Goal: Task Accomplishment & Management: Use online tool/utility

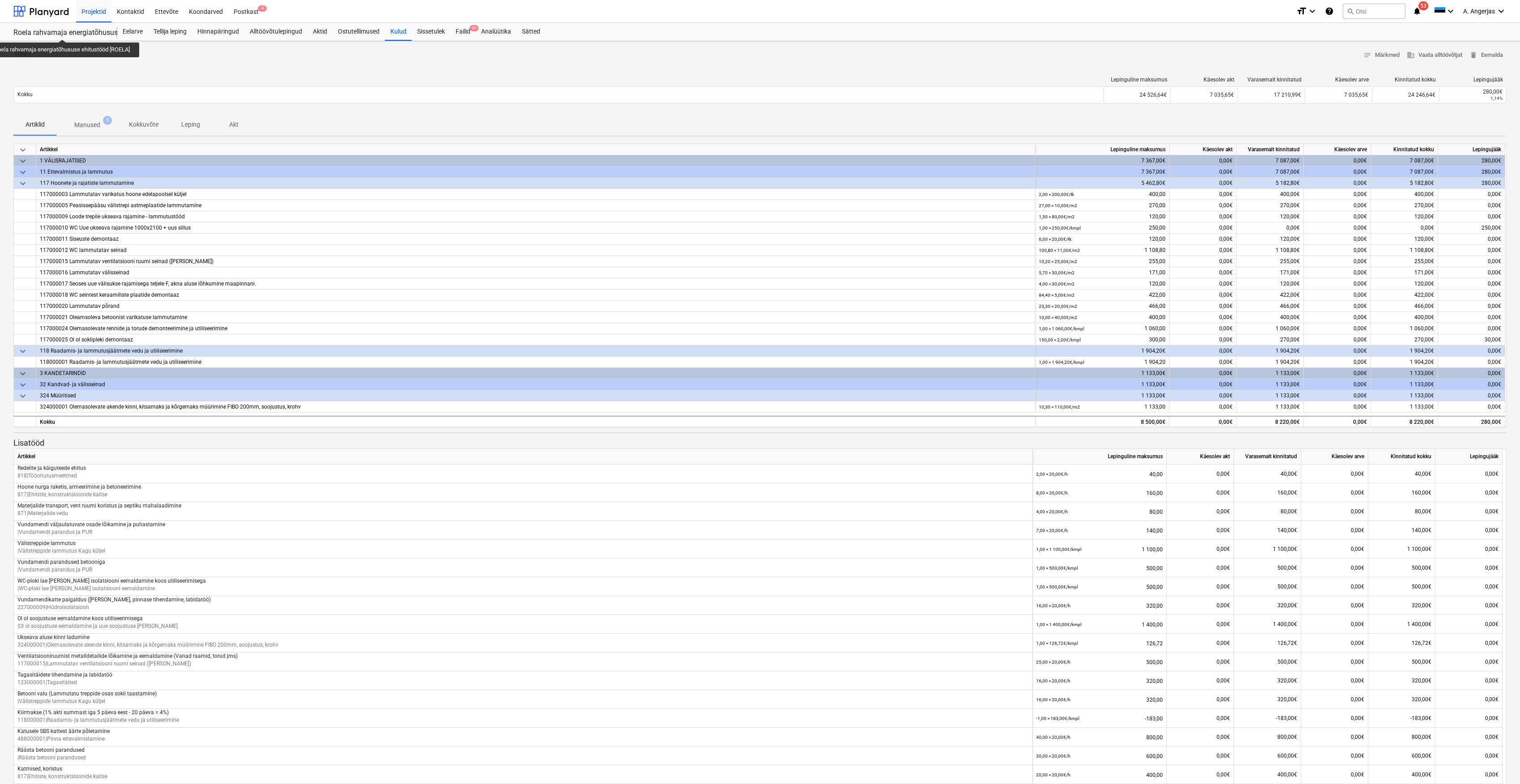
click at [64, 31] on div "Roela rahvamaja energiatõhususe ehitustööd [ROELA]" at bounding box center [60, 33] width 93 height 9
click at [36, 14] on div at bounding box center [41, 11] width 56 height 23
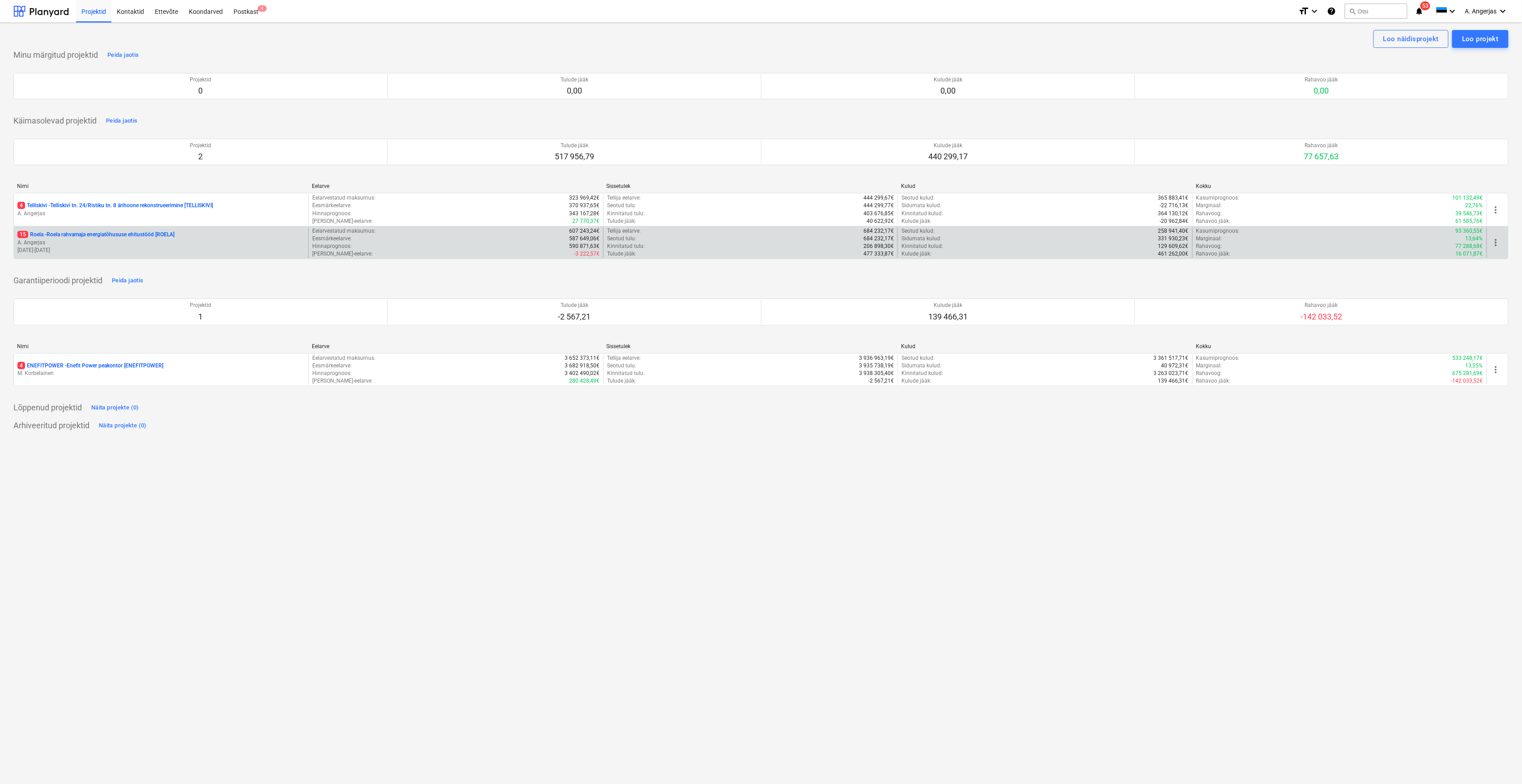
click at [131, 238] on p "15 Roela - Roela rahvamaja energiatõhususe ehitustööd [ROELA]" at bounding box center [96, 235] width 157 height 7
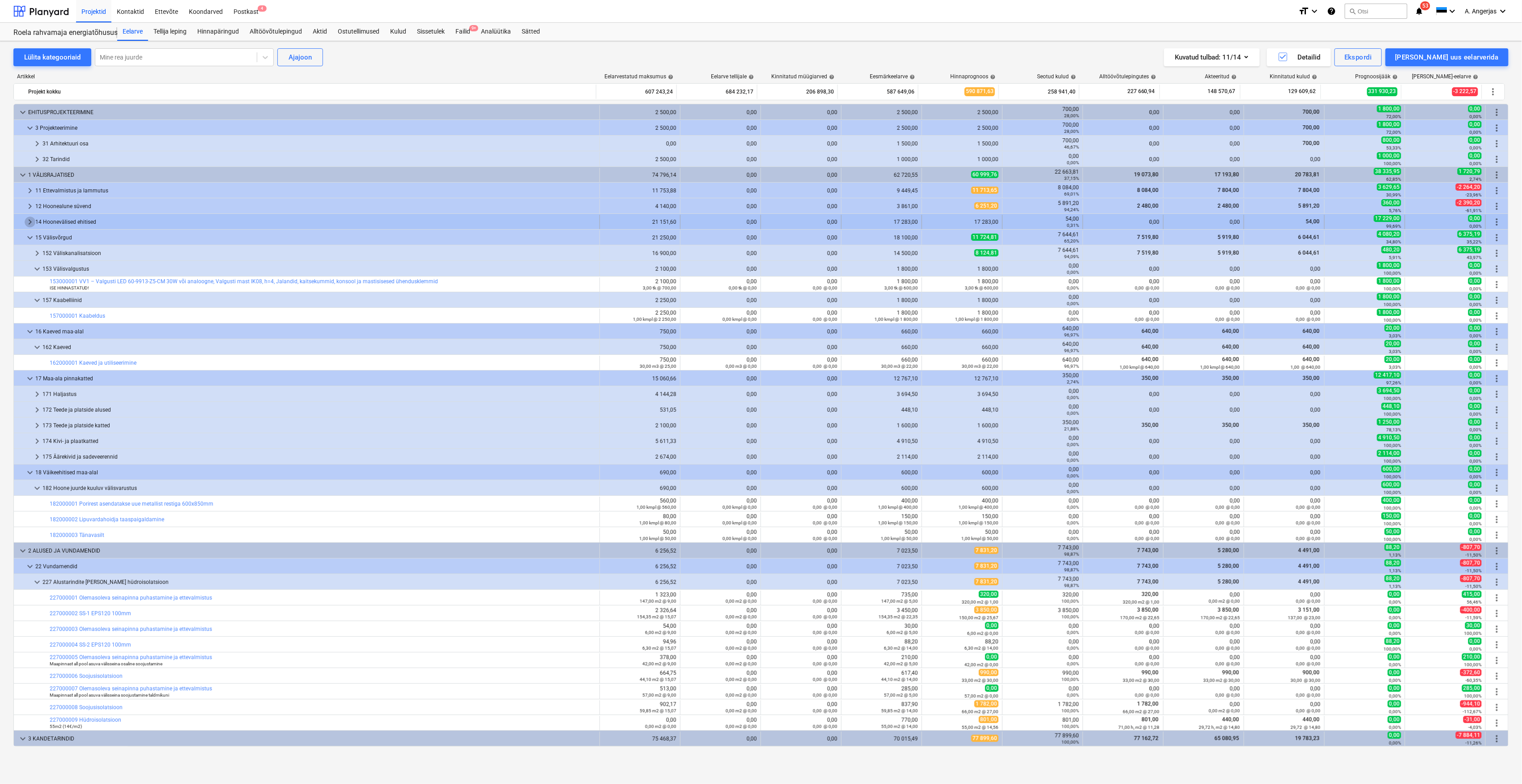
click at [28, 222] on span "keyboard_arrow_right" at bounding box center [30, 222] width 11 height 11
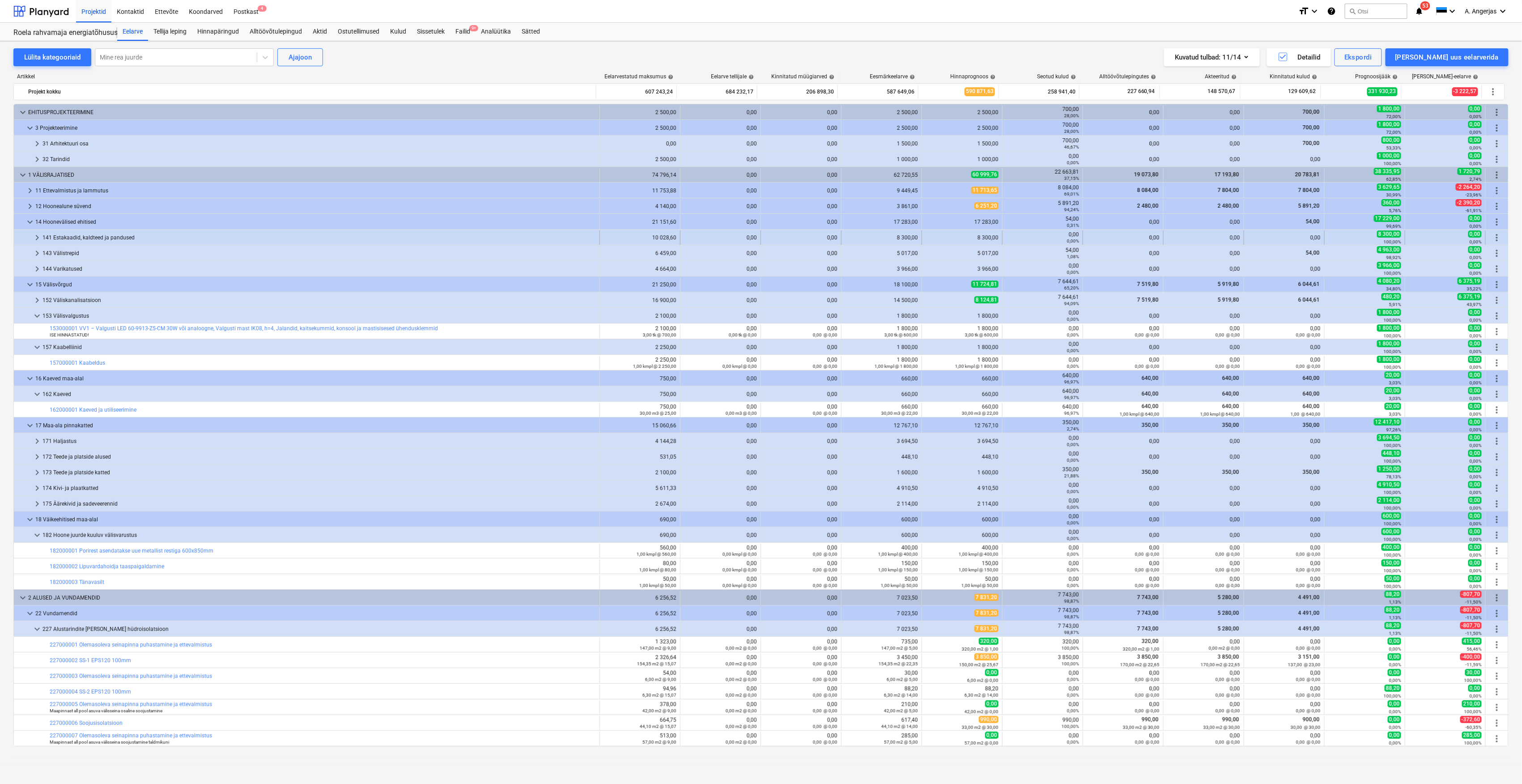
click at [37, 238] on span "keyboard_arrow_right" at bounding box center [37, 237] width 11 height 11
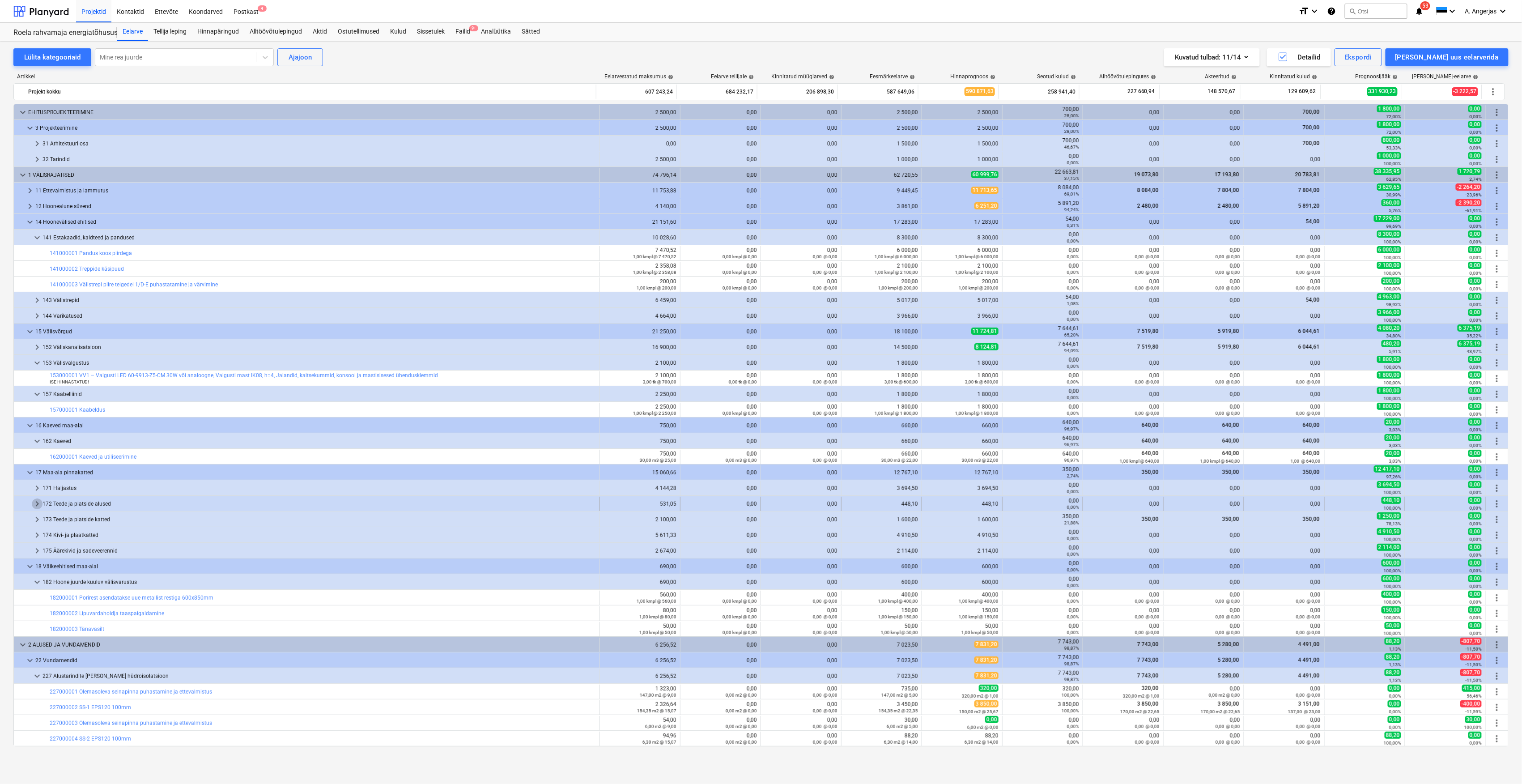
click at [37, 507] on span "keyboard_arrow_right" at bounding box center [37, 504] width 11 height 11
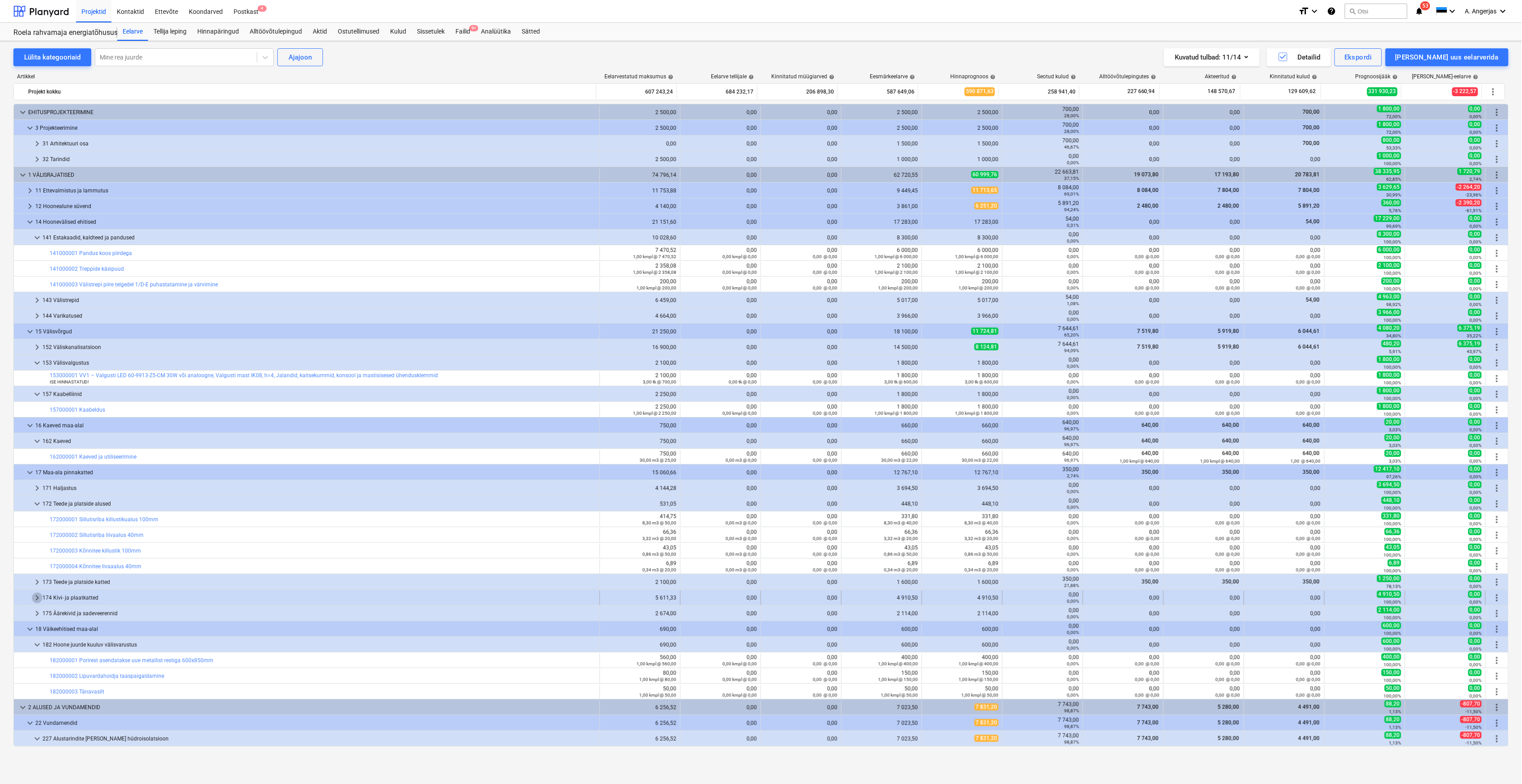
click at [38, 599] on span "keyboard_arrow_right" at bounding box center [37, 598] width 11 height 11
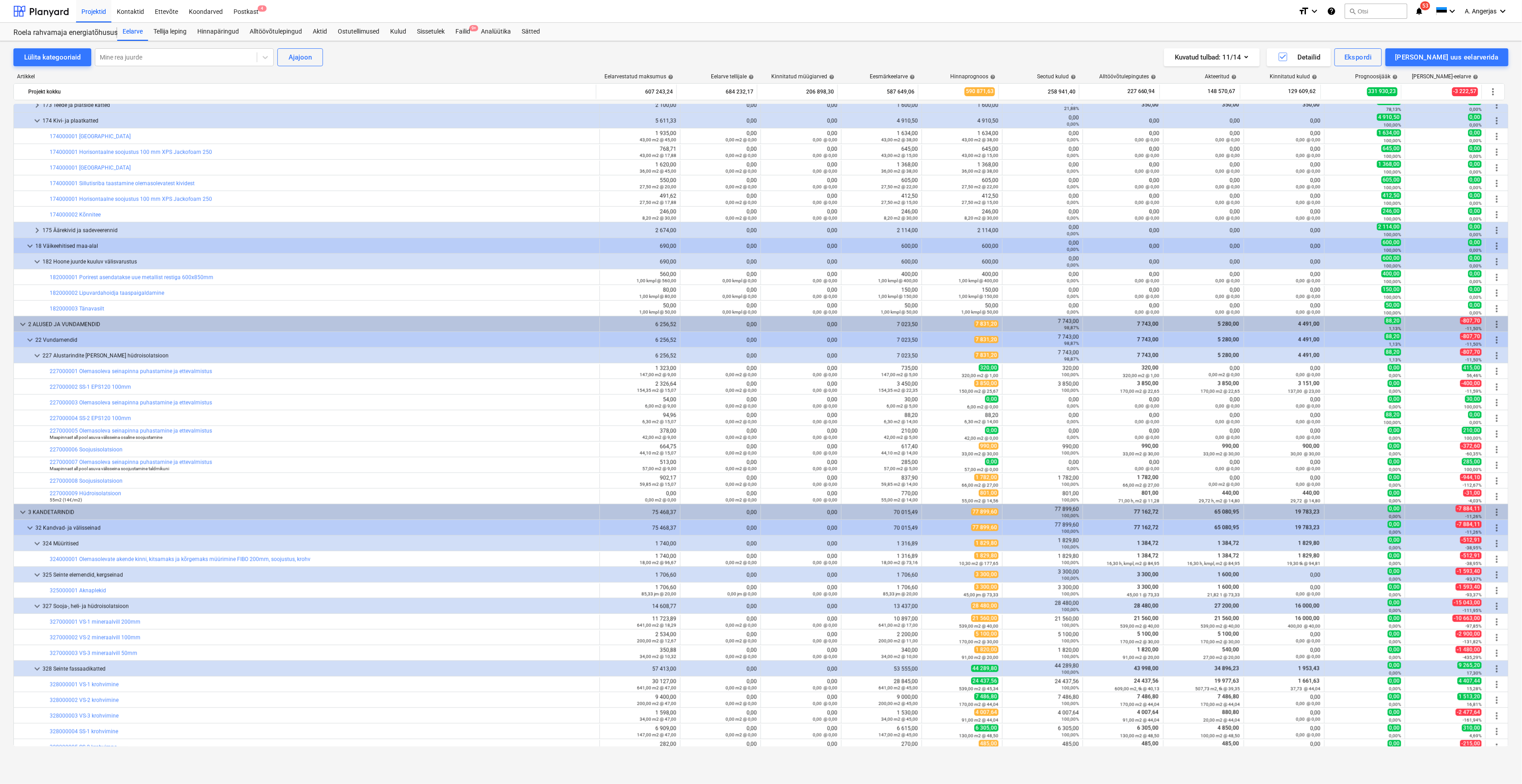
scroll to position [179, 0]
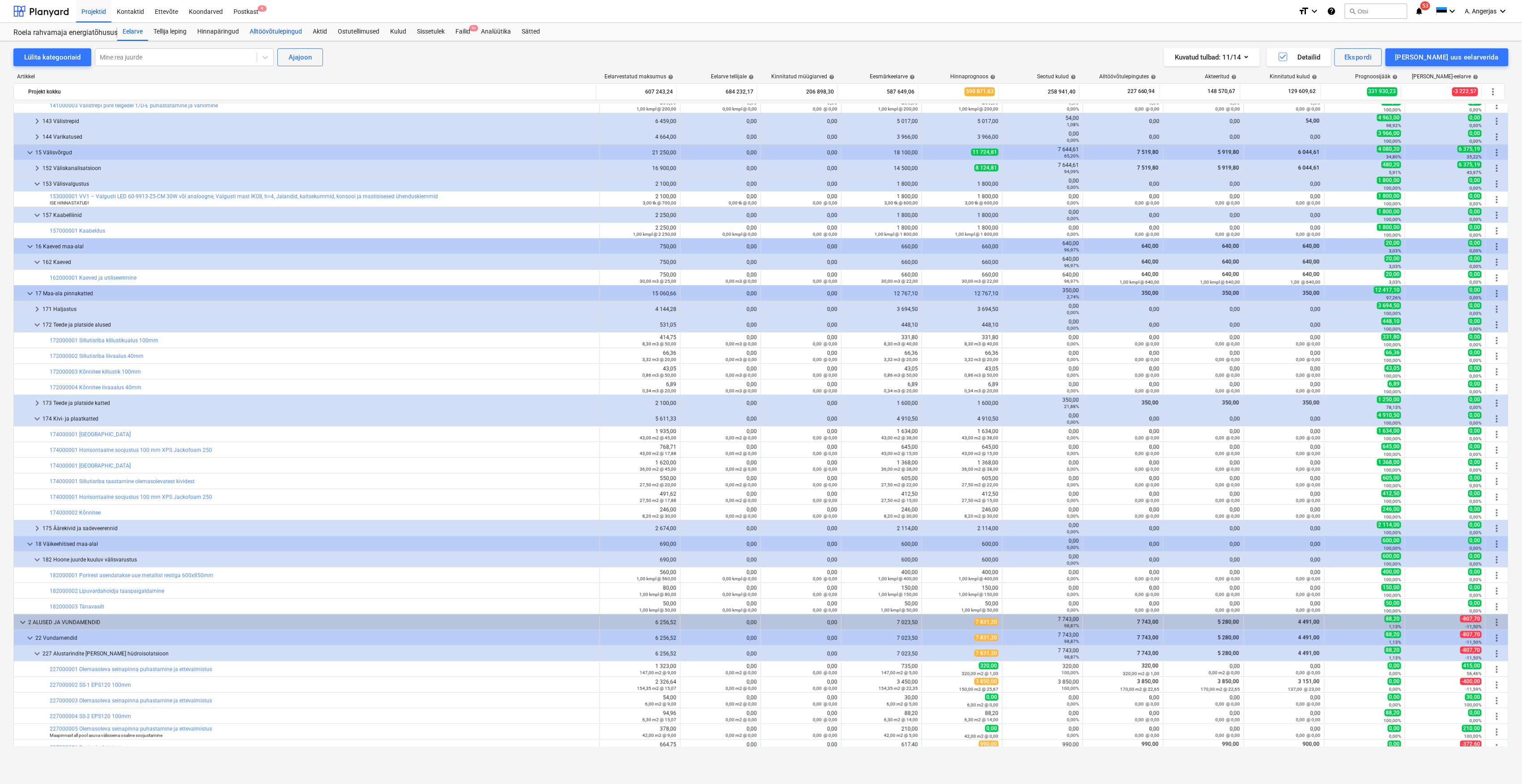
click at [272, 35] on div "Alltöövõtulepingud" at bounding box center [276, 32] width 63 height 18
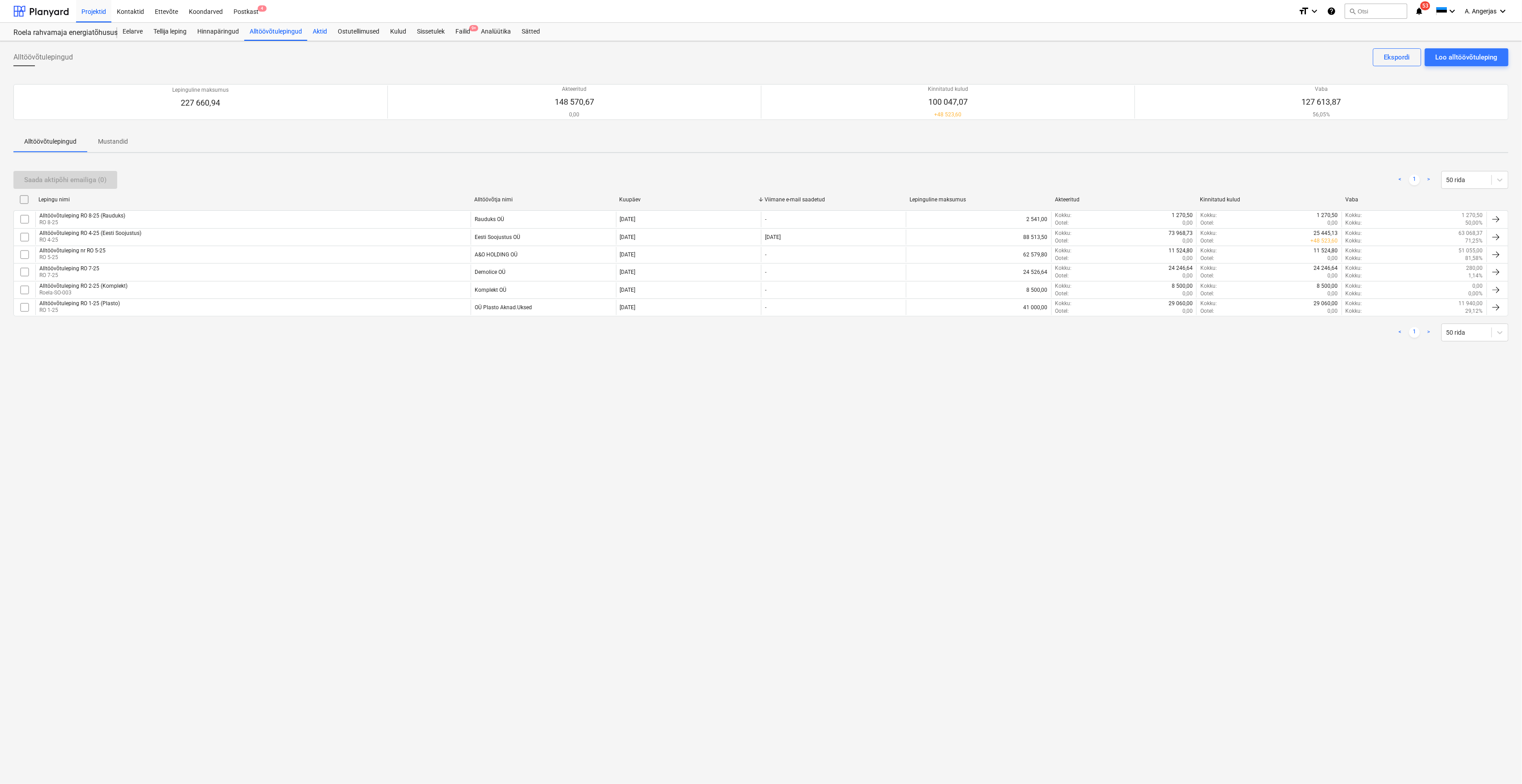
click at [319, 31] on div "Aktid" at bounding box center [320, 32] width 25 height 18
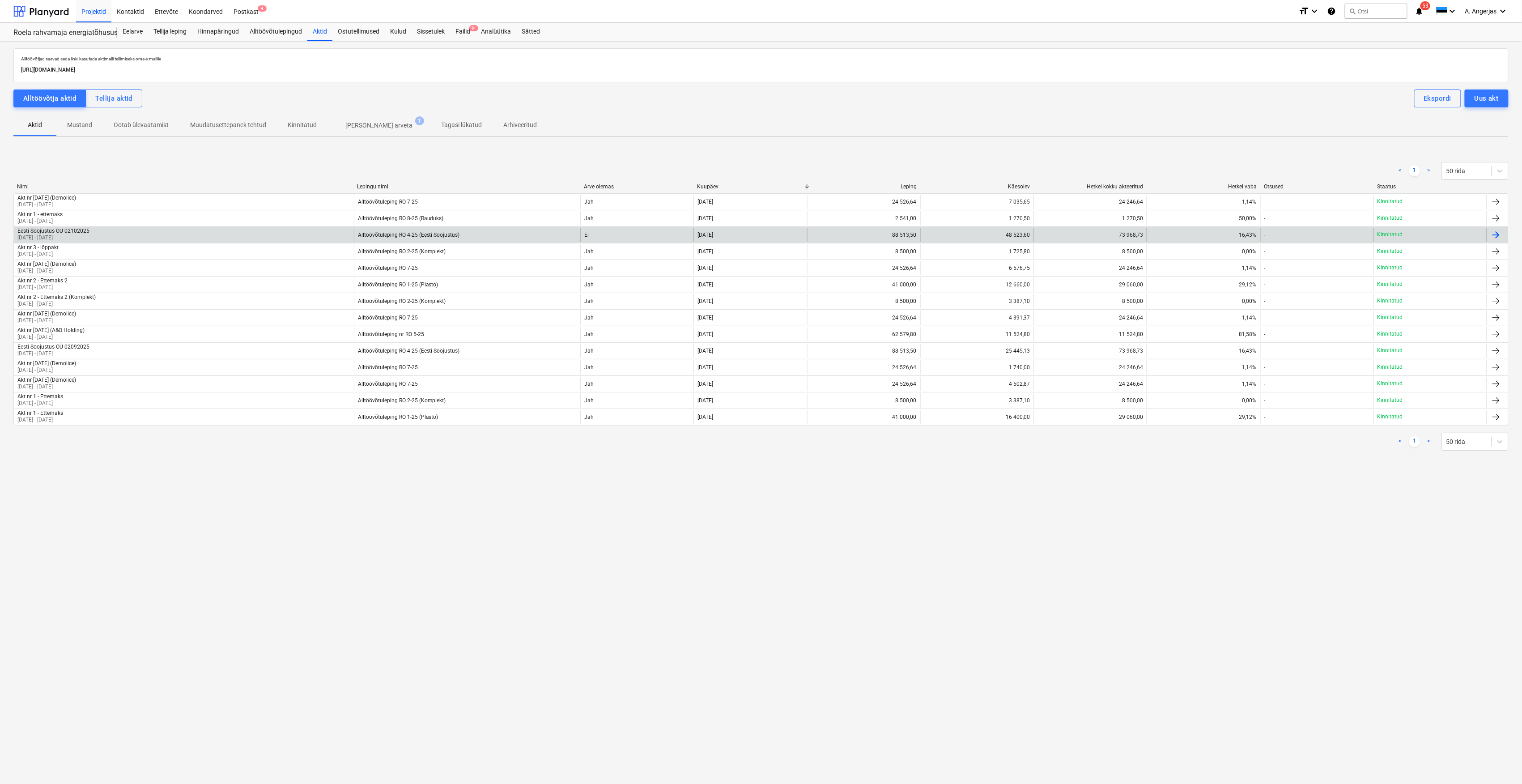
click at [66, 235] on p "01 Sep 2025 - 30 Sep 2025" at bounding box center [53, 237] width 72 height 7
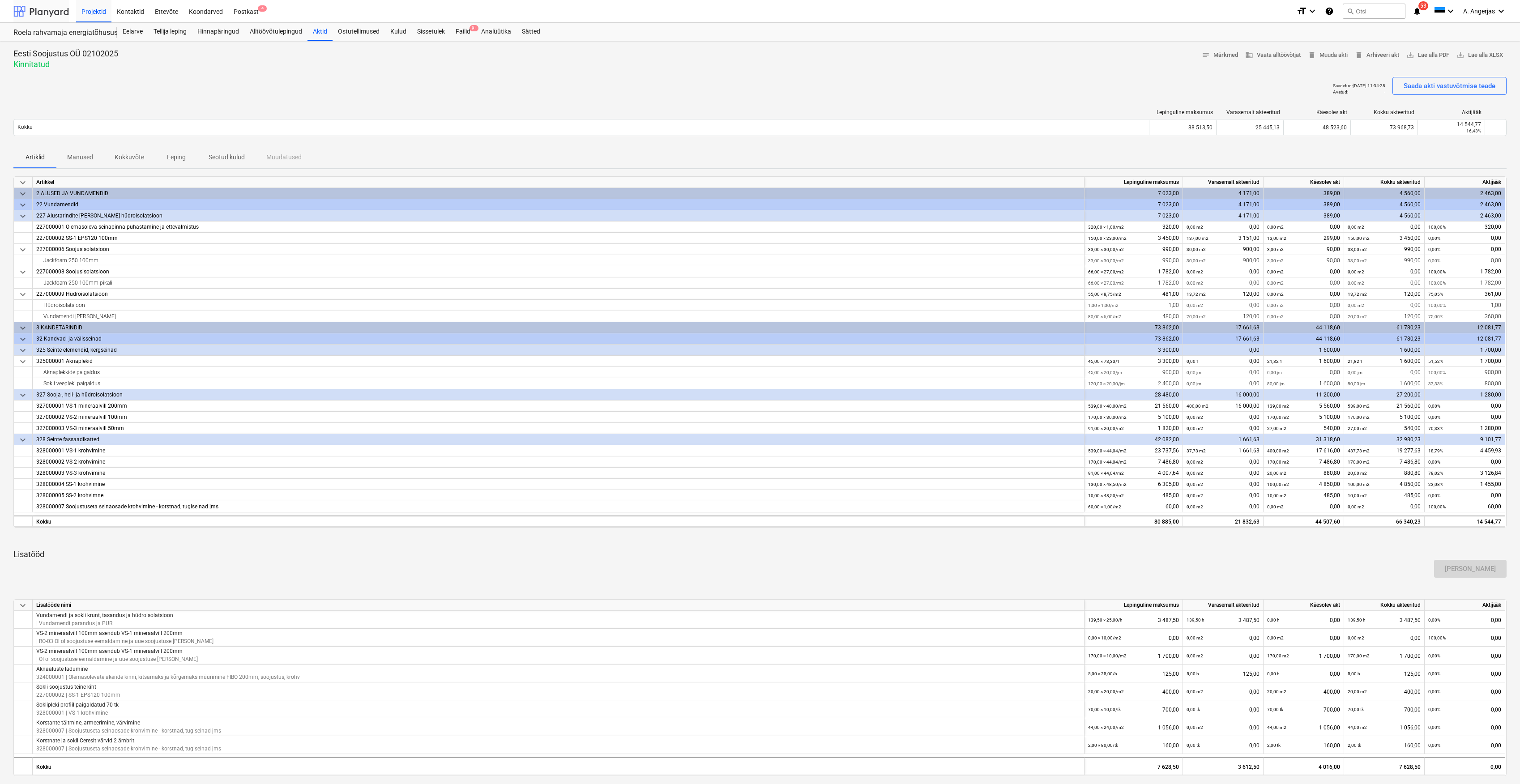
click at [47, 11] on div at bounding box center [41, 11] width 56 height 23
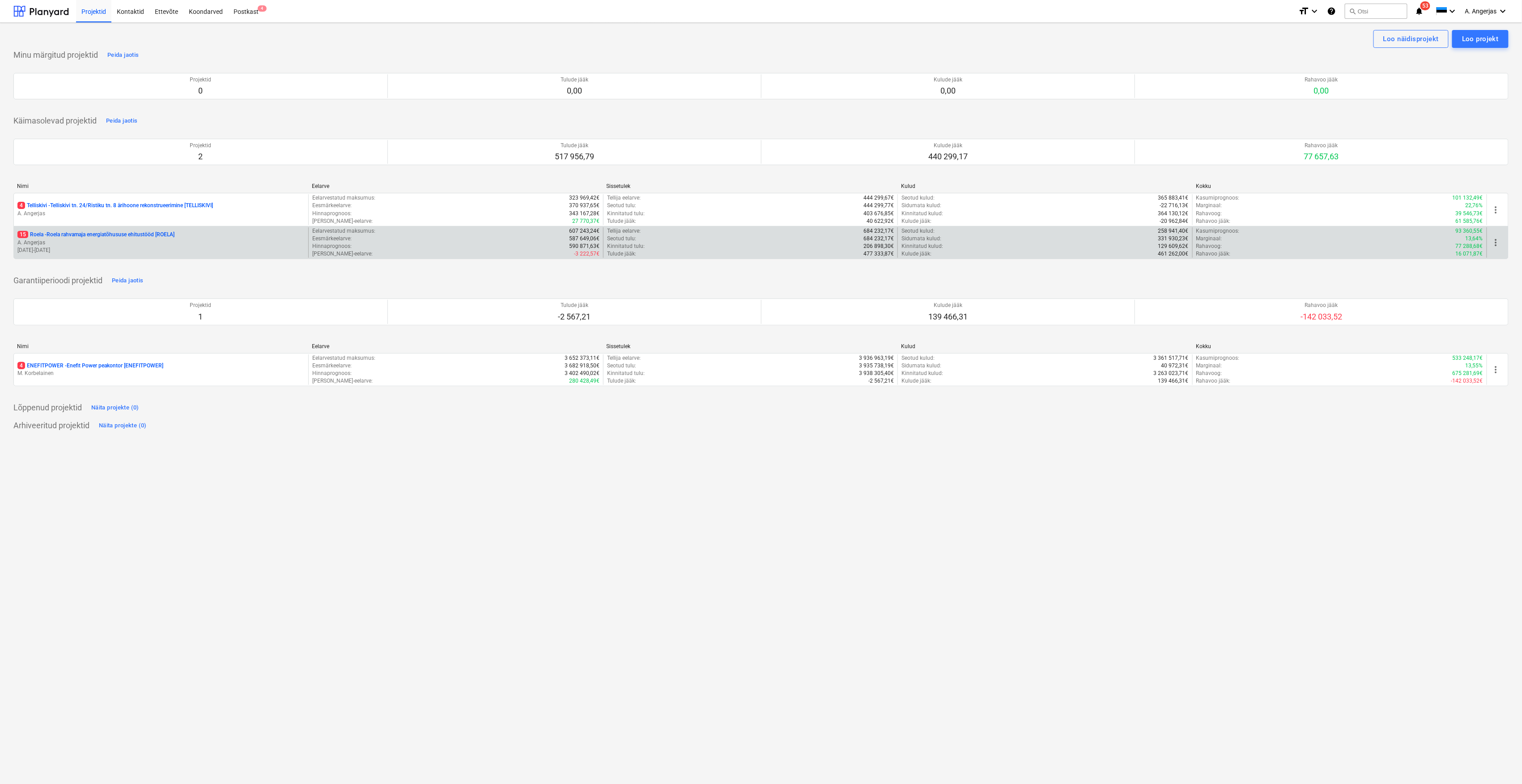
click at [132, 236] on p "15 Roela - Roela rahvamaja energiatõhususe ehitustööd [ROELA]" at bounding box center [96, 235] width 157 height 7
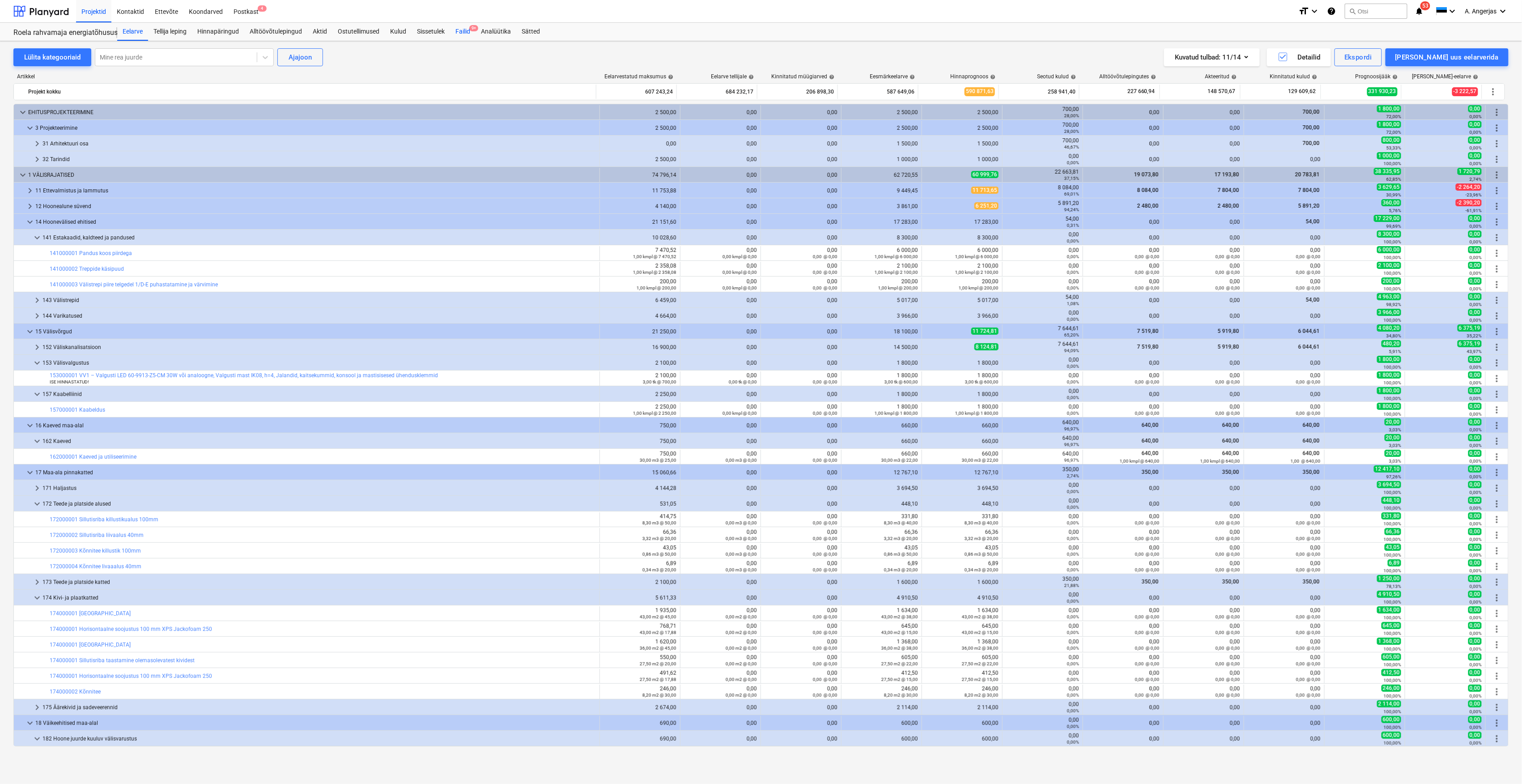
click at [462, 26] on div "Failid 9+" at bounding box center [463, 32] width 26 height 18
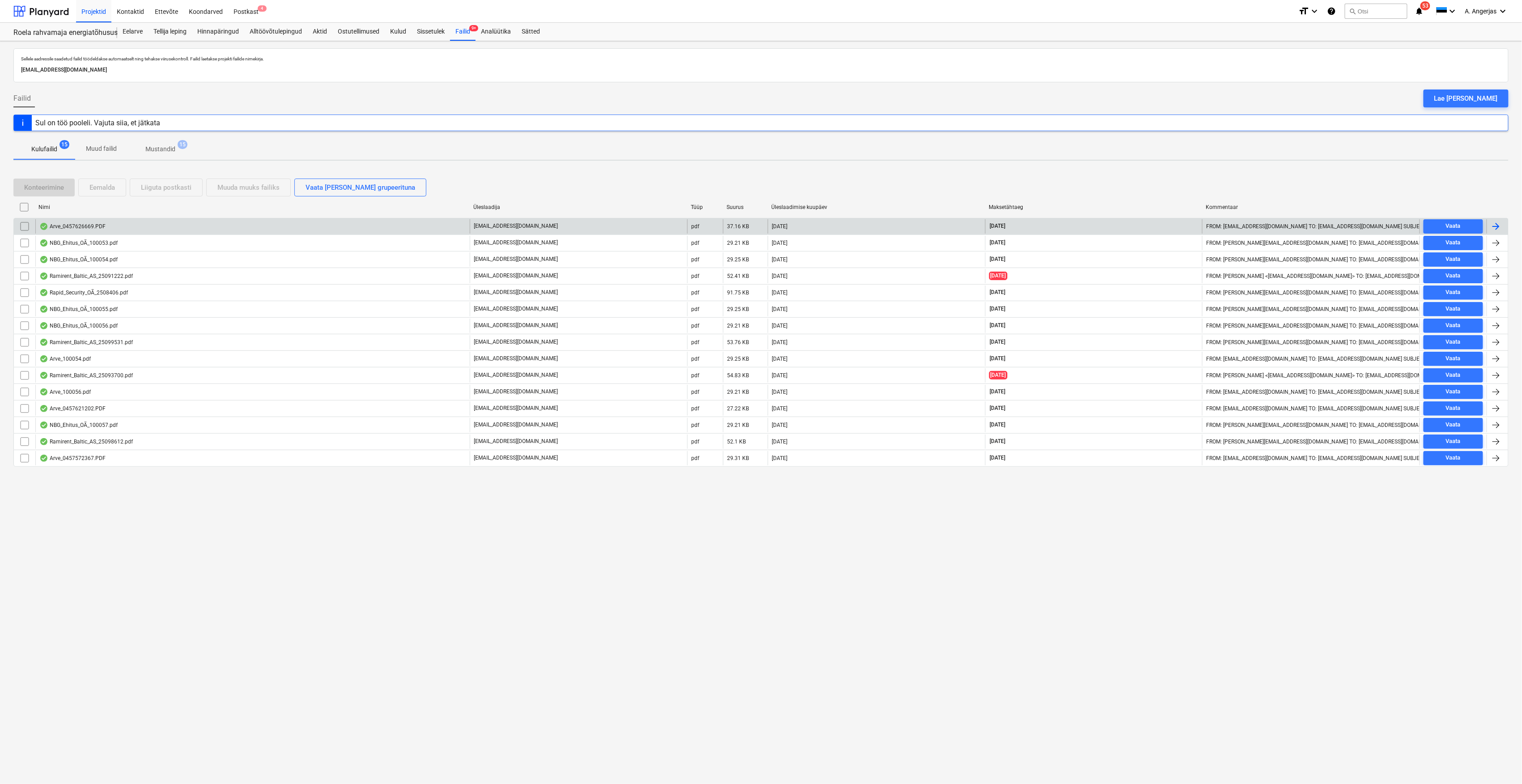
click at [146, 226] on div "Arve_0457626669.PDF" at bounding box center [253, 226] width 435 height 15
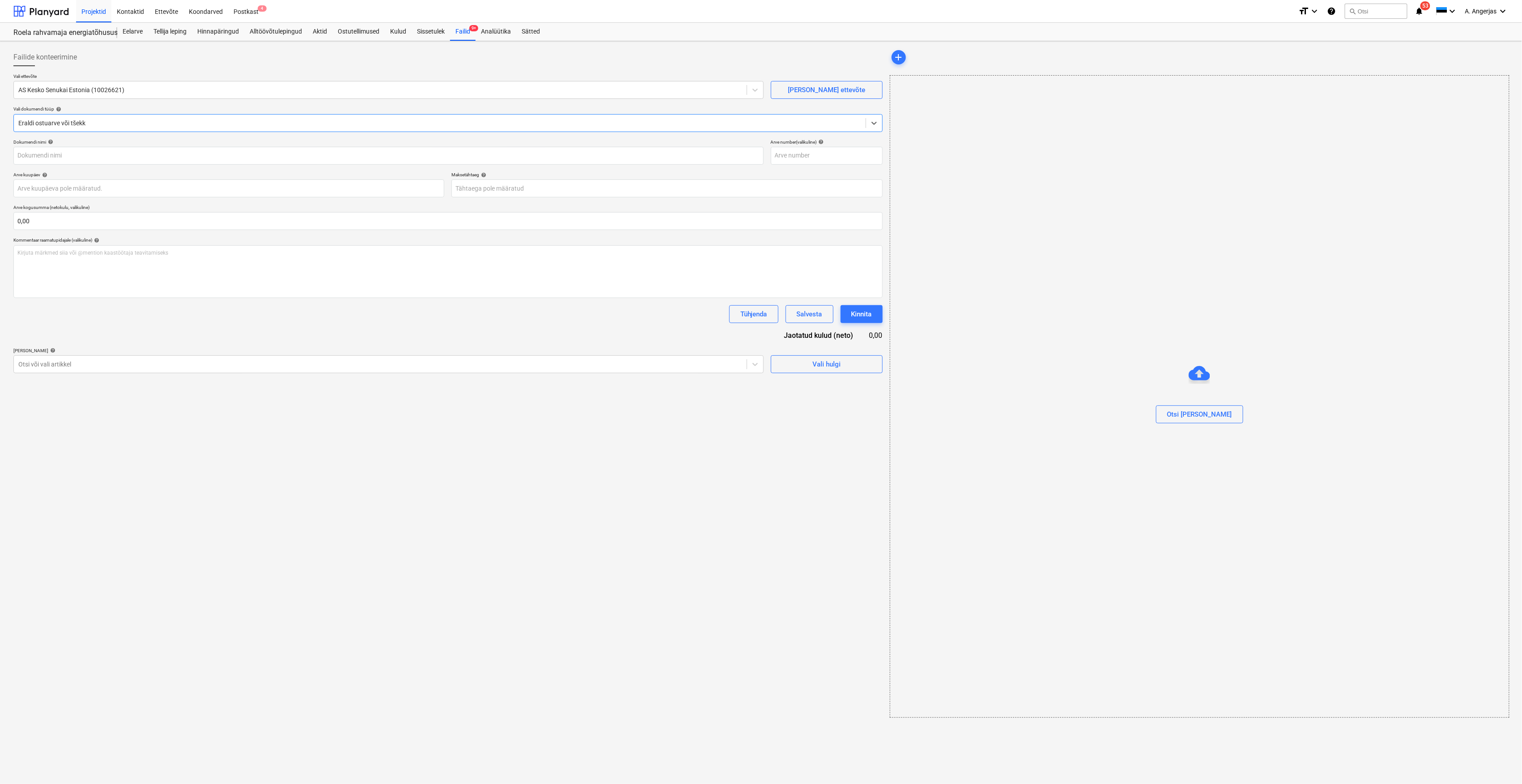
type input "457626669"
type input "08 Oct 2025"
type input "07 Nov 2025"
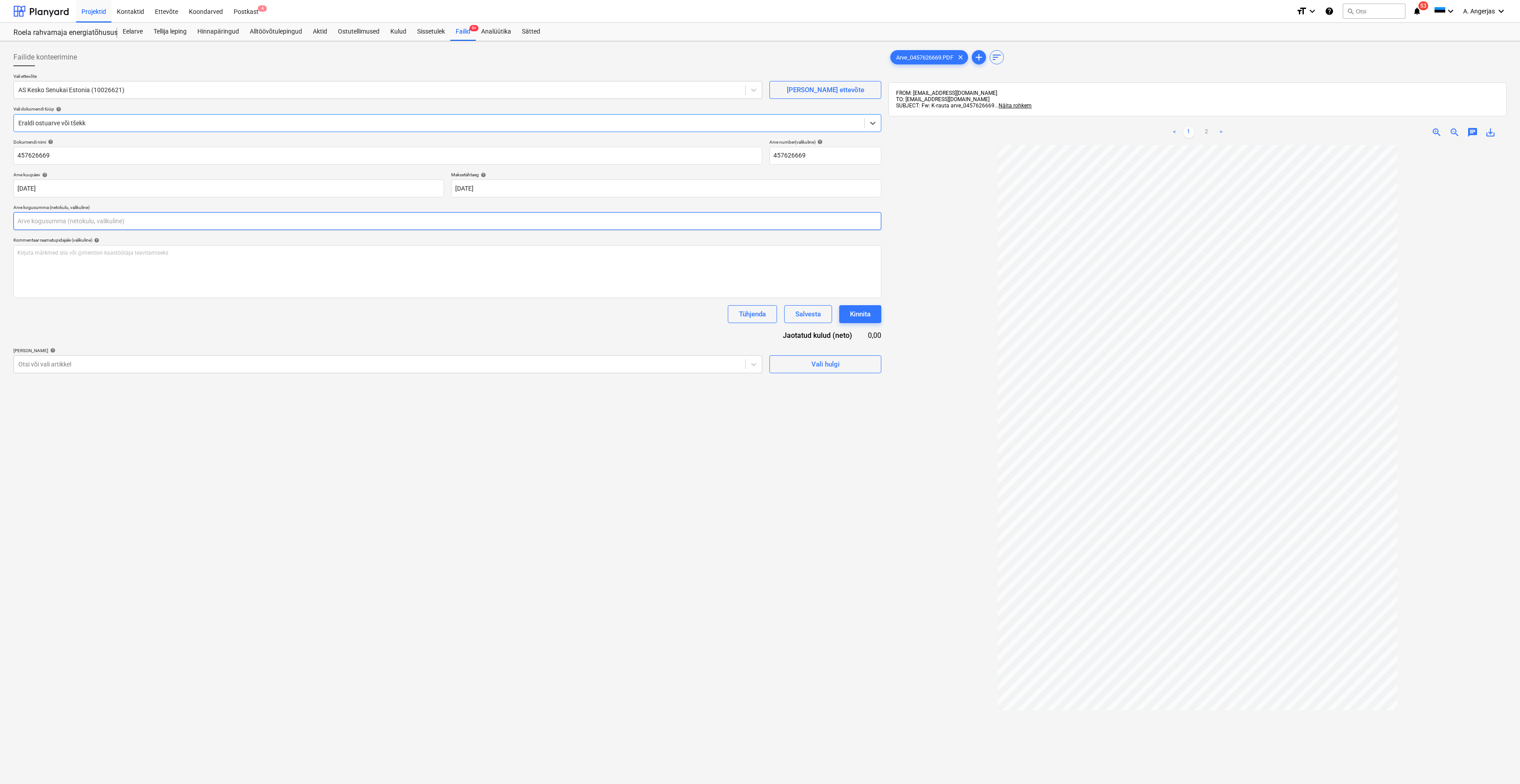
click at [54, 219] on input "text" at bounding box center [447, 221] width 867 height 18
type input "0,00"
click at [1203, 134] on link "2" at bounding box center [1207, 132] width 11 height 11
click at [49, 219] on input "text" at bounding box center [447, 221] width 867 height 18
type input "111,52"
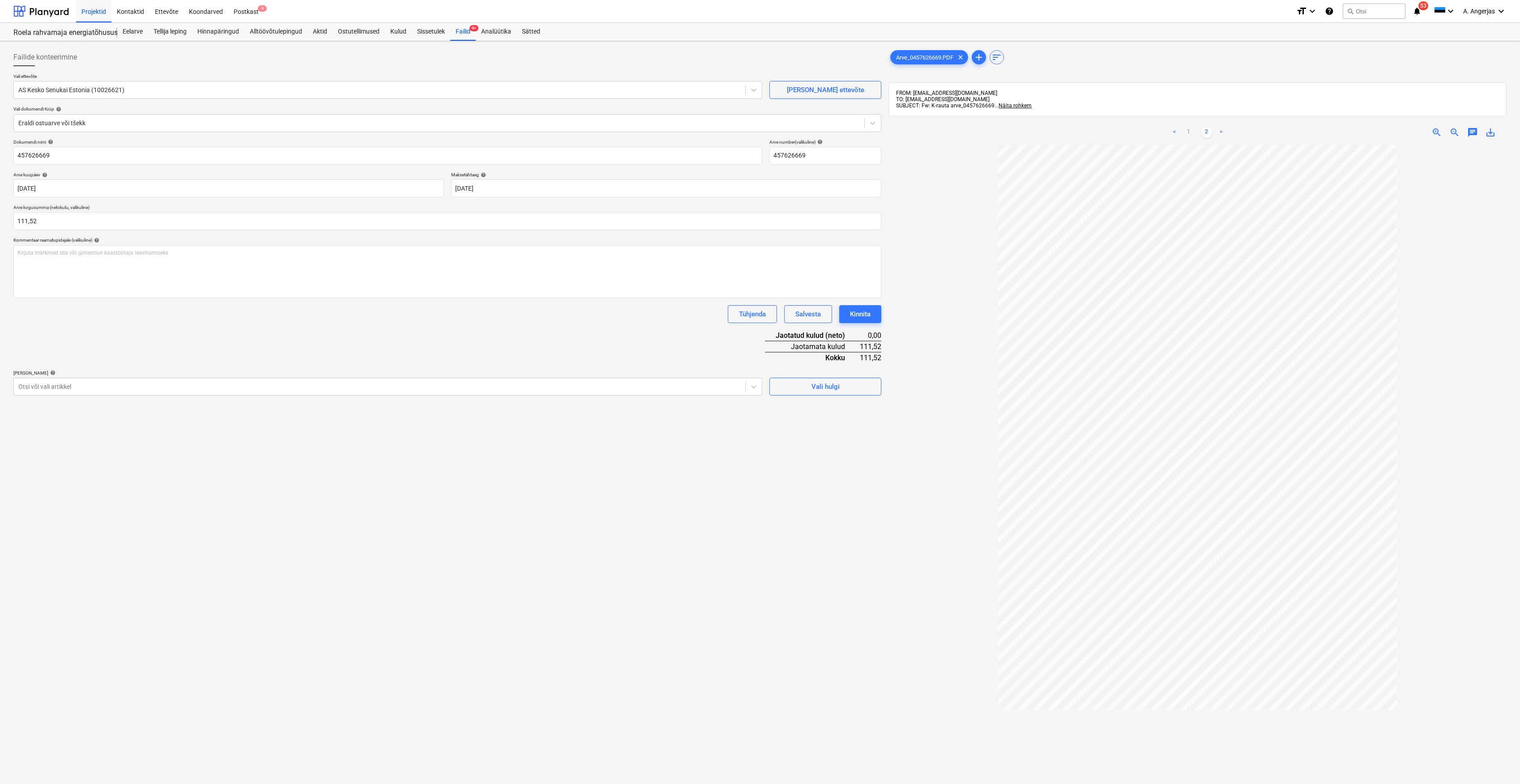
click at [220, 476] on div "Failide konteerimine Vali ettevõte AS Kesko Senukai Estonia (10026621) Lisa uus…" at bounding box center [447, 476] width 875 height 862
click at [868, 394] on button "Vali hulgi" at bounding box center [825, 387] width 112 height 18
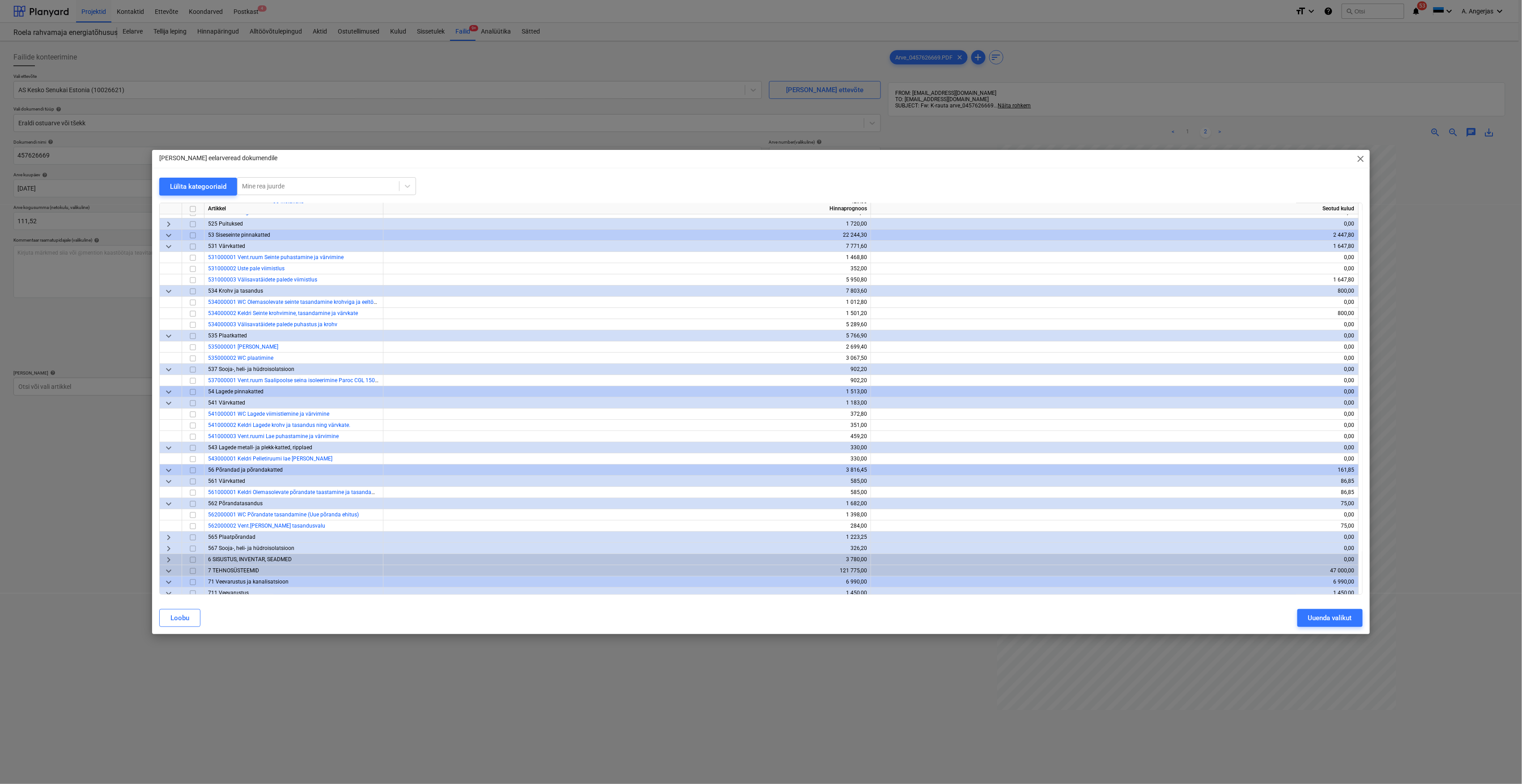
scroll to position [2326, 0]
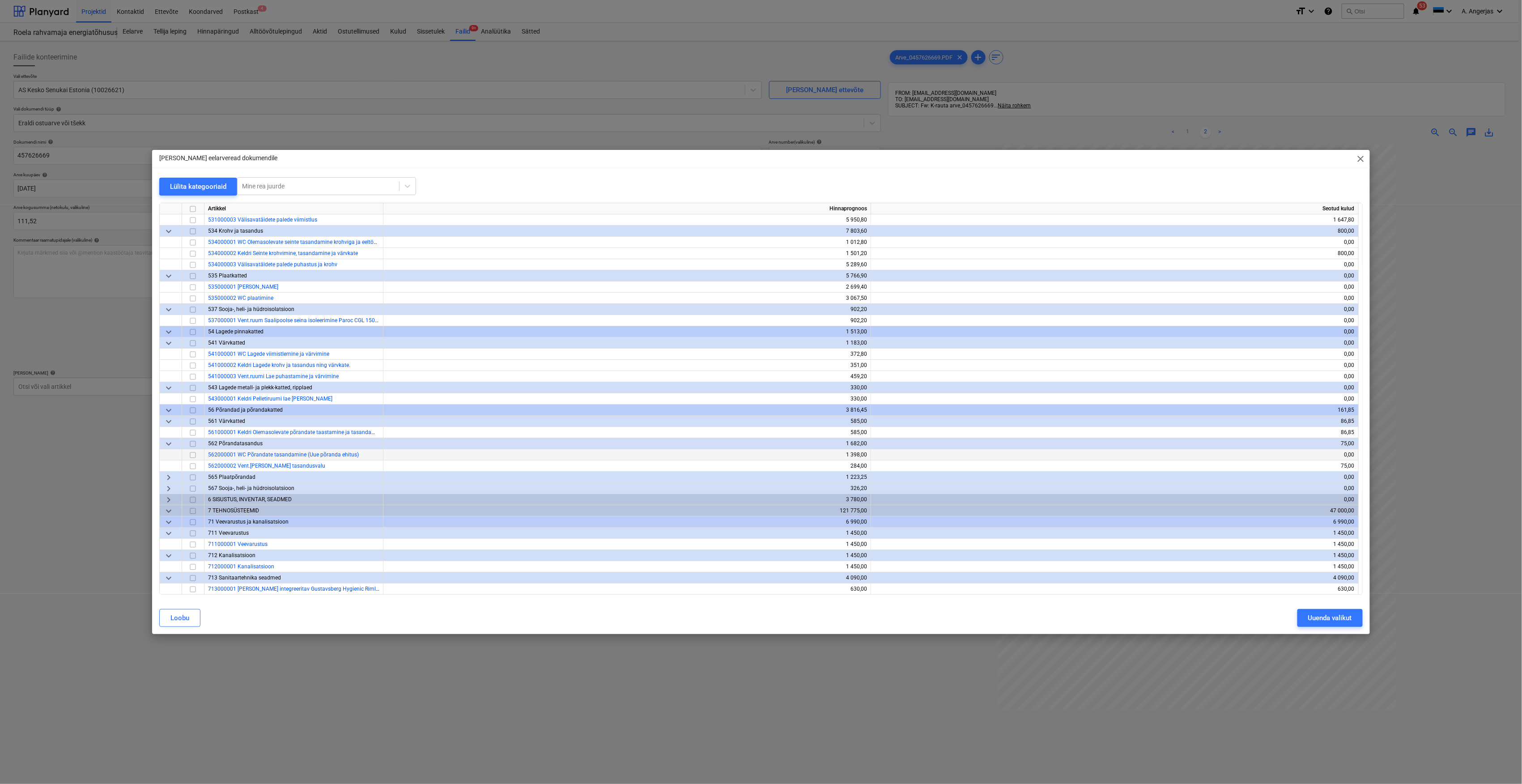
click at [198, 455] on input "checkbox" at bounding box center [193, 455] width 11 height 11
click at [194, 465] on input "checkbox" at bounding box center [193, 466] width 11 height 11
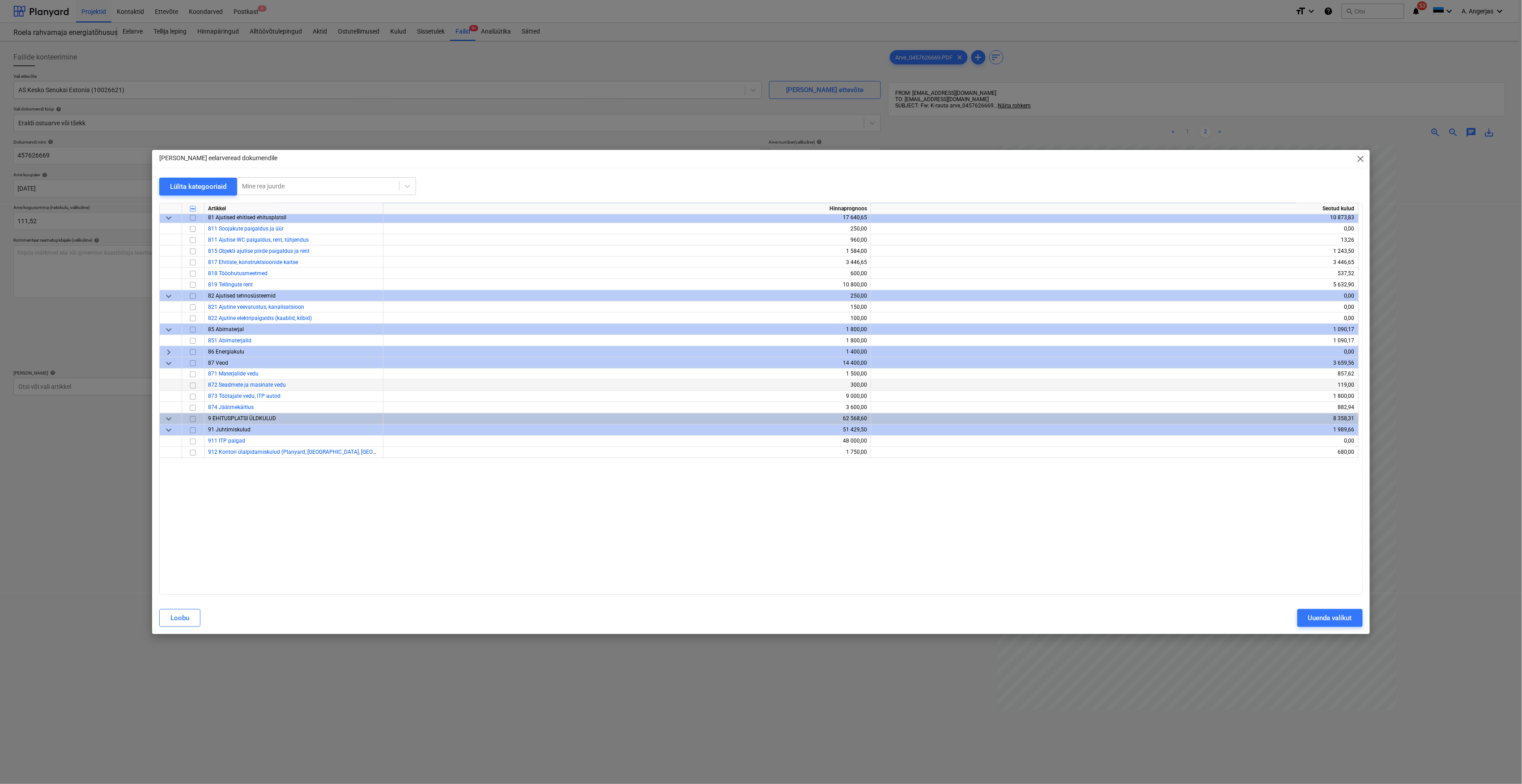
scroll to position [3390, 0]
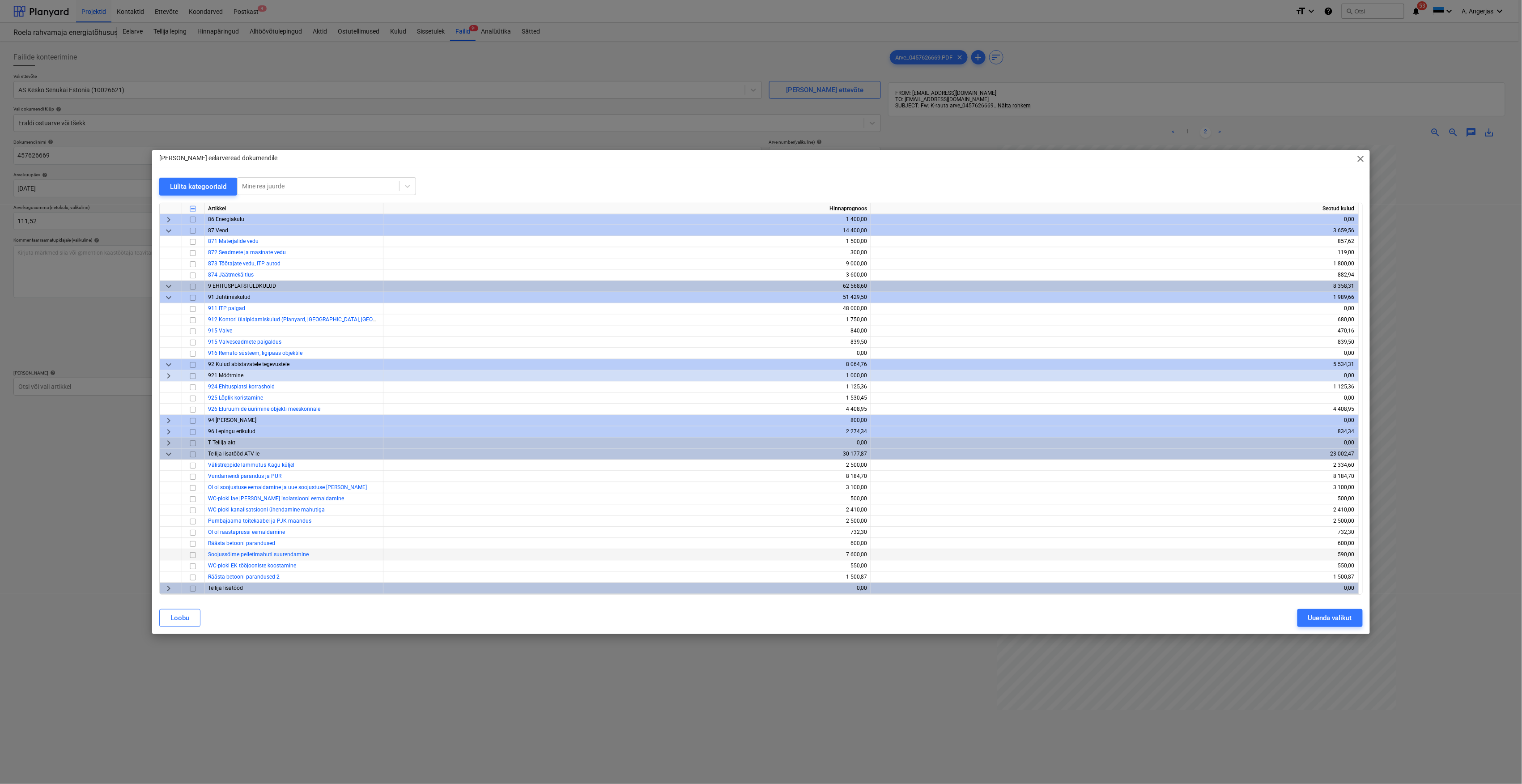
click at [194, 555] on input "checkbox" at bounding box center [193, 555] width 11 height 11
click at [1315, 614] on div "Uuenda valikut" at bounding box center [1330, 618] width 44 height 12
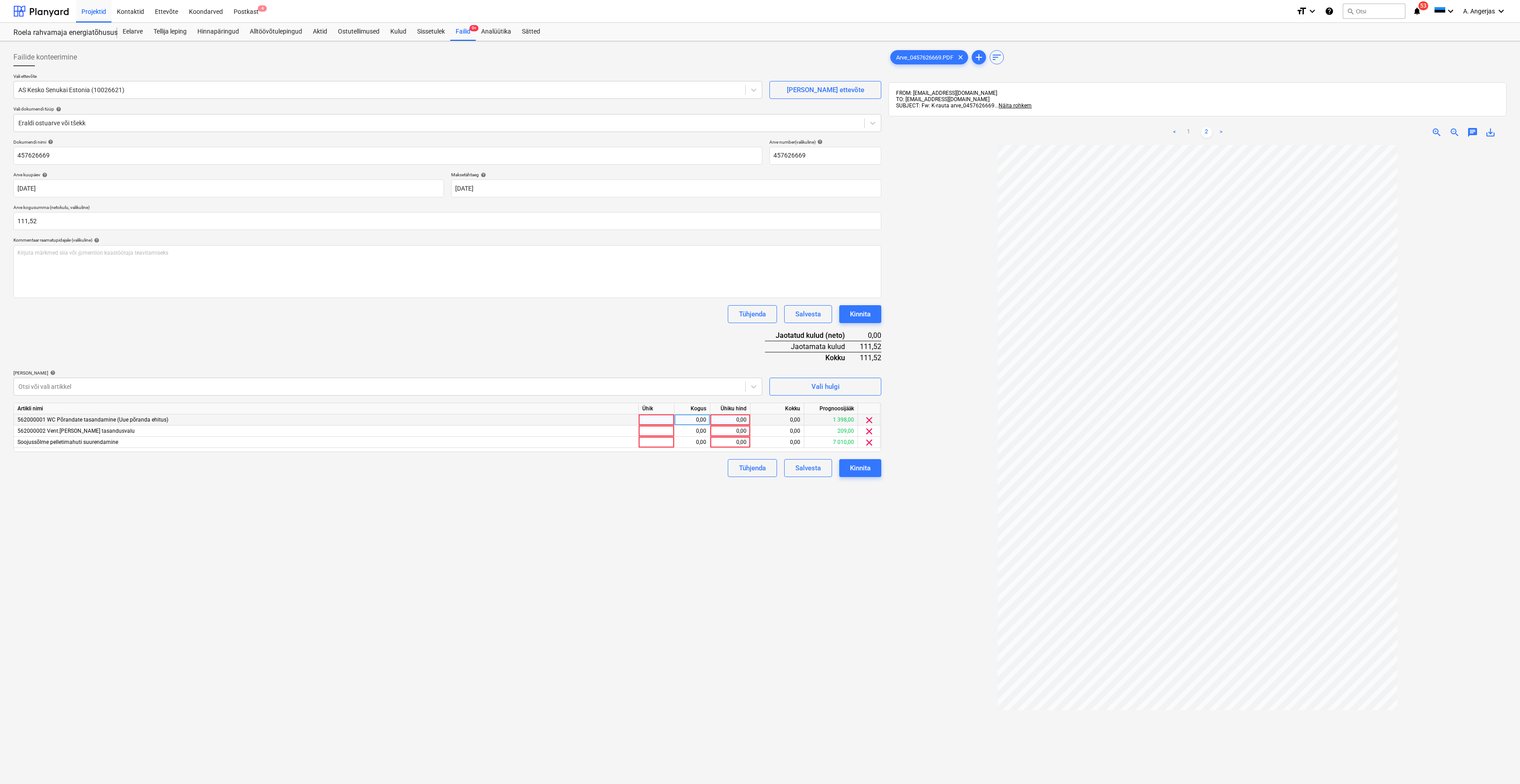
click at [664, 417] on div at bounding box center [655, 420] width 36 height 11
type input "1"
click at [645, 431] on div at bounding box center [655, 431] width 36 height 11
type input "1"
click at [656, 444] on div at bounding box center [655, 442] width 36 height 11
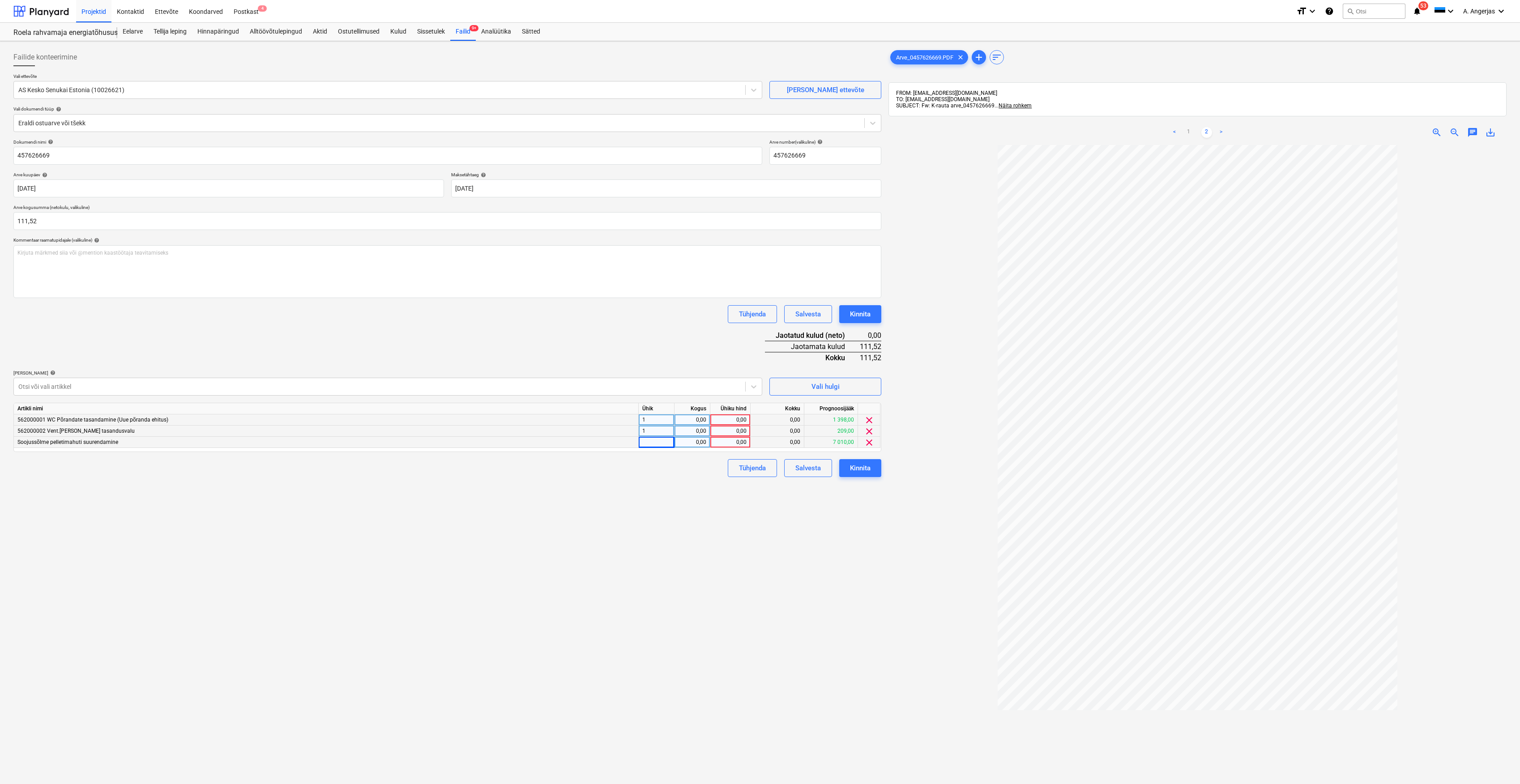
click at [659, 420] on div "1" at bounding box center [655, 420] width 36 height 11
type input "tk"
click at [655, 430] on div "1" at bounding box center [655, 431] width 36 height 11
type input "tk"
click at [650, 444] on div at bounding box center [655, 442] width 36 height 11
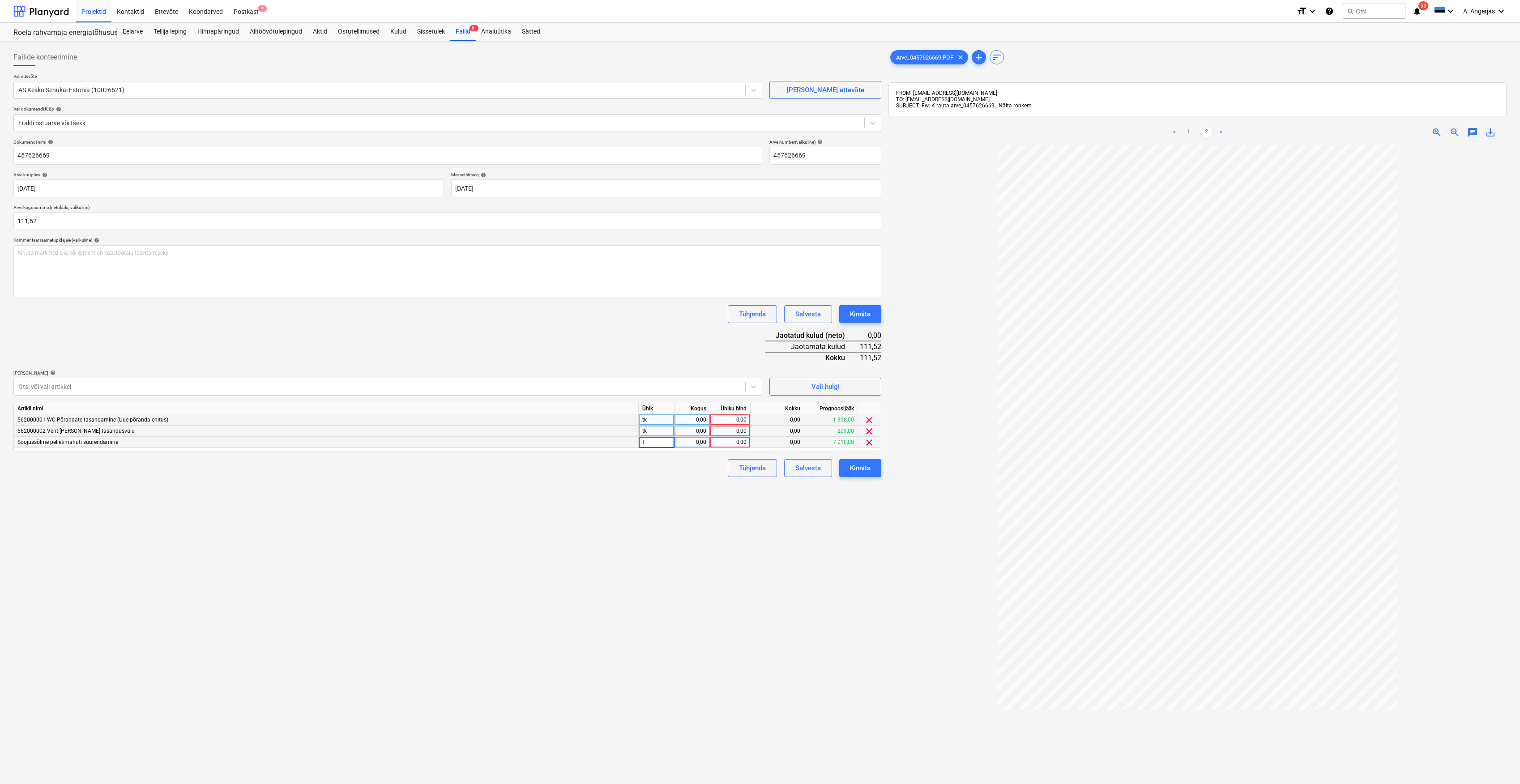
type input "tk"
click at [704, 421] on div "0,00" at bounding box center [692, 420] width 28 height 11
click at [704, 431] on div "0,00" at bounding box center [692, 431] width 28 height 11
click at [699, 444] on div "0,00" at bounding box center [692, 442] width 28 height 11
type input "1"
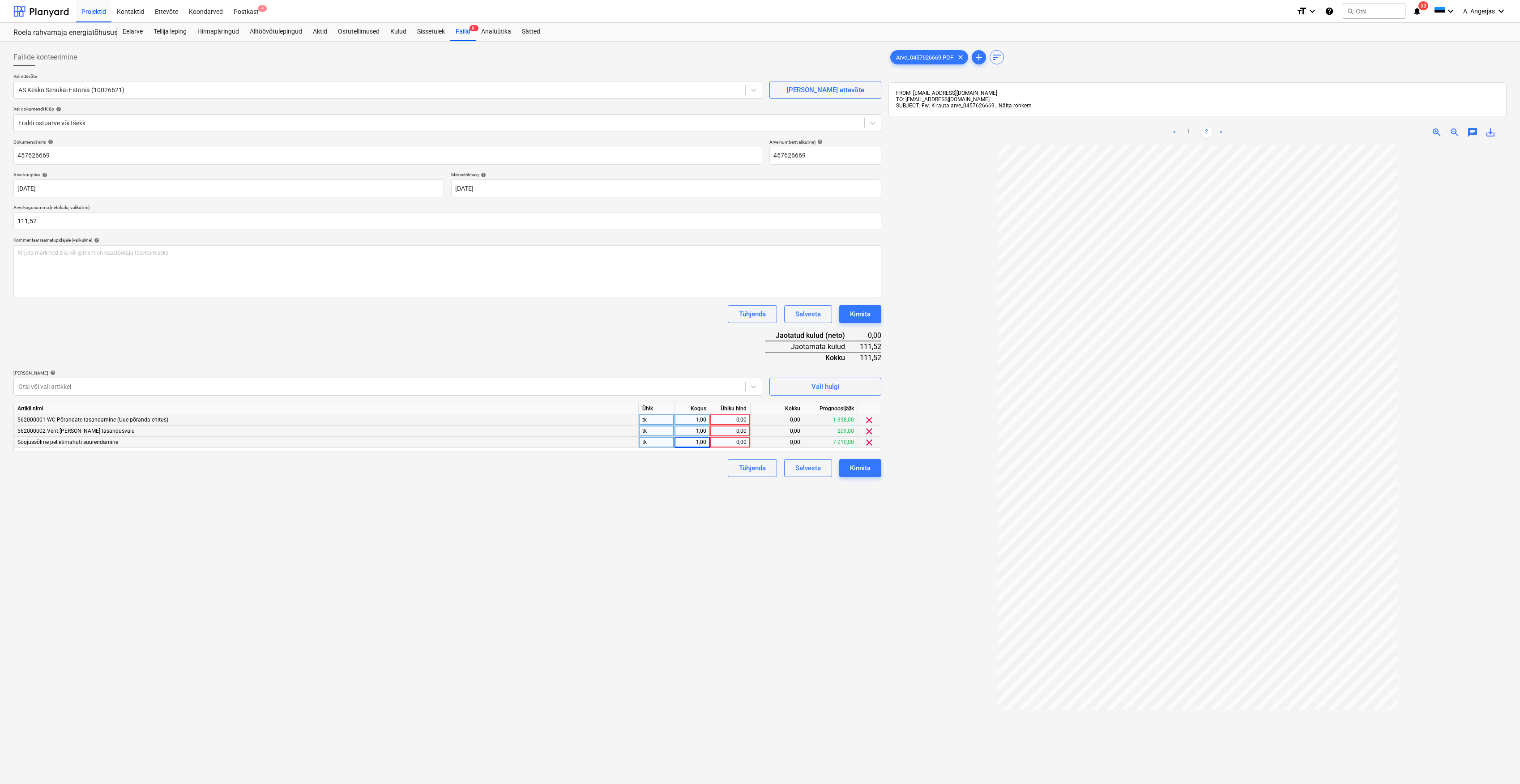
click at [726, 443] on div "0,00" at bounding box center [730, 442] width 33 height 11
type input "45"
click at [733, 427] on div "0,00" at bounding box center [730, 431] width 33 height 11
click at [873, 419] on span "clear" at bounding box center [869, 420] width 11 height 11
click at [742, 382] on div "Otsi või vali artikkel" at bounding box center [379, 387] width 731 height 13
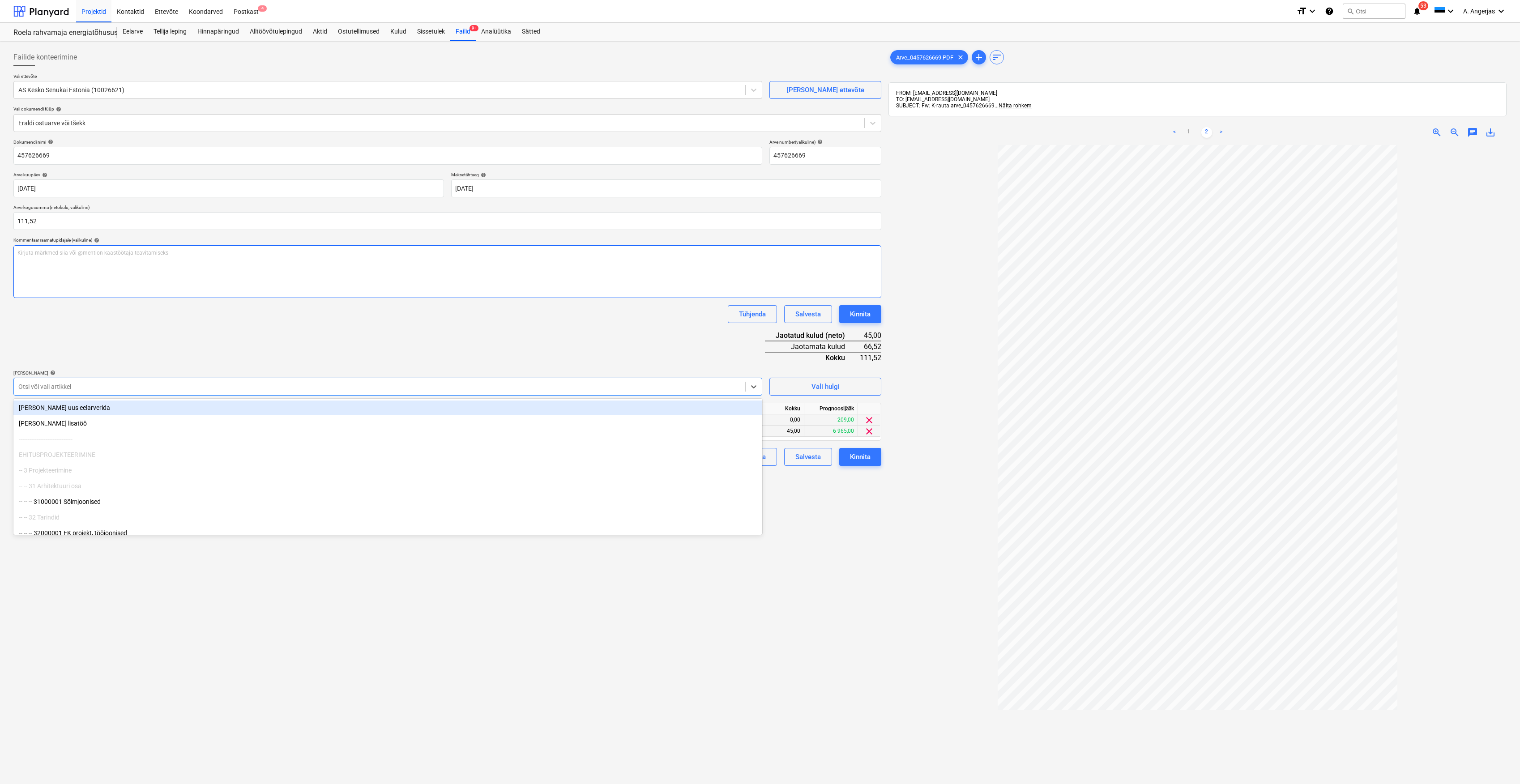
click at [309, 295] on div "Kirjuta märkmed siia või @mention kaastöötaja teavitamiseks ﻿" at bounding box center [447, 272] width 867 height 53
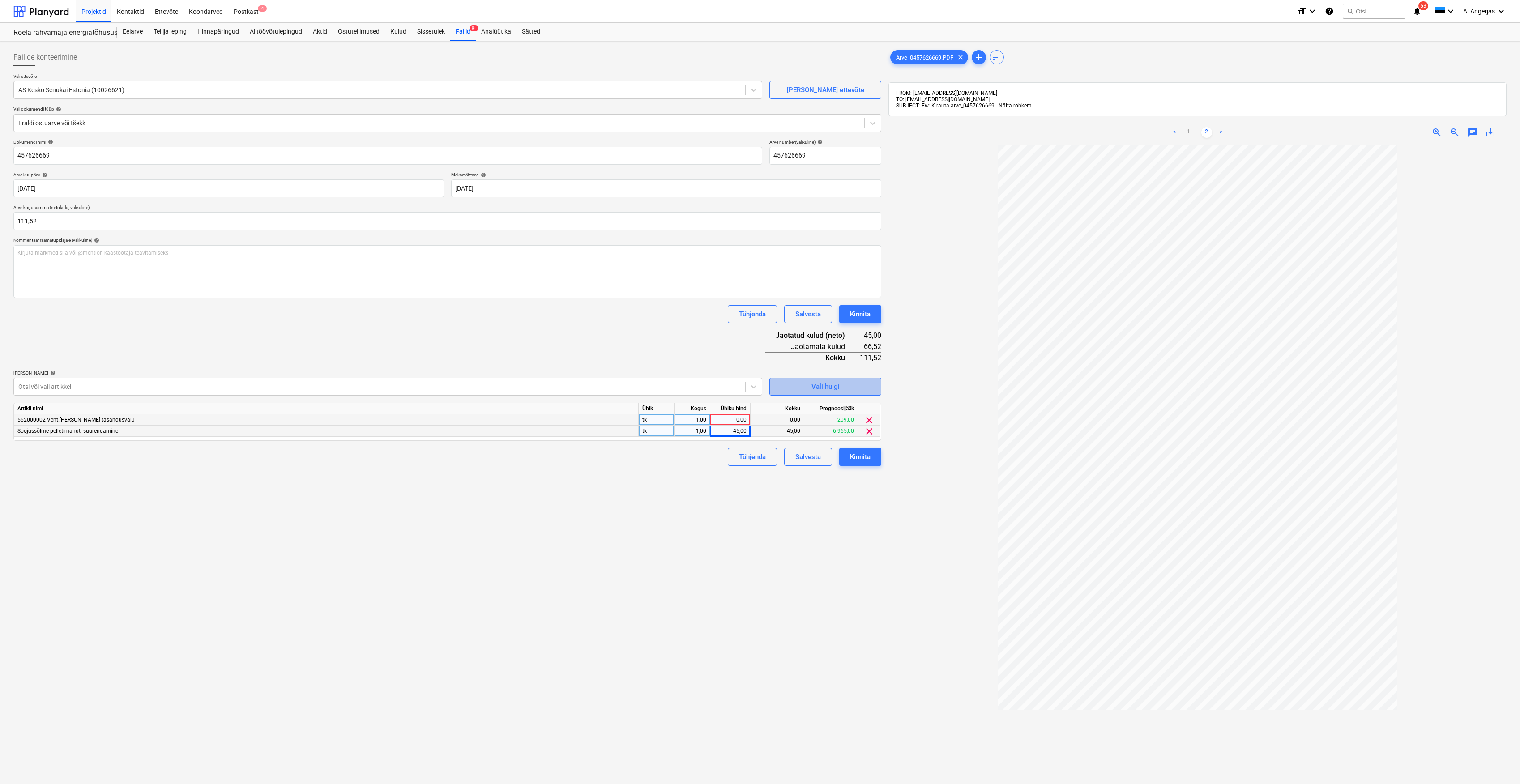
click at [837, 382] on div "Vali hulgi" at bounding box center [825, 386] width 28 height 12
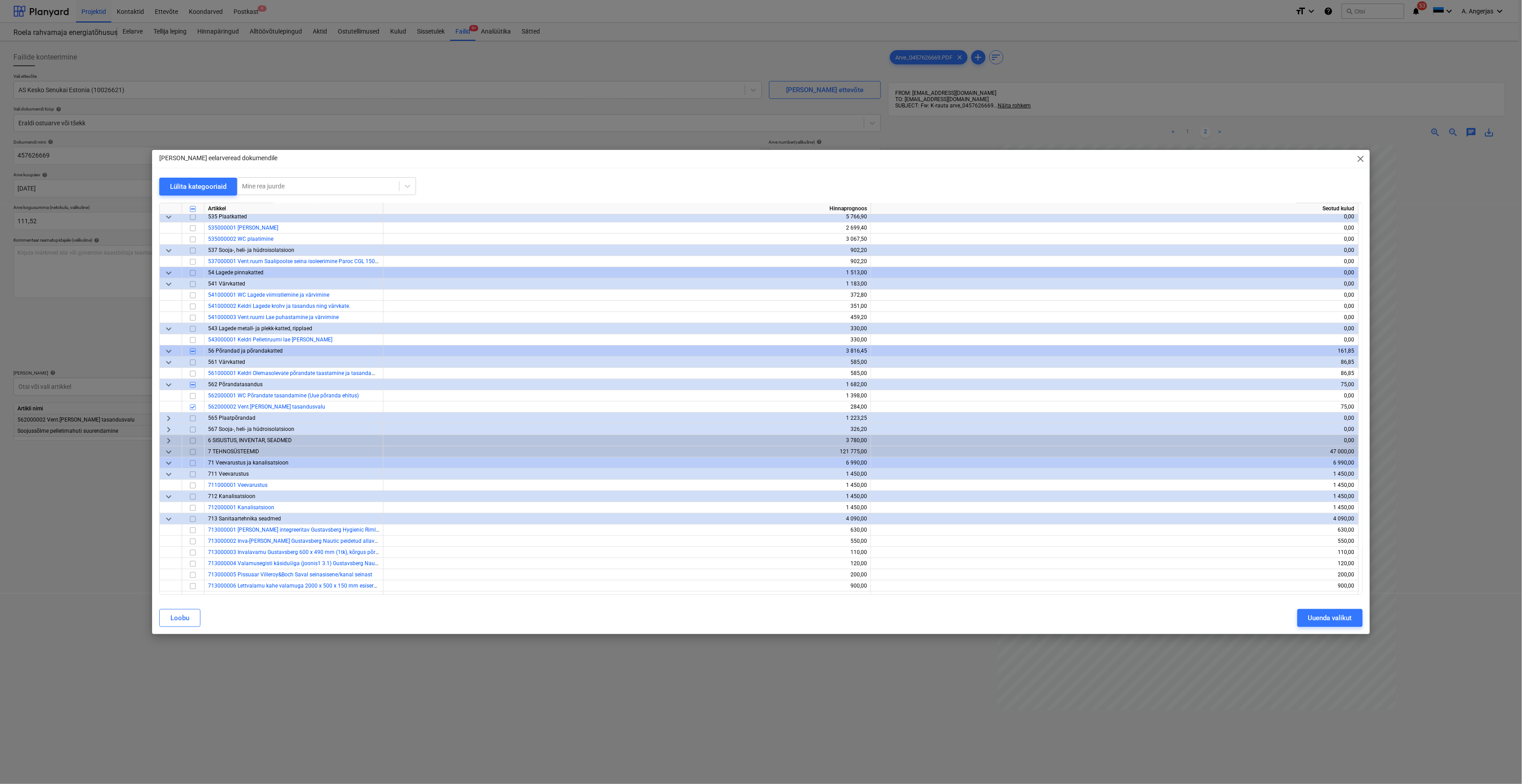
scroll to position [2386, 0]
click at [190, 370] on input "checkbox" at bounding box center [193, 373] width 11 height 11
click at [1333, 618] on div "Uuenda valikut" at bounding box center [1330, 618] width 44 height 12
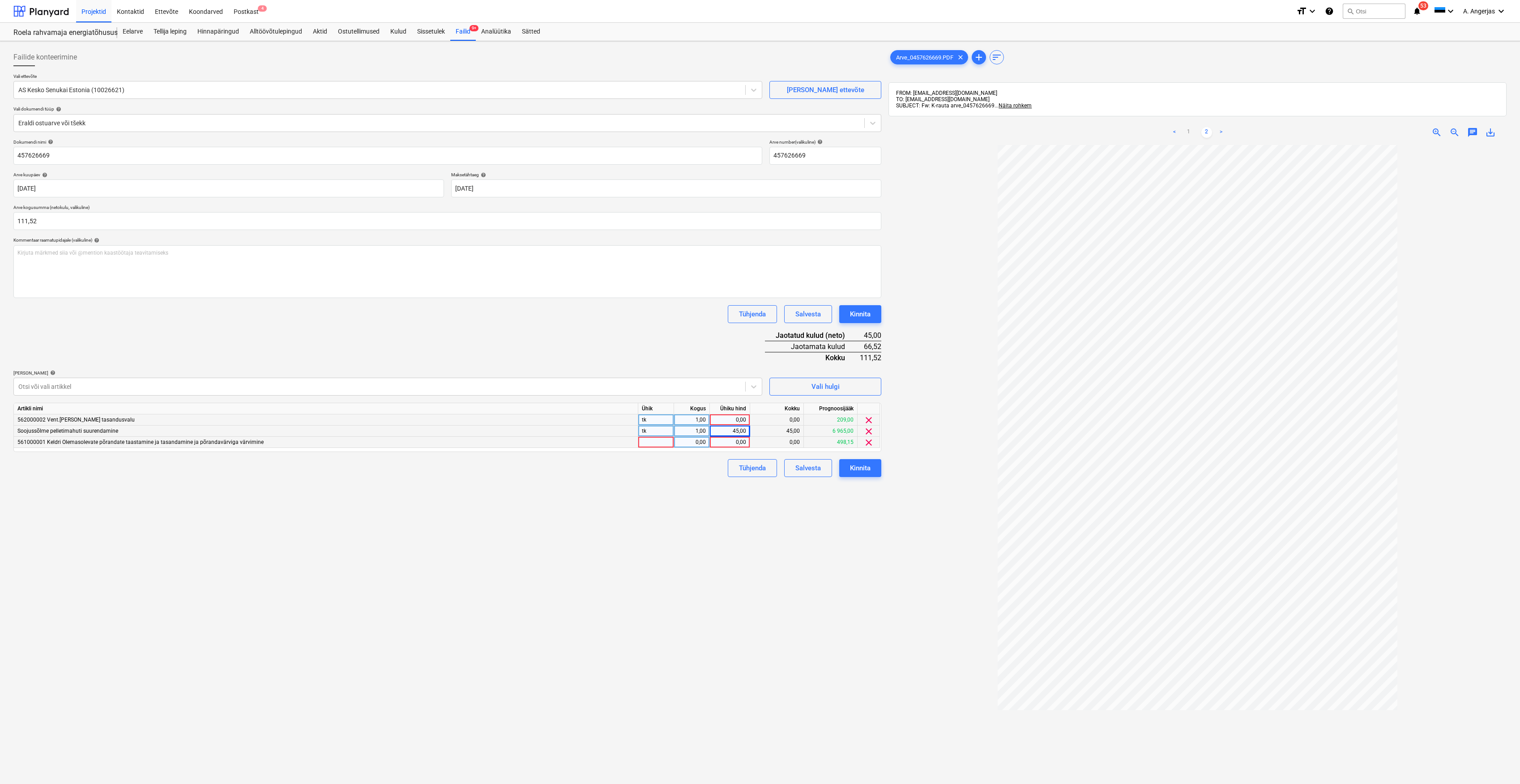
click at [645, 436] on div at bounding box center [655, 442] width 36 height 11
type input "tk"
click at [687, 440] on div "0,00" at bounding box center [691, 442] width 28 height 11
type input "1"
click at [715, 444] on div "0,00" at bounding box center [729, 442] width 33 height 11
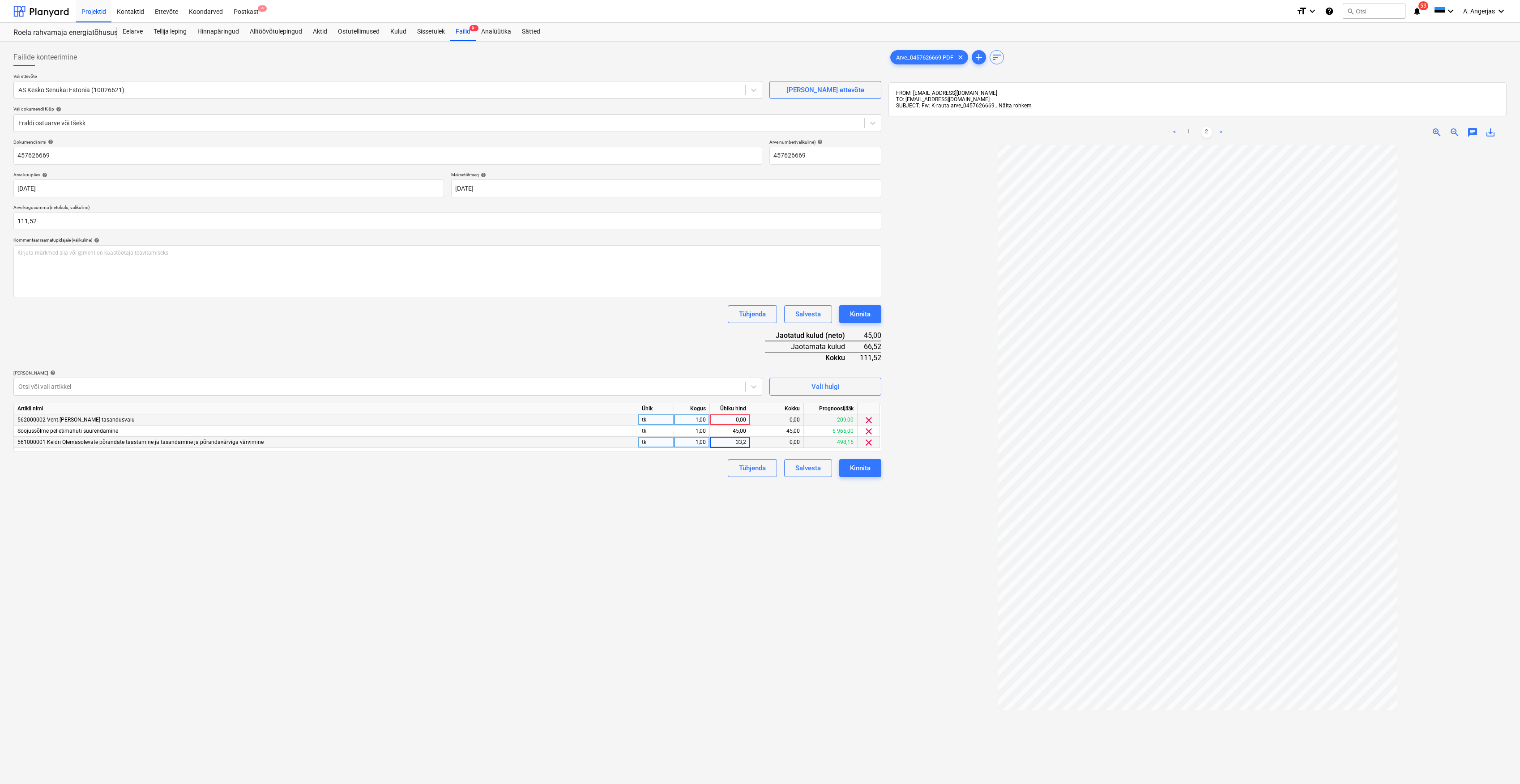
type input "33,25"
click at [691, 490] on div "Failide konteerimine Vali ettevõte AS Kesko Senukai Estonia (10026621) Lisa uus…" at bounding box center [447, 476] width 875 height 862
click at [735, 418] on div "0,00" at bounding box center [729, 420] width 33 height 11
click at [746, 440] on div "33,25" at bounding box center [729, 442] width 33 height 11
click at [746, 440] on input "33,25" at bounding box center [729, 442] width 40 height 11
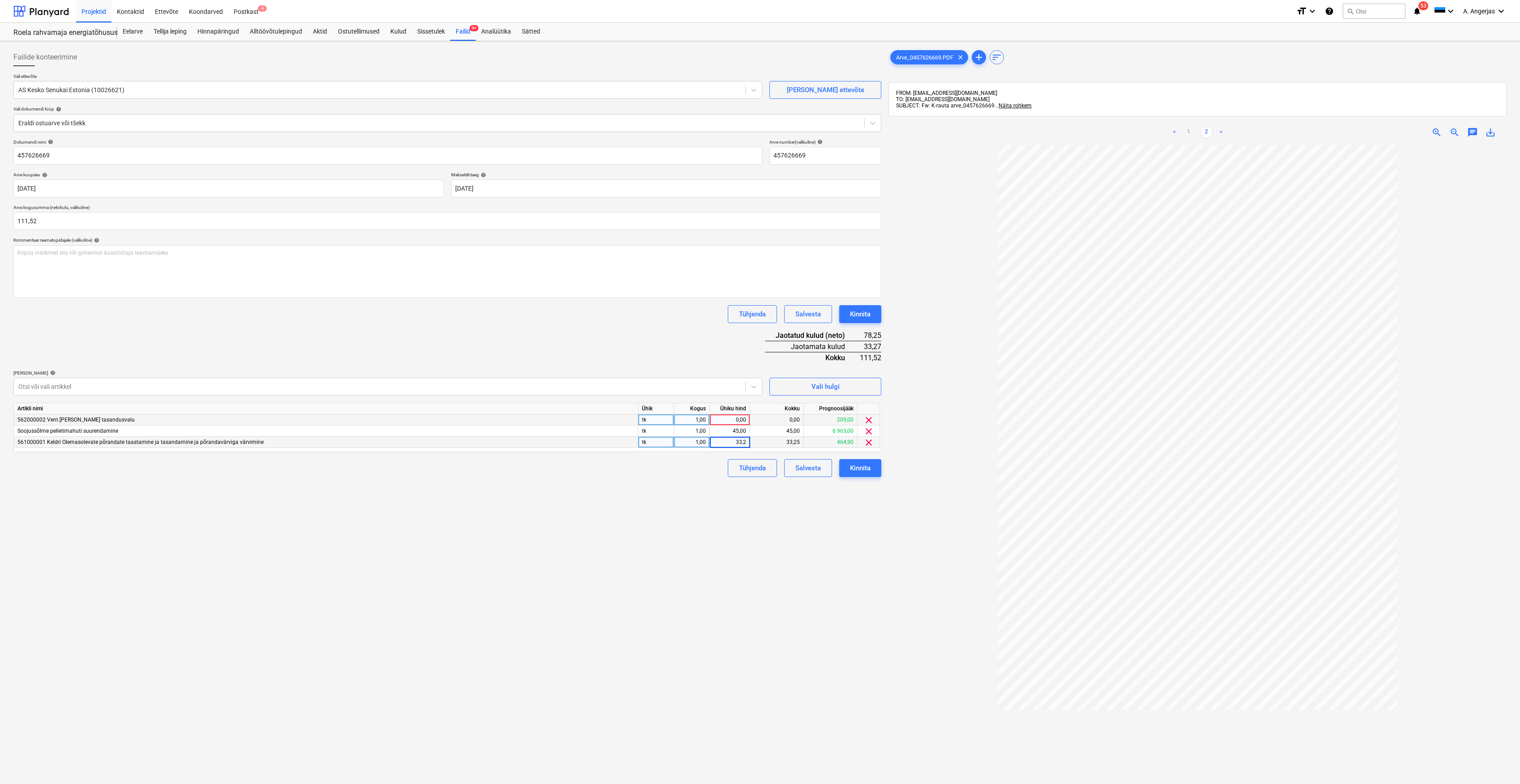
type input "33,26"
click at [739, 417] on div "0,00" at bounding box center [729, 420] width 33 height 11
click at [741, 420] on input at bounding box center [729, 420] width 40 height 11
type input "33,26"
click at [675, 497] on div "Failide konteerimine Vali ettevõte AS Kesko Senukai Estonia (10026621) Lisa uus…" at bounding box center [447, 476] width 875 height 862
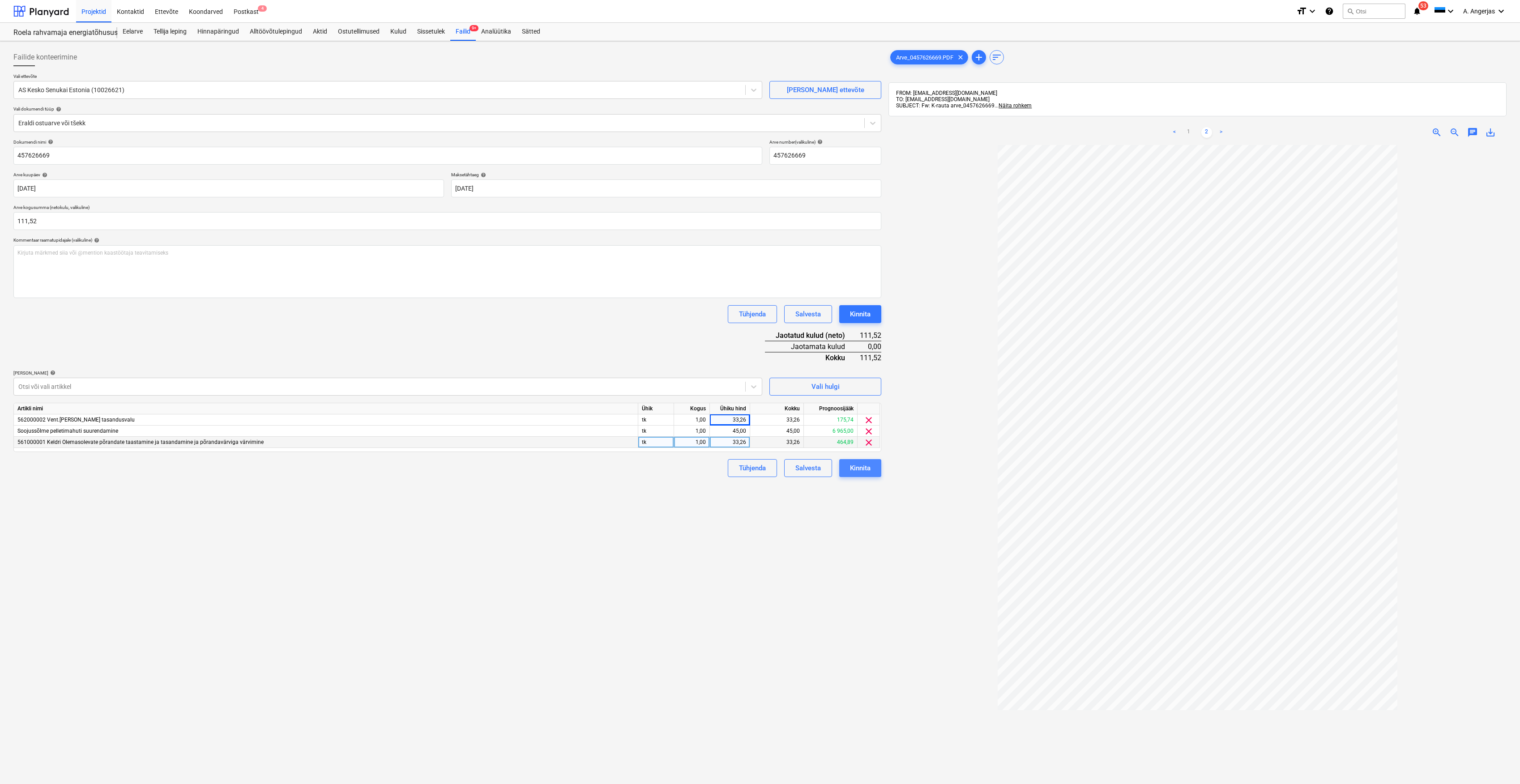
click at [862, 471] on div "Kinnita" at bounding box center [860, 467] width 21 height 12
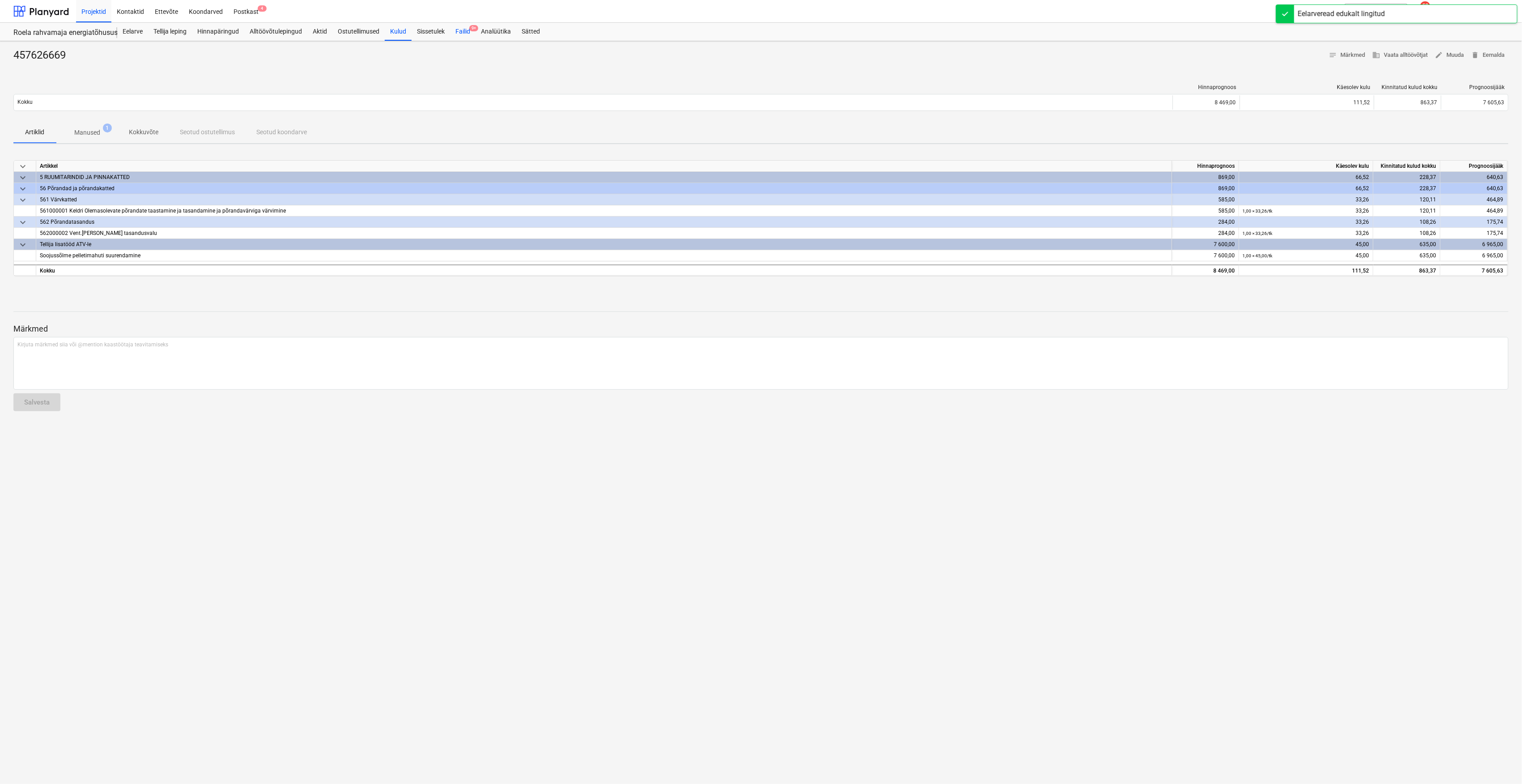
click at [469, 28] on div "Failid 9+" at bounding box center [463, 32] width 26 height 18
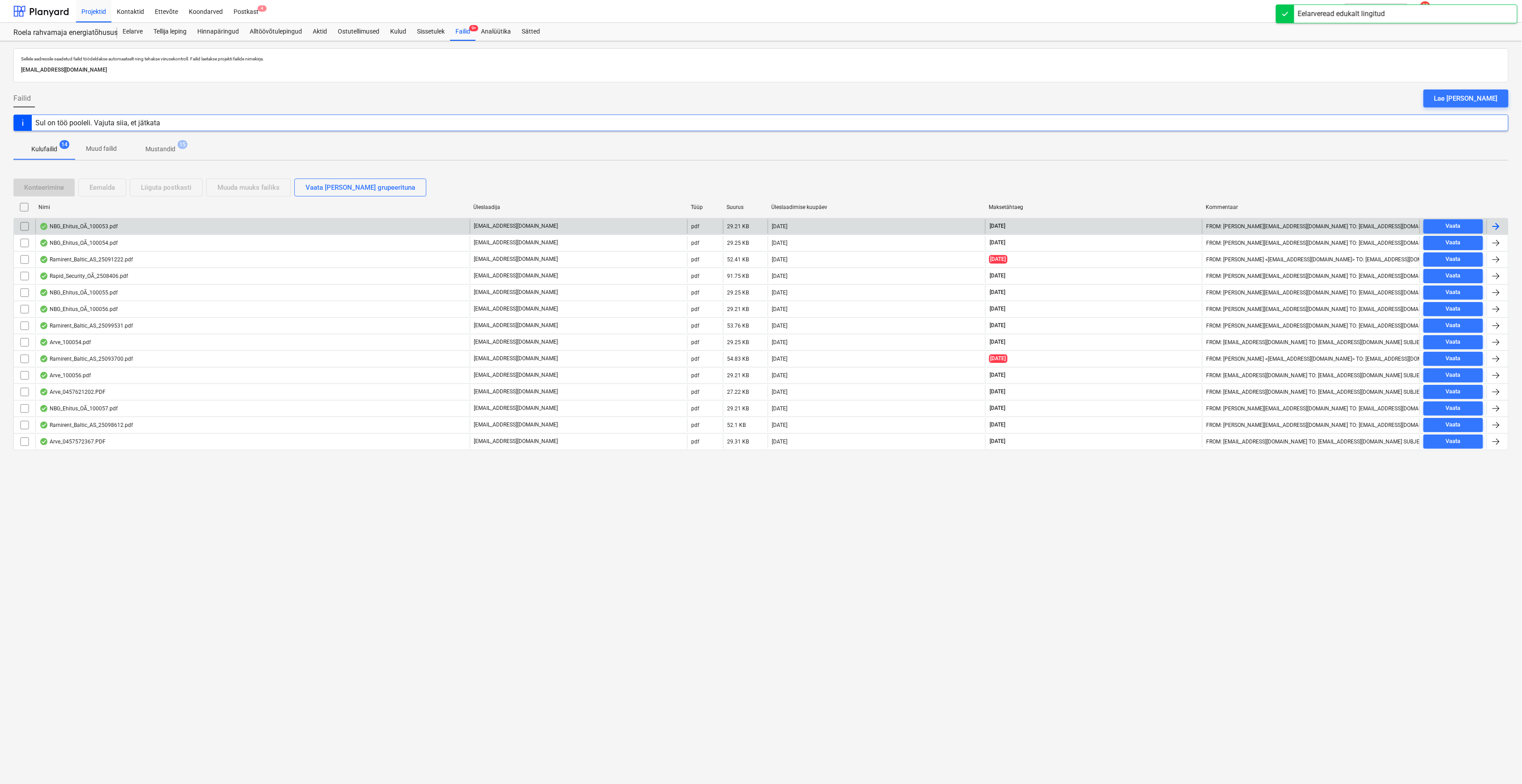
click at [173, 225] on div "NBG_Ehitus_OÃ_100053.pdf" at bounding box center [253, 226] width 435 height 15
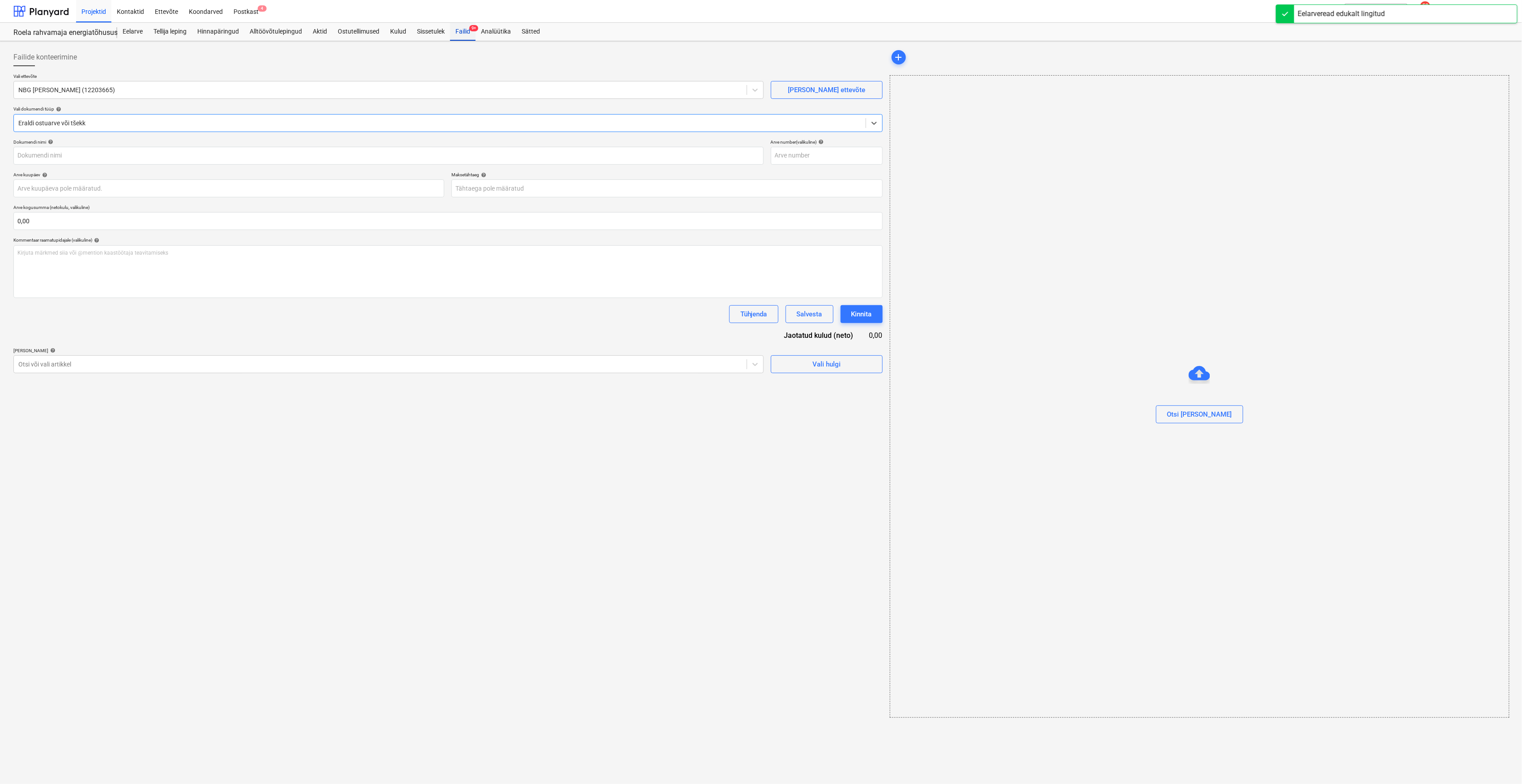
click at [464, 35] on div "Failid 9+" at bounding box center [463, 32] width 26 height 18
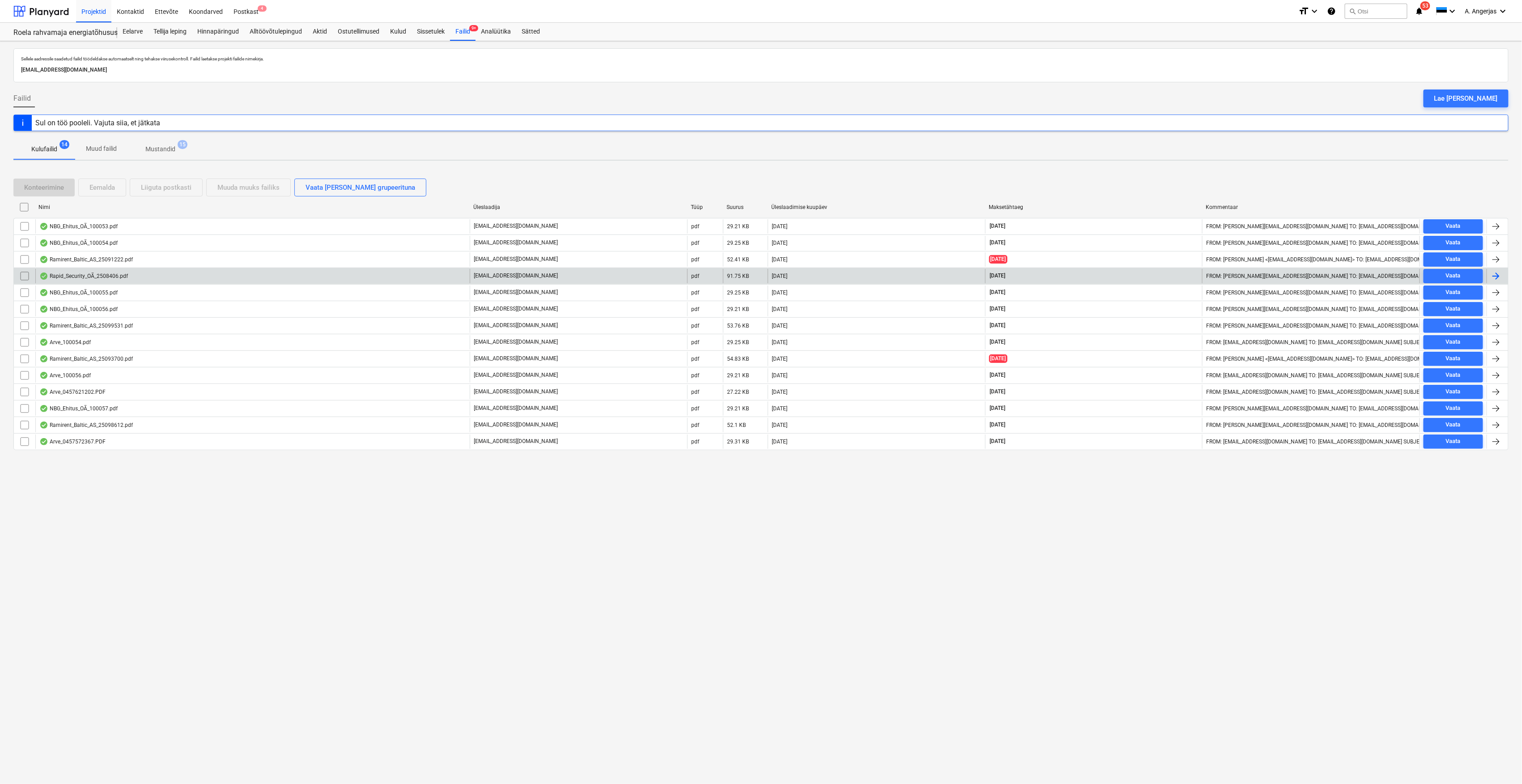
click at [122, 283] on div "Rapid_Security_OÃ_2508406.pdf" at bounding box center [253, 277] width 435 height 15
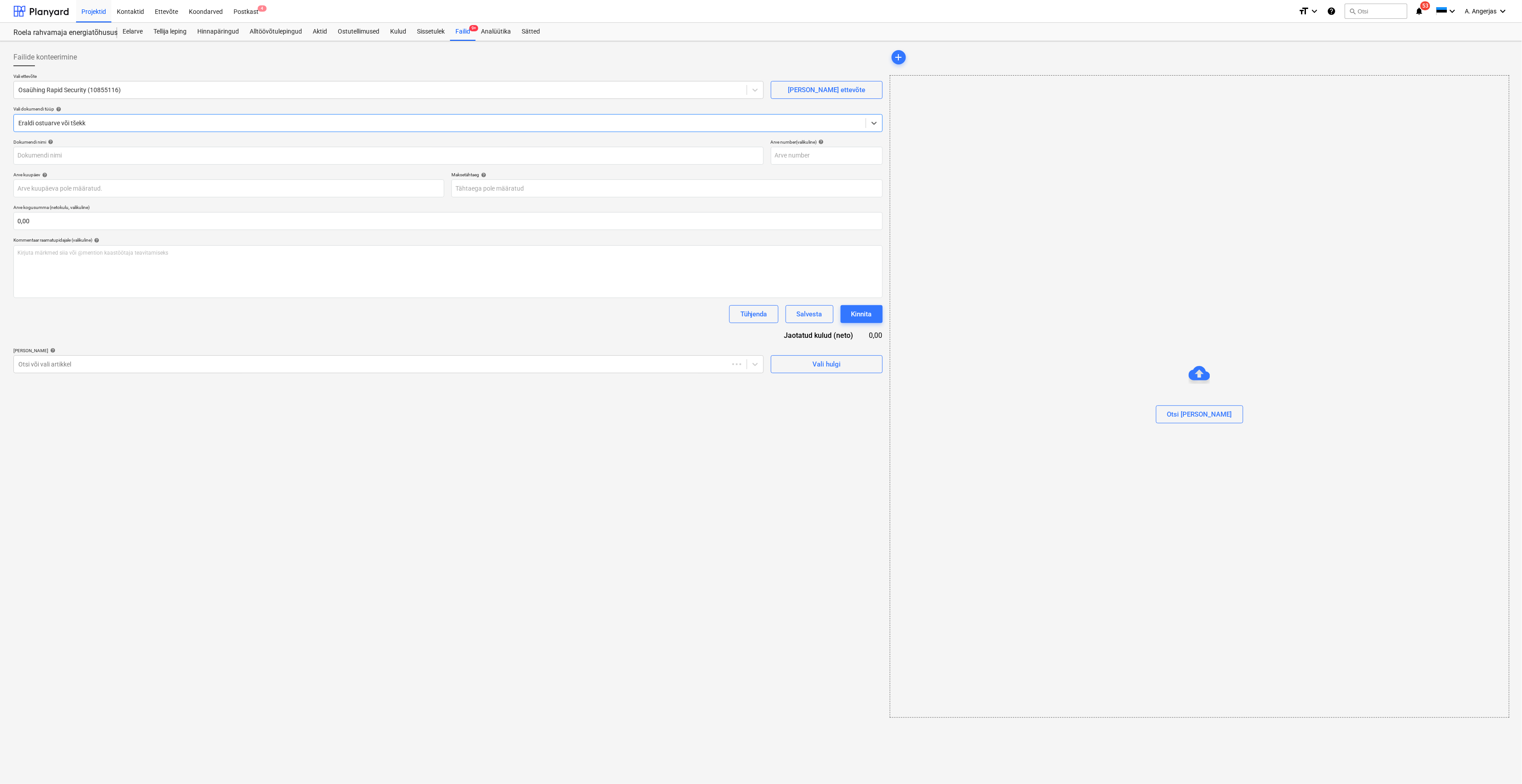
type input "2508406"
type input "01 Oct 2025"
type input "15 Oct 2025"
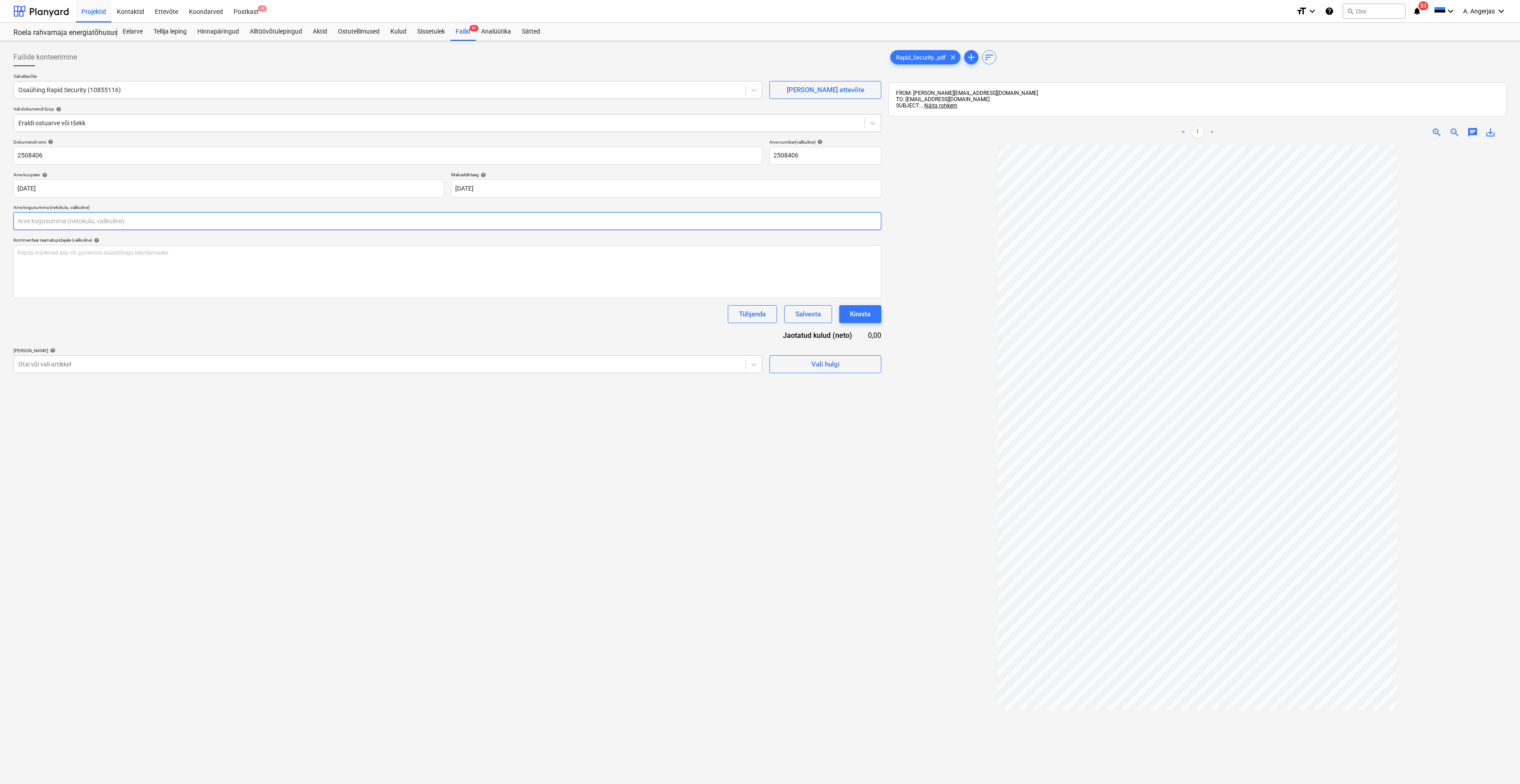
click at [71, 225] on input "text" at bounding box center [447, 221] width 867 height 18
type input "265,00"
click at [81, 429] on div "Failide konteerimine Vali ettevõte Osaühing Rapid Security (10855116) Lisa uus …" at bounding box center [447, 476] width 875 height 862
click at [837, 385] on div "Vali hulgi" at bounding box center [825, 386] width 28 height 12
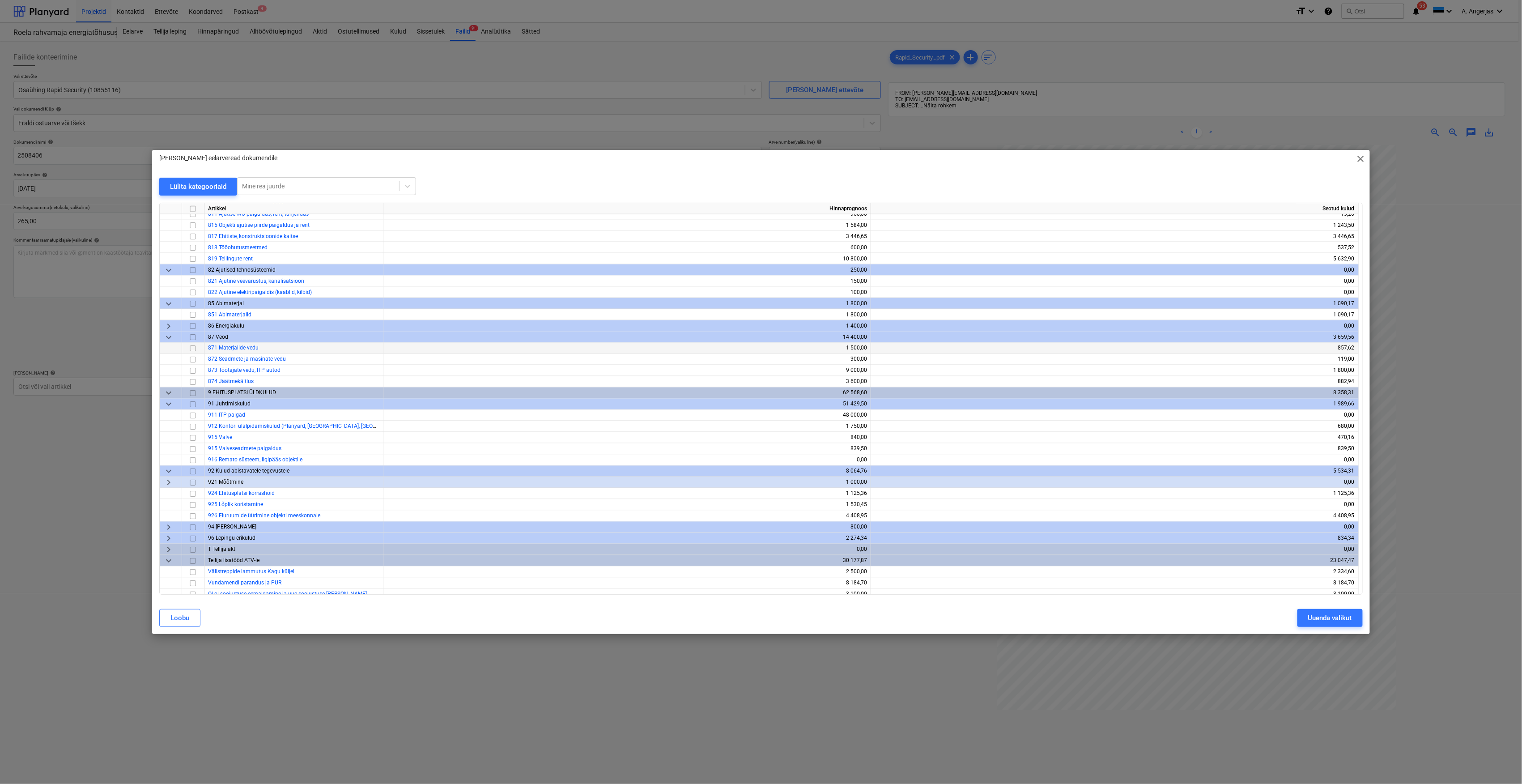
scroll to position [3284, 0]
click at [191, 436] on input "checkbox" at bounding box center [193, 437] width 11 height 11
click at [1347, 616] on div "Uuenda valikut" at bounding box center [1330, 618] width 44 height 12
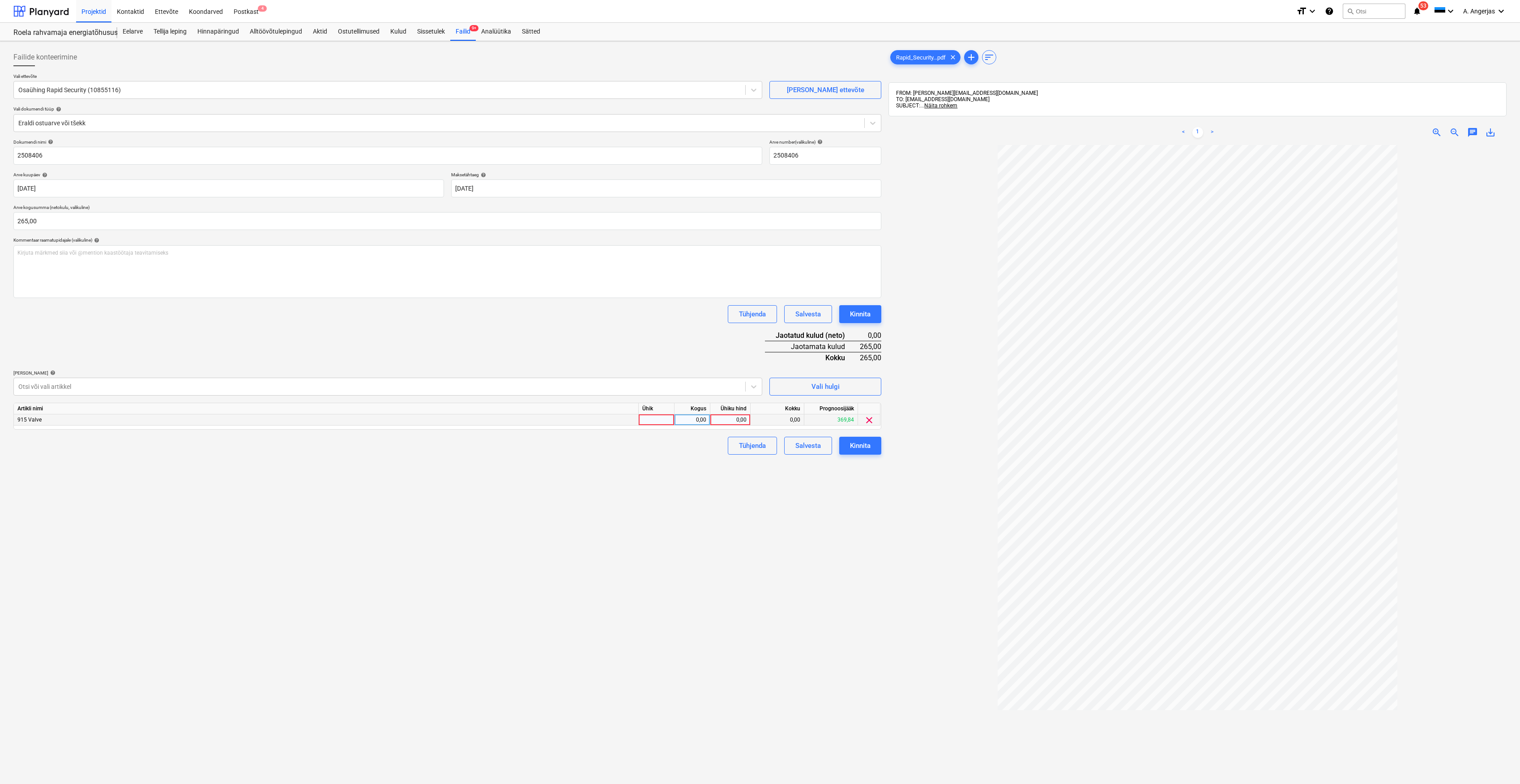
click at [674, 419] on div at bounding box center [655, 420] width 36 height 11
type input "tk"
click at [695, 420] on div "0,00" at bounding box center [692, 420] width 28 height 11
type input "1"
click at [736, 419] on div "0,00" at bounding box center [730, 420] width 33 height 11
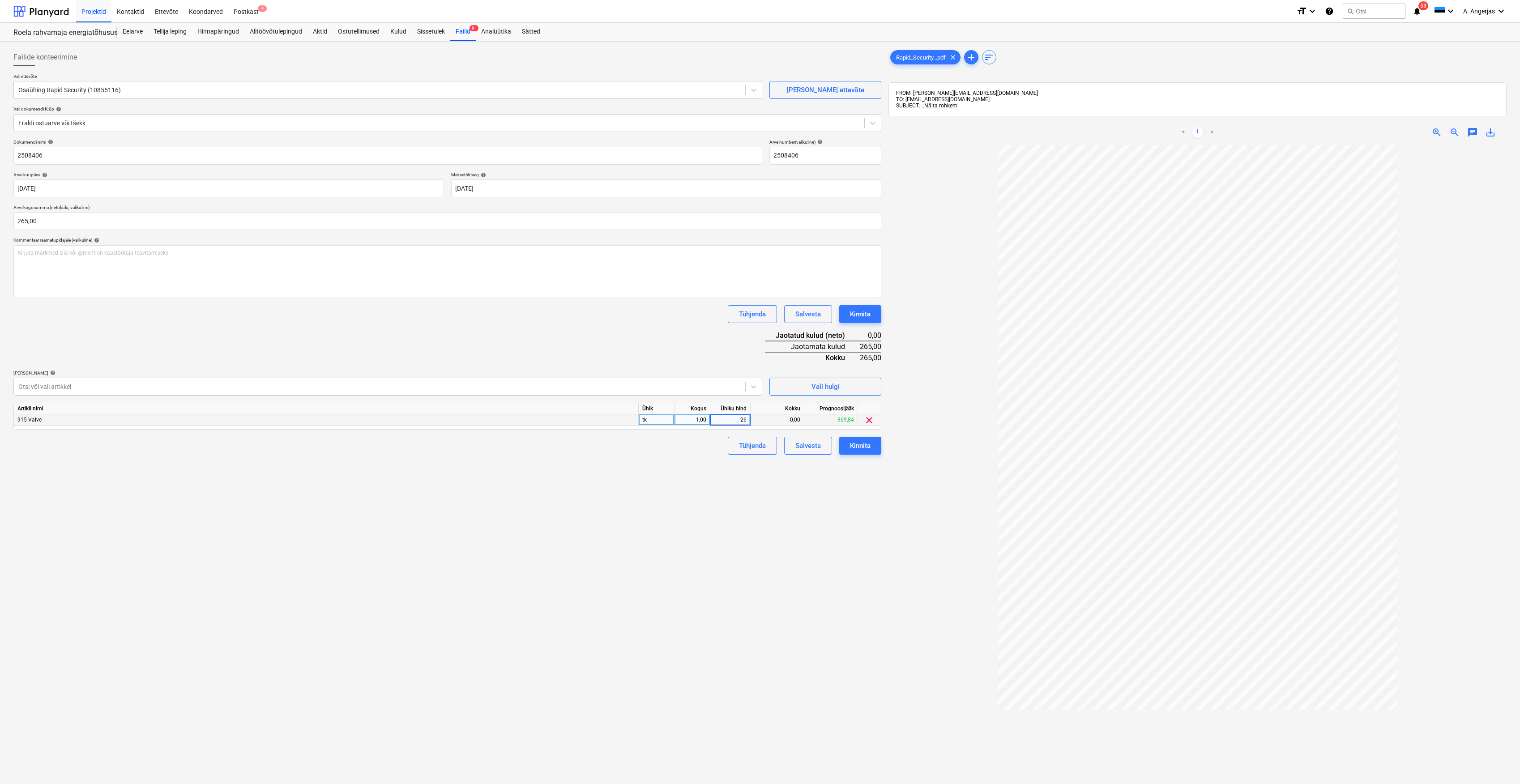
type input "265"
click at [724, 480] on div "Failide konteerimine Vali ettevõte Osaühing Rapid Security (10855116) Lisa uus …" at bounding box center [447, 476] width 875 height 862
click at [876, 450] on button "Kinnita" at bounding box center [860, 445] width 42 height 18
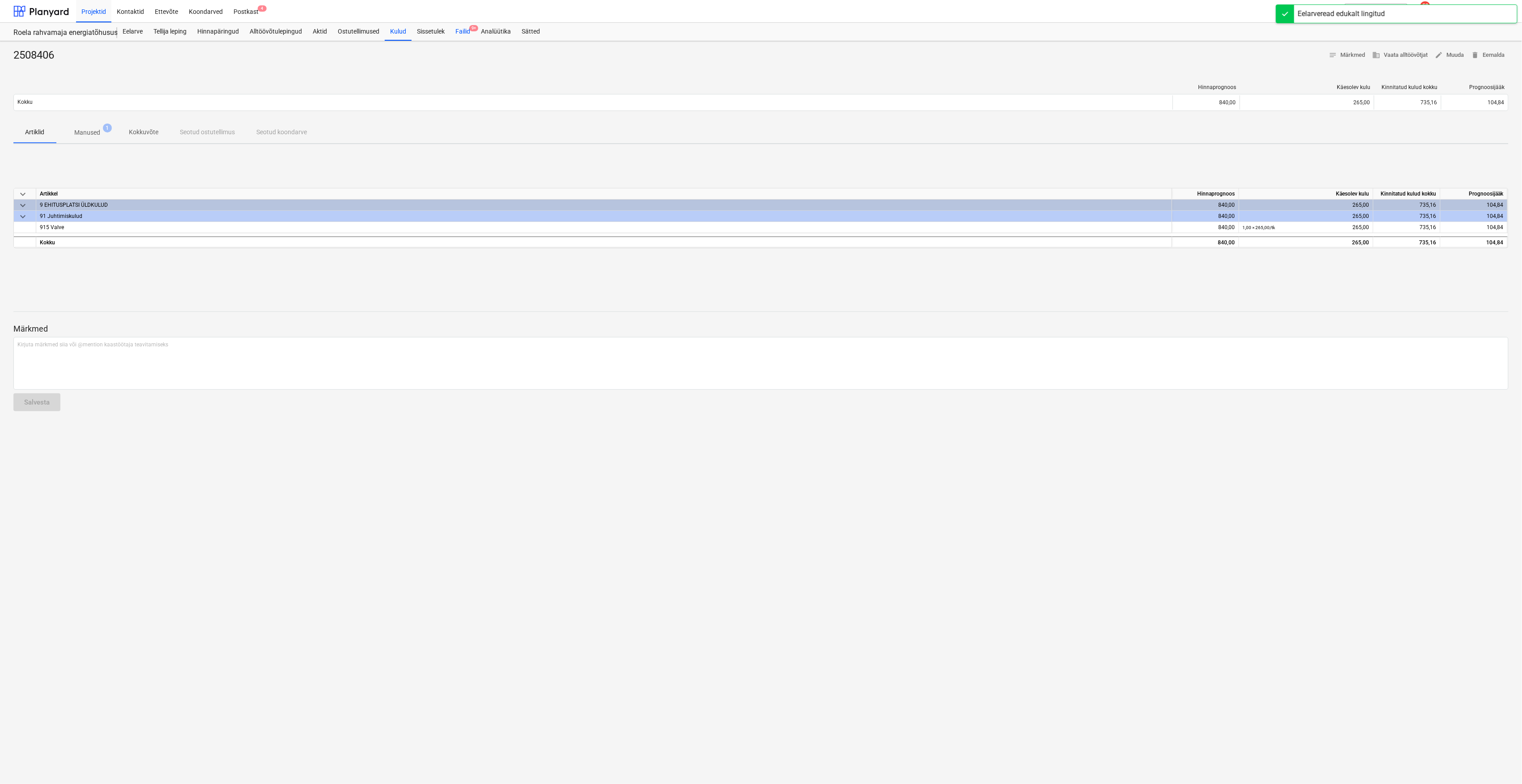
click at [469, 27] on div "Failid 9+" at bounding box center [463, 32] width 26 height 18
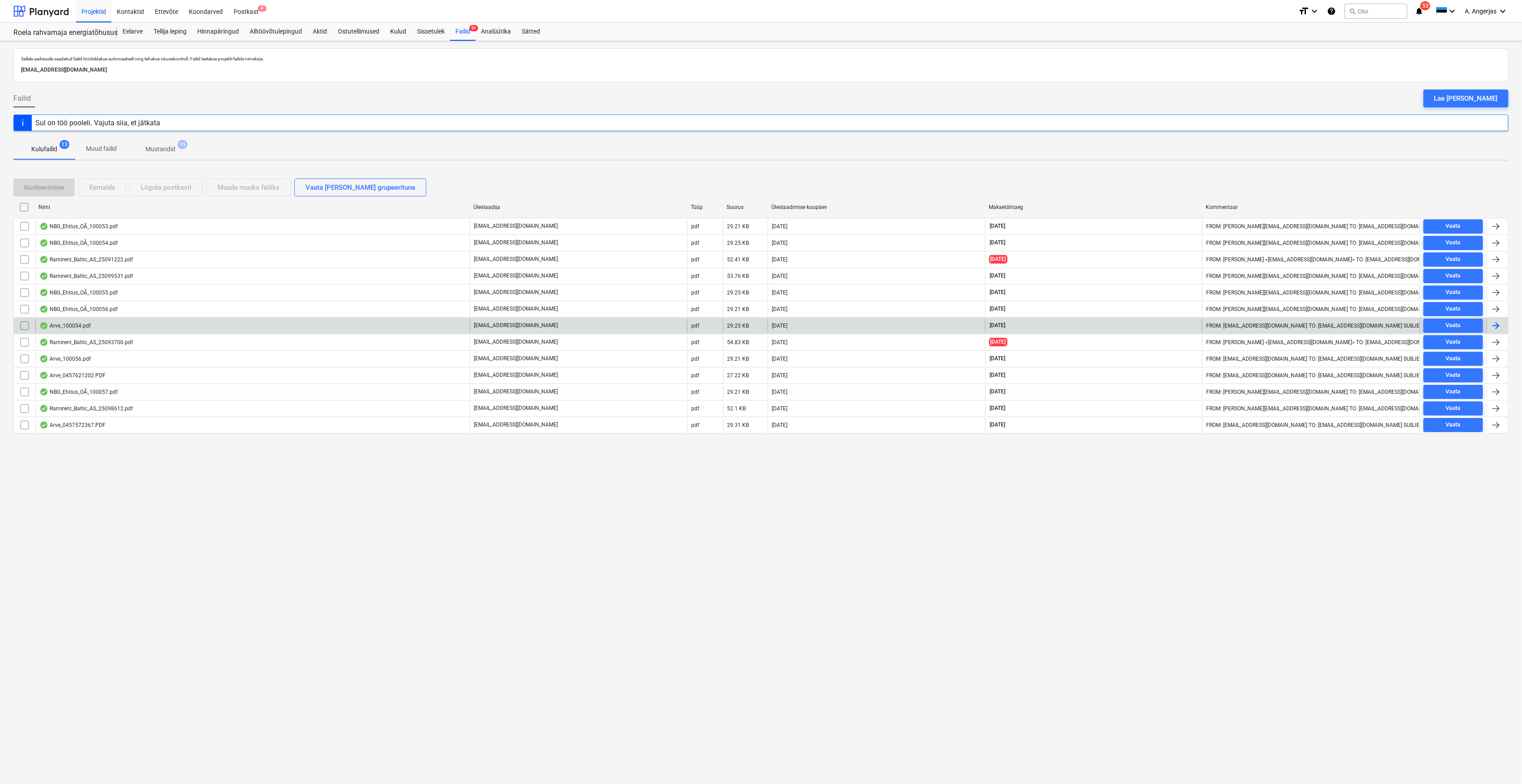
click at [99, 331] on div "Arve_100054.pdf" at bounding box center [253, 326] width 435 height 15
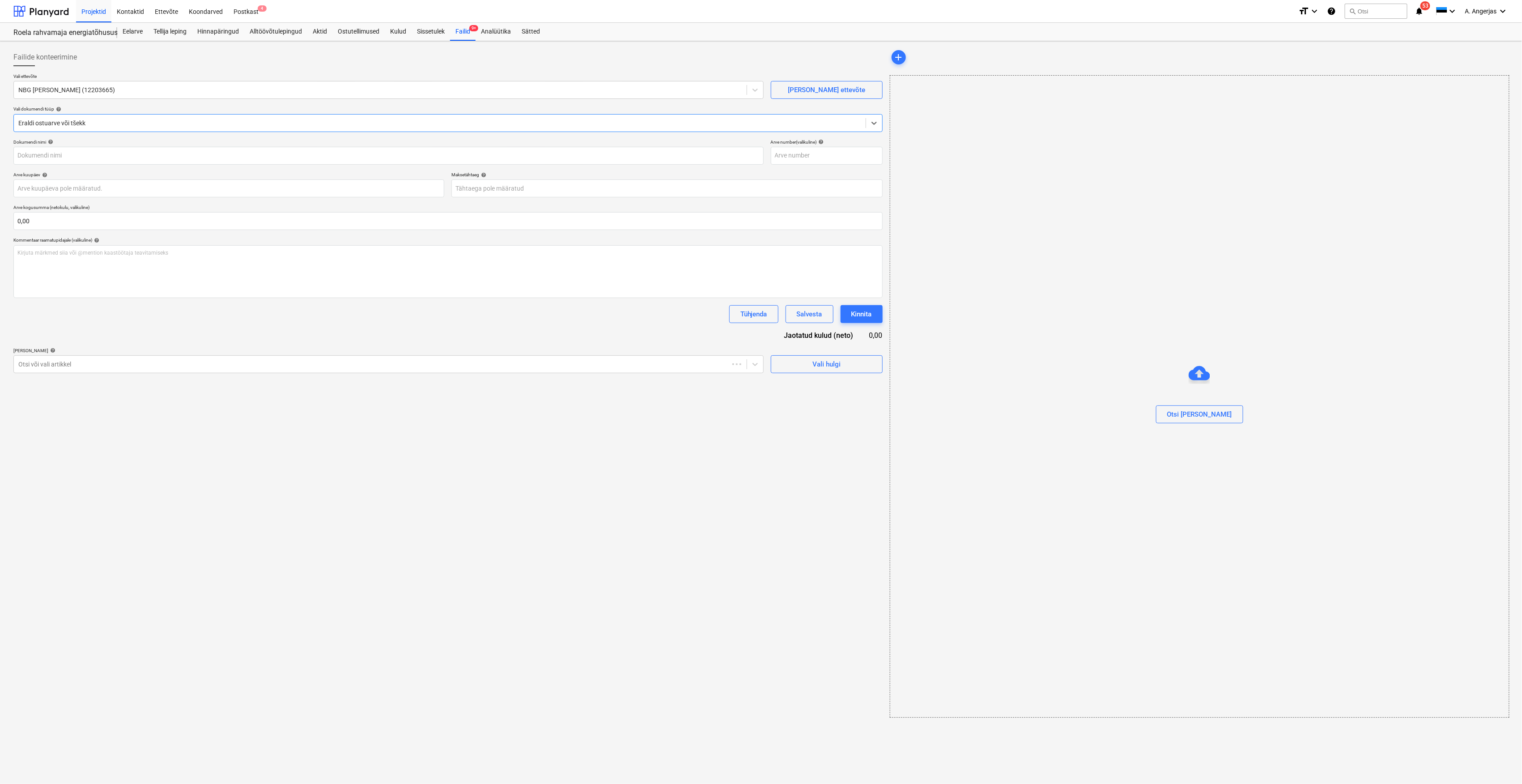
type input "100054"
type input "[DATE]"
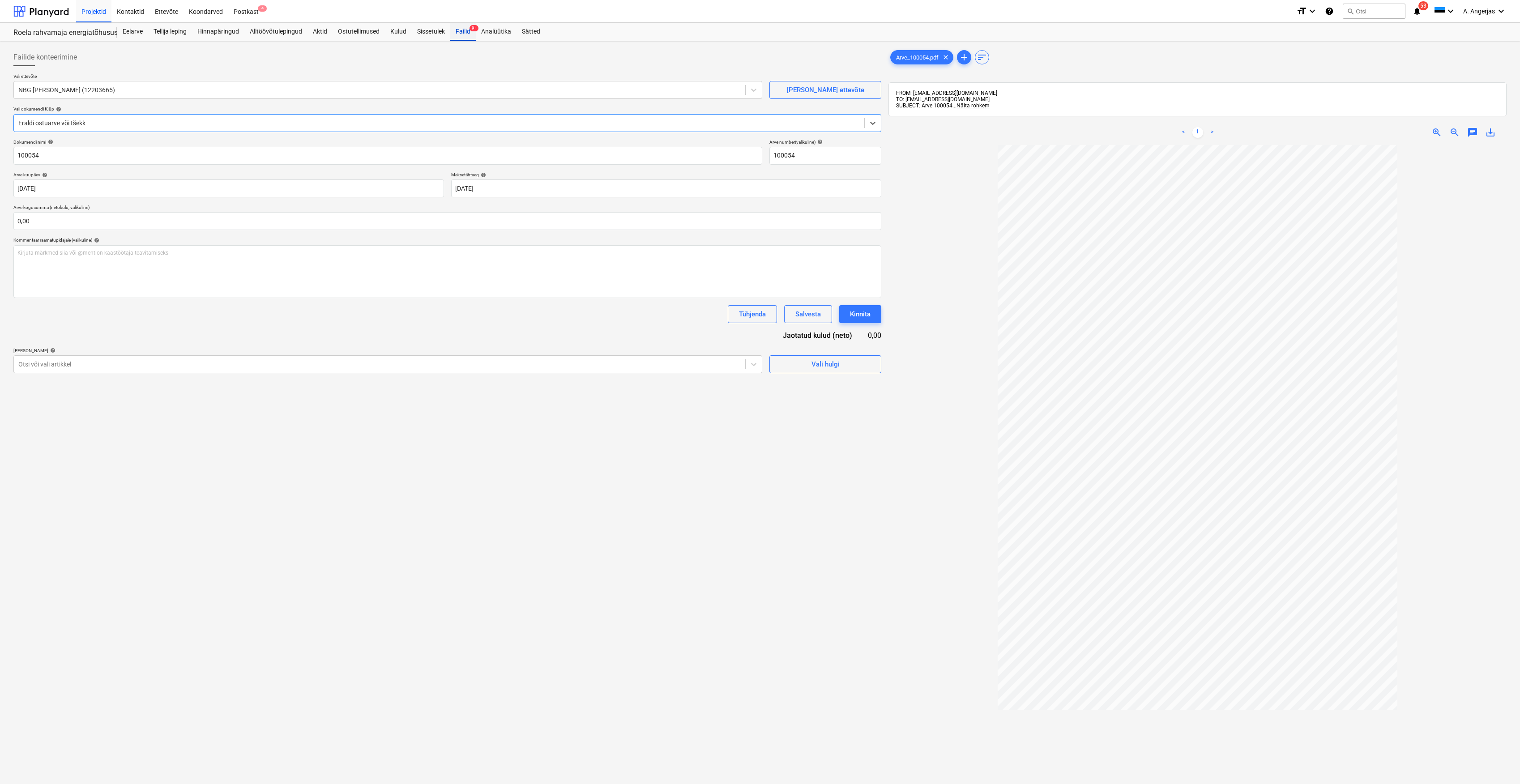
click at [461, 31] on div "Failid 9+" at bounding box center [463, 32] width 26 height 18
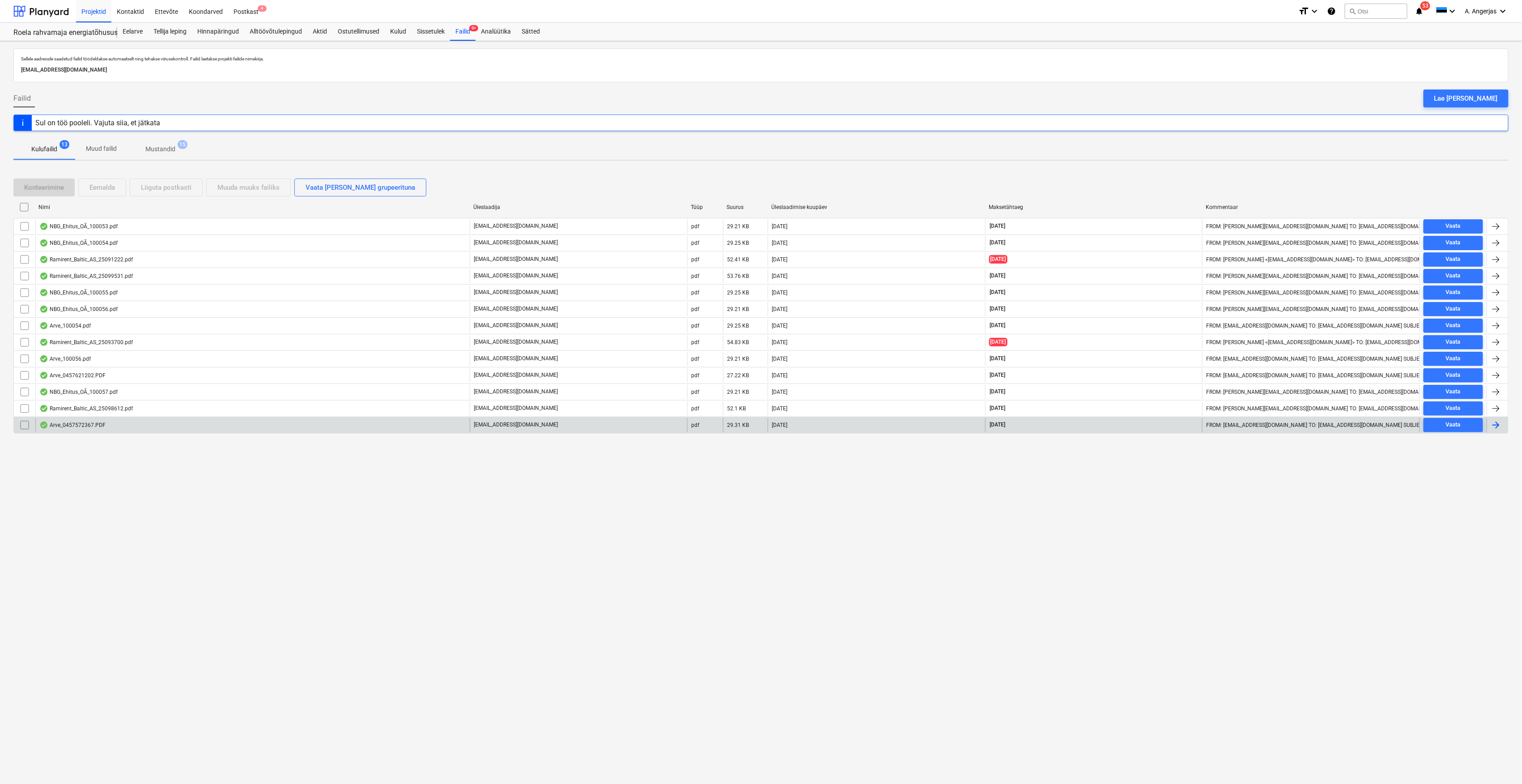
click at [67, 424] on div "Arve_0457572367.PDF" at bounding box center [72, 425] width 67 height 7
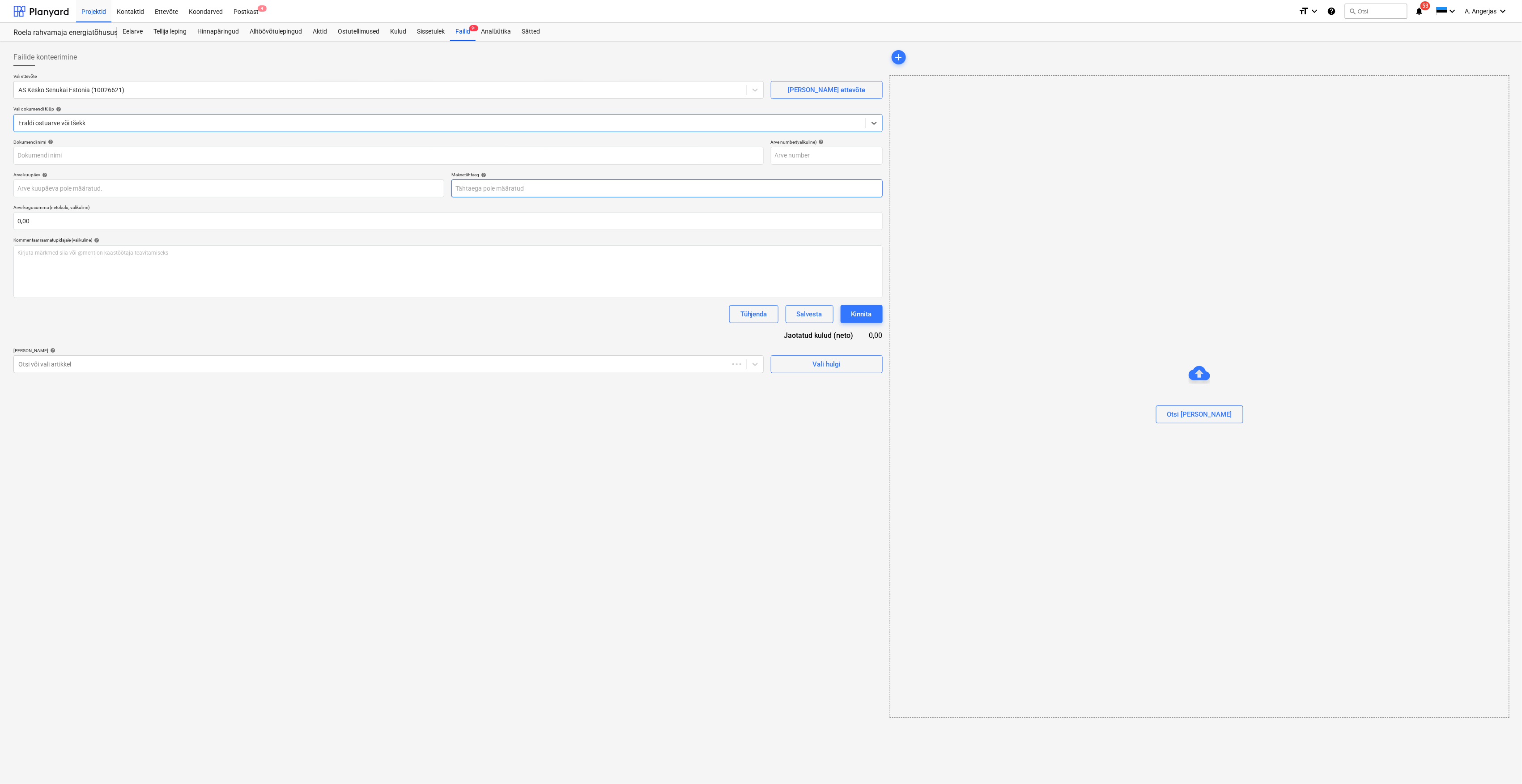
type input "457572367"
type input "01 Oct 2025"
type input "31 Oct 2025"
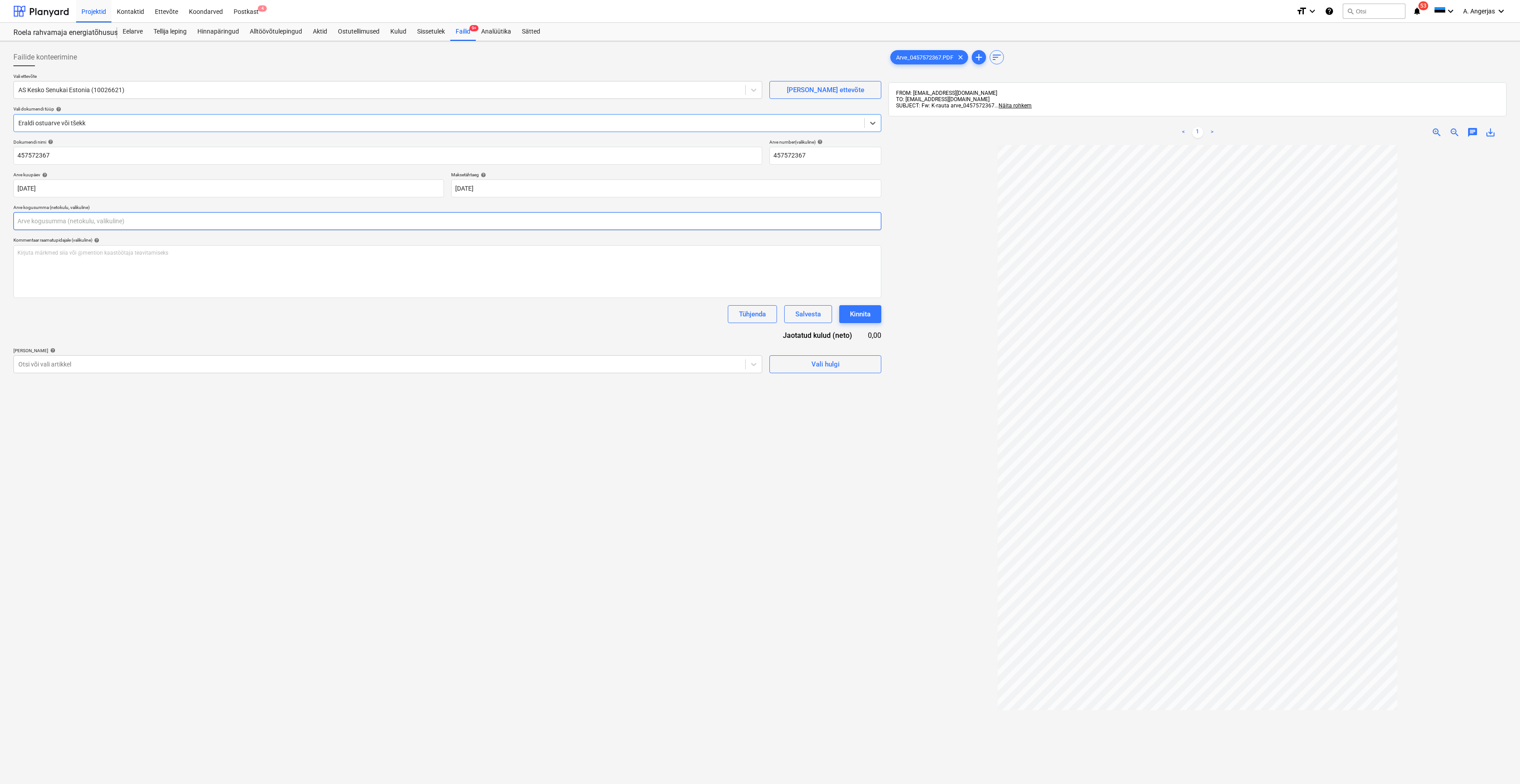
click at [111, 224] on input "text" at bounding box center [447, 221] width 867 height 18
type input "17,49"
click at [467, 577] on div "Failide konteerimine Vali ettevõte AS Kesko Senukai Estonia (10026621) Lisa uus…" at bounding box center [447, 476] width 875 height 862
click at [825, 381] on div "Vali hulgi" at bounding box center [825, 386] width 28 height 12
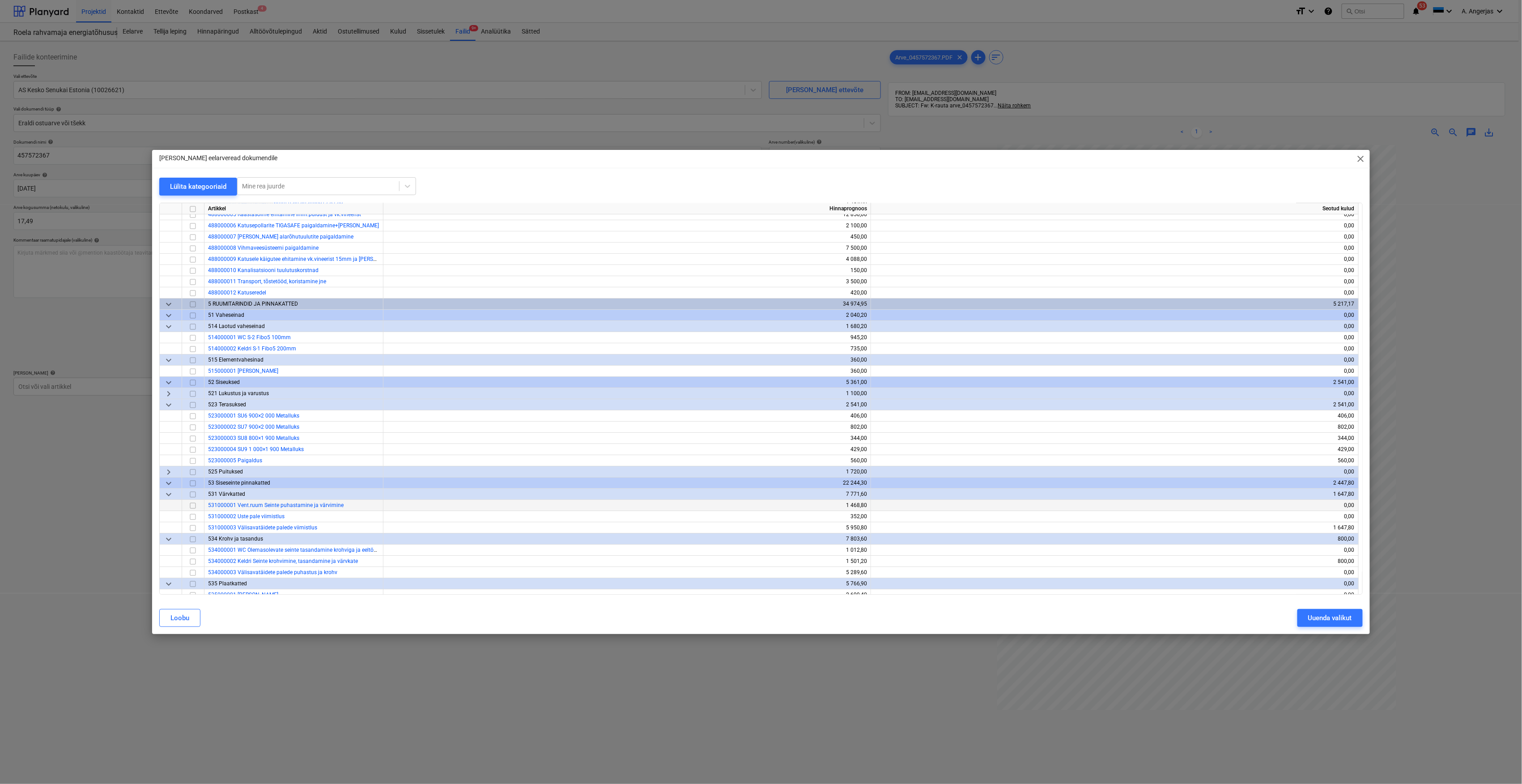
scroll to position [2085, 0]
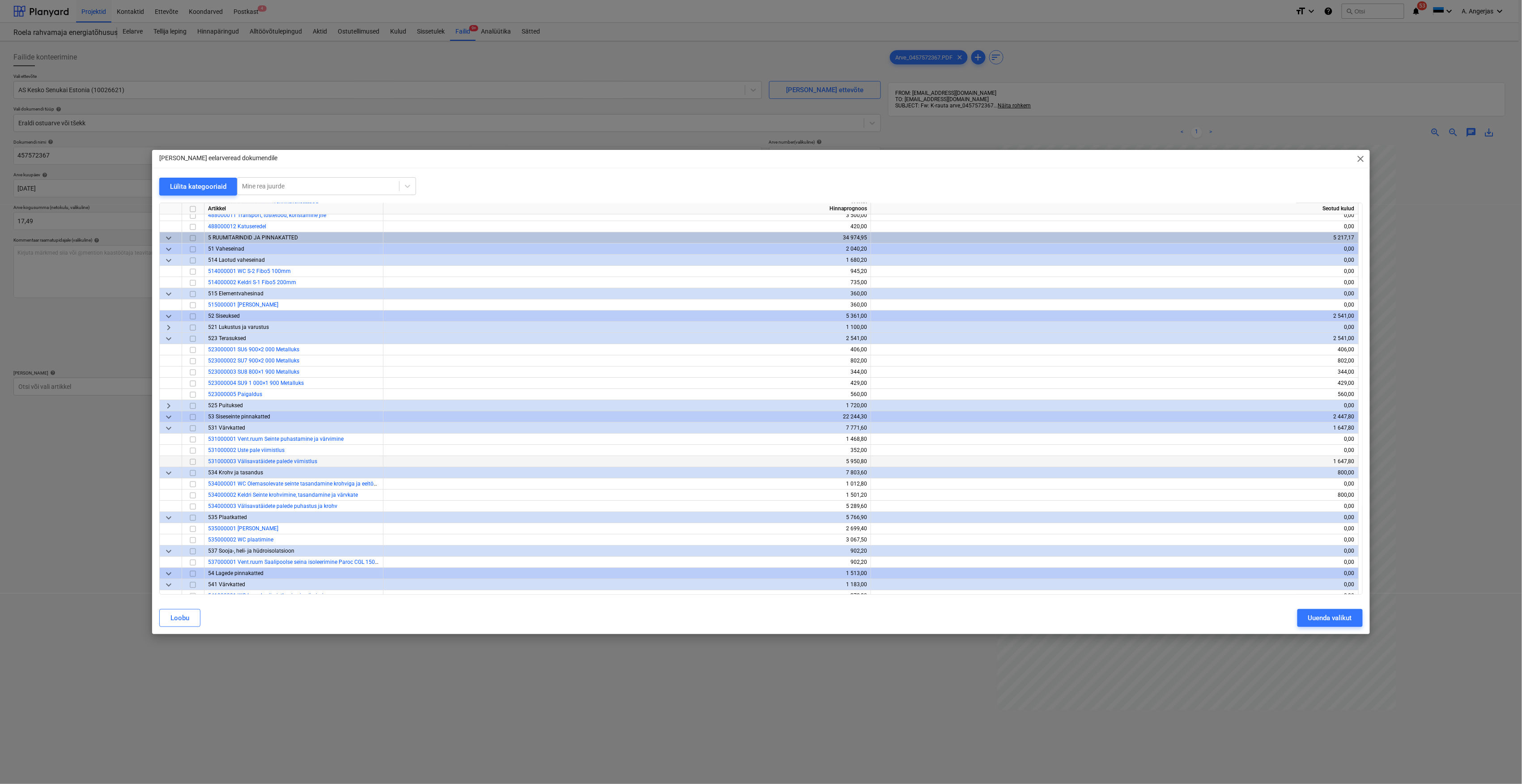
click at [194, 462] on input "checkbox" at bounding box center [193, 462] width 11 height 11
click at [1361, 618] on button "Uuenda valikut" at bounding box center [1330, 618] width 66 height 18
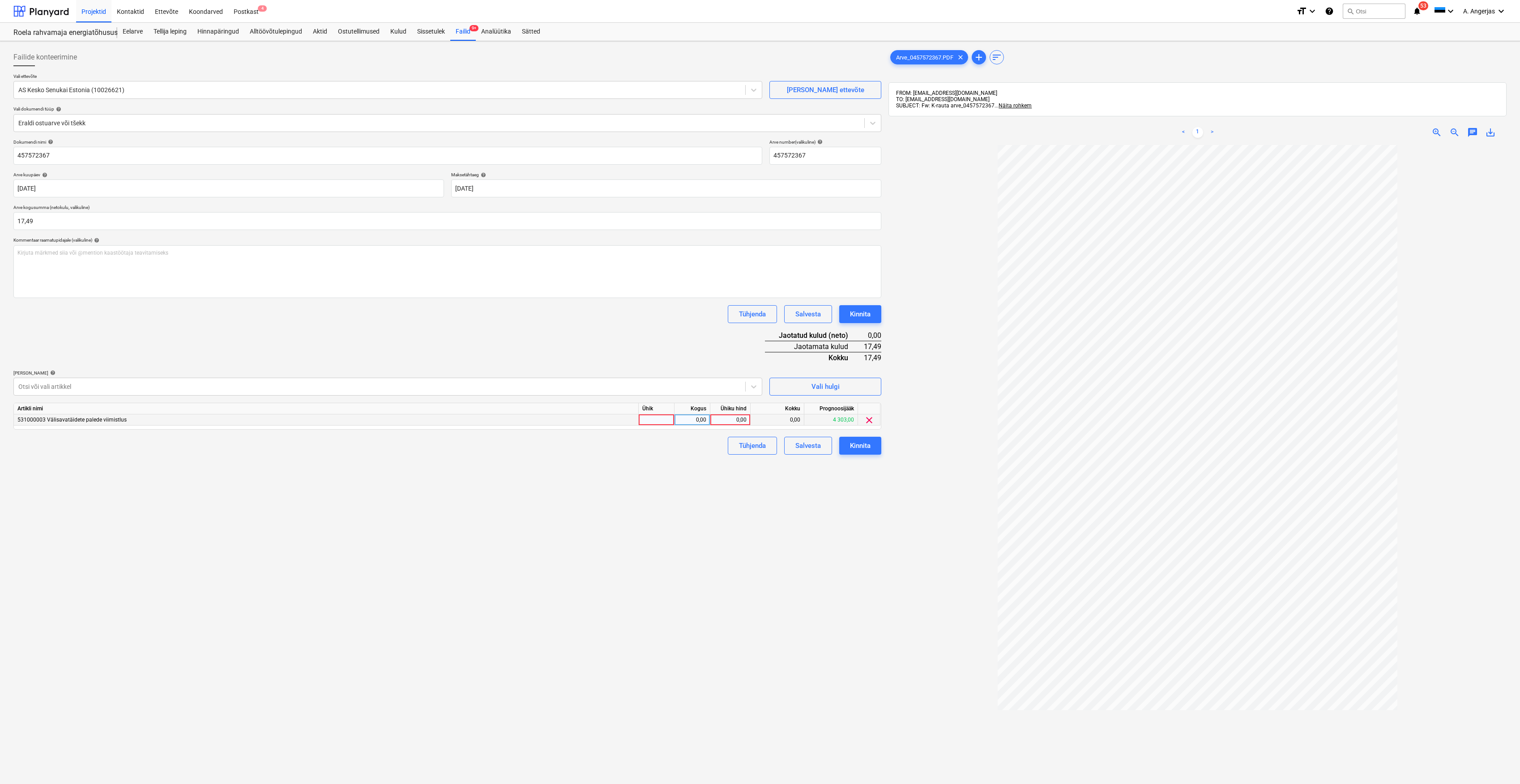
click at [664, 419] on div at bounding box center [655, 420] width 36 height 11
type input "tk"
click at [700, 419] on div "0,00" at bounding box center [692, 420] width 28 height 11
type input "1"
click at [729, 415] on div "0,00" at bounding box center [730, 420] width 33 height 11
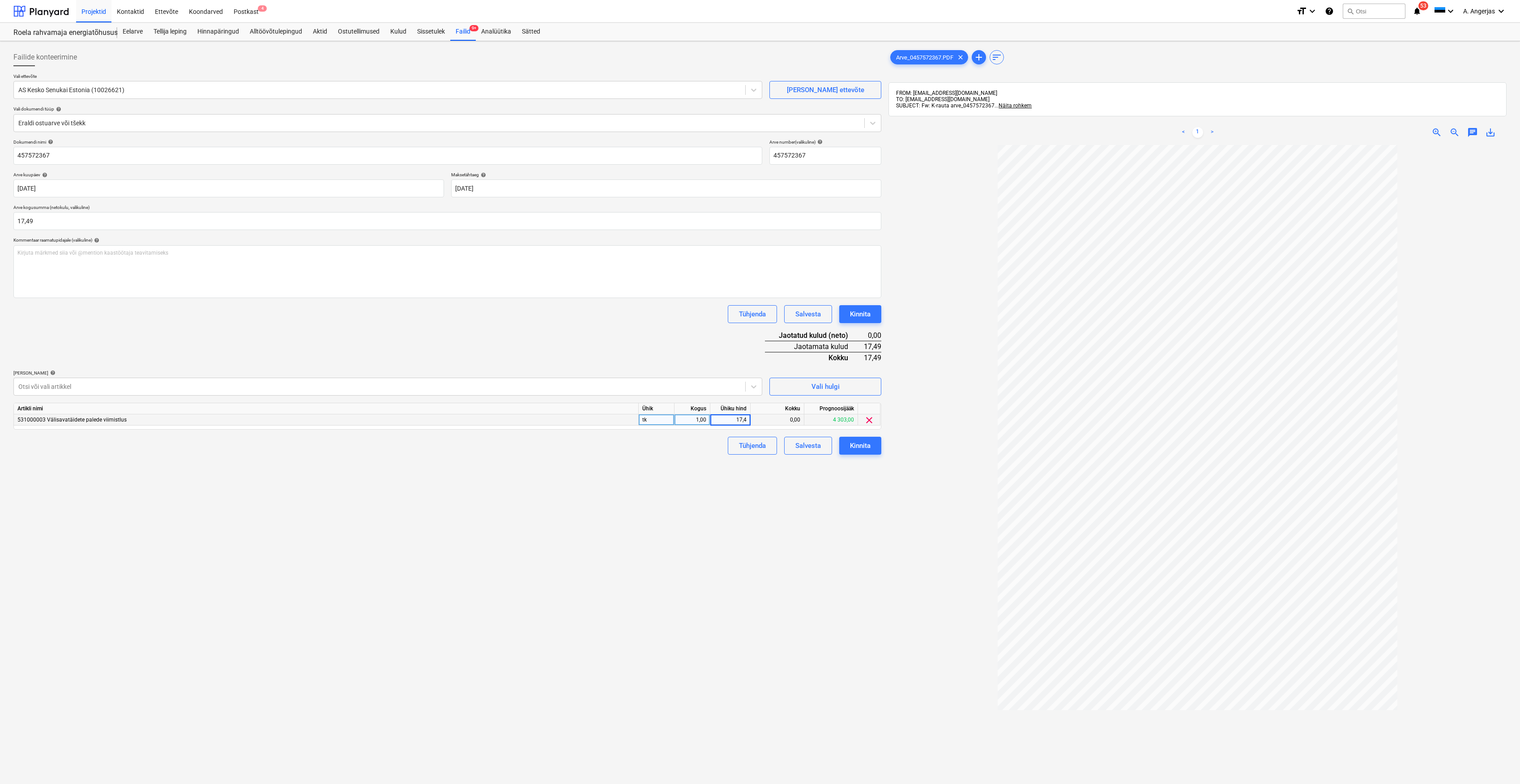
type input "17,49"
click at [641, 516] on div "Failide konteerimine Vali ettevõte AS Kesko Senukai Estonia (10026621) Lisa uus…" at bounding box center [447, 476] width 875 height 862
click at [856, 446] on div "Kinnita" at bounding box center [860, 445] width 21 height 12
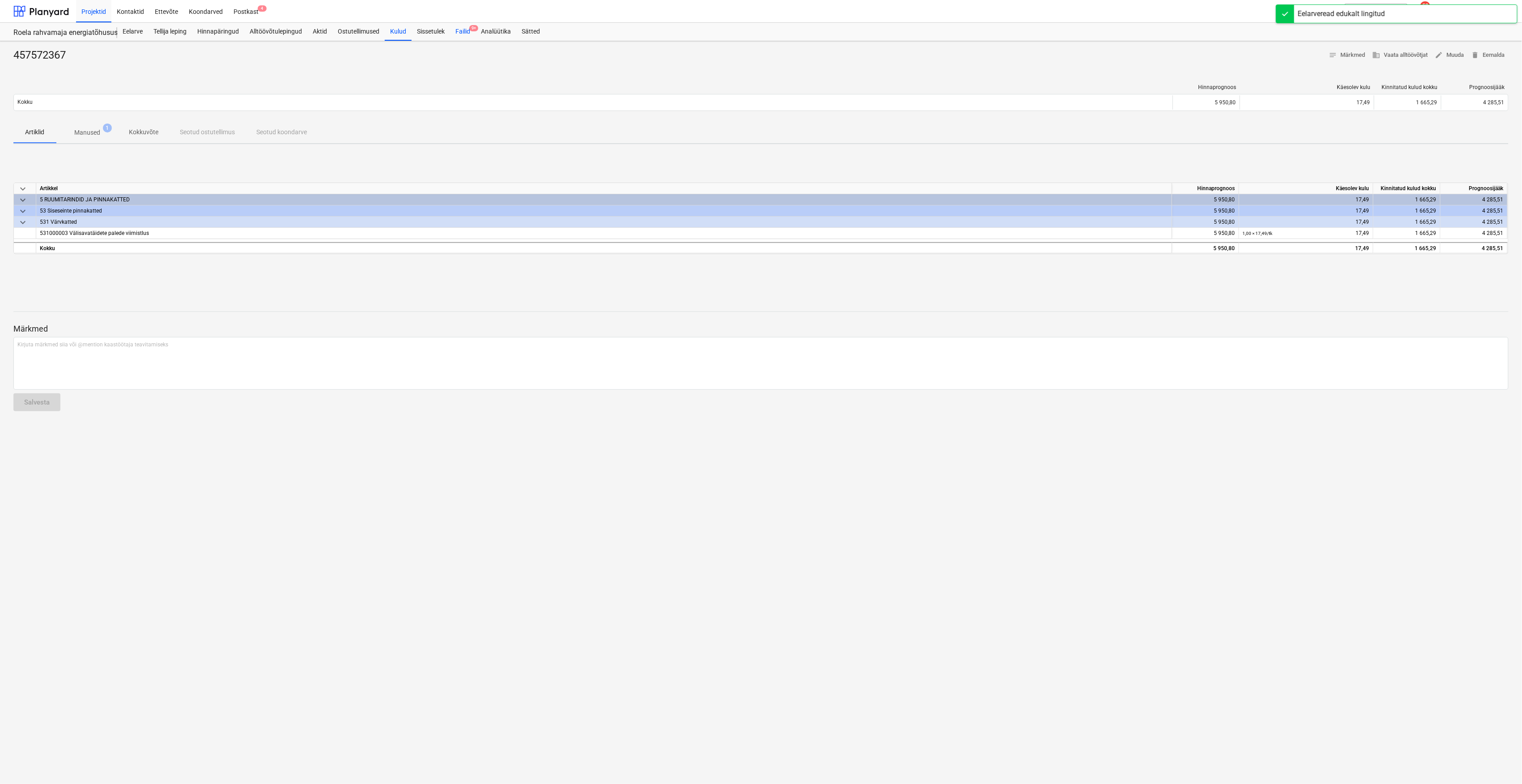
click at [462, 27] on div "Failid 9+" at bounding box center [463, 32] width 26 height 18
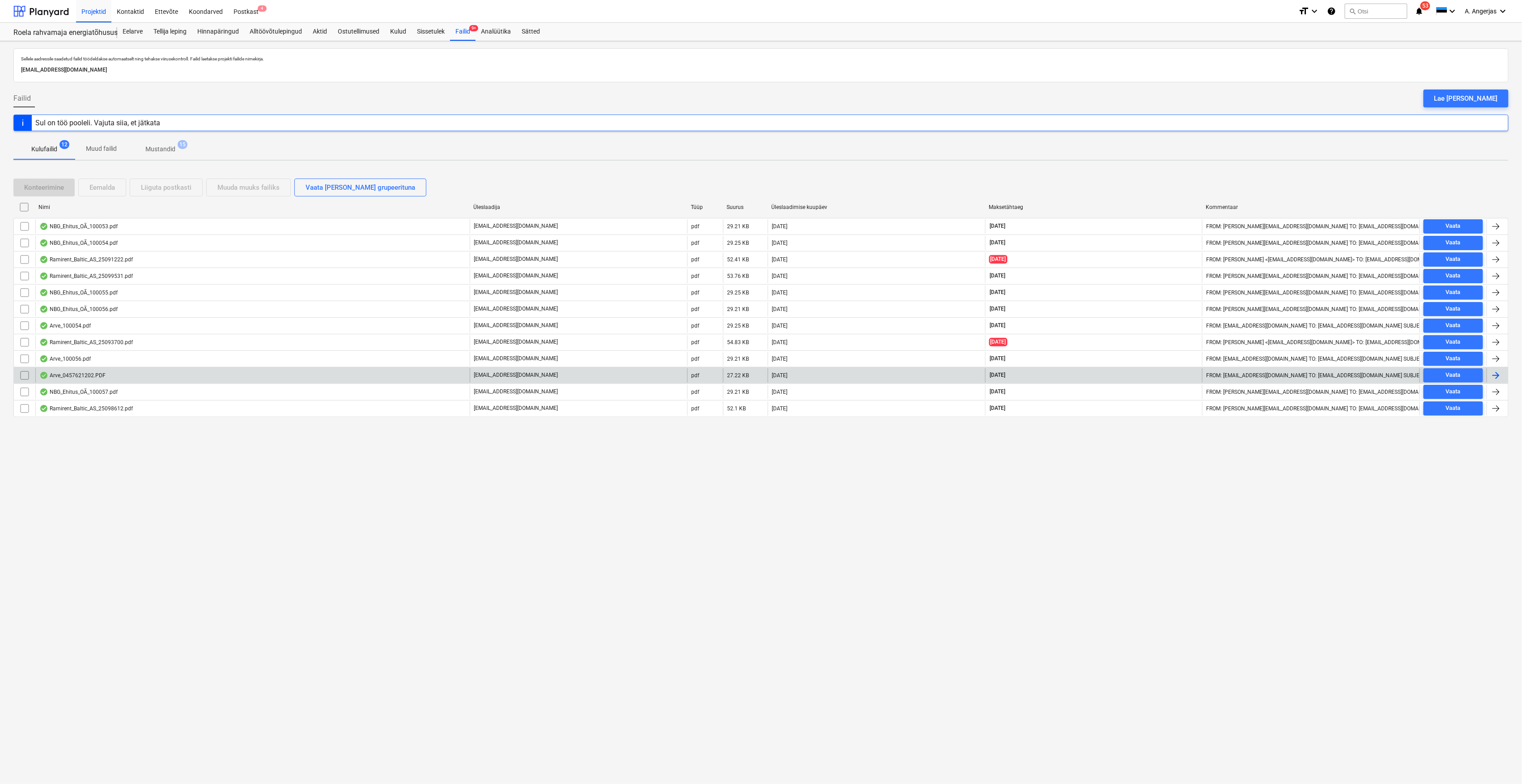
click at [85, 379] on div "Arve_0457621202.PDF" at bounding box center [72, 375] width 67 height 7
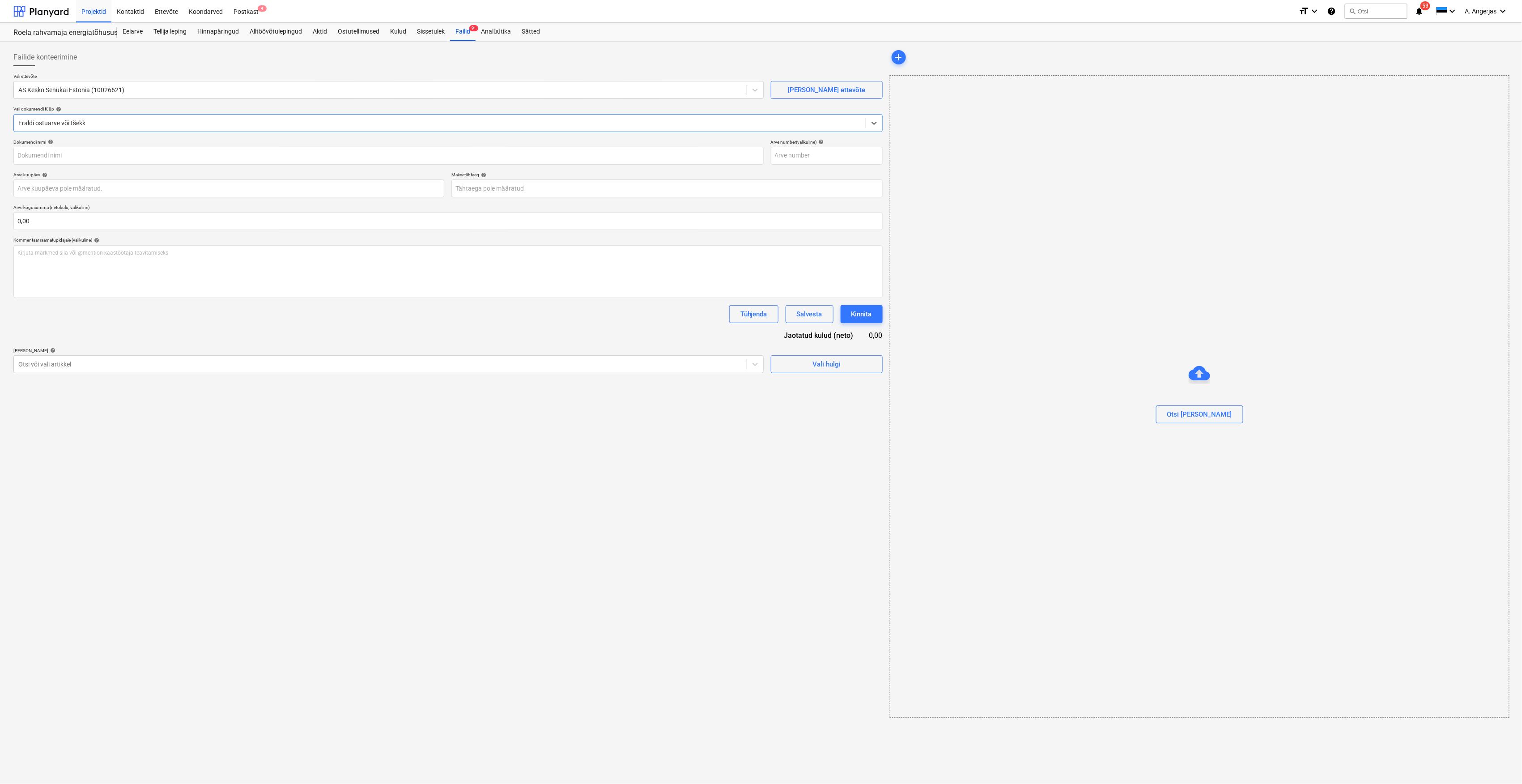
type input "457621202"
type input "04 Oct 2025"
type input "03 Nov 2025"
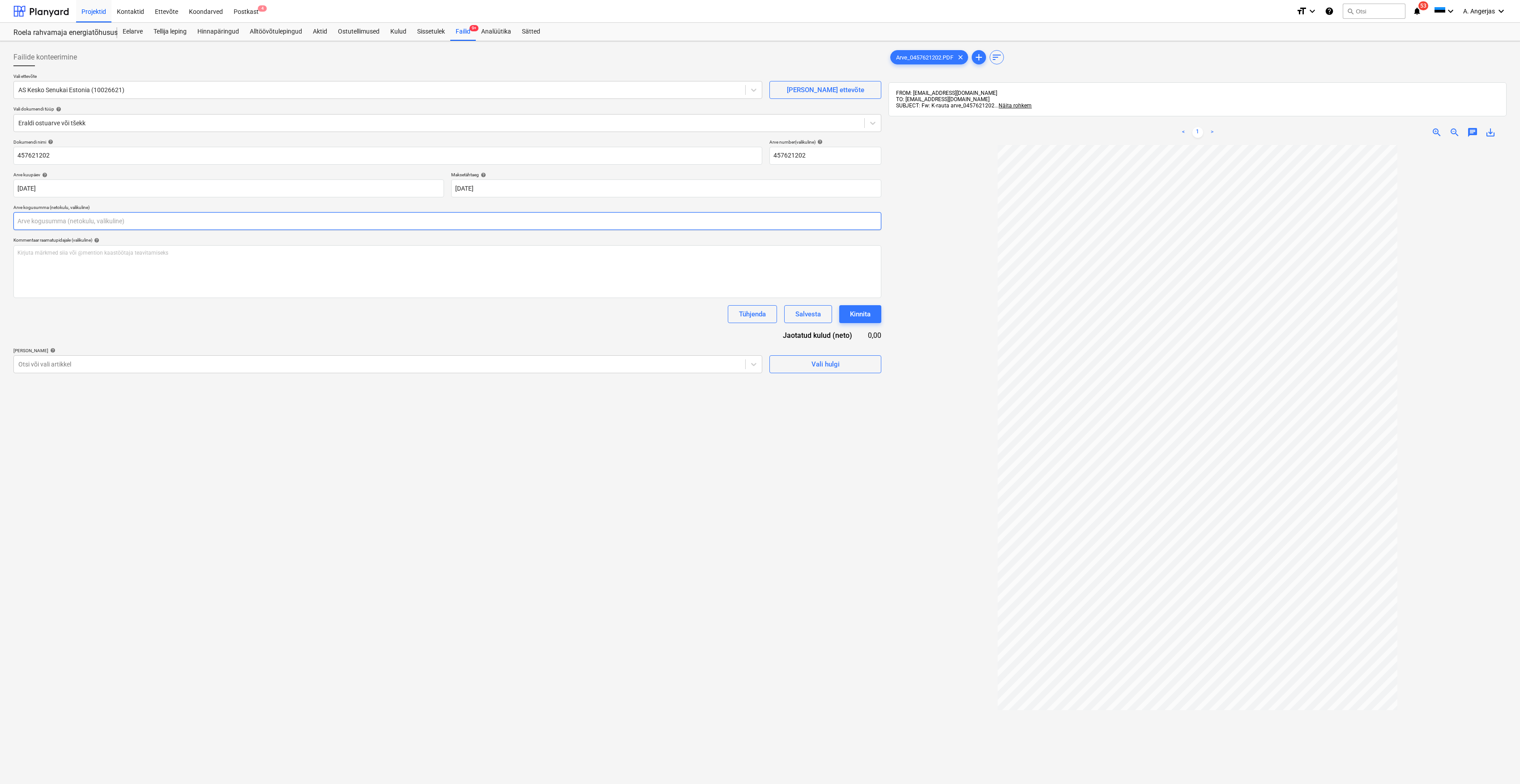
click at [171, 225] on input "text" at bounding box center [447, 221] width 867 height 18
type input "66,52"
click at [557, 523] on div "Failide konteerimine Vali ettevõte AS Kesko Senukai Estonia (10026621) Lisa uus…" at bounding box center [447, 476] width 875 height 862
click at [807, 383] on span "Vali hulgi" at bounding box center [825, 386] width 89 height 12
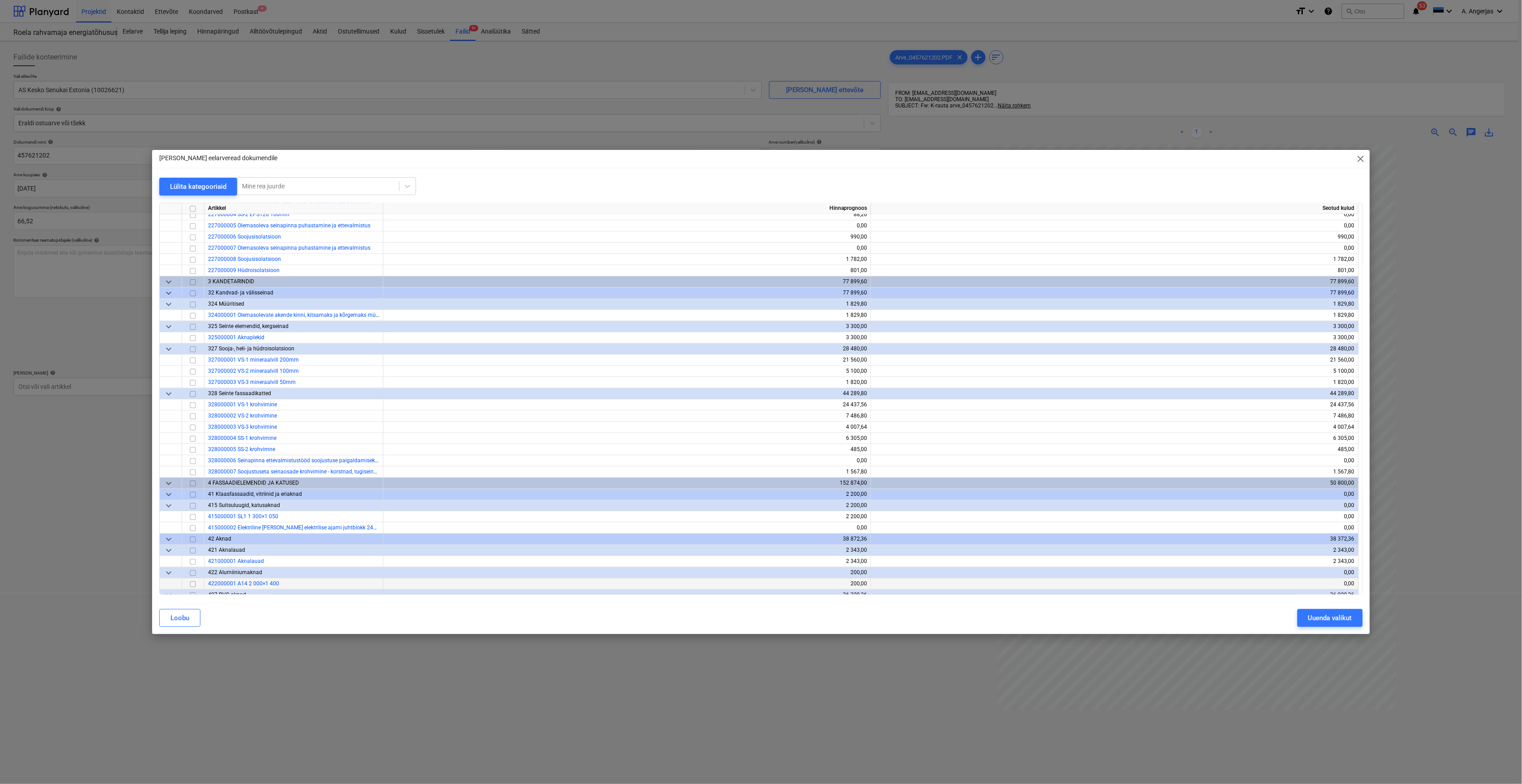
scroll to position [1252, 0]
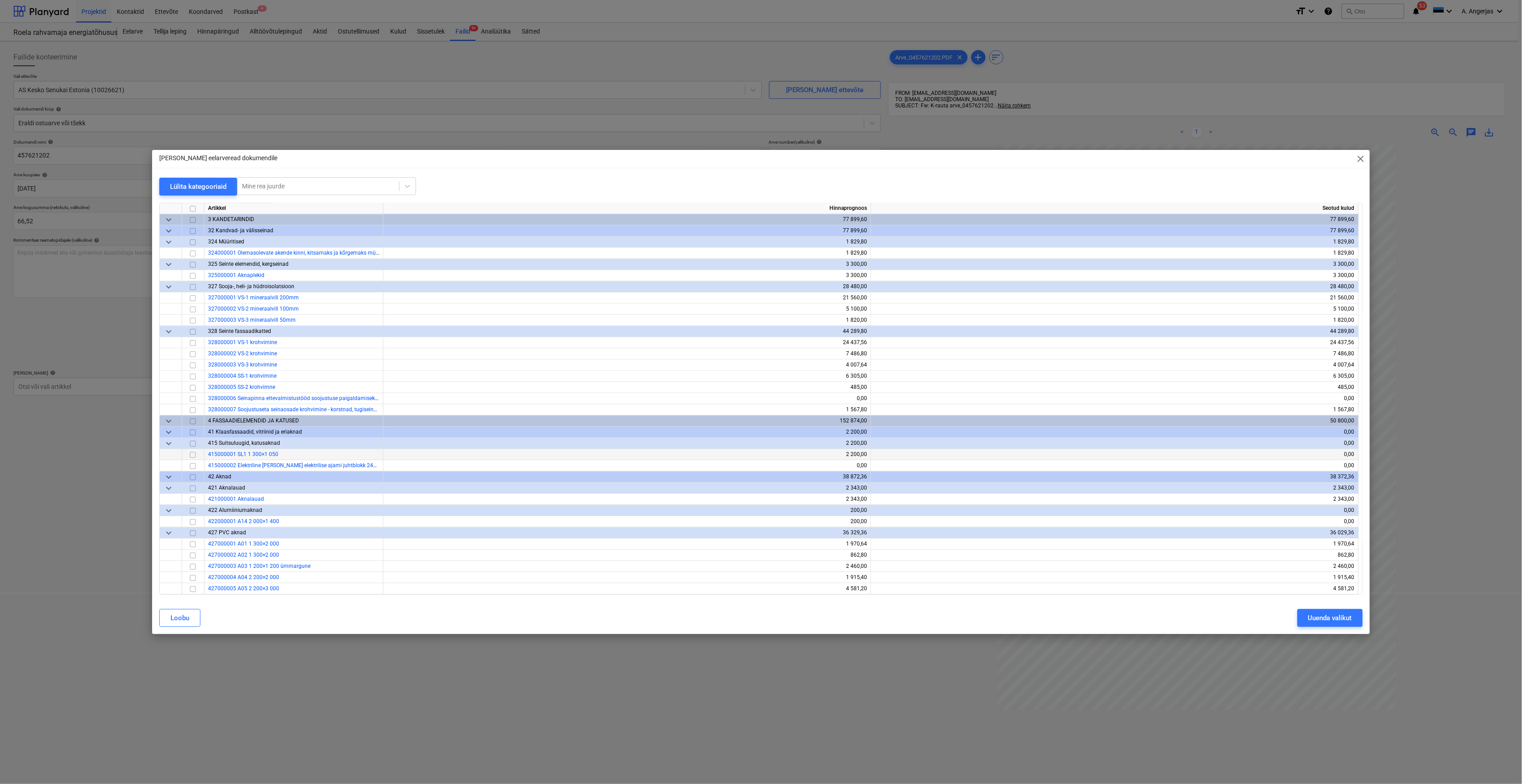
click at [194, 454] on input "checkbox" at bounding box center [193, 455] width 11 height 11
click at [1317, 615] on div "Uuenda valikut" at bounding box center [1330, 618] width 44 height 12
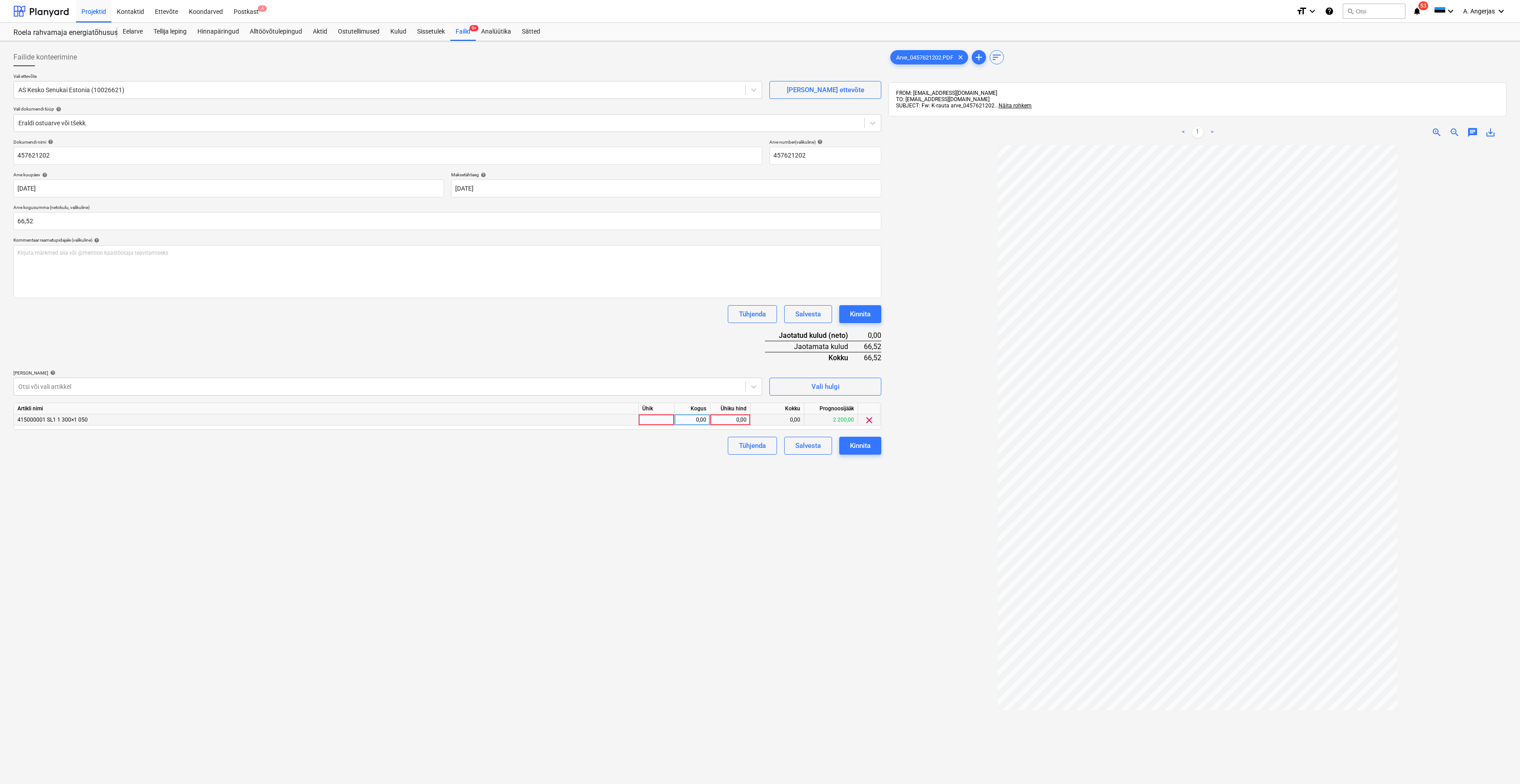
click at [652, 419] on div at bounding box center [655, 420] width 36 height 11
type input "1"
click at [701, 421] on div "0,00" at bounding box center [692, 420] width 28 height 11
type input "tk"
click at [720, 415] on div "0,00" at bounding box center [730, 420] width 33 height 11
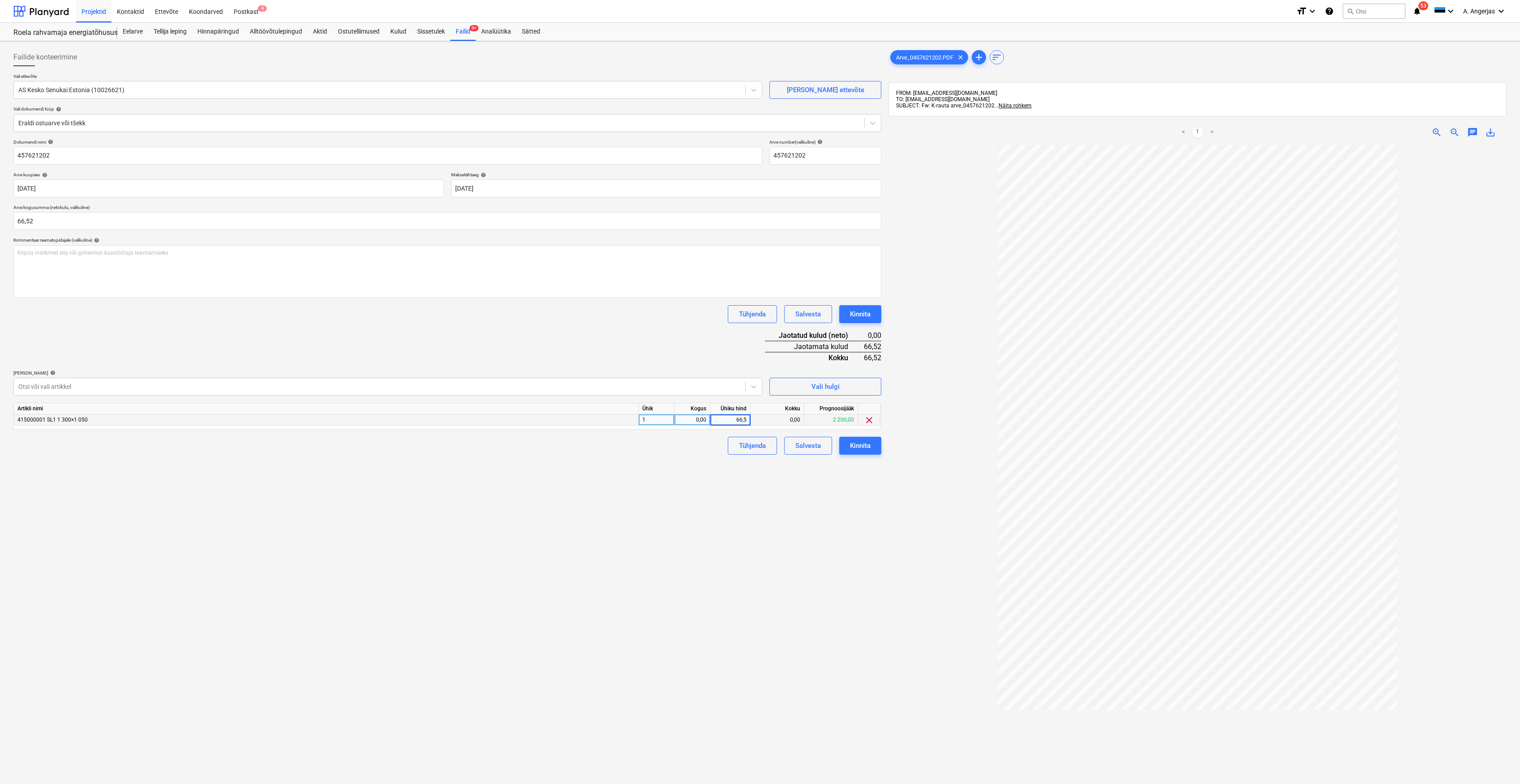
type input "66,52"
click at [713, 452] on div "Tühjenda Salvesta Kinnita" at bounding box center [447, 445] width 867 height 18
click at [756, 522] on div "Failide konteerimine Vali ettevõte AS Kesko Senukai Estonia (10026621) Lisa uus…" at bounding box center [447, 476] width 875 height 862
click at [625, 498] on div "Failide konteerimine Vali ettevõte AS Kesko Senukai Estonia (10026621) Lisa uus…" at bounding box center [447, 476] width 875 height 862
click at [702, 421] on div "0,00" at bounding box center [692, 420] width 28 height 11
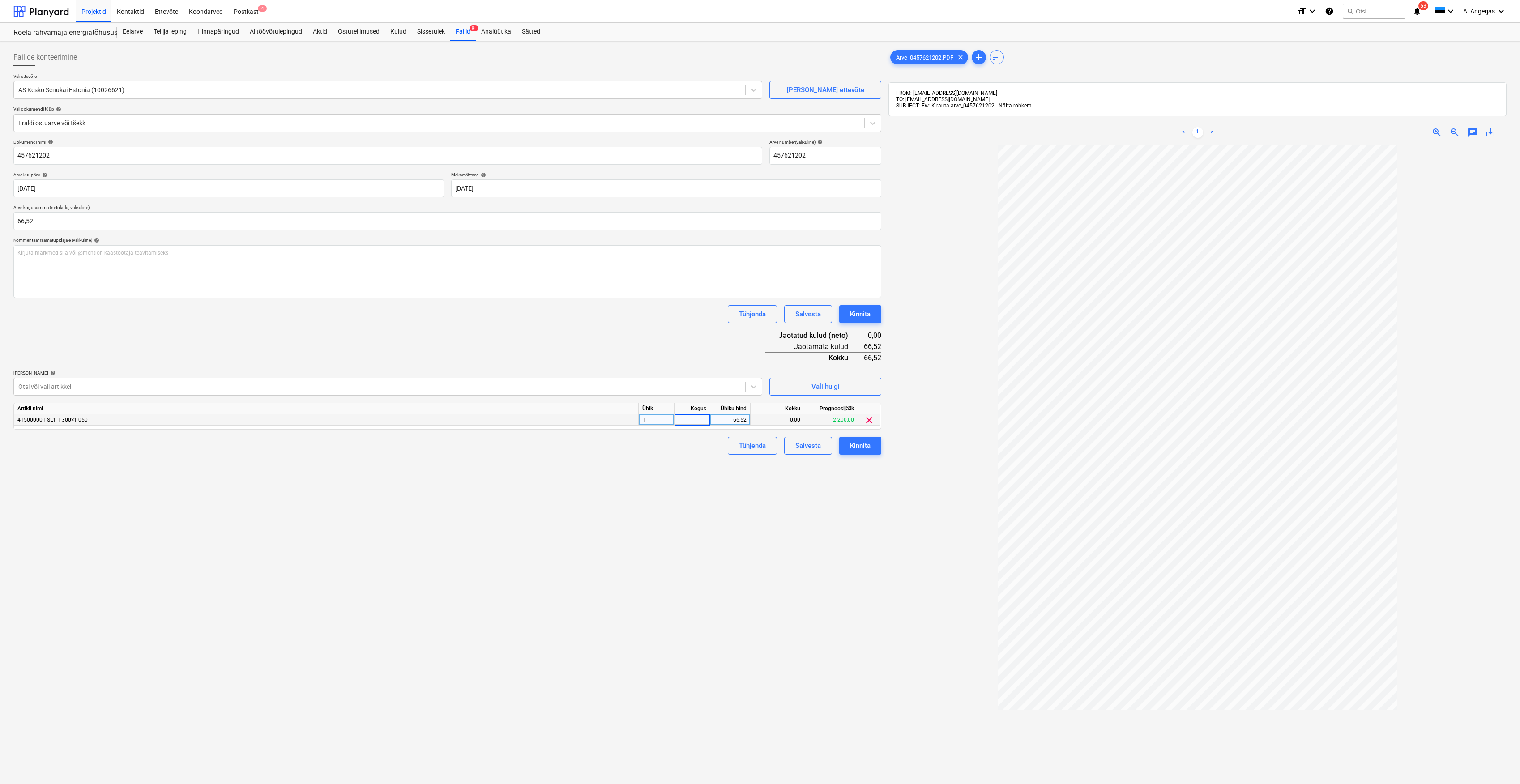
type input "1"
click at [658, 421] on div "1" at bounding box center [655, 420] width 36 height 11
type input "tk"
click at [632, 508] on div "Failide konteerimine Vali ettevõte AS Kesko Senukai Estonia (10026621) Lisa uus…" at bounding box center [447, 476] width 875 height 862
click at [866, 450] on div "Kinnita" at bounding box center [860, 445] width 21 height 12
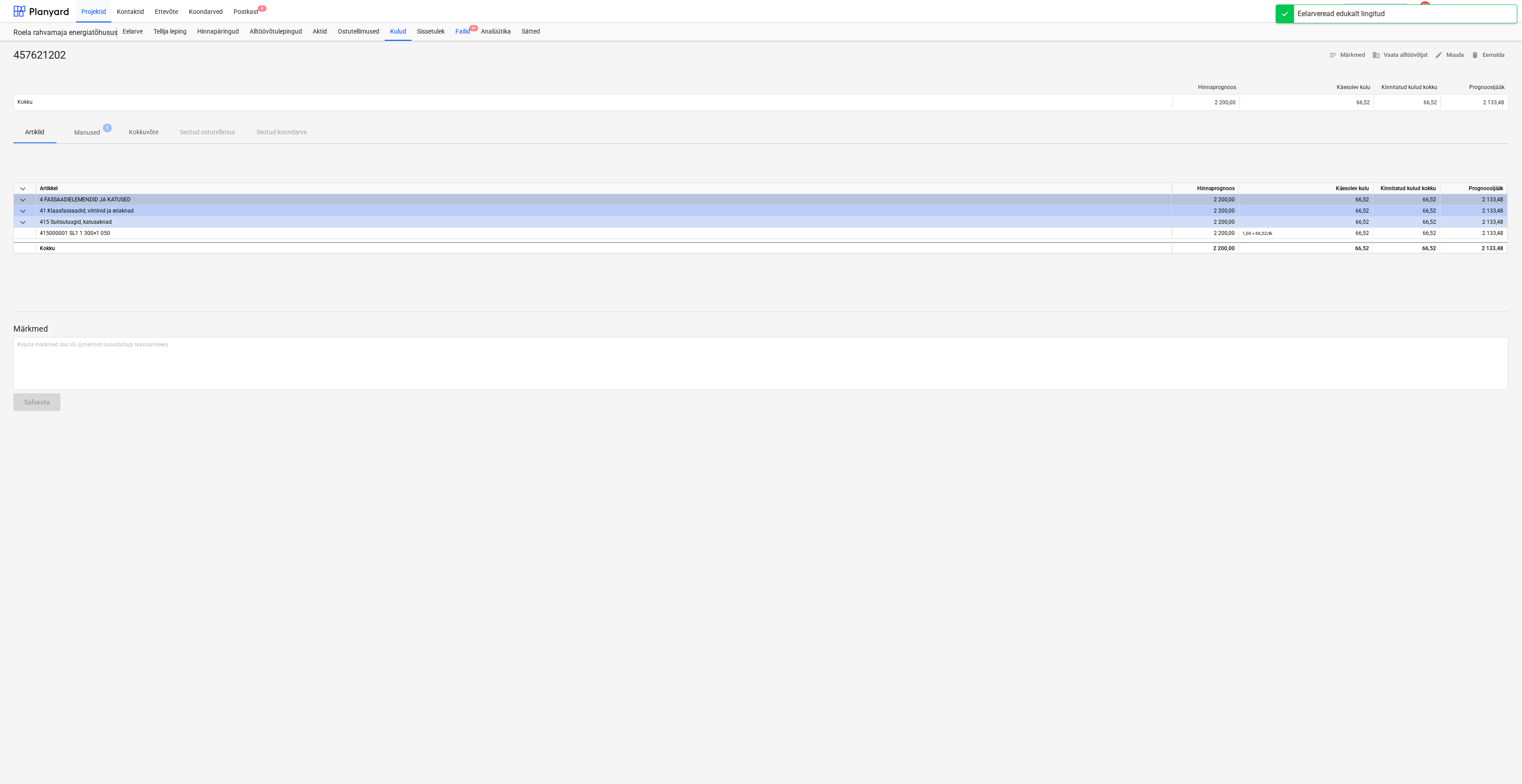
click at [464, 35] on div "Failid 9+" at bounding box center [463, 32] width 26 height 18
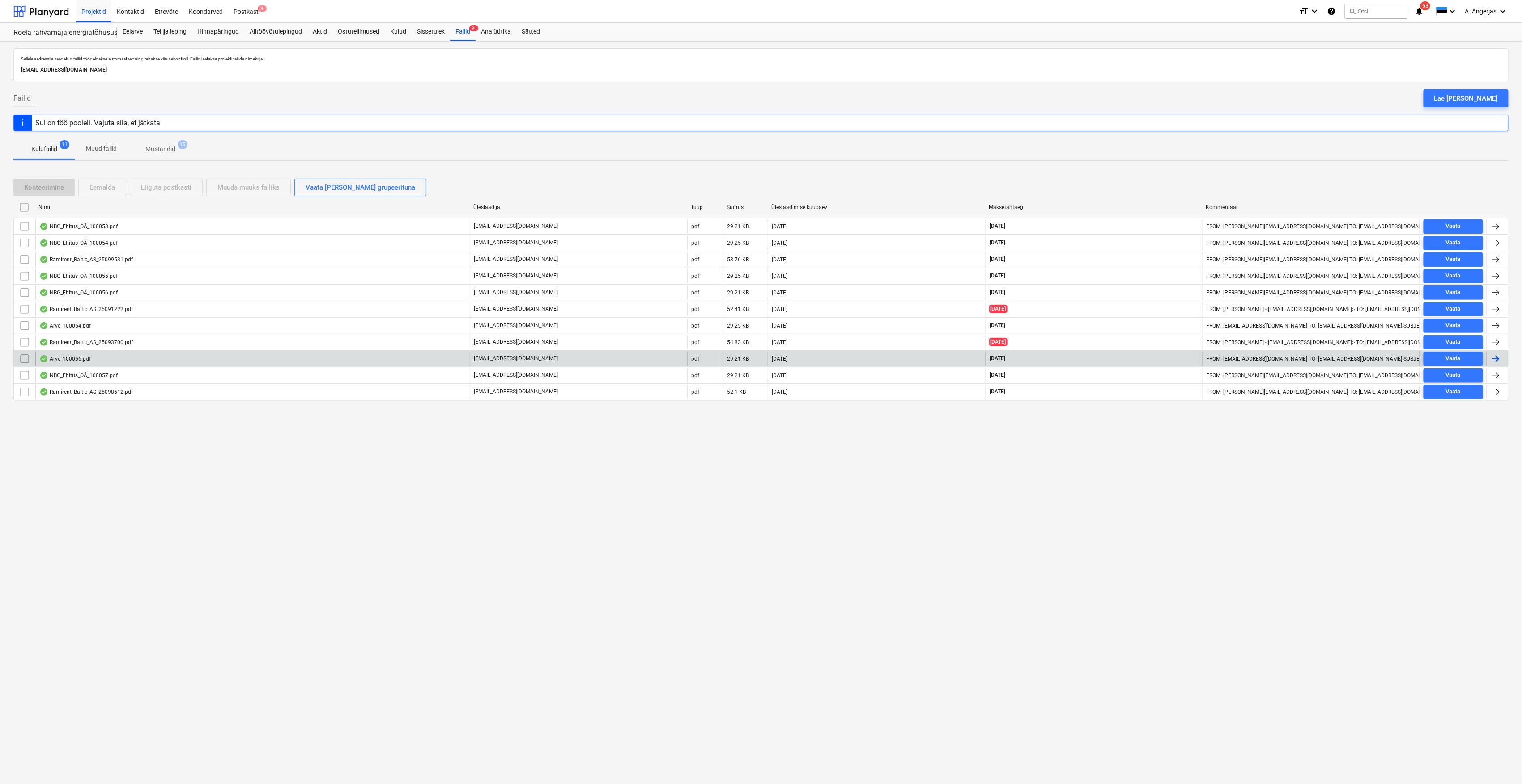
click at [93, 359] on div "Arve_100056.pdf" at bounding box center [253, 359] width 435 height 15
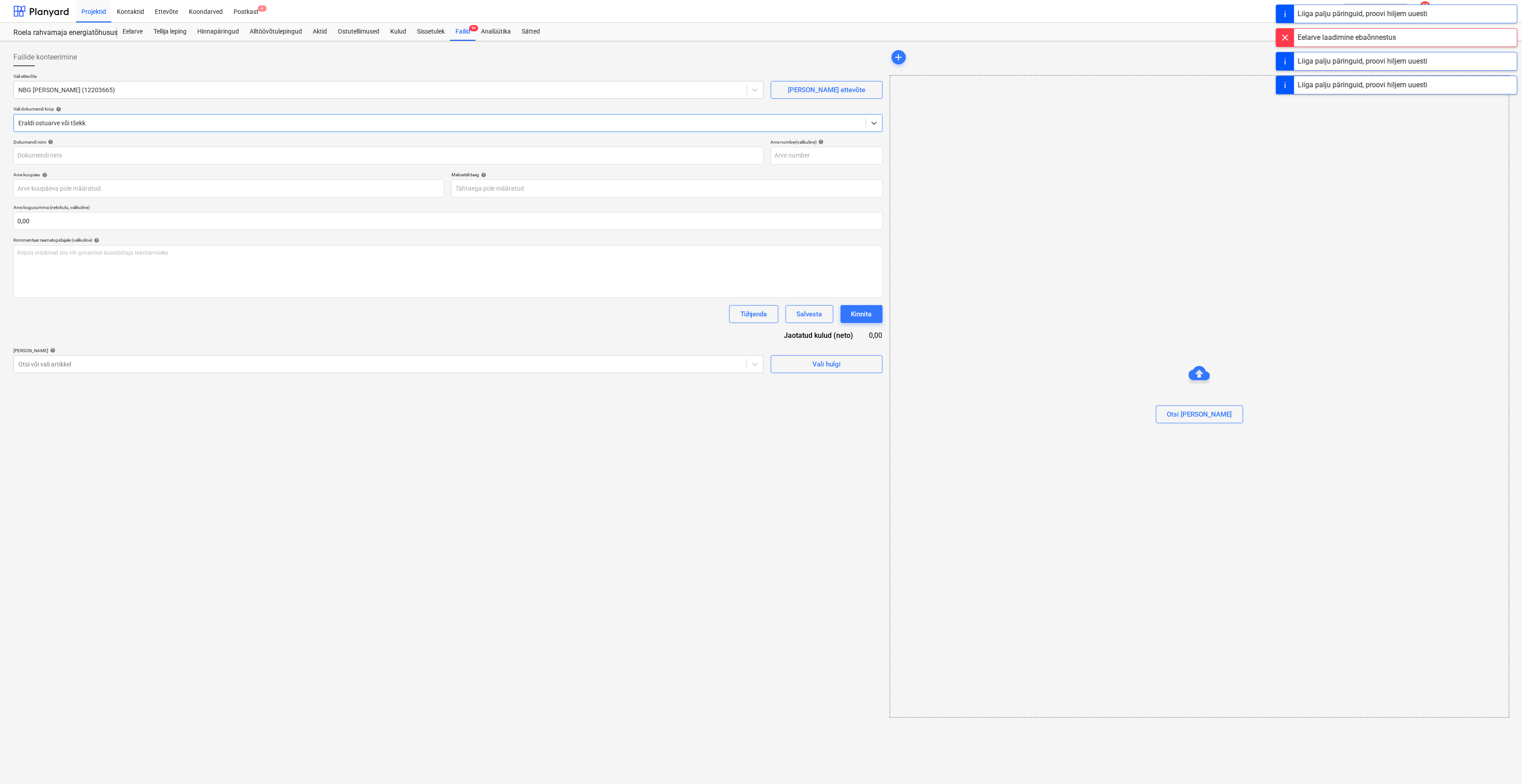
type input "100056"
type input "[DATE]"
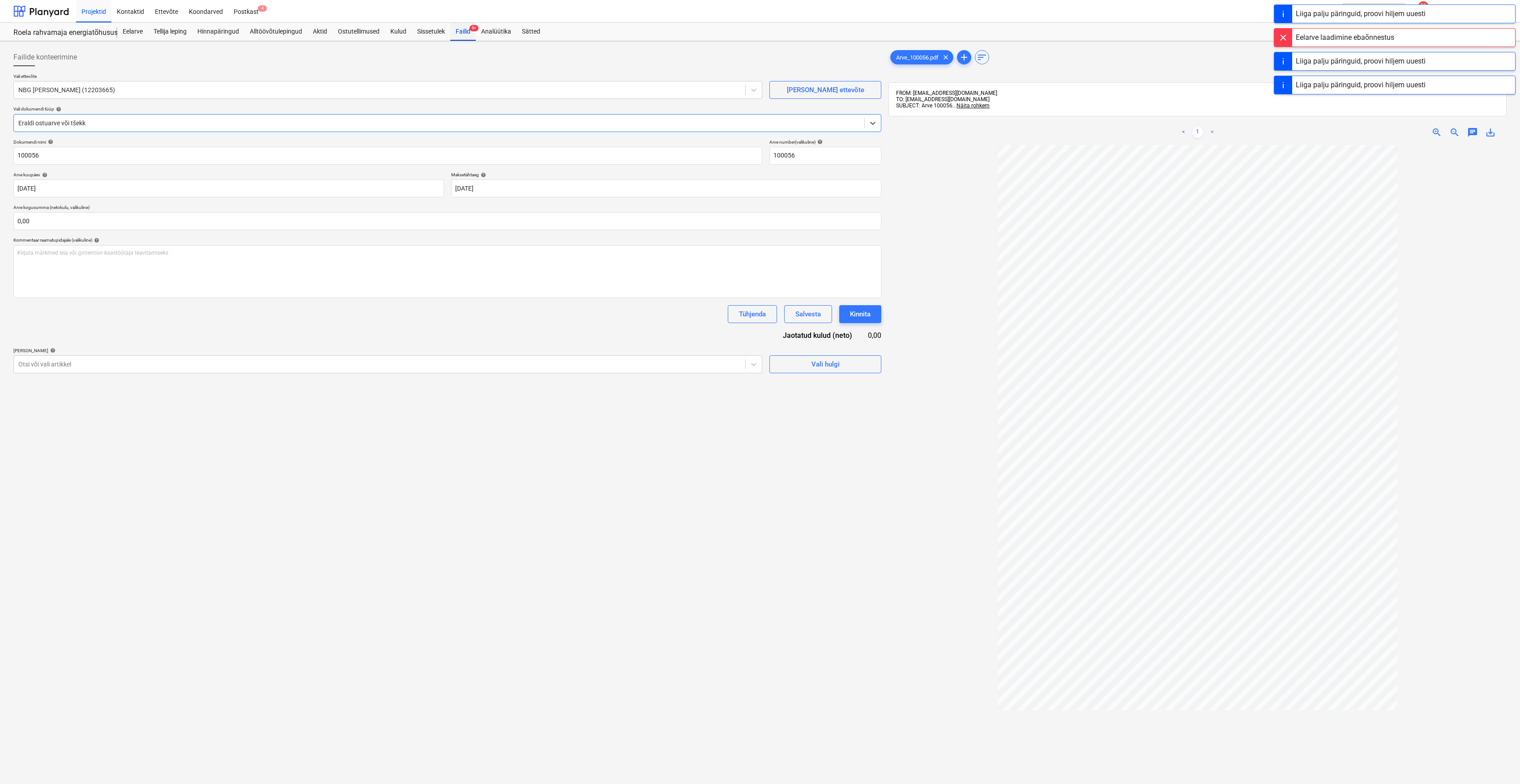
click at [471, 29] on span "9+" at bounding box center [474, 27] width 9 height 6
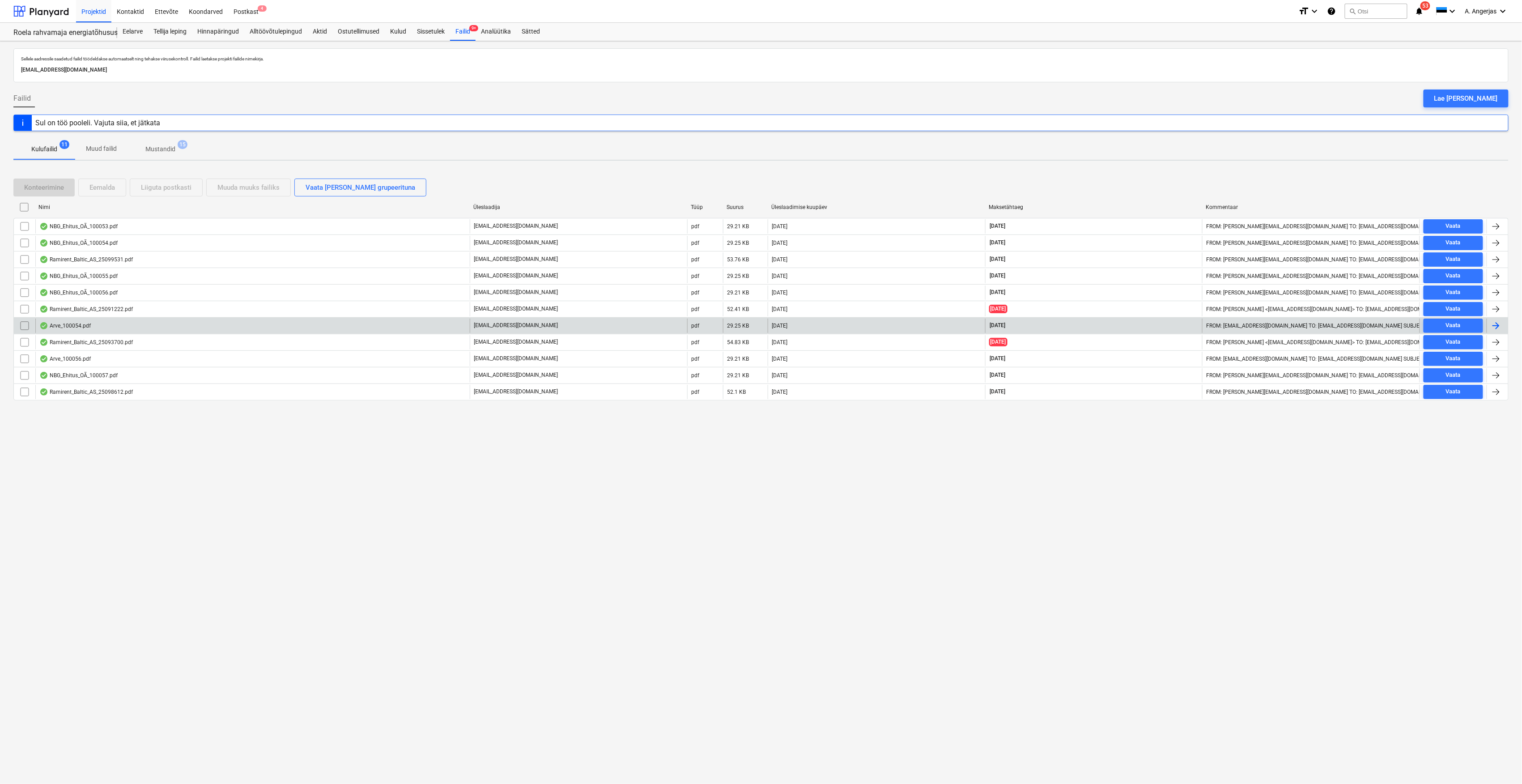
click at [279, 322] on div "Arve_100054.pdf" at bounding box center [253, 326] width 435 height 15
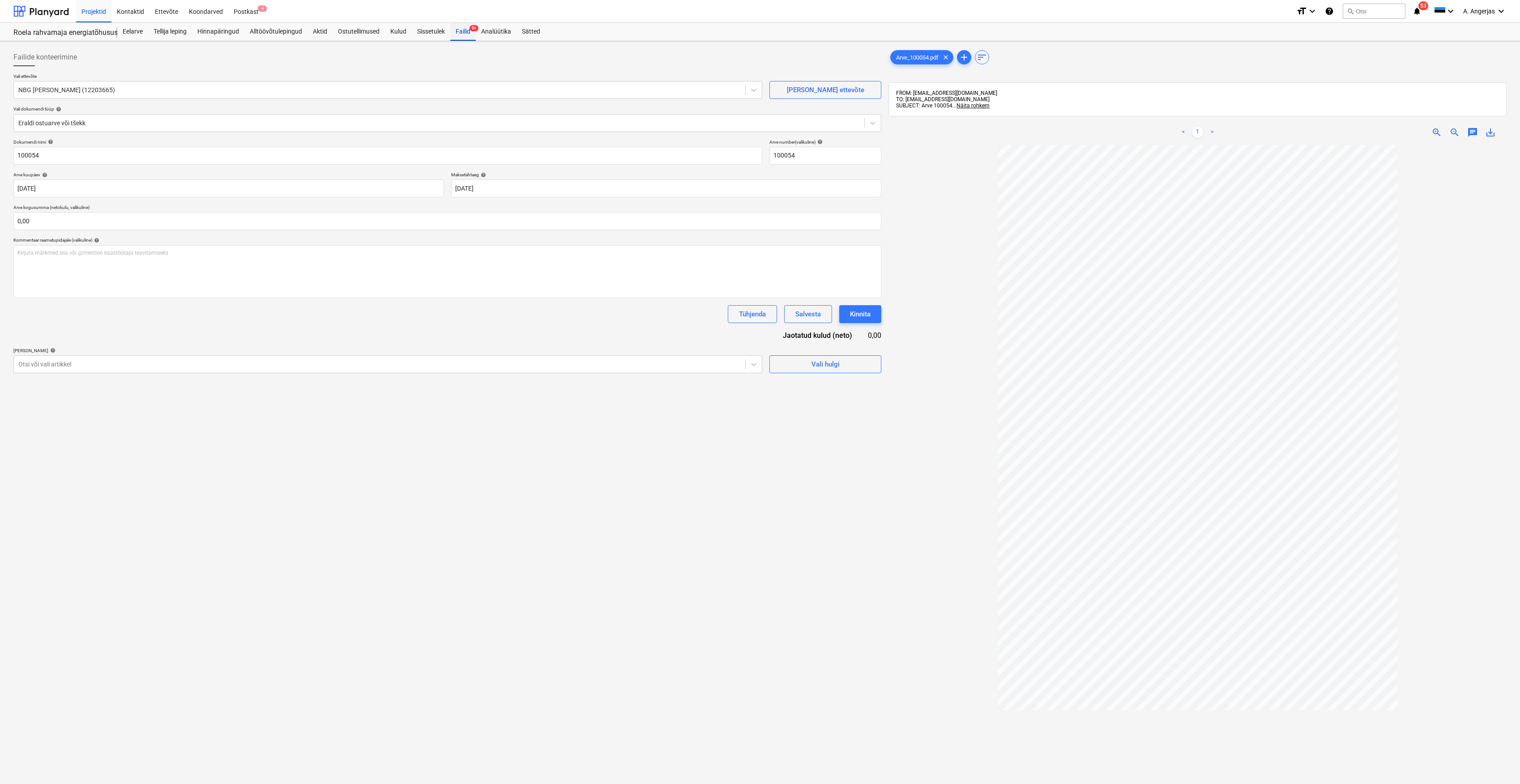
click at [466, 32] on div "Failid 9+" at bounding box center [463, 32] width 26 height 18
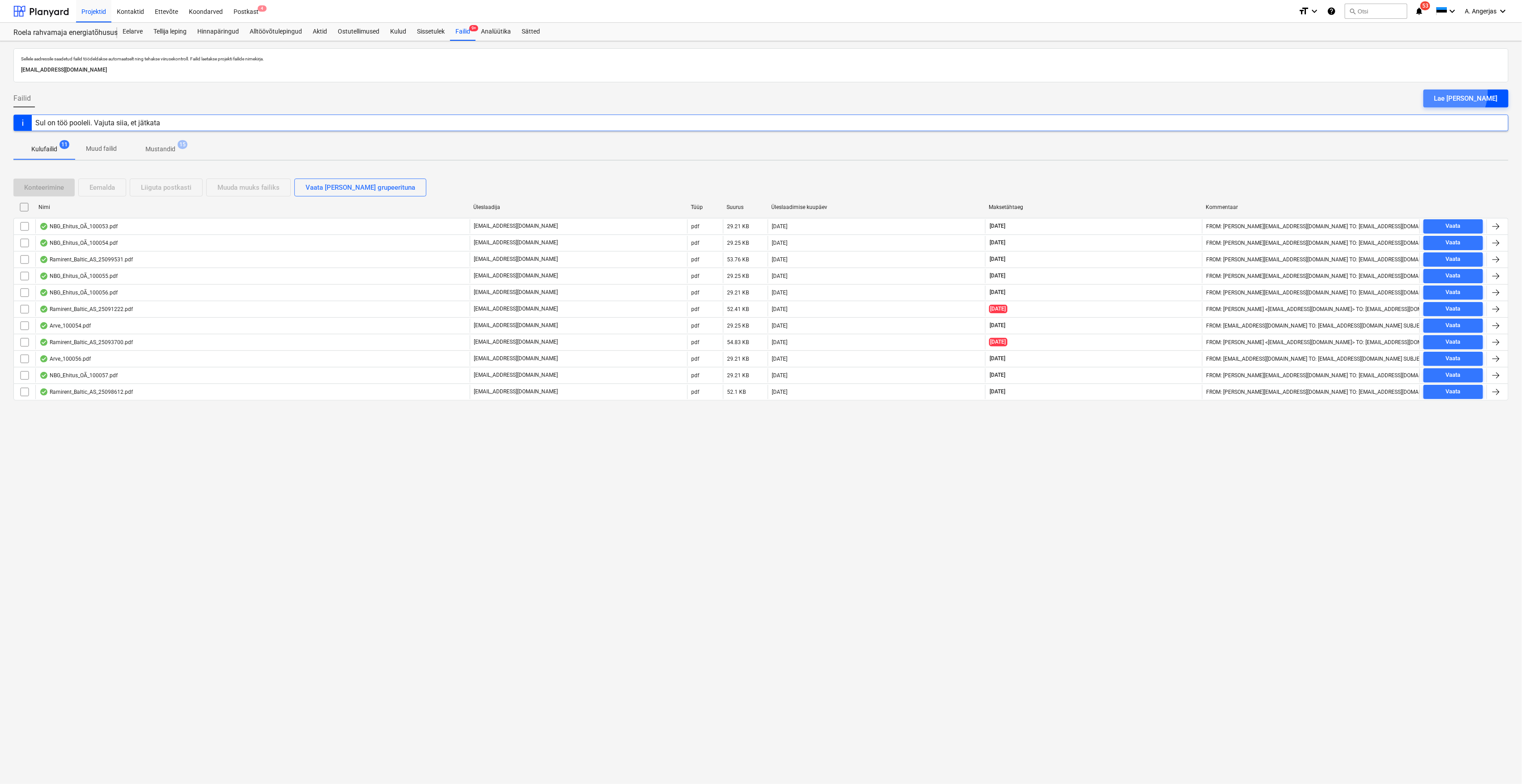
click at [1457, 91] on button "Lae [PERSON_NAME]" at bounding box center [1466, 99] width 85 height 18
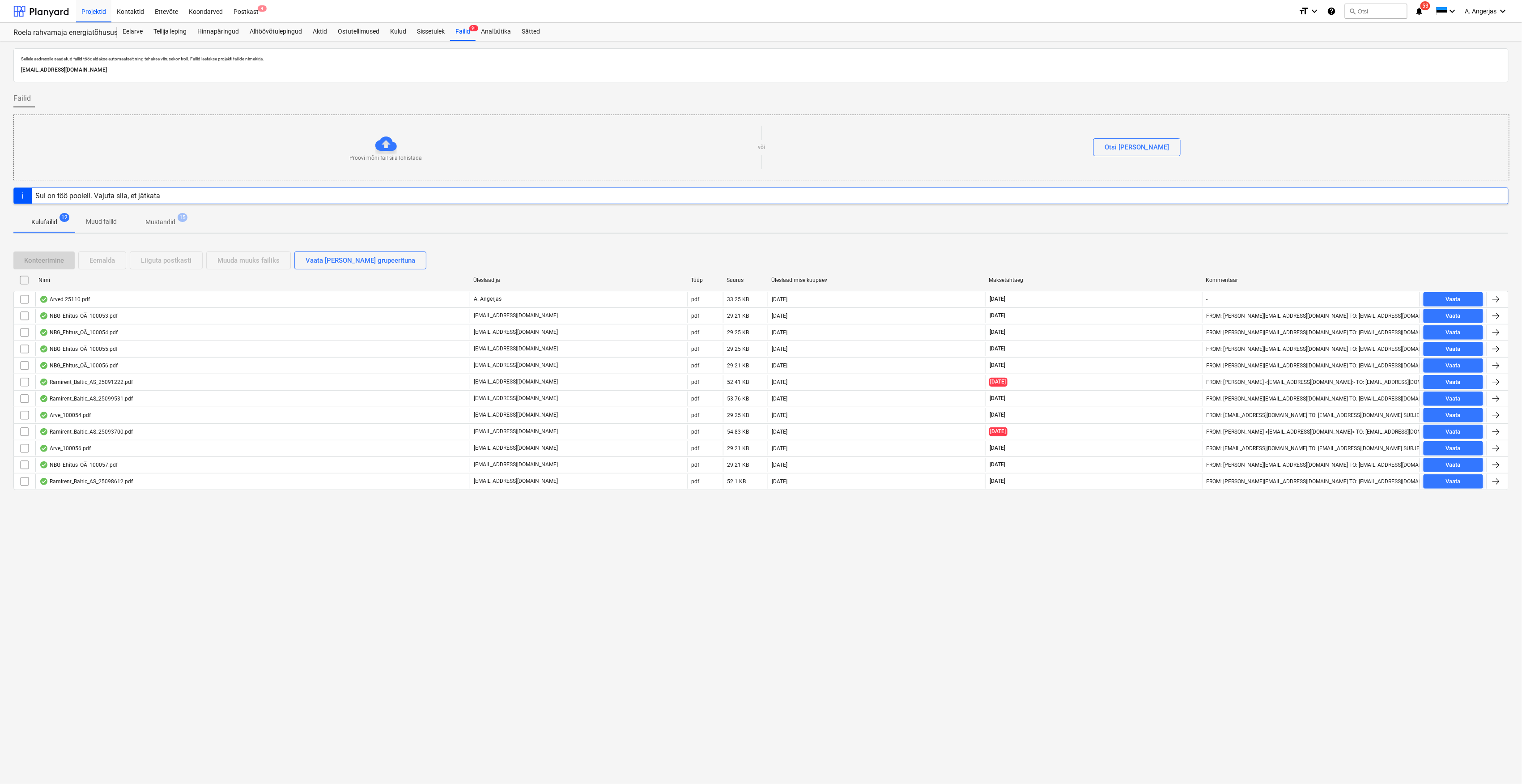
click at [611, 79] on div "Sellele aadressile saadetud failid töödeldakse automaatselt ning tehakse viirus…" at bounding box center [761, 65] width 1496 height 34
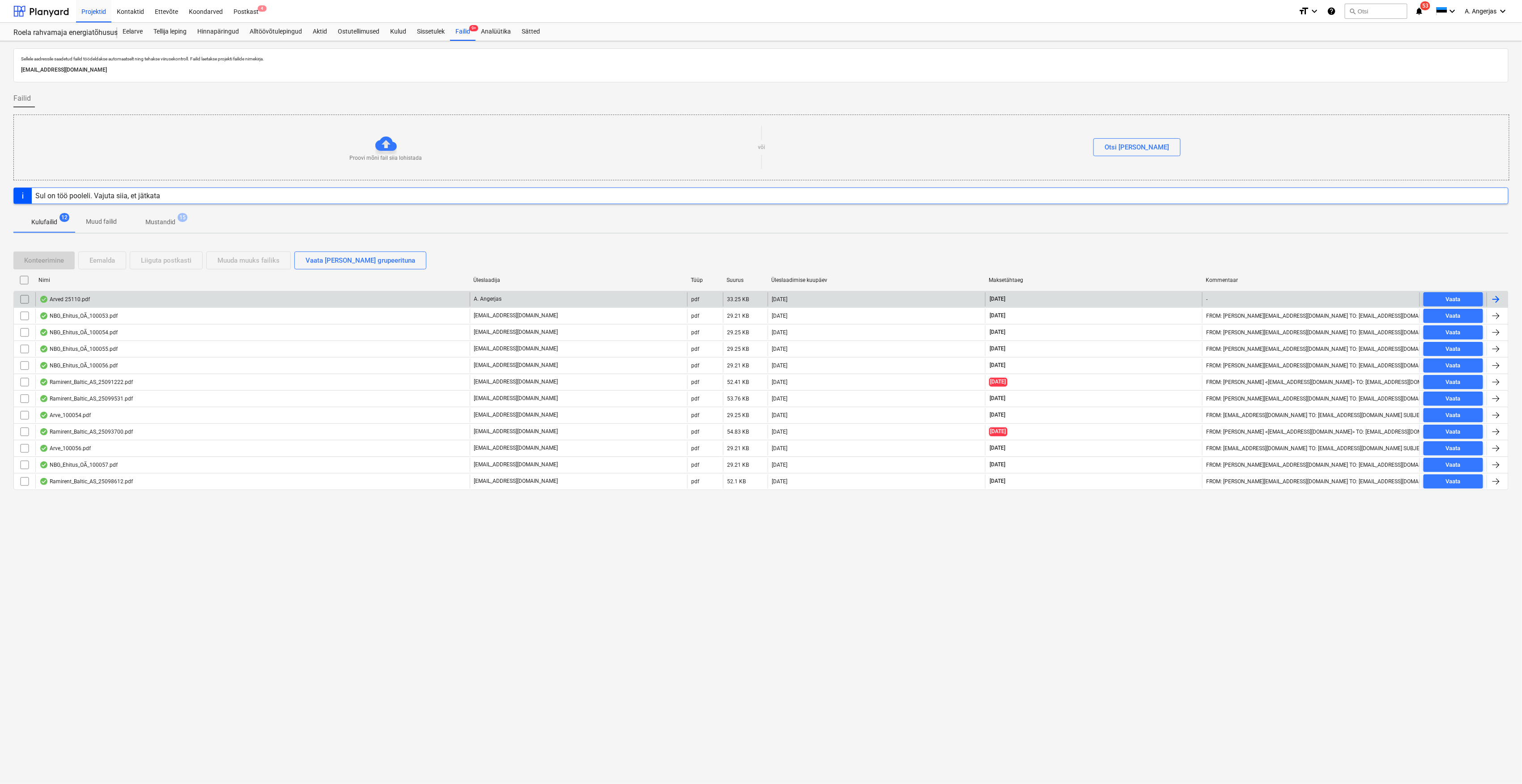
click at [96, 303] on div "Arved 25110.pdf" at bounding box center [253, 299] width 435 height 15
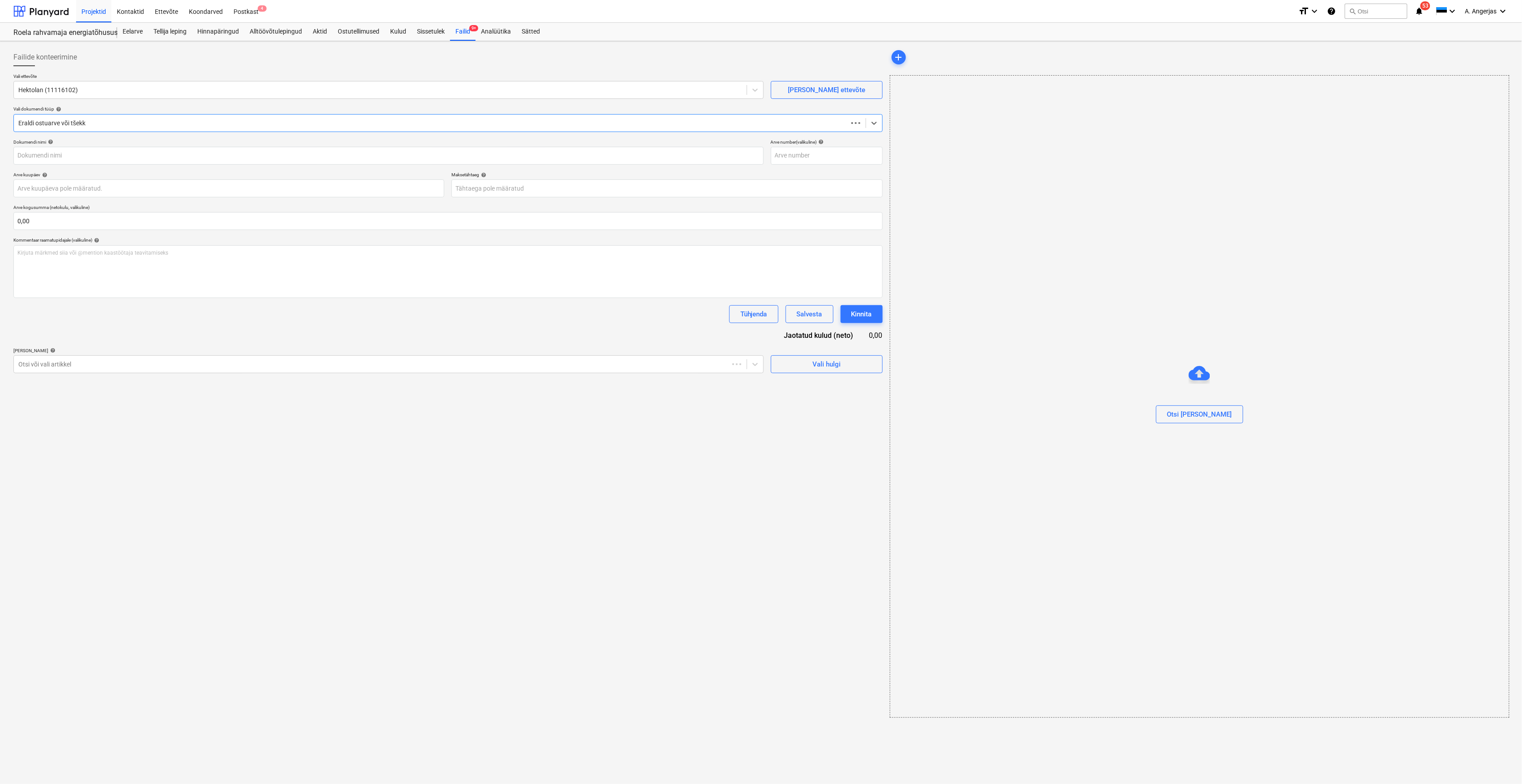
type input "25110"
type input "06 Oct 2025"
type input "20 Oct 2025"
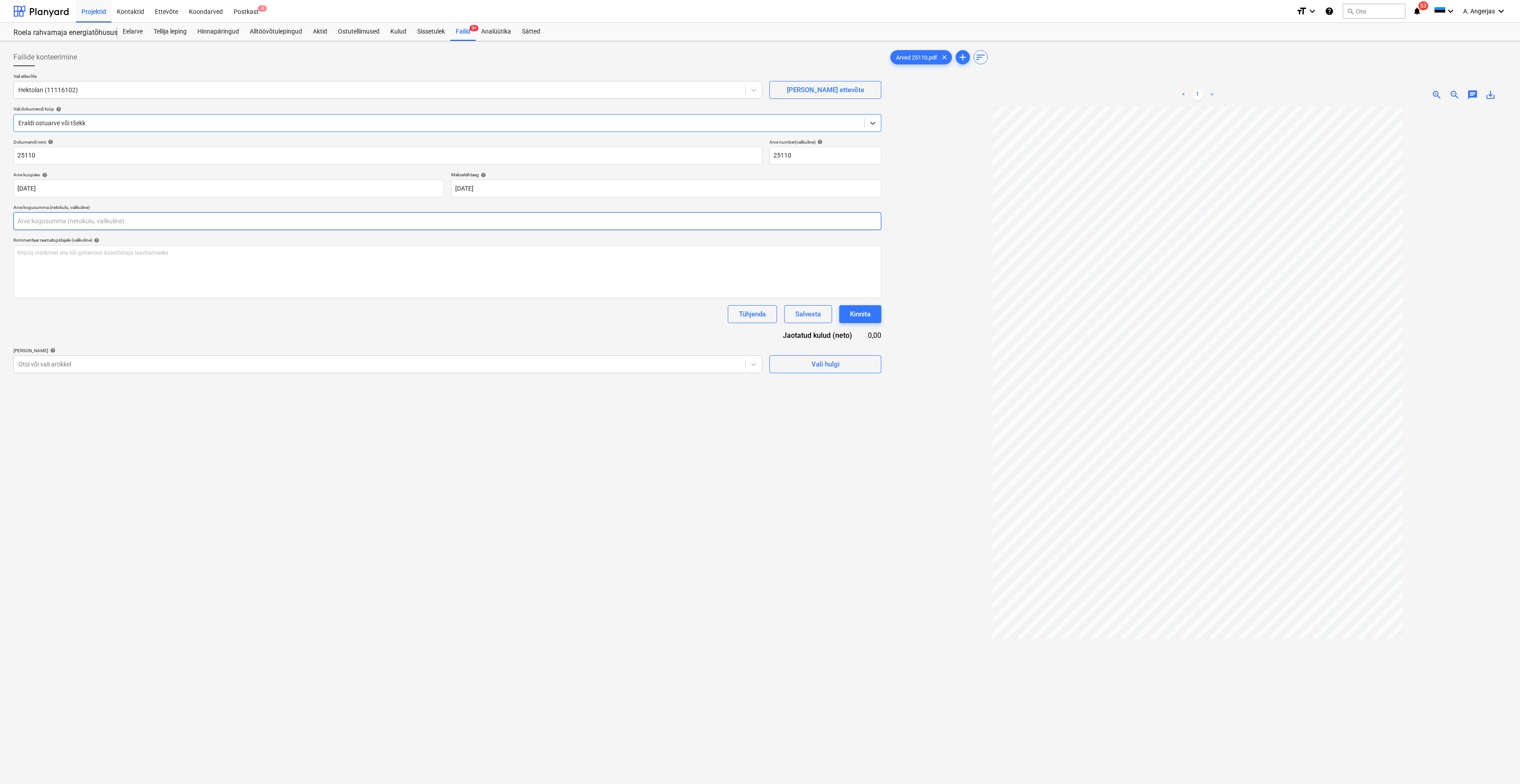
click at [67, 221] on input "text" at bounding box center [447, 221] width 867 height 18
type input "2 800,00"
click at [296, 534] on div "Failide konteerimine Vali ettevõte Hektolan (11116102) Lisa uus ettevõte Vali d…" at bounding box center [447, 457] width 875 height 825
click at [106, 253] on p "Kirjuta märkmed siia või @mention kaastöötaja teavitamiseks ﻿" at bounding box center [447, 253] width 860 height 7
click at [152, 387] on div at bounding box center [379, 387] width 722 height 9
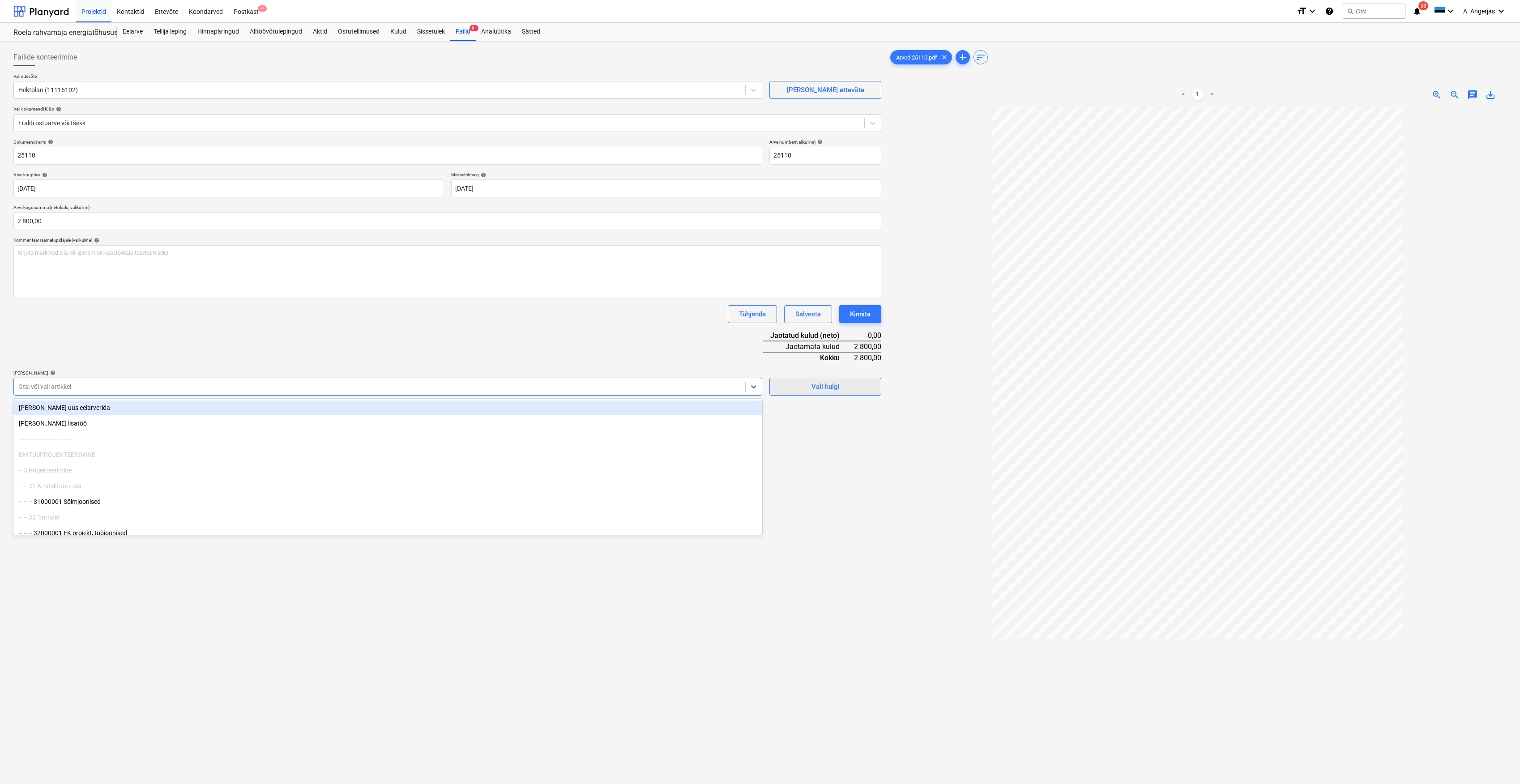
click at [852, 392] on button "Vali hulgi" at bounding box center [825, 387] width 112 height 18
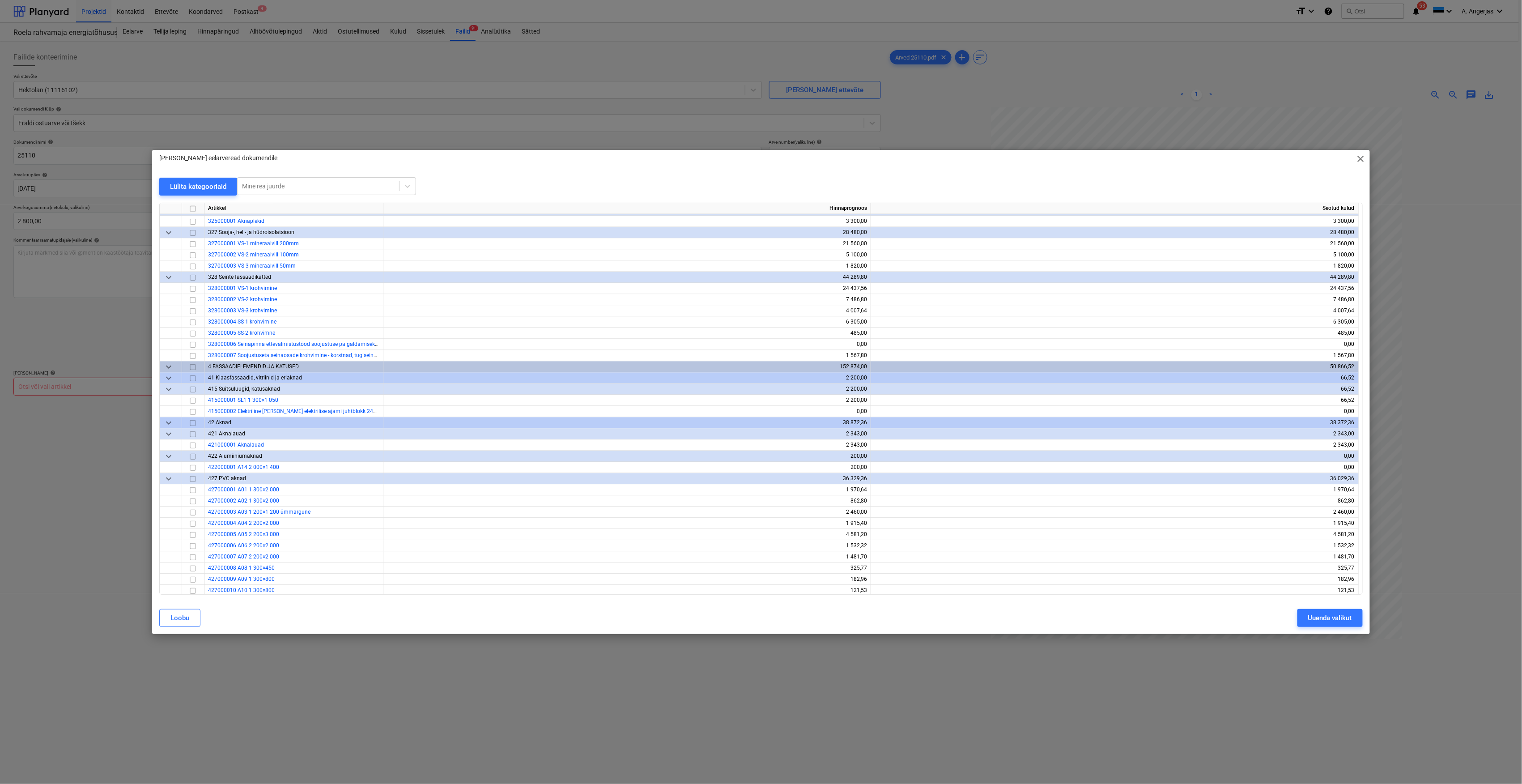
scroll to position [1312, 0]
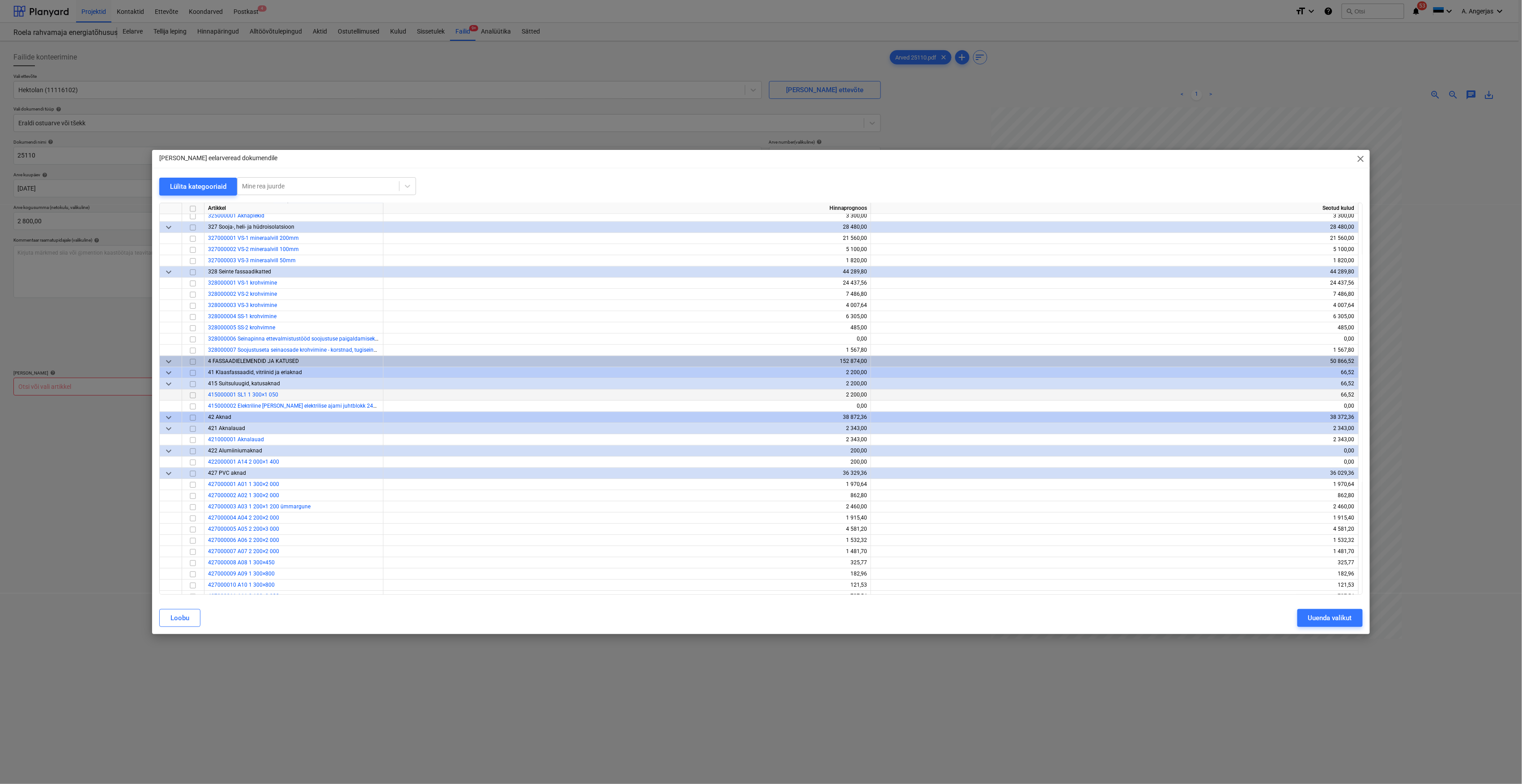
click at [189, 394] on input "checkbox" at bounding box center [193, 395] width 11 height 11
click at [192, 408] on input "checkbox" at bounding box center [193, 407] width 11 height 11
click at [1341, 623] on div "Uuenda valikut" at bounding box center [1330, 618] width 44 height 12
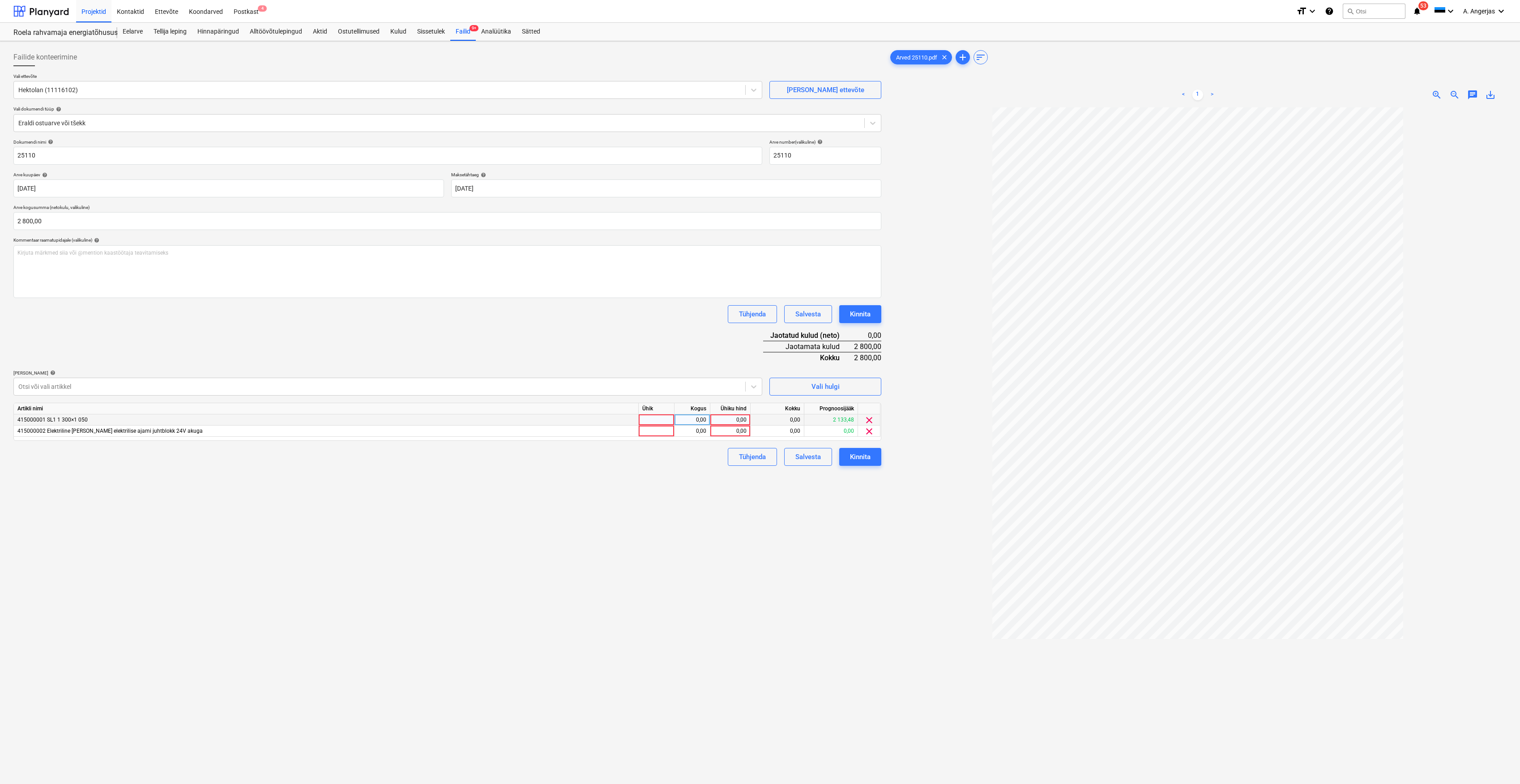
click at [656, 422] on div at bounding box center [655, 420] width 36 height 11
type input "tk"
click at [665, 428] on div at bounding box center [655, 431] width 36 height 11
type input "tk"
click at [696, 419] on div "0,00" at bounding box center [692, 420] width 28 height 11
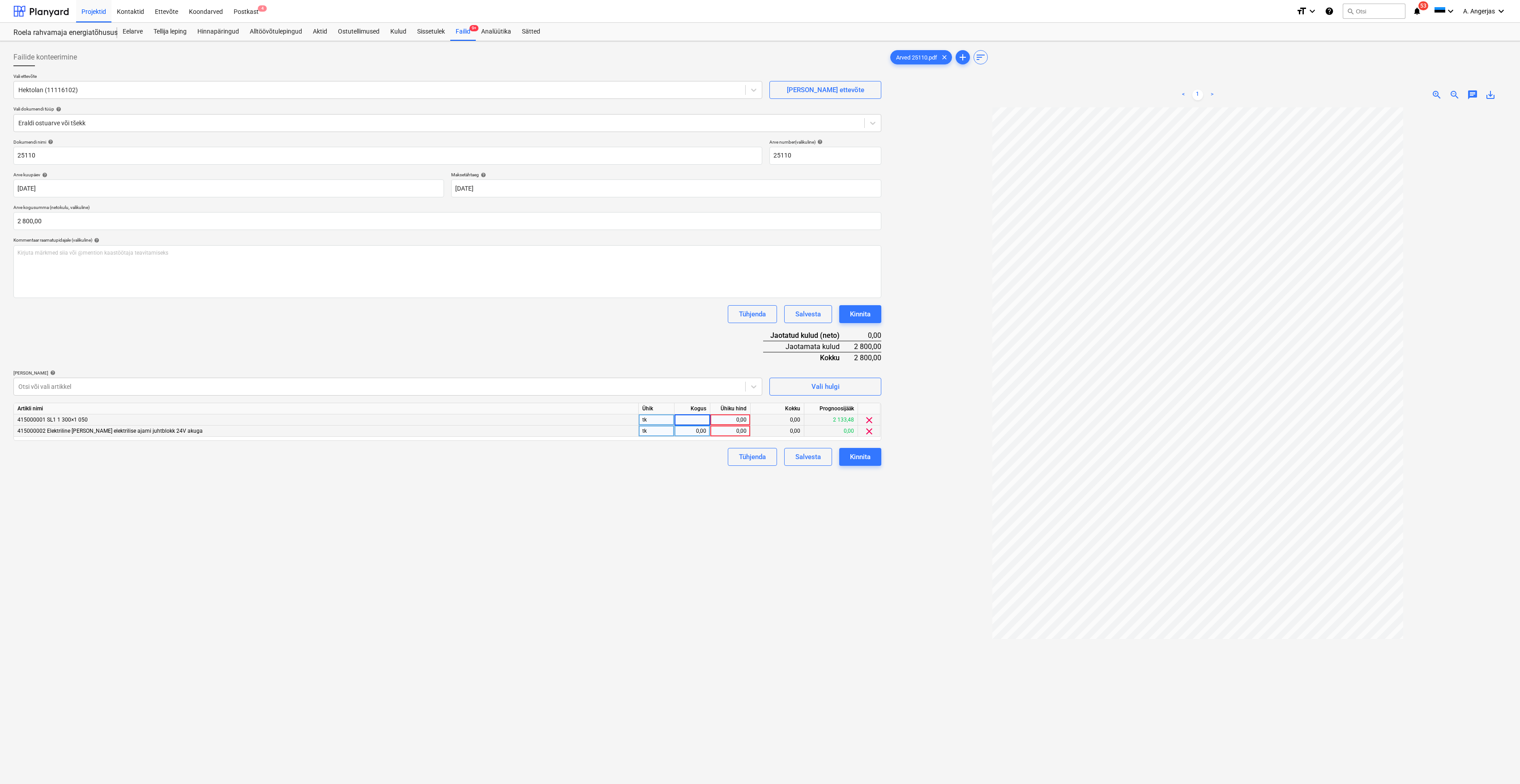
type input "1"
click at [697, 427] on div "0,00" at bounding box center [692, 431] width 28 height 11
type input "1"
click at [731, 420] on div "0,00" at bounding box center [730, 420] width 33 height 11
type input "2200"
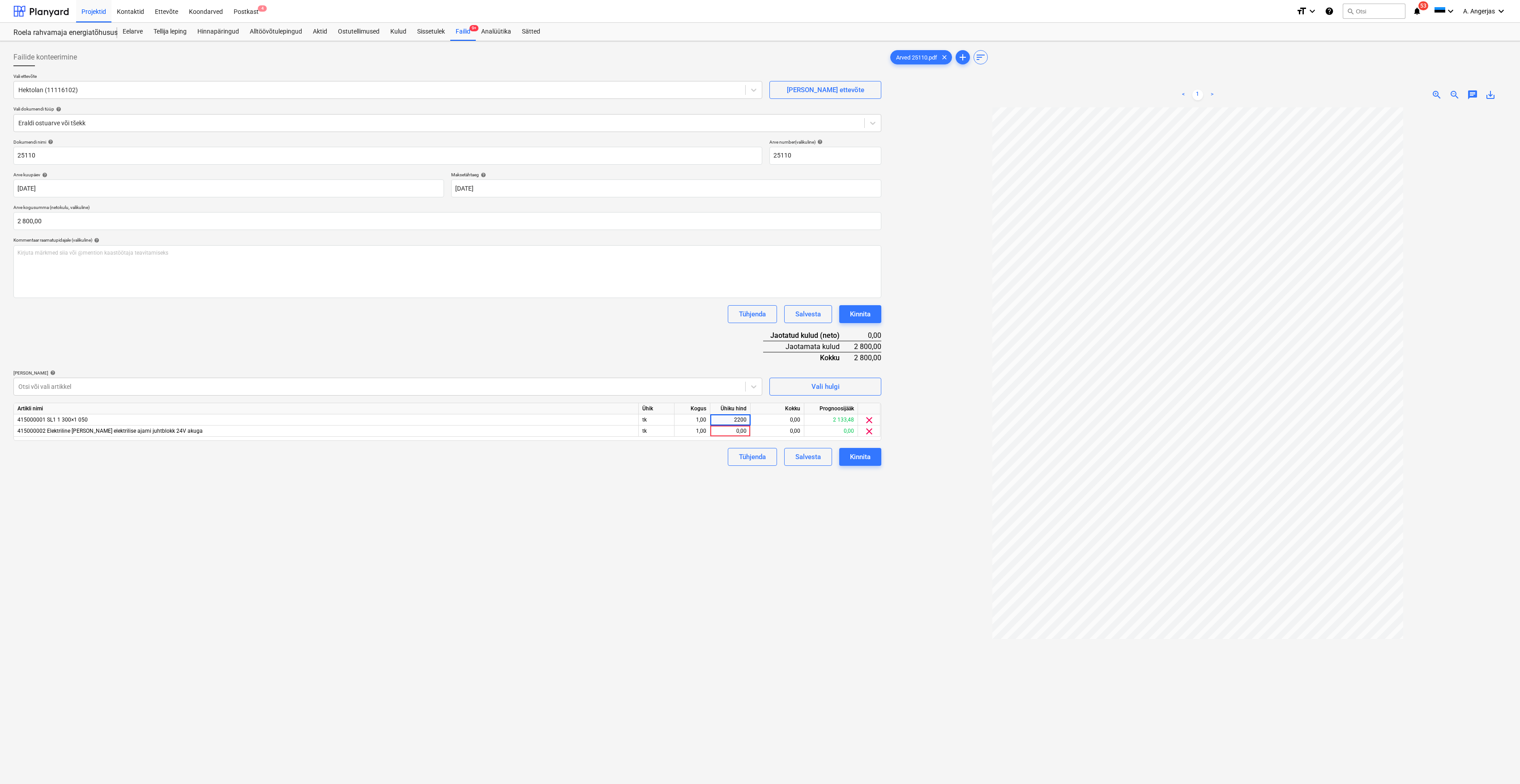
click at [690, 489] on div "Failide konteerimine Vali ettevõte Hektolan (11116102) Lisa uus ettevõte Vali d…" at bounding box center [447, 457] width 875 height 825
click at [739, 431] on div "0,00" at bounding box center [730, 431] width 33 height 11
type input "600"
click at [650, 595] on div "Failide konteerimine Vali ettevõte Hektolan (11116102) Lisa uus ettevõte Vali d…" at bounding box center [447, 457] width 875 height 825
click at [861, 454] on div "Kinnita" at bounding box center [860, 456] width 21 height 12
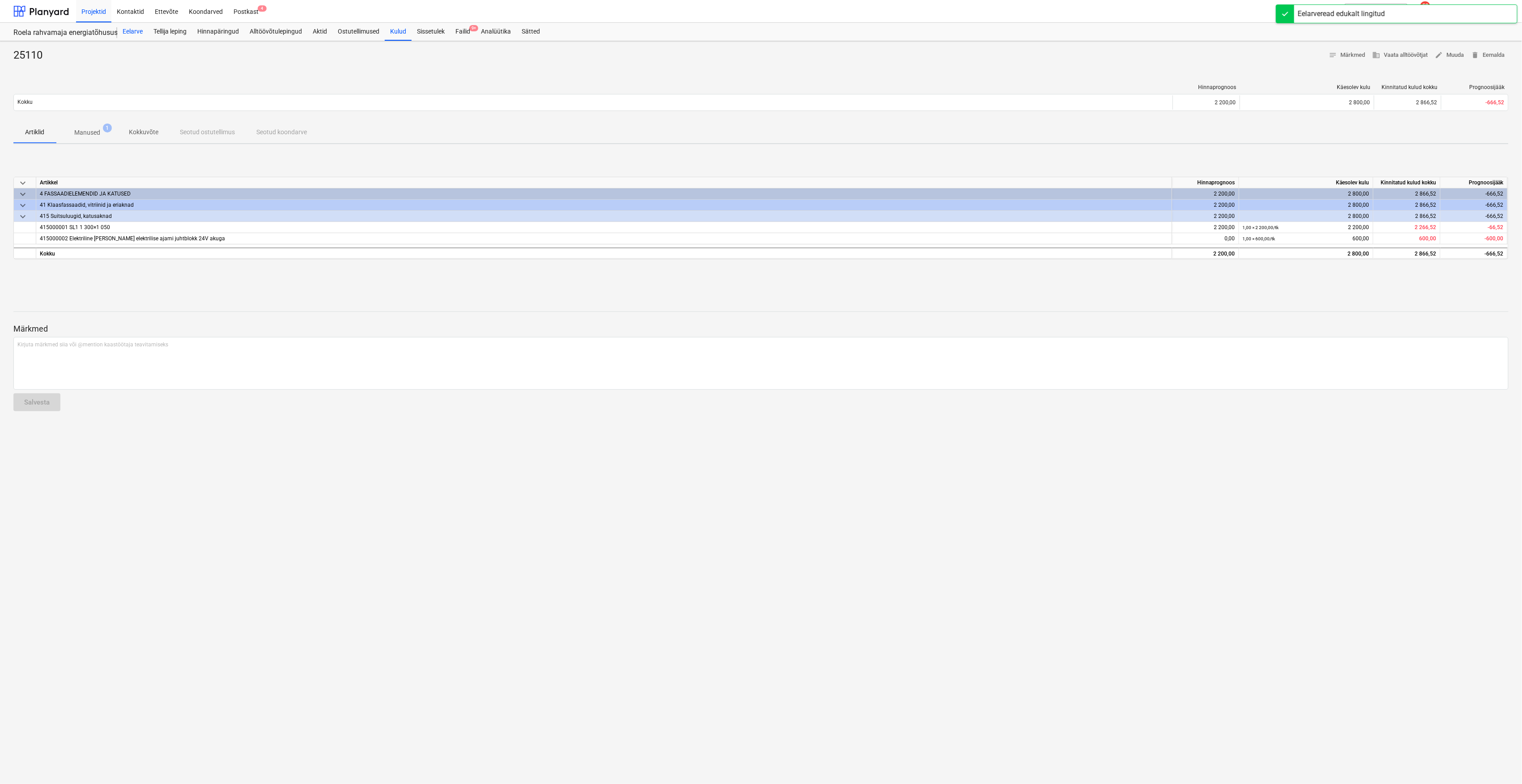
drag, startPoint x: 131, startPoint y: 24, endPoint x: 137, endPoint y: 26, distance: 6.3
click at [131, 24] on div "Eelarve" at bounding box center [132, 32] width 31 height 18
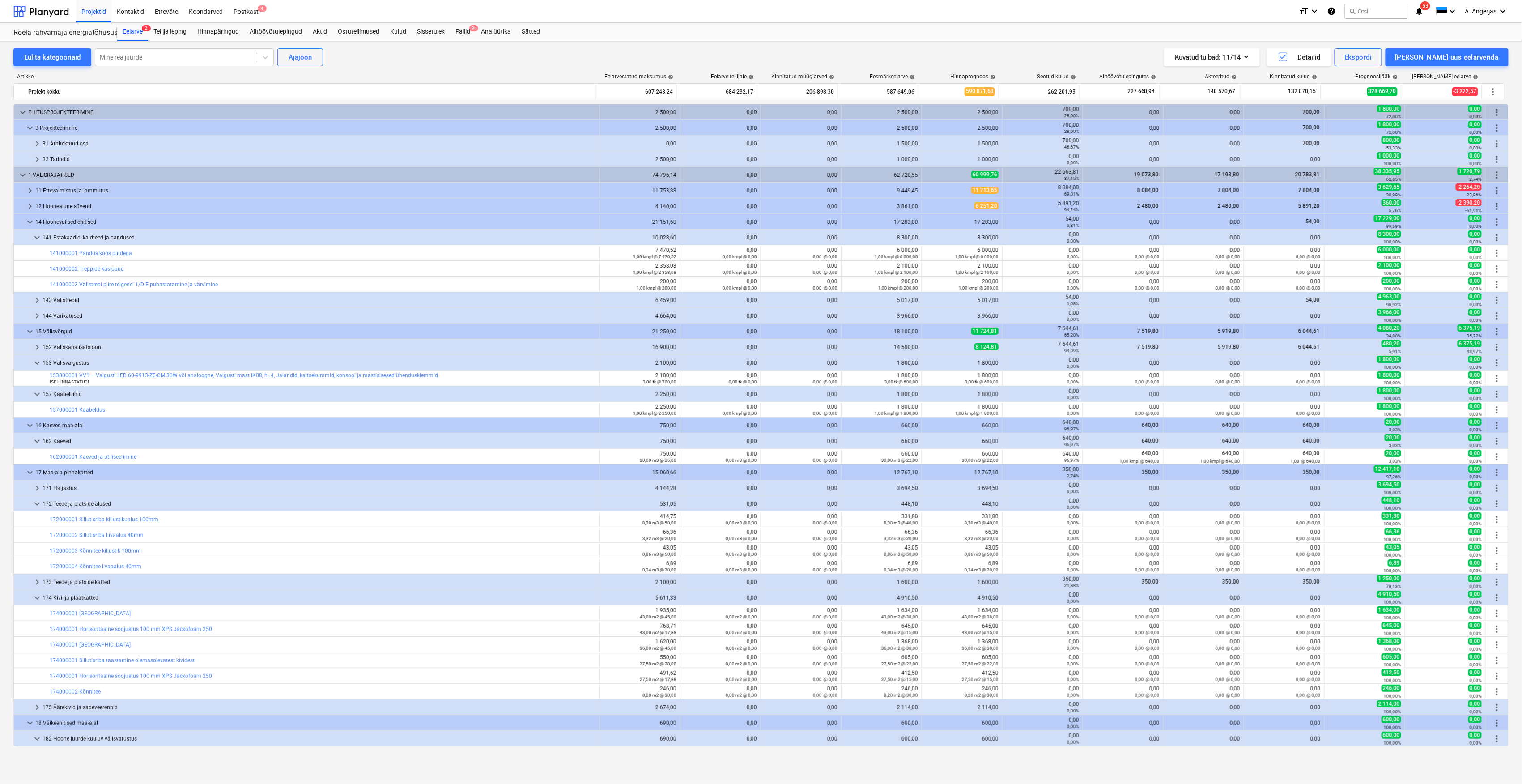
scroll to position [23, 0]
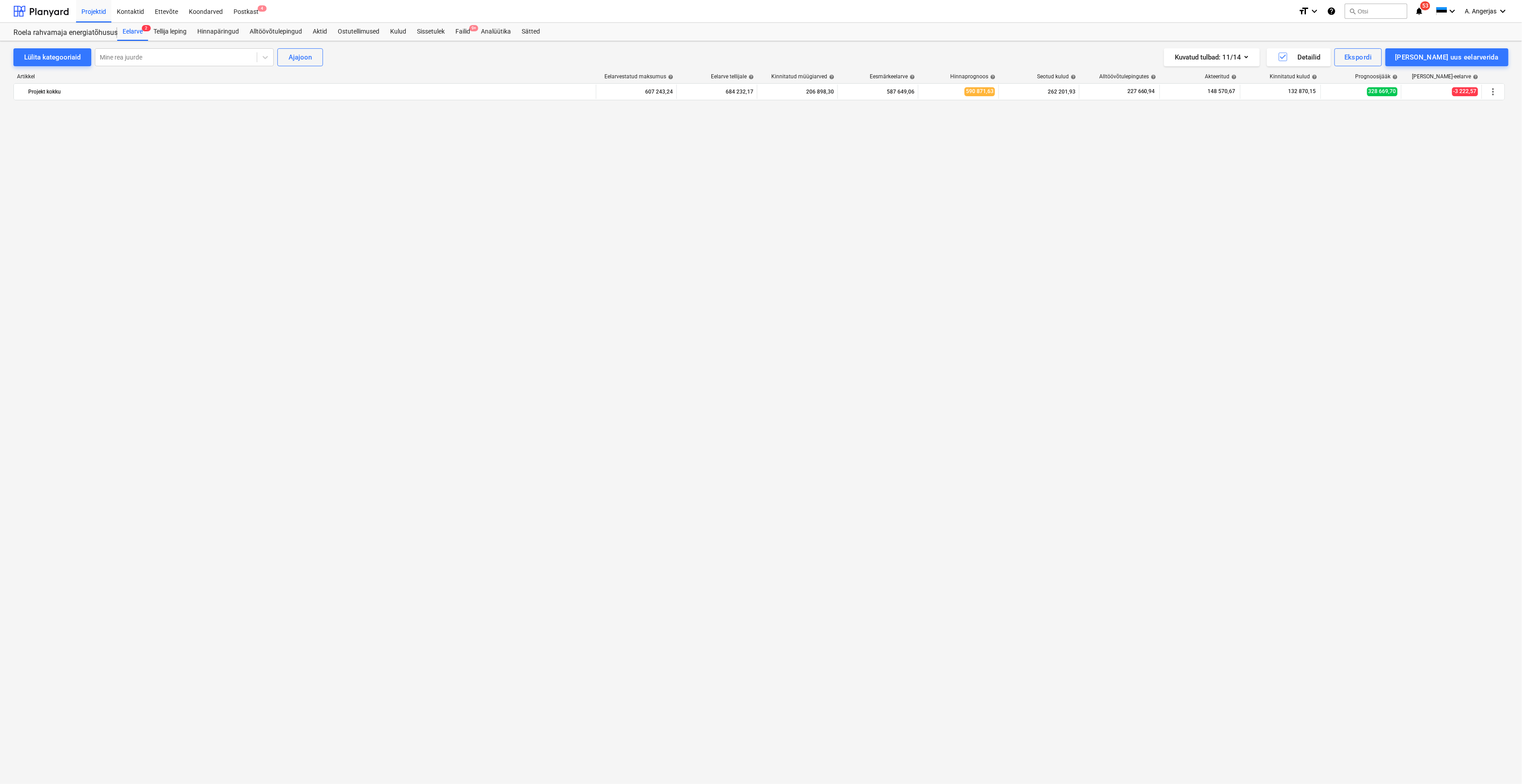
scroll to position [1073, 0]
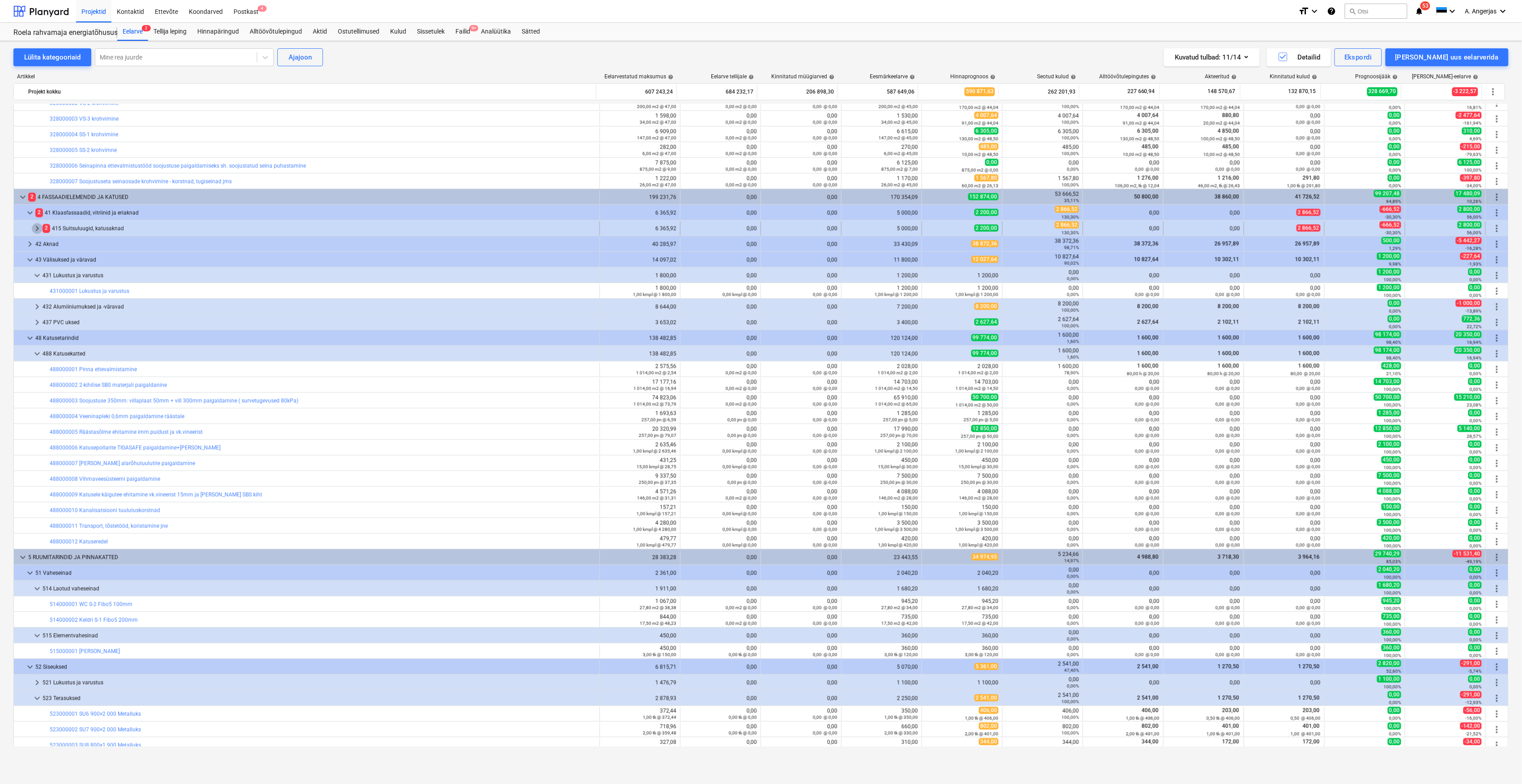
click at [38, 229] on span "keyboard_arrow_right" at bounding box center [37, 229] width 11 height 11
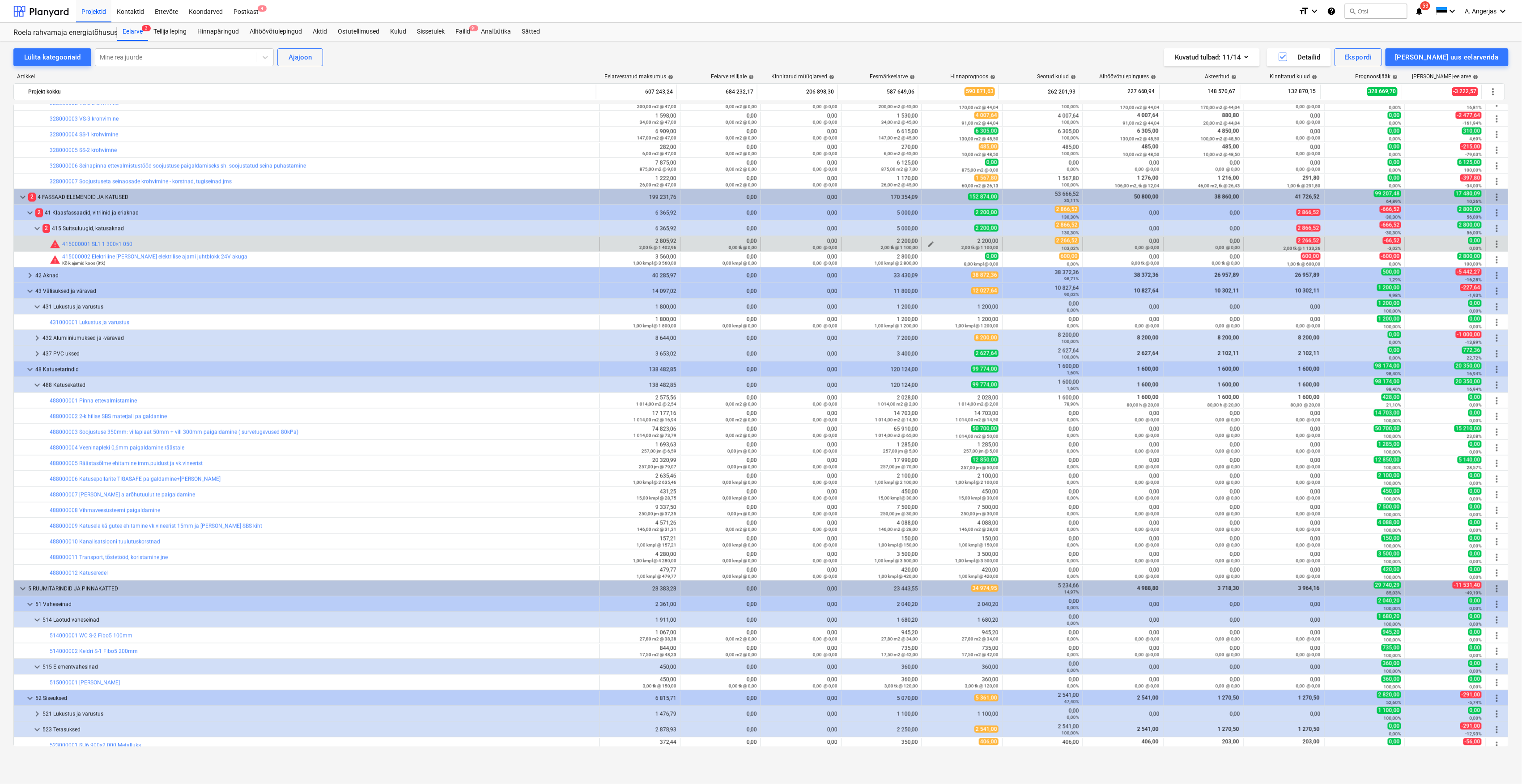
click at [929, 245] on span "edit" at bounding box center [931, 245] width 7 height 7
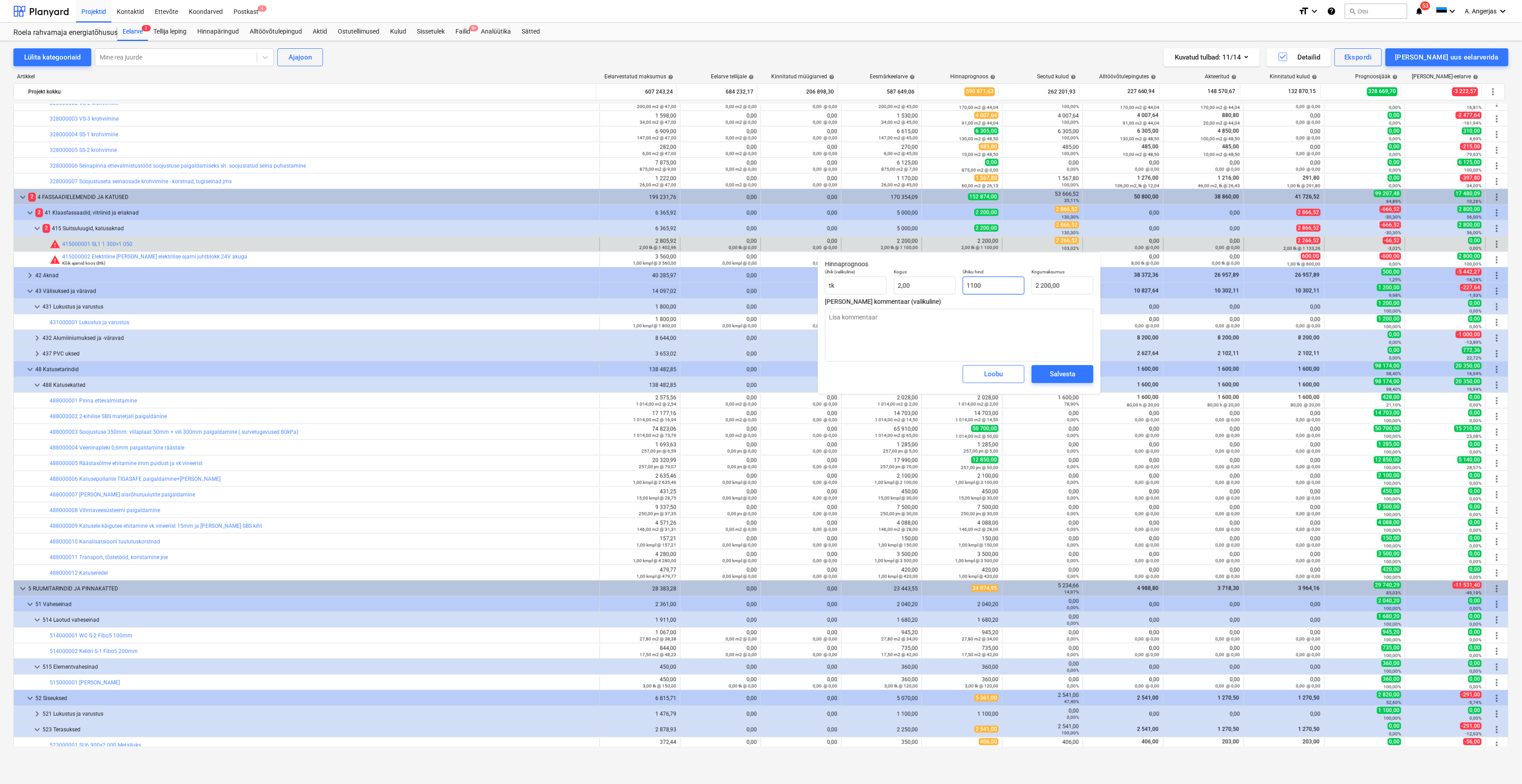
click at [985, 289] on input "1100" at bounding box center [994, 286] width 62 height 18
type input "1 100,00"
type input "2200"
type textarea "x"
click at [1051, 288] on input "2200" at bounding box center [1063, 286] width 62 height 18
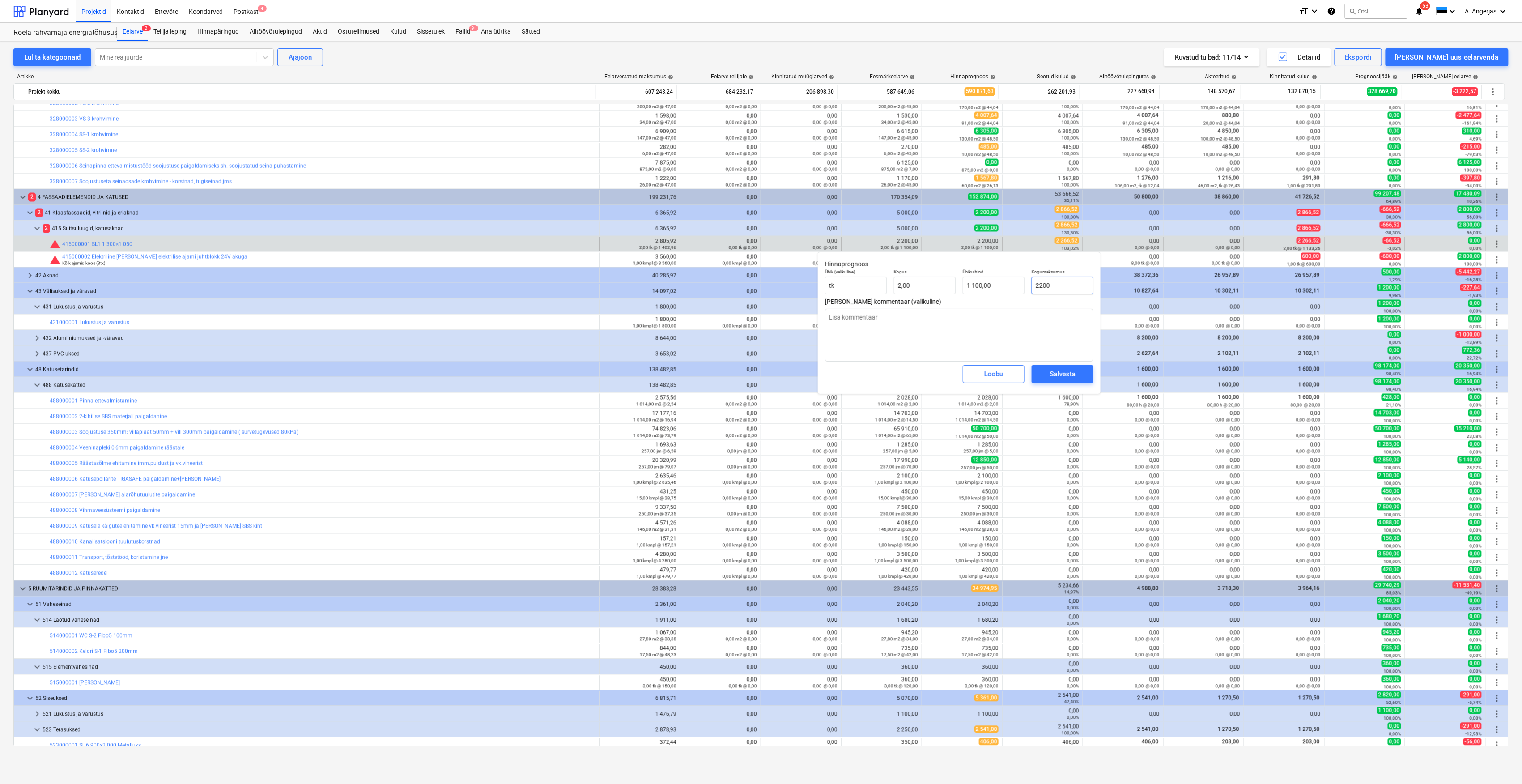
click at [1051, 288] on input "2200" at bounding box center [1063, 286] width 62 height 18
type input "2"
type textarea "x"
type input "1,00"
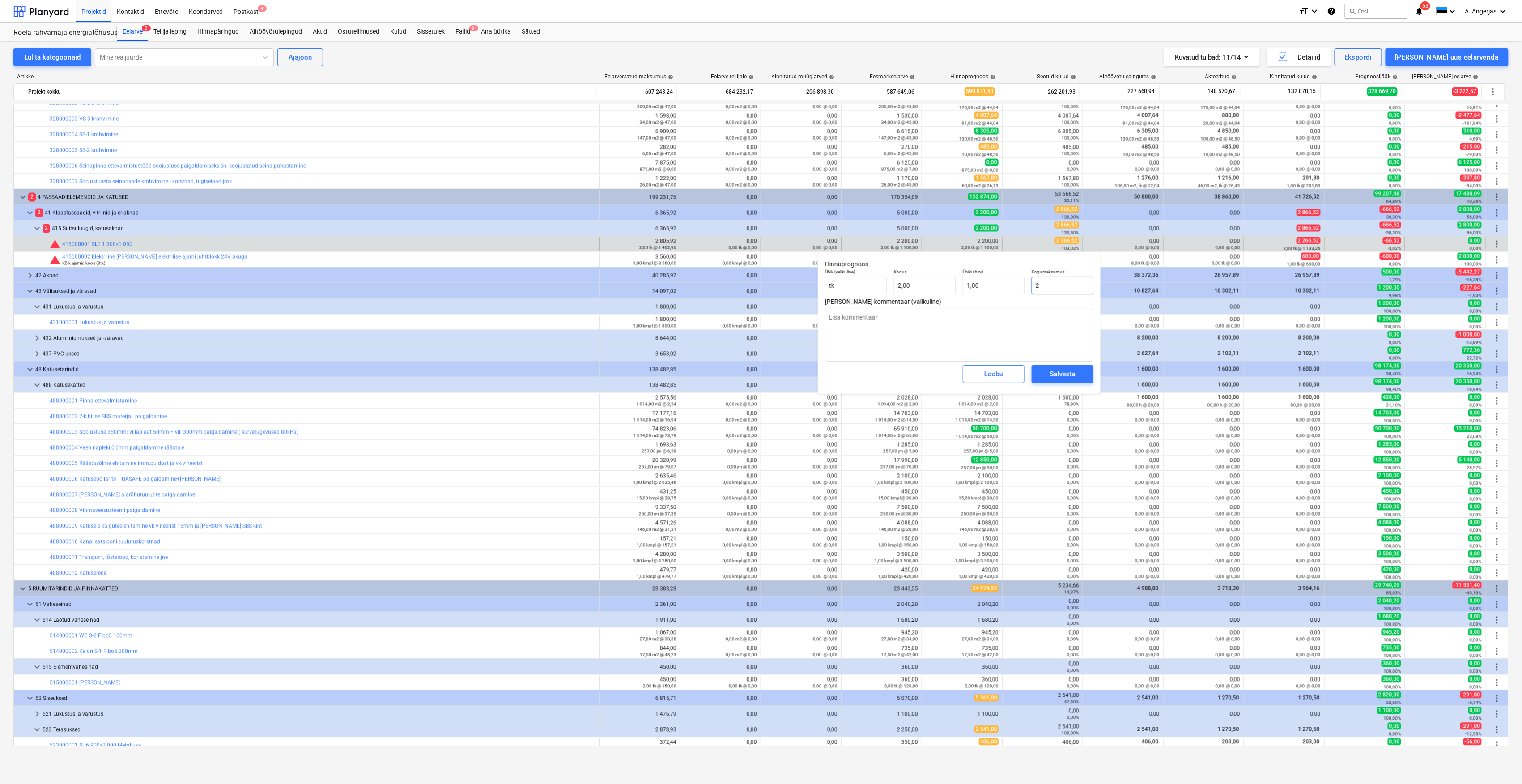
type input "22"
type textarea "x"
type input "11,00"
type input "226"
type textarea "x"
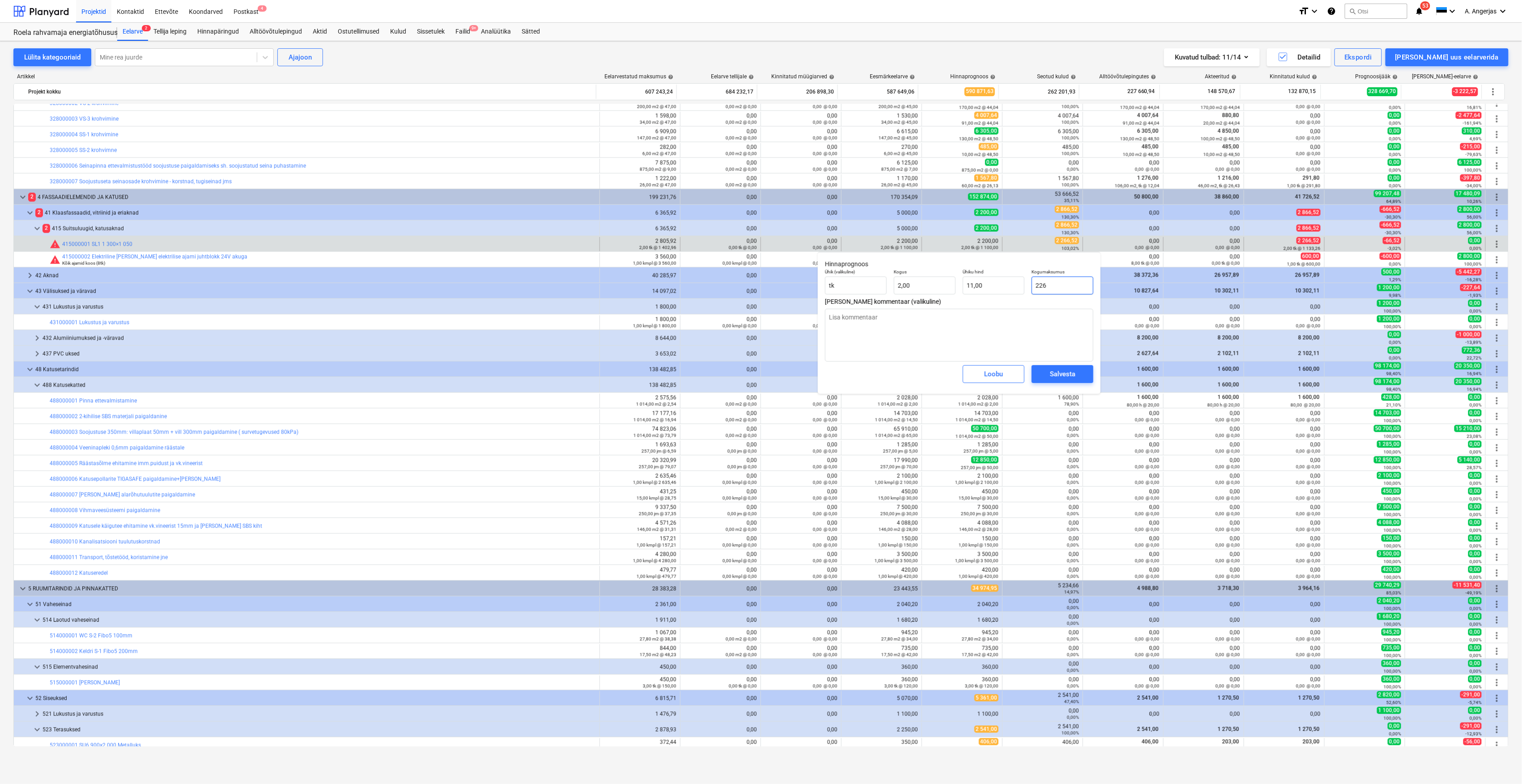
type input "113,00"
type input "2266"
type textarea "x"
type input "1 133,00"
type input "2266,"
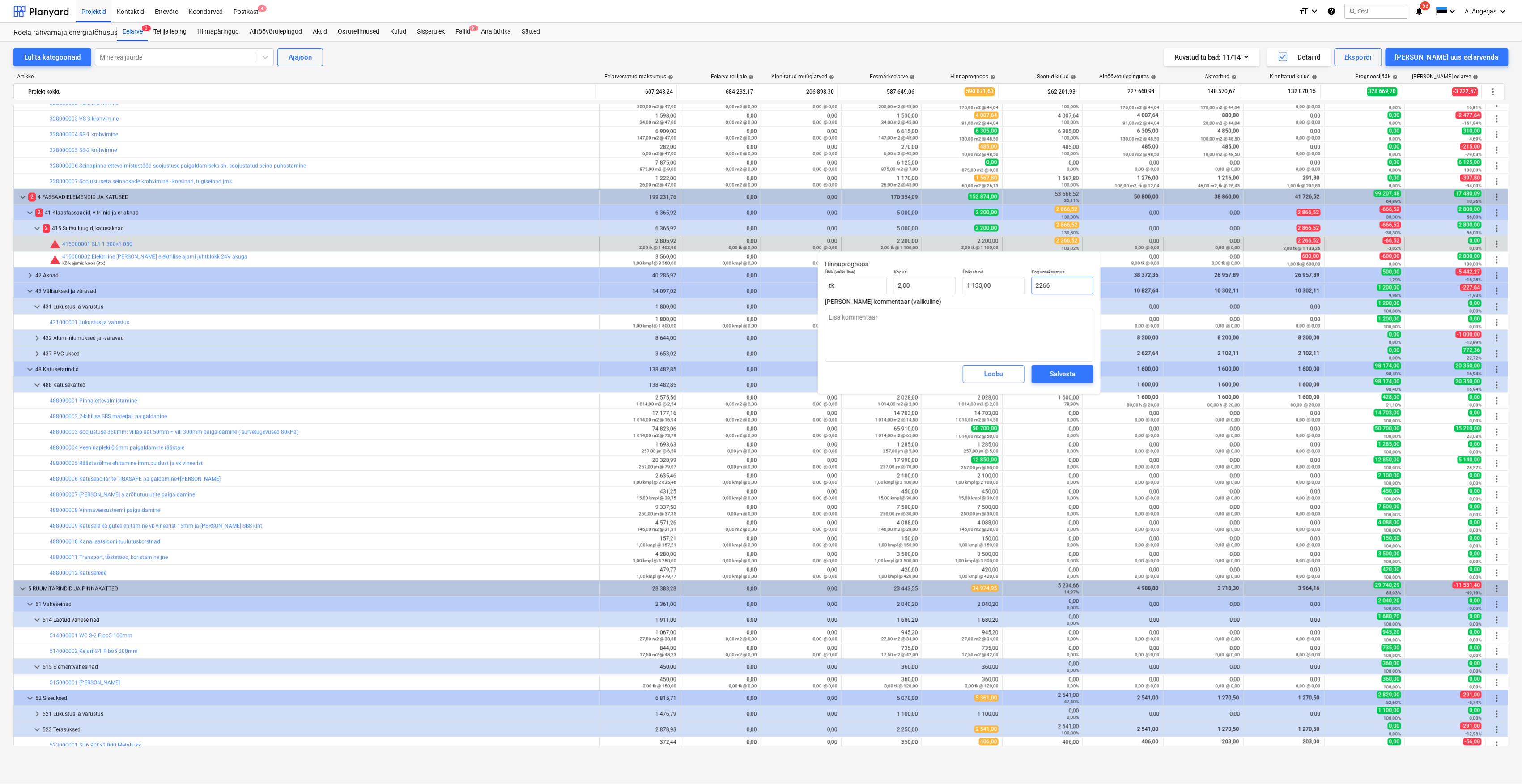
type textarea "x"
type input "2266,5"
type textarea "x"
type input "1 133,25"
type input "2266,52"
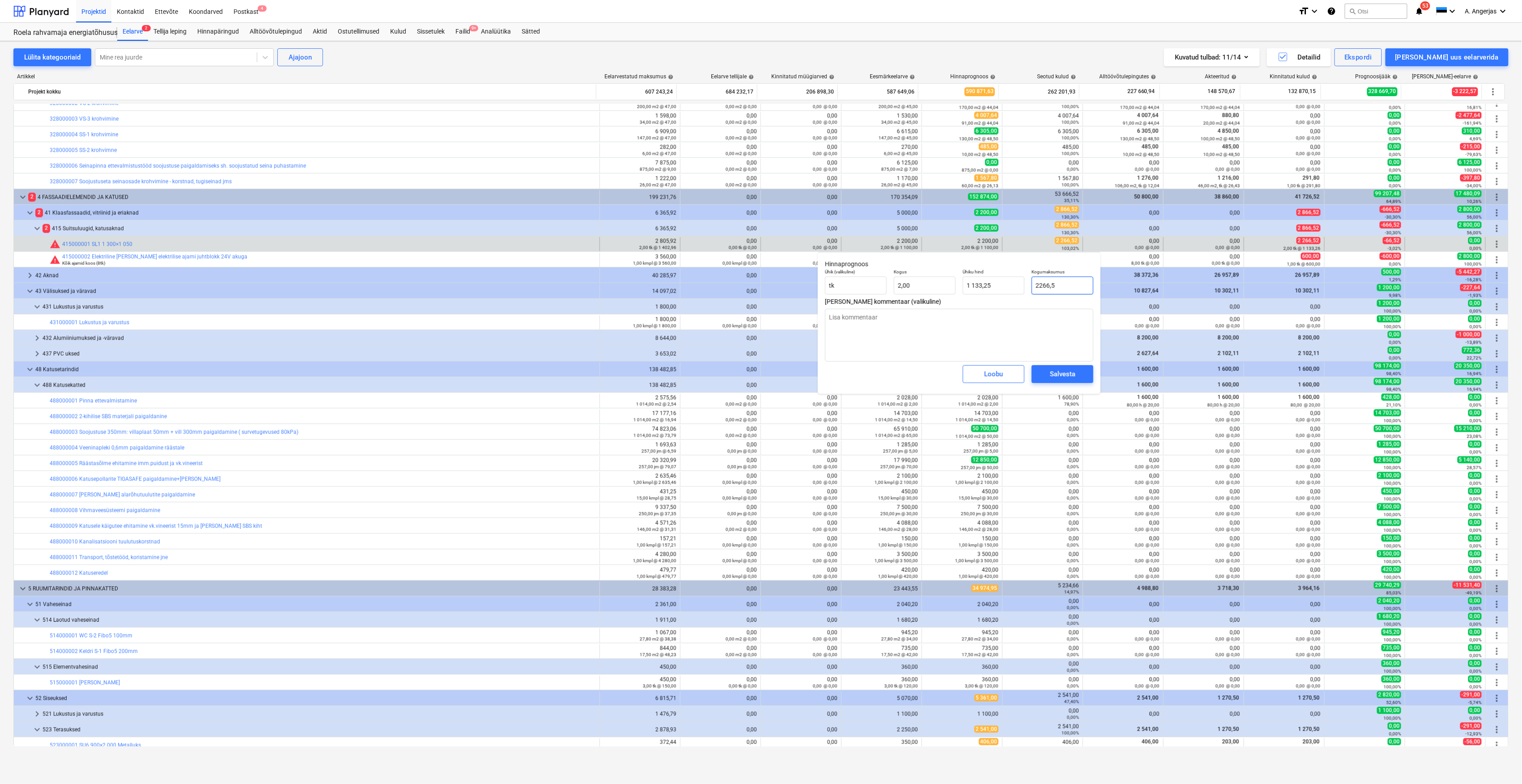
type textarea "x"
type input "1 133,26"
click at [1064, 373] on div "Salvesta" at bounding box center [1063, 373] width 26 height 12
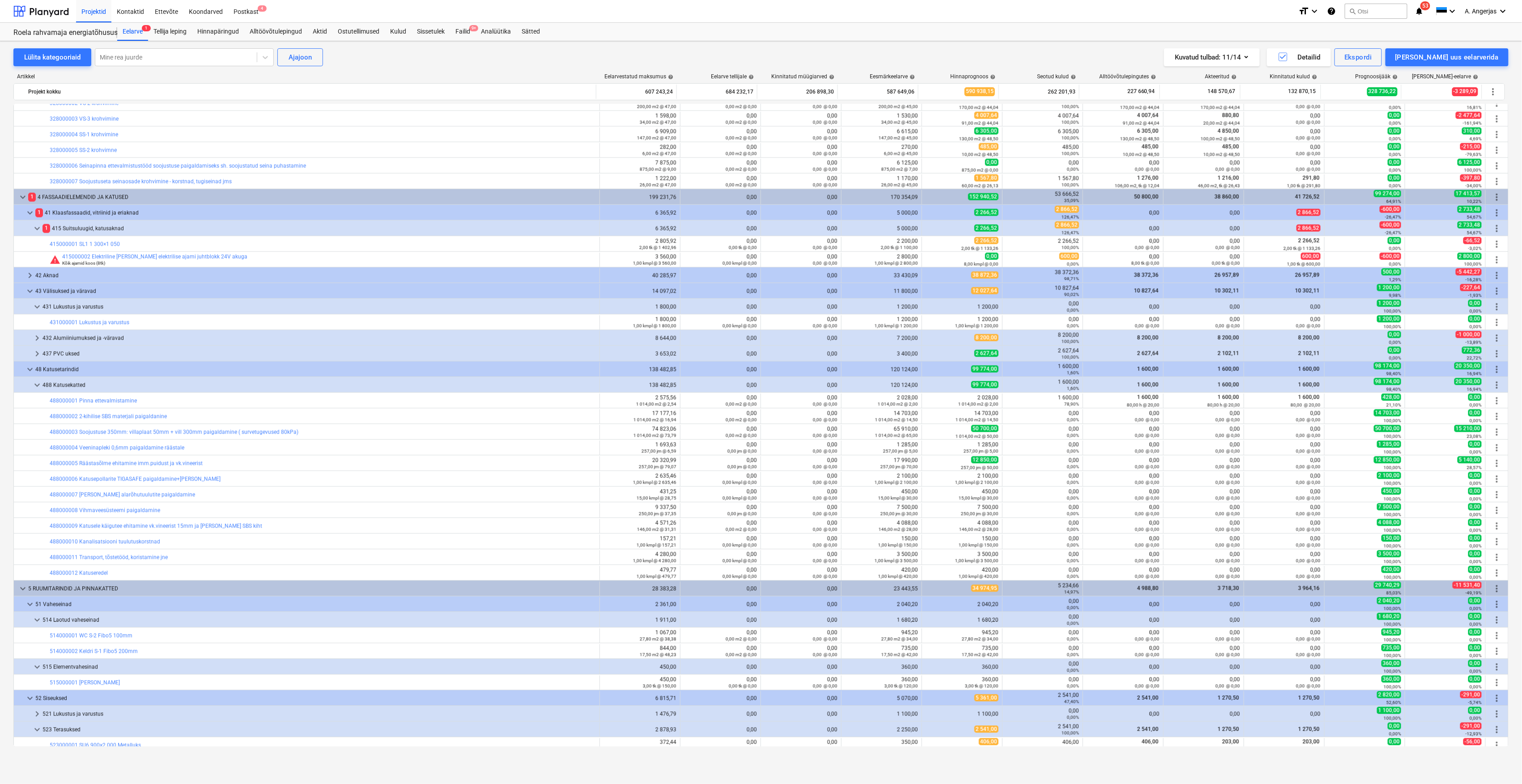
click at [930, 263] on div "8,00 kmpl @ 0,00" at bounding box center [962, 264] width 73 height 6
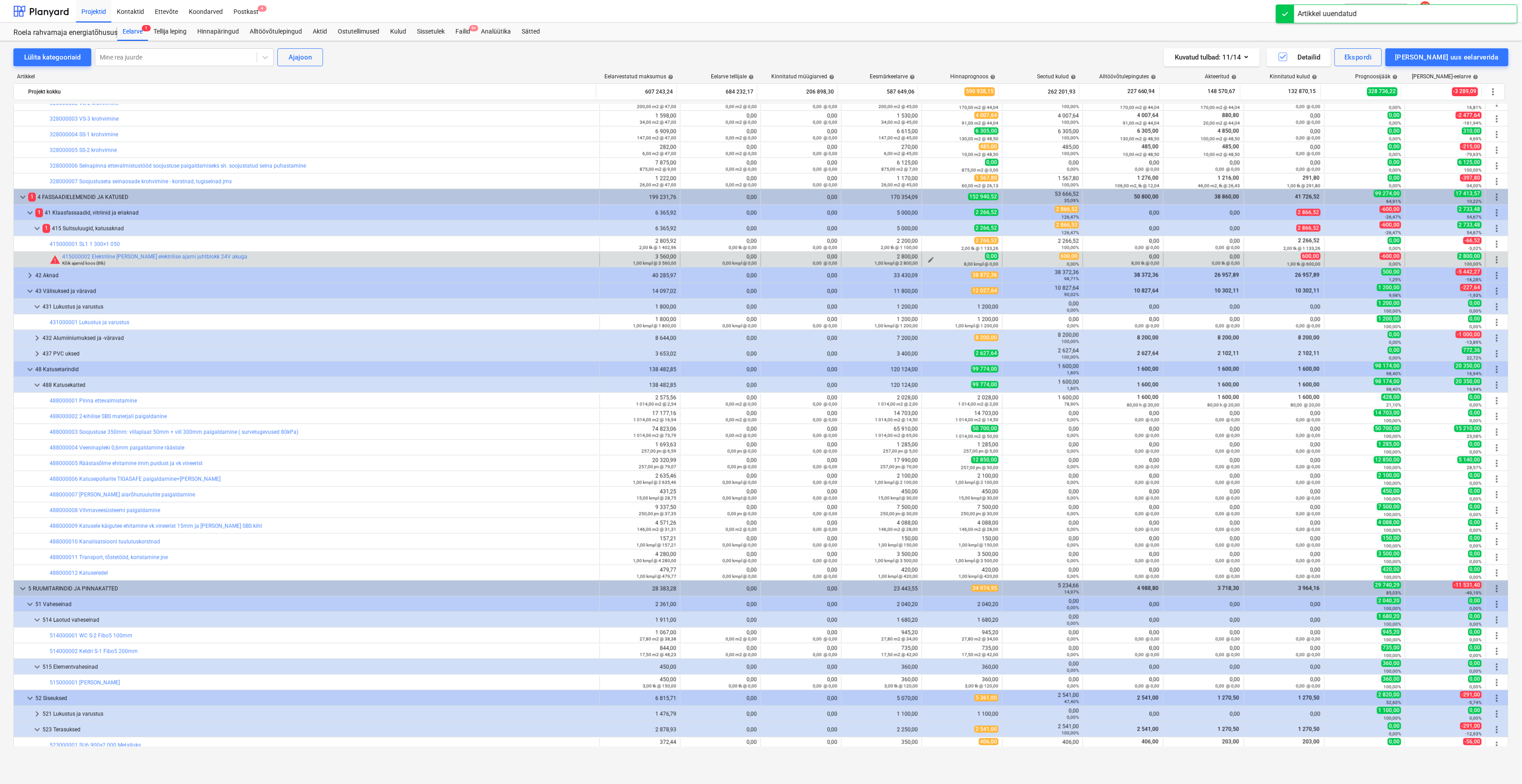
click at [928, 262] on div "8,00 kmpl @ 0,00" at bounding box center [962, 264] width 73 height 6
click at [929, 260] on span "edit" at bounding box center [931, 260] width 7 height 7
type textarea "x"
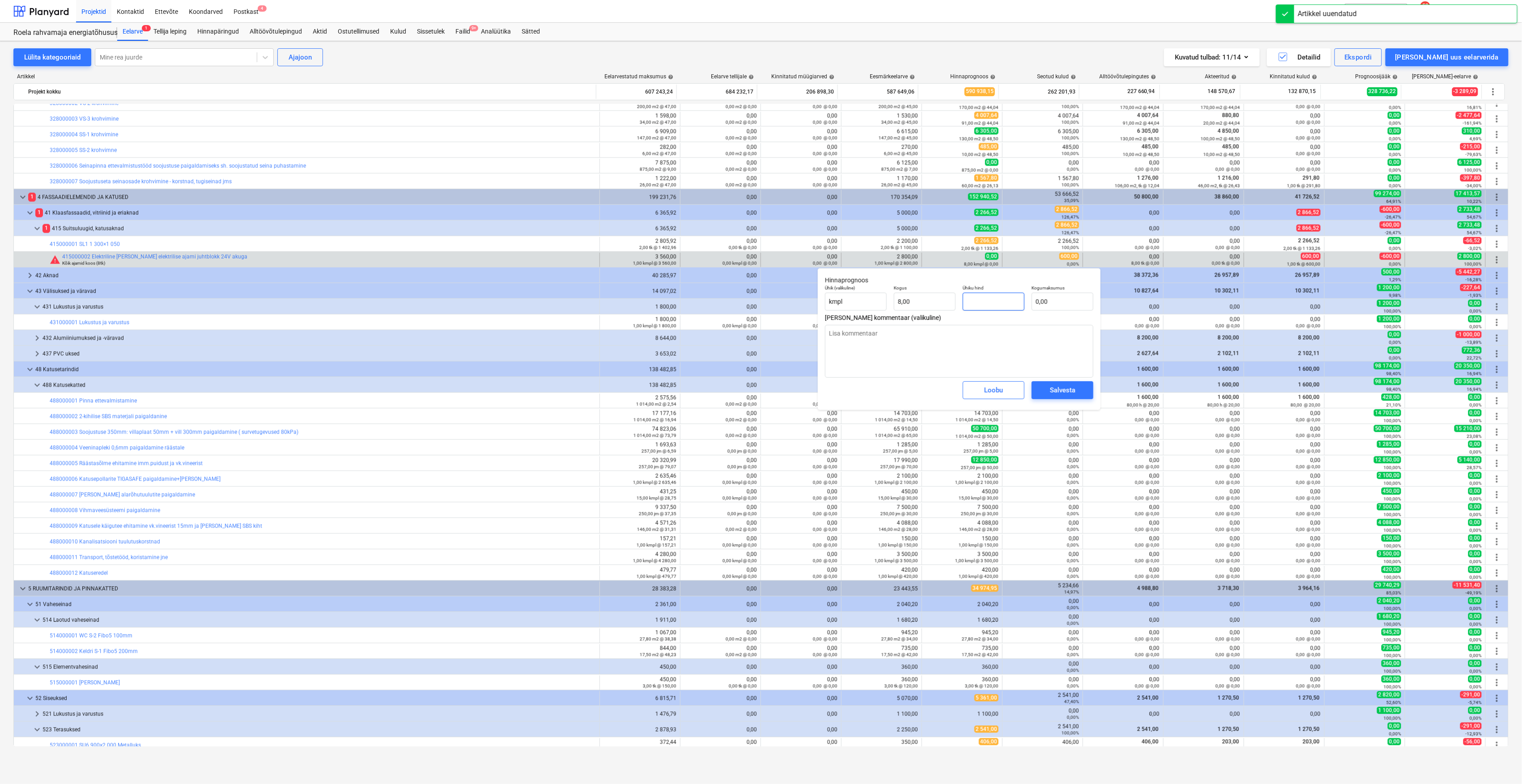
click at [994, 296] on input "text" at bounding box center [994, 302] width 62 height 18
type input "6"
type textarea "x"
type input "48,00"
type textarea "x"
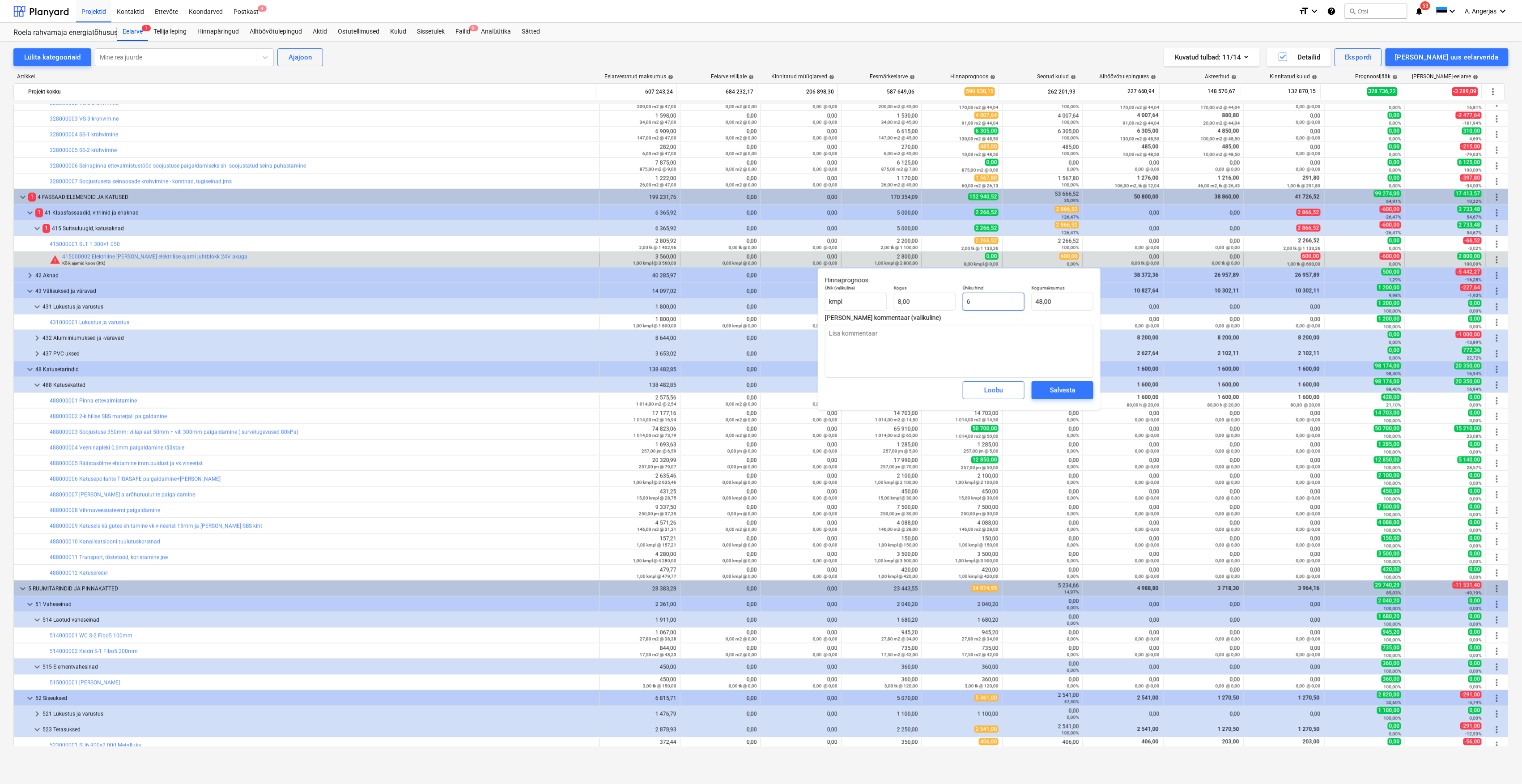
type input "60"
type input "480,00"
type textarea "x"
type input "600"
type input "4 800,00"
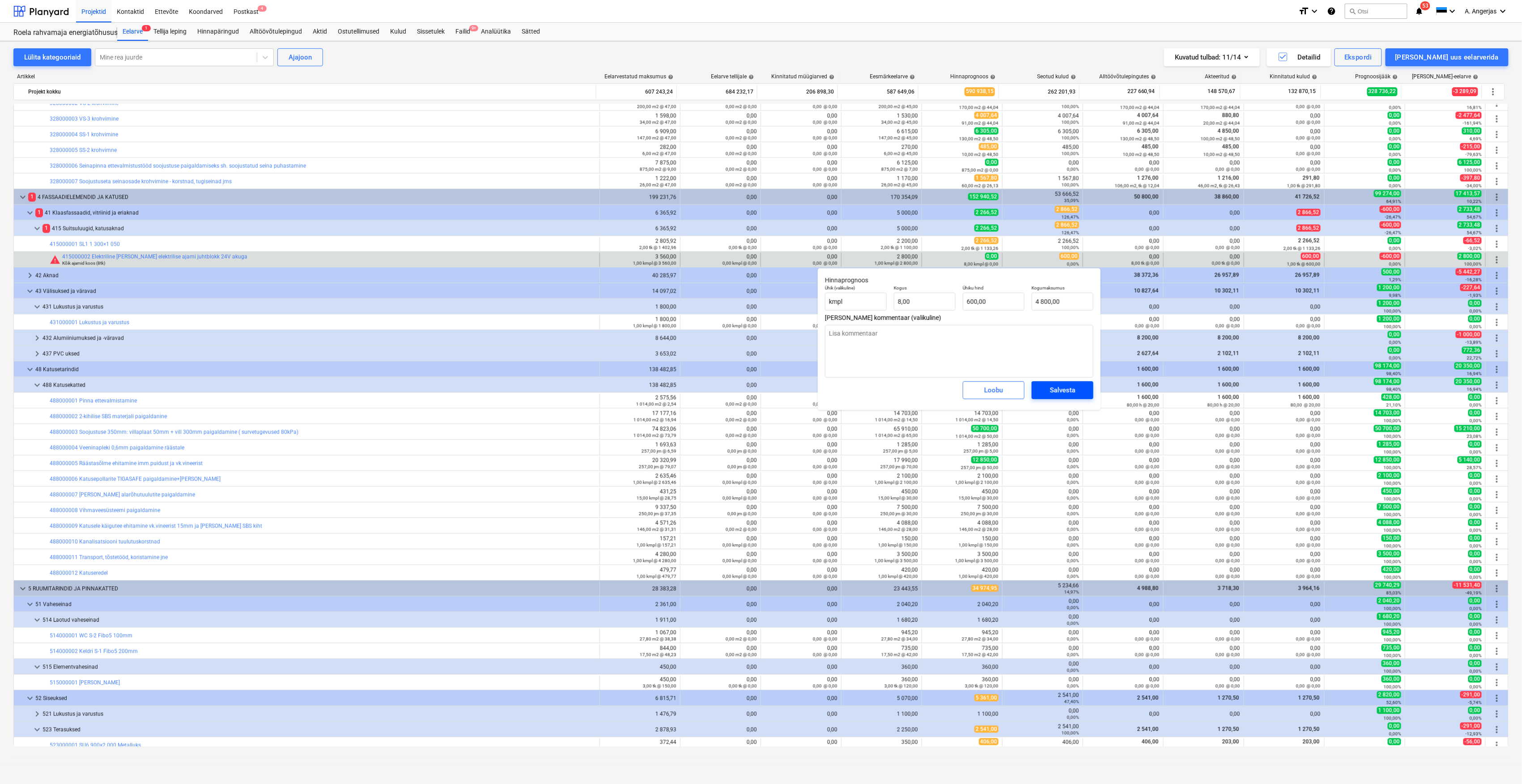
click at [1056, 394] on div "Salvesta" at bounding box center [1063, 390] width 26 height 12
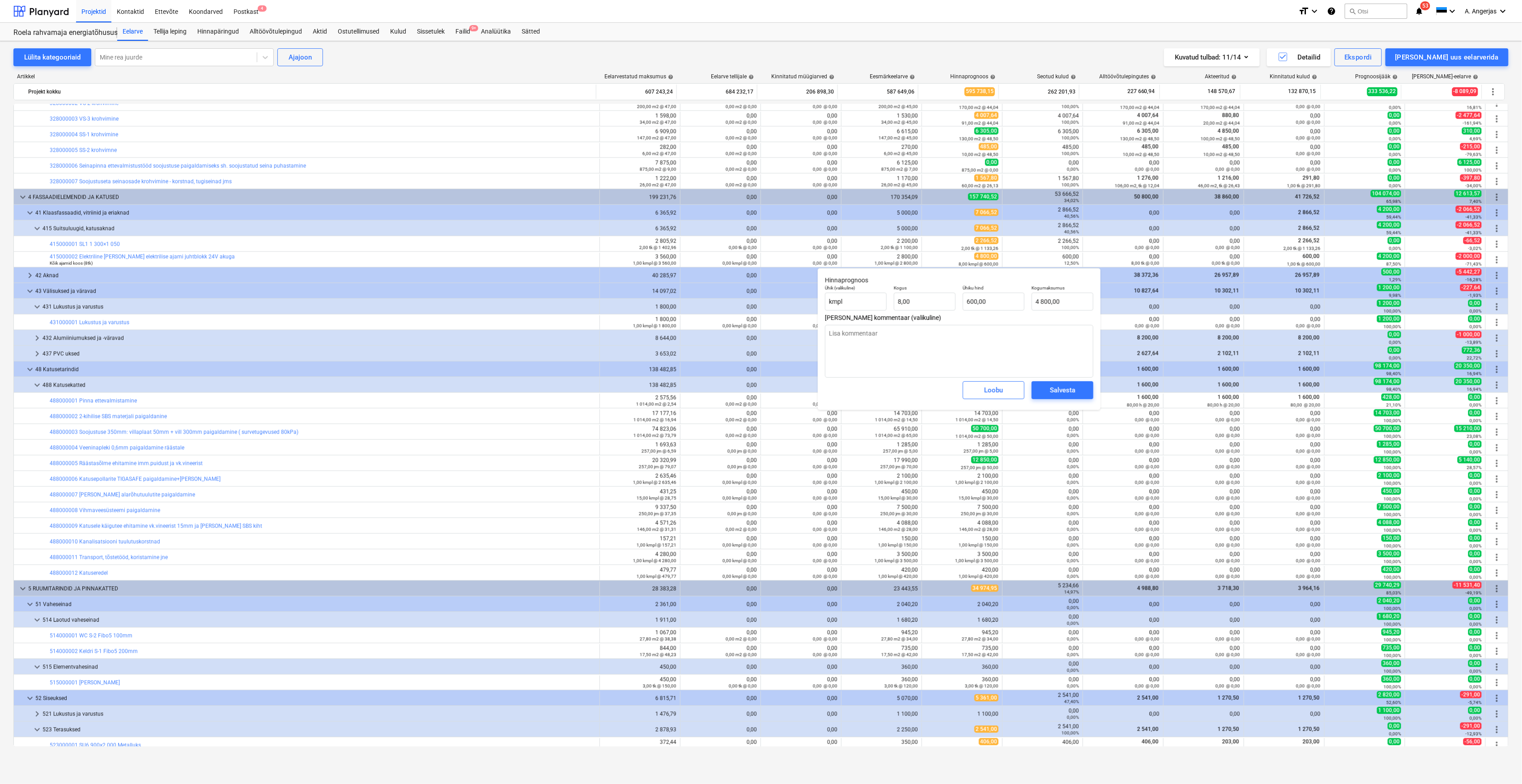
type textarea "x"
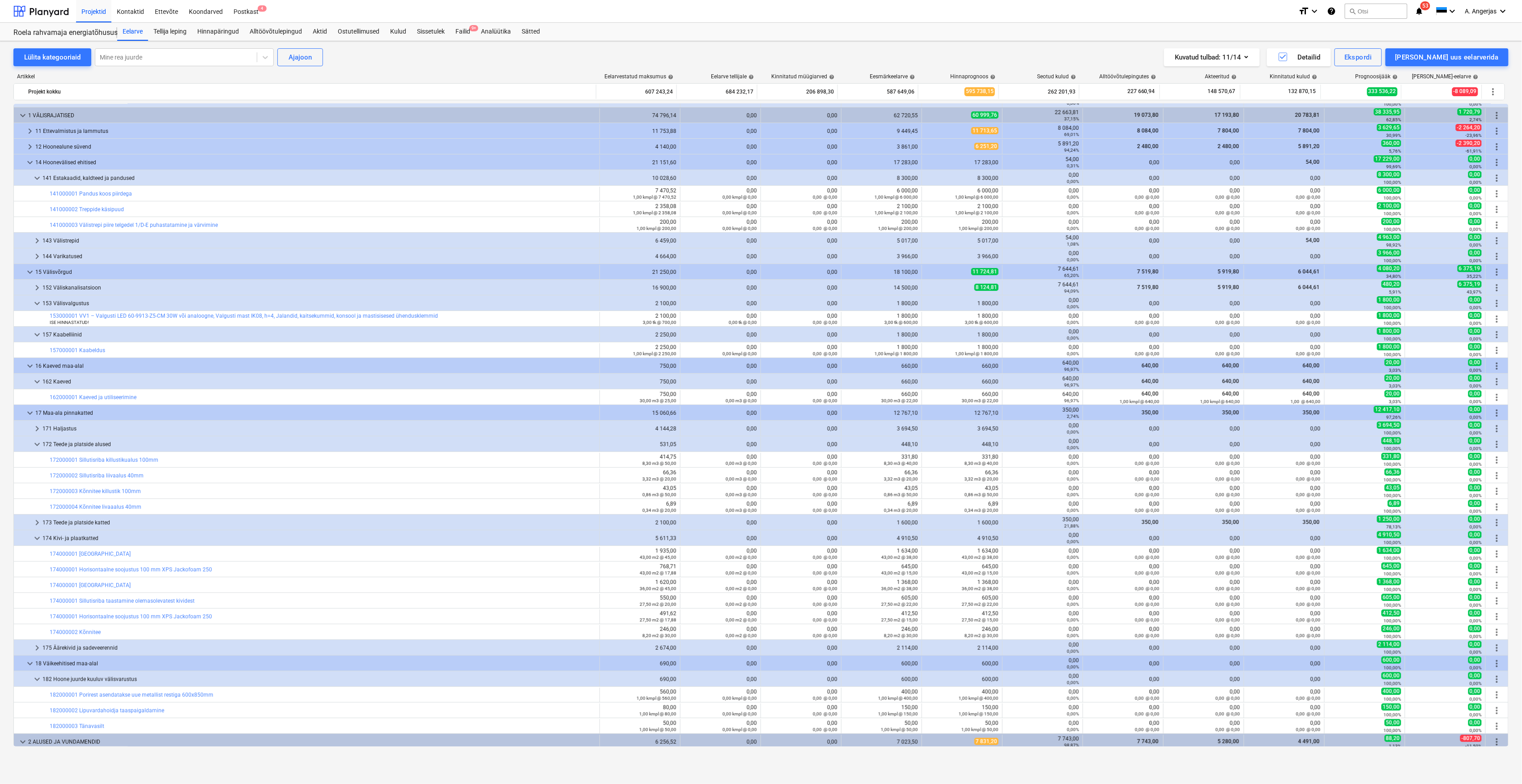
scroll to position [0, 0]
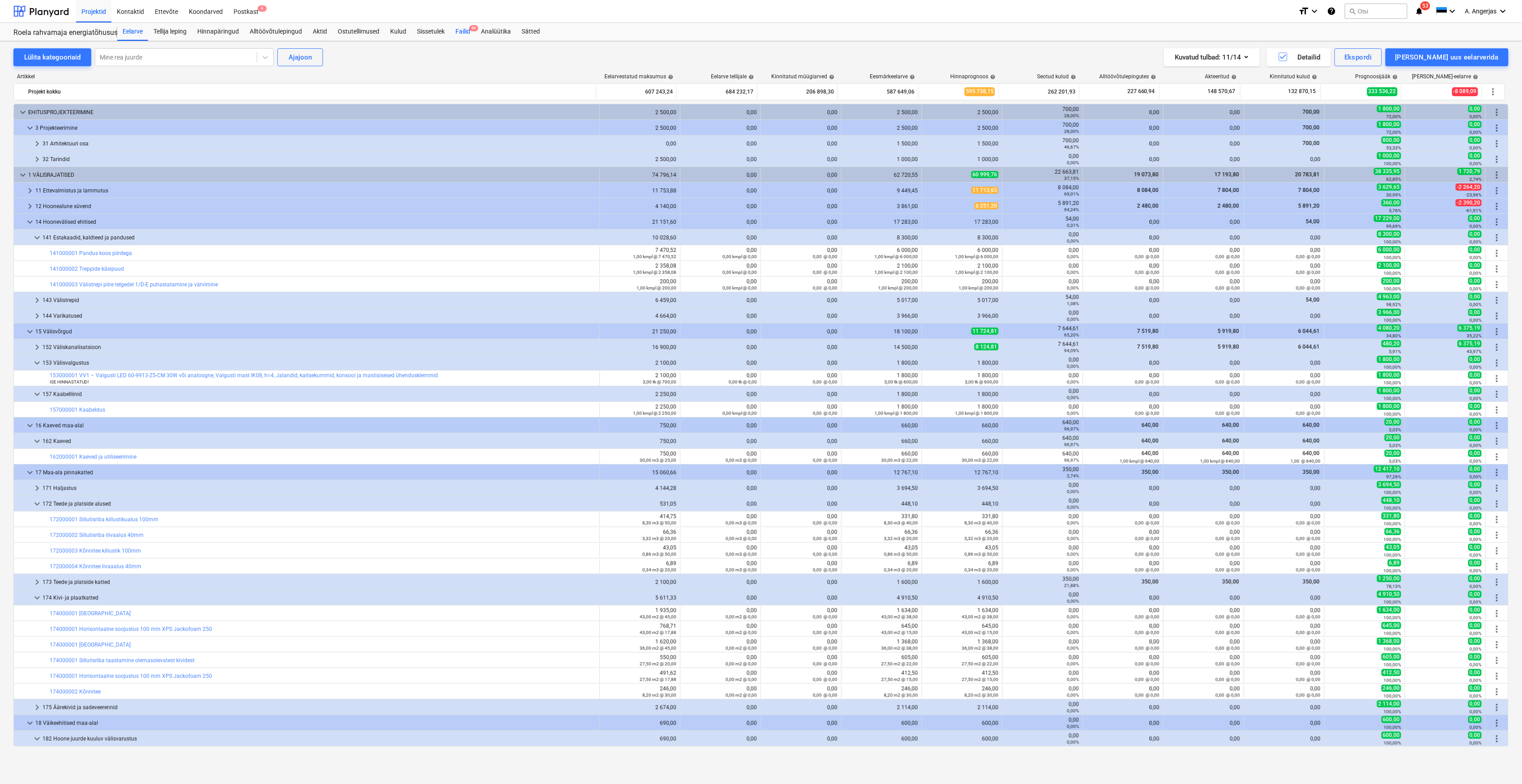
click at [458, 26] on div "Failid 9+" at bounding box center [463, 32] width 26 height 18
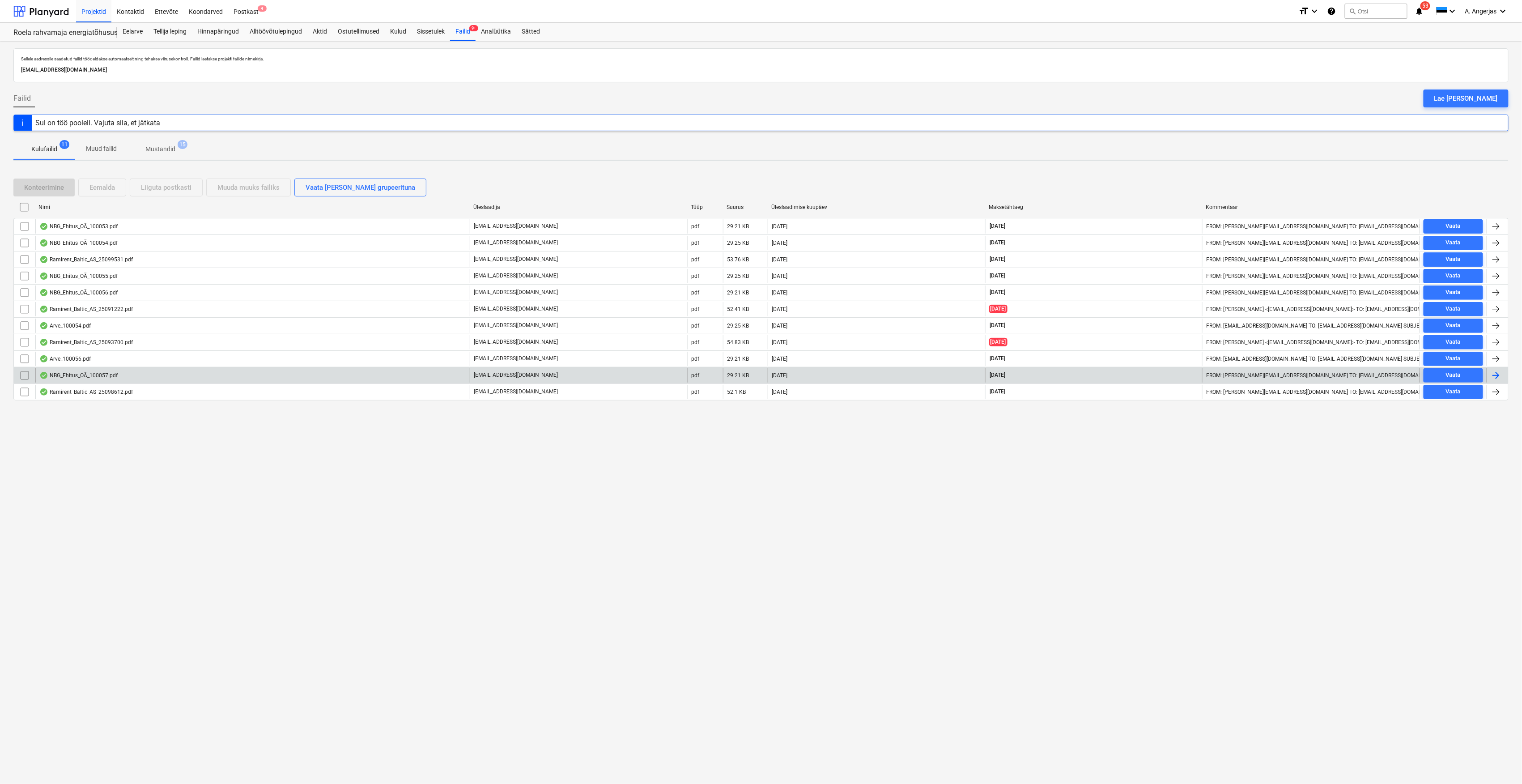
click at [97, 379] on div "NBG_Ehitus_OÃ_100057.pdf" at bounding box center [79, 375] width 79 height 7
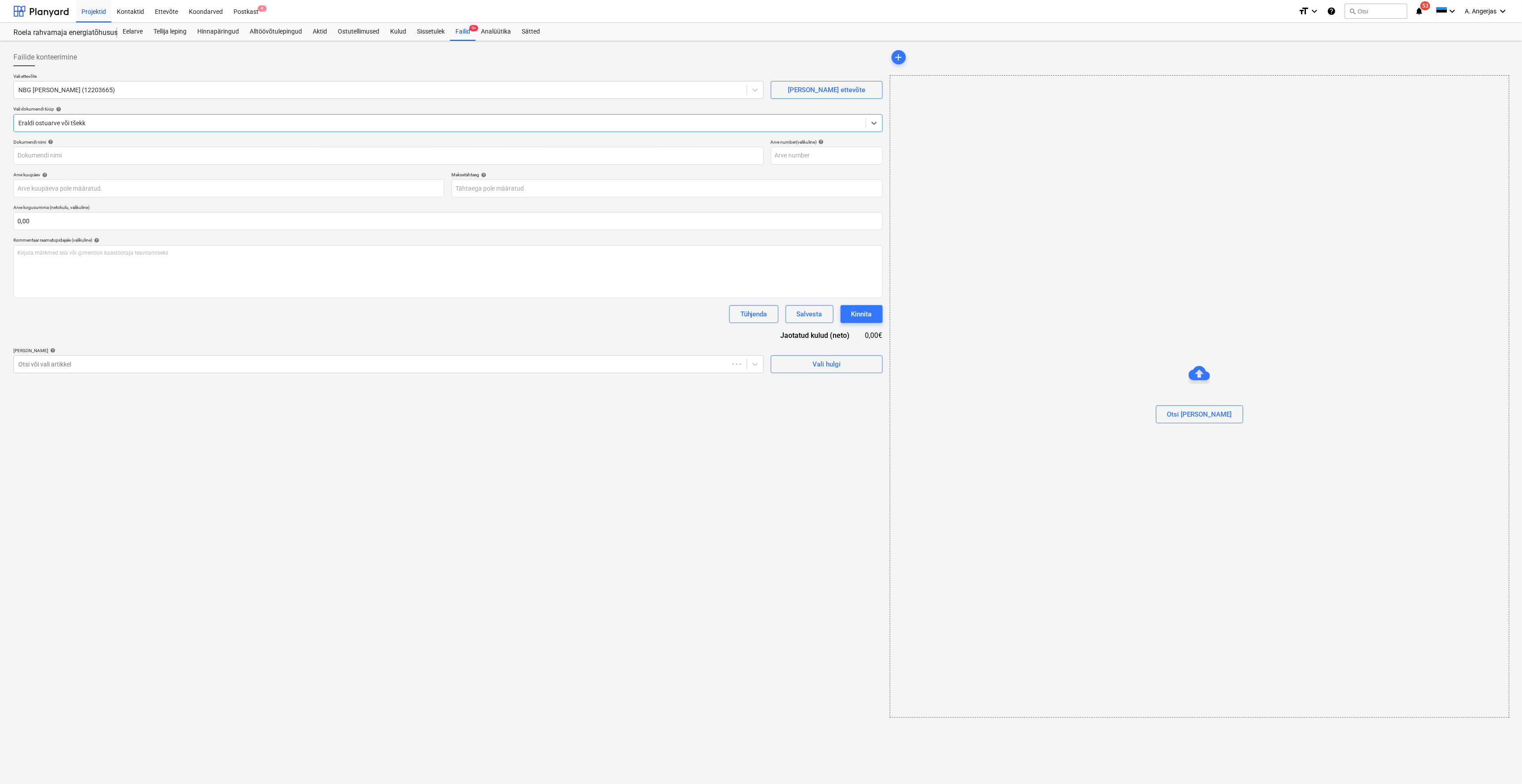
type input "100057"
type input "[DATE]"
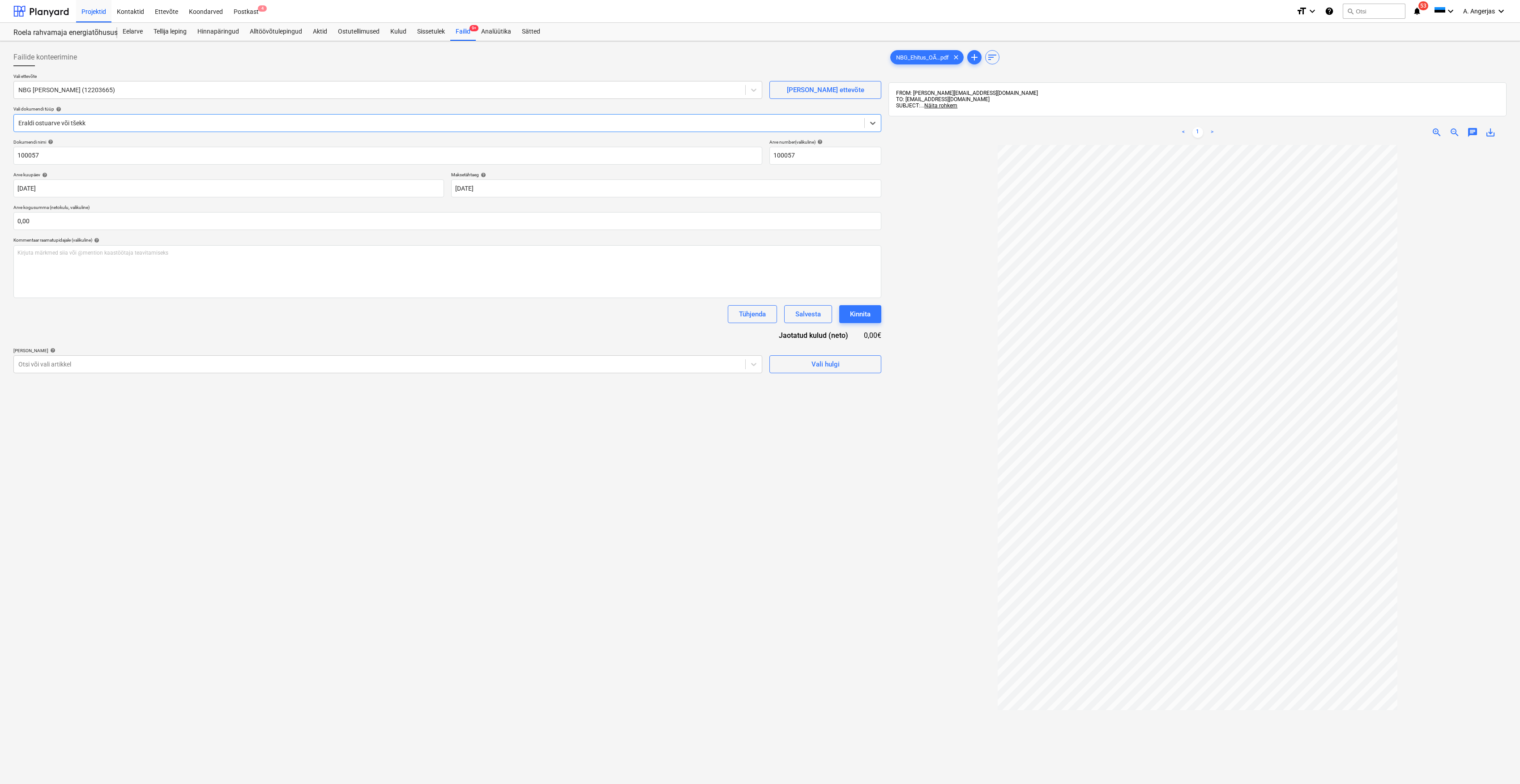
click at [732, 63] on div "Failide konteerimine" at bounding box center [447, 57] width 867 height 18
click at [247, 225] on input "text" at bounding box center [447, 221] width 867 height 18
click at [807, 362] on span "Vali hulgi" at bounding box center [825, 364] width 89 height 12
type input "0,00"
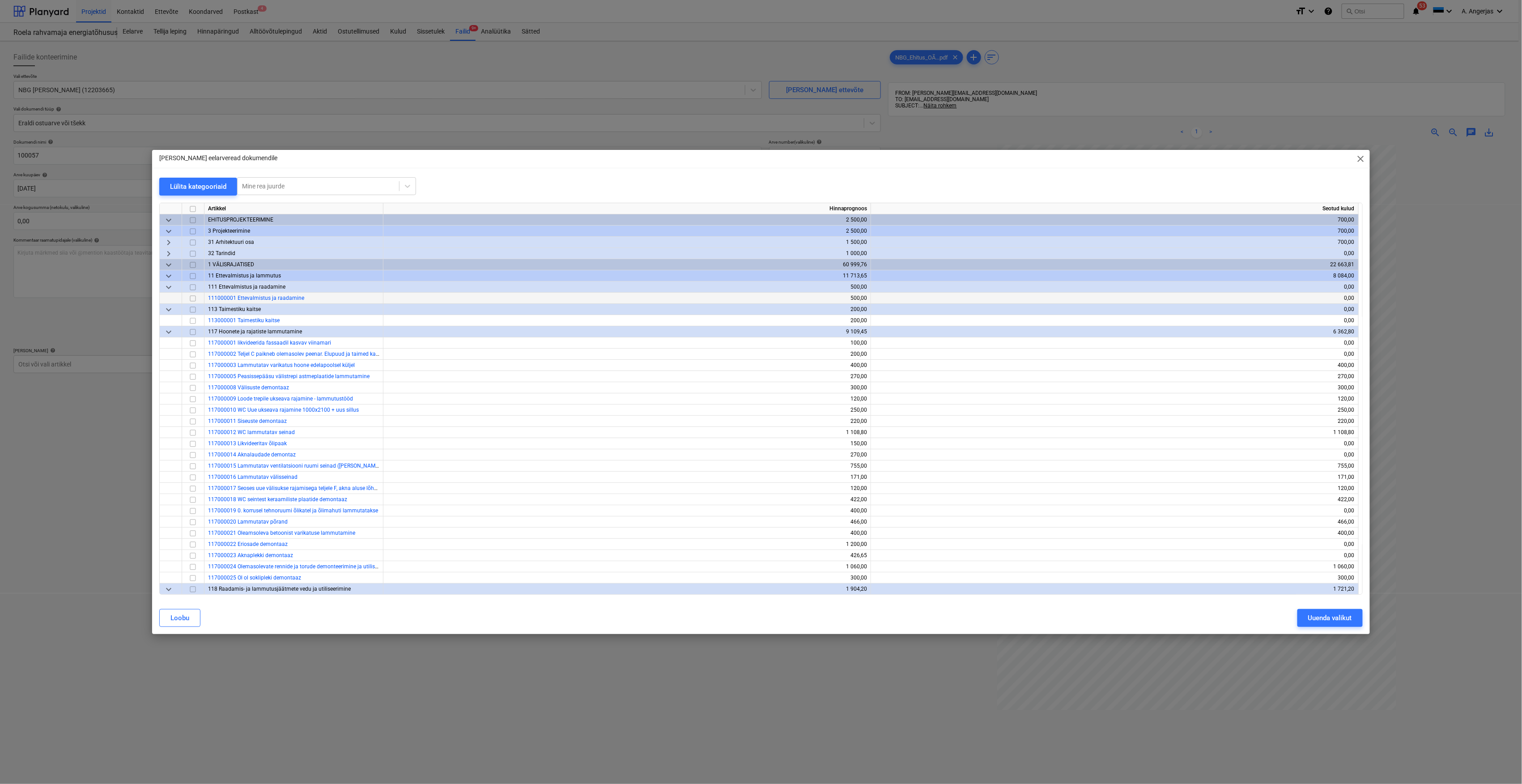
click at [192, 298] on input "checkbox" at bounding box center [193, 298] width 11 height 11
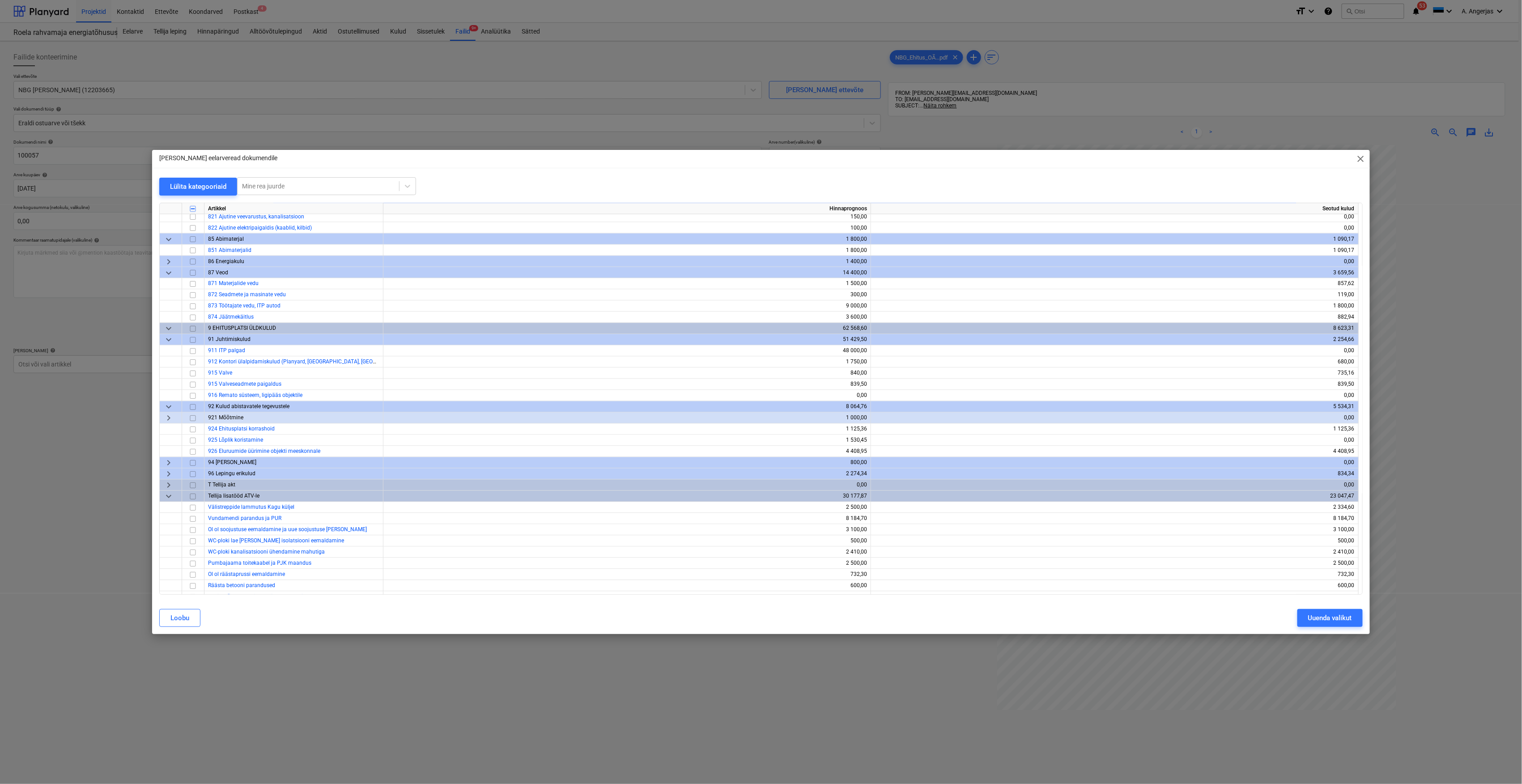
scroll to position [3390, 0]
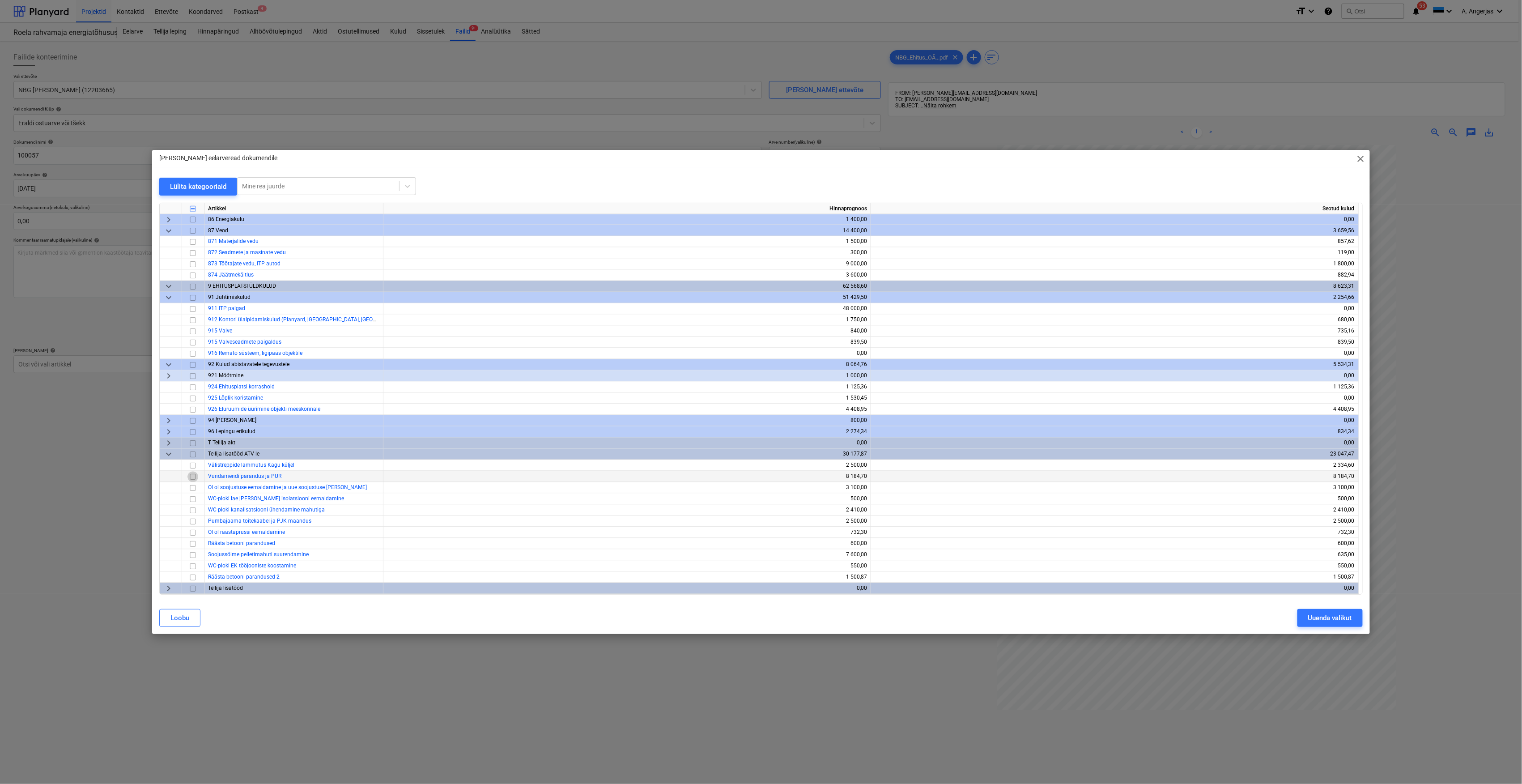
click at [194, 478] on input "checkbox" at bounding box center [193, 477] width 11 height 11
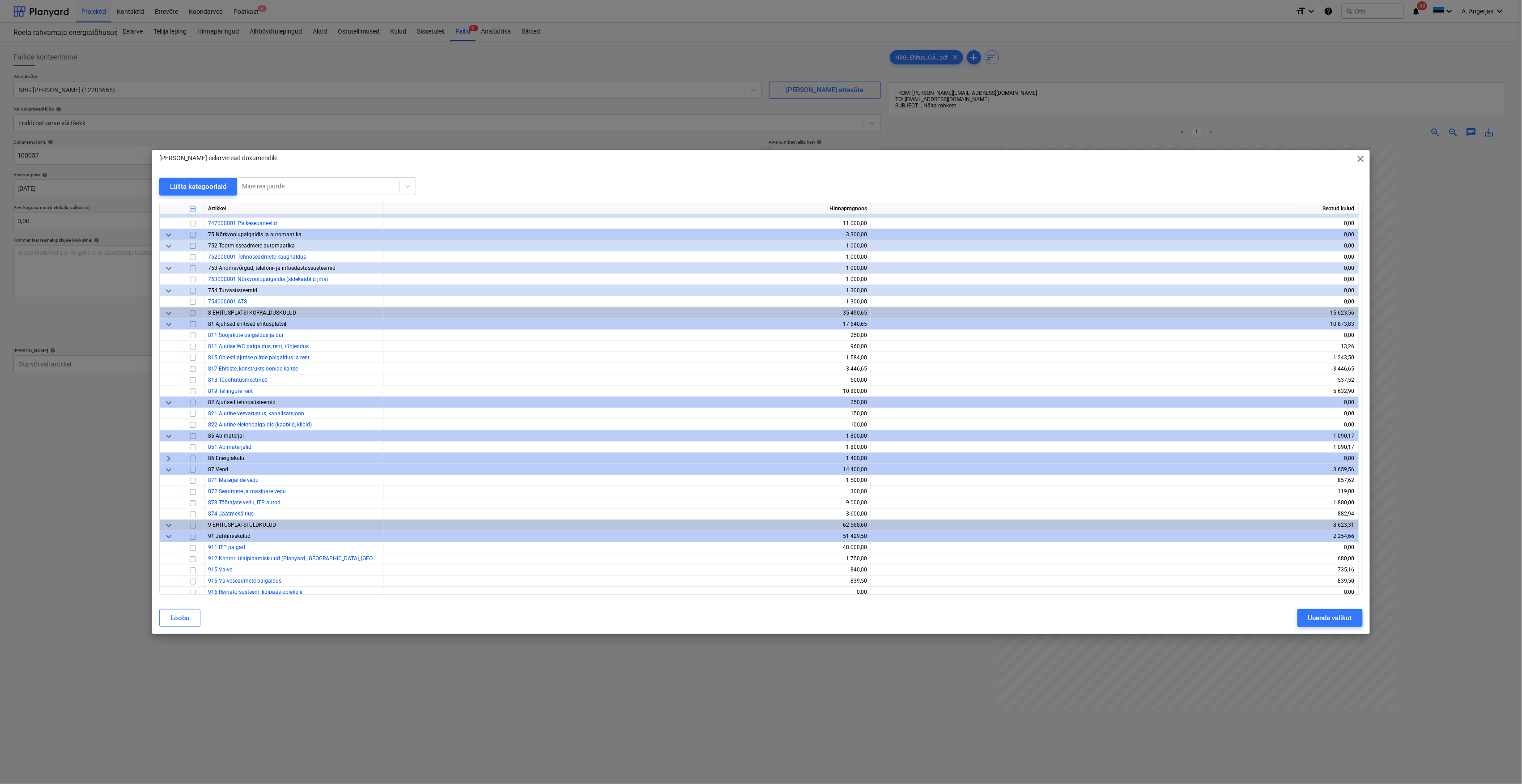
scroll to position [3152, 0]
click at [191, 390] on input "checkbox" at bounding box center [193, 391] width 11 height 11
click at [1317, 612] on div "Uuenda valikut" at bounding box center [1330, 618] width 44 height 12
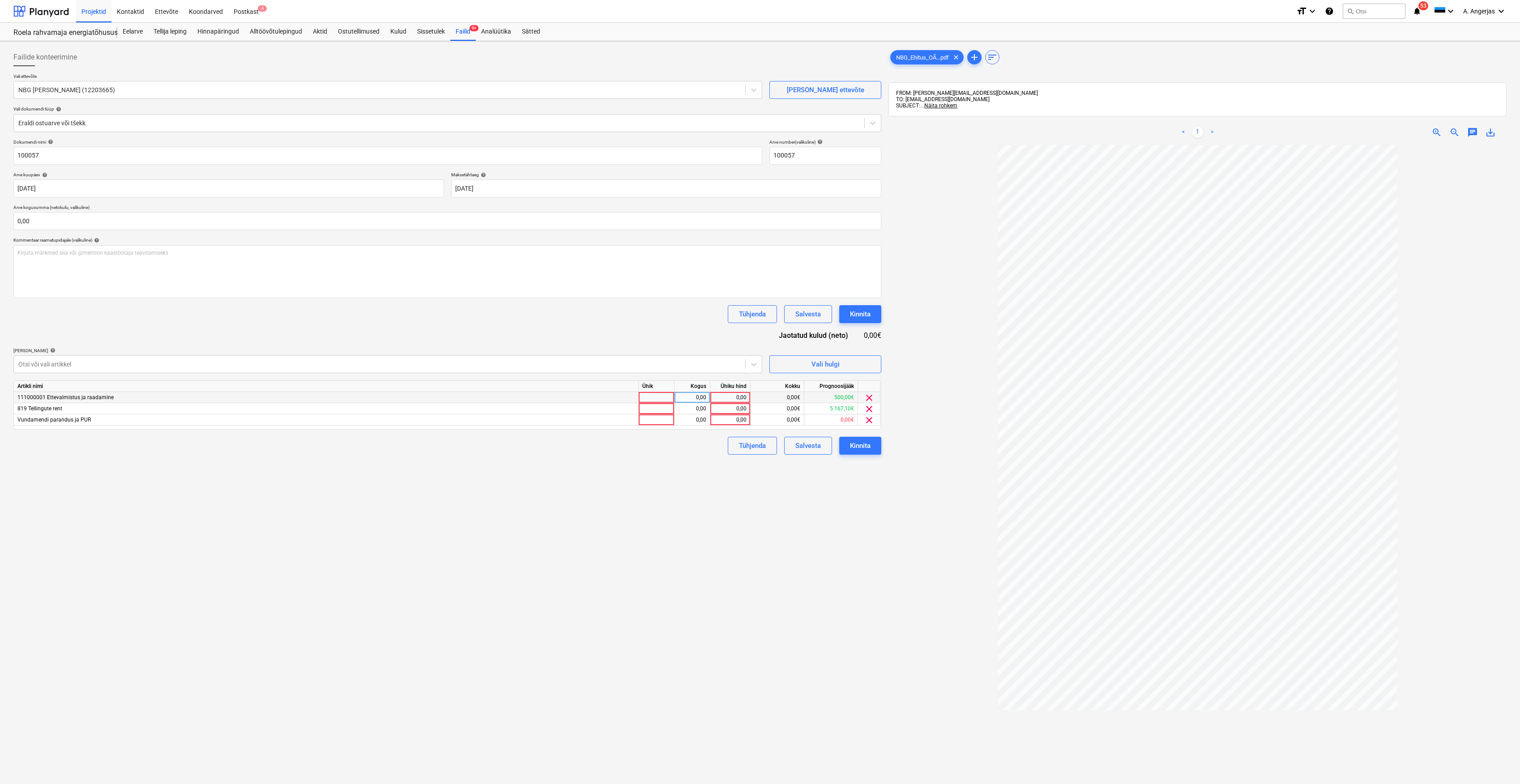
click at [642, 393] on div at bounding box center [655, 397] width 36 height 11
type input "tk"
click at [674, 409] on div at bounding box center [655, 409] width 36 height 11
type input "tk"
click at [646, 419] on div at bounding box center [655, 420] width 36 height 11
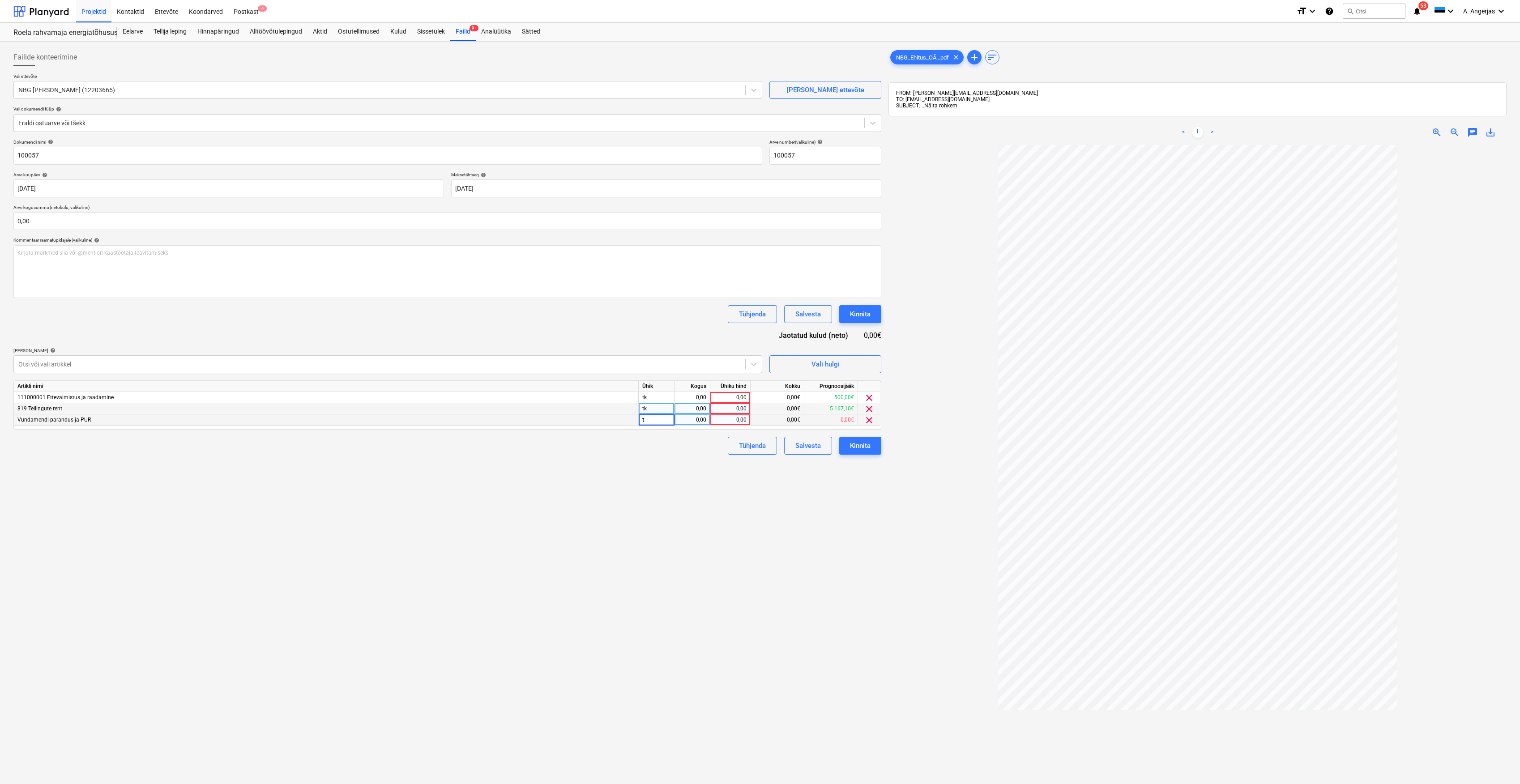
type input "tk"
click at [687, 400] on div "0,00" at bounding box center [692, 397] width 28 height 11
type input "1"
click at [704, 407] on div "0,00" at bounding box center [692, 409] width 28 height 11
click at [700, 419] on div "0,00" at bounding box center [692, 420] width 28 height 11
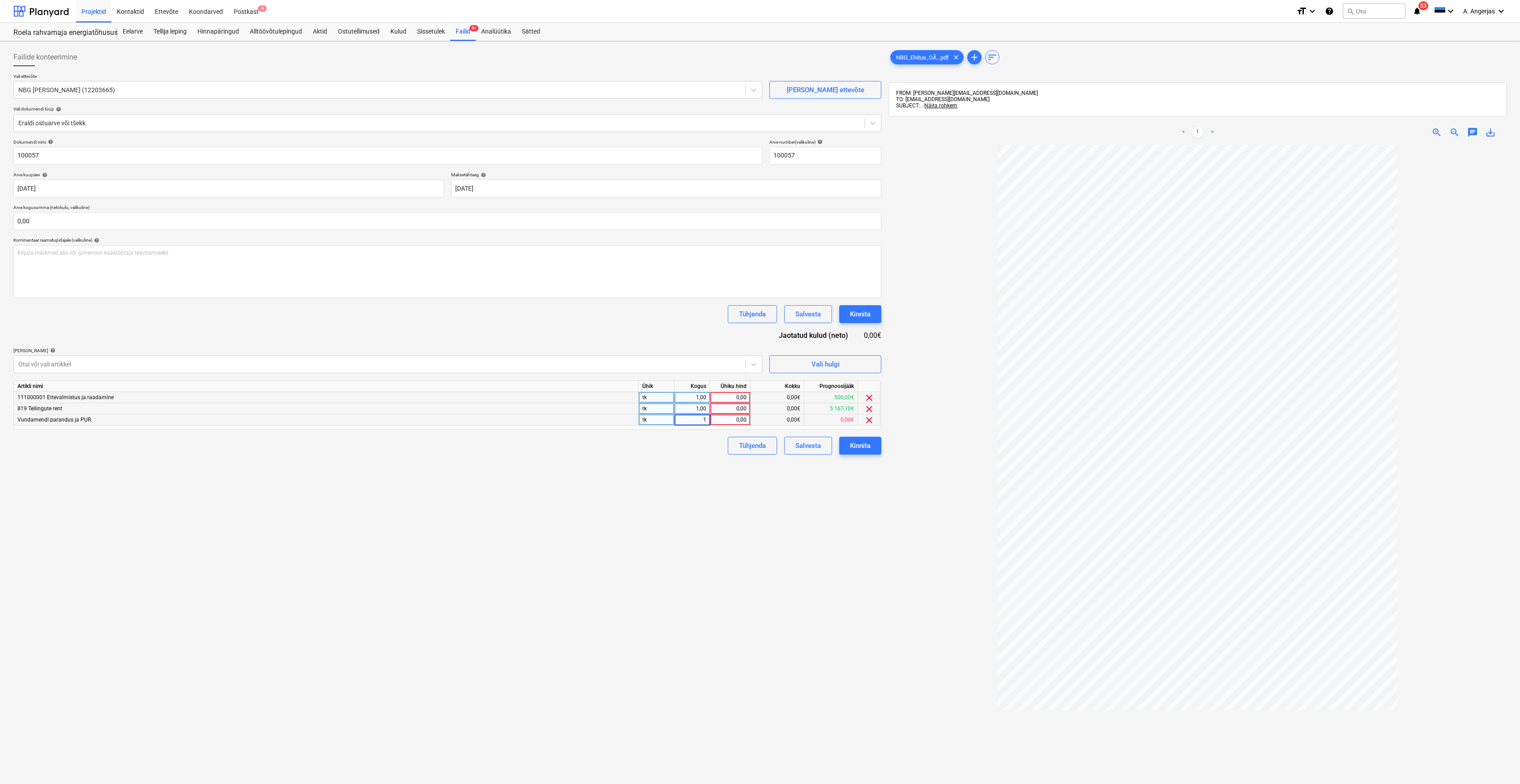
click at [730, 396] on div "0,00" at bounding box center [730, 397] width 33 height 11
click at [168, 216] on input "0,00" at bounding box center [447, 221] width 867 height 18
click at [167, 221] on input "text" at bounding box center [447, 221] width 867 height 18
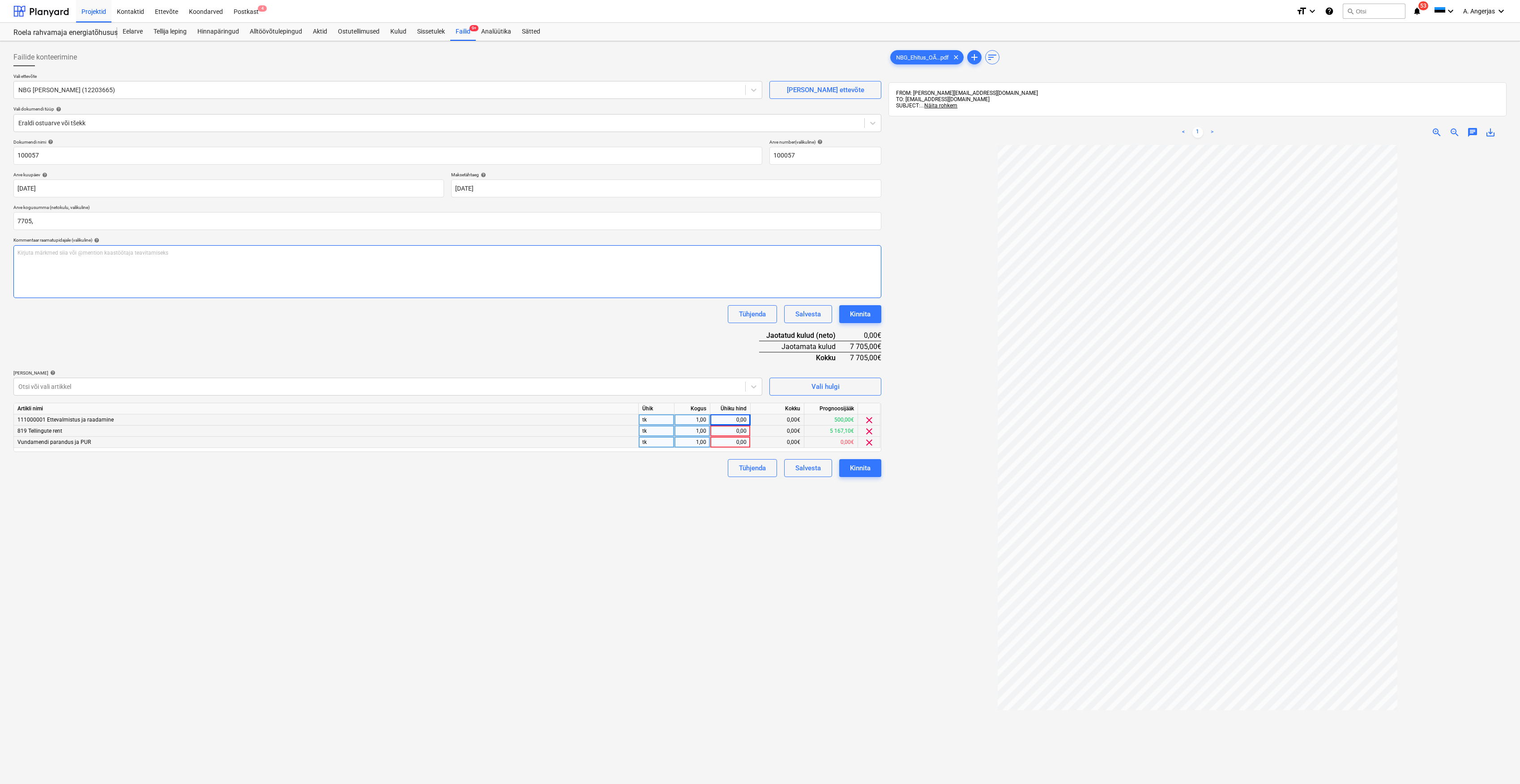
type input "7 705,00"
click at [156, 298] on div "Kirjuta märkmed siia või @mention kaastöötaja teavitamiseks ﻿" at bounding box center [447, 272] width 867 height 53
click at [725, 419] on div "0,00" at bounding box center [730, 420] width 33 height 11
type input "844"
click at [694, 486] on div "Failide konteerimine Vali ettevõte NBG Ehitus OÜ (12203665) Lisa uus ettevõte V…" at bounding box center [447, 476] width 875 height 862
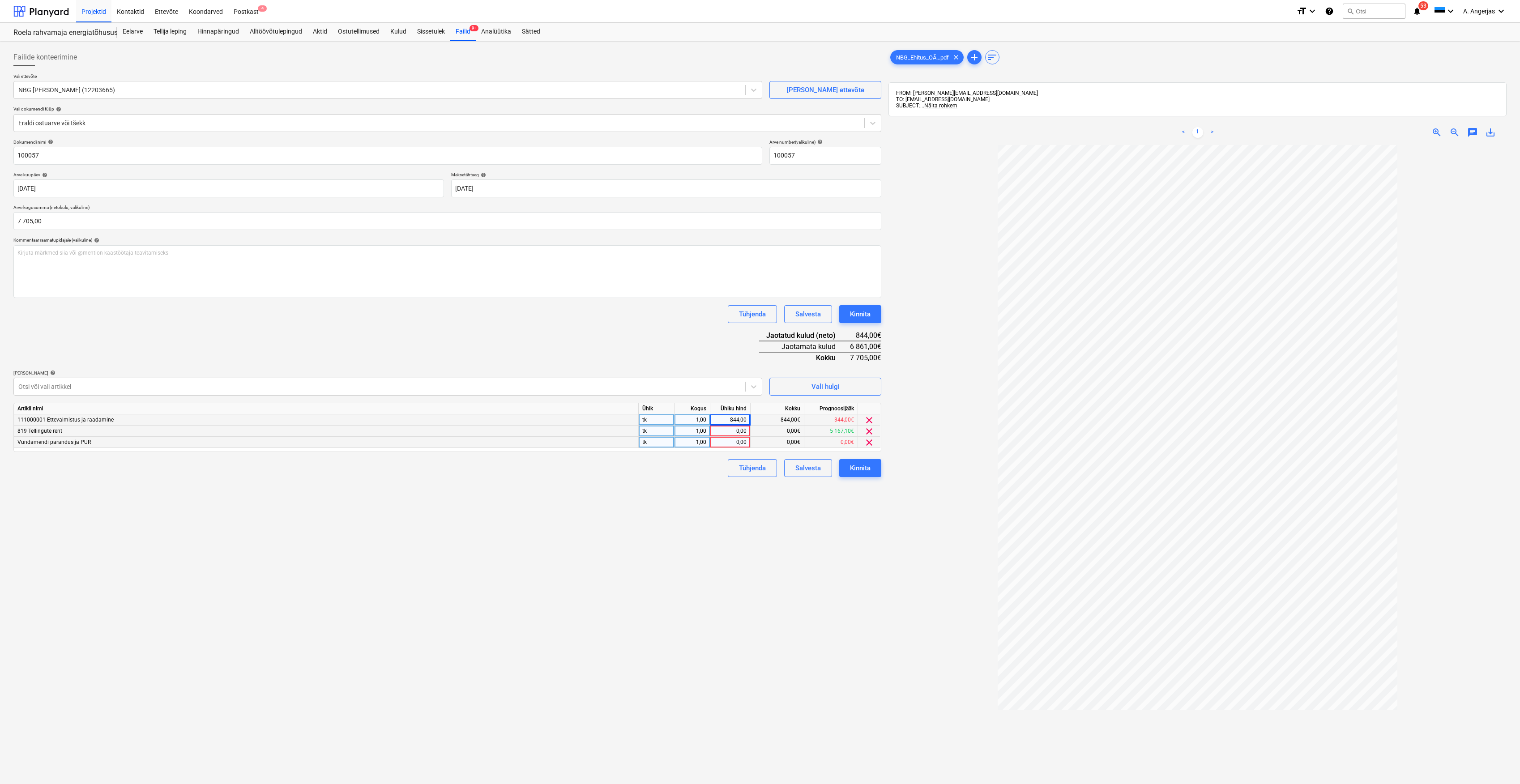
click at [742, 432] on div "0,00" at bounding box center [730, 431] width 33 height 11
type input "1"
type input "2095"
click at [695, 528] on div "Failide konteerimine Vali ettevõte NBG Ehitus OÜ (12203665) Lisa uus ettevõte V…" at bounding box center [447, 476] width 875 height 862
click at [739, 440] on div "0,00" at bounding box center [730, 442] width 33 height 11
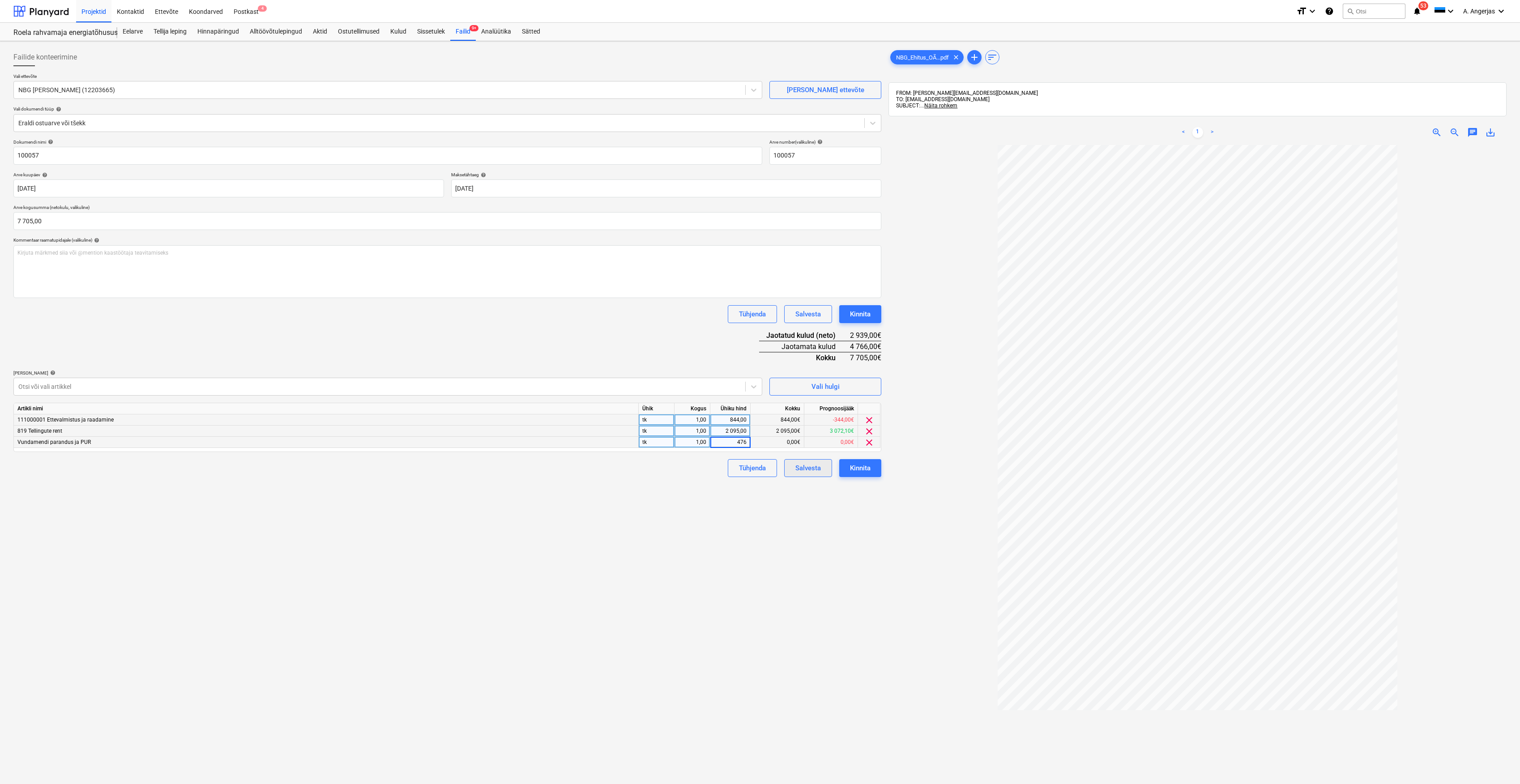
type input "4766"
click at [733, 520] on div "Failide konteerimine Vali ettevõte NBG Ehitus OÜ (12203665) Lisa uus ettevõte V…" at bounding box center [447, 476] width 875 height 862
click at [870, 464] on div "Kinnita" at bounding box center [860, 467] width 21 height 12
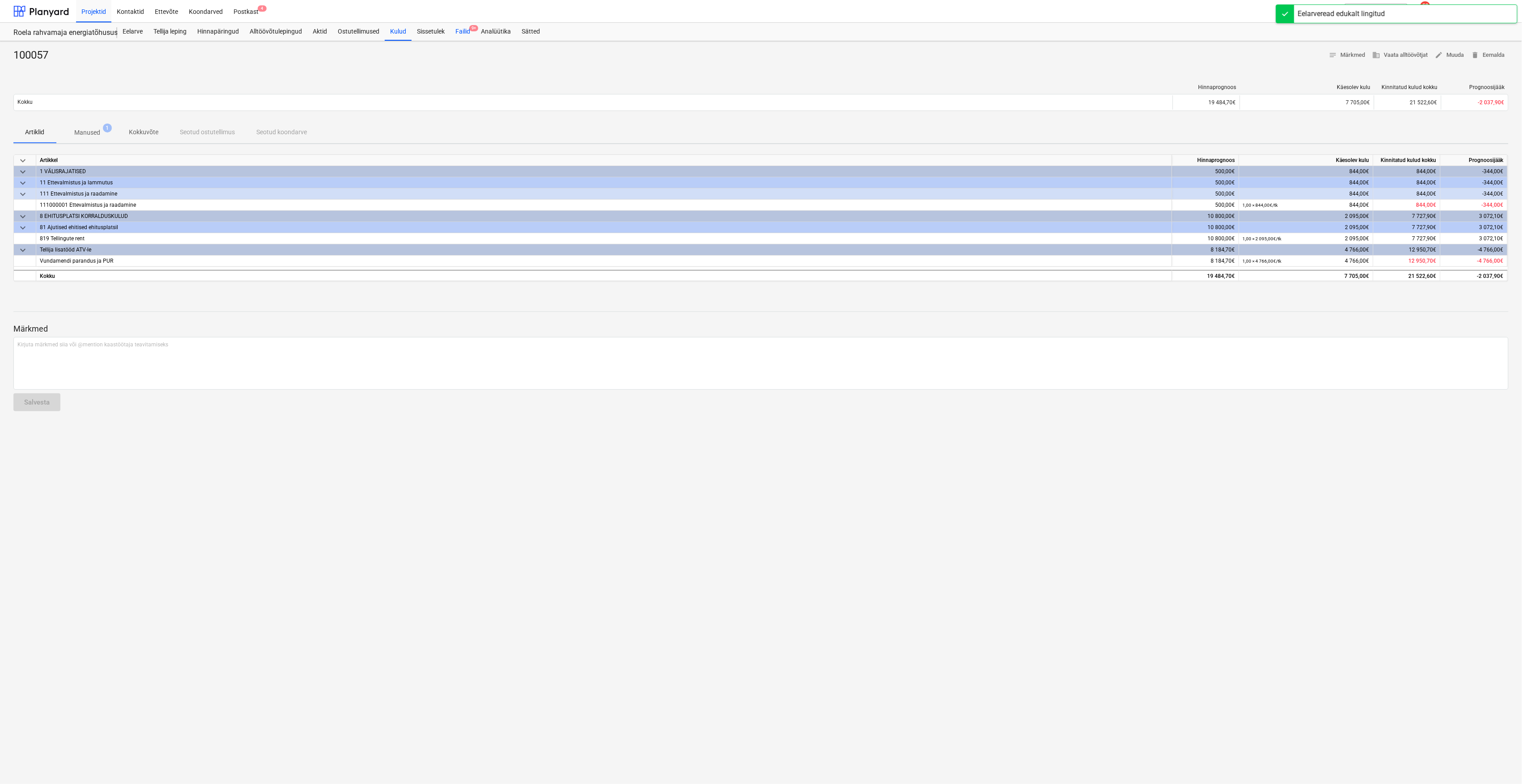
click at [466, 31] on div "Failid 9+" at bounding box center [463, 32] width 26 height 18
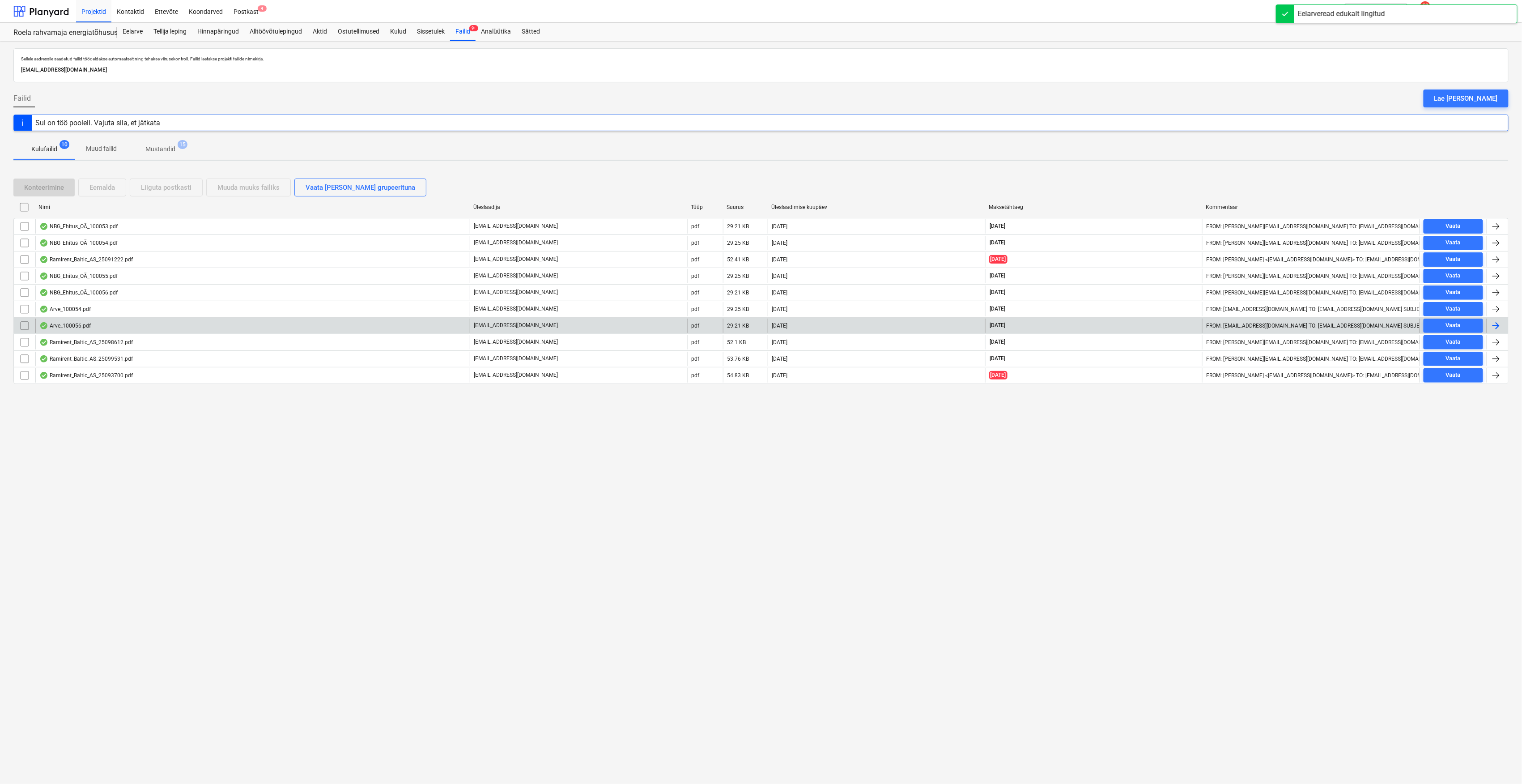
click at [71, 329] on div "Arve_100056.pdf" at bounding box center [65, 326] width 51 height 7
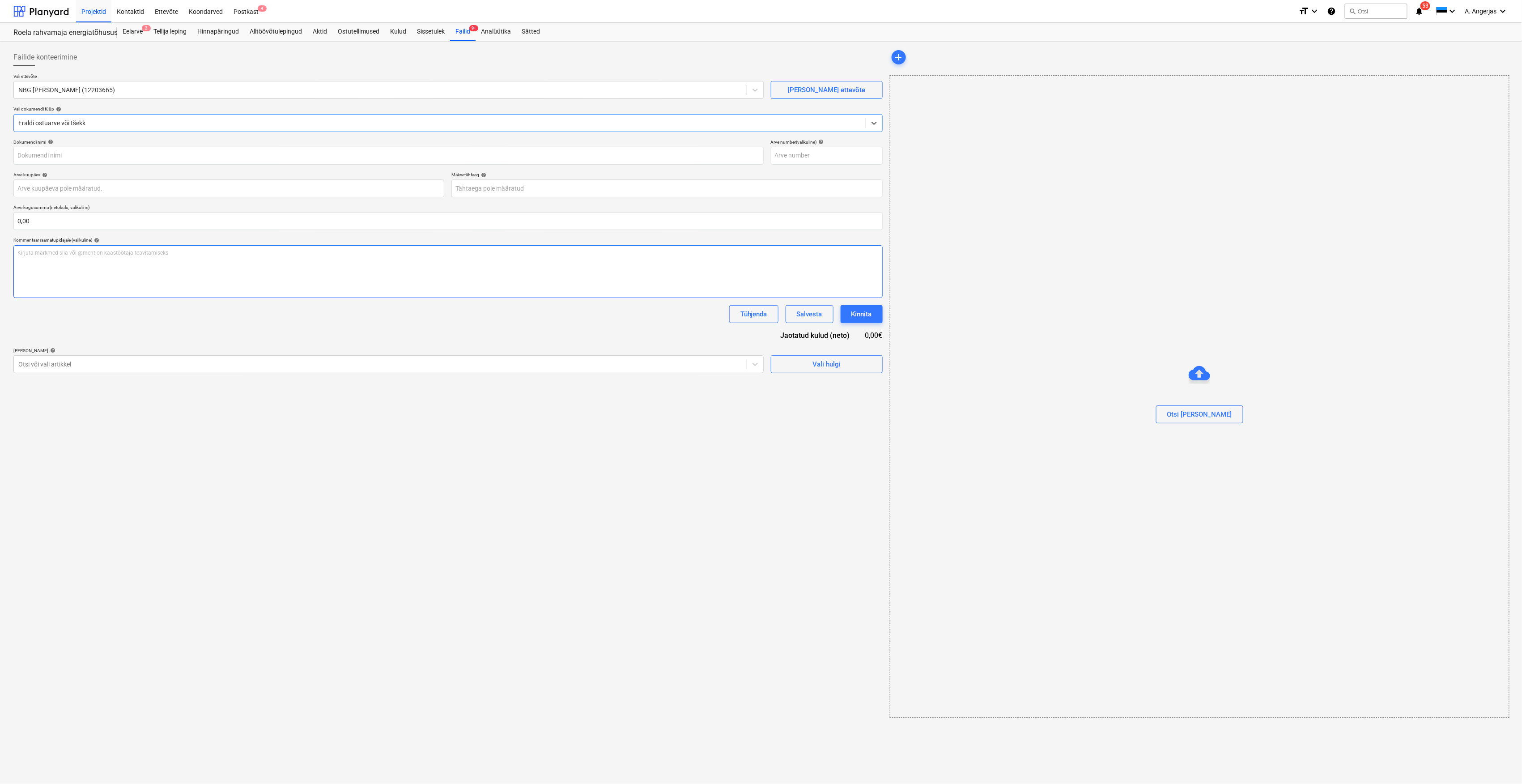
type input "100056"
type input "[DATE]"
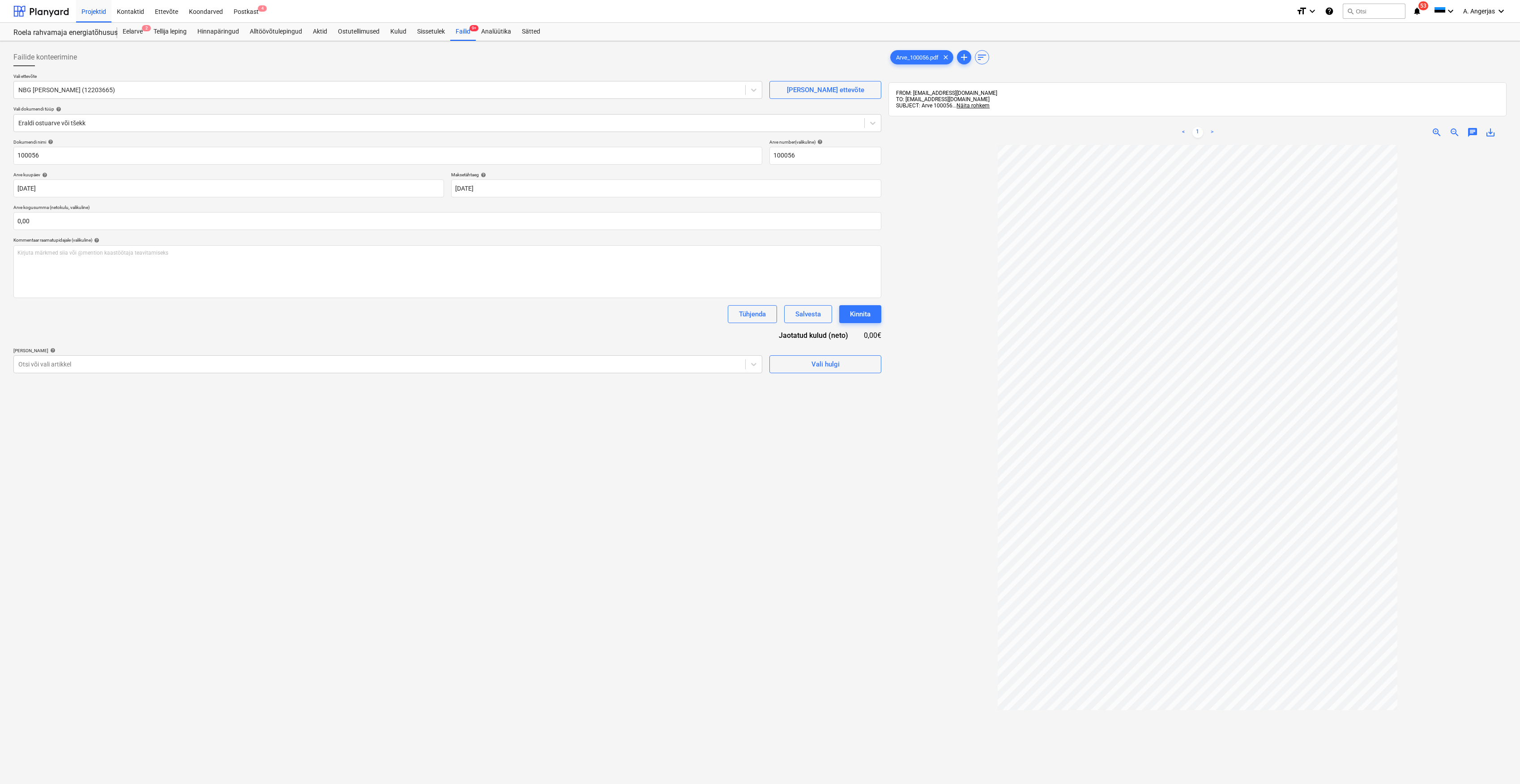
click at [317, 237] on div "Kommentaar raamatupidajale (valikuline) help" at bounding box center [447, 240] width 867 height 5
click at [124, 223] on input "text" at bounding box center [447, 221] width 867 height 18
type input "7"
type input "6 796,00"
click at [187, 353] on div "Dokumendi nimi help 100056 Arve number (valikuline) help 100056 Arve kuupäev he…" at bounding box center [447, 267] width 867 height 256
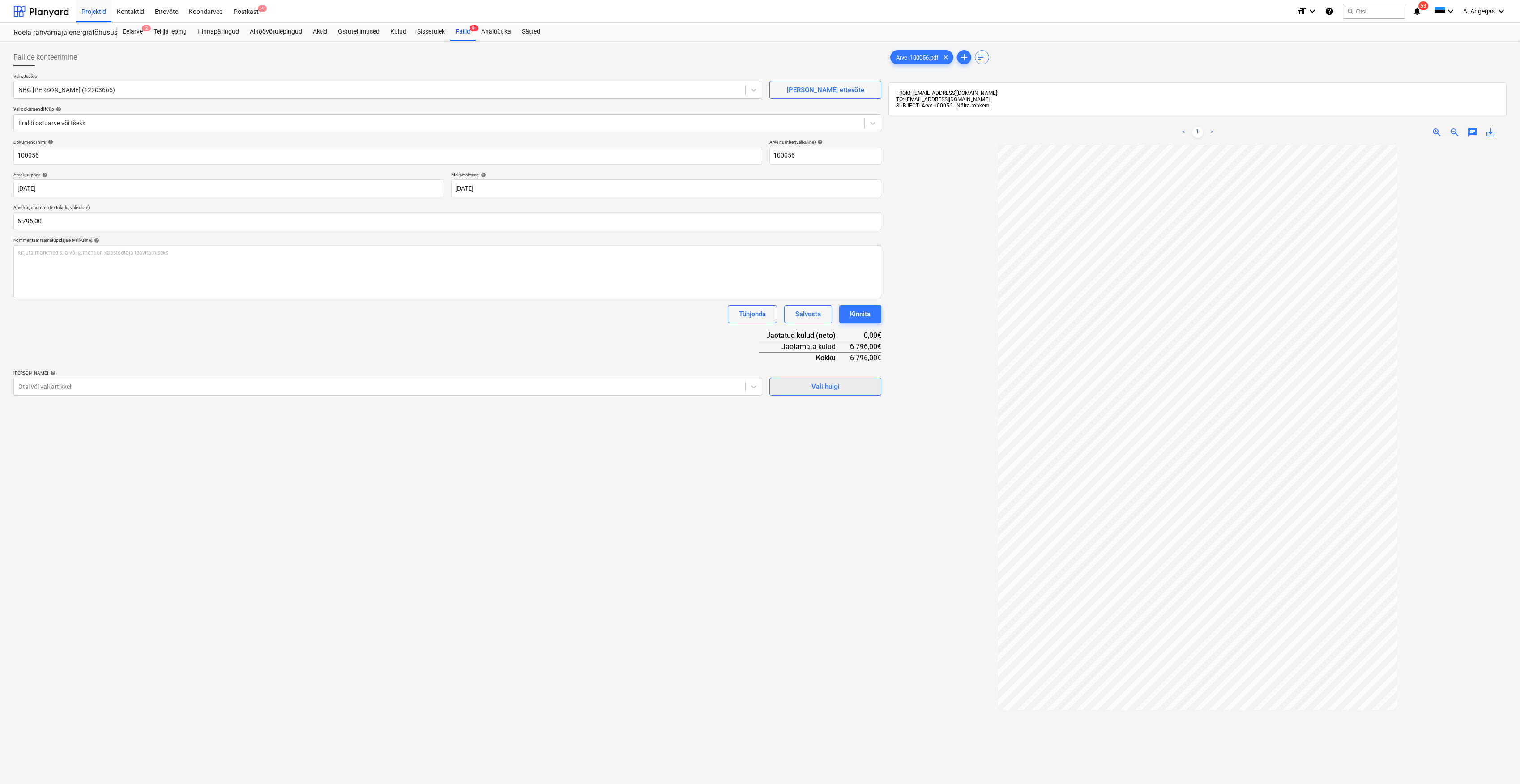
click at [791, 387] on span "Vali hulgi" at bounding box center [825, 386] width 89 height 12
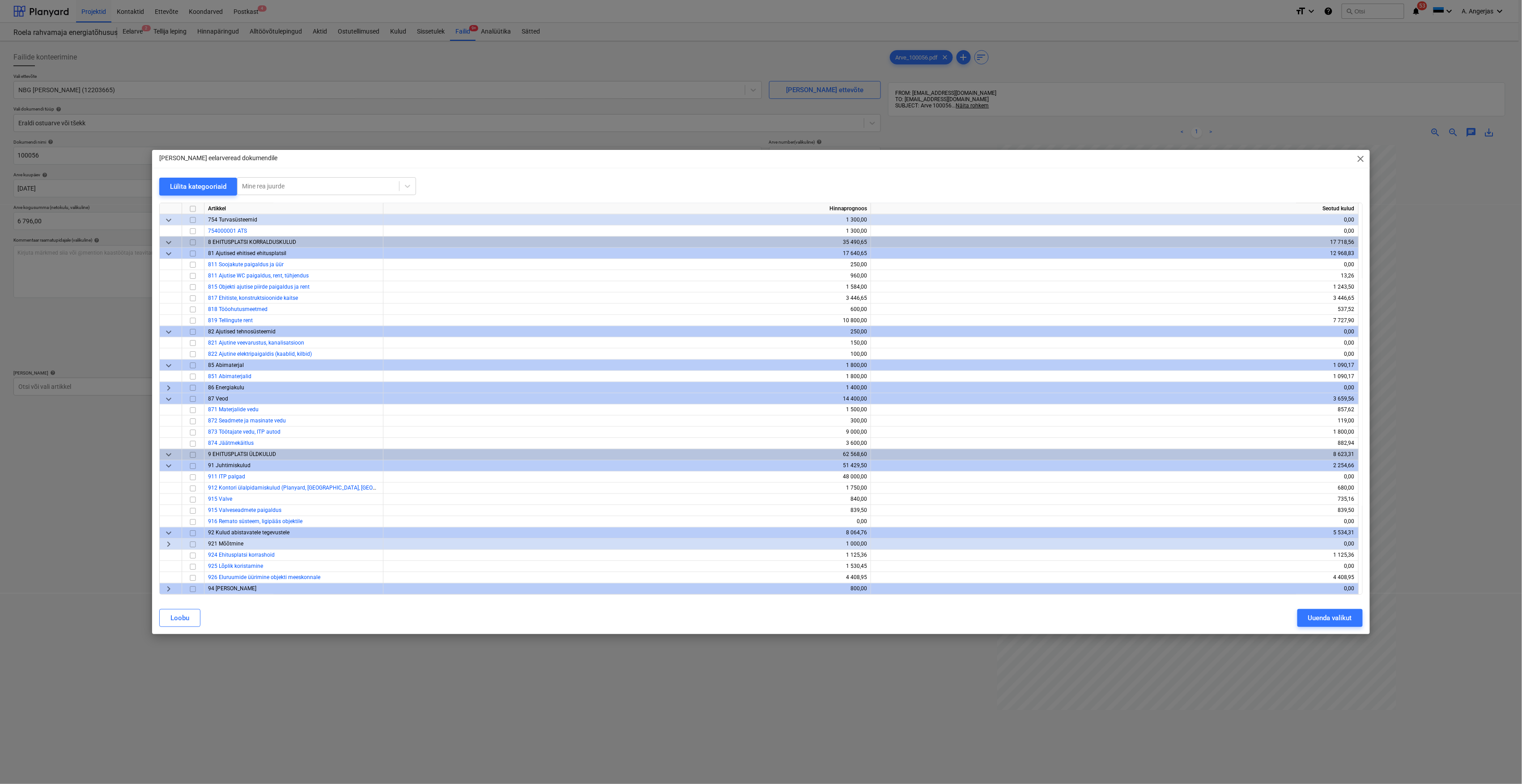
scroll to position [3390, 0]
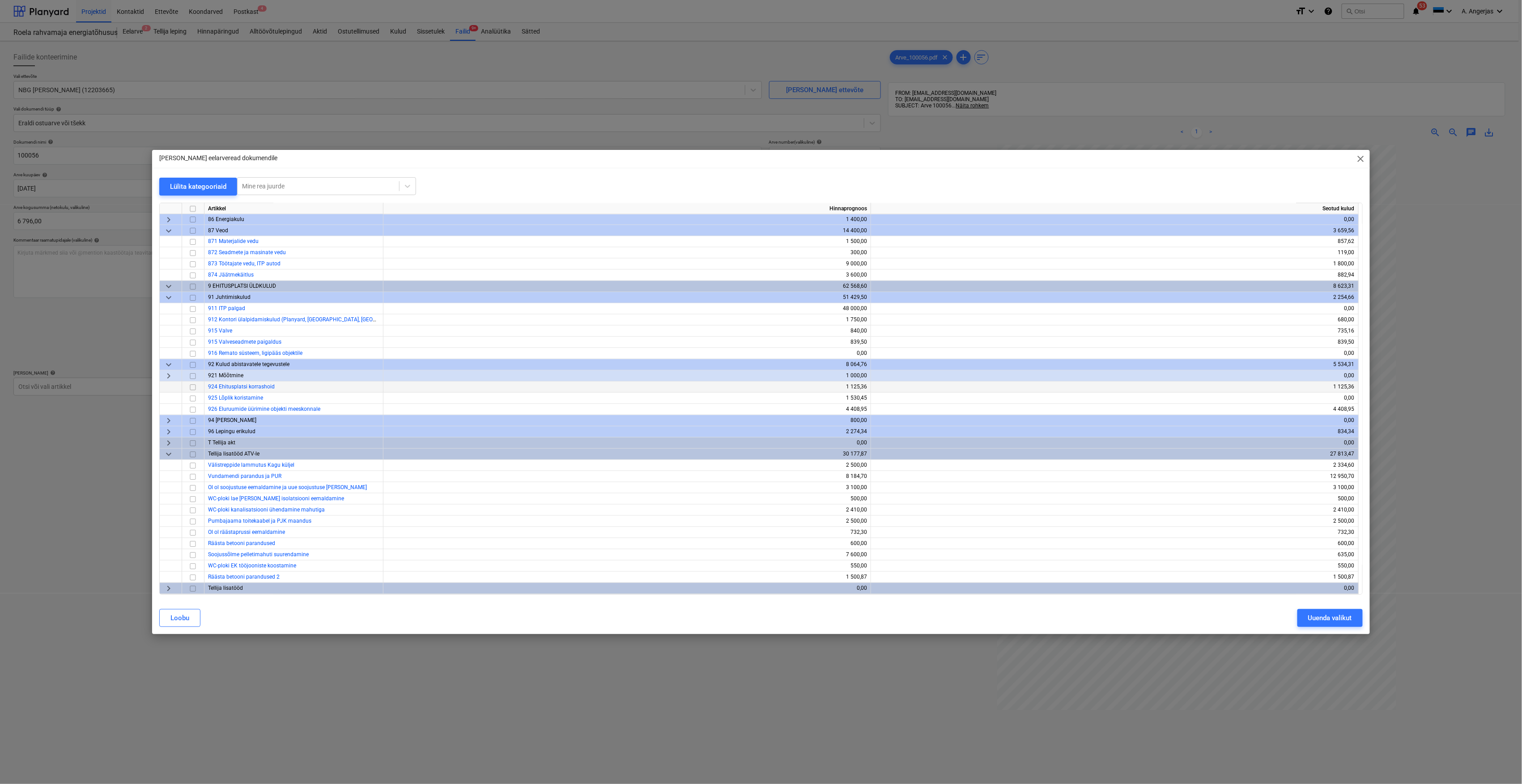
click at [196, 387] on input "checkbox" at bounding box center [193, 388] width 11 height 11
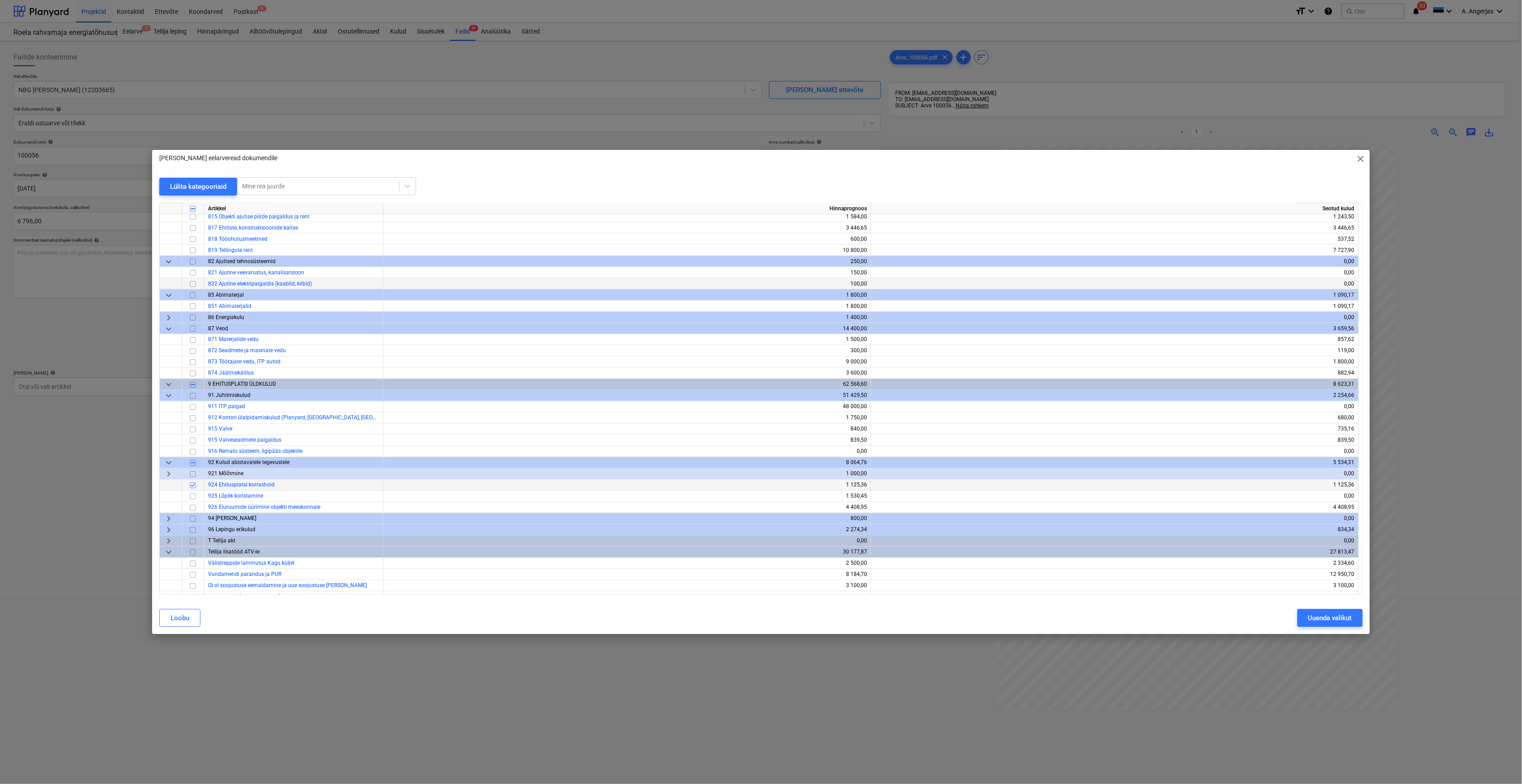
scroll to position [3270, 0]
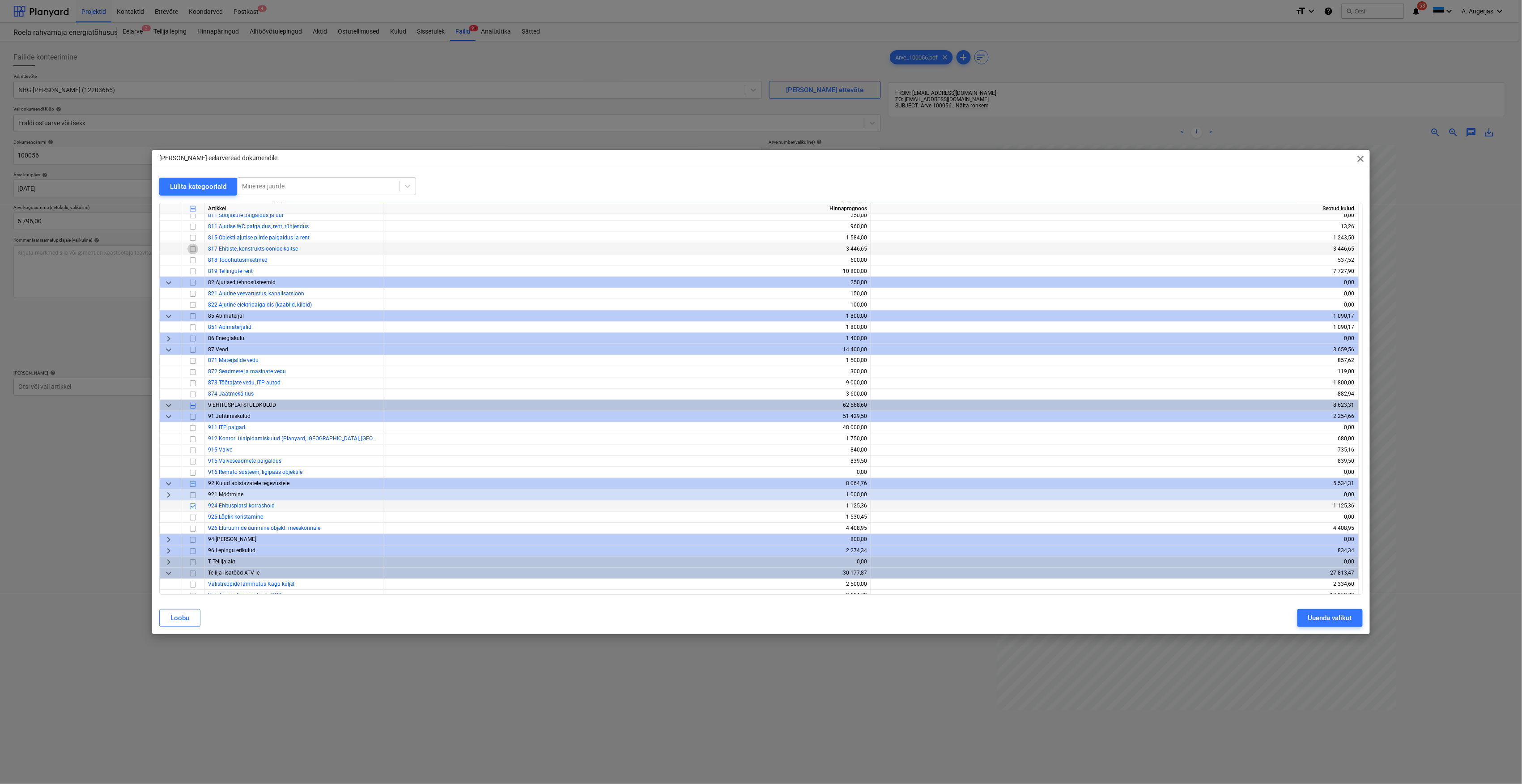
click at [195, 250] on input "checkbox" at bounding box center [193, 249] width 11 height 11
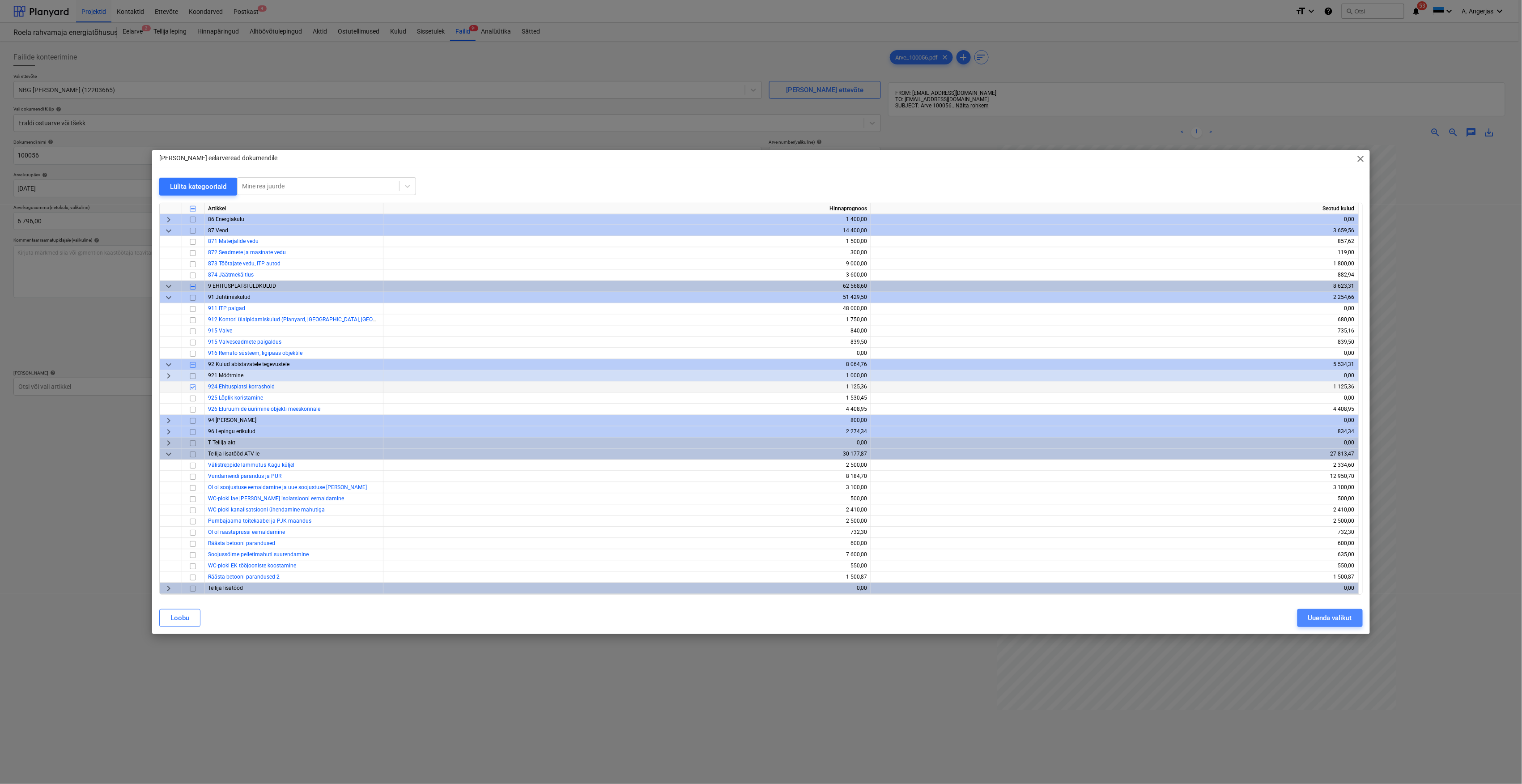
click at [1324, 622] on div "Uuenda valikut" at bounding box center [1330, 618] width 44 height 12
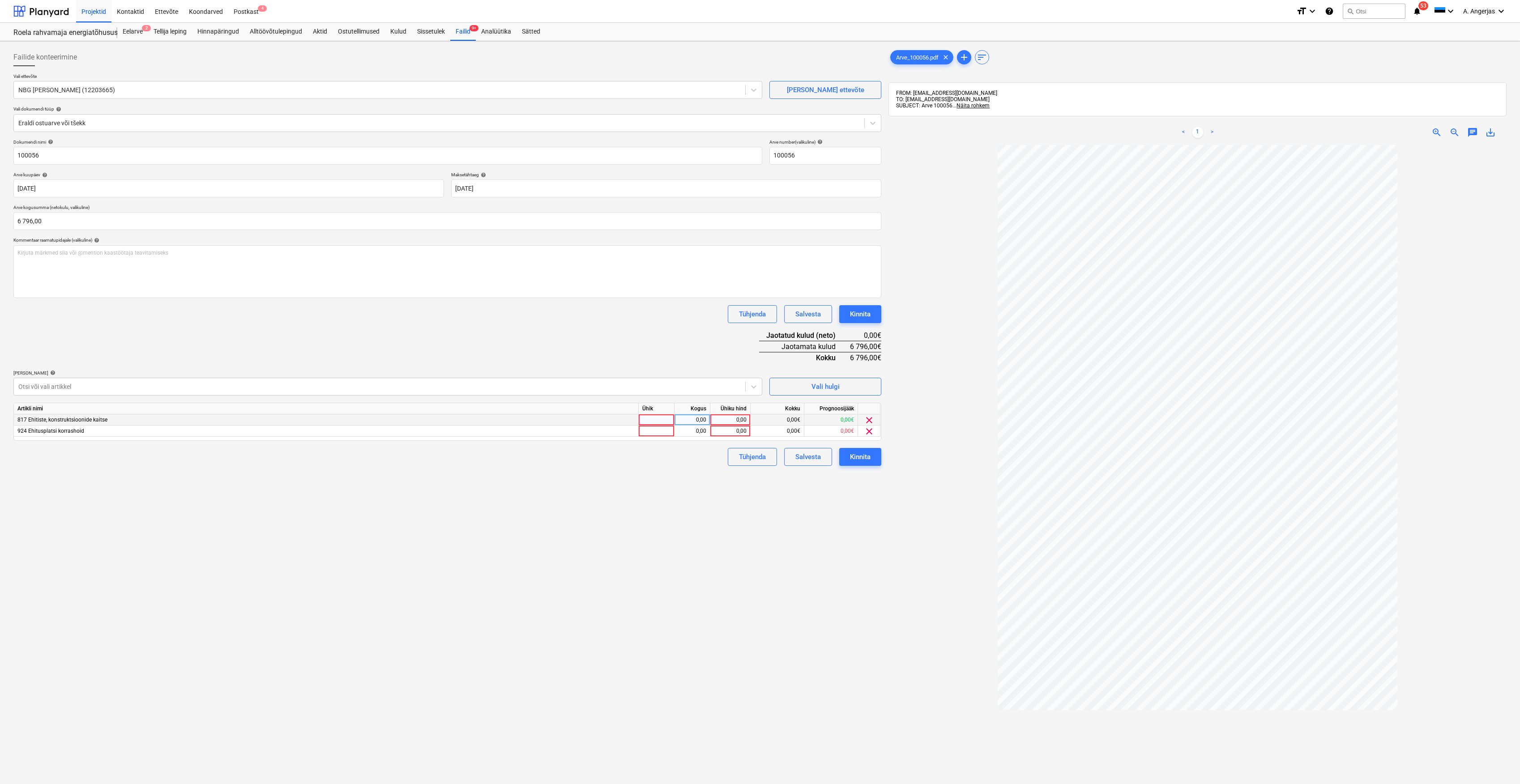
click at [665, 419] on div at bounding box center [655, 420] width 36 height 11
type input "tk"
click at [655, 436] on div "Artikli nimi Ühik Kogus Ühiku hind Kokku Prognoosijääk 817 Ehitiste, konstrukts…" at bounding box center [447, 422] width 867 height 38
click at [657, 429] on div at bounding box center [655, 431] width 36 height 11
type input "tk"
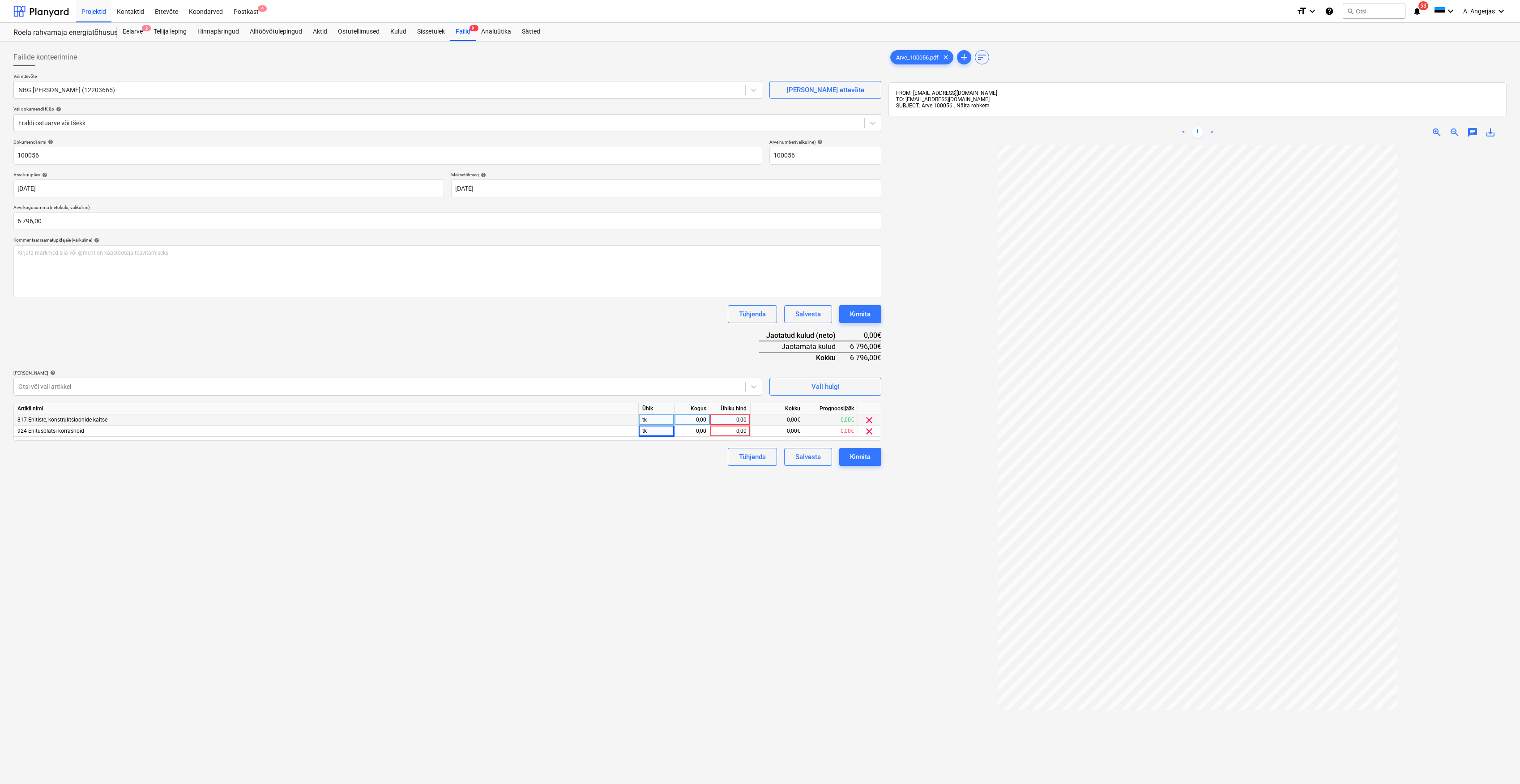
click at [694, 419] on div "0,00" at bounding box center [692, 420] width 28 height 11
click at [693, 430] on div "0,00" at bounding box center [692, 431] width 28 height 11
type input "1"
click at [732, 418] on div "0,00" at bounding box center [730, 420] width 33 height 11
type input "2247"
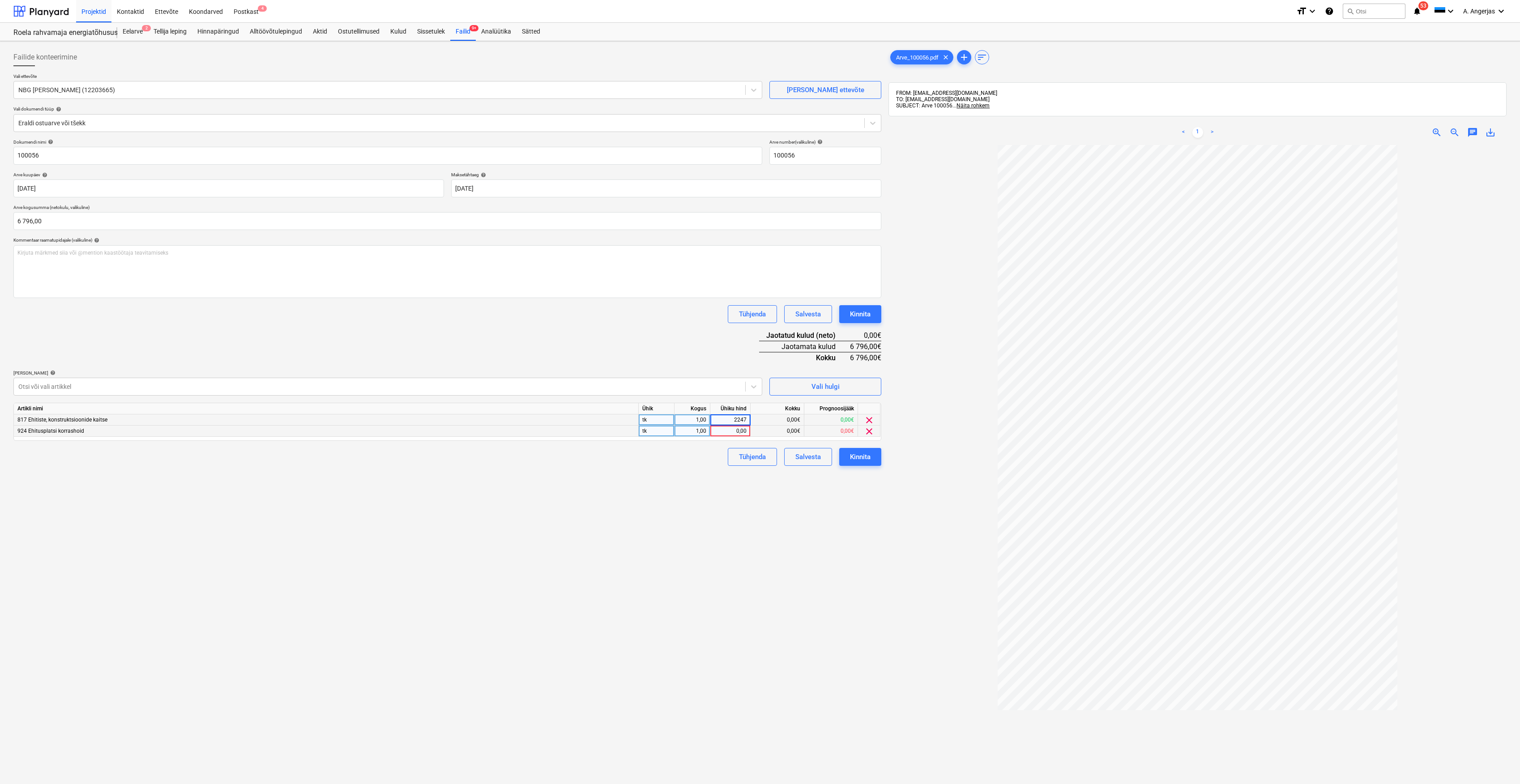
click at [740, 429] on div "0,00" at bounding box center [730, 431] width 33 height 11
type input "4549"
click at [687, 497] on div "Failide konteerimine Vali ettevõte NBG Ehitus OÜ (12203665) Lisa uus ettevõte V…" at bounding box center [447, 476] width 875 height 862
click at [847, 455] on button "Kinnita" at bounding box center [860, 457] width 42 height 18
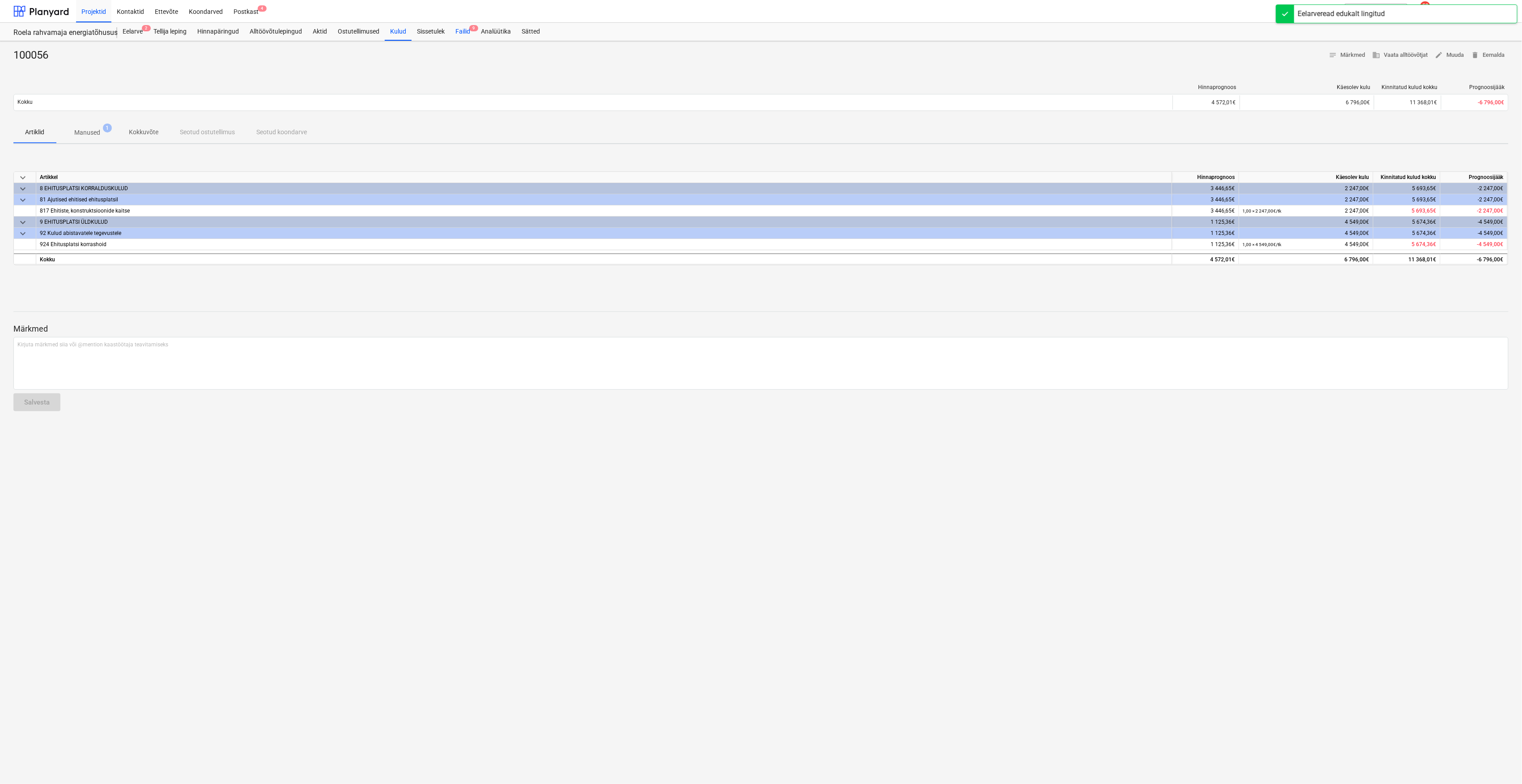
click at [471, 37] on div "Failid 9" at bounding box center [463, 32] width 26 height 18
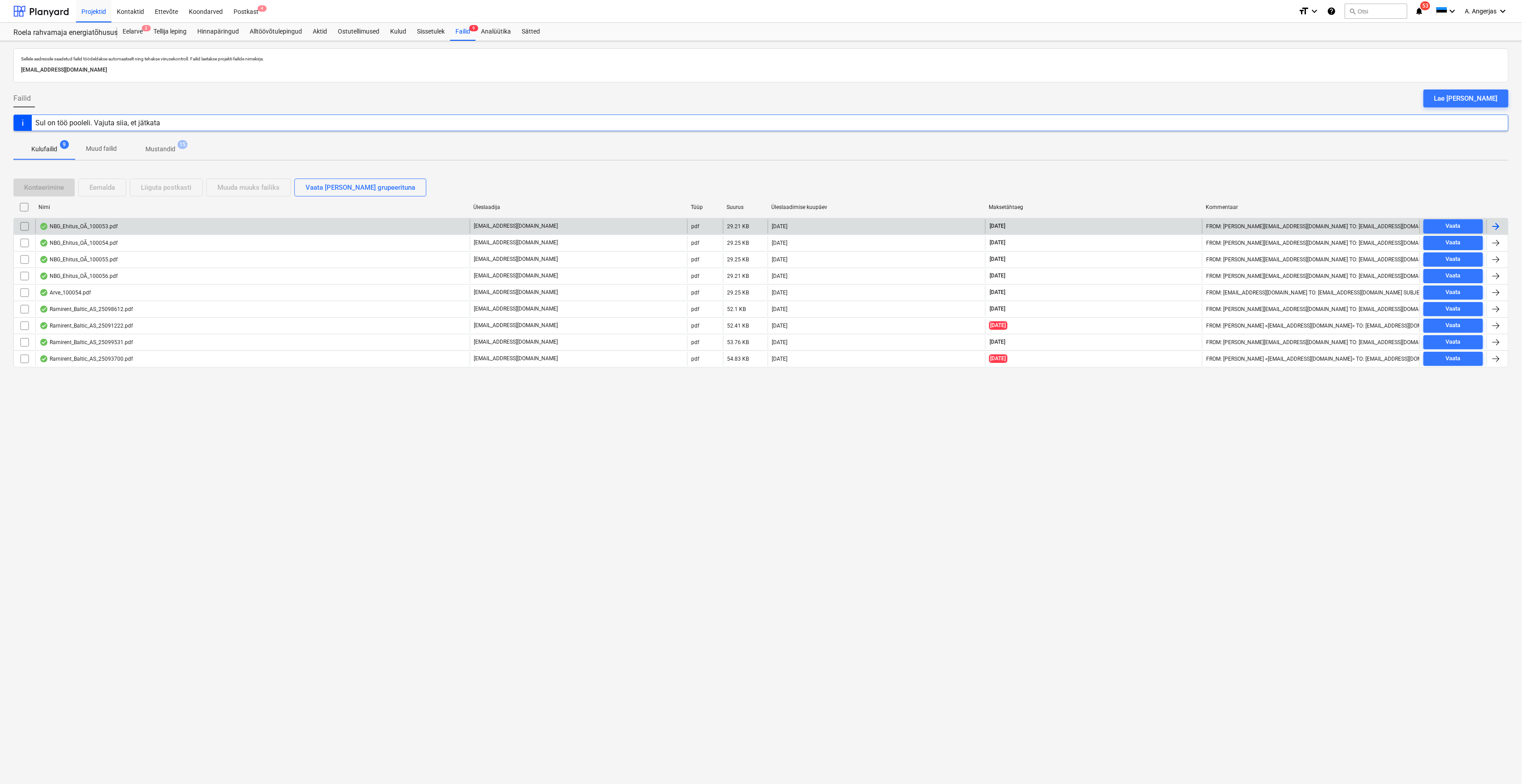
click at [87, 224] on div "NBG_Ehitus_OÃ_100053.pdf" at bounding box center [79, 226] width 79 height 7
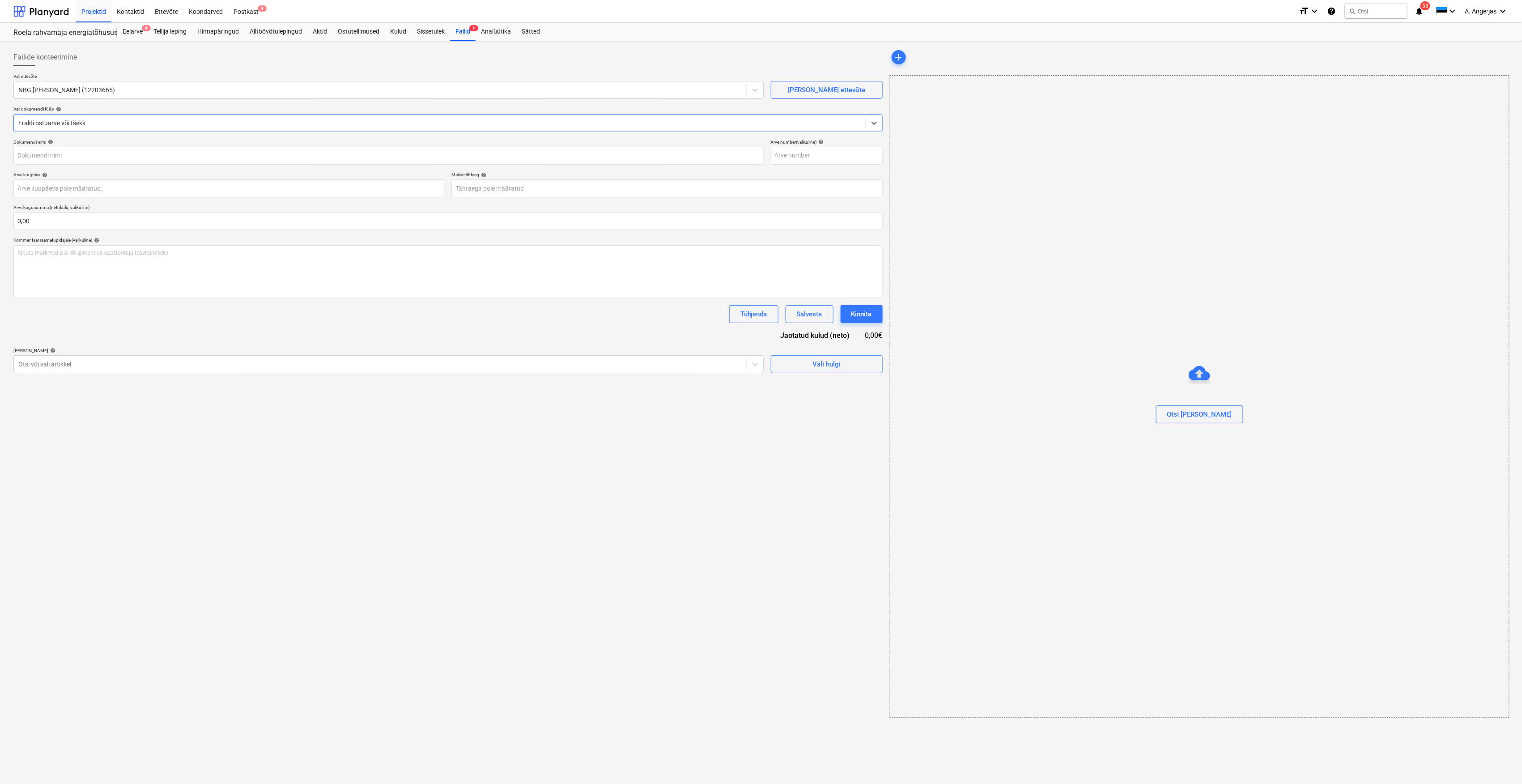
type input "100053"
type input "[DATE]"
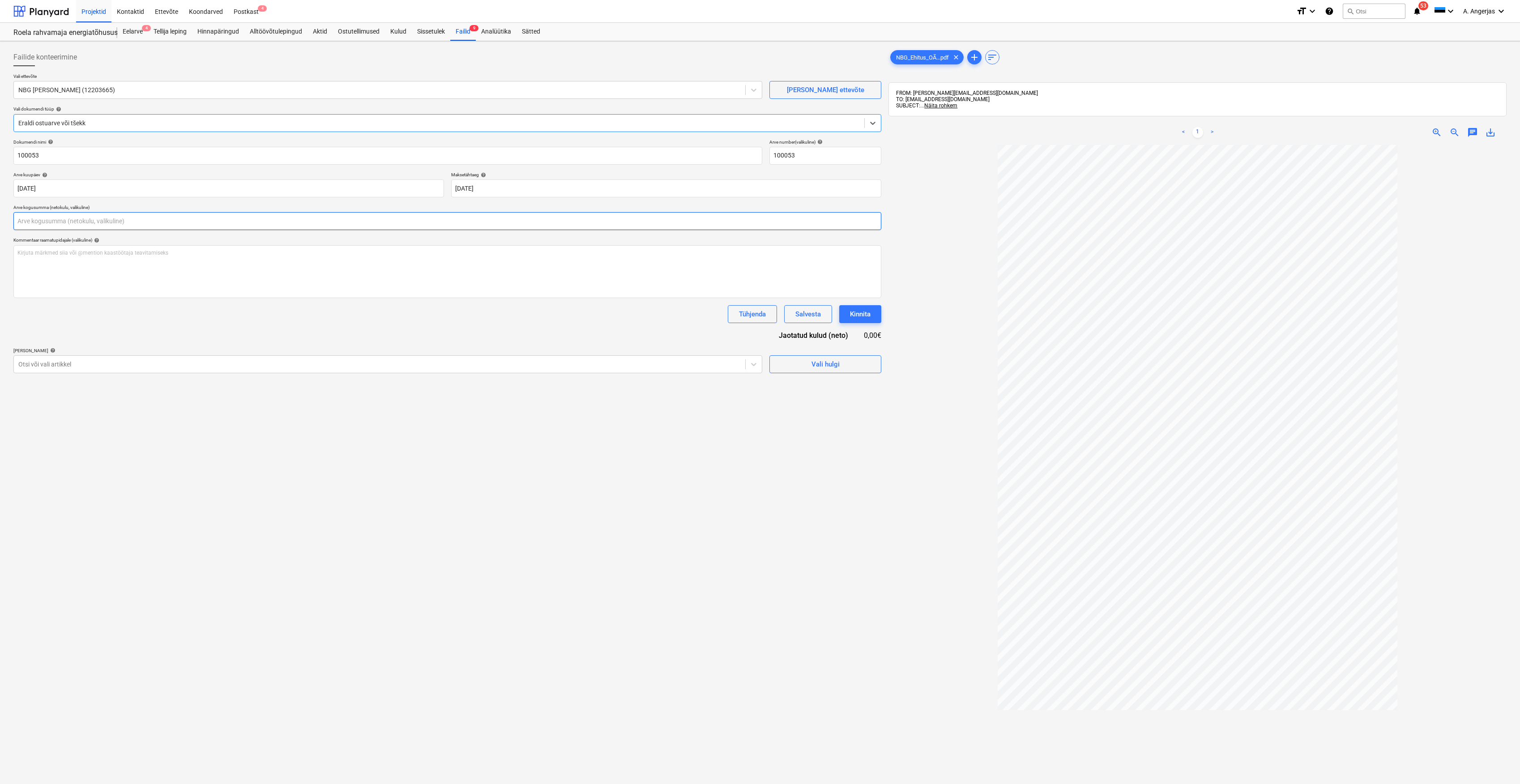
click at [92, 221] on input "text" at bounding box center [447, 221] width 867 height 18
type input "13 304,00"
click at [226, 434] on div "Failide konteerimine Vali ettevõte NBG Ehitus OÜ (12203665) Lisa uus ettevõte V…" at bounding box center [447, 476] width 875 height 862
click at [829, 391] on div "Vali hulgi" at bounding box center [825, 386] width 28 height 12
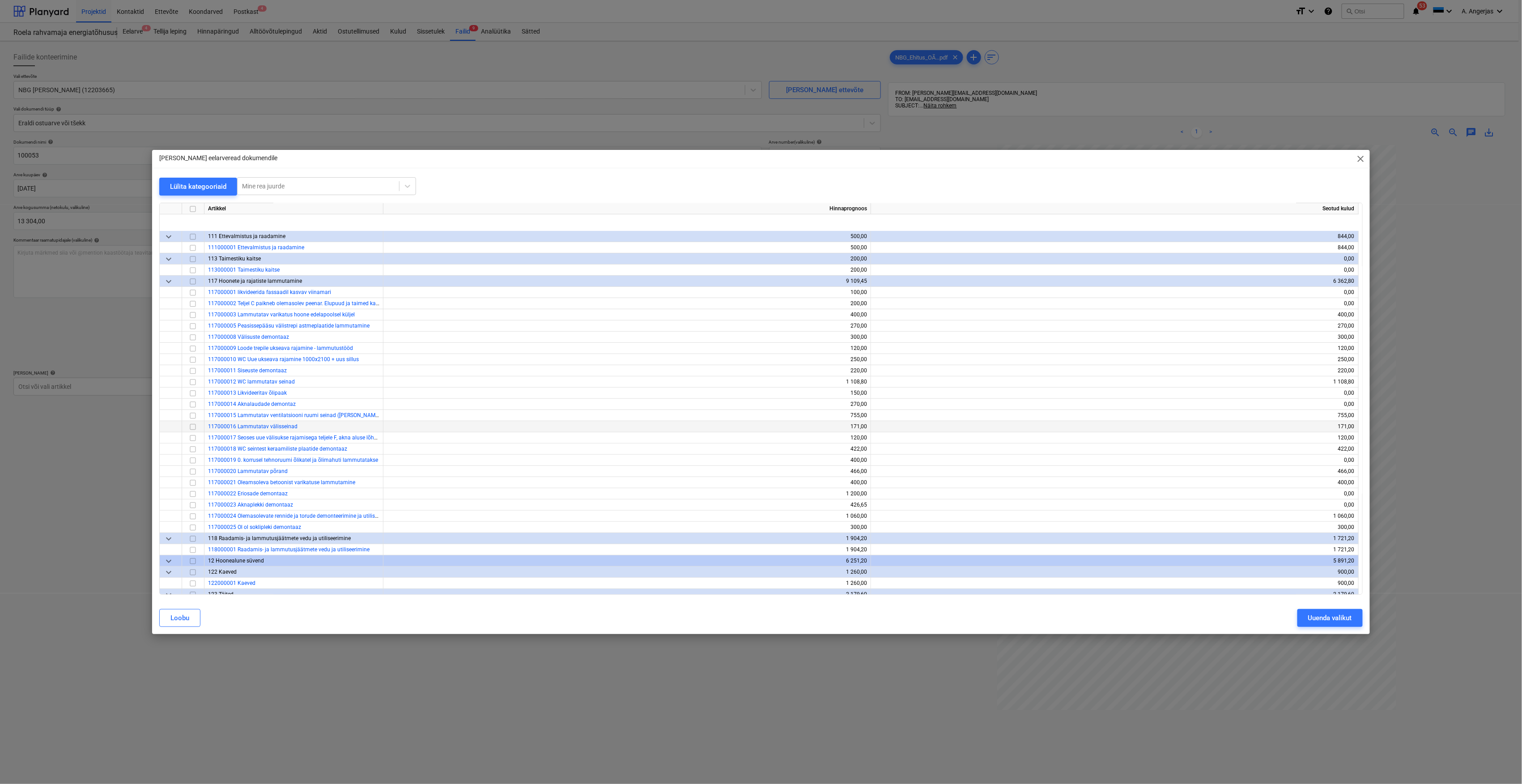
scroll to position [119, 0]
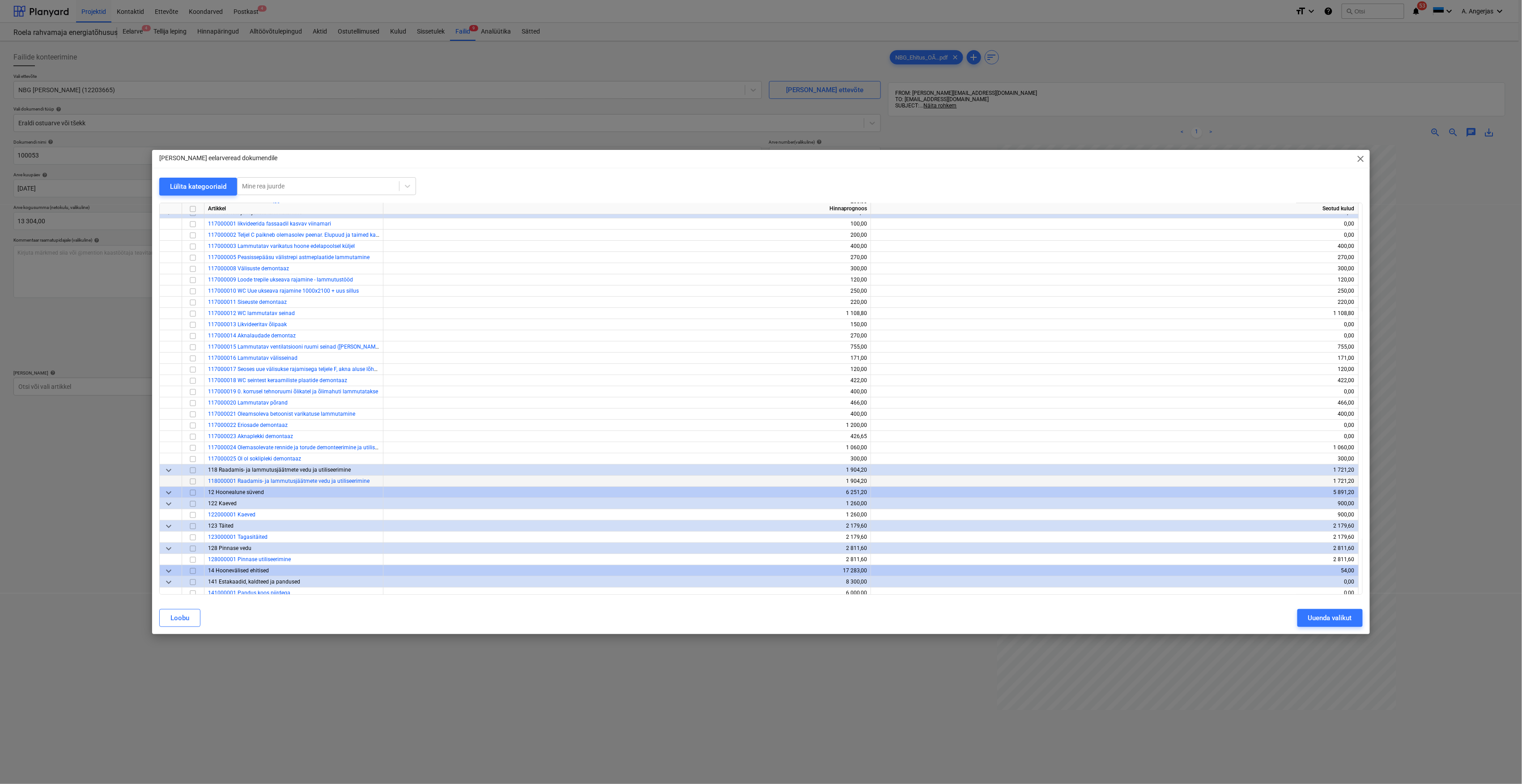
click at [191, 480] on input "checkbox" at bounding box center [193, 482] width 11 height 11
click at [195, 514] on input "checkbox" at bounding box center [193, 515] width 11 height 11
click at [194, 533] on input "checkbox" at bounding box center [193, 538] width 11 height 11
click at [195, 561] on input "checkbox" at bounding box center [193, 559] width 11 height 11
click at [194, 482] on input "checkbox" at bounding box center [193, 482] width 11 height 11
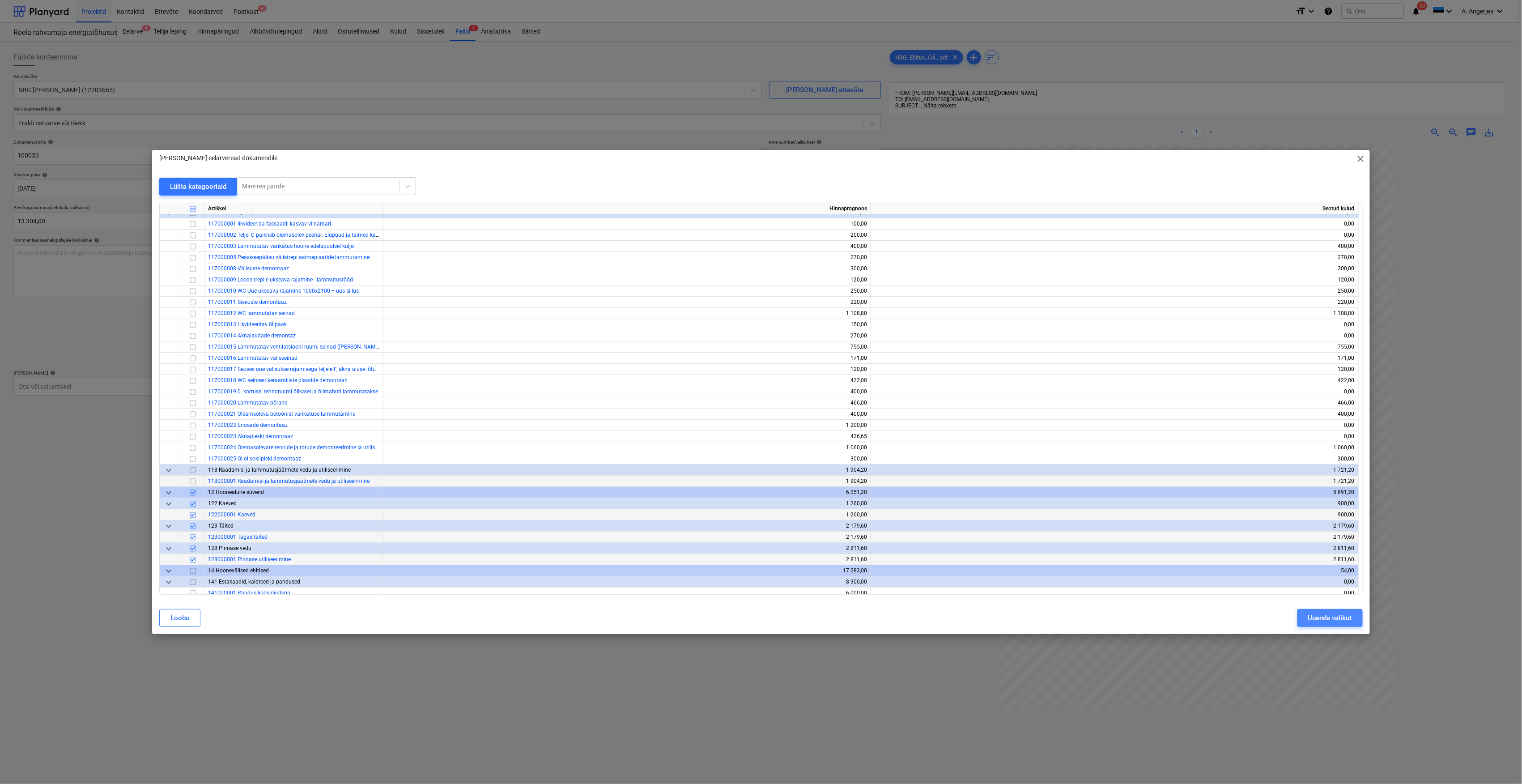
click at [1349, 613] on div "Uuenda valikut" at bounding box center [1330, 618] width 44 height 12
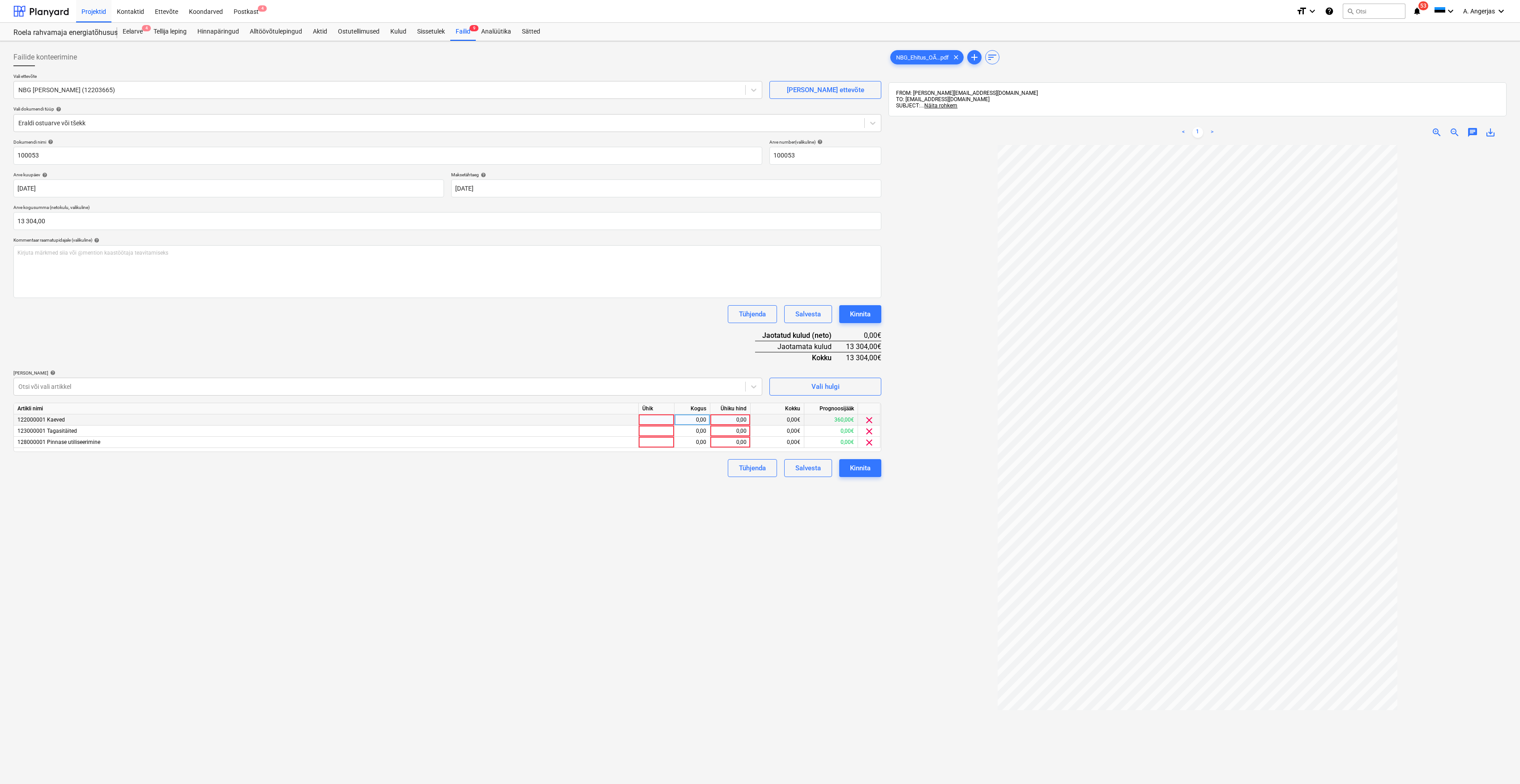
click at [659, 417] on div at bounding box center [655, 420] width 36 height 11
type input "tk"
click at [652, 431] on div at bounding box center [655, 431] width 36 height 11
type input "tk"
click at [655, 442] on div at bounding box center [655, 442] width 36 height 11
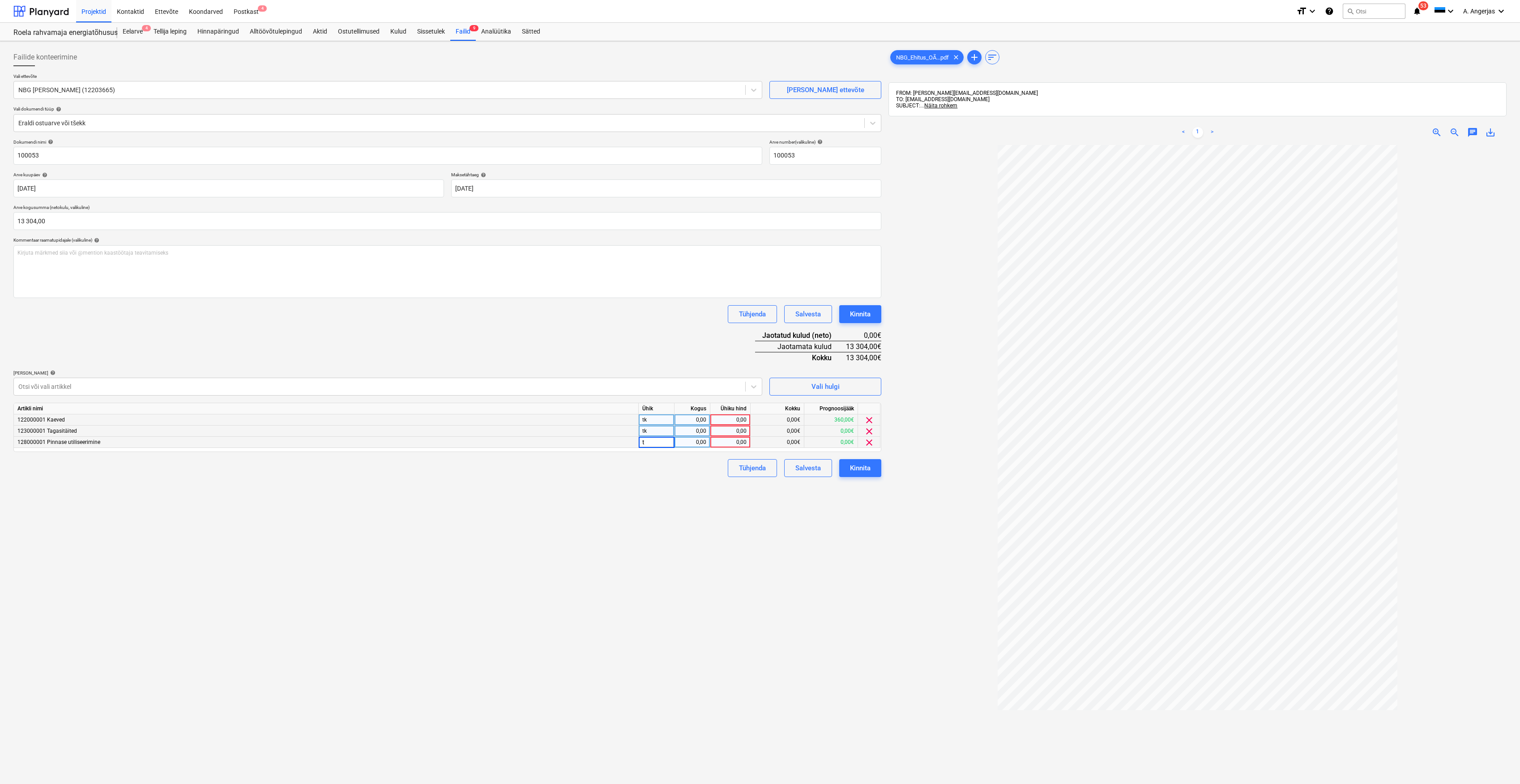
type input "tk"
click at [685, 413] on div "Kogus" at bounding box center [692, 409] width 36 height 11
click at [689, 418] on div "0,00" at bounding box center [692, 420] width 28 height 11
type input "1"
click at [694, 431] on div "0,00" at bounding box center [692, 431] width 28 height 11
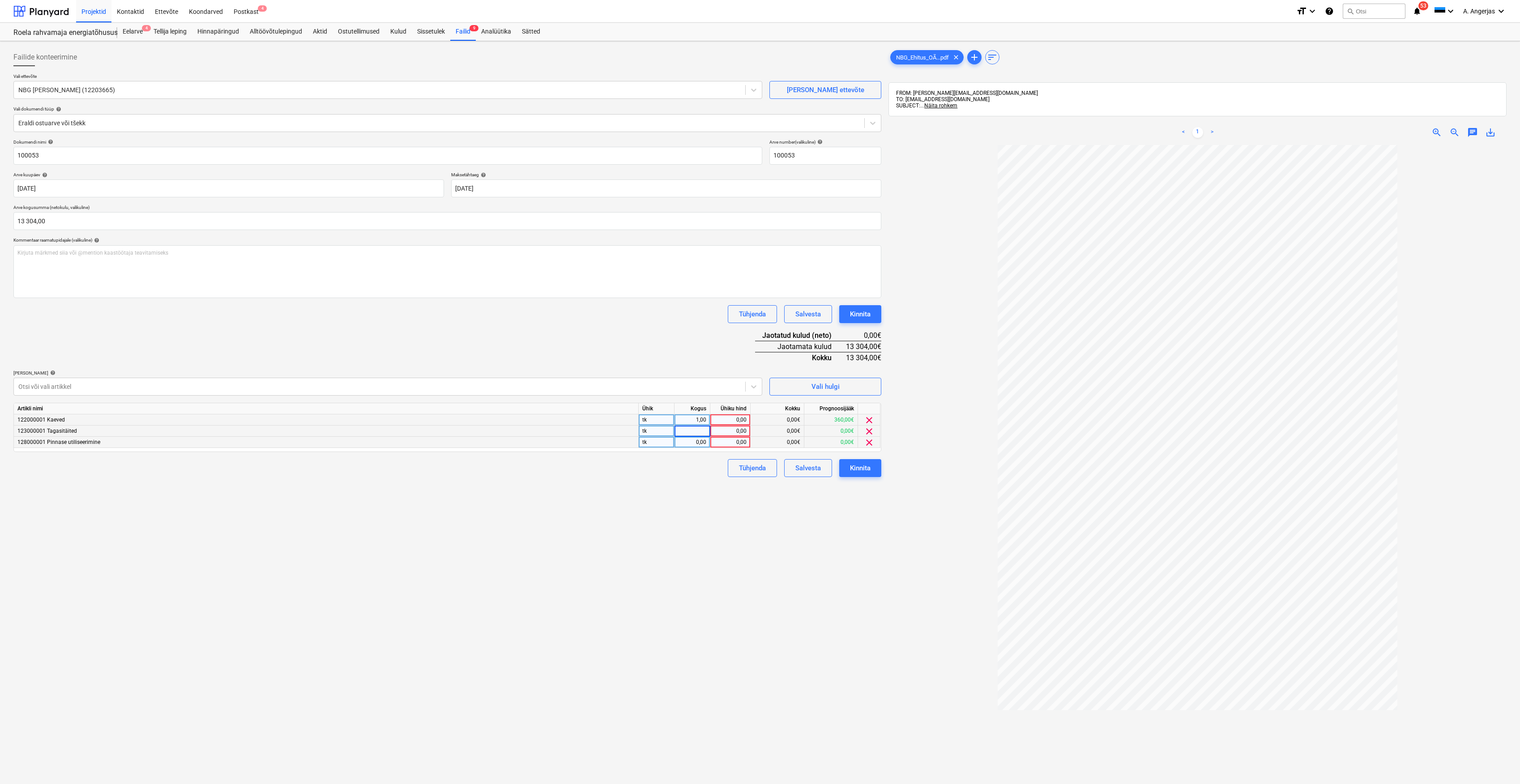
type input "1"
click at [694, 439] on div "0,00" at bounding box center [692, 442] width 28 height 11
click at [738, 419] on div "0,00" at bounding box center [730, 420] width 33 height 11
type input "4900"
click at [738, 431] on div "0,00" at bounding box center [730, 431] width 33 height 11
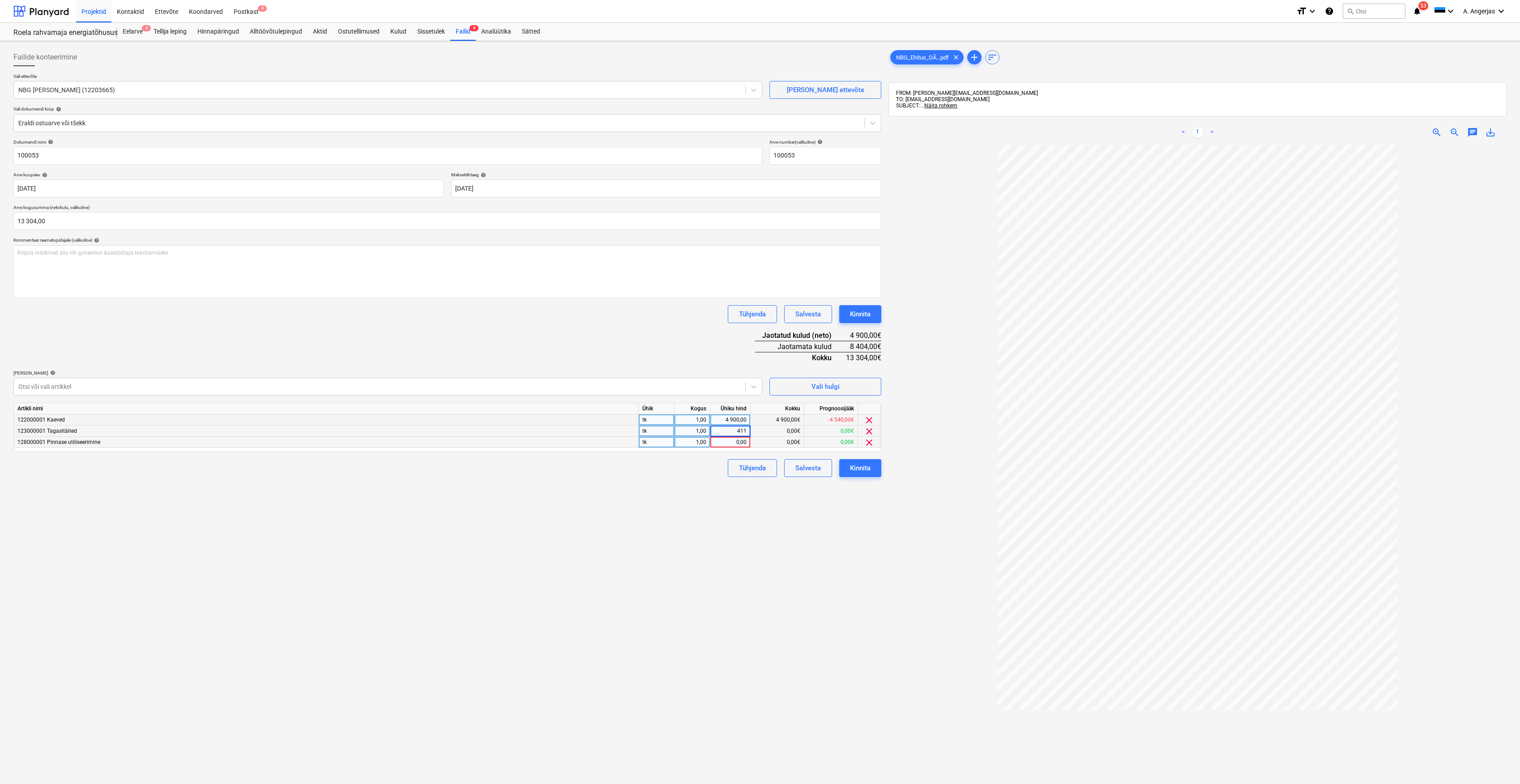
type input "4114"
click at [741, 444] on div "0,00" at bounding box center [730, 442] width 33 height 11
type input "4"
click at [738, 430] on div "4 114,00" at bounding box center [730, 431] width 33 height 11
click at [736, 430] on input "4114" at bounding box center [730, 431] width 40 height 11
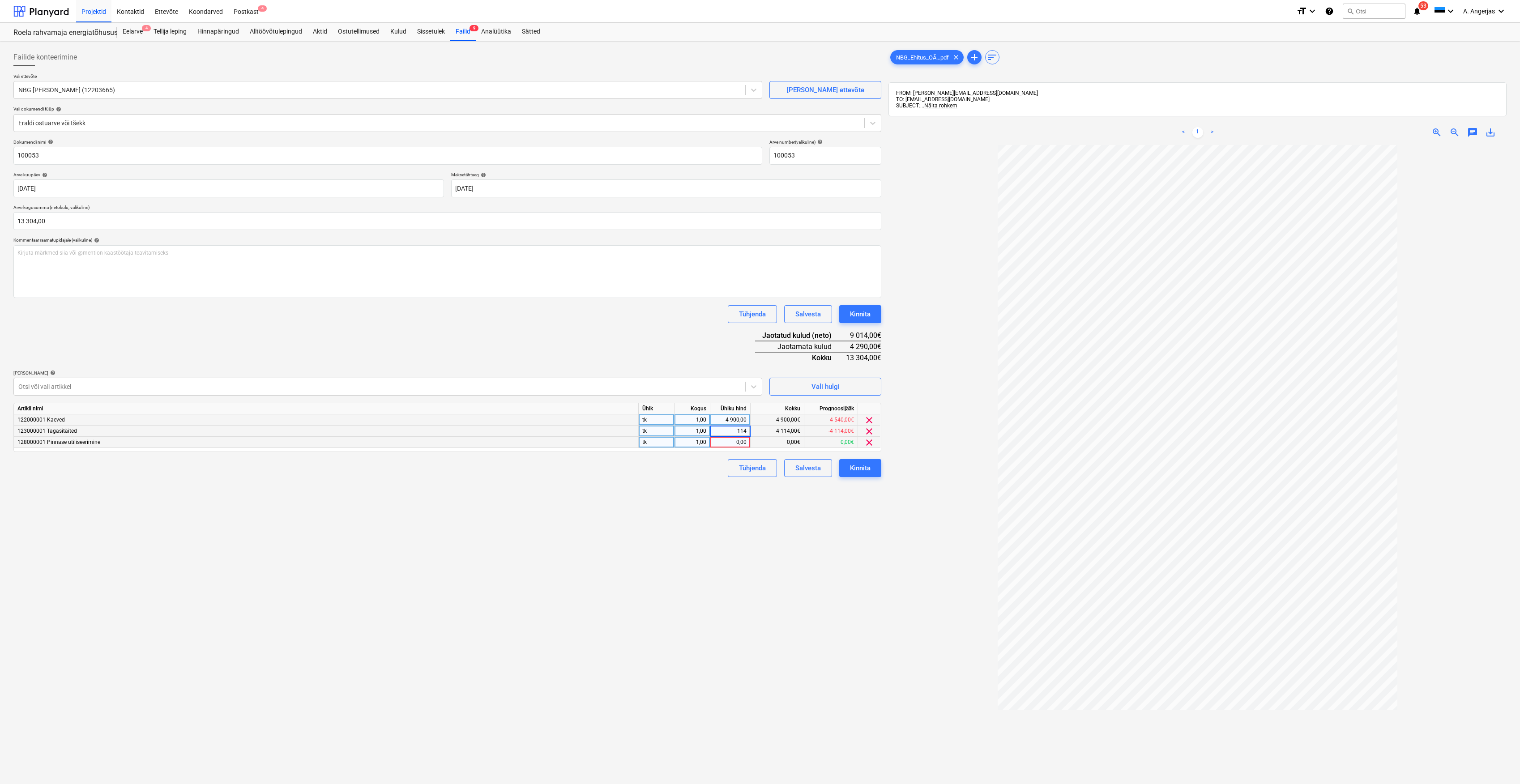
type input "5114"
click at [602, 509] on div "Failide konteerimine Vali ettevõte NBG Ehitus OÜ (12203665) Lisa uus ettevõte V…" at bounding box center [447, 476] width 875 height 862
click at [735, 443] on div "0,00" at bounding box center [730, 442] width 33 height 11
type input "3290"
click at [633, 532] on div "Failide konteerimine Vali ettevõte NBG Ehitus OÜ (12203665) Lisa uus ettevõte V…" at bounding box center [447, 476] width 875 height 862
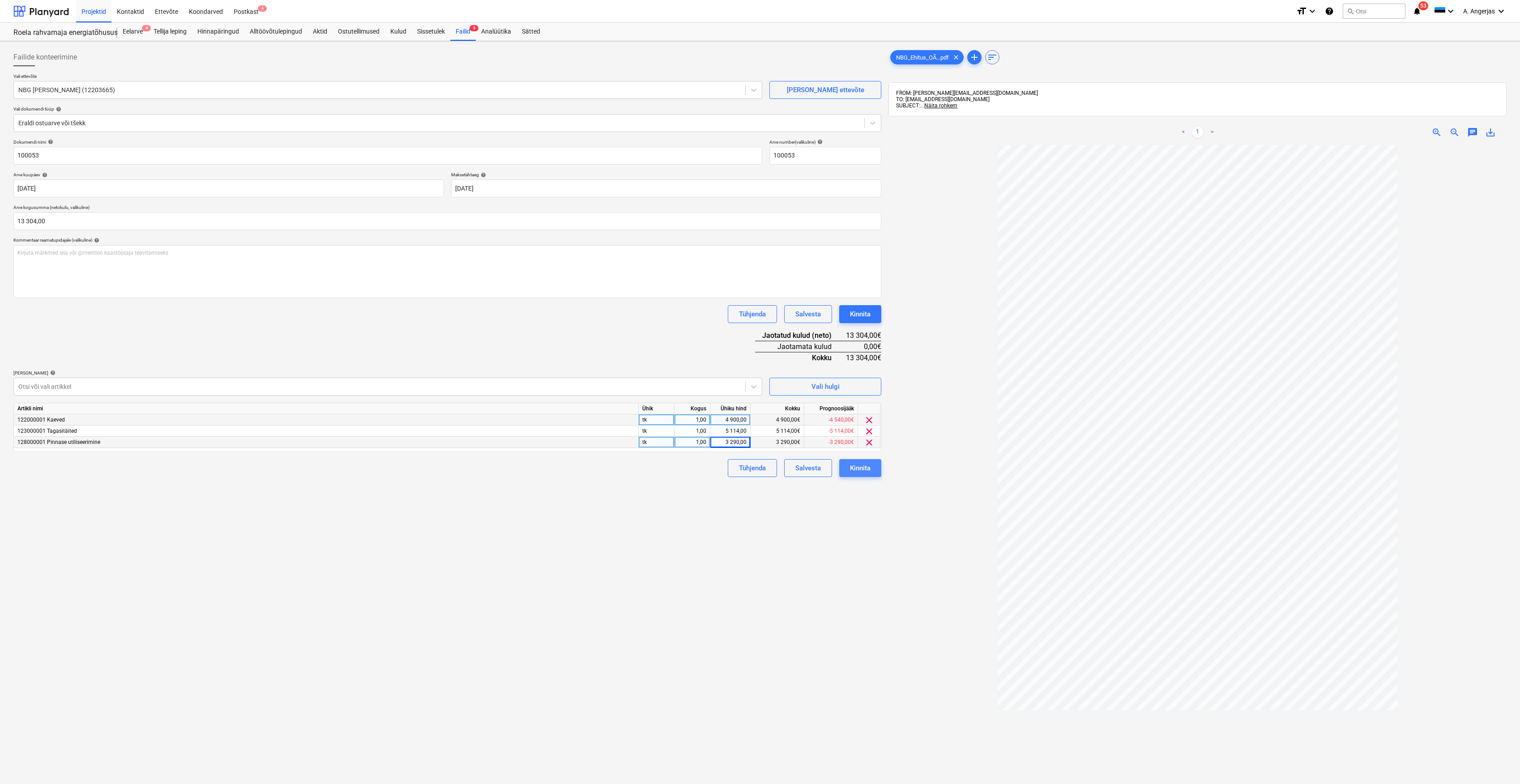
click at [875, 473] on button "Kinnita" at bounding box center [860, 468] width 42 height 18
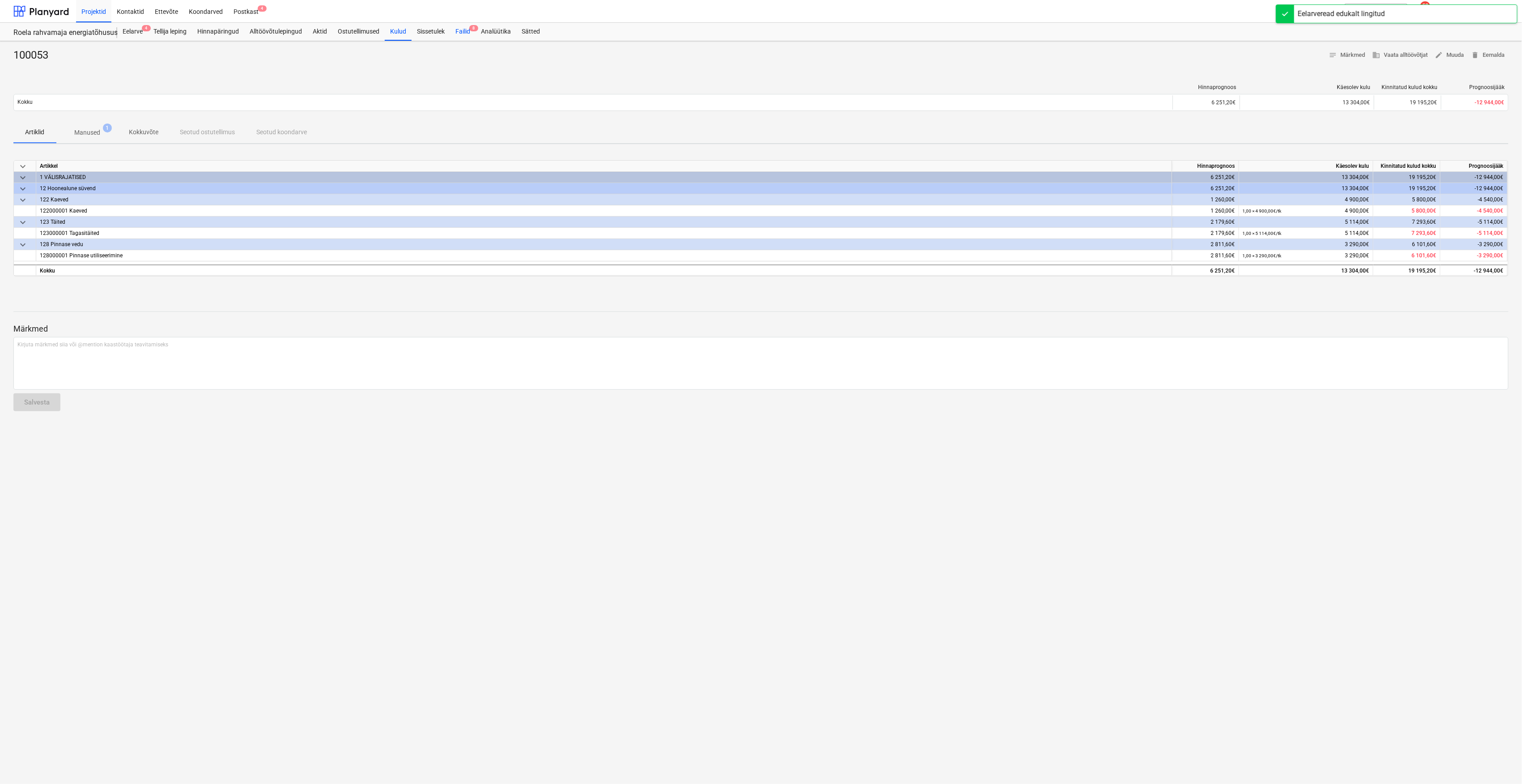
click at [462, 35] on div "Failid 8" at bounding box center [463, 32] width 26 height 18
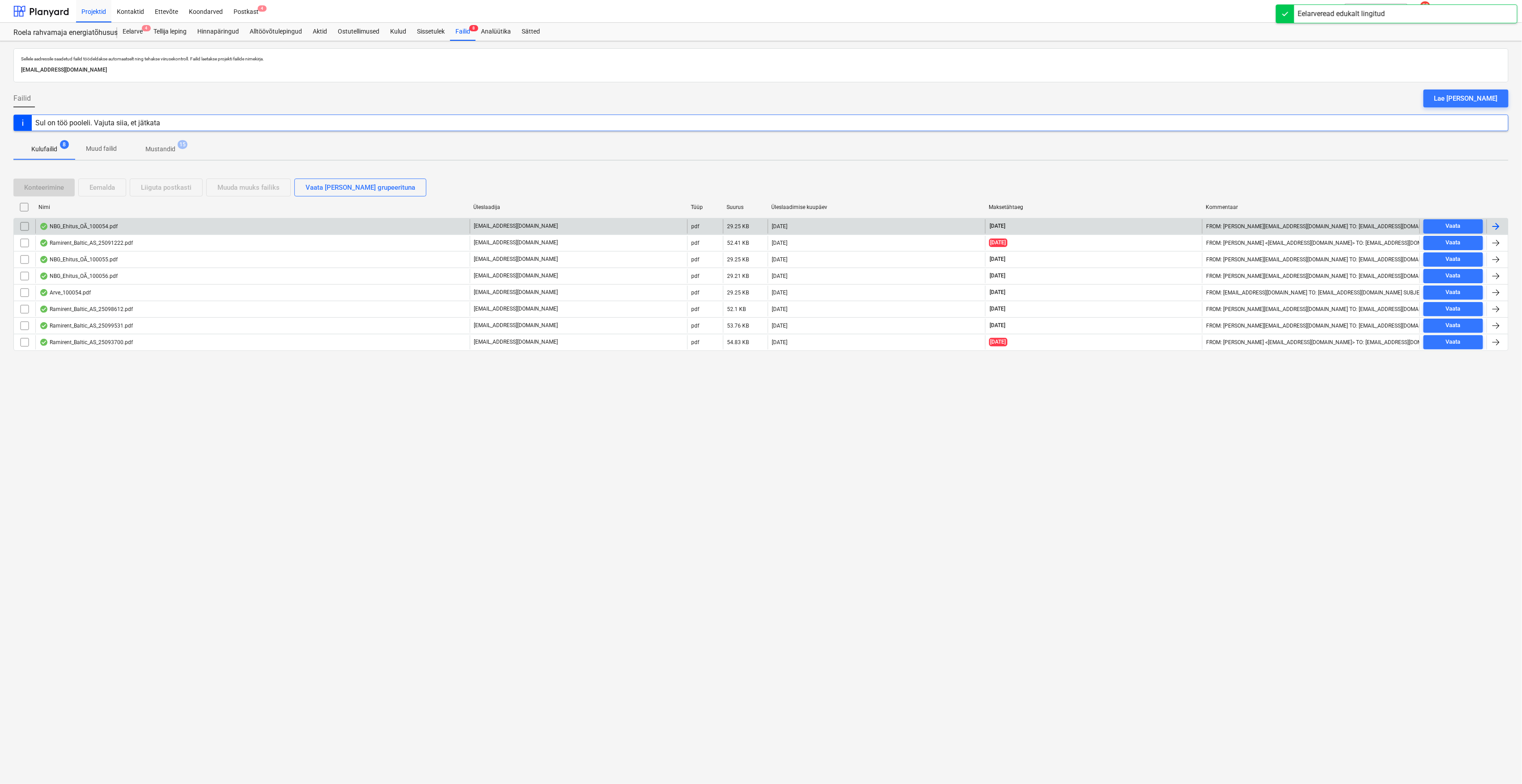
click at [77, 220] on div "NBG_Ehitus_OÃ_100054.pdf" at bounding box center [253, 226] width 435 height 15
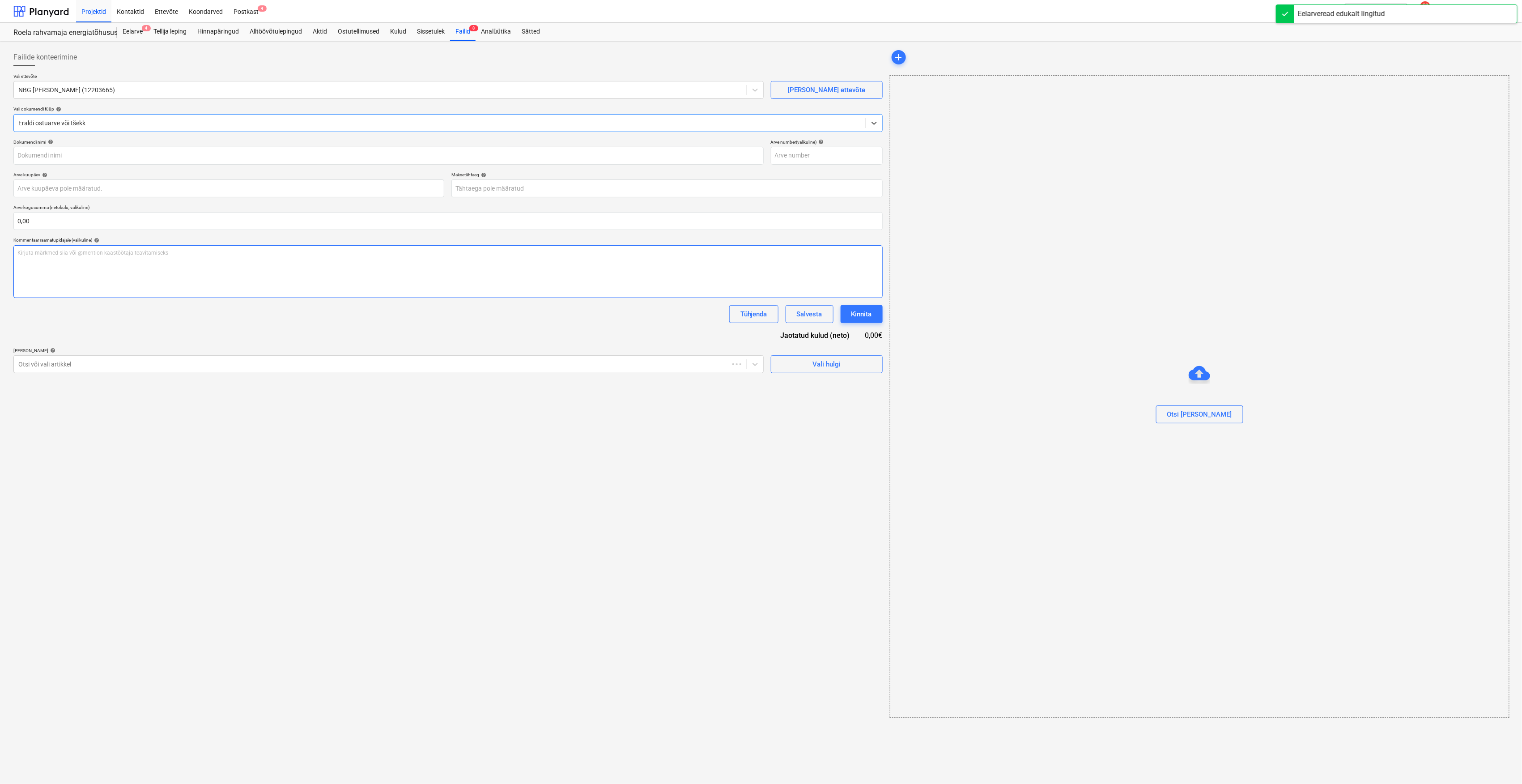
type input "100054"
type input "[DATE]"
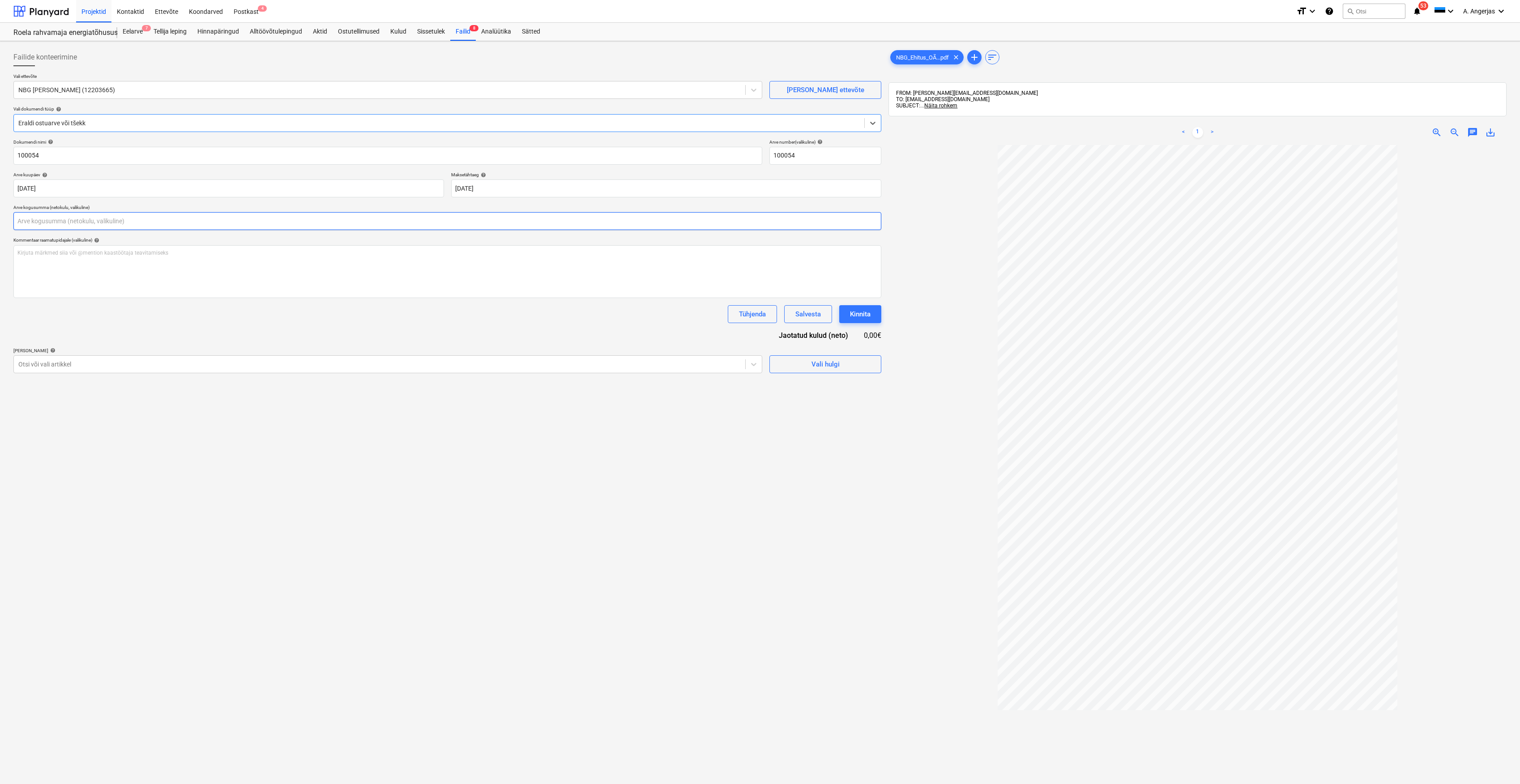
click at [91, 225] on input "text" at bounding box center [447, 221] width 867 height 18
type input "9 455,00"
click at [178, 474] on div "Failide konteerimine Vali ettevõte NBG Ehitus OÜ (12203665) Lisa uus ettevõte V…" at bounding box center [447, 476] width 875 height 862
click at [801, 385] on span "Vali hulgi" at bounding box center [825, 386] width 89 height 12
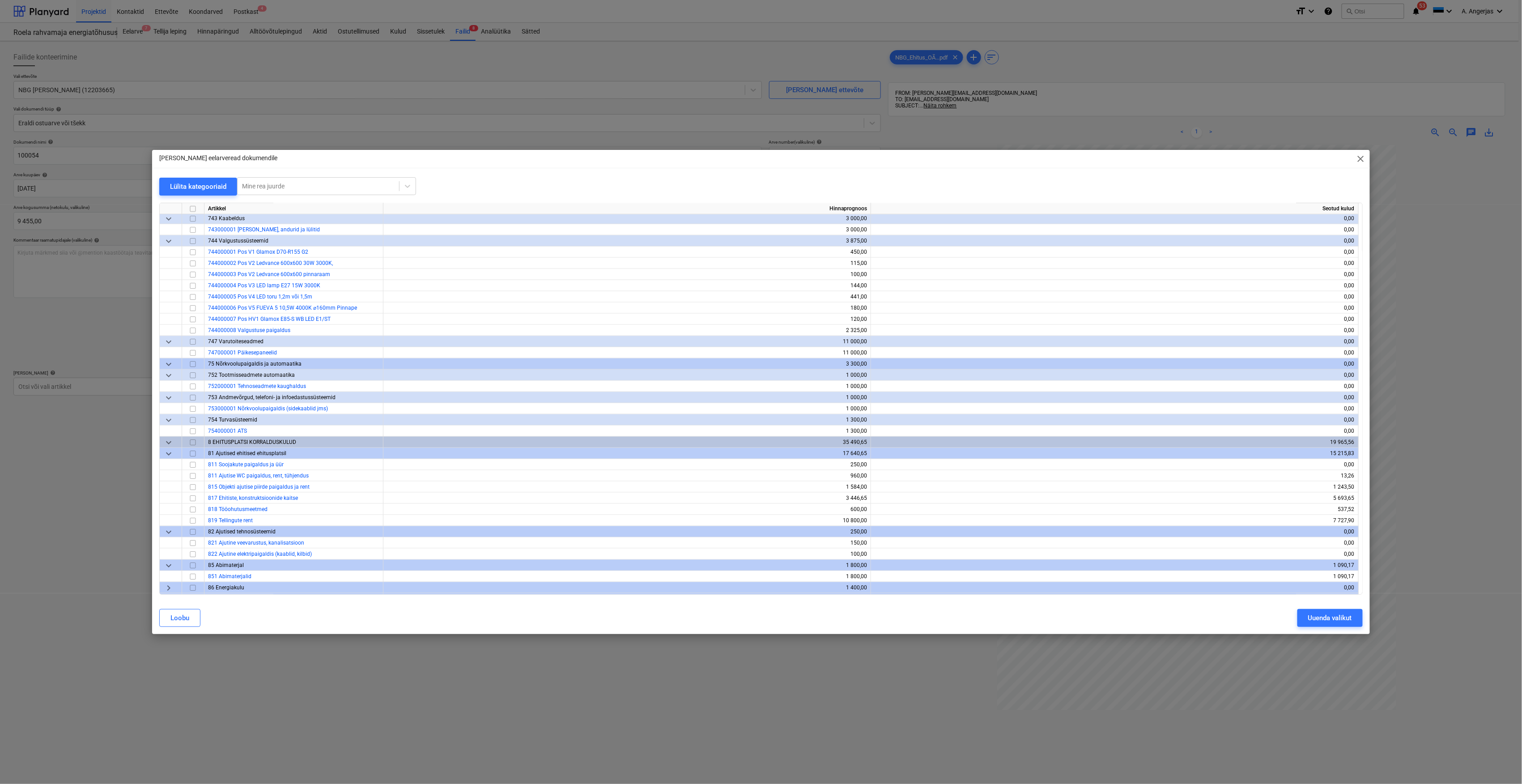
scroll to position [3042, 0]
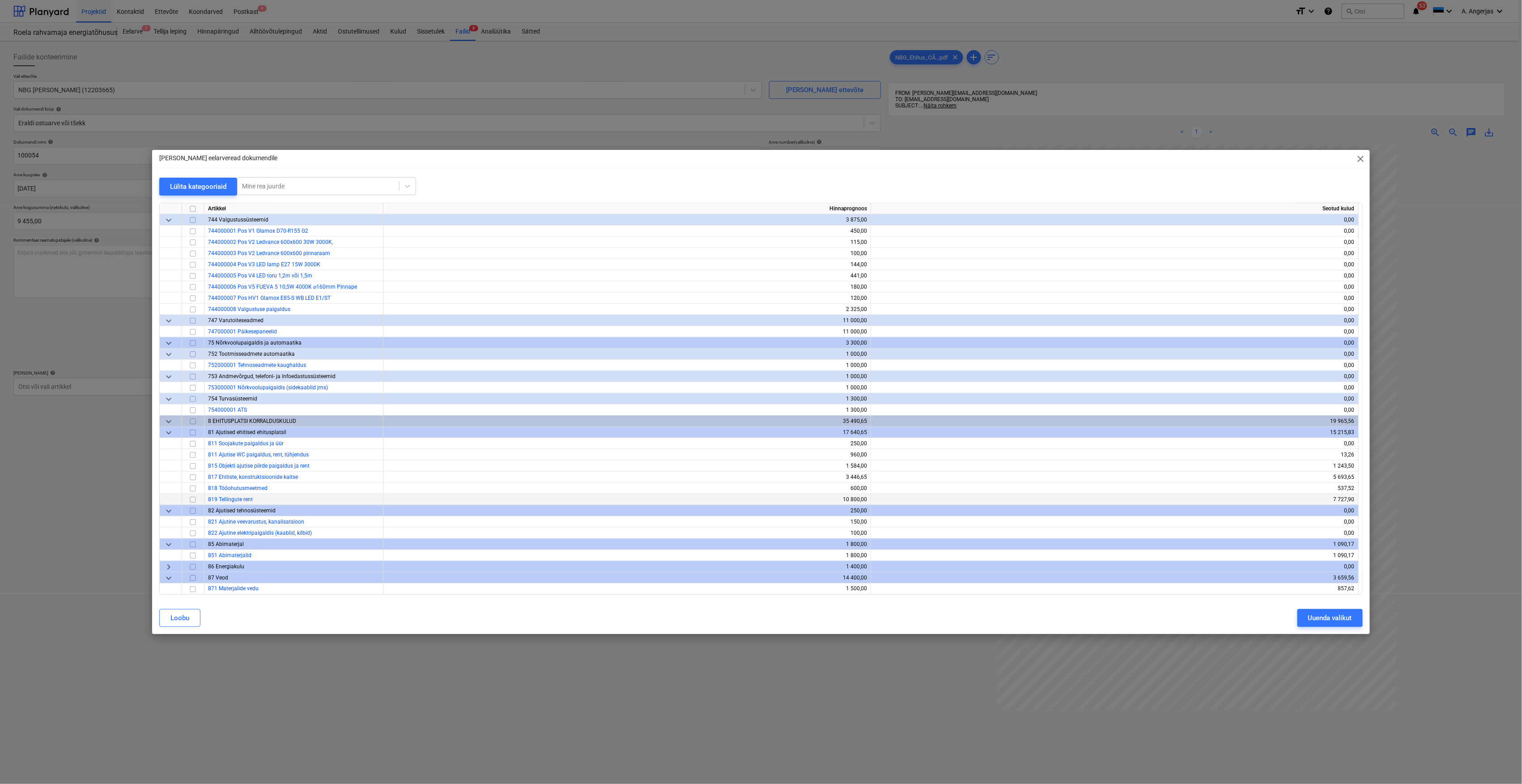
click at [194, 499] on input "checkbox" at bounding box center [193, 500] width 11 height 11
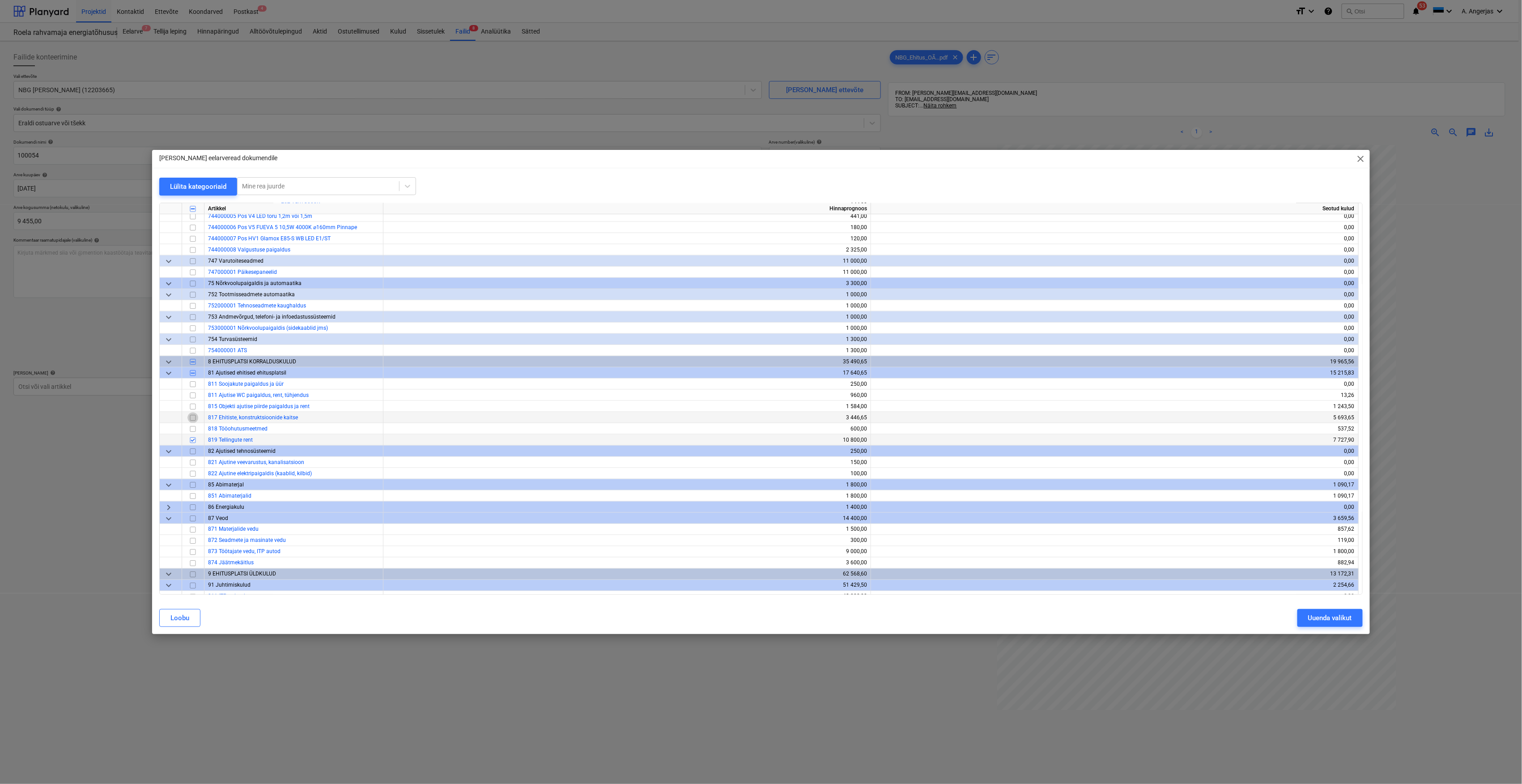
click at [194, 416] on input "checkbox" at bounding box center [193, 418] width 11 height 11
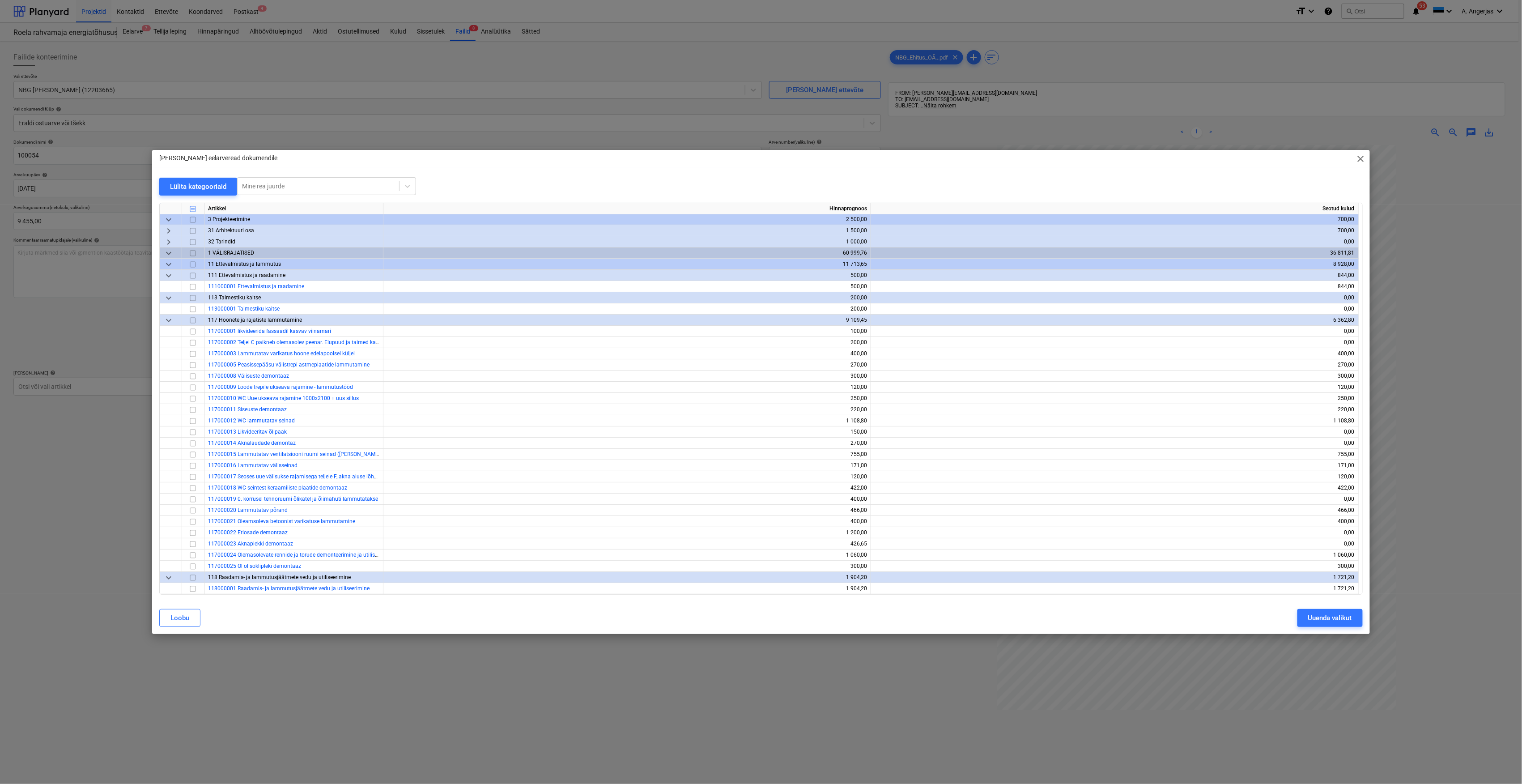
scroll to position [0, 0]
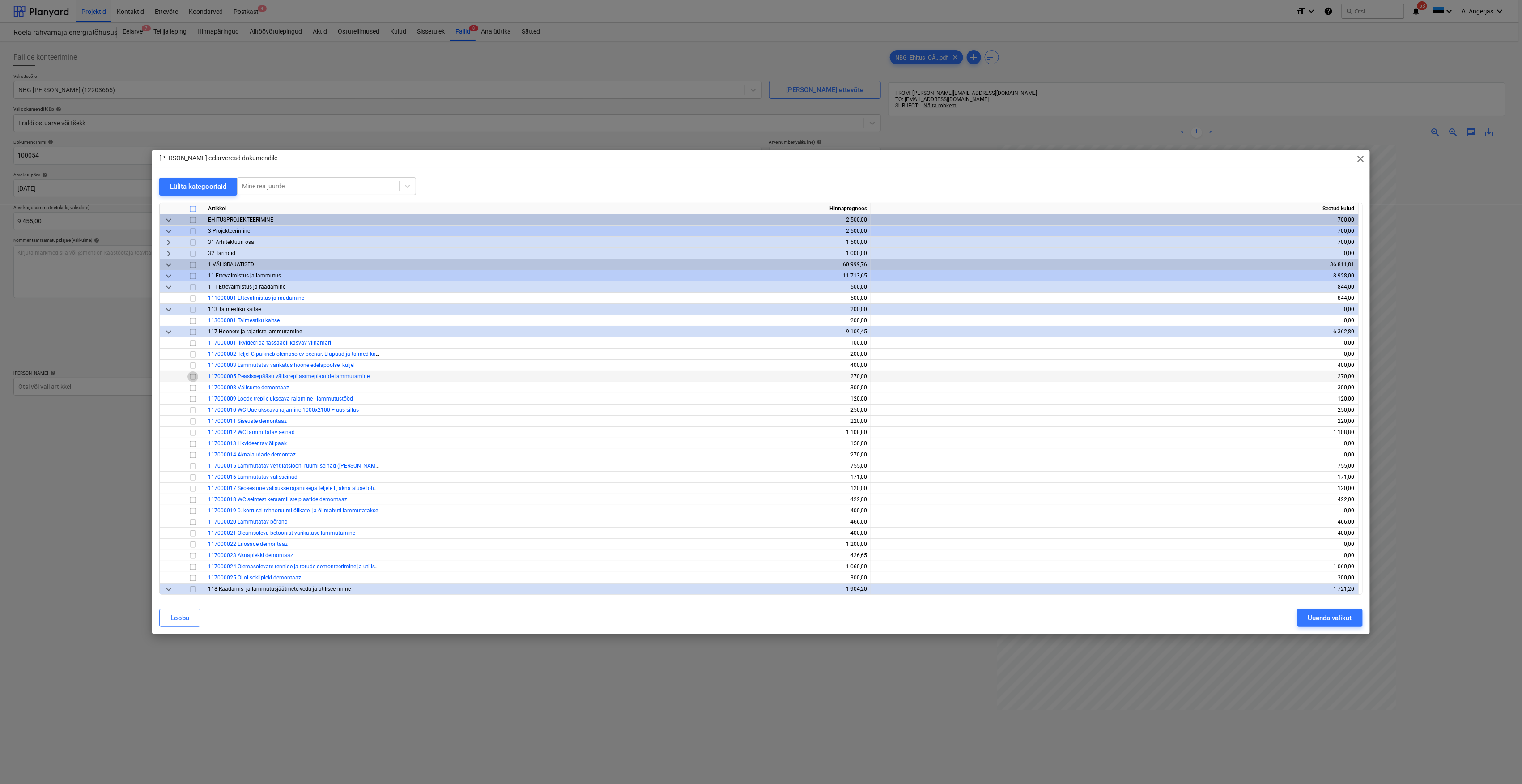
click at [194, 377] on input "checkbox" at bounding box center [193, 377] width 11 height 11
click at [1347, 614] on div "Uuenda valikut" at bounding box center [1330, 618] width 44 height 12
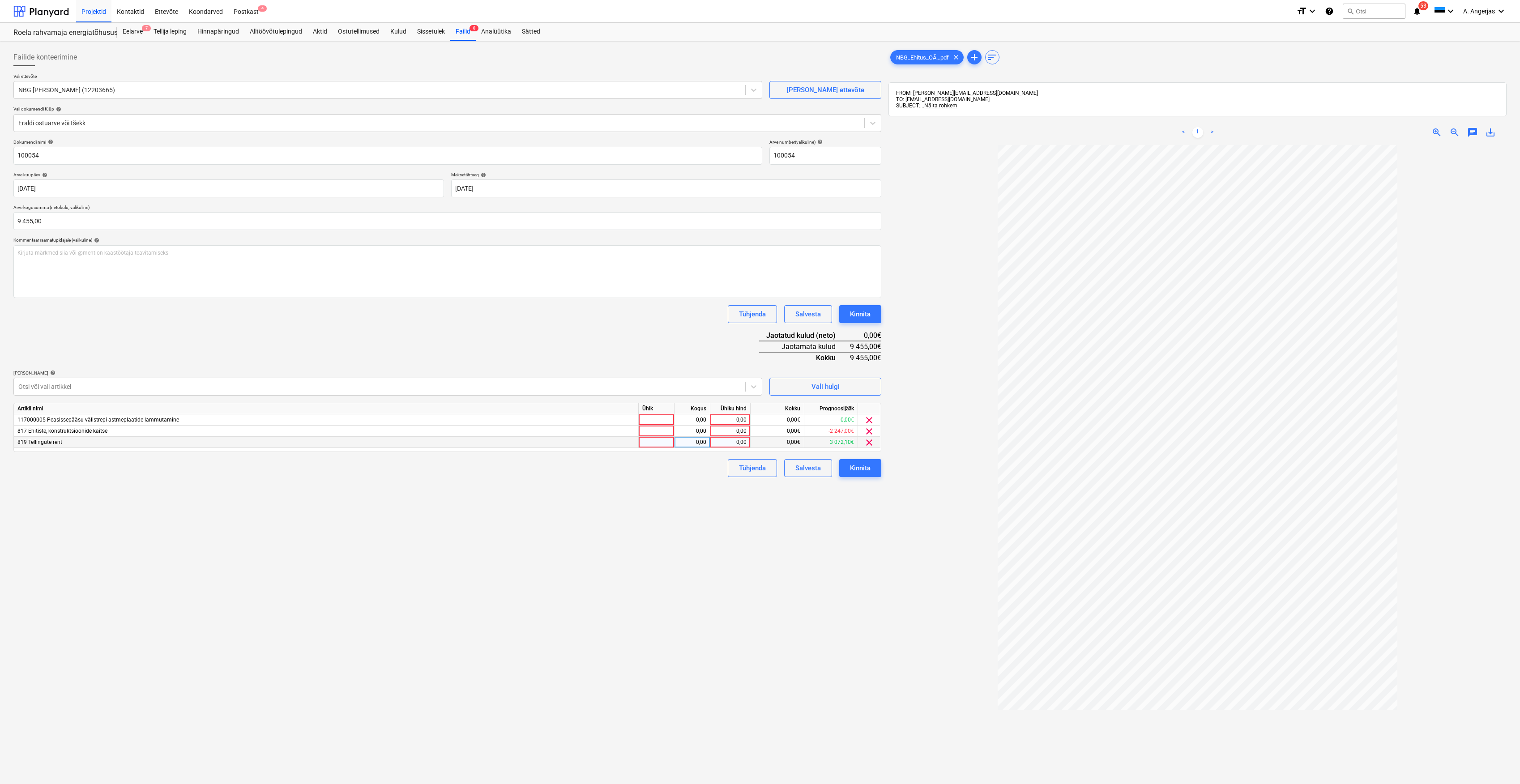
click at [666, 446] on div at bounding box center [655, 442] width 36 height 11
type input "tk"
click at [649, 428] on div at bounding box center [655, 431] width 36 height 11
type input "tk"
click at [657, 414] on div at bounding box center [655, 420] width 36 height 11
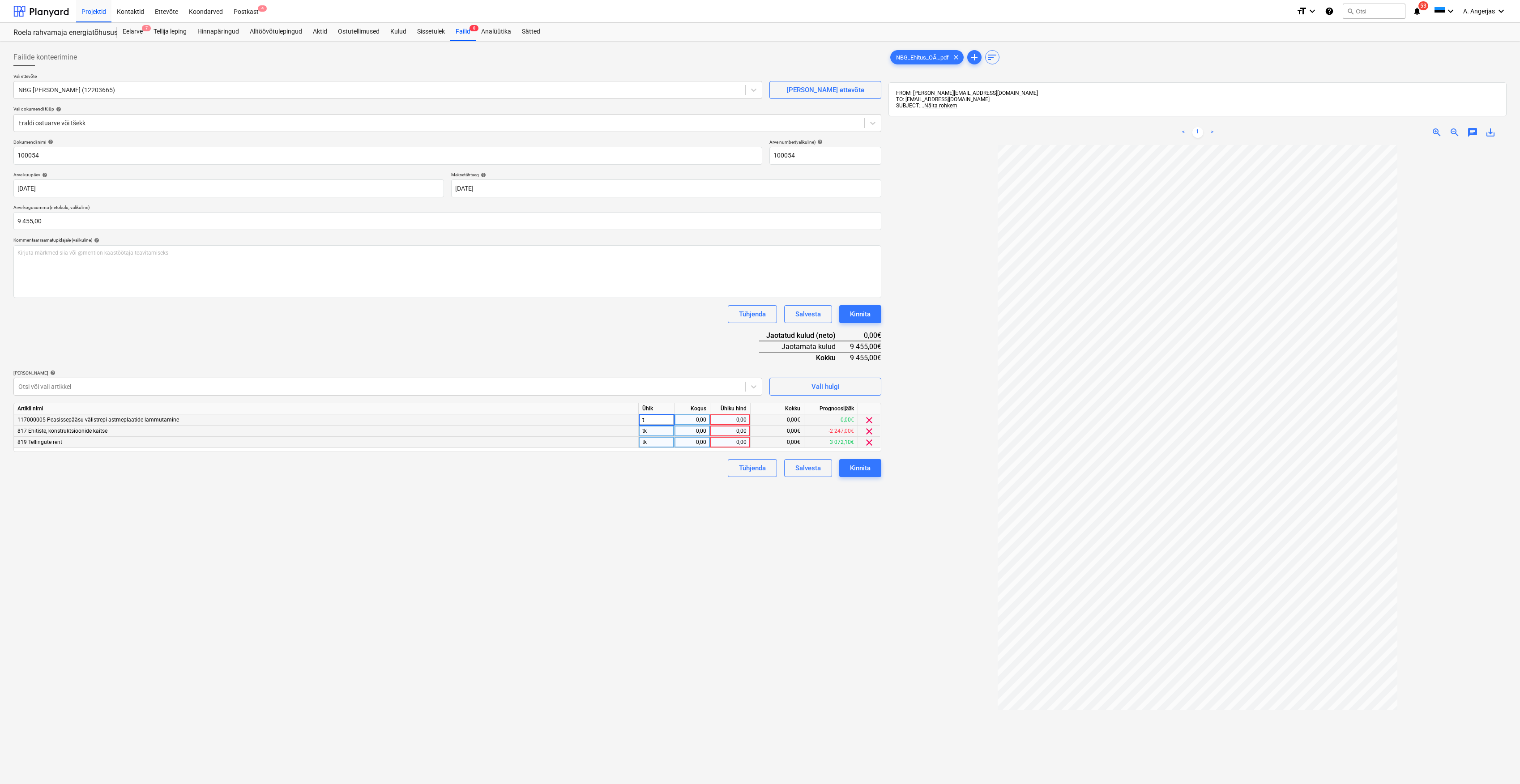
type input "tk"
click at [686, 420] on div "0,00" at bounding box center [692, 420] width 28 height 11
type input "1"
click at [698, 431] on div "0,00" at bounding box center [692, 431] width 28 height 11
type input "1"
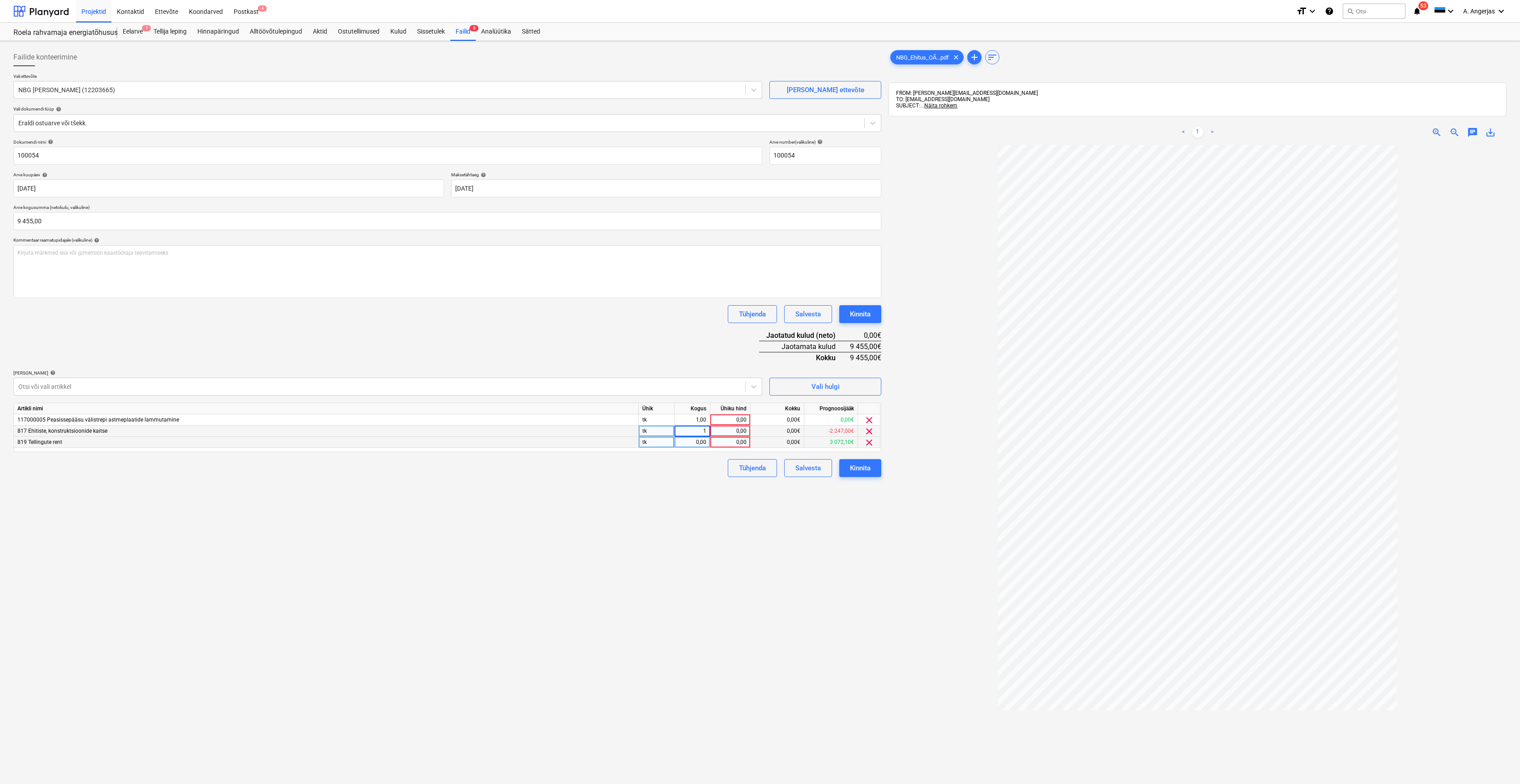
click at [697, 441] on div "0,00" at bounding box center [692, 442] width 28 height 11
click at [727, 419] on div "0,00" at bounding box center [730, 420] width 33 height 11
click at [723, 436] on div "0,00" at bounding box center [730, 442] width 33 height 11
type input "2210"
click at [729, 436] on input "2210" at bounding box center [730, 442] width 40 height 11
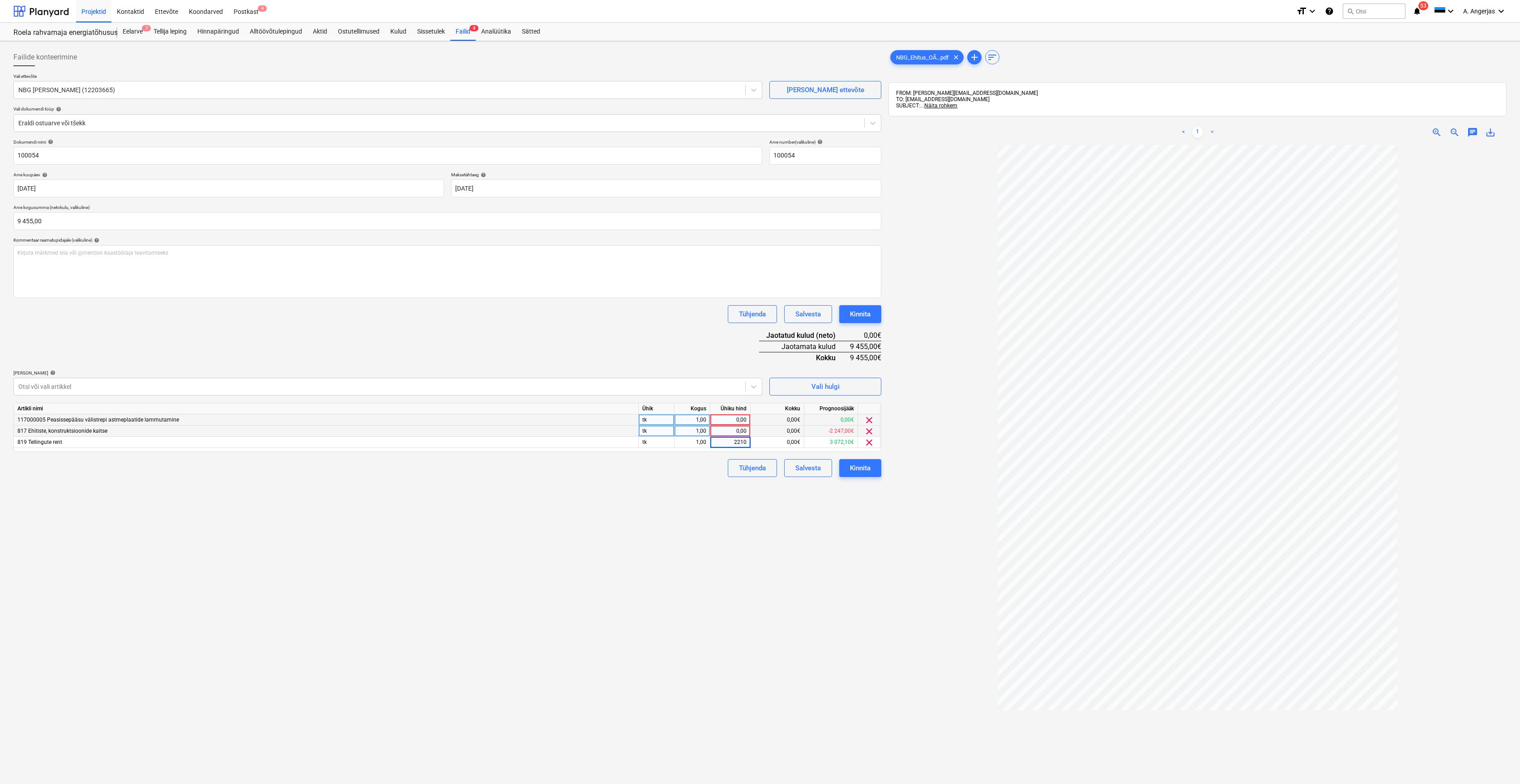
click at [737, 431] on div "0,00" at bounding box center [730, 431] width 33 height 11
click at [730, 443] on div "2 210,00" at bounding box center [730, 442] width 33 height 11
click at [736, 442] on input "2210" at bounding box center [730, 442] width 40 height 11
click at [737, 443] on input "2210" at bounding box center [730, 442] width 40 height 11
type input "1210"
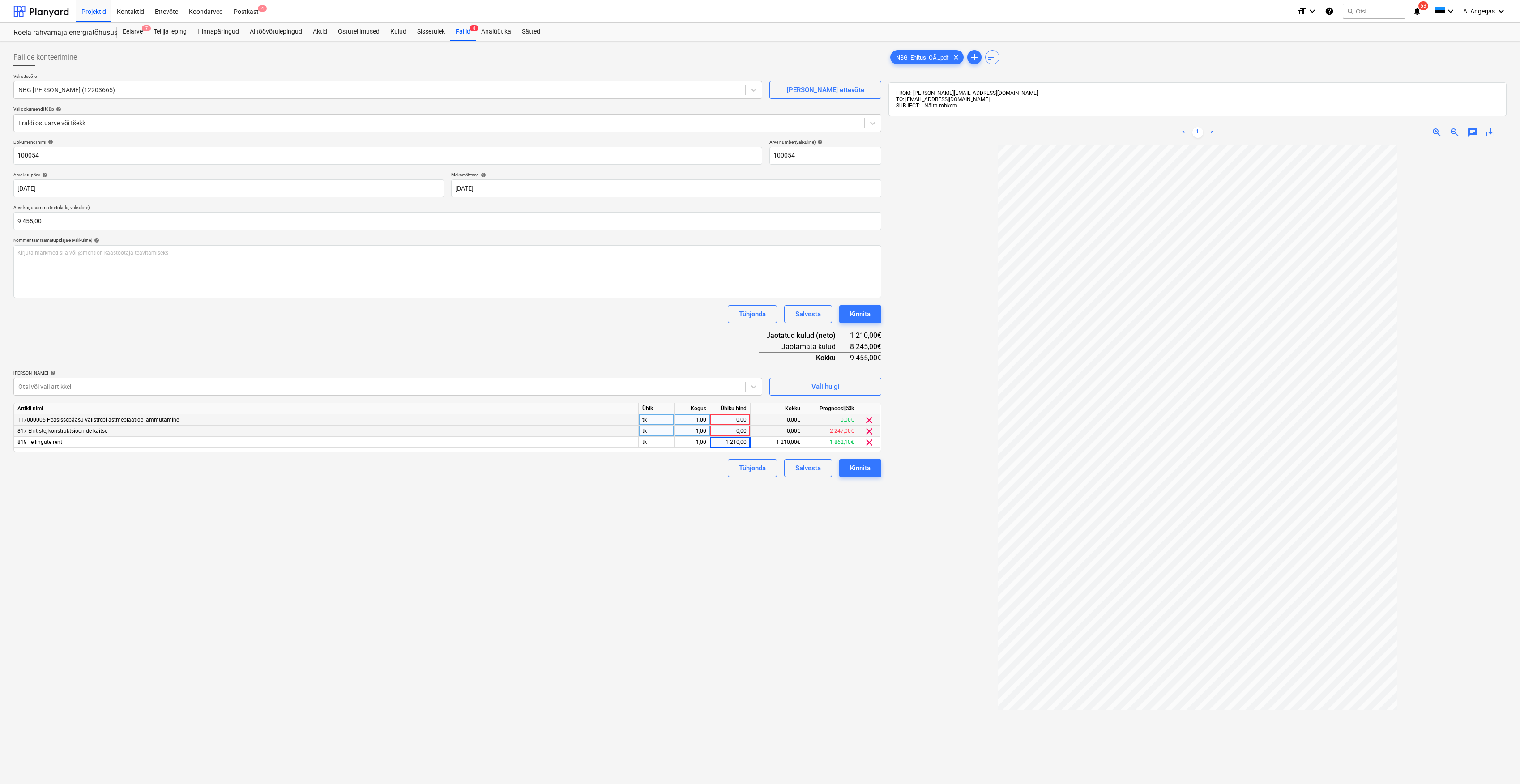
click at [733, 434] on div "0,00" at bounding box center [730, 431] width 33 height 11
type input "3958"
click at [743, 420] on div "0,00" at bounding box center [730, 420] width 33 height 11
type input "4287"
click at [689, 484] on div "Failide konteerimine Vali ettevõte NBG Ehitus OÜ (12203665) [PERSON_NAME] uus e…" at bounding box center [447, 476] width 875 height 862
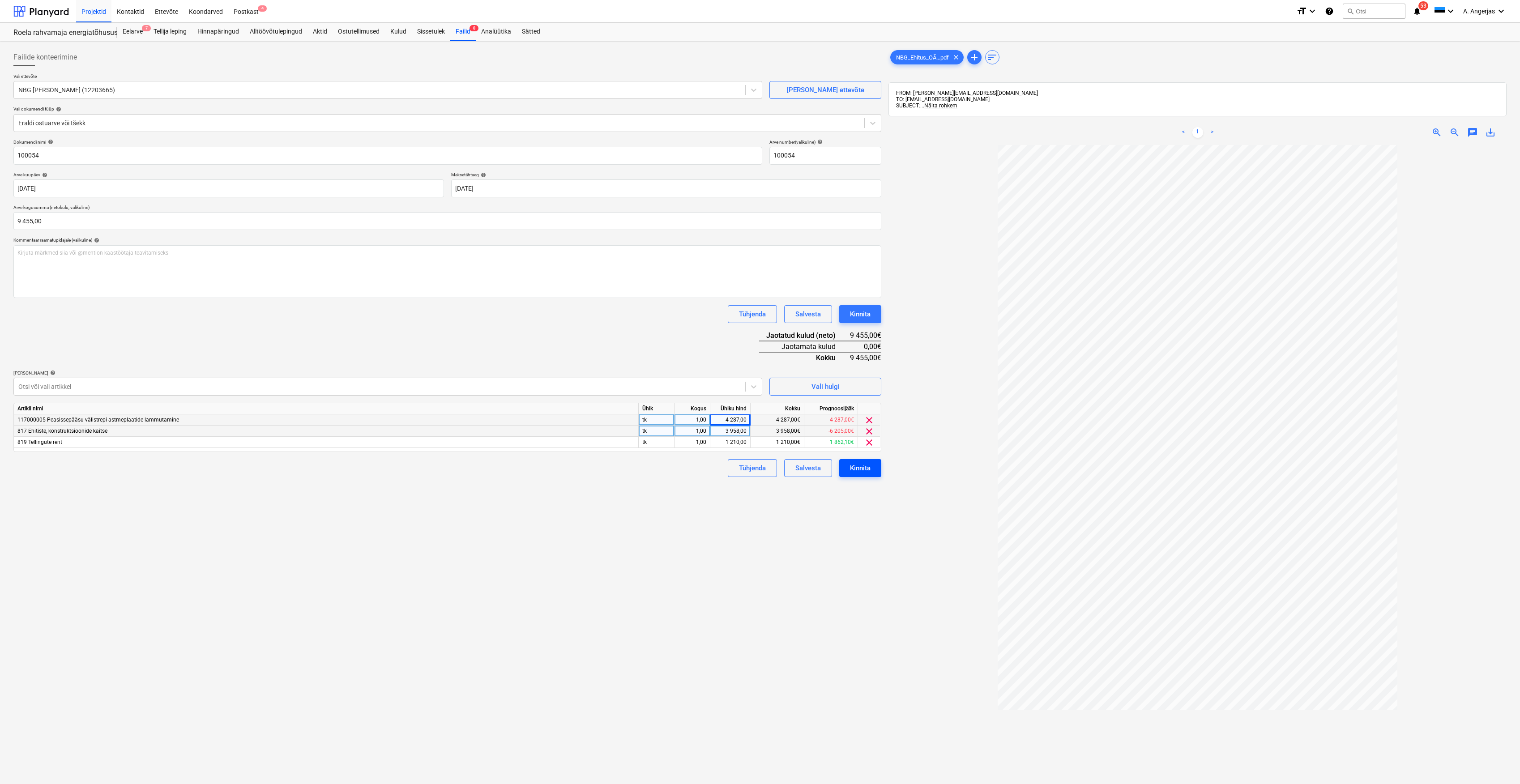
click at [860, 467] on div "Kinnita" at bounding box center [860, 467] width 21 height 12
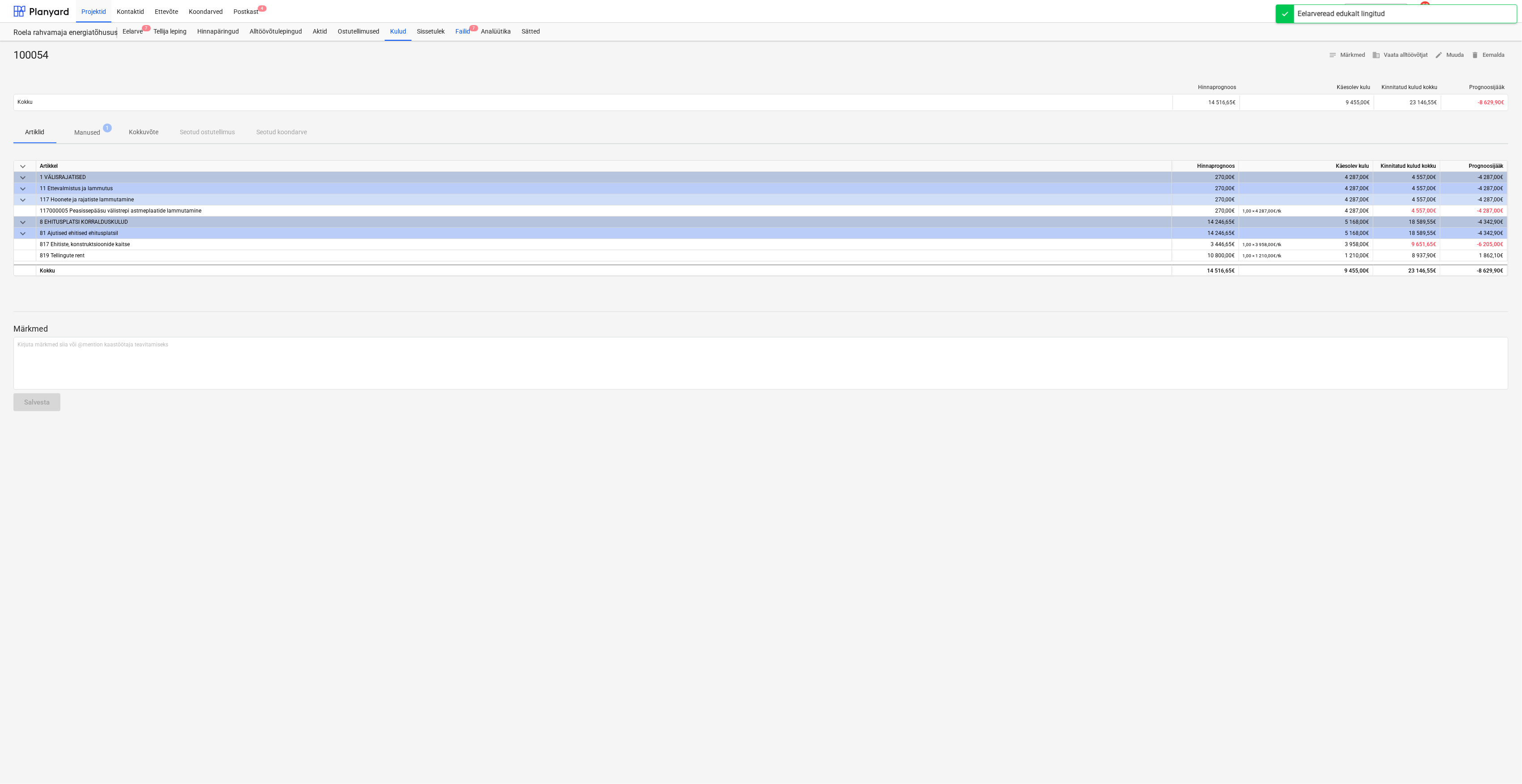
click at [465, 32] on div "Failid 7" at bounding box center [463, 32] width 26 height 18
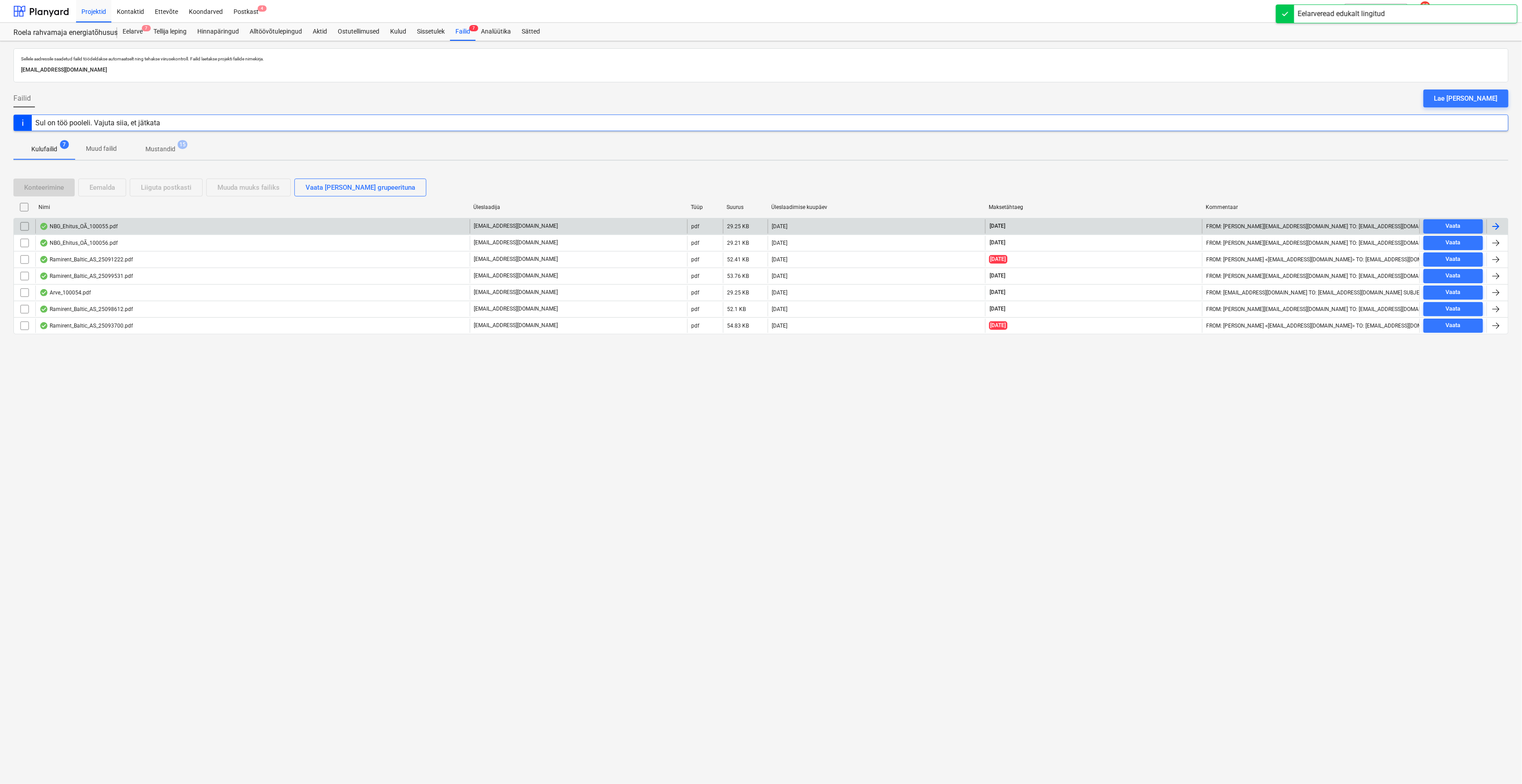
click at [85, 231] on div "NBG_Ehitus_OÃ_100055.pdf" at bounding box center [253, 226] width 435 height 15
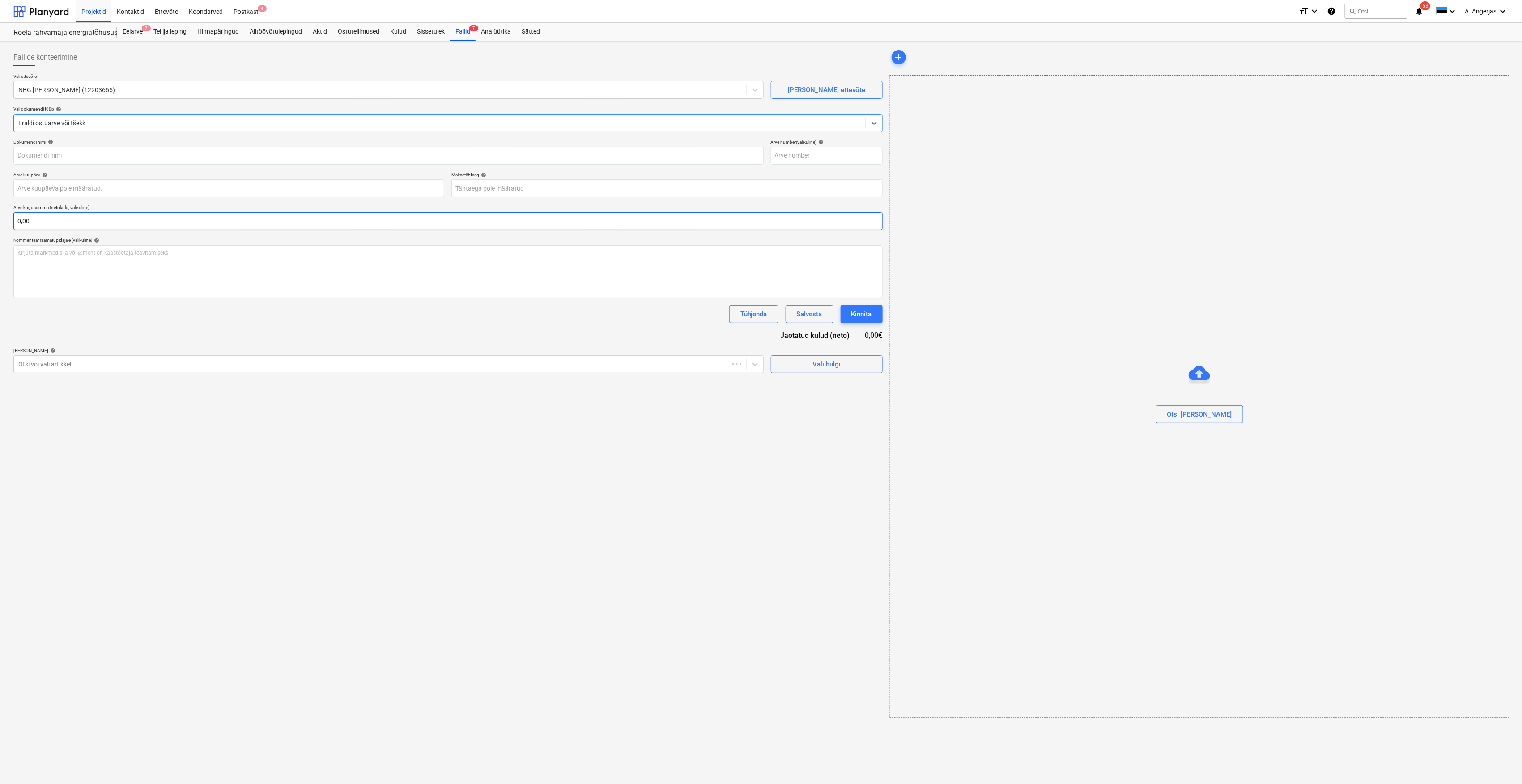
type input "100055"
type input "[DATE]"
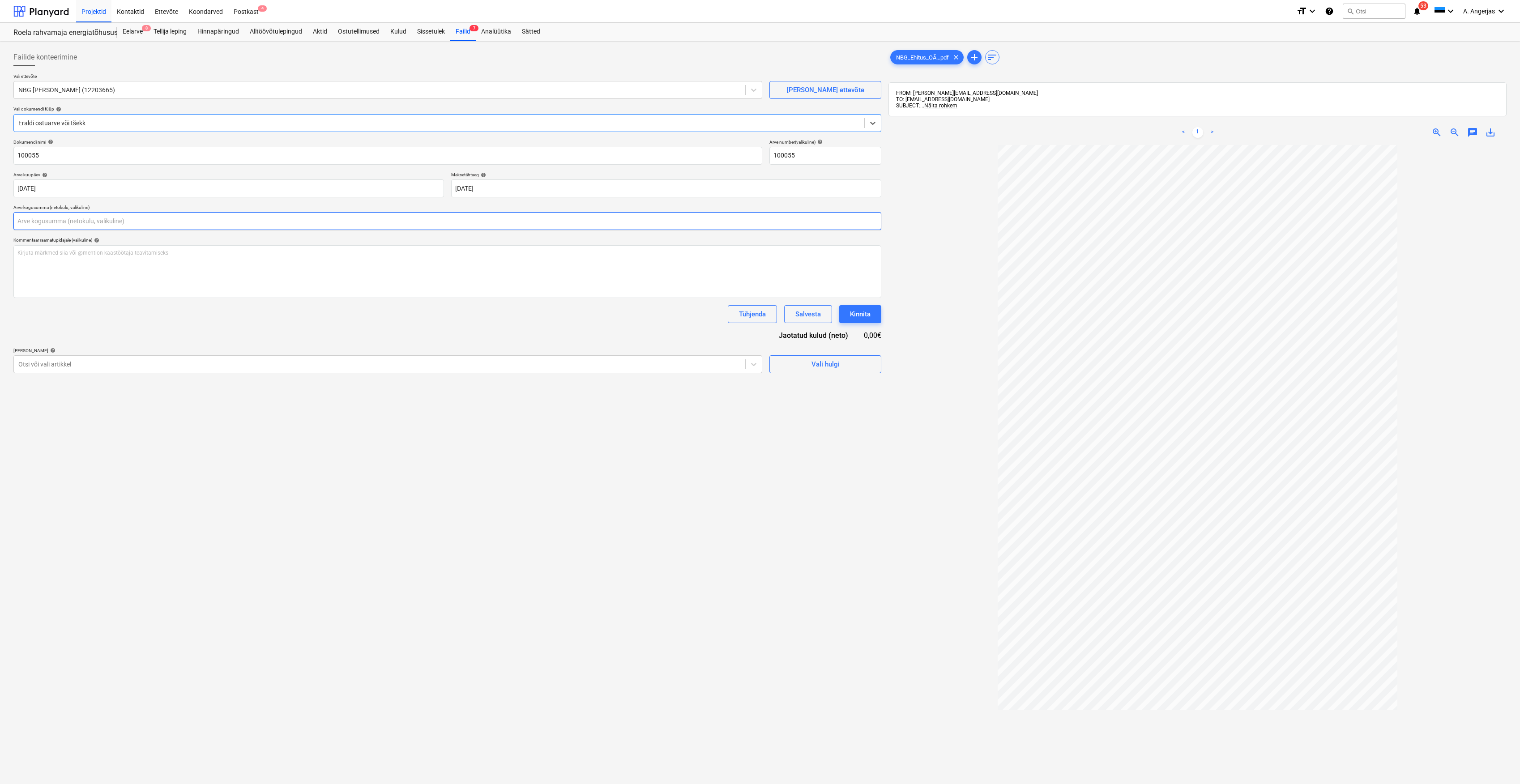
click at [263, 221] on input "text" at bounding box center [447, 221] width 867 height 18
type input "11 009,00"
click at [306, 348] on div "Dokumendi nimi help 100055 Arve number (valikuline) help 100055 Arve kuupäev he…" at bounding box center [447, 267] width 867 height 256
click at [818, 388] on div "Vali hulgi" at bounding box center [825, 386] width 28 height 12
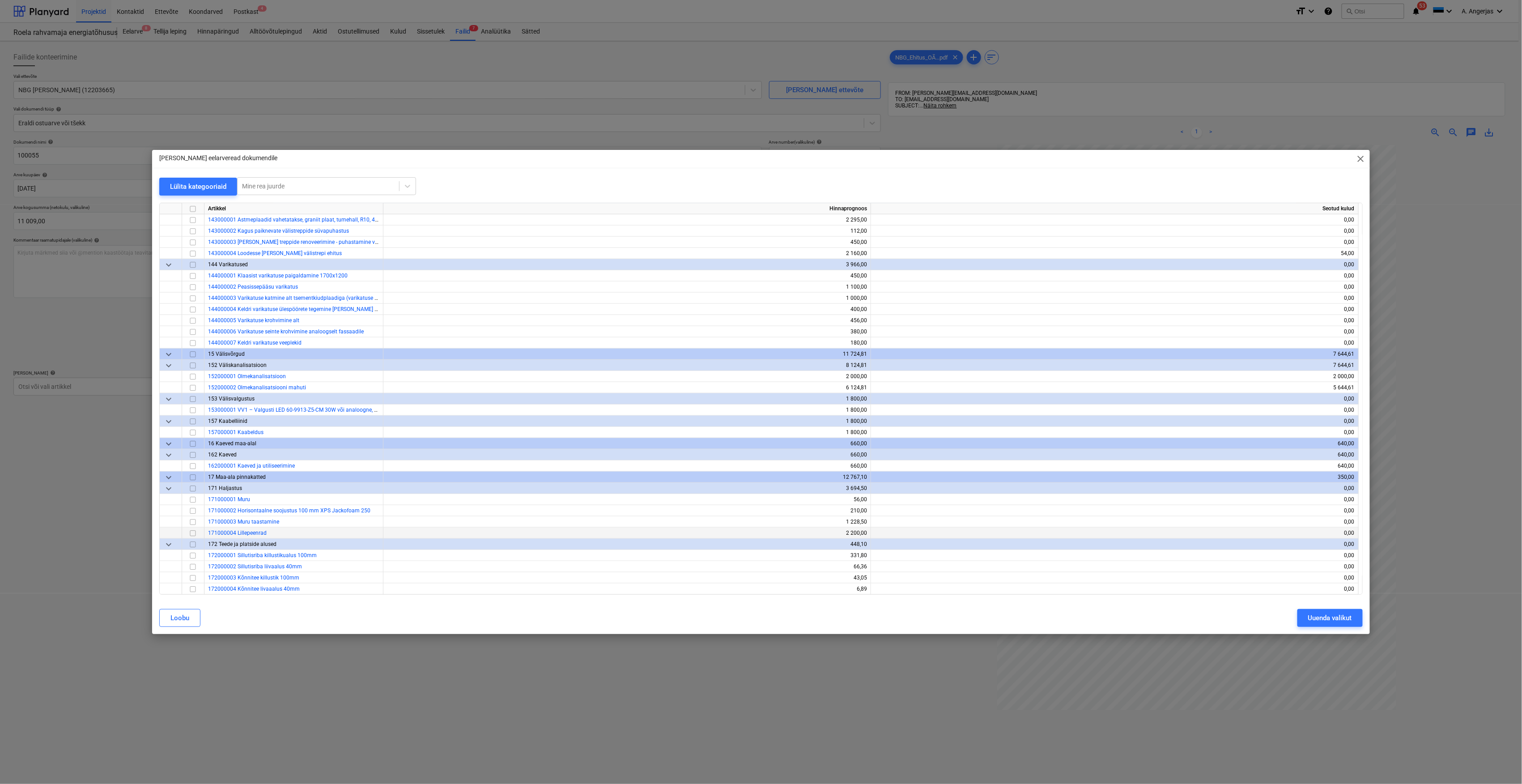
scroll to position [596, 0]
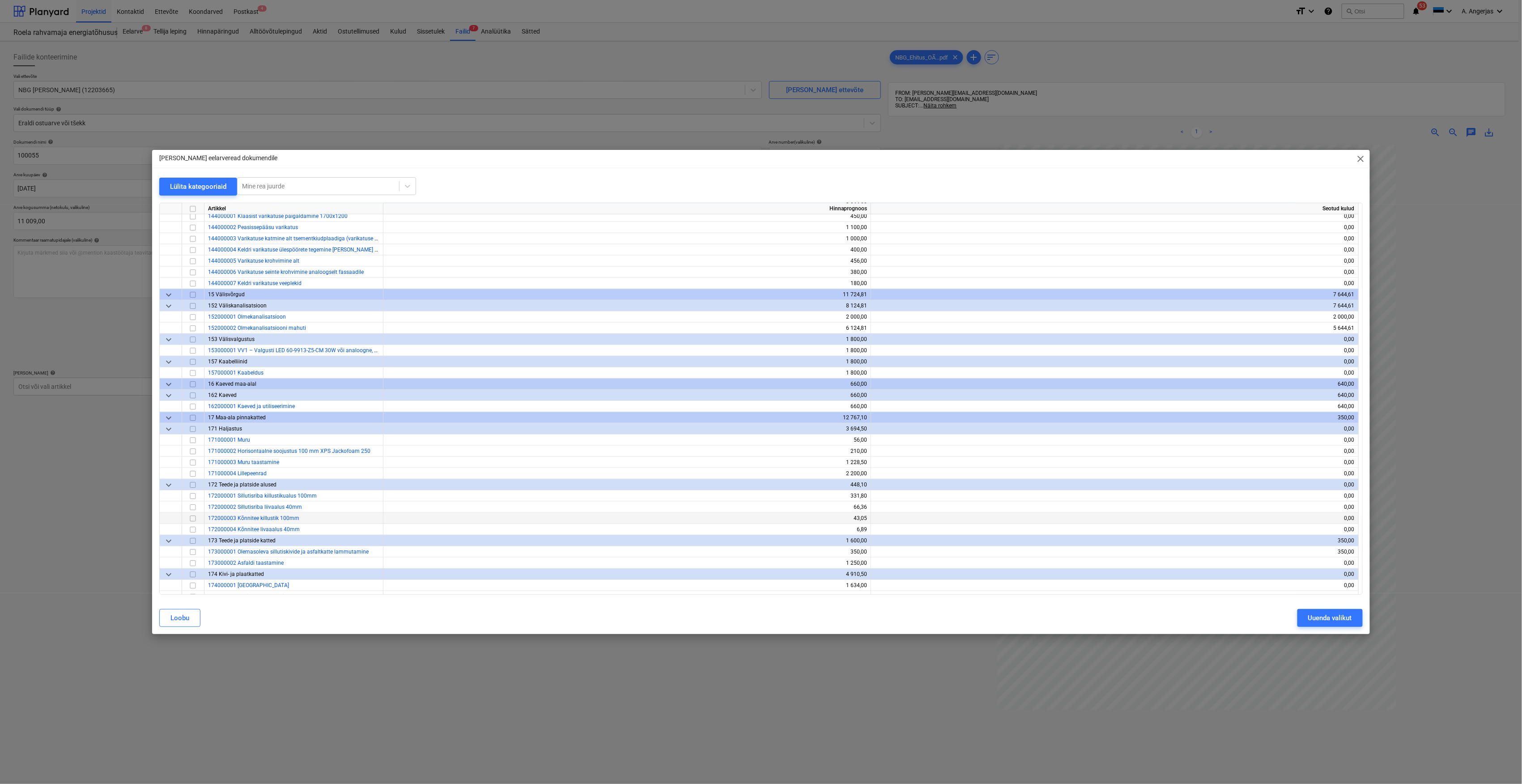
click at [190, 517] on input "checkbox" at bounding box center [193, 518] width 11 height 11
click at [192, 498] on input "checkbox" at bounding box center [193, 497] width 11 height 11
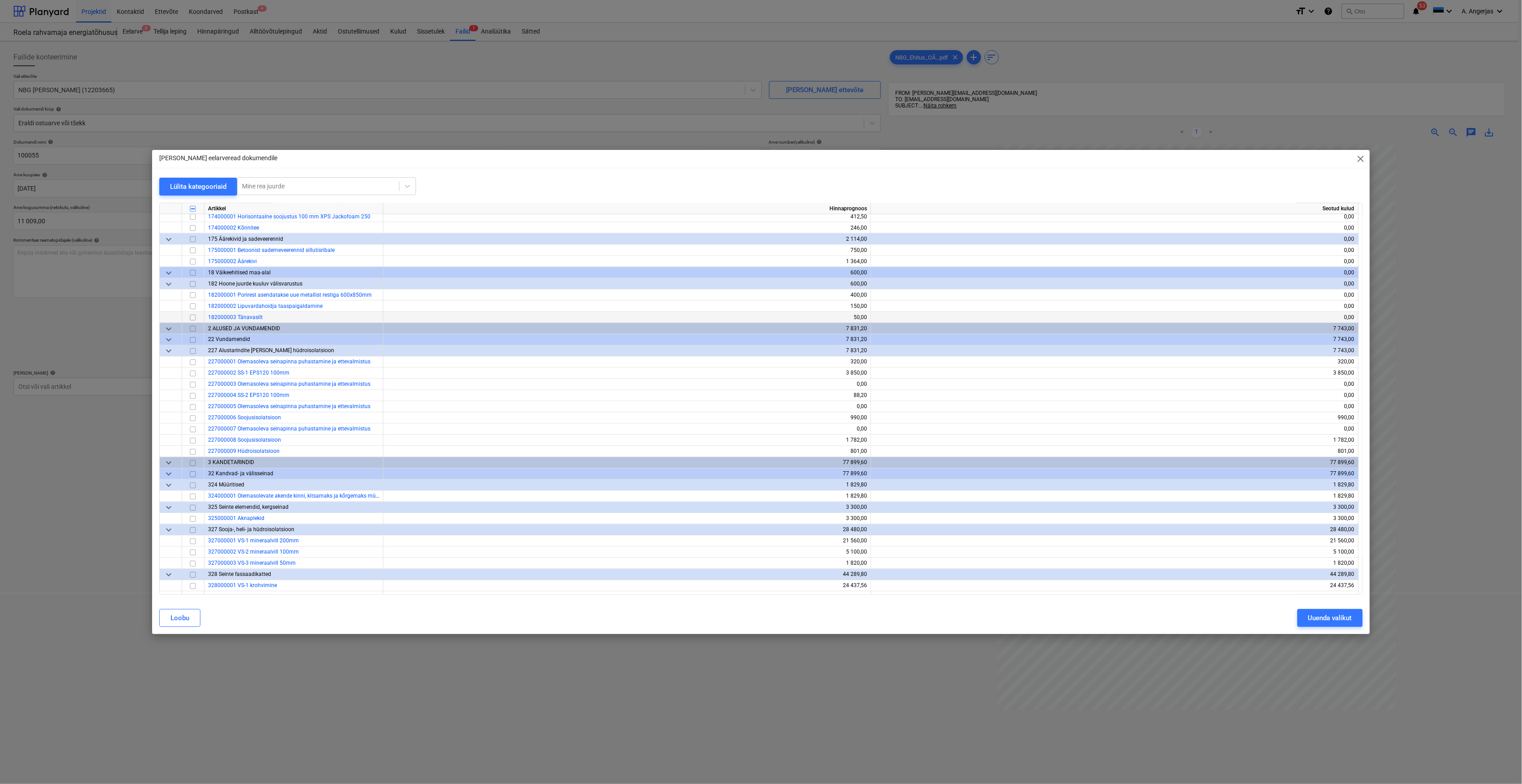
scroll to position [1014, 0]
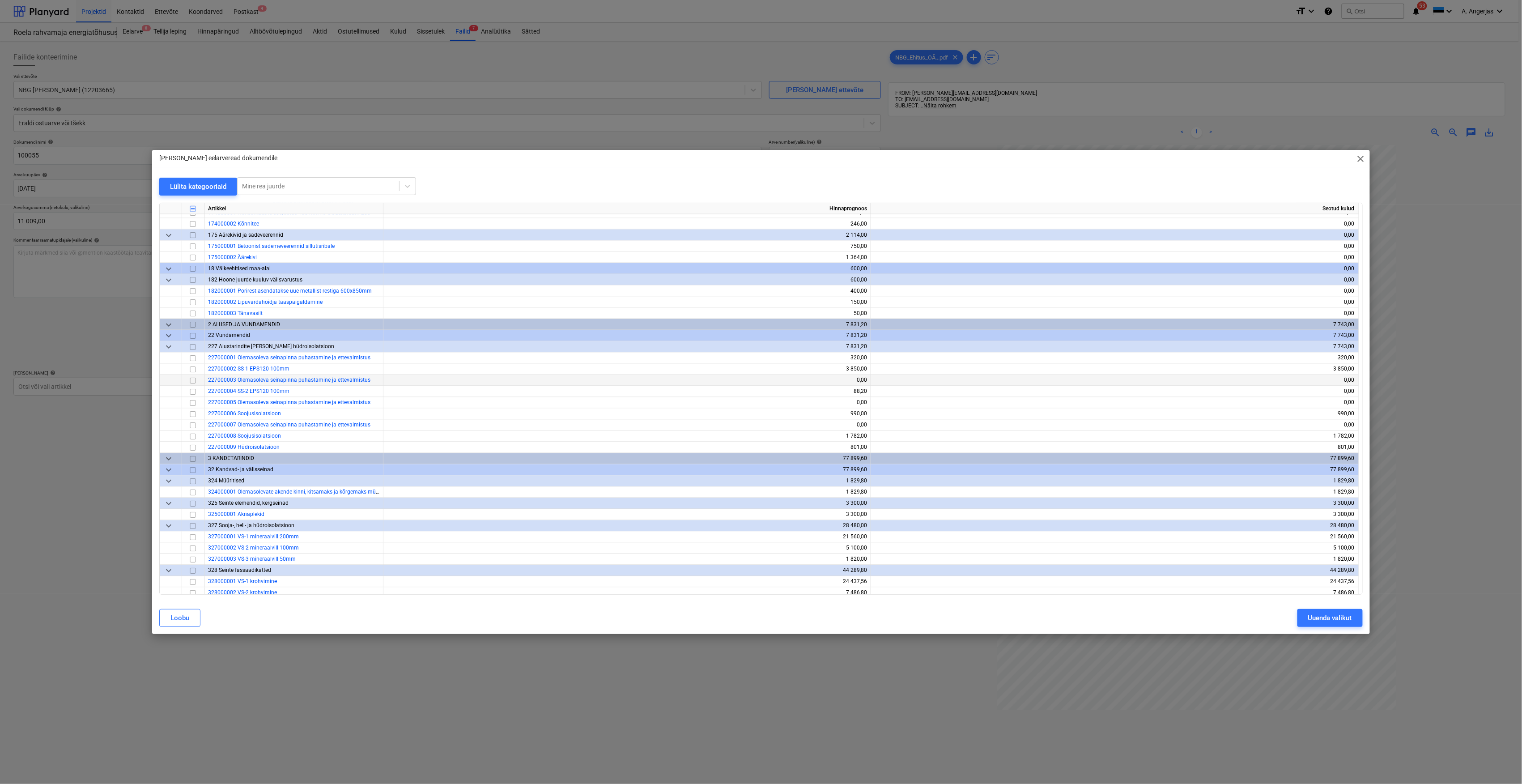
click at [190, 381] on input "checkbox" at bounding box center [193, 381] width 11 height 11
click at [192, 405] on input "checkbox" at bounding box center [193, 403] width 11 height 11
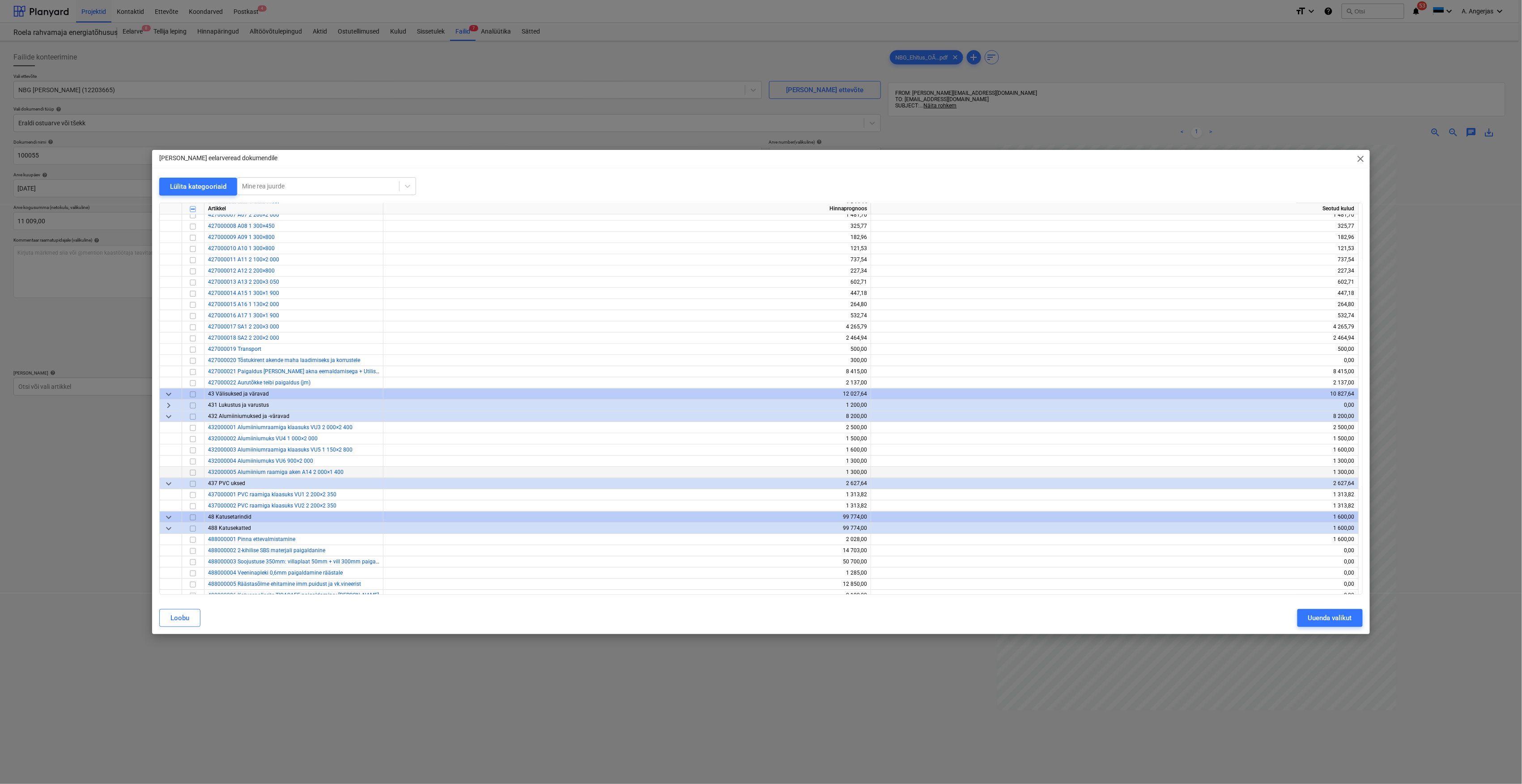
scroll to position [1730, 0]
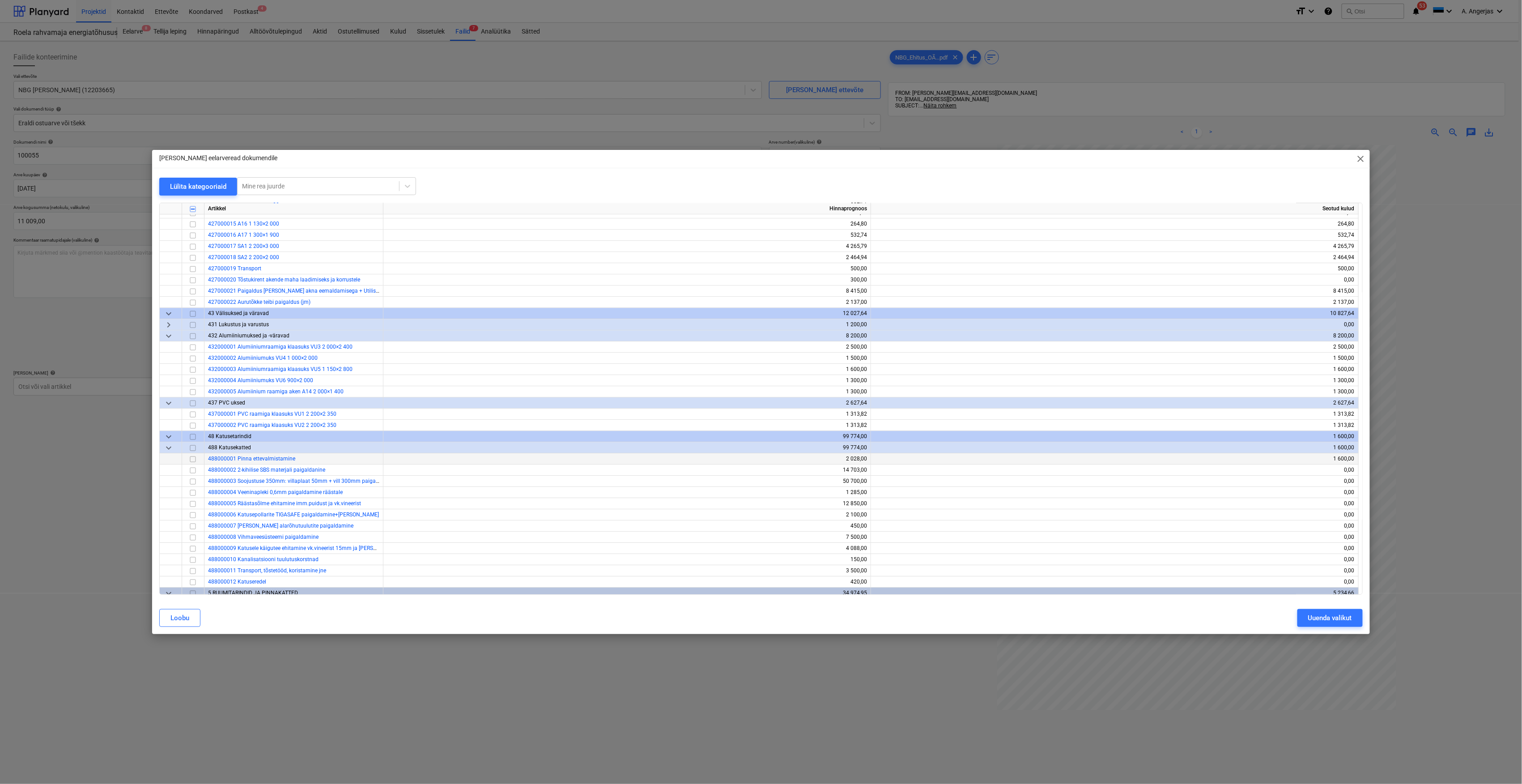
click at [194, 458] on input "checkbox" at bounding box center [193, 459] width 11 height 11
click at [1332, 618] on div "Uuenda valikut" at bounding box center [1330, 618] width 44 height 12
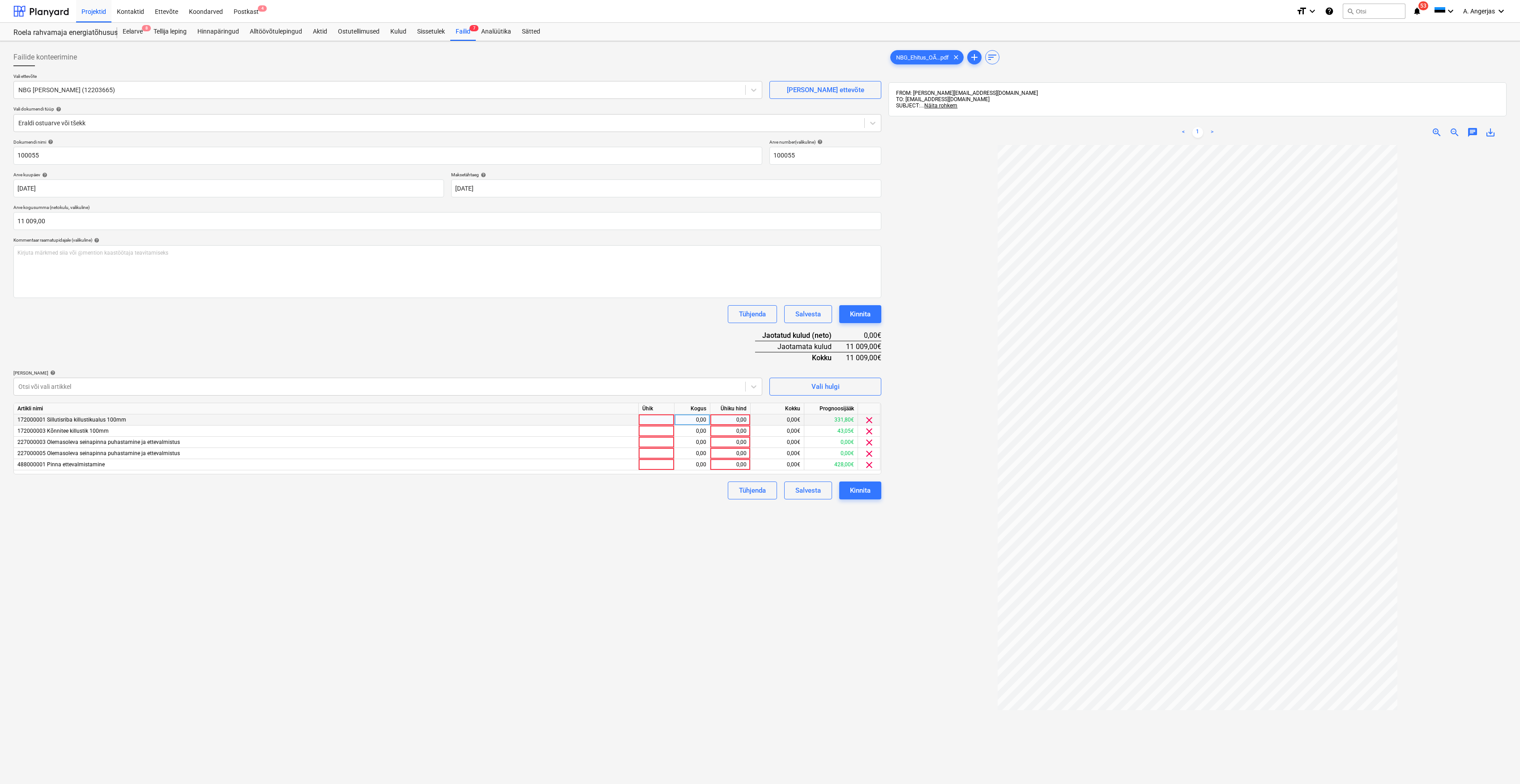
click at [662, 415] on div at bounding box center [655, 420] width 36 height 11
type input "1"
type input "tk"
click at [652, 426] on div at bounding box center [655, 431] width 36 height 11
type input "tk"
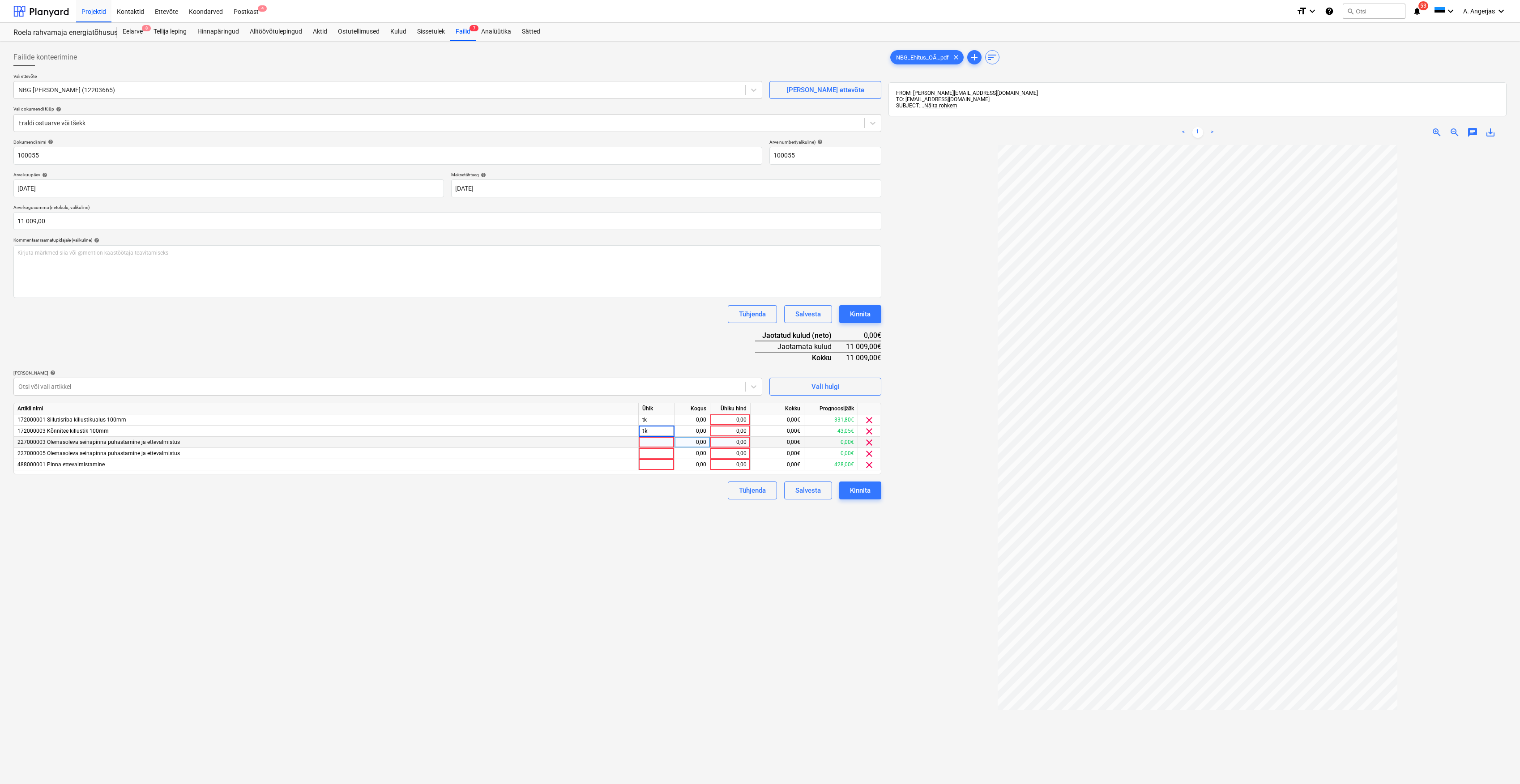
click at [655, 444] on div at bounding box center [655, 442] width 36 height 11
type input "tk"
click at [655, 450] on div at bounding box center [655, 454] width 36 height 11
type input "tk"
click at [657, 464] on div at bounding box center [655, 465] width 36 height 11
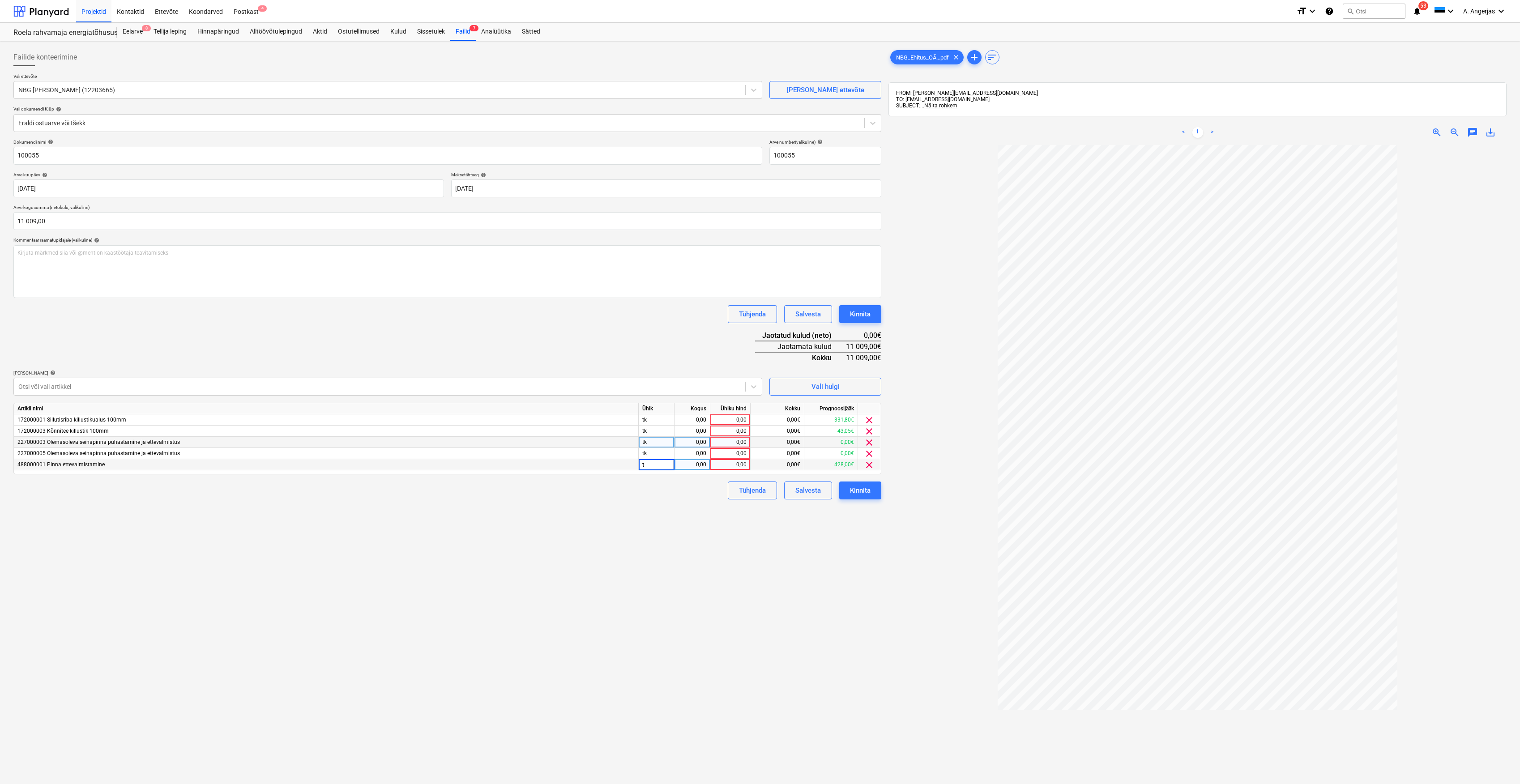
type input "tk"
click at [704, 422] on div "0,00" at bounding box center [692, 420] width 28 height 11
click at [700, 430] on div "0,00" at bounding box center [692, 431] width 28 height 11
click at [697, 439] on div "0,00" at bounding box center [692, 442] width 28 height 11
click at [699, 455] on div "0,00" at bounding box center [692, 454] width 28 height 11
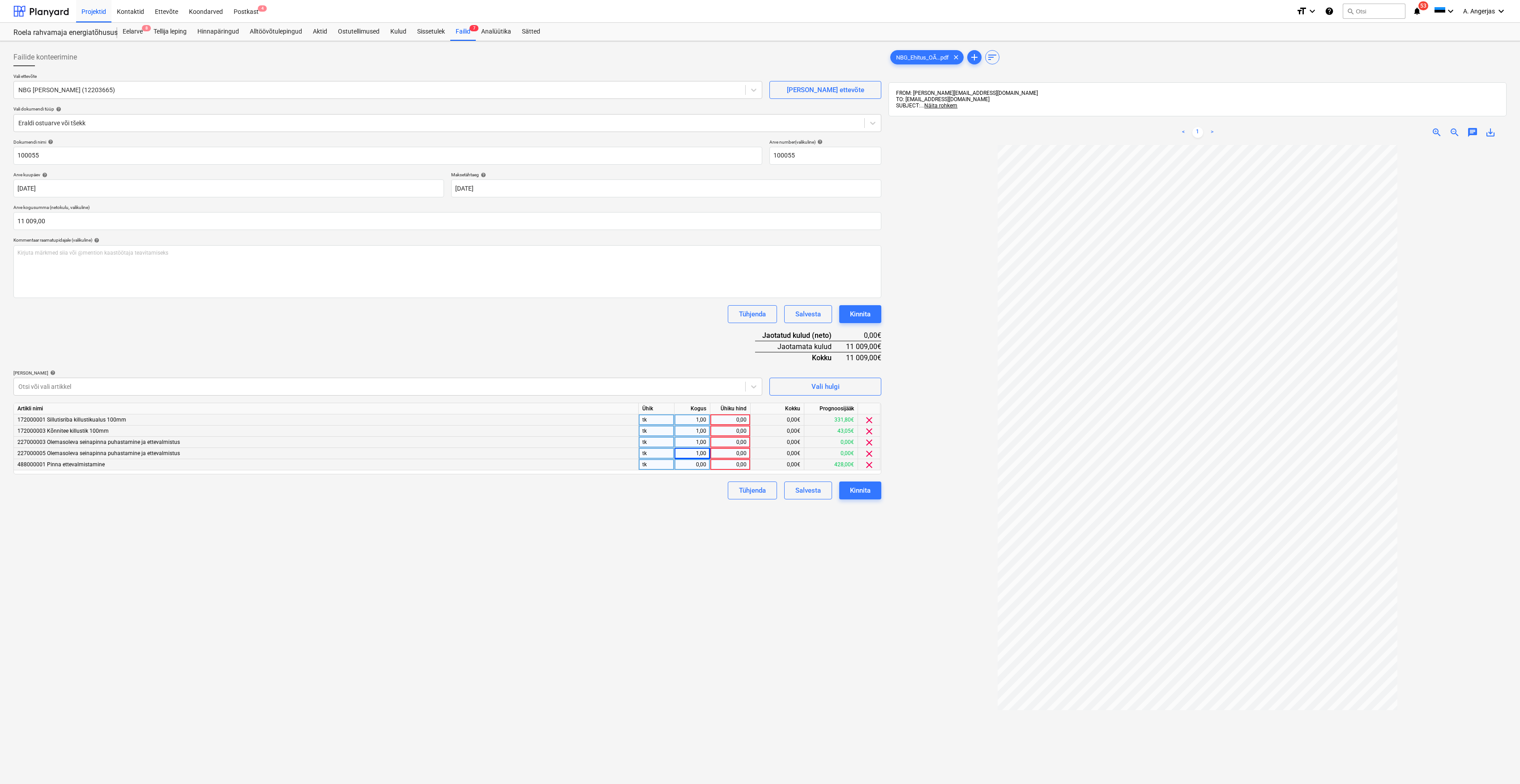
click at [702, 465] on div "0,00" at bounding box center [692, 465] width 28 height 11
click at [734, 422] on div "0,00" at bounding box center [730, 420] width 33 height 11
type input "3566"
click at [745, 429] on div "0,00" at bounding box center [730, 431] width 33 height 11
click at [731, 421] on div "3 566,00" at bounding box center [730, 420] width 33 height 11
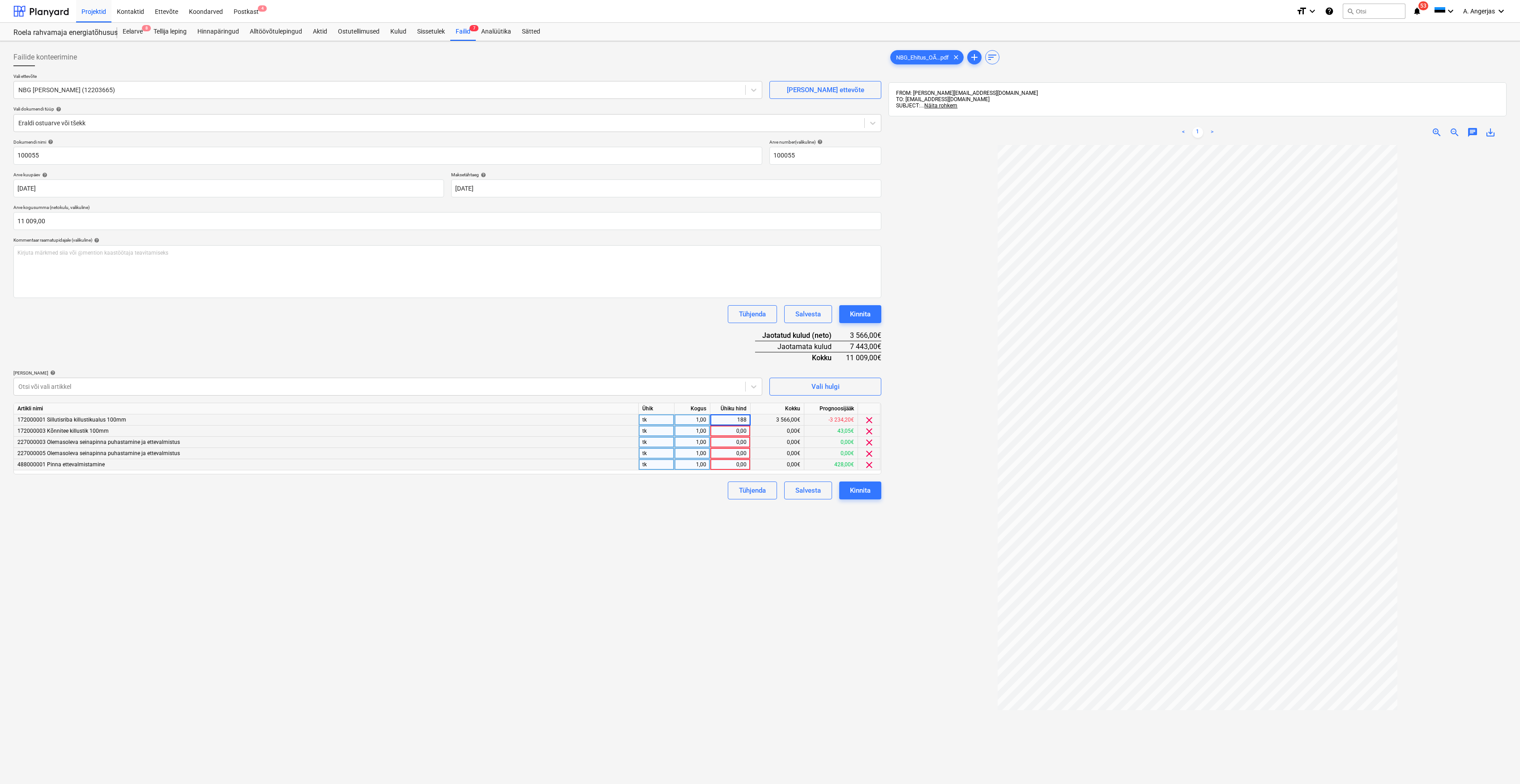
type input "1880"
click at [739, 428] on div "0,00" at bounding box center [730, 431] width 33 height 11
type input "1475"
click at [738, 436] on div "0,00" at bounding box center [730, 442] width 33 height 11
type input "2254"
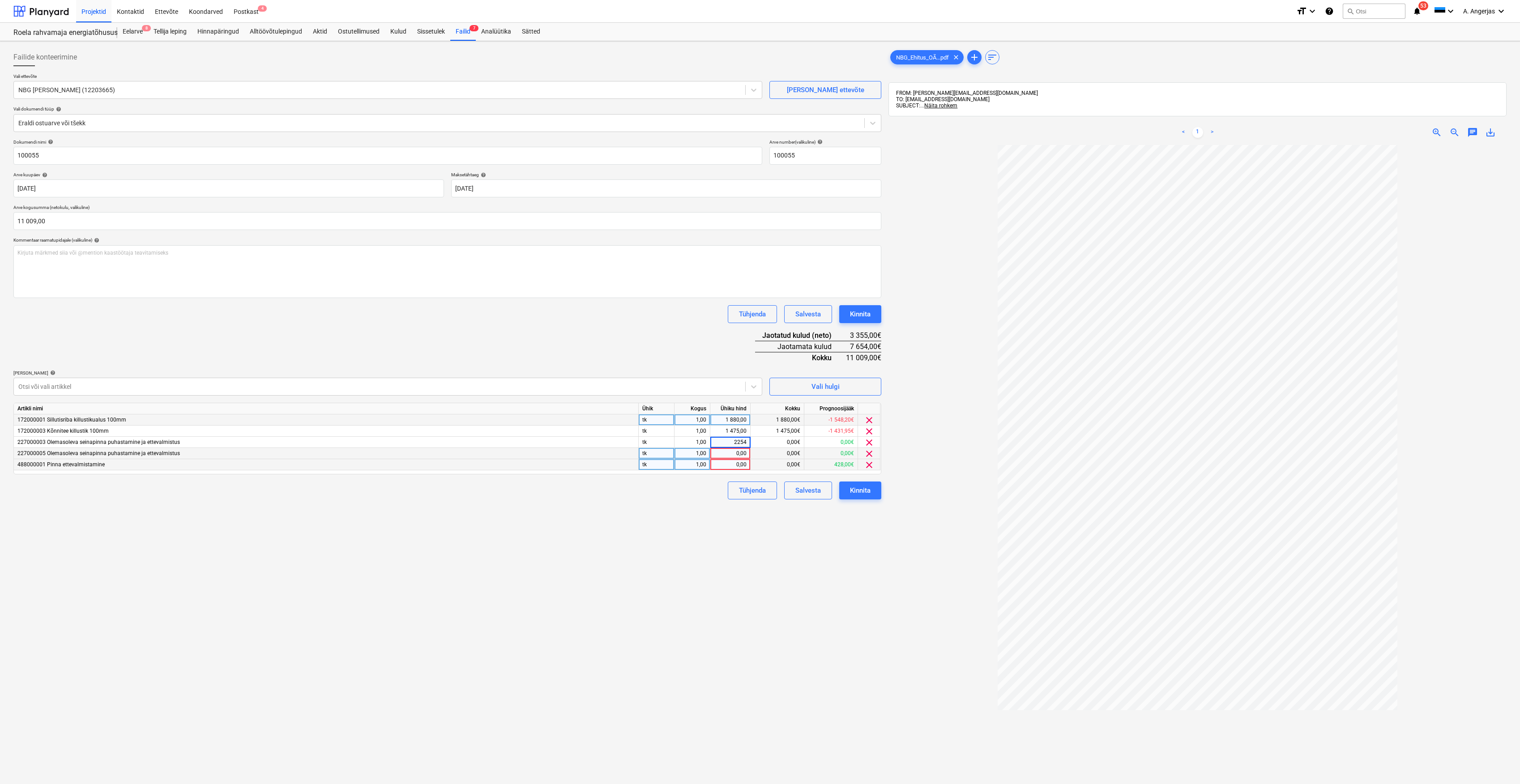
click at [744, 455] on div "0,00" at bounding box center [730, 454] width 33 height 11
type input "2254"
click at [741, 462] on div "0,00" at bounding box center [730, 465] width 33 height 11
type input "3146"
click at [686, 549] on div "Failide konteerimine Vali ettevõte NBG Ehitus OÜ (12203665) [PERSON_NAME] uus e…" at bounding box center [447, 476] width 875 height 862
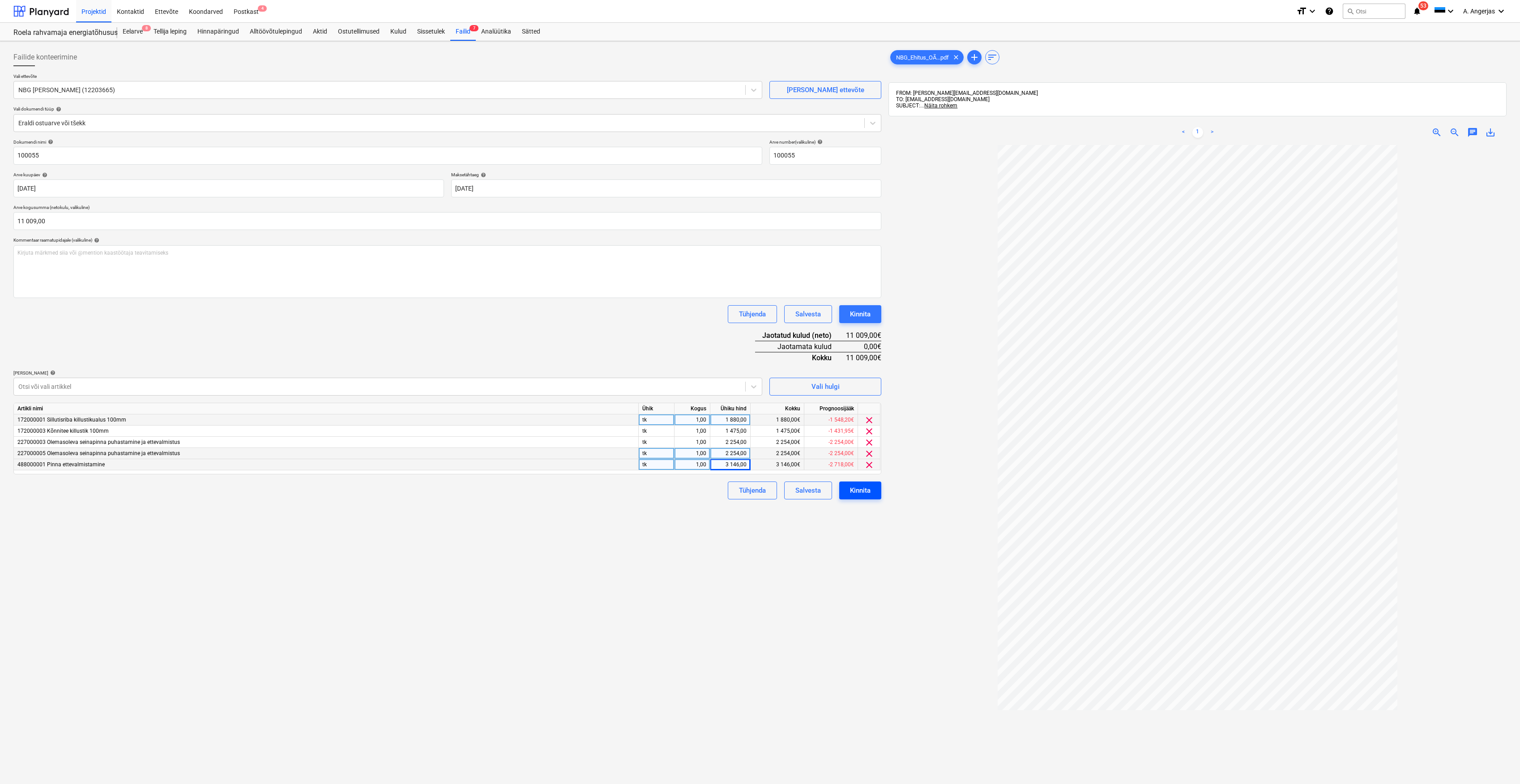
click at [869, 487] on div "Kinnita" at bounding box center [860, 490] width 21 height 12
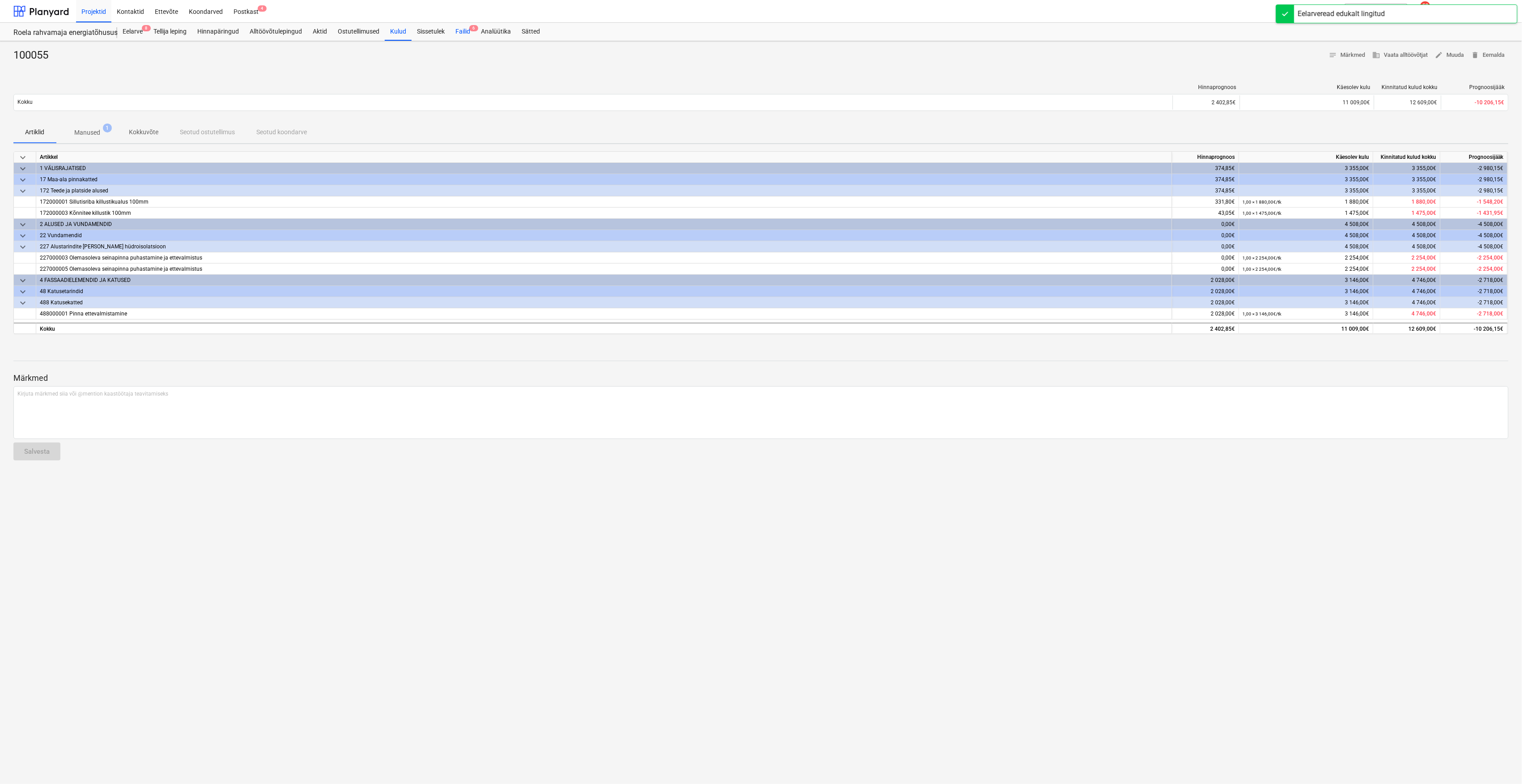
click at [466, 32] on div "Failid 6" at bounding box center [463, 32] width 26 height 18
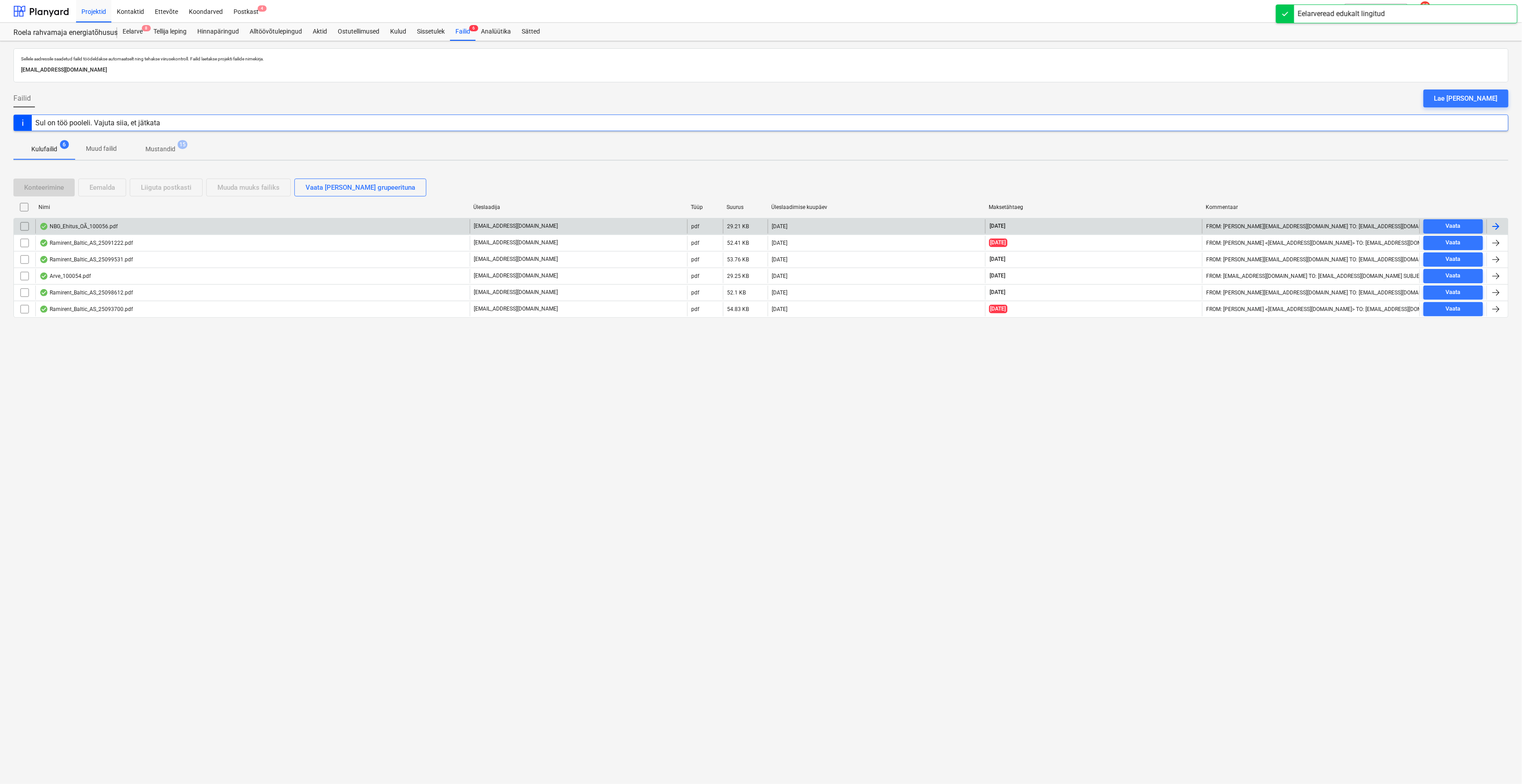
click at [69, 231] on div "NBG_Ehitus_OÃ_100056.pdf" at bounding box center [253, 226] width 435 height 15
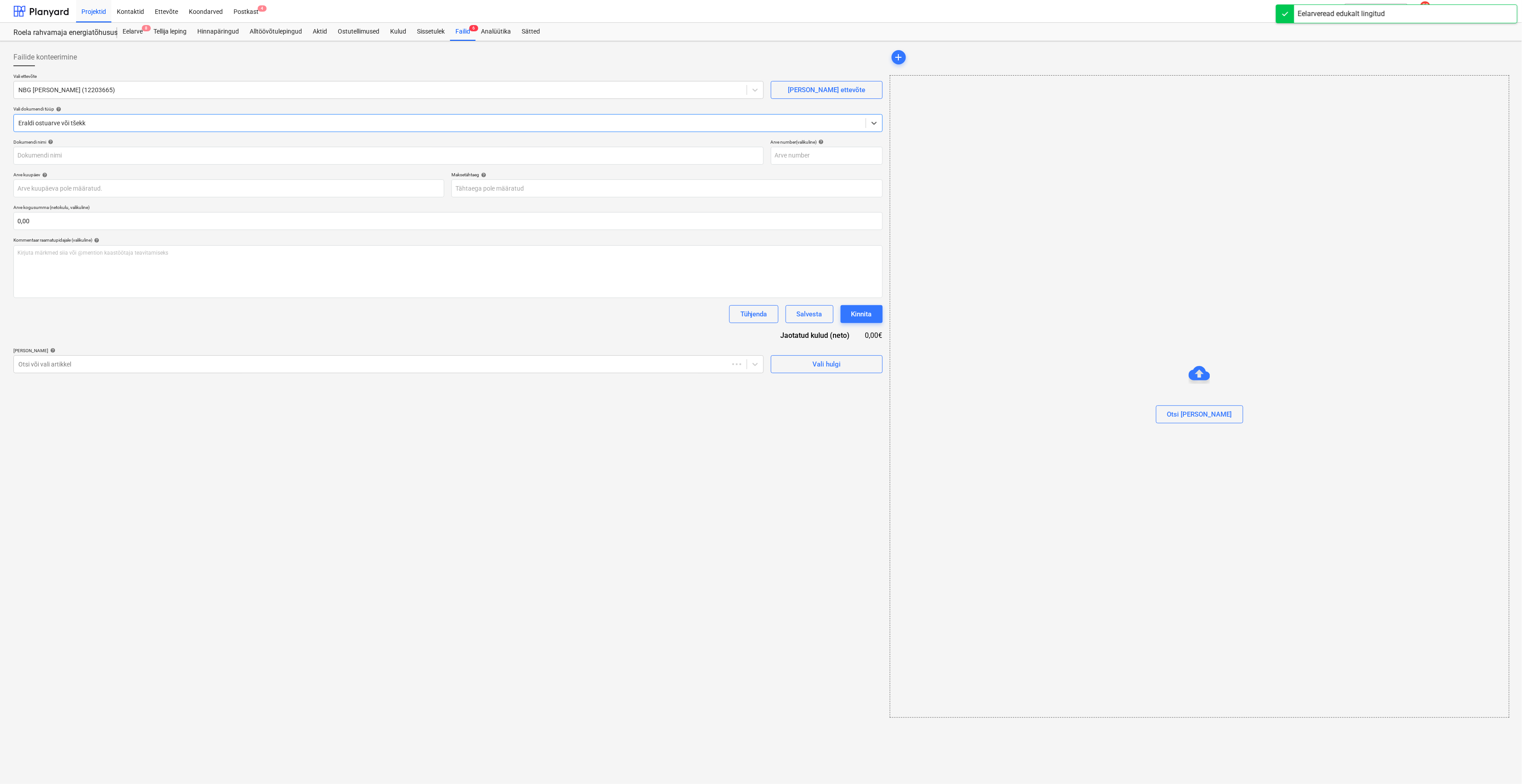
type input "100056"
type input "[DATE]"
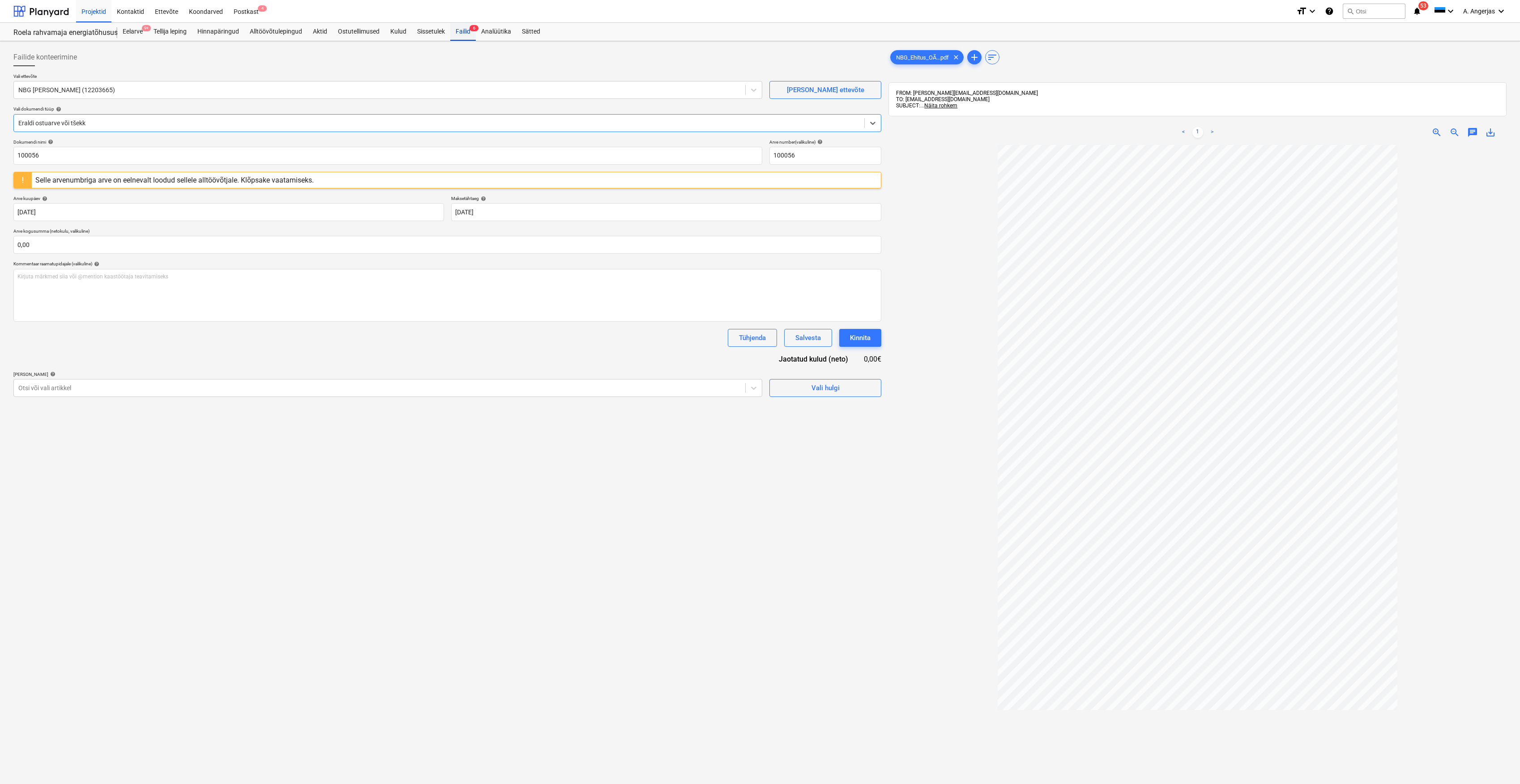
click at [466, 30] on div "Failid 6" at bounding box center [463, 32] width 26 height 18
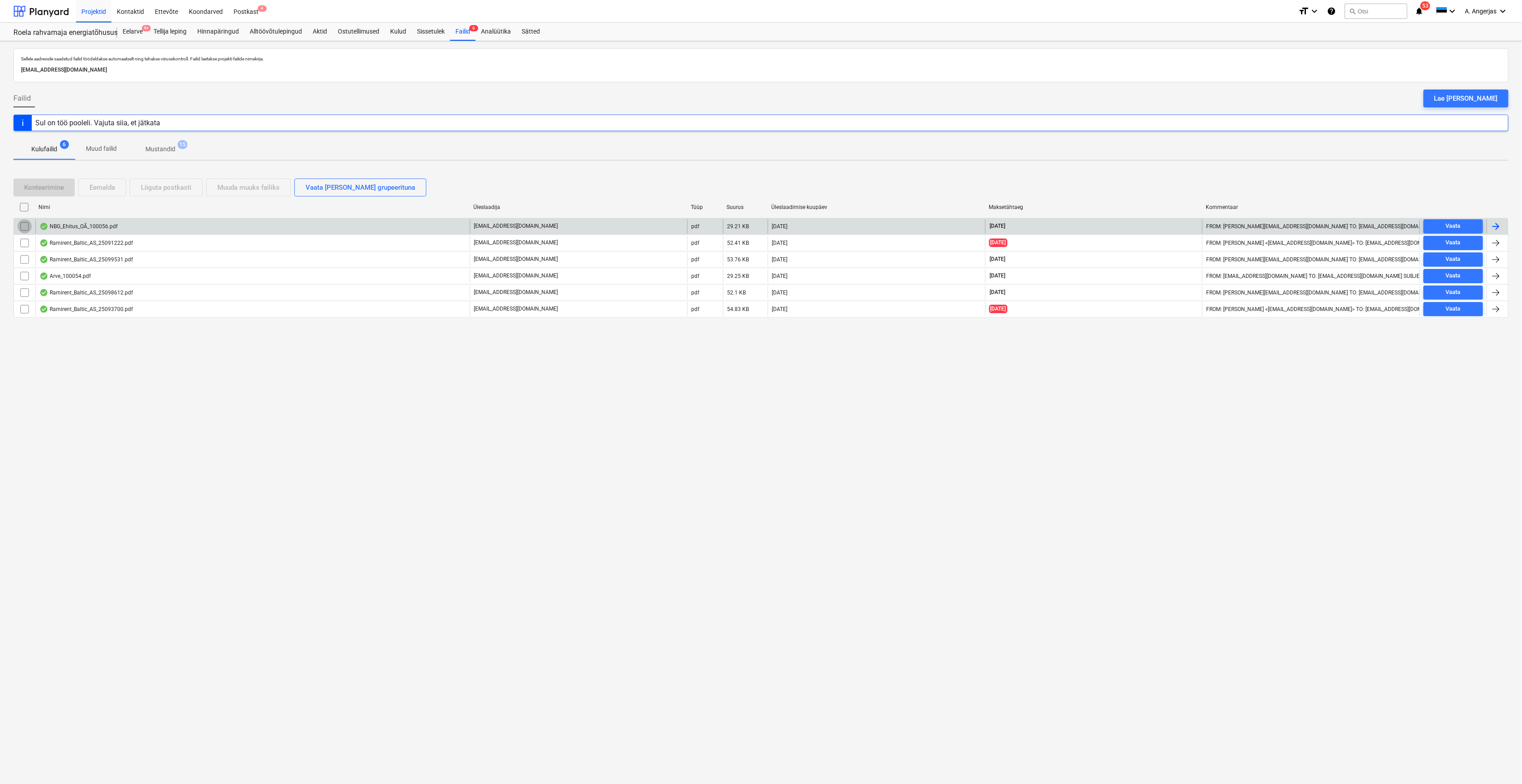
click at [26, 227] on input "checkbox" at bounding box center [25, 226] width 15 height 15
click at [119, 188] on button "Eemalda" at bounding box center [102, 188] width 47 height 18
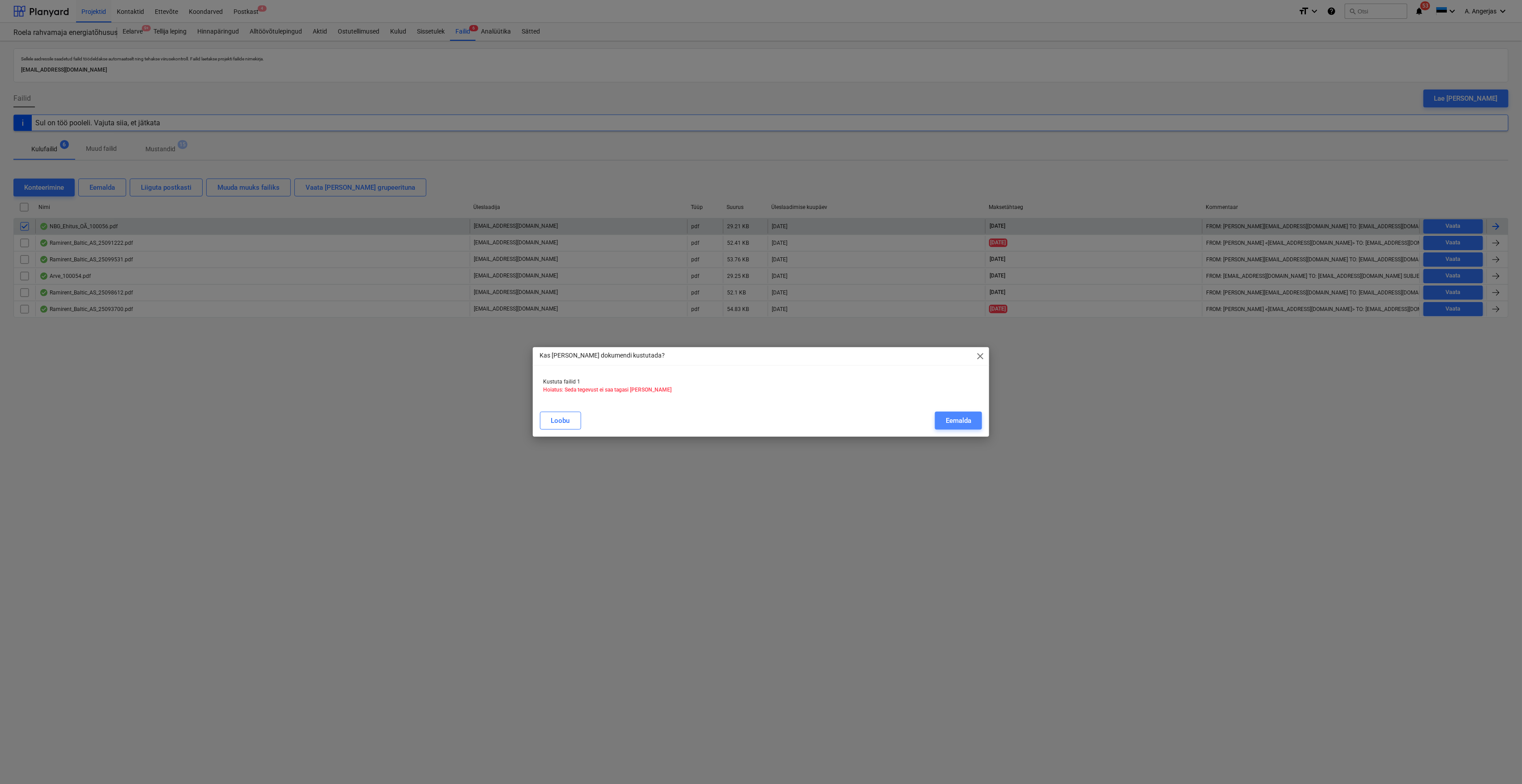
click at [960, 419] on div "Eemalda" at bounding box center [959, 420] width 26 height 12
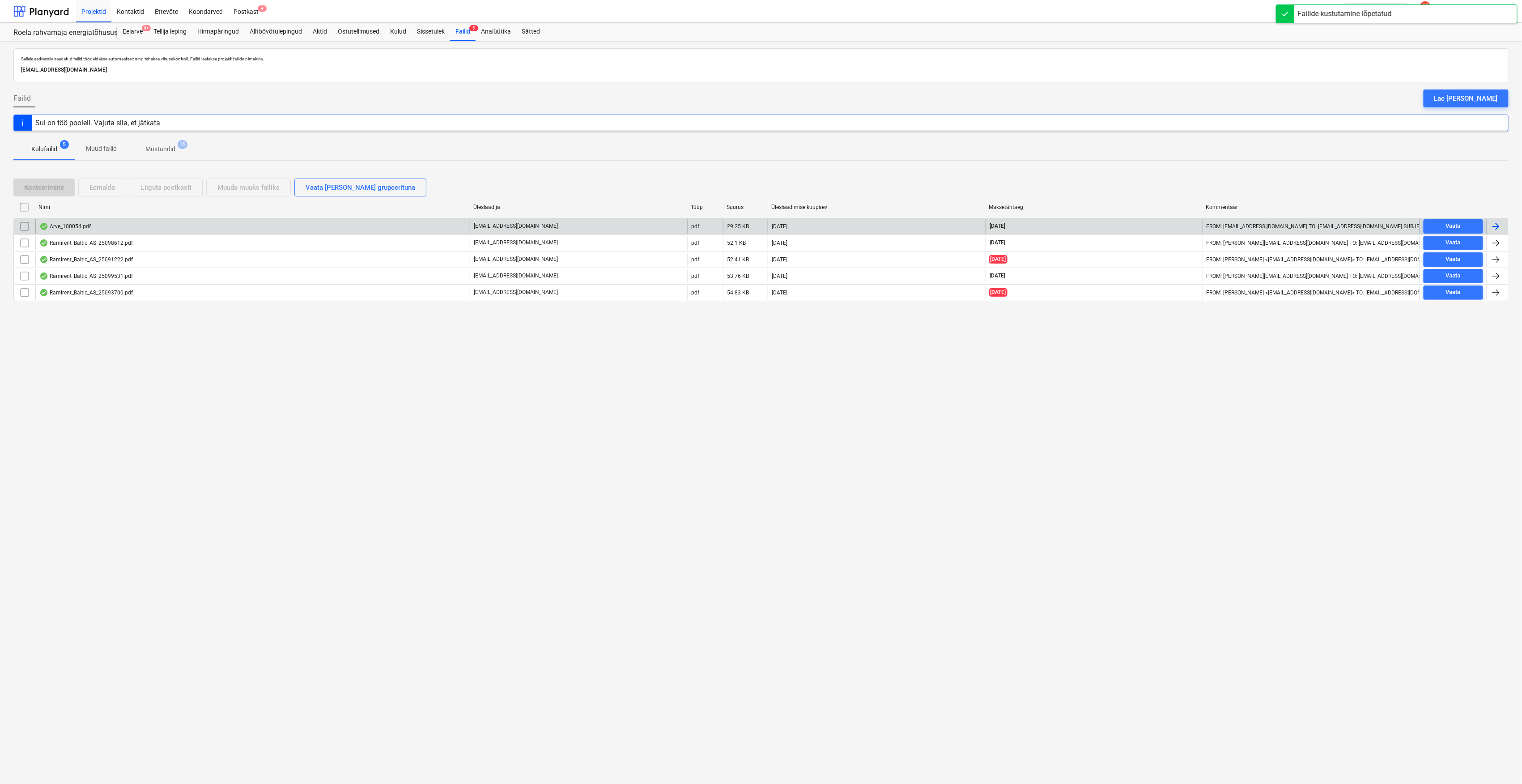
click at [81, 225] on div "Arve_100054.pdf" at bounding box center [65, 226] width 51 height 7
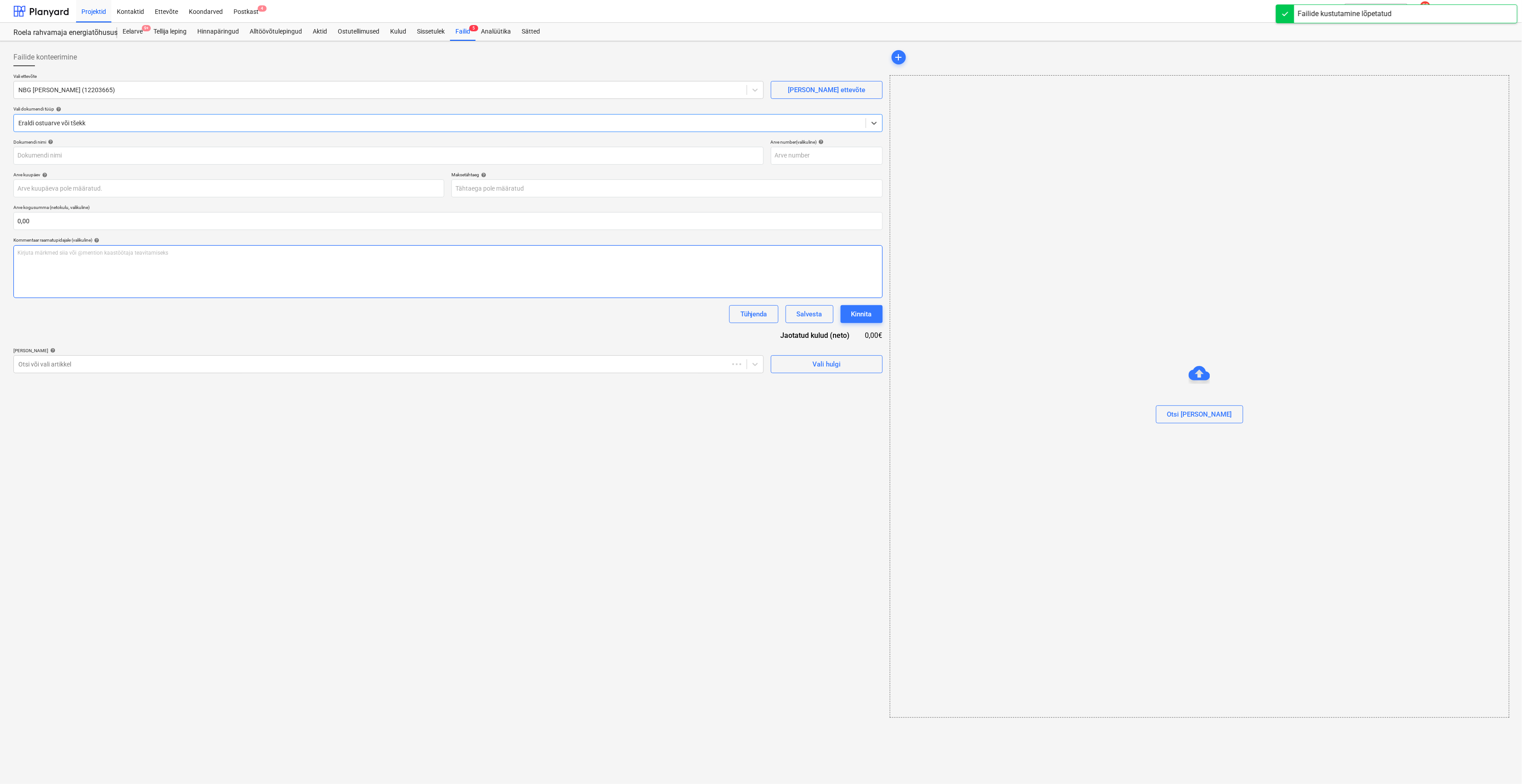
type input "100054"
type input "[DATE]"
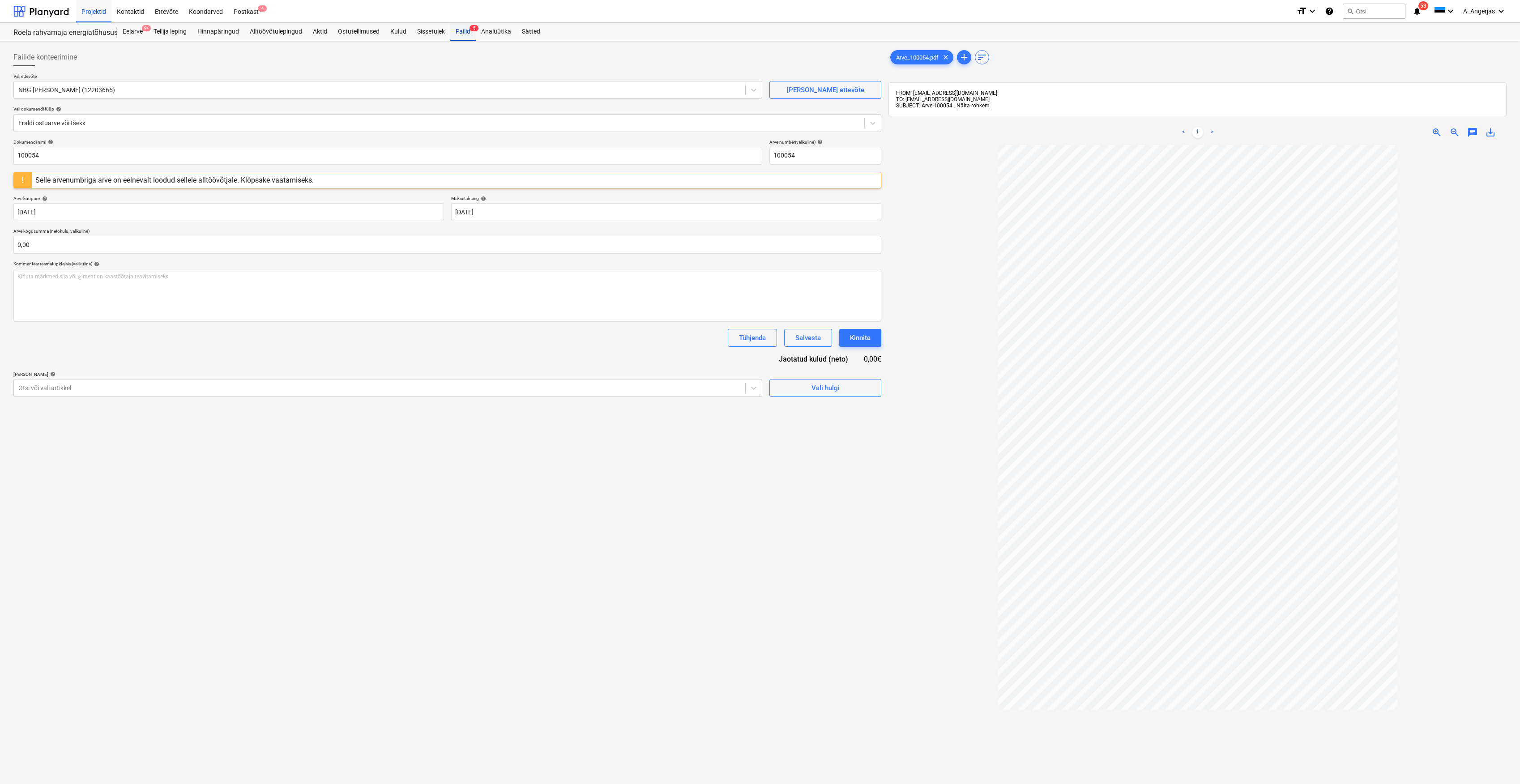
click at [464, 29] on div "Failid 5" at bounding box center [463, 32] width 26 height 18
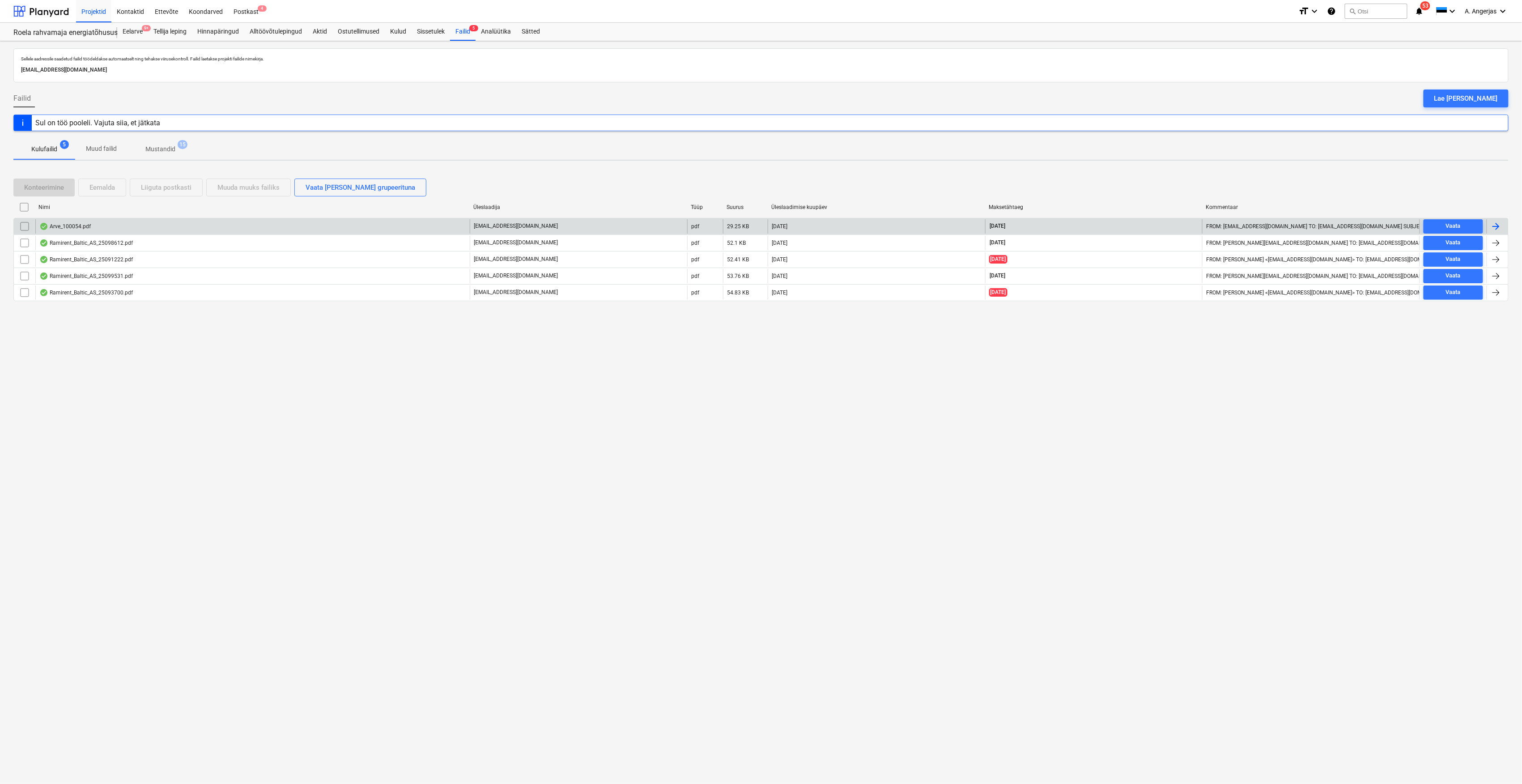
click at [24, 224] on input "checkbox" at bounding box center [25, 226] width 15 height 15
click at [113, 190] on div "Eemalda" at bounding box center [102, 187] width 26 height 12
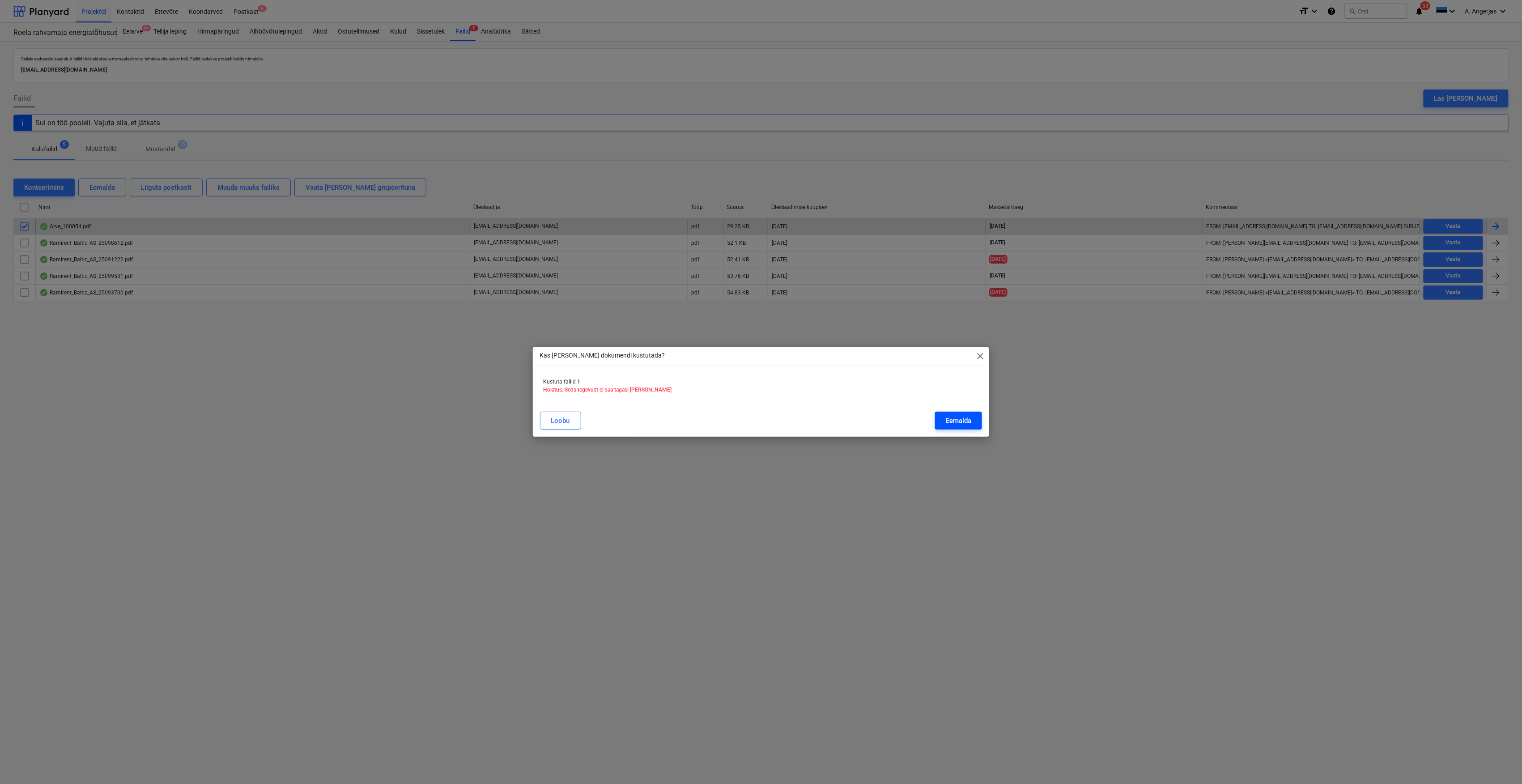
click at [949, 413] on button "Eemalda" at bounding box center [958, 421] width 47 height 18
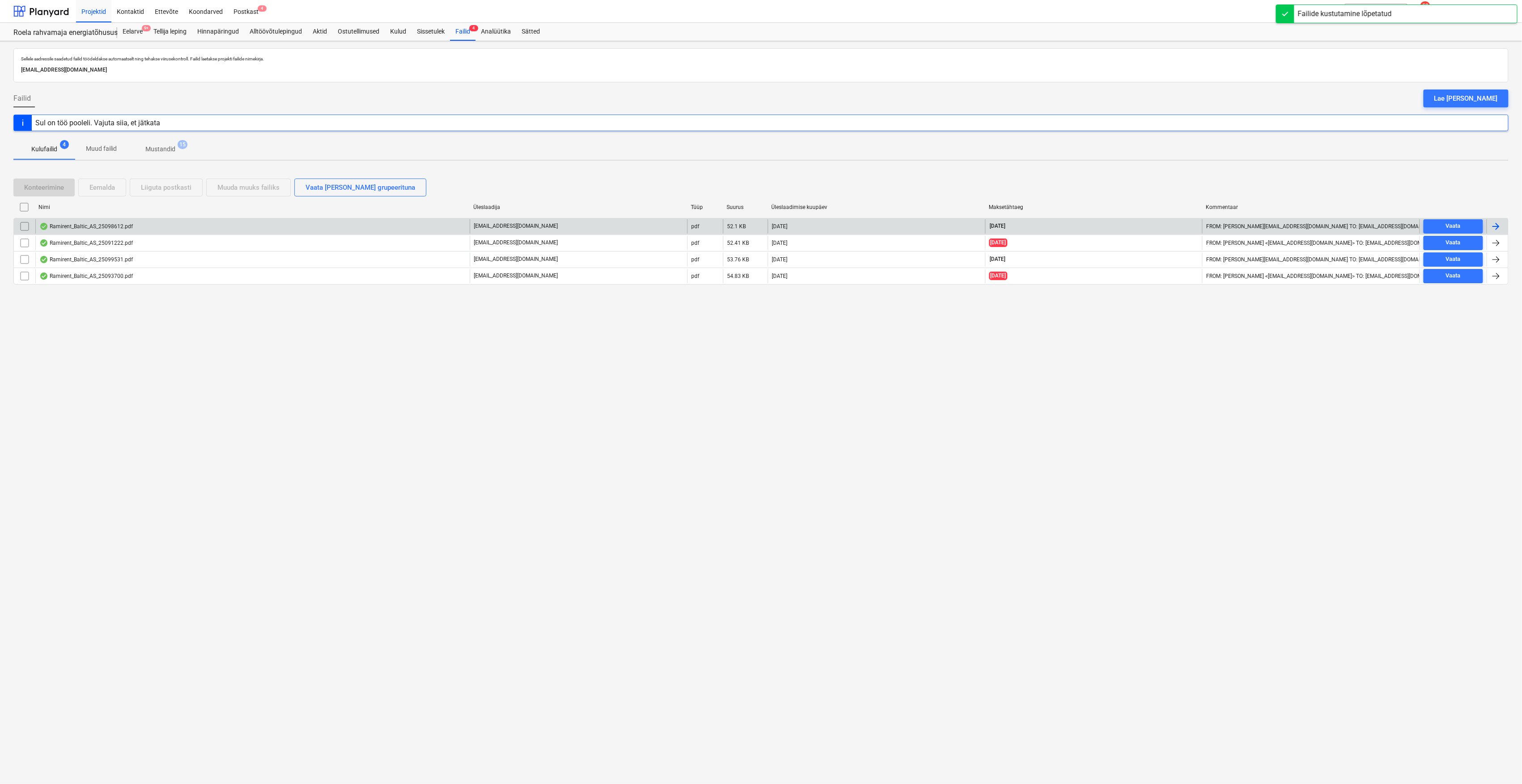
click at [160, 351] on div "Sellele aadressile saadetud failid töödeldakse automaatselt ning tehakse viirus…" at bounding box center [761, 413] width 1522 height 743
click at [130, 30] on div "Eelarve 9+" at bounding box center [132, 32] width 31 height 18
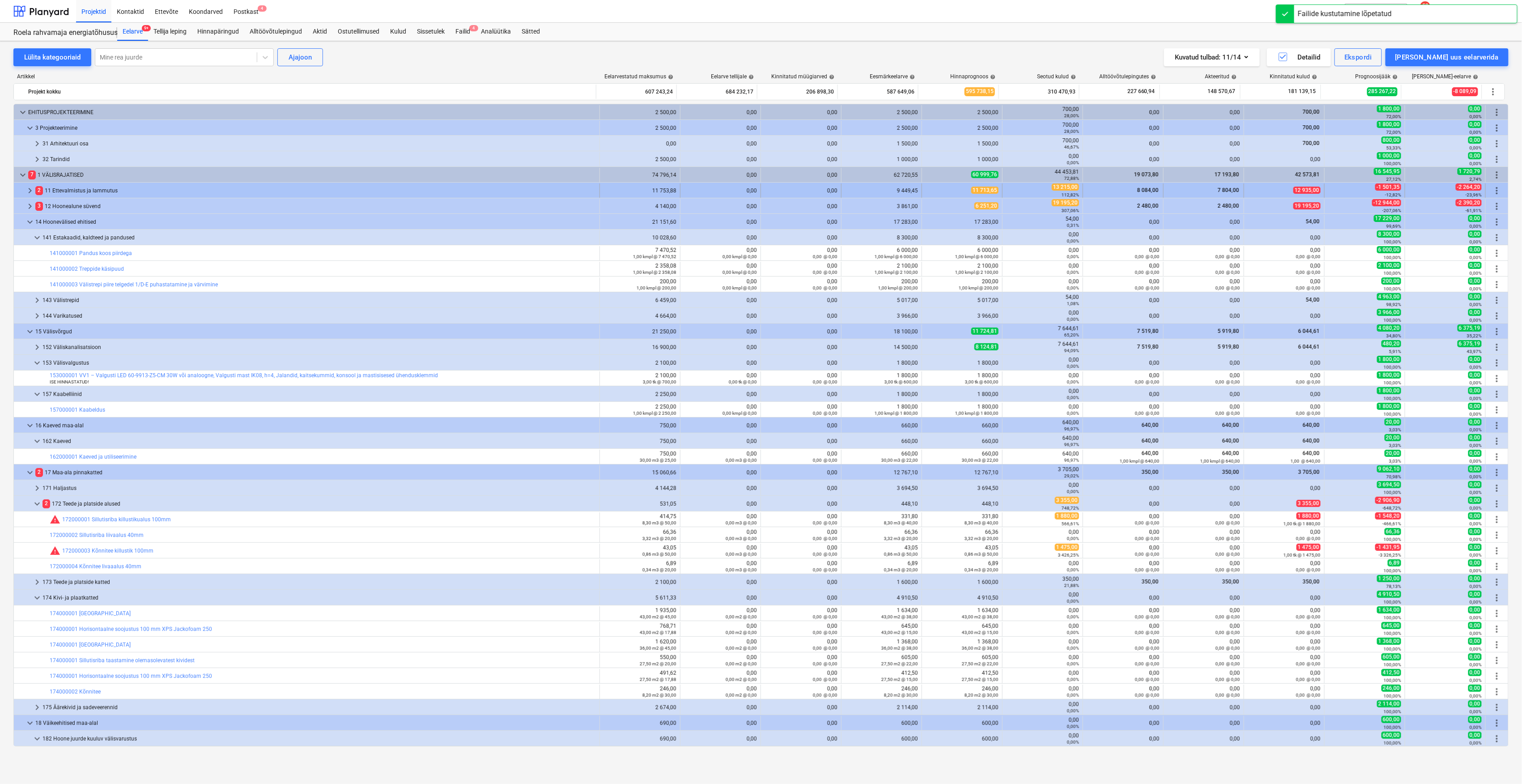
click at [29, 193] on span "keyboard_arrow_right" at bounding box center [30, 191] width 11 height 11
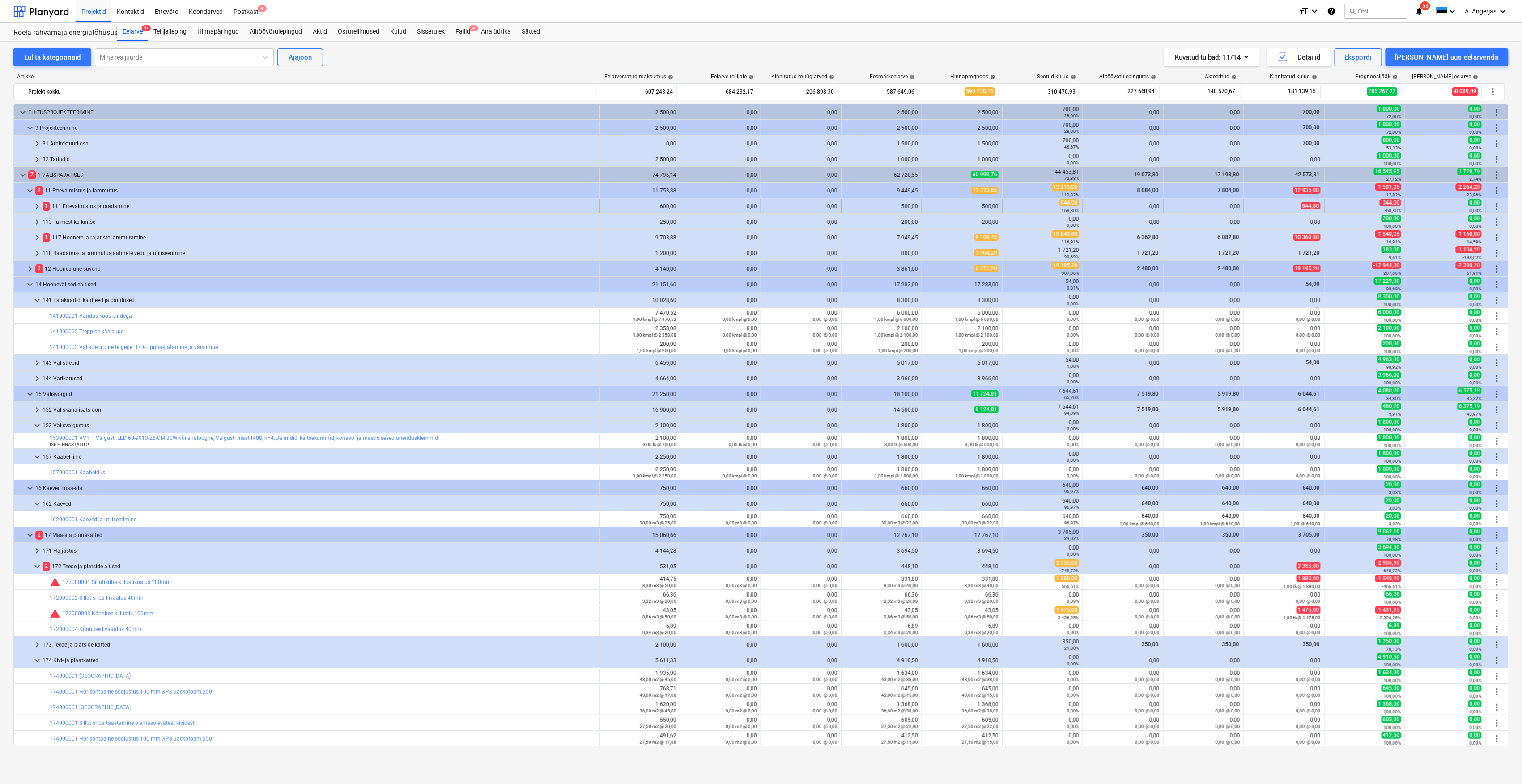
click at [983, 206] on div "500,00" at bounding box center [962, 206] width 73 height 6
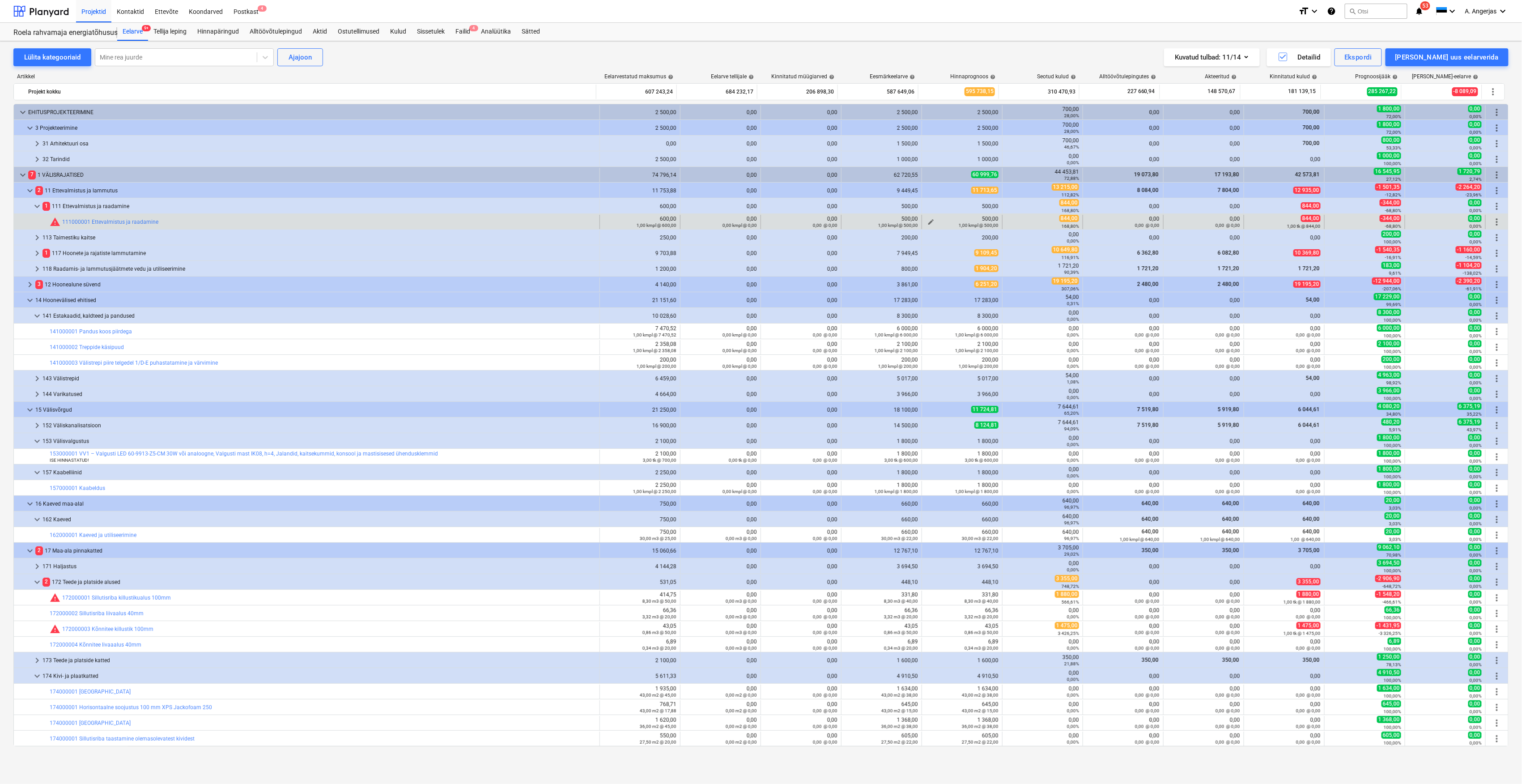
click at [928, 223] on span "edit" at bounding box center [931, 222] width 7 height 7
type textarea "x"
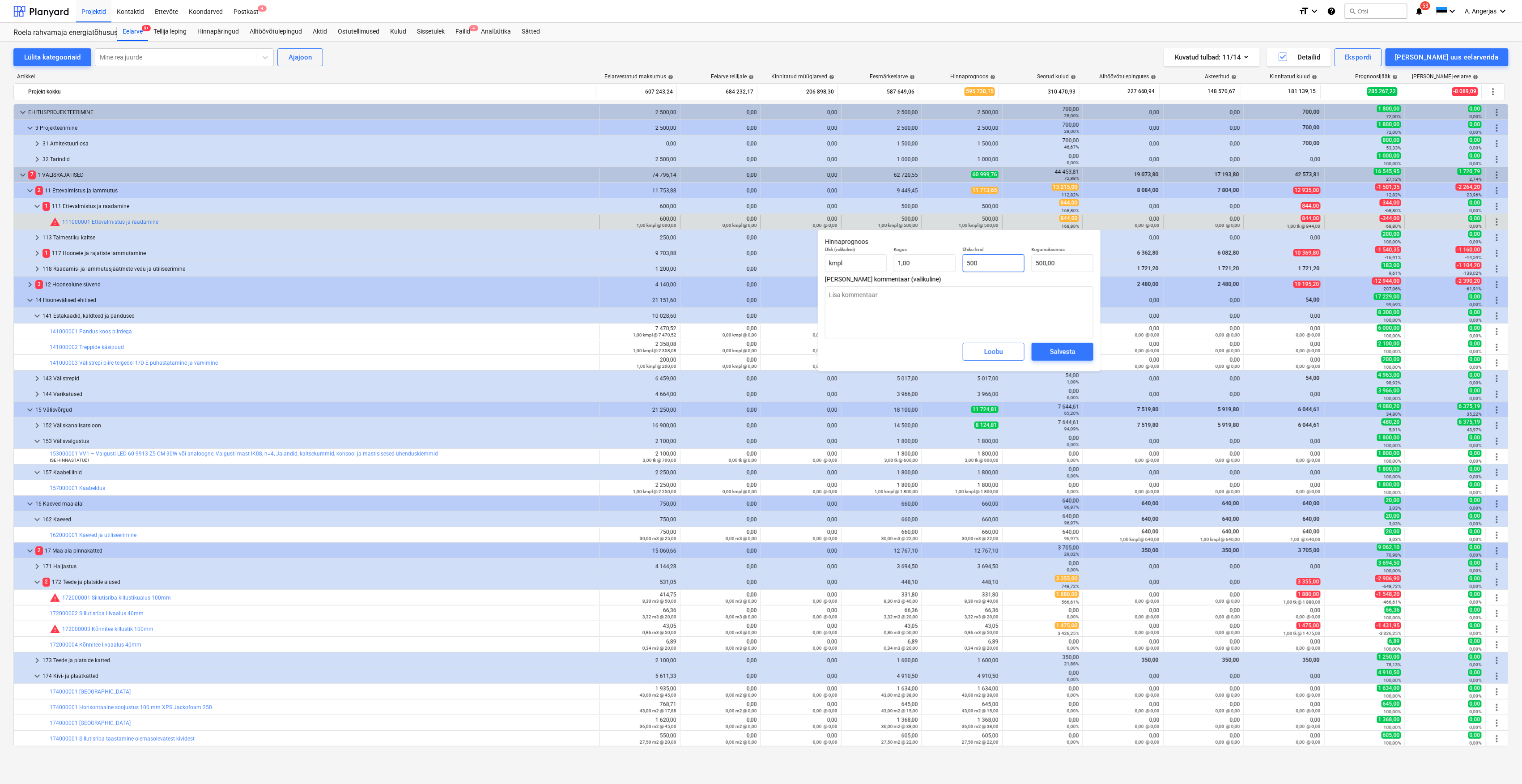
click at [1004, 264] on input "500" at bounding box center [994, 263] width 62 height 18
click at [1002, 266] on input "500" at bounding box center [994, 263] width 62 height 18
type input "8"
type textarea "x"
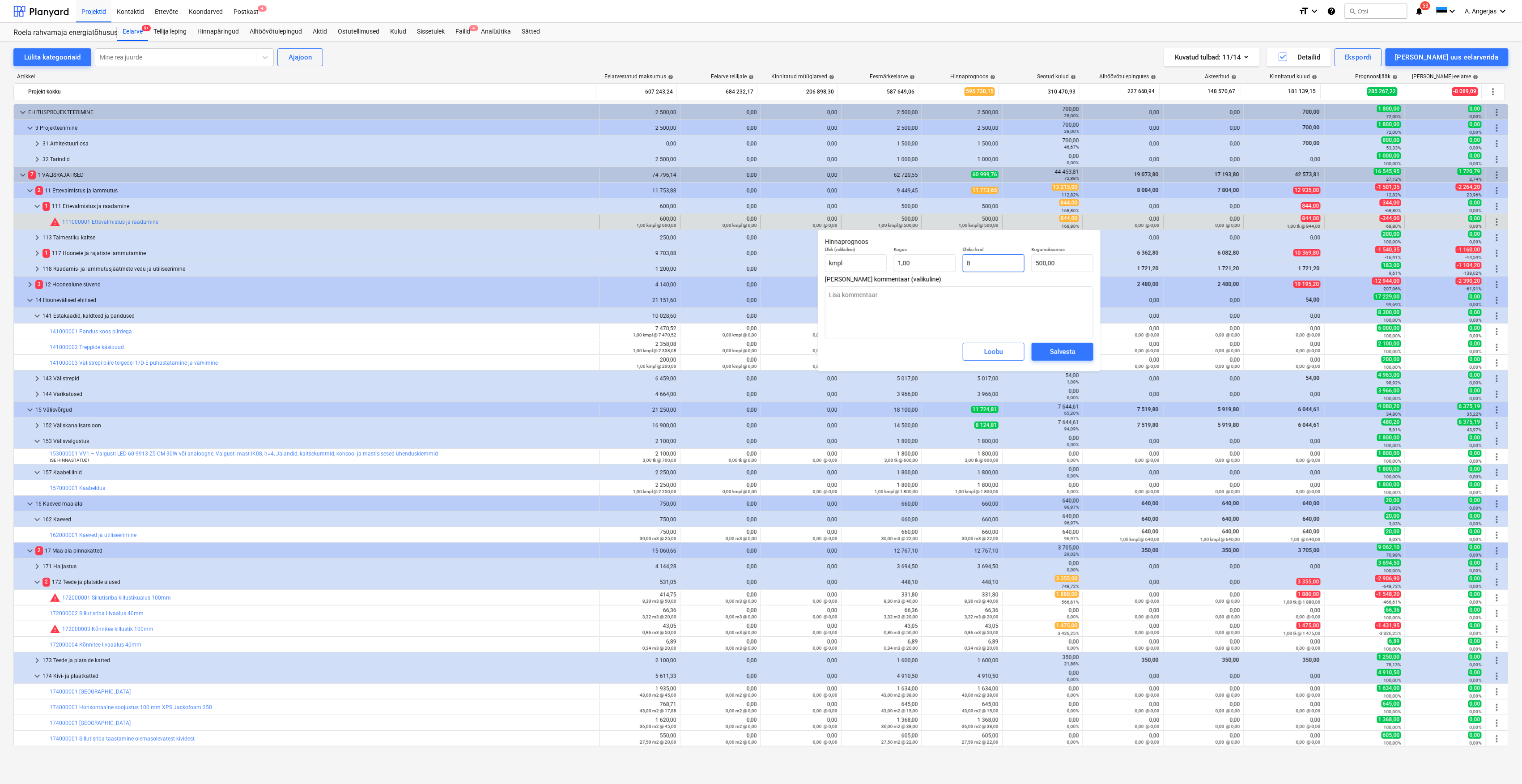
type input "8,00"
type textarea "x"
type input "84"
type input "84,00"
type textarea "x"
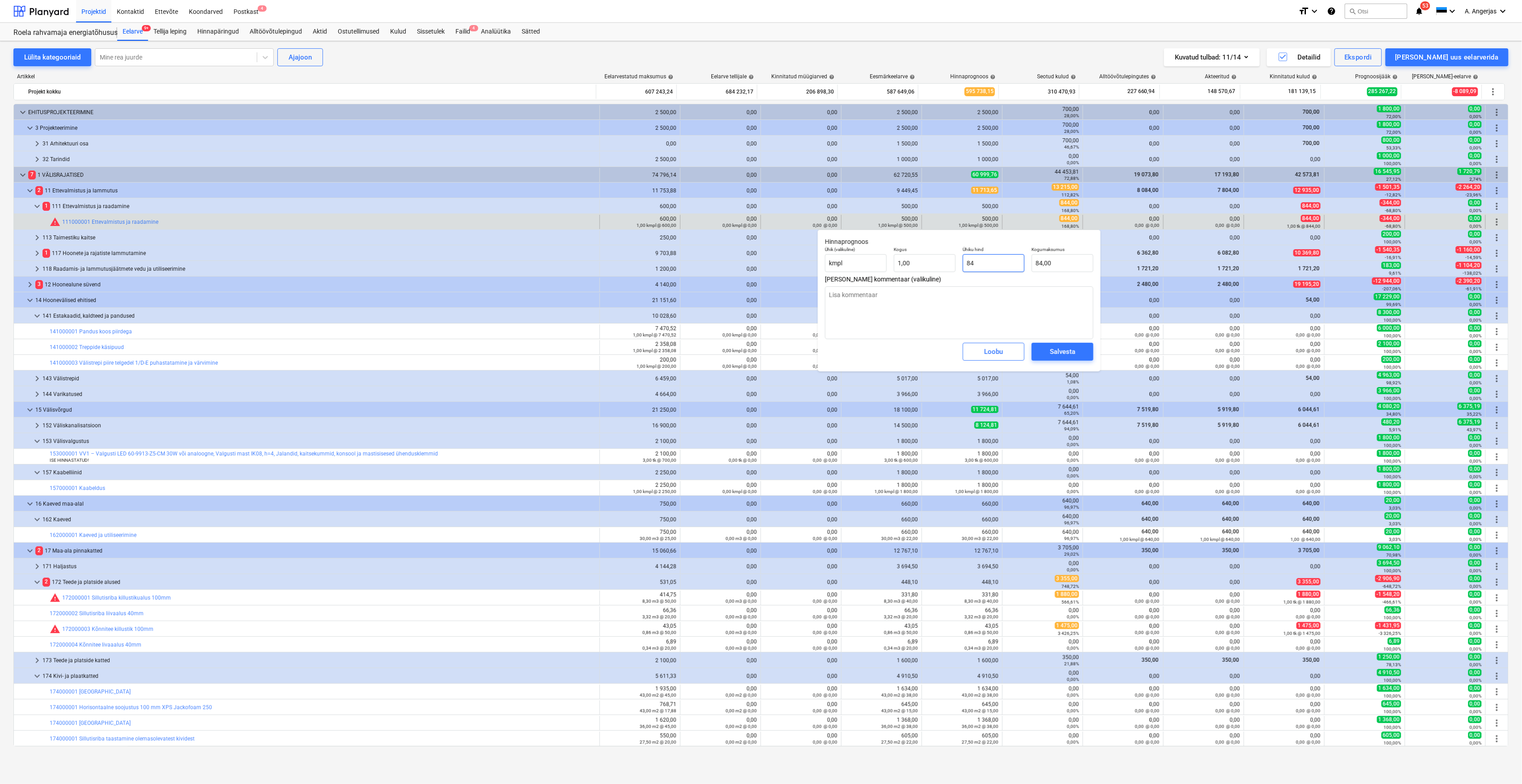
type input "844"
type input "844,00"
click at [1062, 353] on div "Salvesta" at bounding box center [1063, 351] width 26 height 12
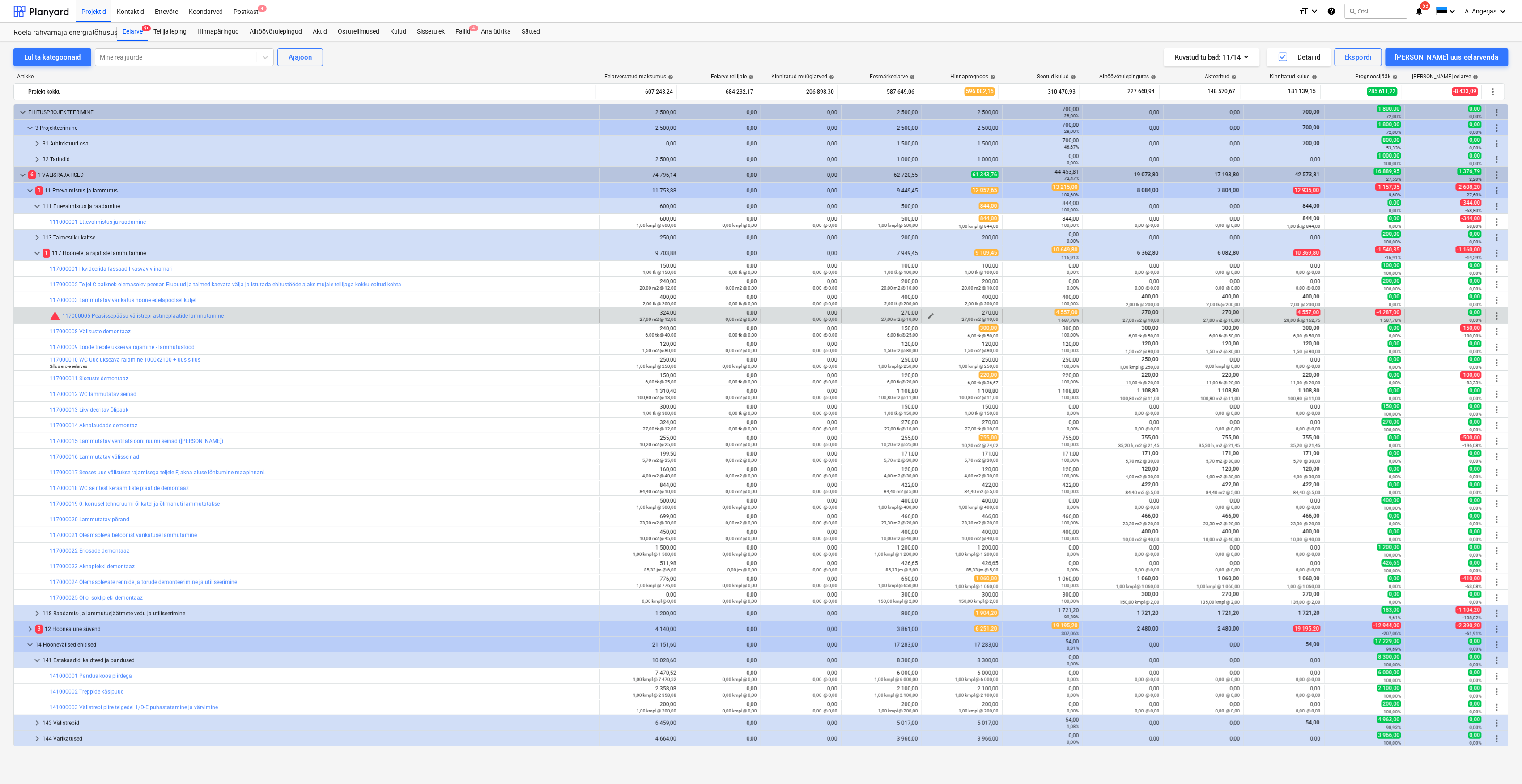
click at [928, 317] on div "27,00 m2 @ 10,00" at bounding box center [962, 319] width 73 height 6
click at [928, 316] on span "edit" at bounding box center [931, 316] width 7 height 7
type textarea "x"
type input "10"
click at [978, 350] on input "10" at bounding box center [994, 357] width 62 height 18
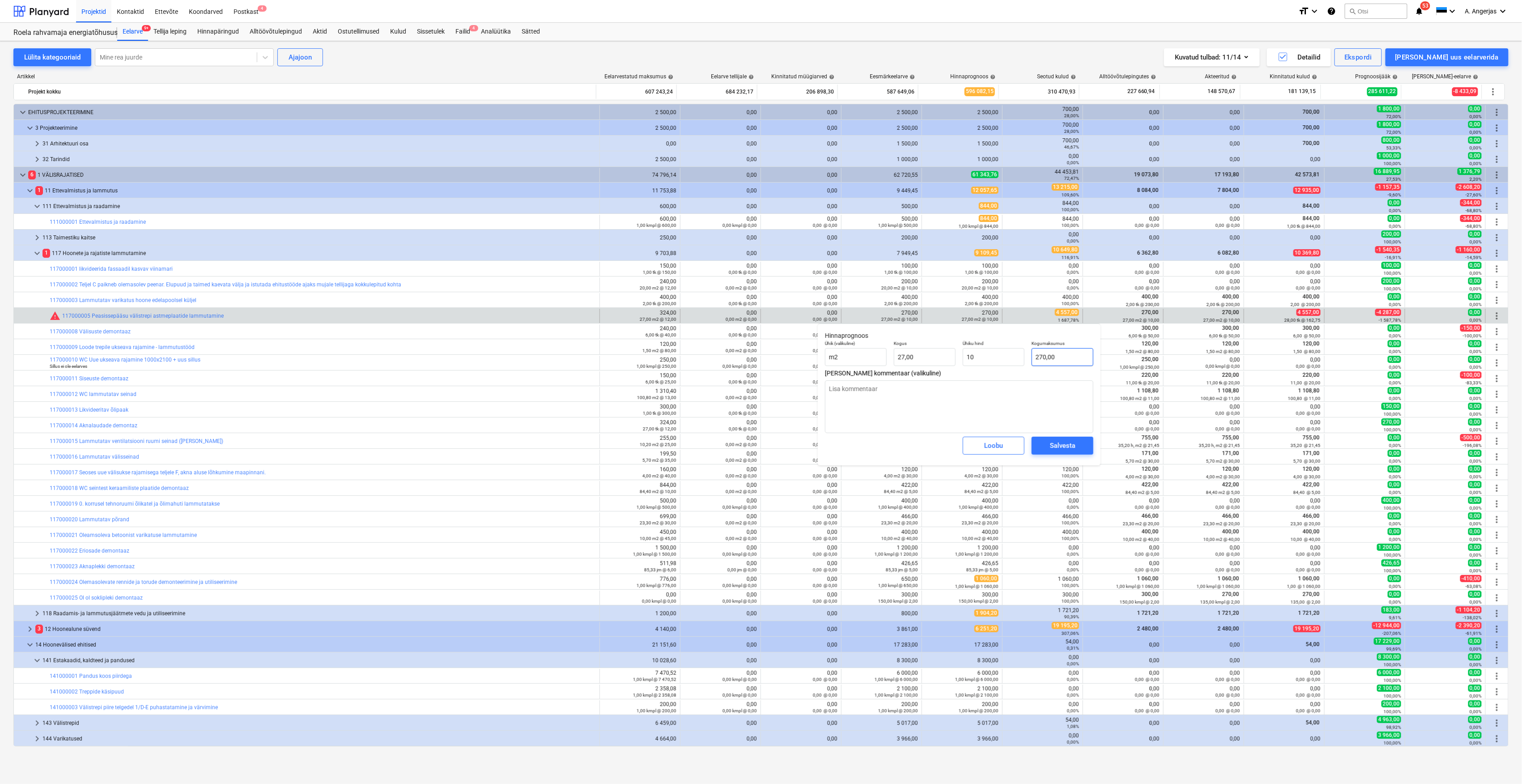
type textarea "x"
type input "10,00"
click at [1052, 361] on input "270" at bounding box center [1063, 357] width 62 height 18
type input "4"
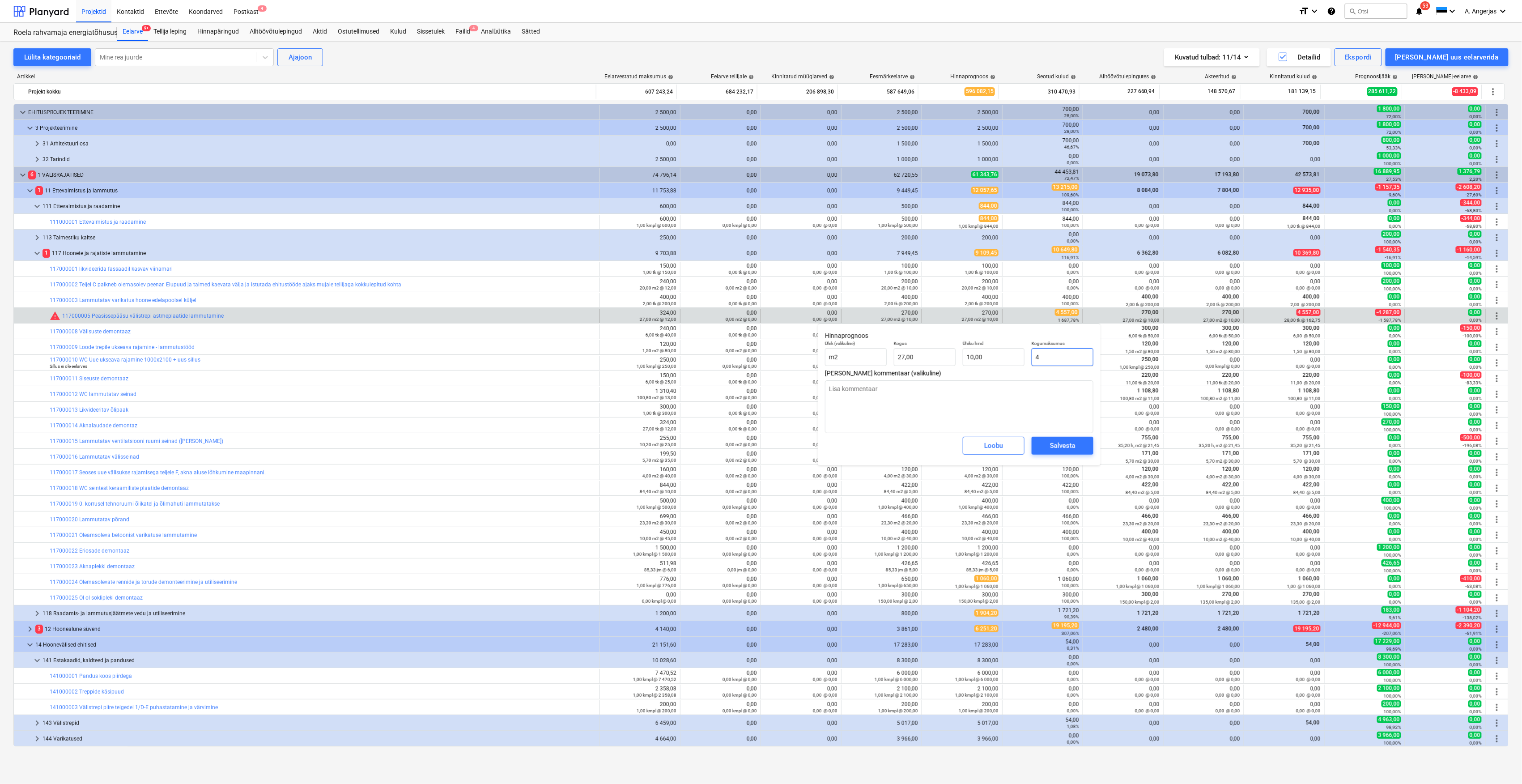
type textarea "x"
type input "0,15"
type textarea "x"
type input "45"
type input "1,67"
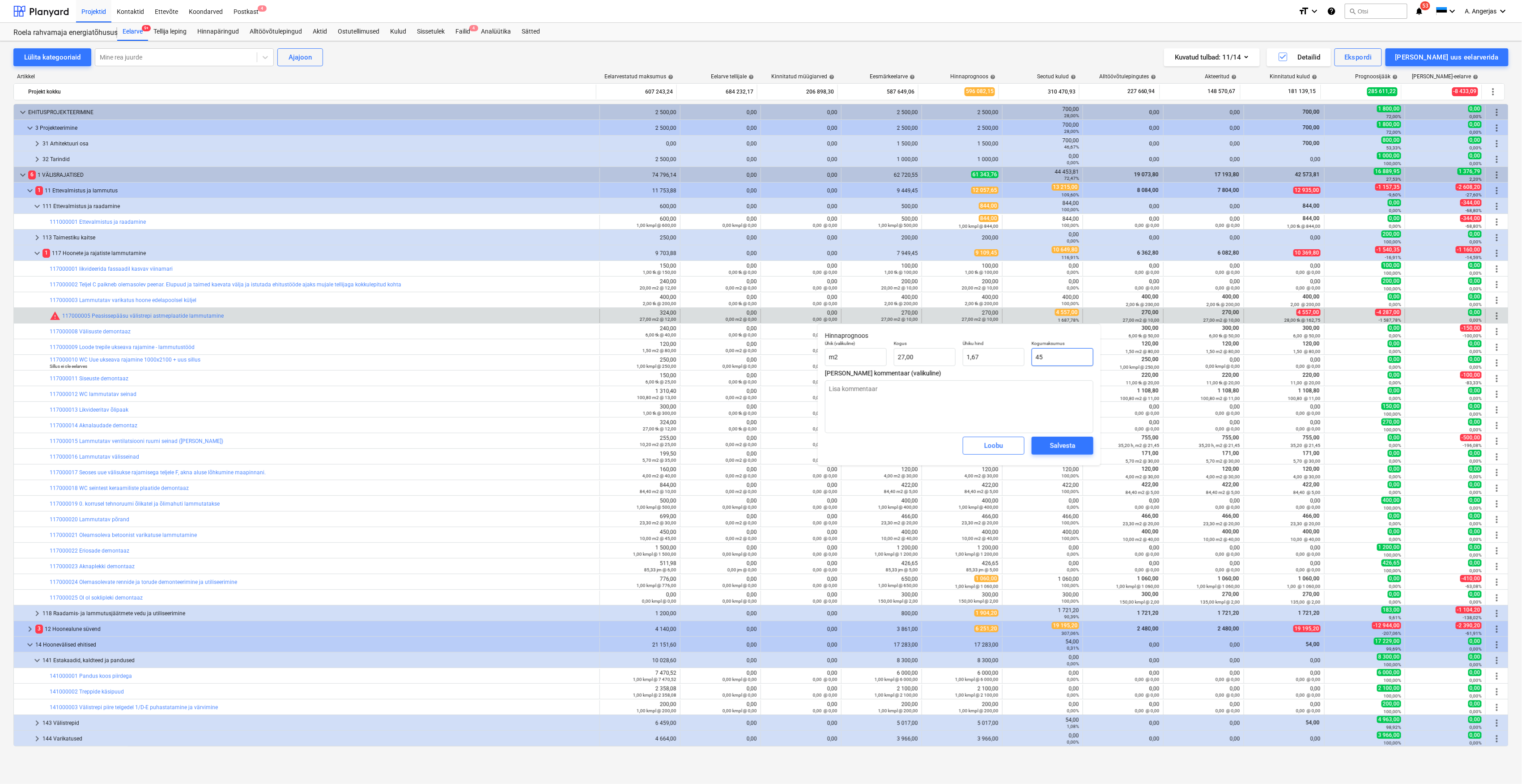
type textarea "x"
type input "455"
type input "16,85"
type textarea "x"
type input "4557"
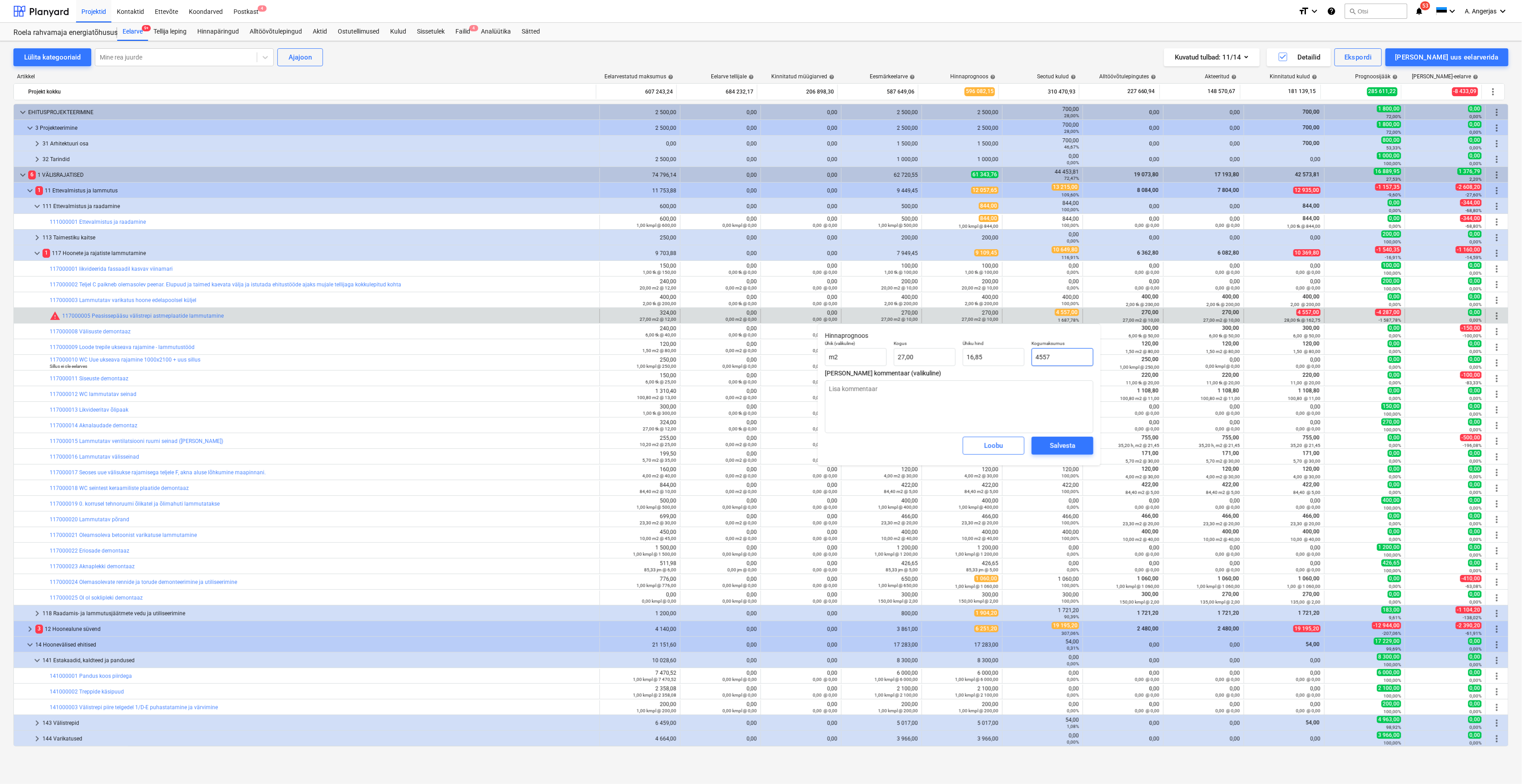
type input "168,78"
type input "4557"
type textarea "x"
type input "4 557,00"
click at [1065, 446] on div "Salvesta" at bounding box center [1063, 445] width 26 height 12
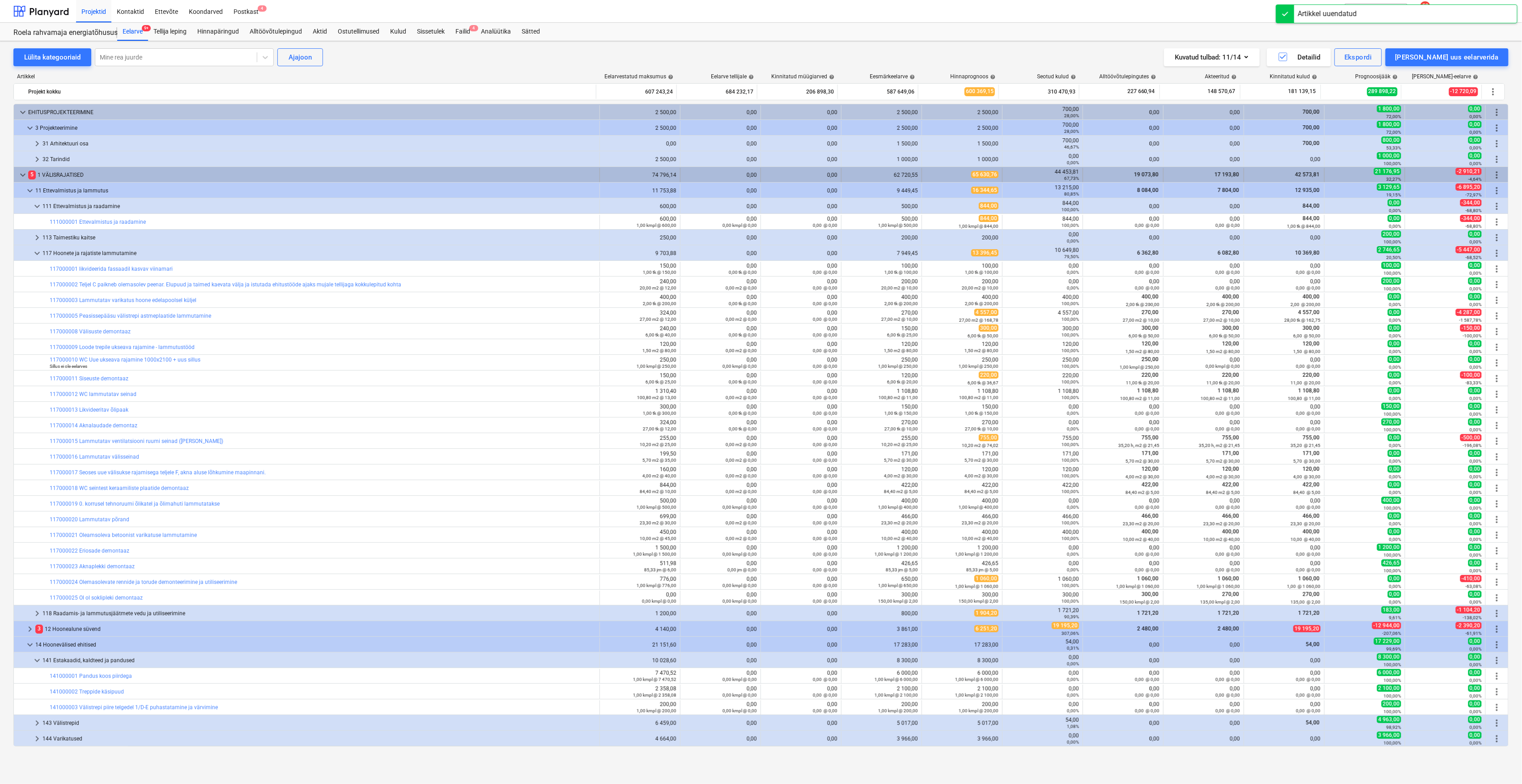
click at [21, 174] on span "keyboard_arrow_down" at bounding box center [23, 175] width 11 height 11
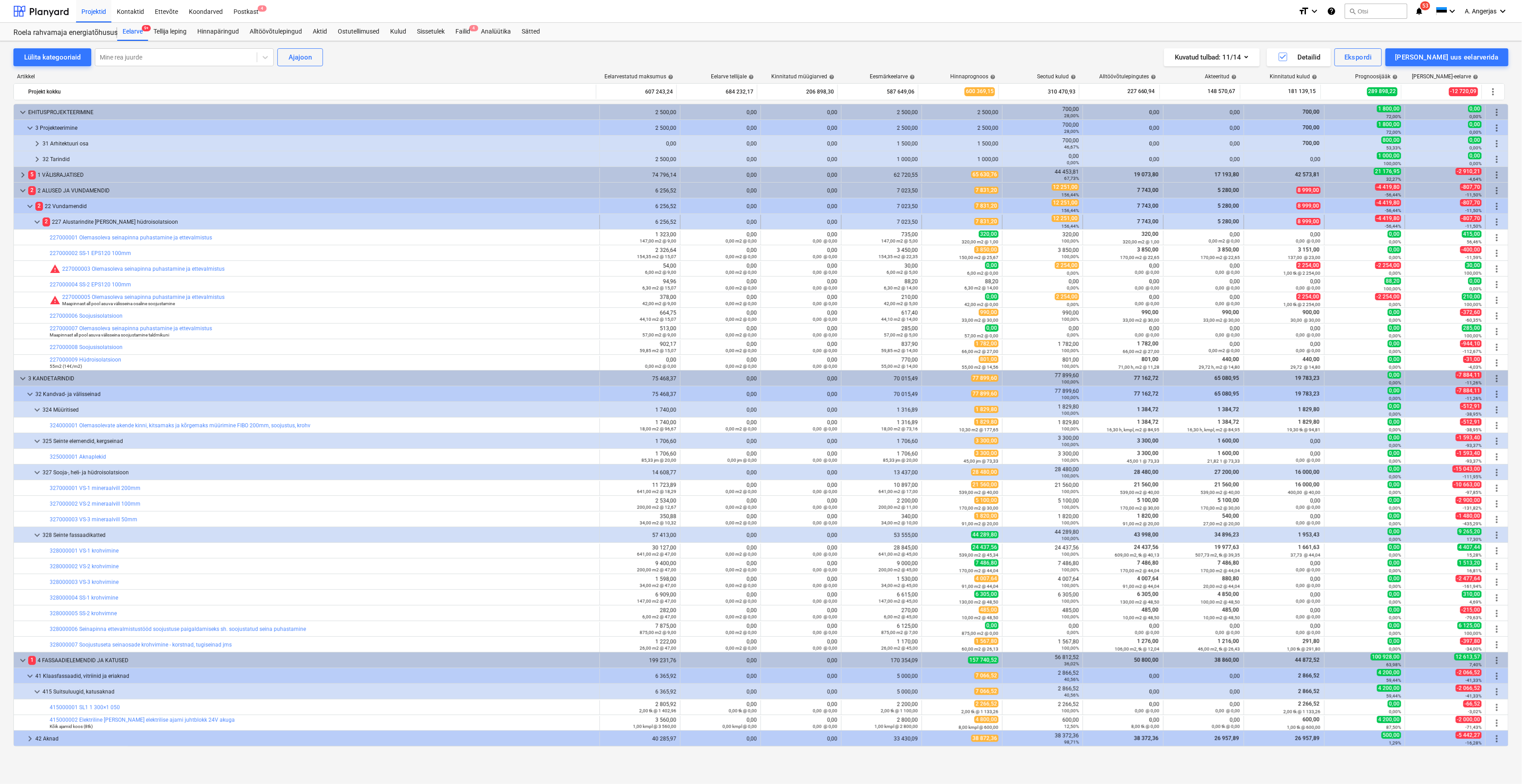
click at [38, 222] on span "keyboard_arrow_down" at bounding box center [37, 222] width 11 height 11
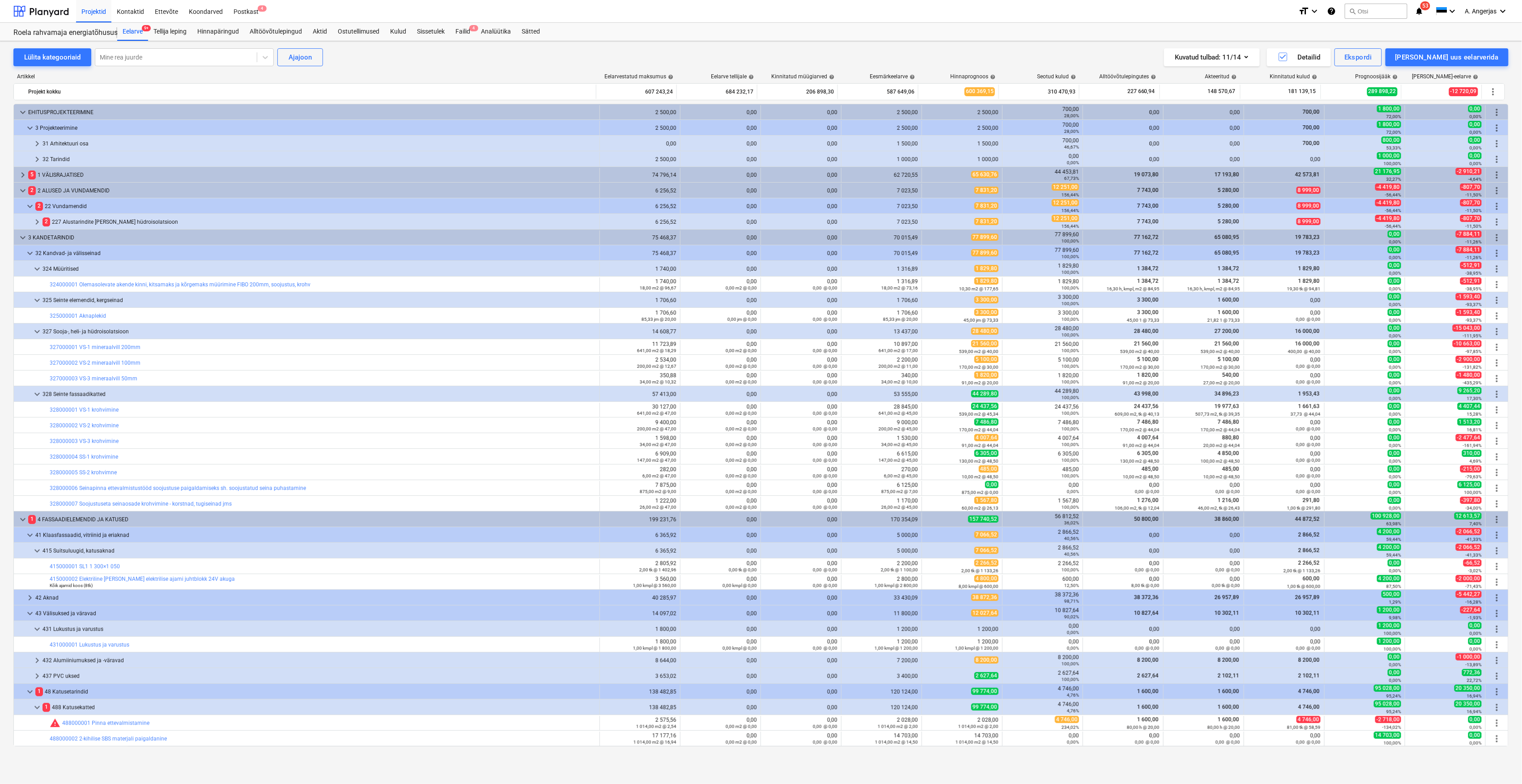
click at [38, 222] on span "keyboard_arrow_right" at bounding box center [37, 222] width 11 height 11
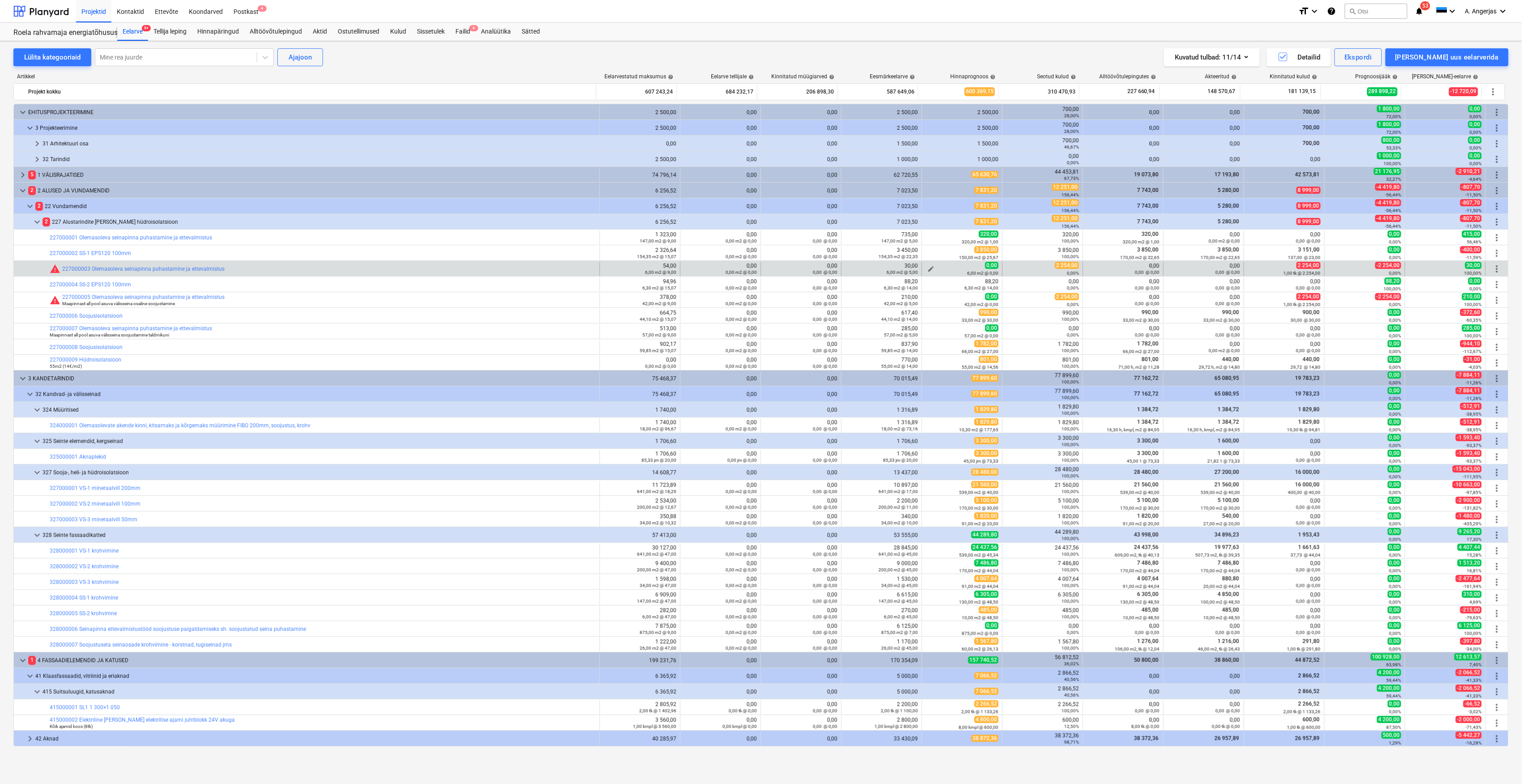
click at [928, 269] on span "edit" at bounding box center [931, 269] width 7 height 7
type textarea "x"
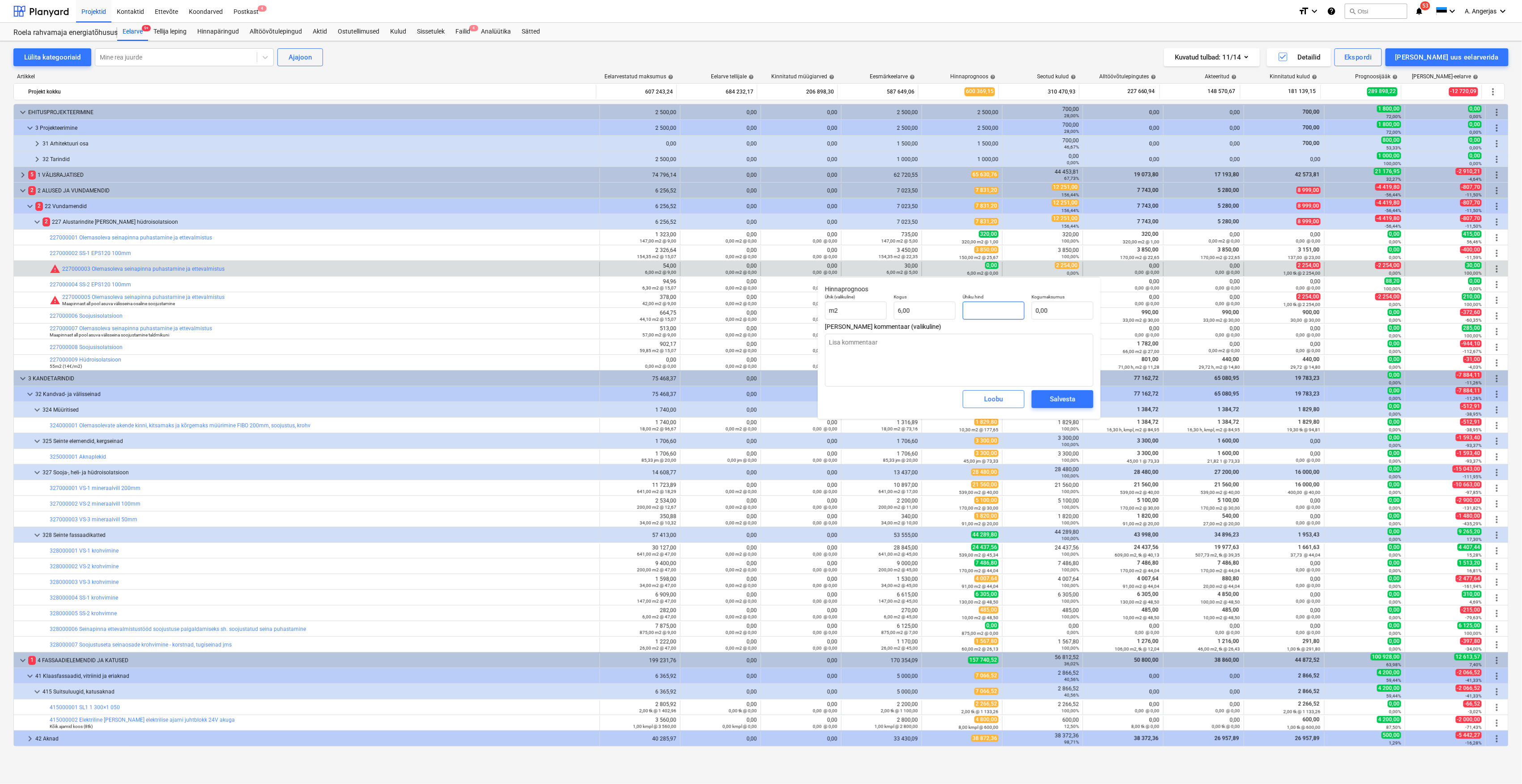
click at [986, 311] on input "text" at bounding box center [994, 310] width 62 height 18
type input "2"
type textarea "x"
type input "12,00"
type textarea "x"
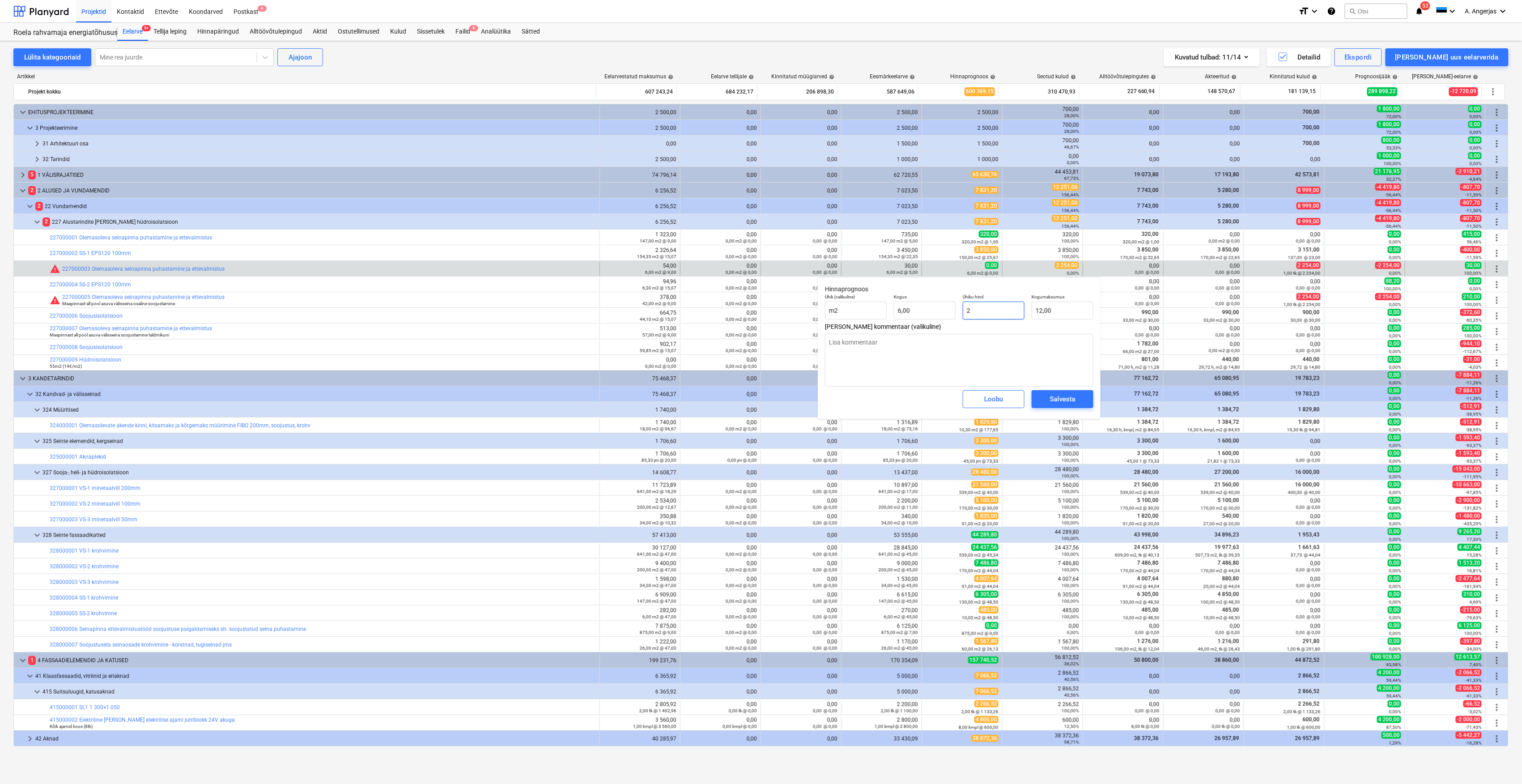
type input "22"
type input "132,00"
type textarea "x"
type input "225"
type input "1 350,00"
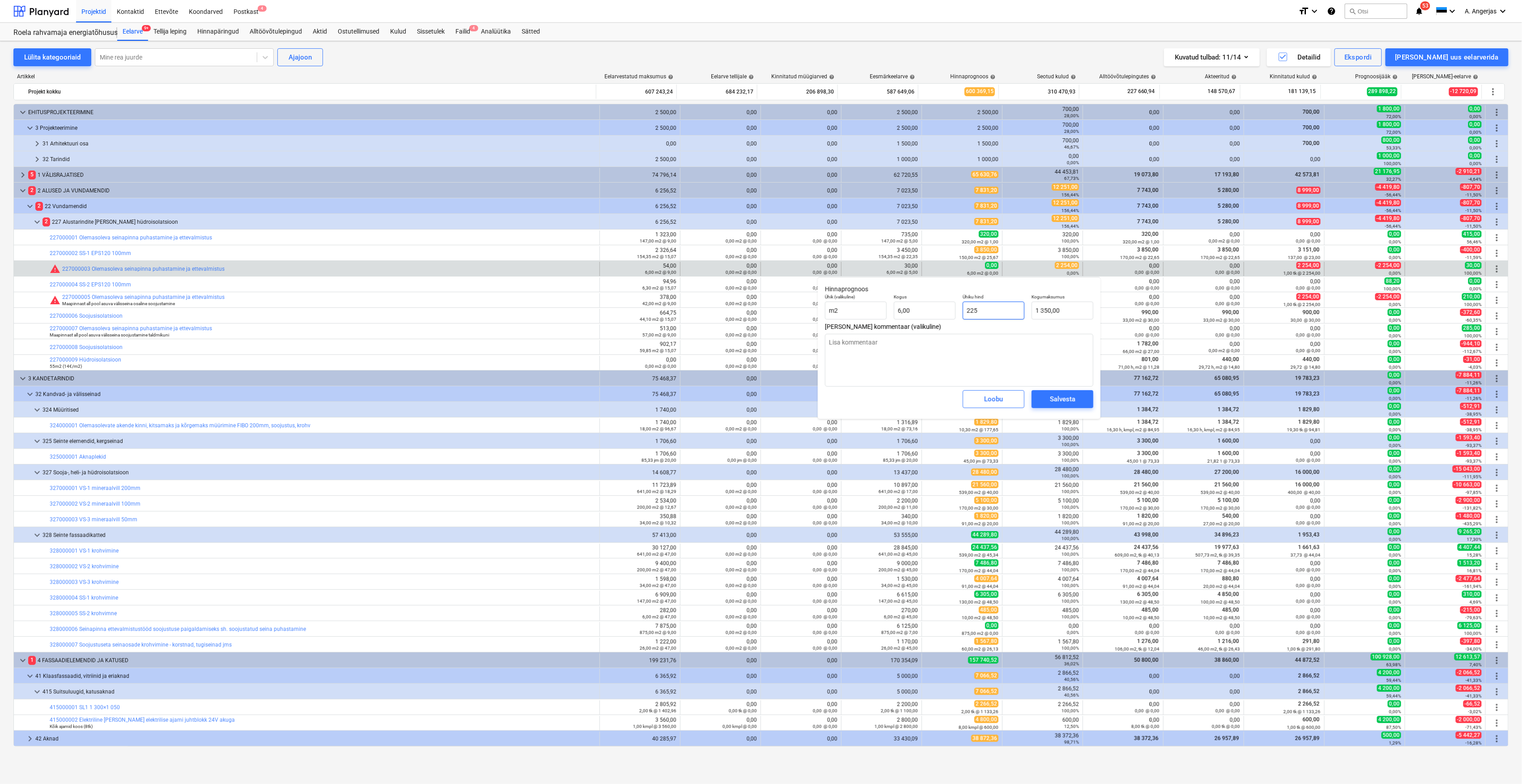
type textarea "x"
type input "2254"
type input "13 524,00"
click at [1067, 403] on div "Salvesta" at bounding box center [1063, 399] width 26 height 12
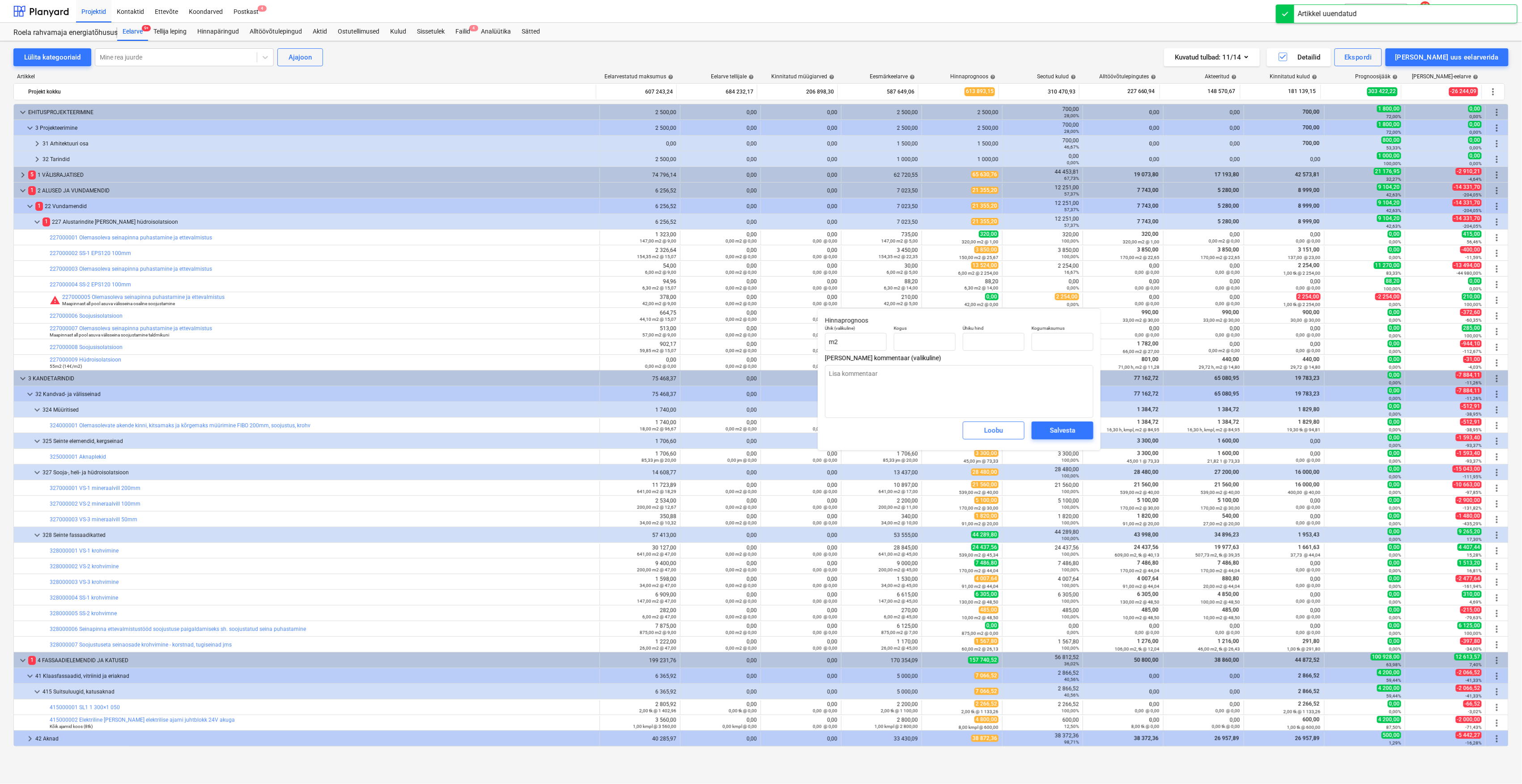
type textarea "x"
type input "42,00"
type input "0,00"
click at [1003, 340] on input "text" at bounding box center [994, 342] width 62 height 18
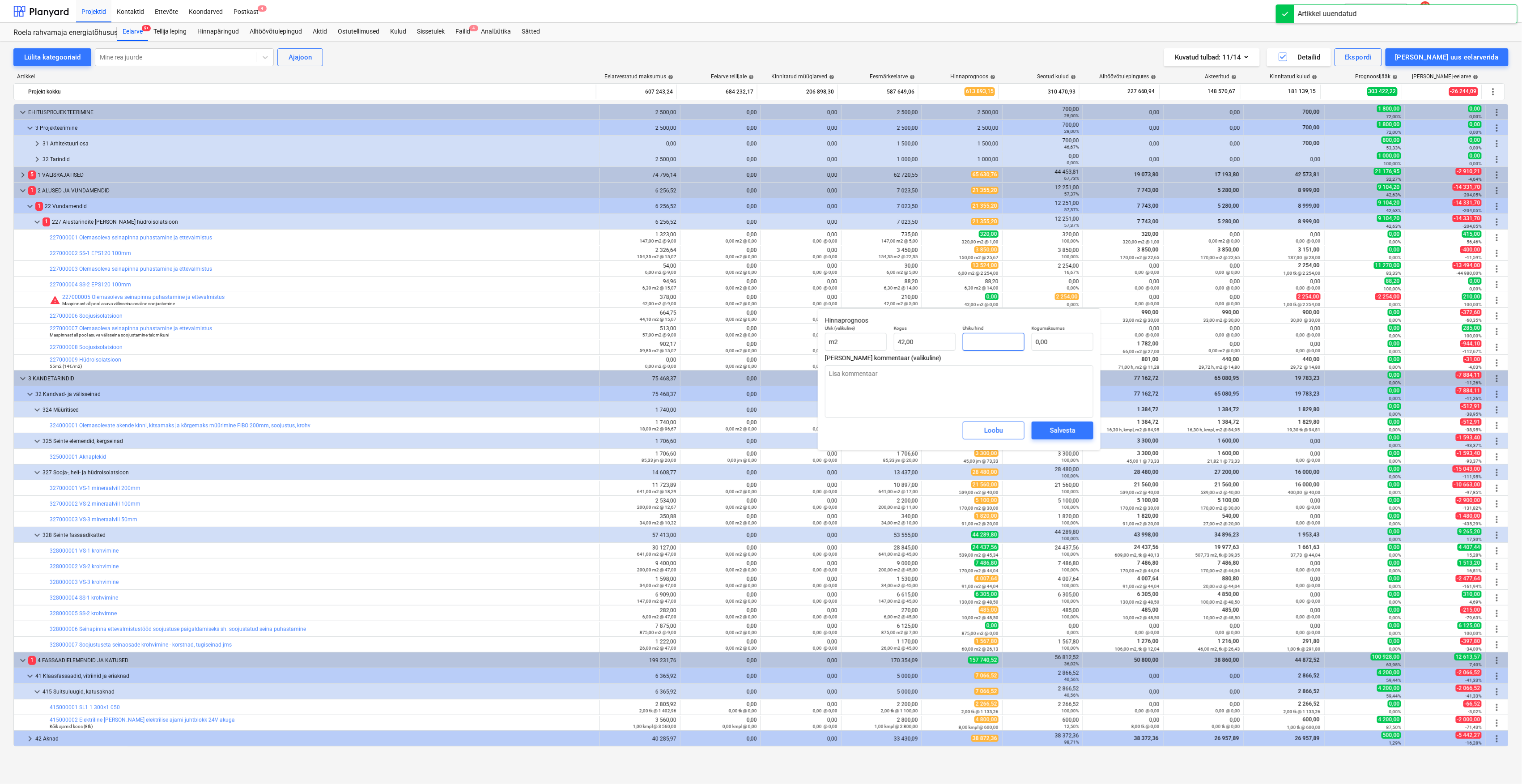
type input "2"
type textarea "x"
type input "84,00"
type textarea "x"
type input "22"
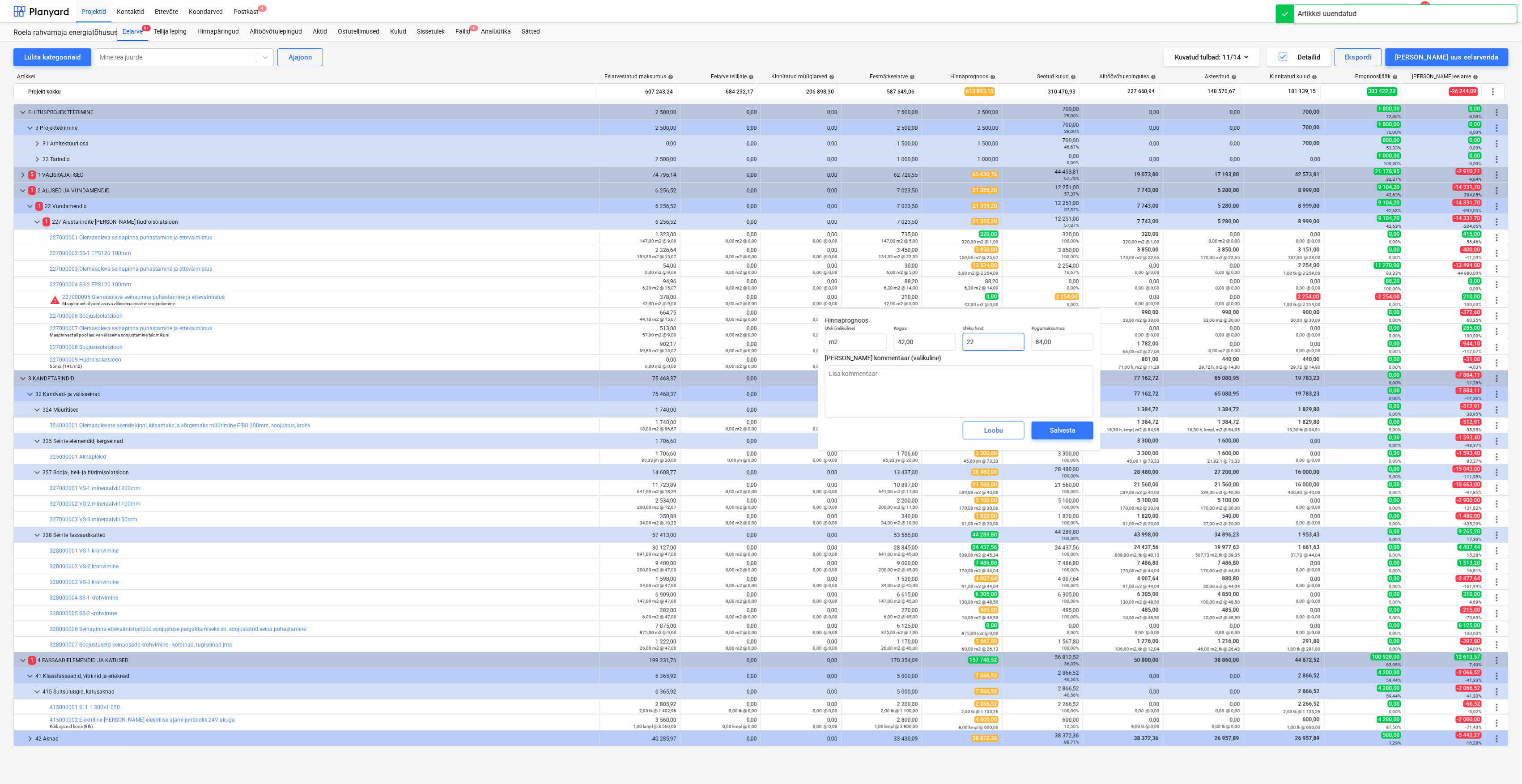
type input "924,00"
type textarea "x"
type input "225"
type input "9 450,00"
type textarea "x"
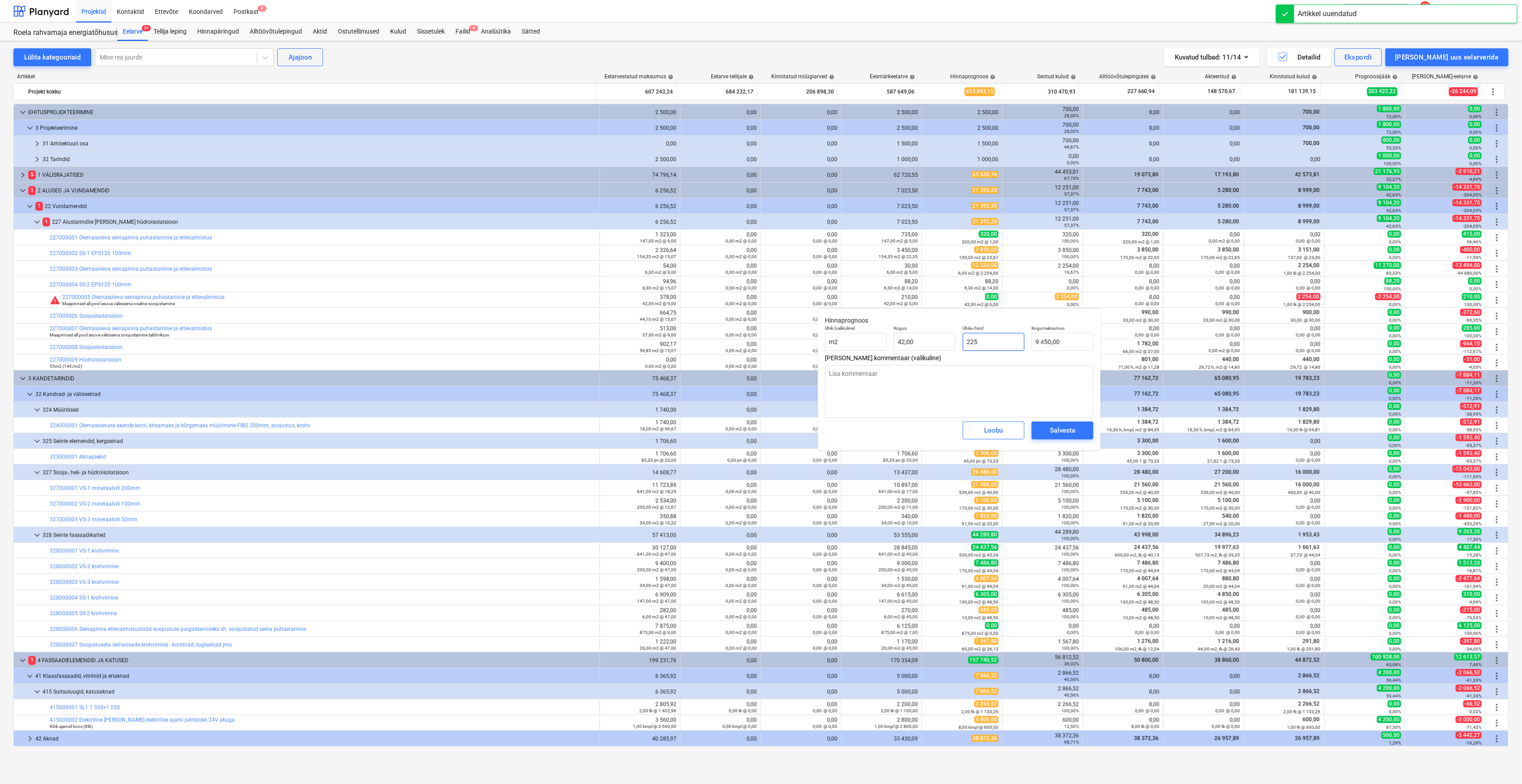
type input "2254"
type input "94 668,00"
click at [1064, 428] on div "Salvesta" at bounding box center [1063, 430] width 26 height 12
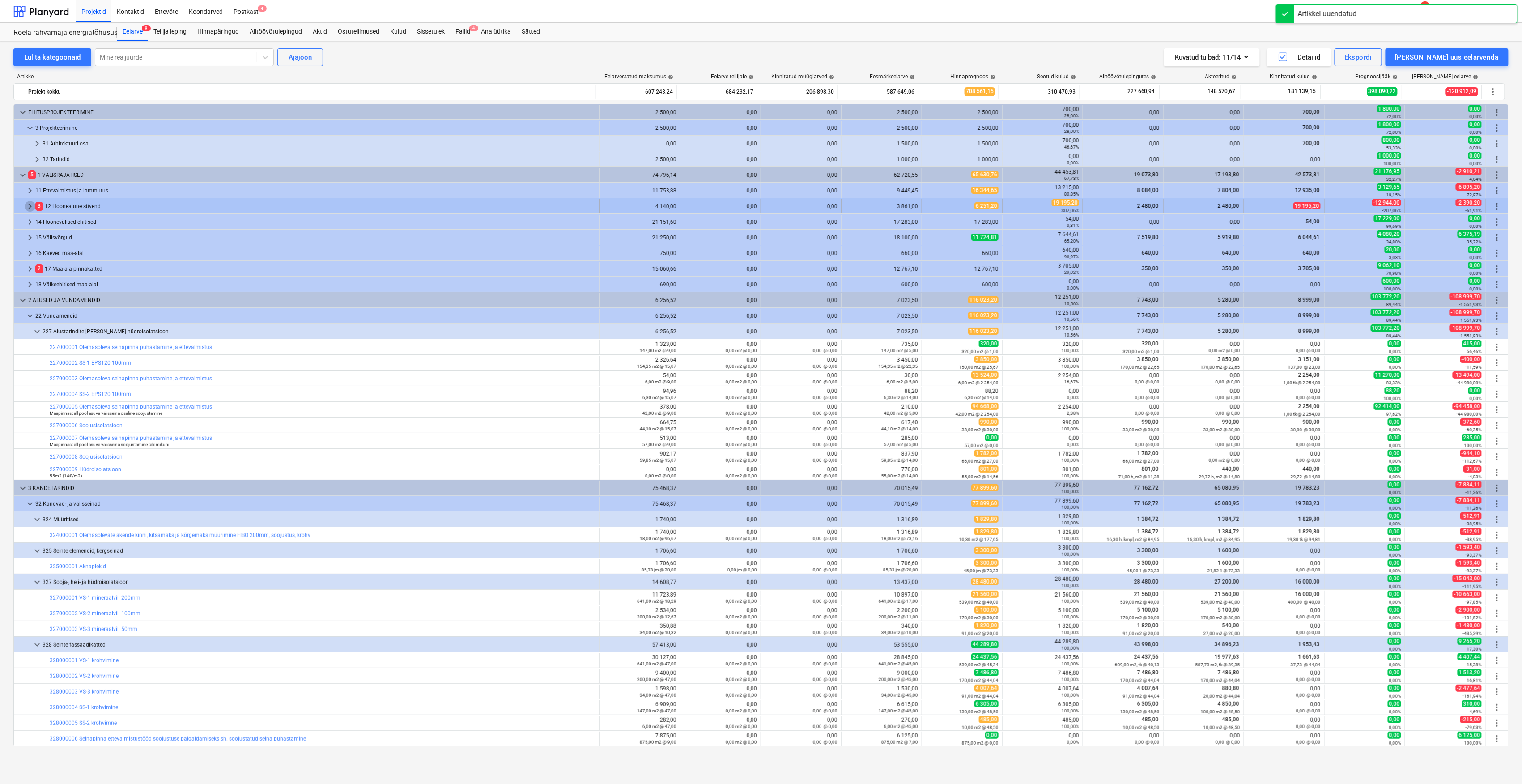
click at [28, 208] on span "keyboard_arrow_right" at bounding box center [30, 206] width 11 height 11
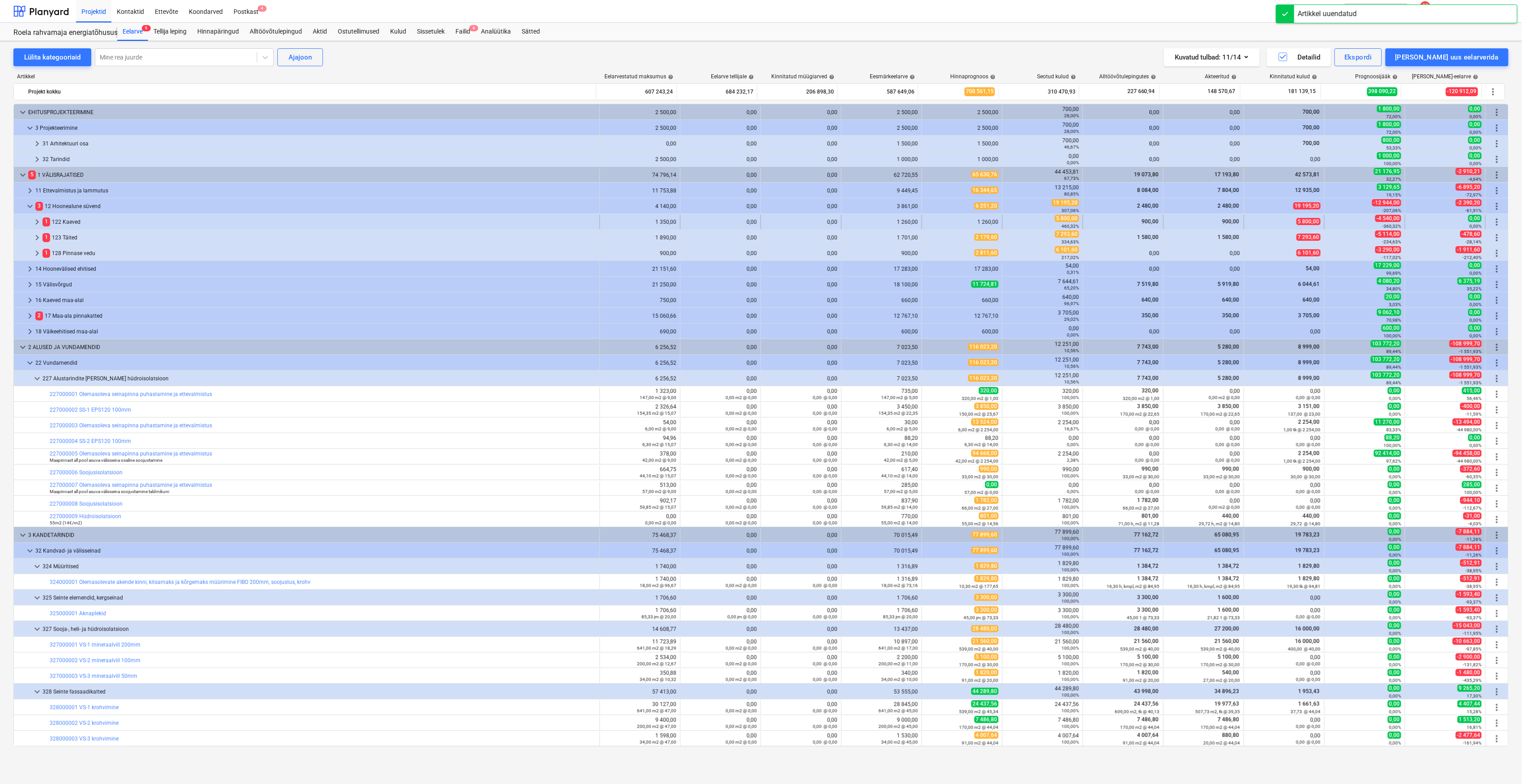
click at [38, 221] on span "keyboard_arrow_right" at bounding box center [37, 222] width 11 height 11
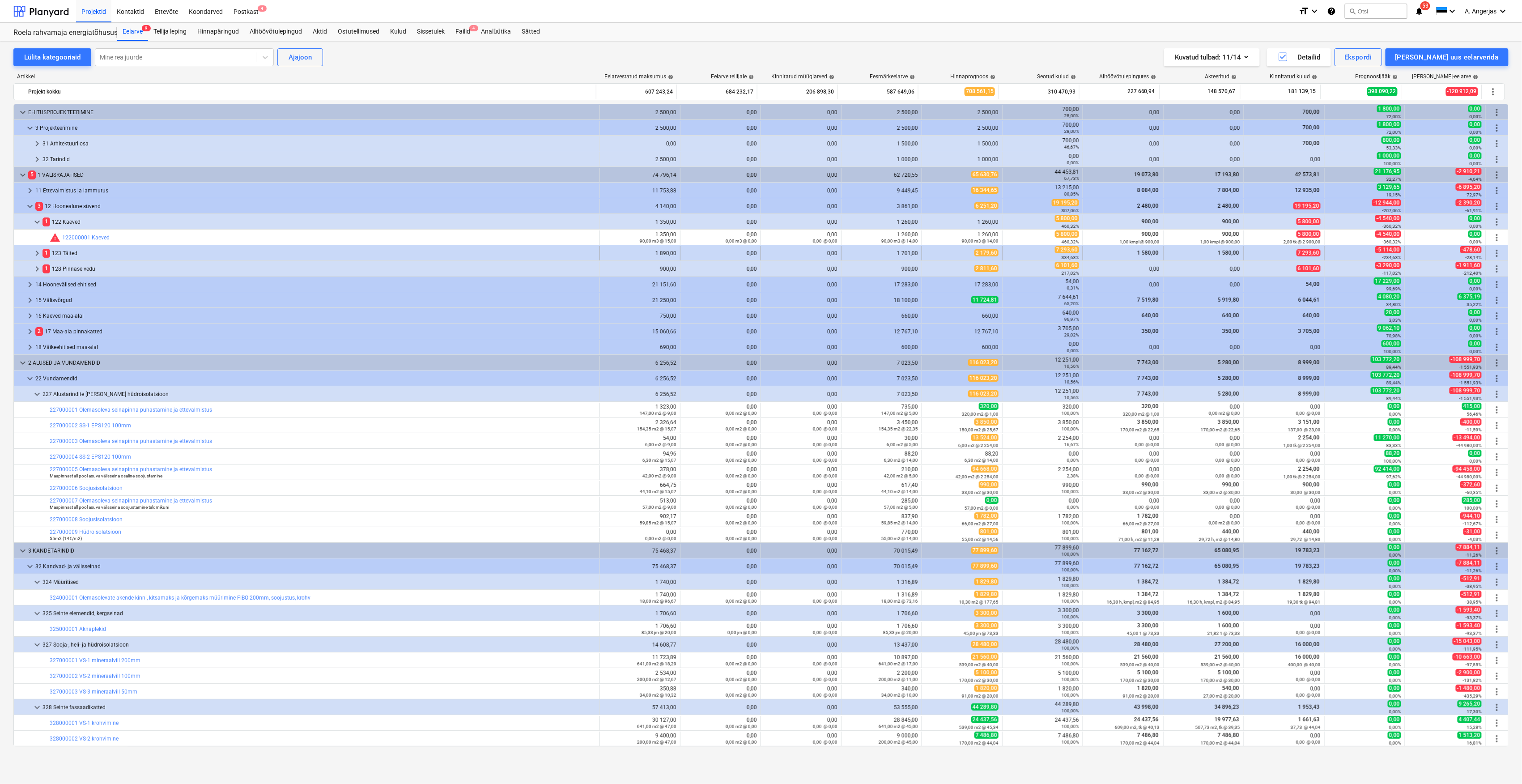
click at [37, 255] on span "keyboard_arrow_right" at bounding box center [37, 254] width 11 height 11
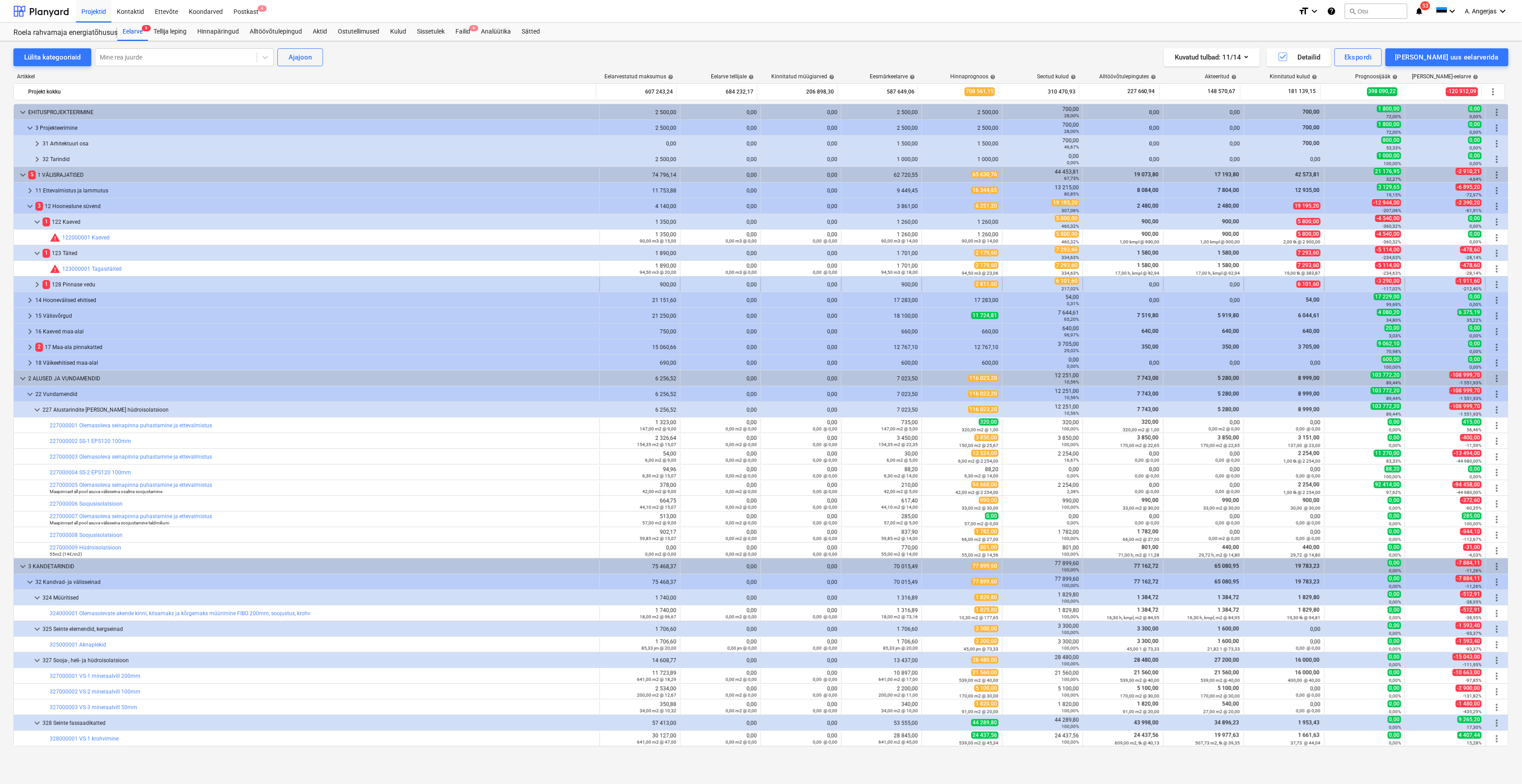
click at [37, 283] on span "keyboard_arrow_right" at bounding box center [37, 285] width 11 height 11
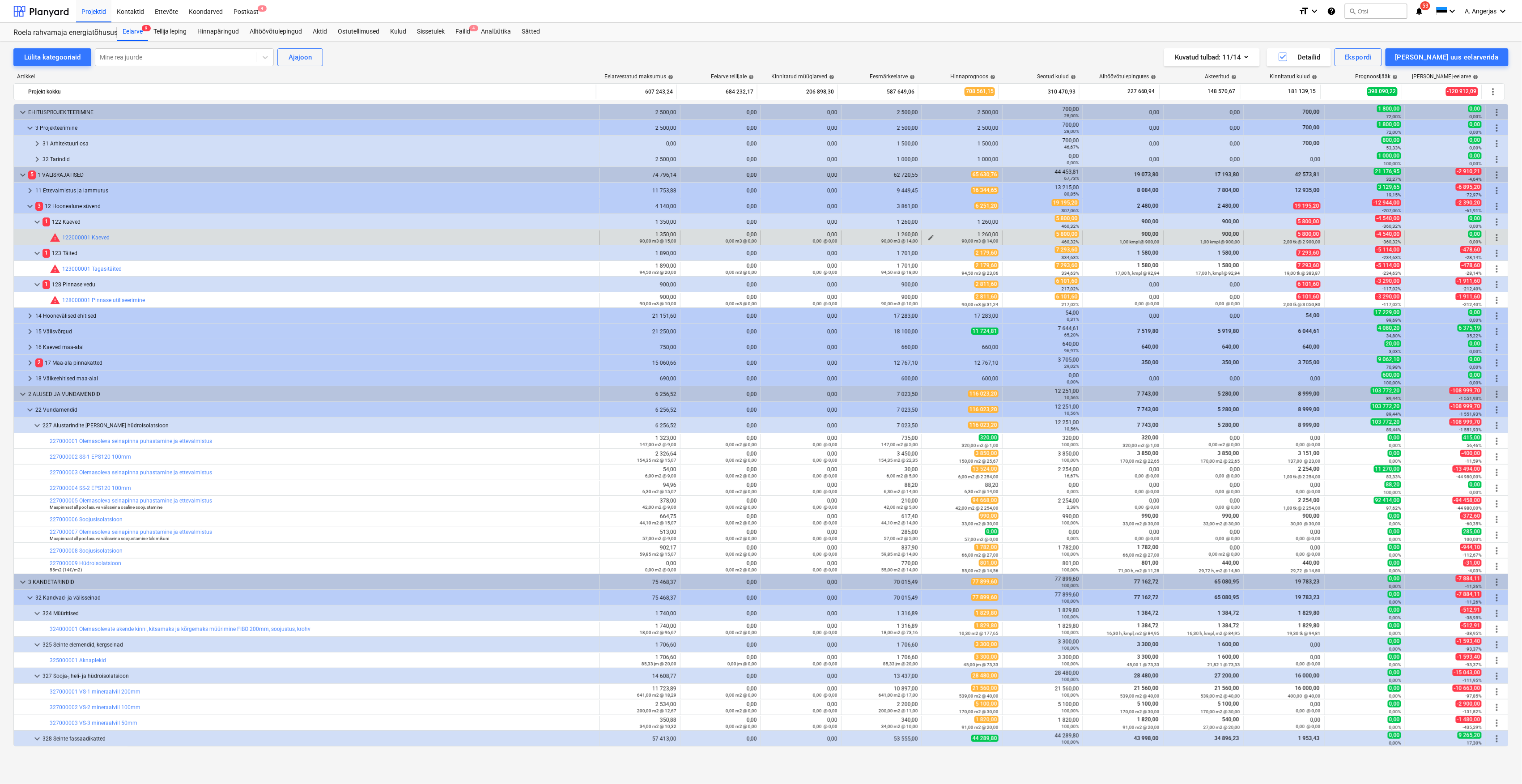
click at [926, 242] on div "90,00 m3 @ 14,00" at bounding box center [962, 240] width 73 height 6
click at [929, 239] on div "90,00 m3 @ 14,00" at bounding box center [962, 240] width 73 height 6
click at [928, 238] on span "edit" at bounding box center [931, 237] width 7 height 7
type textarea "x"
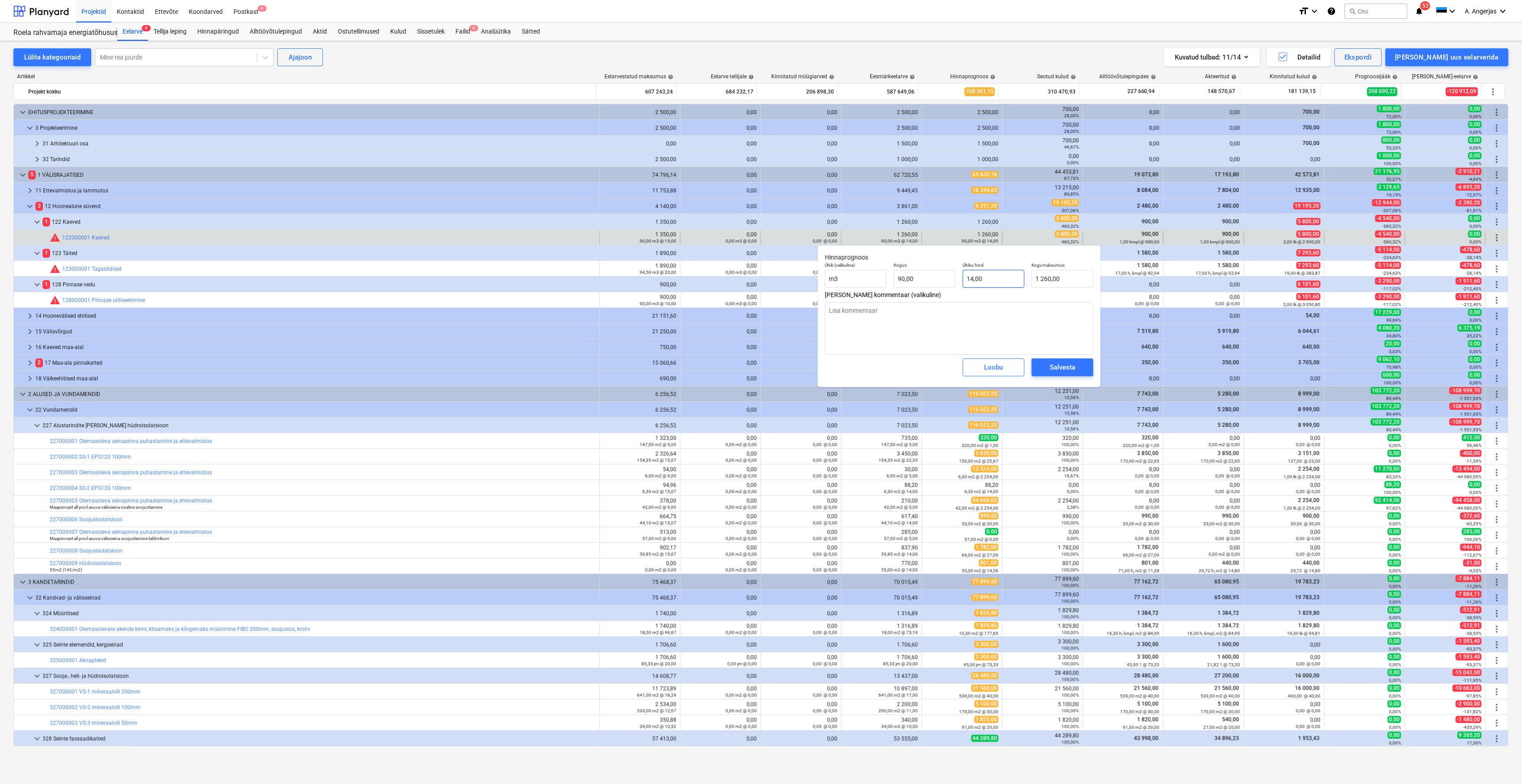
type input "14"
click at [983, 281] on input "14" at bounding box center [994, 279] width 62 height 18
type textarea "x"
type input "14,00"
click at [1054, 281] on input "1260" at bounding box center [1063, 279] width 62 height 18
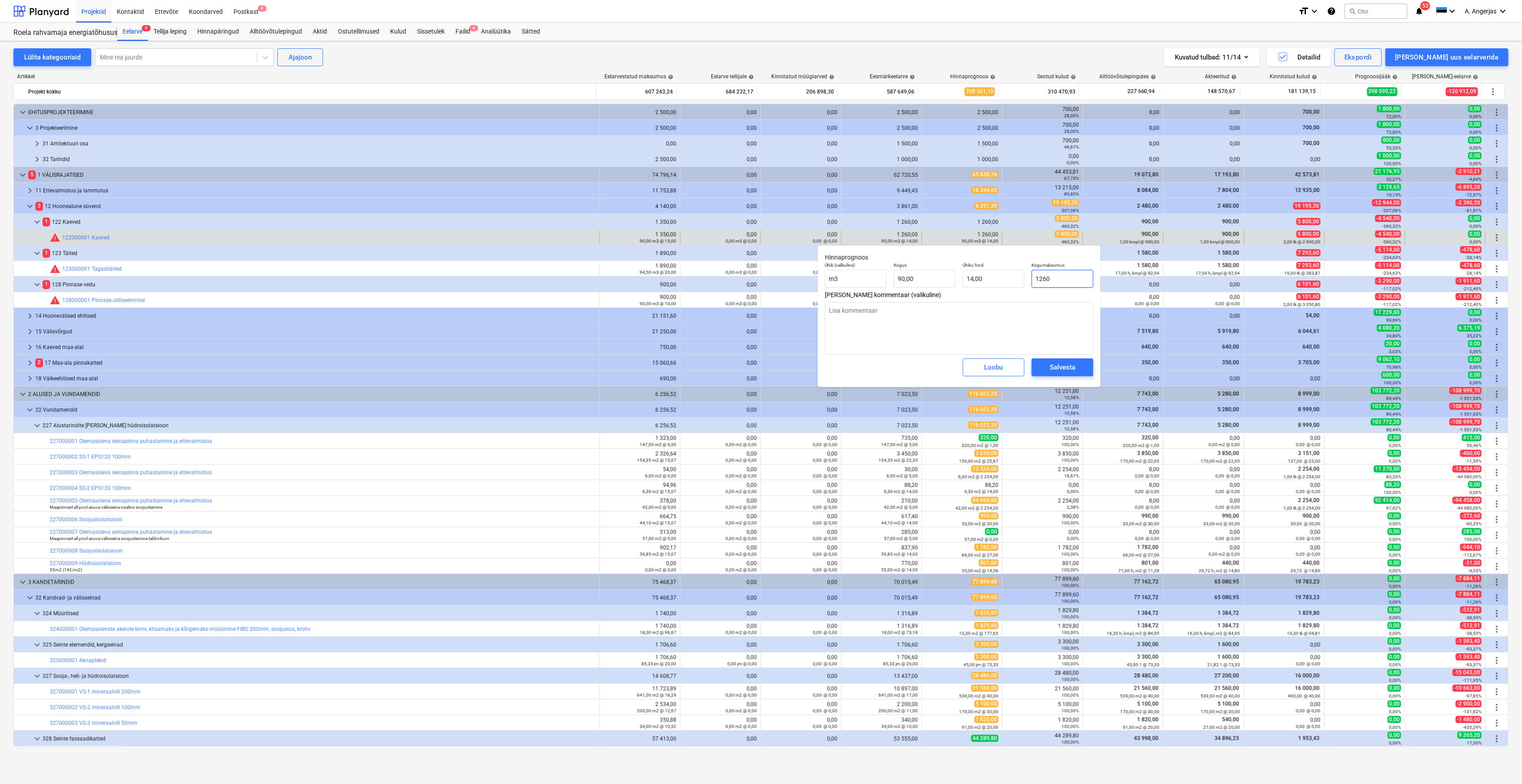
click at [1054, 281] on input "1260" at bounding box center [1063, 279] width 62 height 18
type input "5"
type textarea "x"
type input "0,06"
type textarea "x"
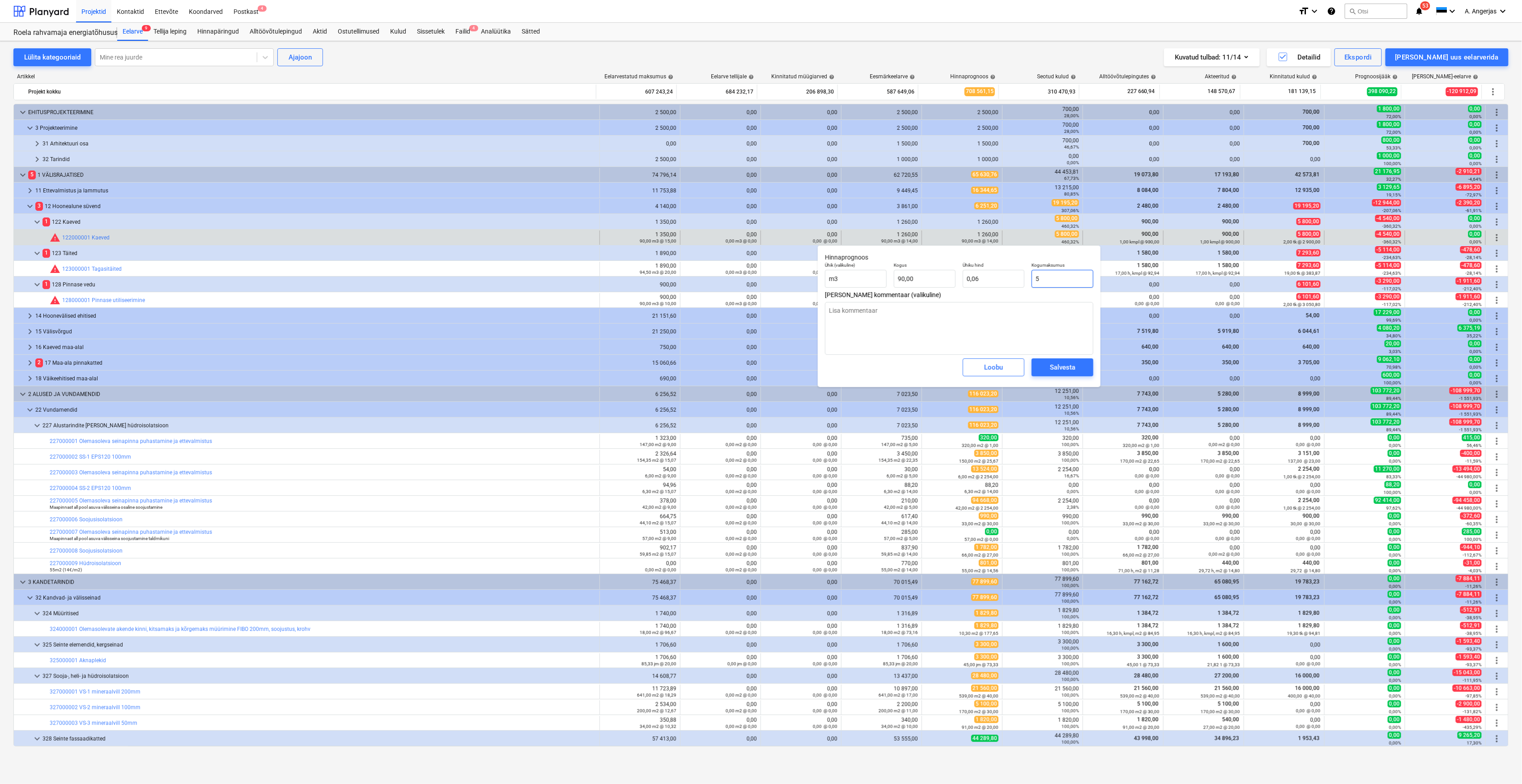
type input "58"
type input "0,64"
type textarea "x"
type input "580"
type input "6,44"
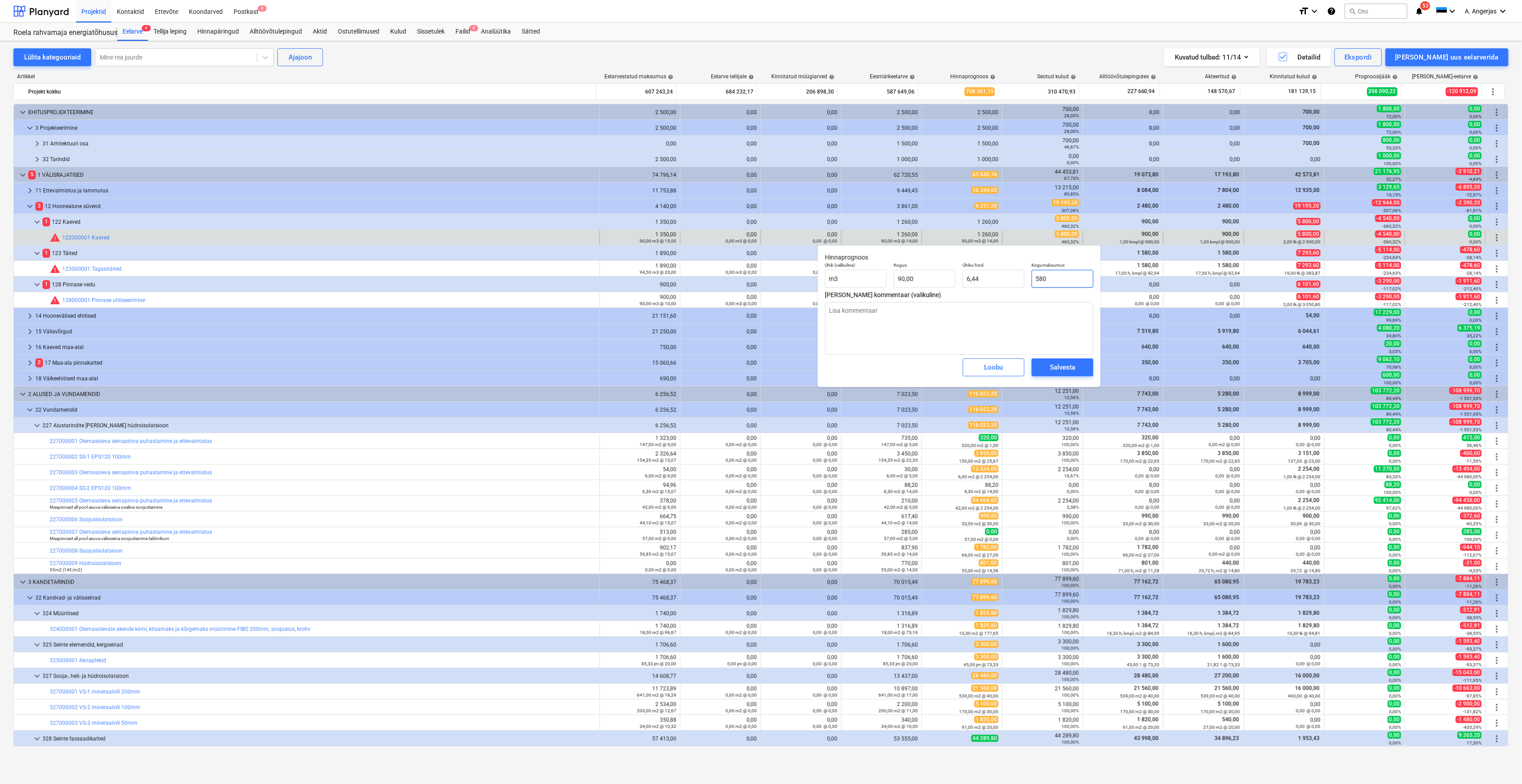
type textarea "x"
type input "5800"
type input "64,44"
click at [1071, 368] on div "Salvesta" at bounding box center [1063, 367] width 26 height 12
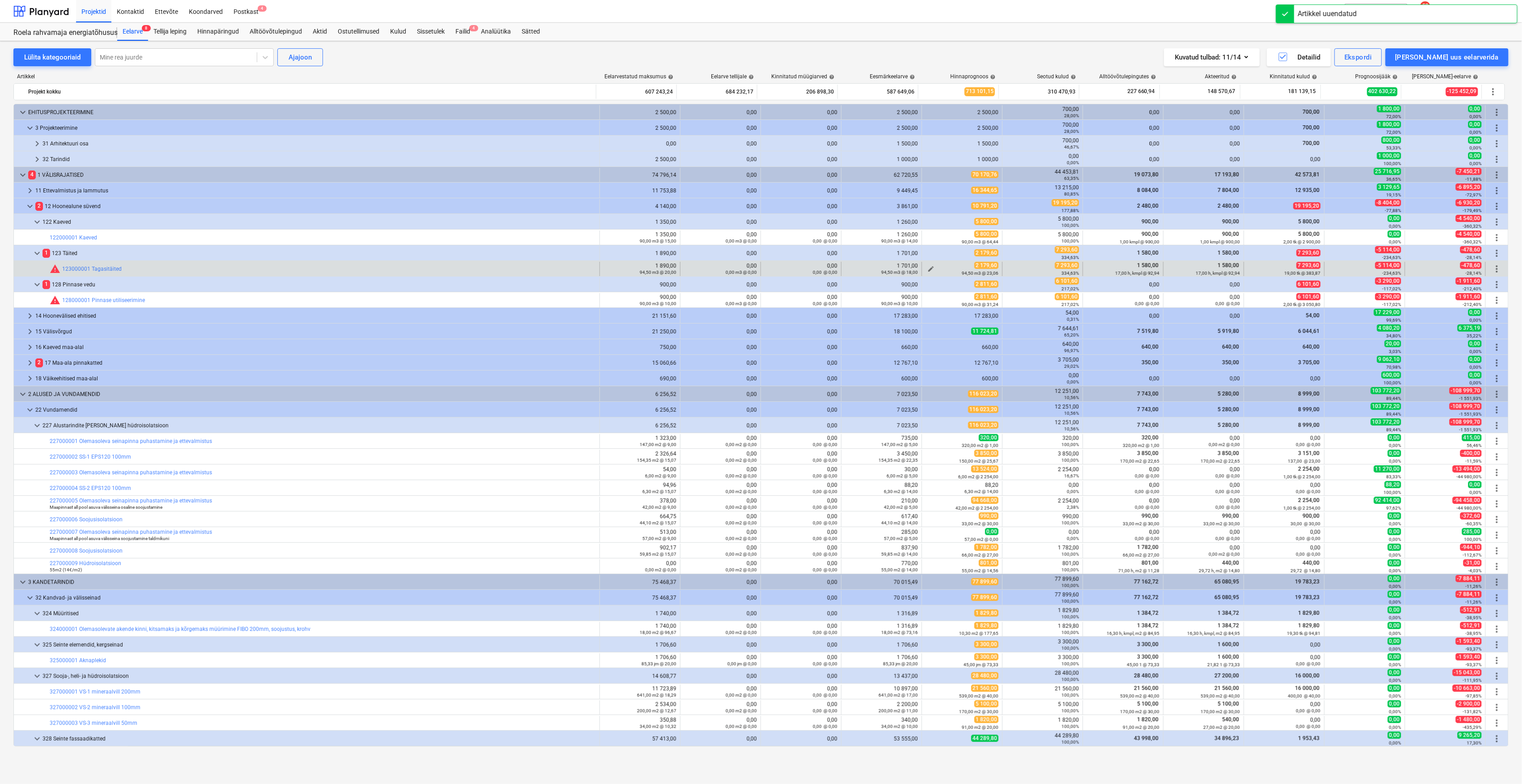
click at [930, 267] on span "edit" at bounding box center [931, 269] width 7 height 7
type textarea "x"
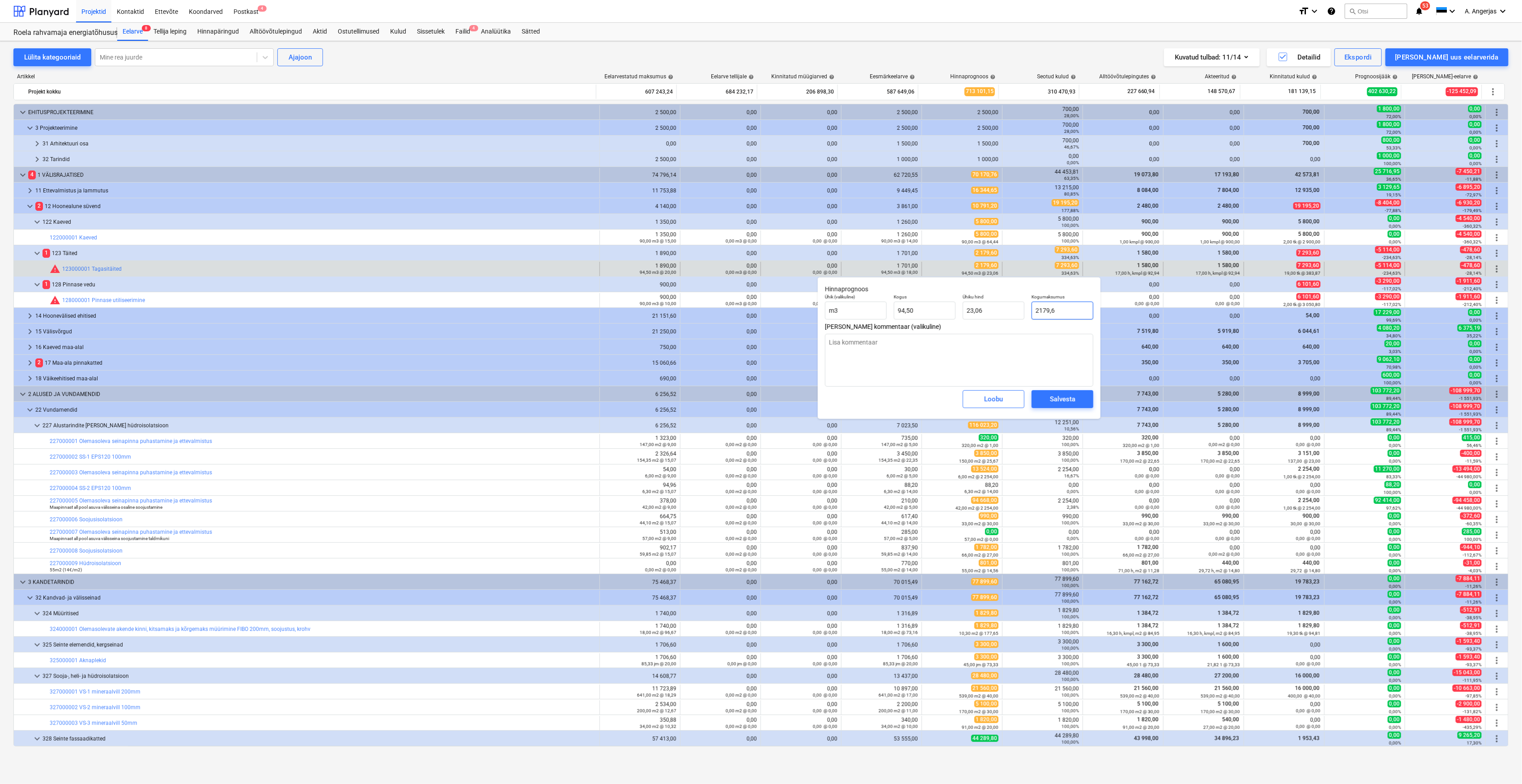
click at [1055, 313] on input "2179,6" at bounding box center [1063, 310] width 62 height 18
type input "7"
type textarea "x"
type input "0,07"
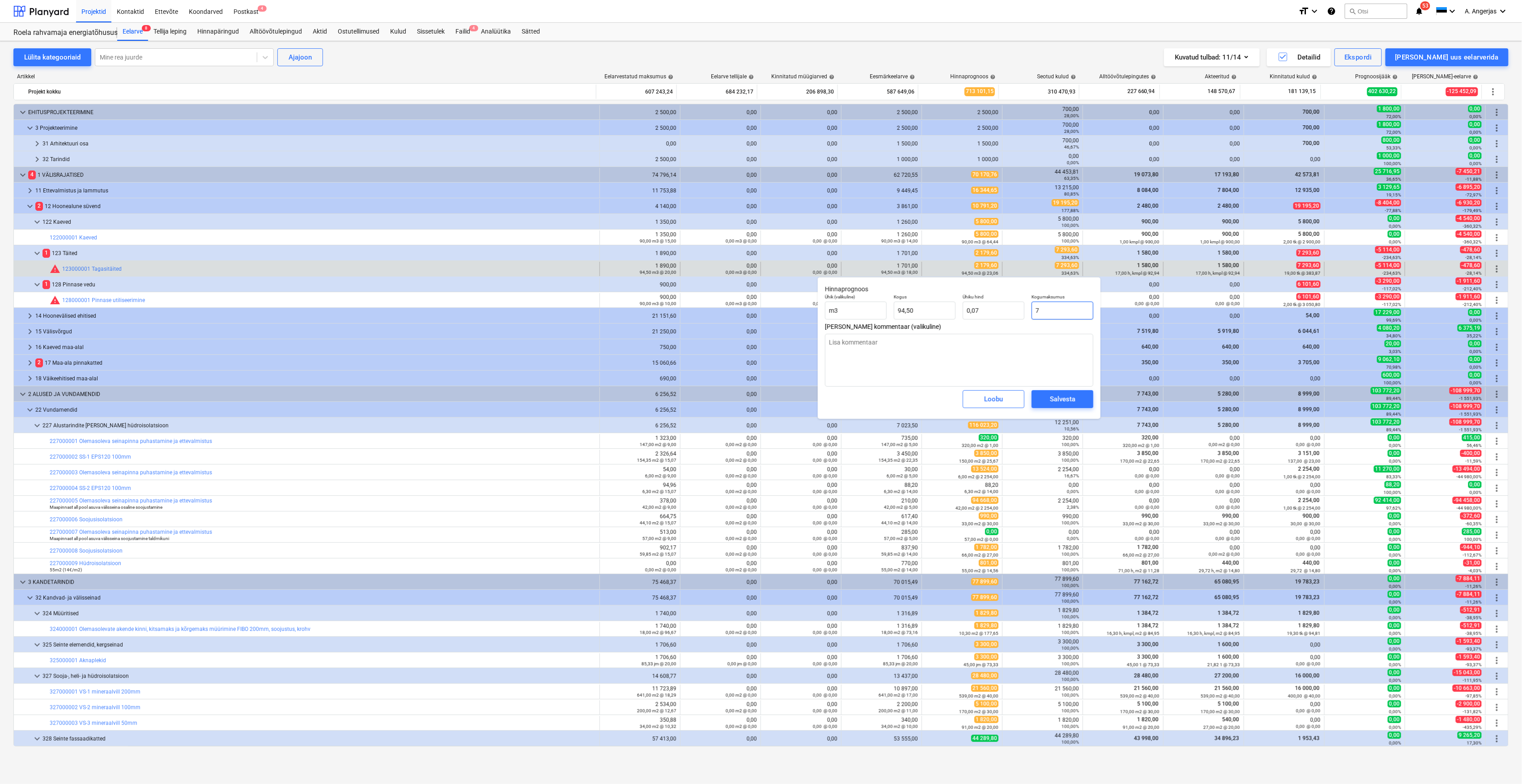
type textarea "x"
type input "72"
type input "0,76"
type textarea "x"
type input "729"
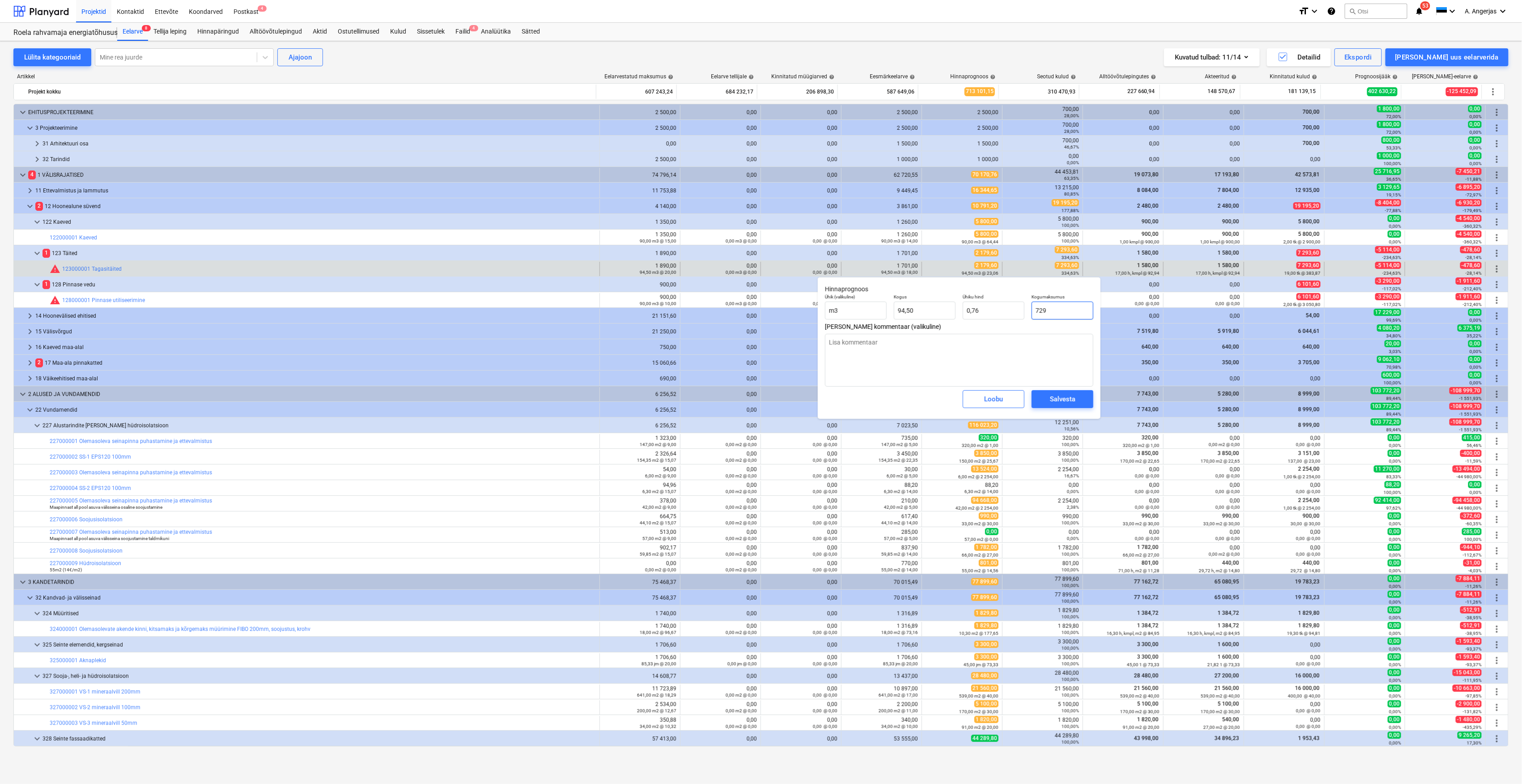
type input "7,71"
type textarea "x"
type input "7293"
type input "77,17"
type textarea "x"
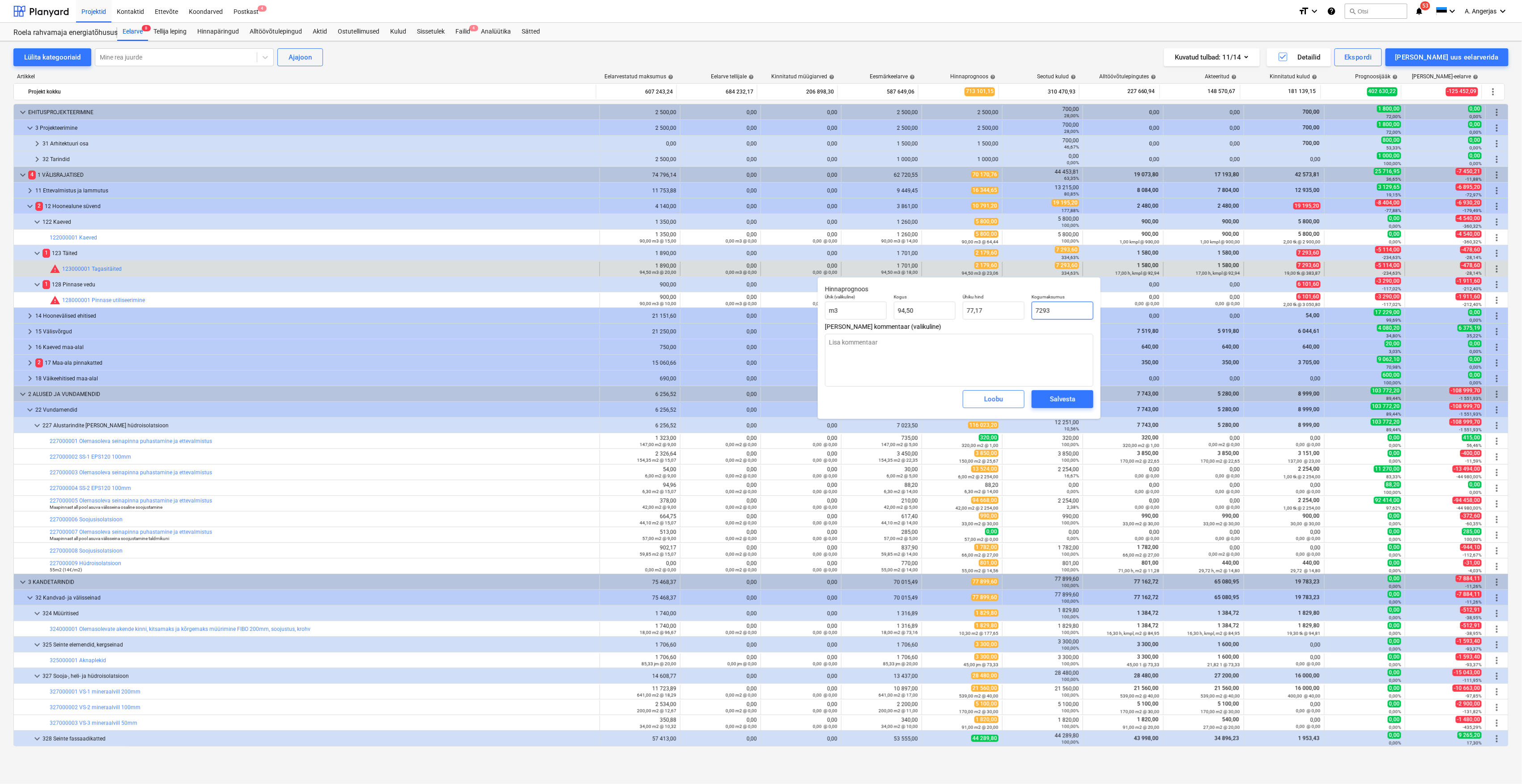
type input "7293,"
type textarea "x"
type input "7293,6"
type input "77,18"
type textarea "x"
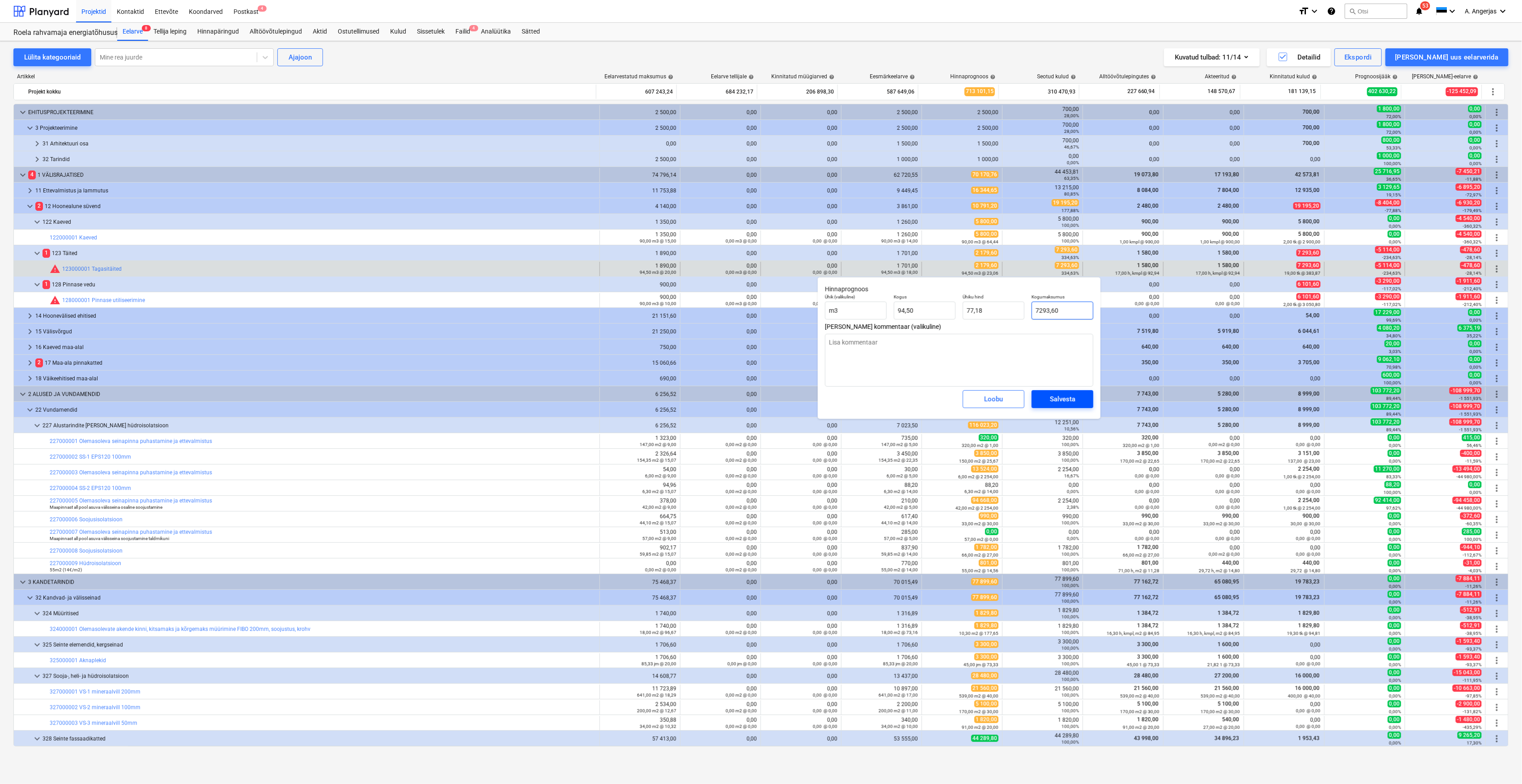
type input "7293,60"
type textarea "x"
type input "7 293,60"
click at [1048, 396] on span "Salvesta" at bounding box center [1063, 399] width 40 height 12
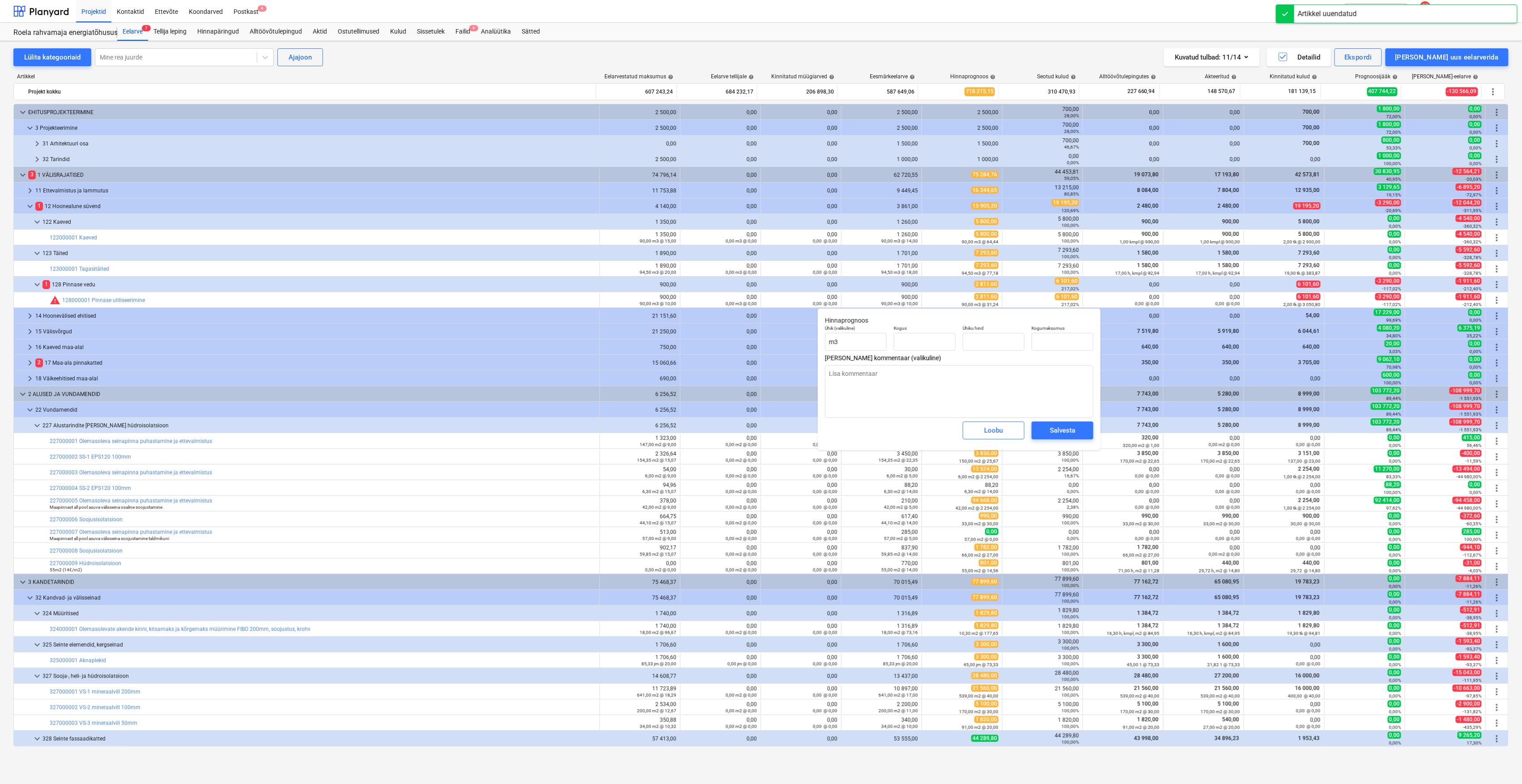
type textarea "x"
type input "90,00"
type input "31,24"
type input "2 811,60"
click at [992, 340] on input "31,24" at bounding box center [994, 342] width 62 height 18
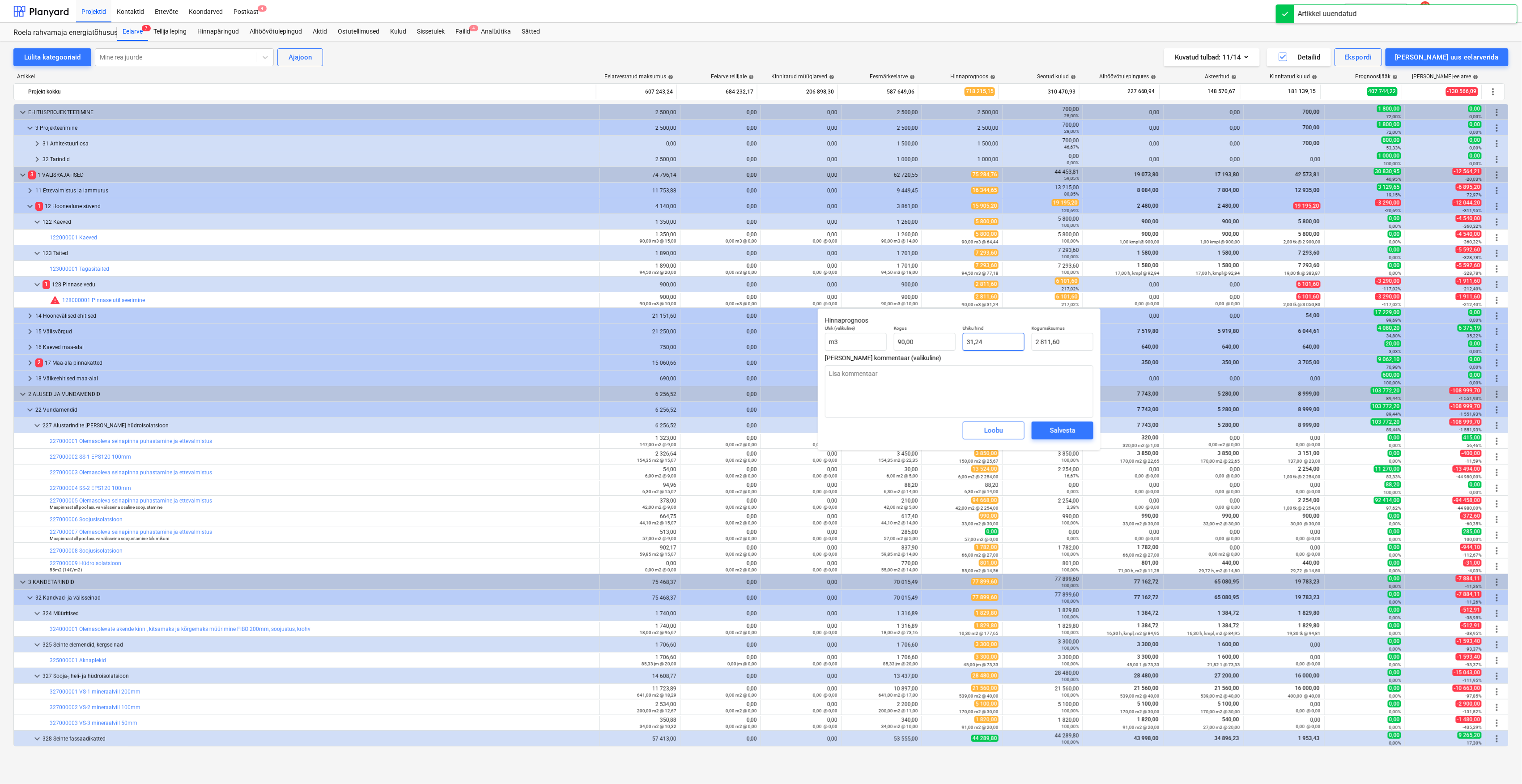
click at [992, 340] on input "31,24" at bounding box center [994, 342] width 62 height 18
type textarea "x"
click at [1075, 342] on input "2811,6" at bounding box center [1063, 342] width 62 height 18
type input "6"
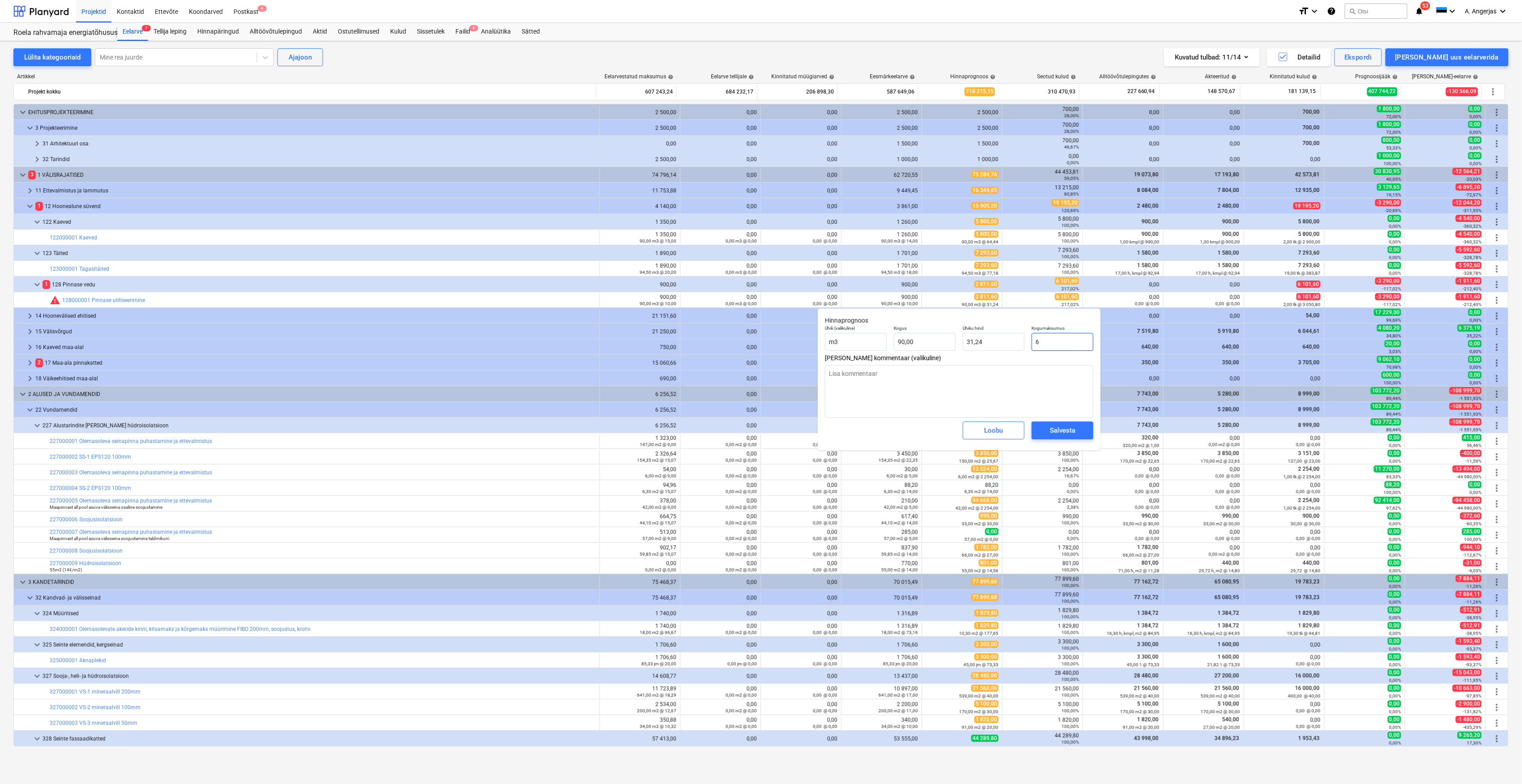
type textarea "x"
type input "0,07"
type textarea "x"
type input "61"
type input "0,68"
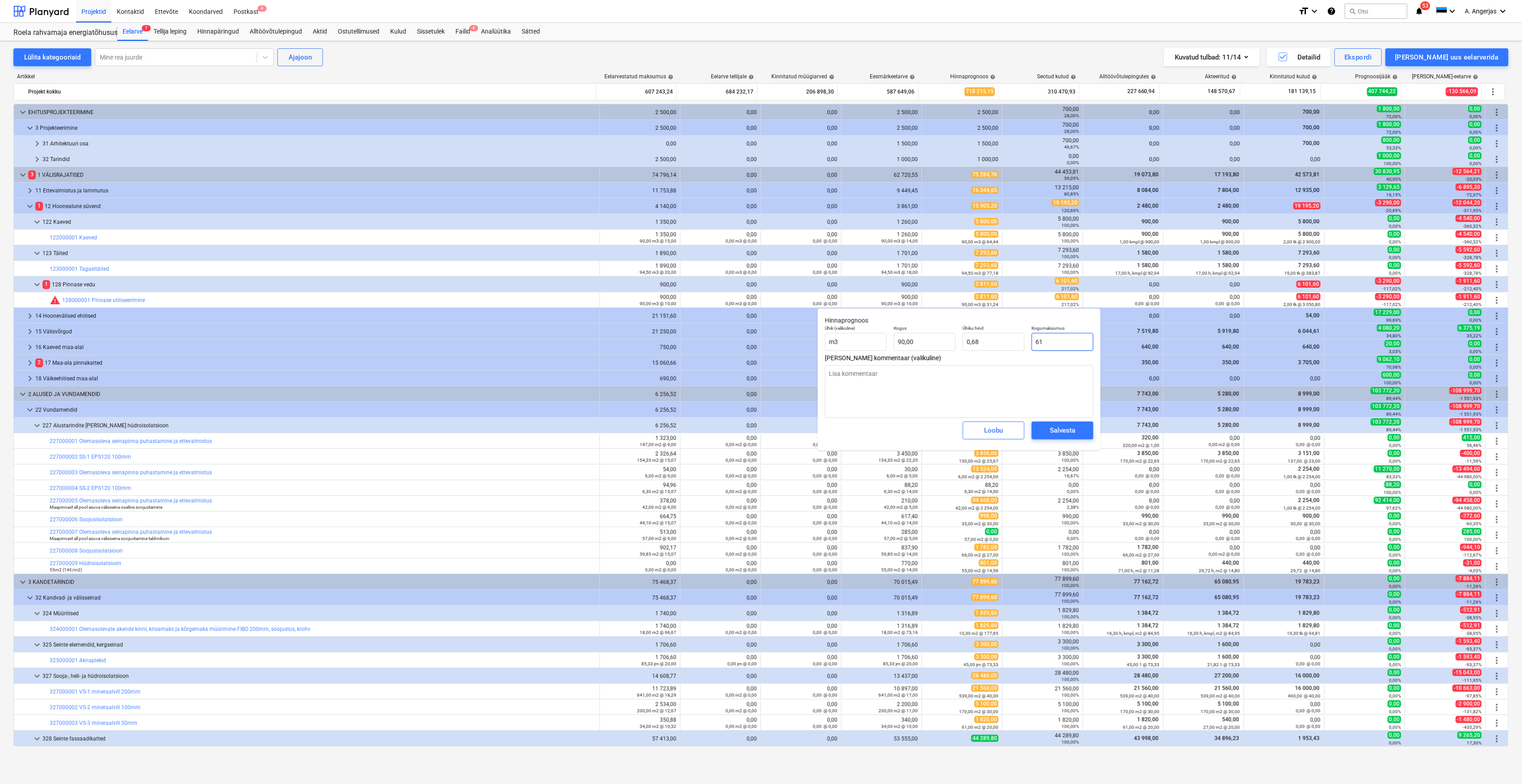
type textarea "x"
type input "610"
type input "6,78"
type textarea "x"
type input "6101"
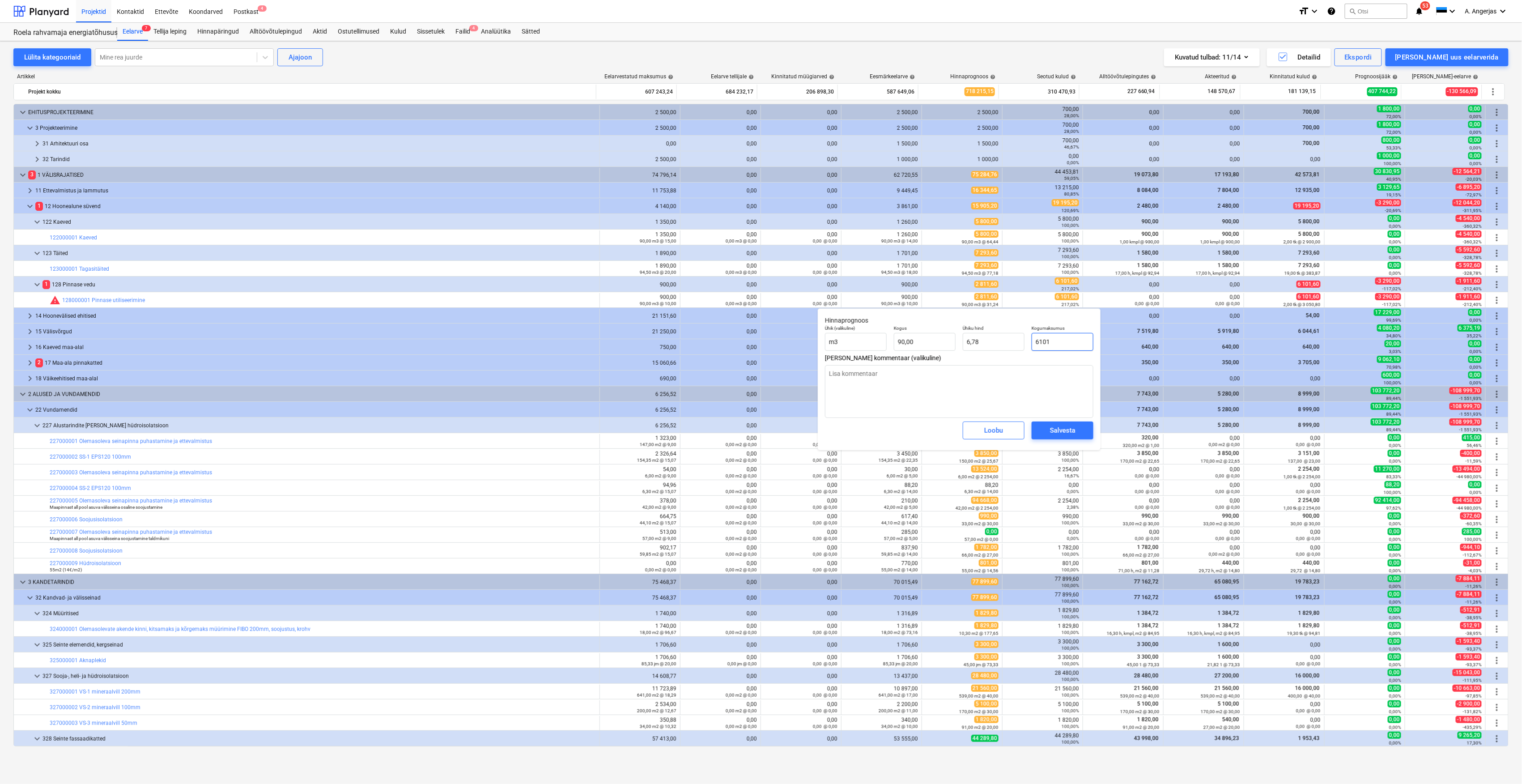
type input "67,79"
type textarea "x"
type input "6101,"
type textarea "x"
type input "6101,6"
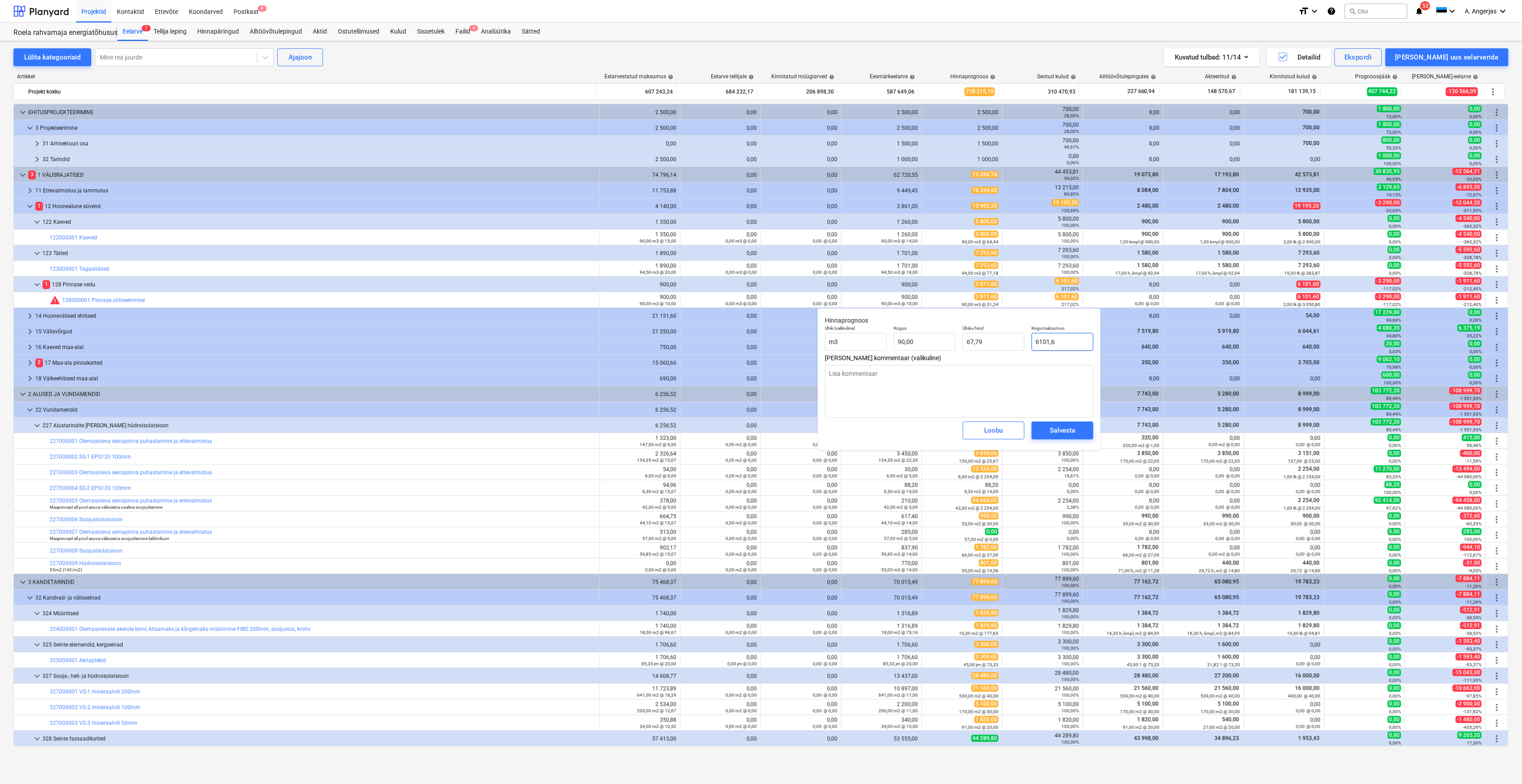
type input "67,80"
type input "6101,6"
type textarea "x"
type input "6 101,60"
click at [1084, 432] on button "Salvesta" at bounding box center [1063, 431] width 62 height 18
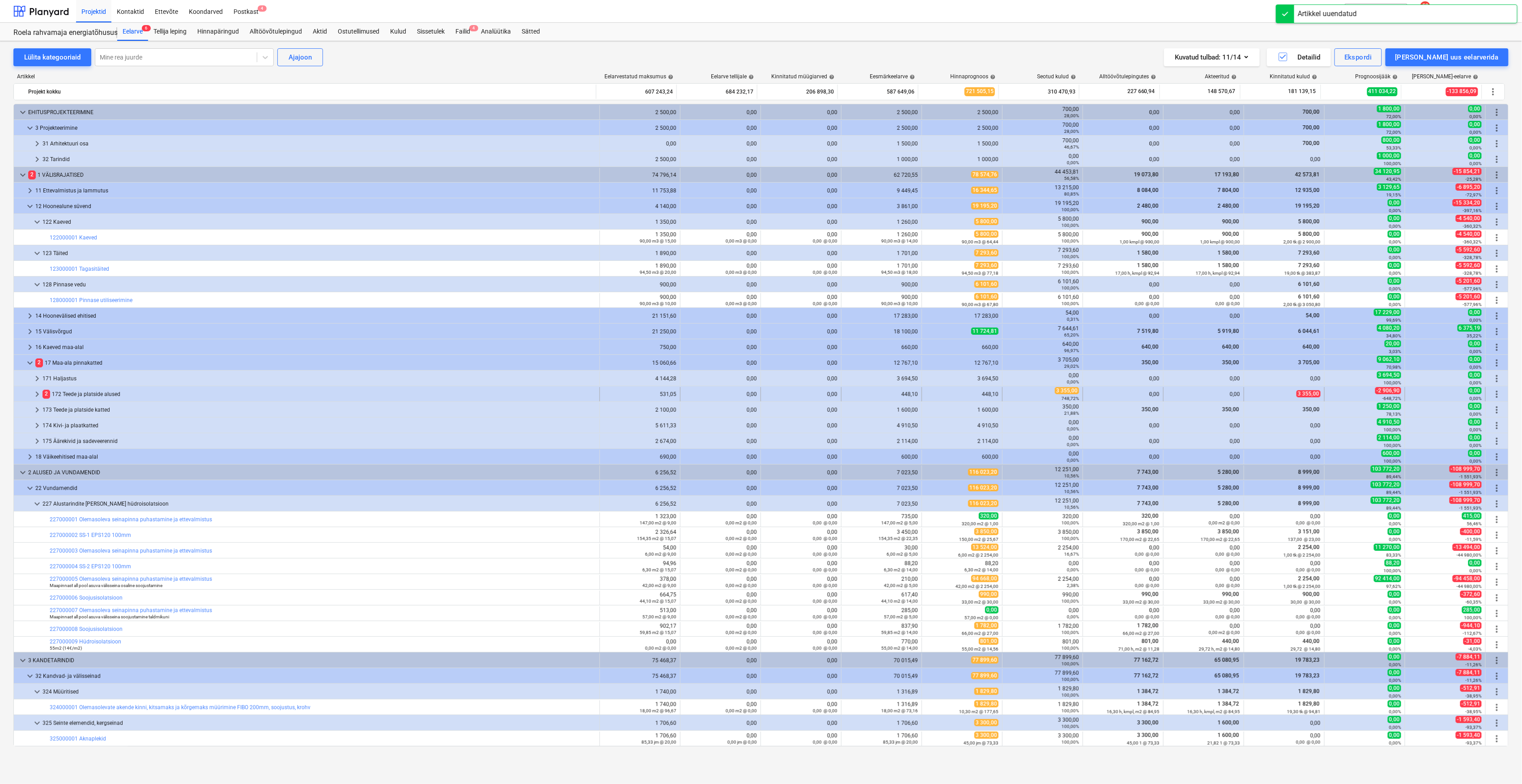
click at [38, 392] on span "keyboard_arrow_right" at bounding box center [37, 394] width 11 height 11
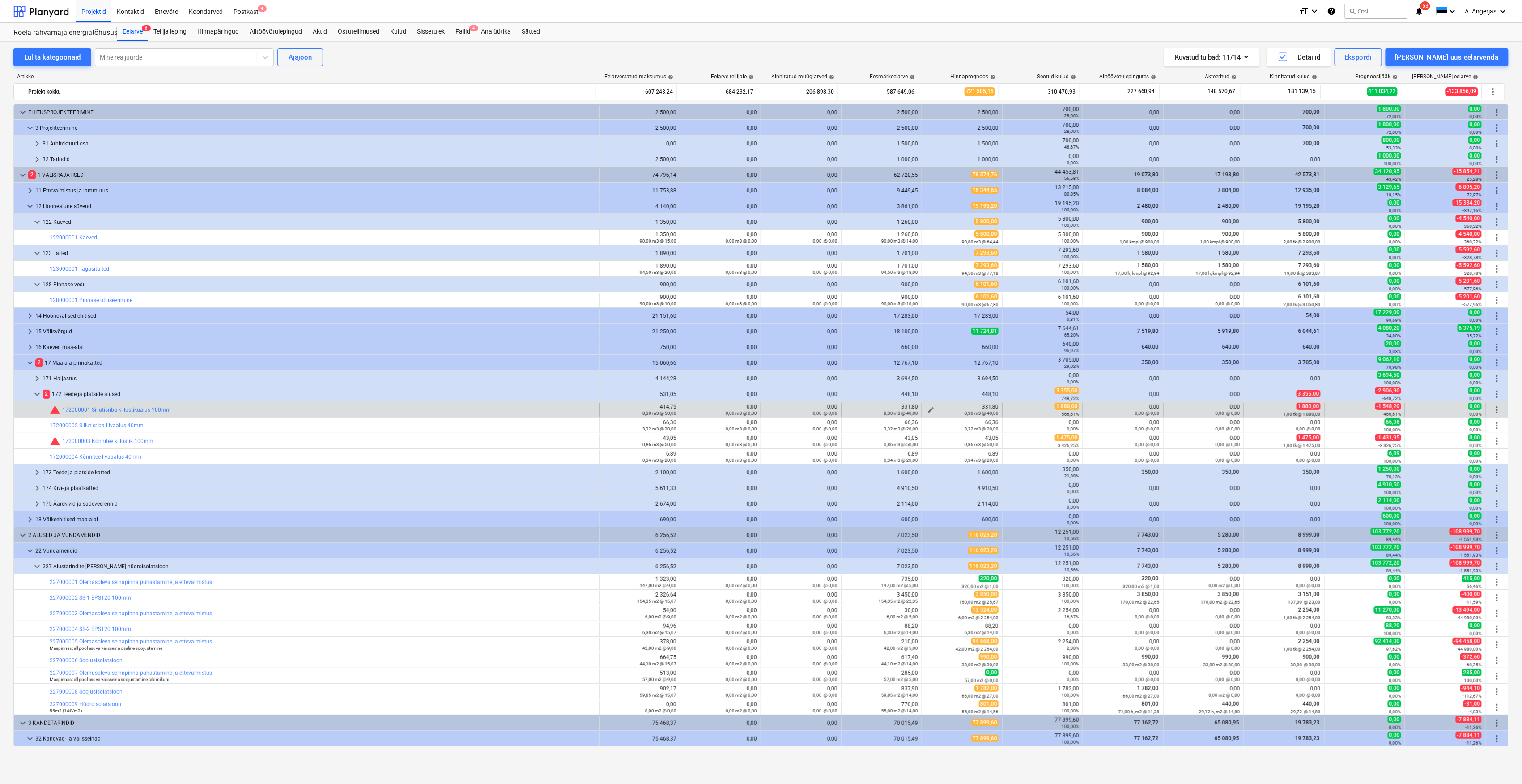
click at [929, 412] on div "8,30 m3 @ 40,00" at bounding box center [962, 413] width 73 height 6
click at [928, 407] on span "edit" at bounding box center [931, 410] width 7 height 7
type textarea "x"
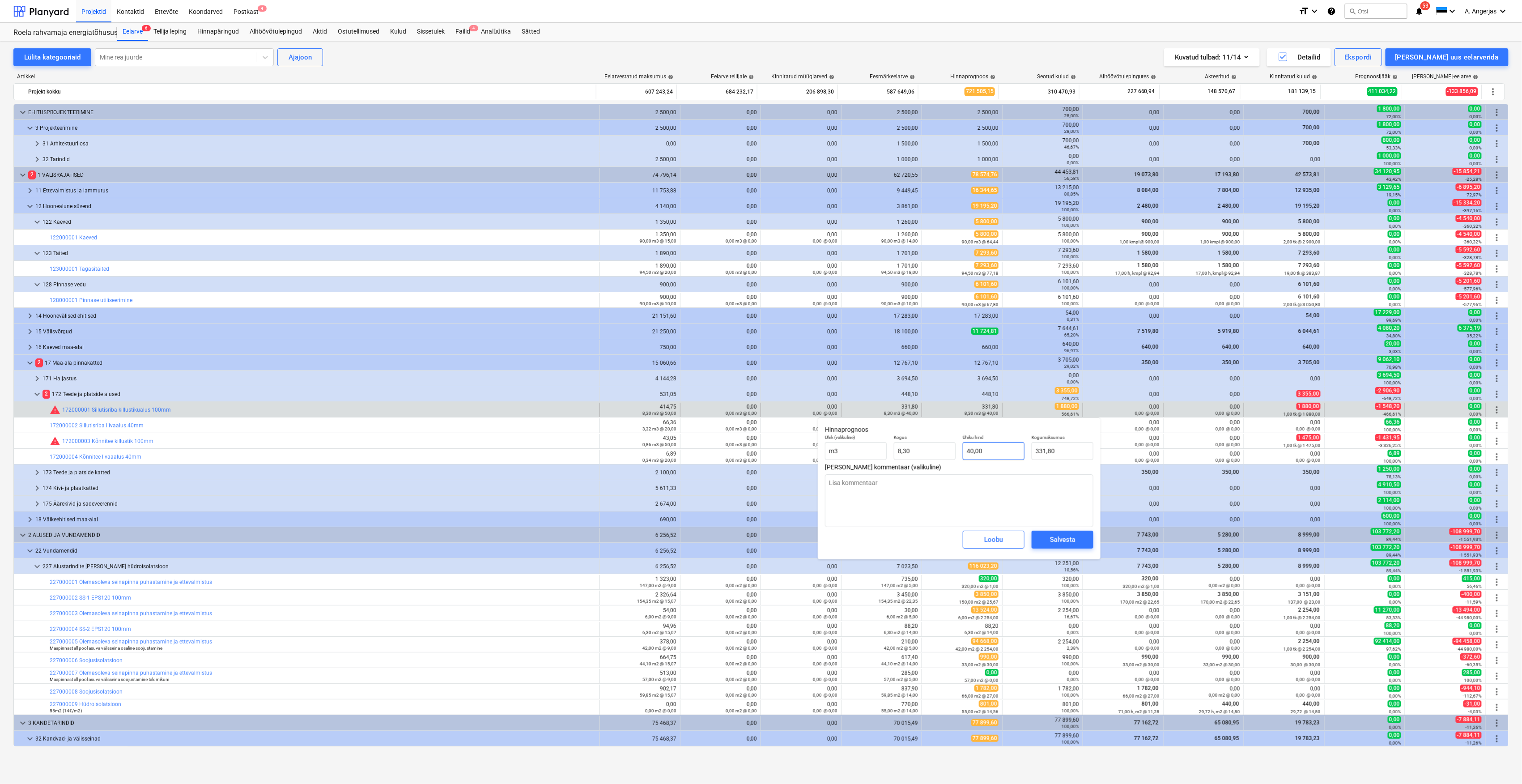
type input "40"
click at [987, 442] on input "40" at bounding box center [994, 451] width 62 height 18
type textarea "x"
type input "40,00"
click at [1049, 452] on input "331,8" at bounding box center [1063, 451] width 62 height 18
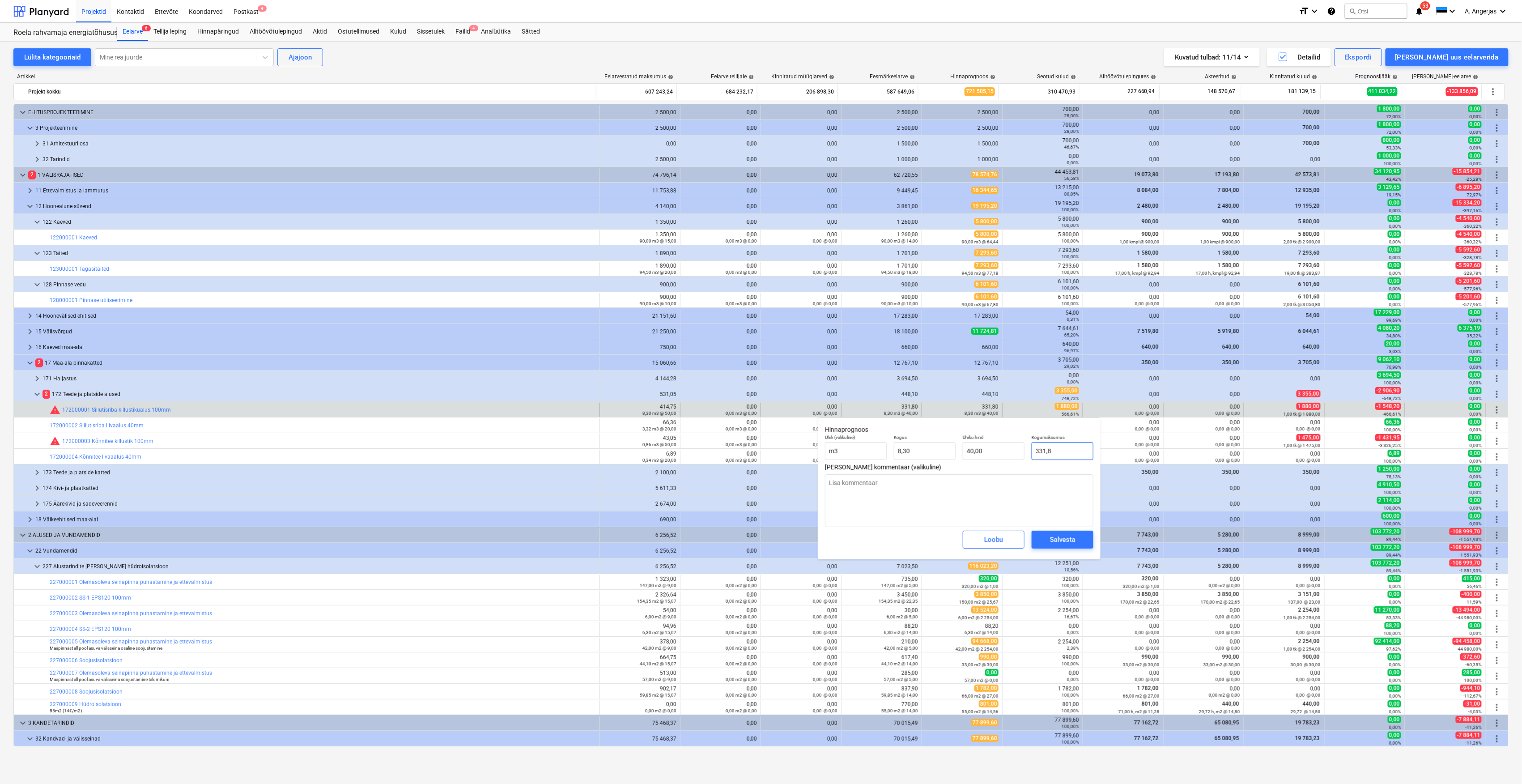
click at [1049, 452] on input "331,8" at bounding box center [1063, 451] width 62 height 18
type input "1"
type textarea "x"
type input "0,12"
type textarea "x"
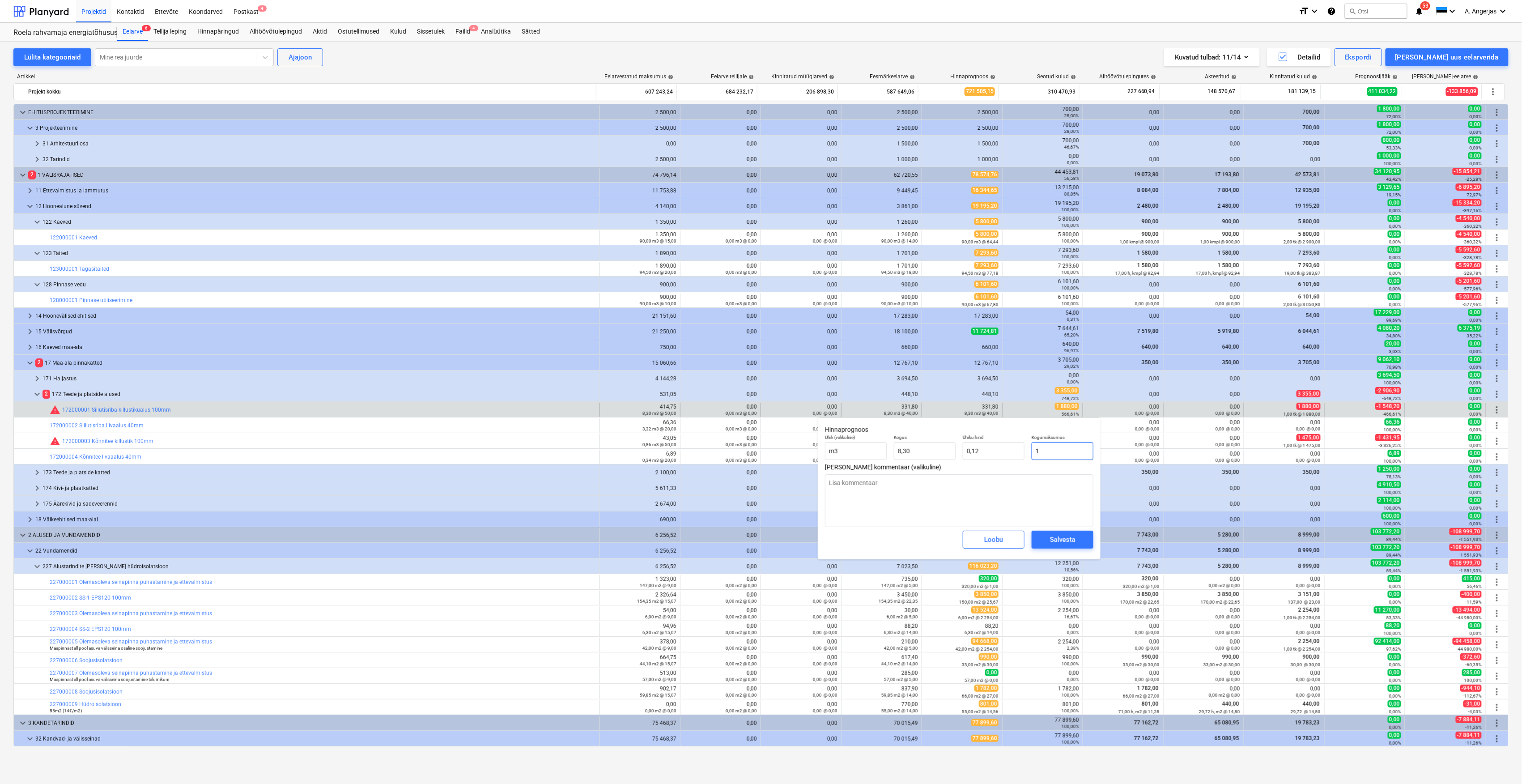
type input "18"
type input "2,17"
type textarea "x"
type input "188"
type input "22,66"
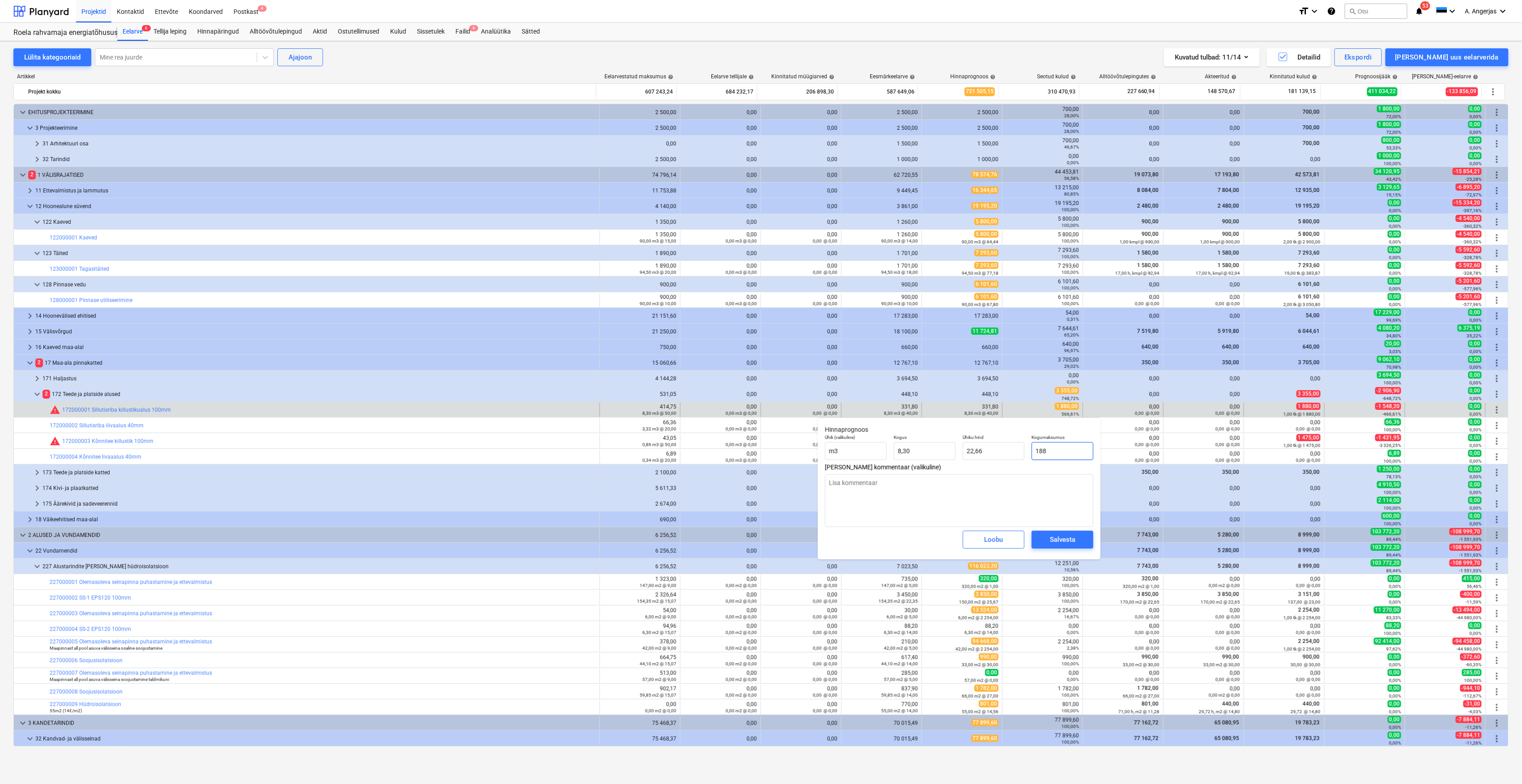
type textarea "x"
type input "1880"
type input "226,64"
type input "1880"
type textarea "x"
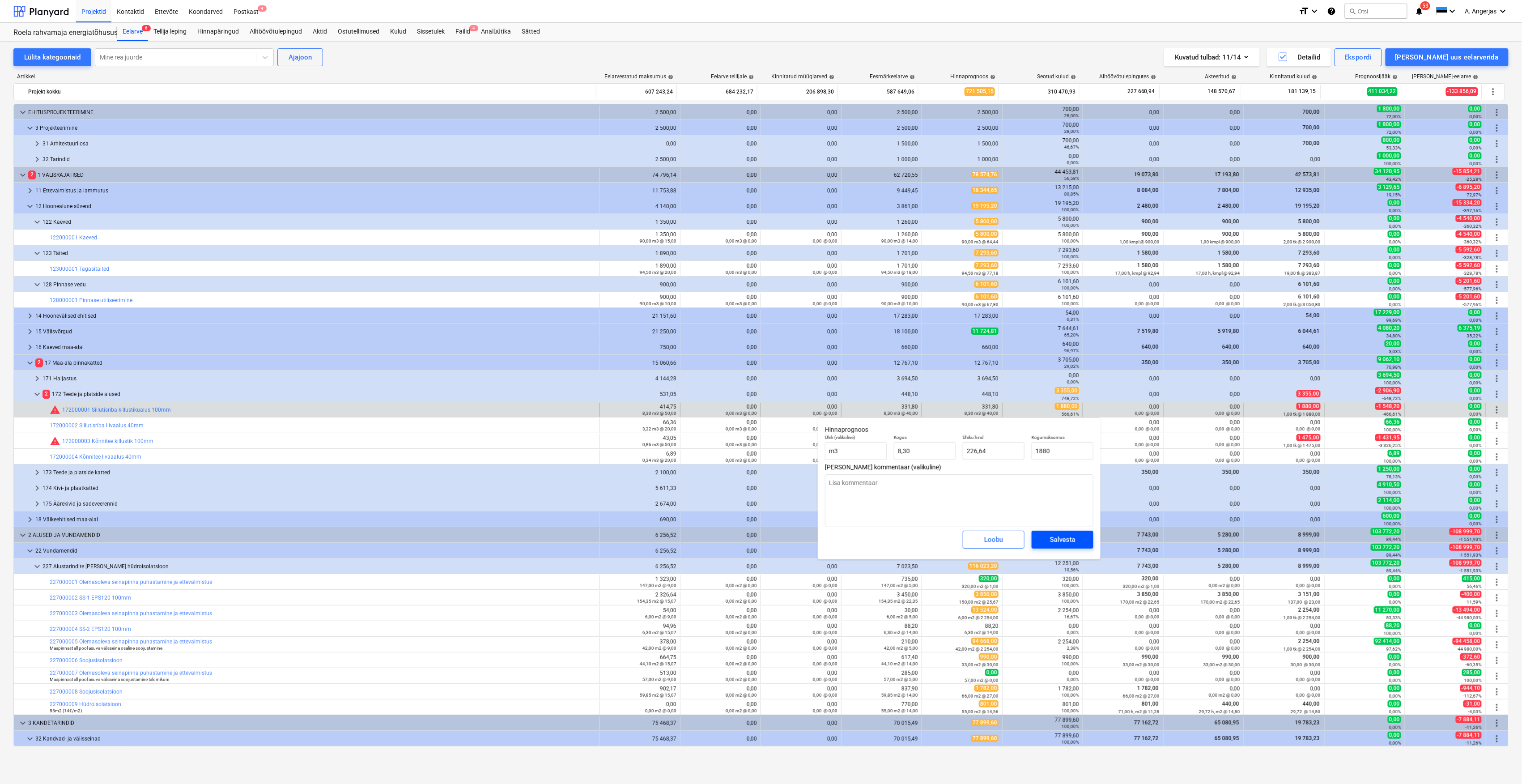
type input "1 880,00"
click at [1055, 536] on div "Salvesta" at bounding box center [1063, 539] width 26 height 12
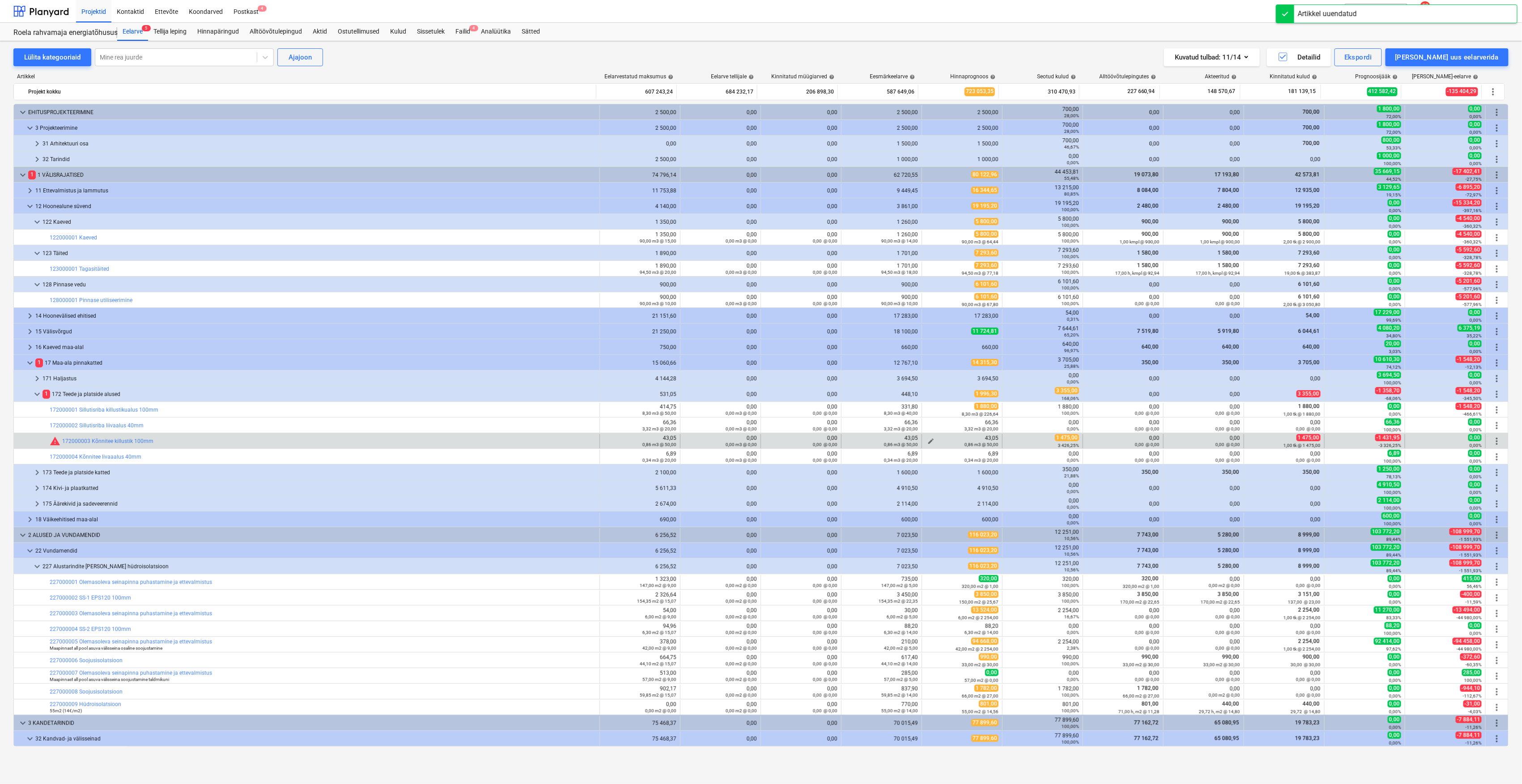
click at [928, 443] on div "0,86 m3 @ 50,00" at bounding box center [962, 444] width 73 height 6
click at [928, 441] on span "edit" at bounding box center [931, 441] width 7 height 7
type textarea "x"
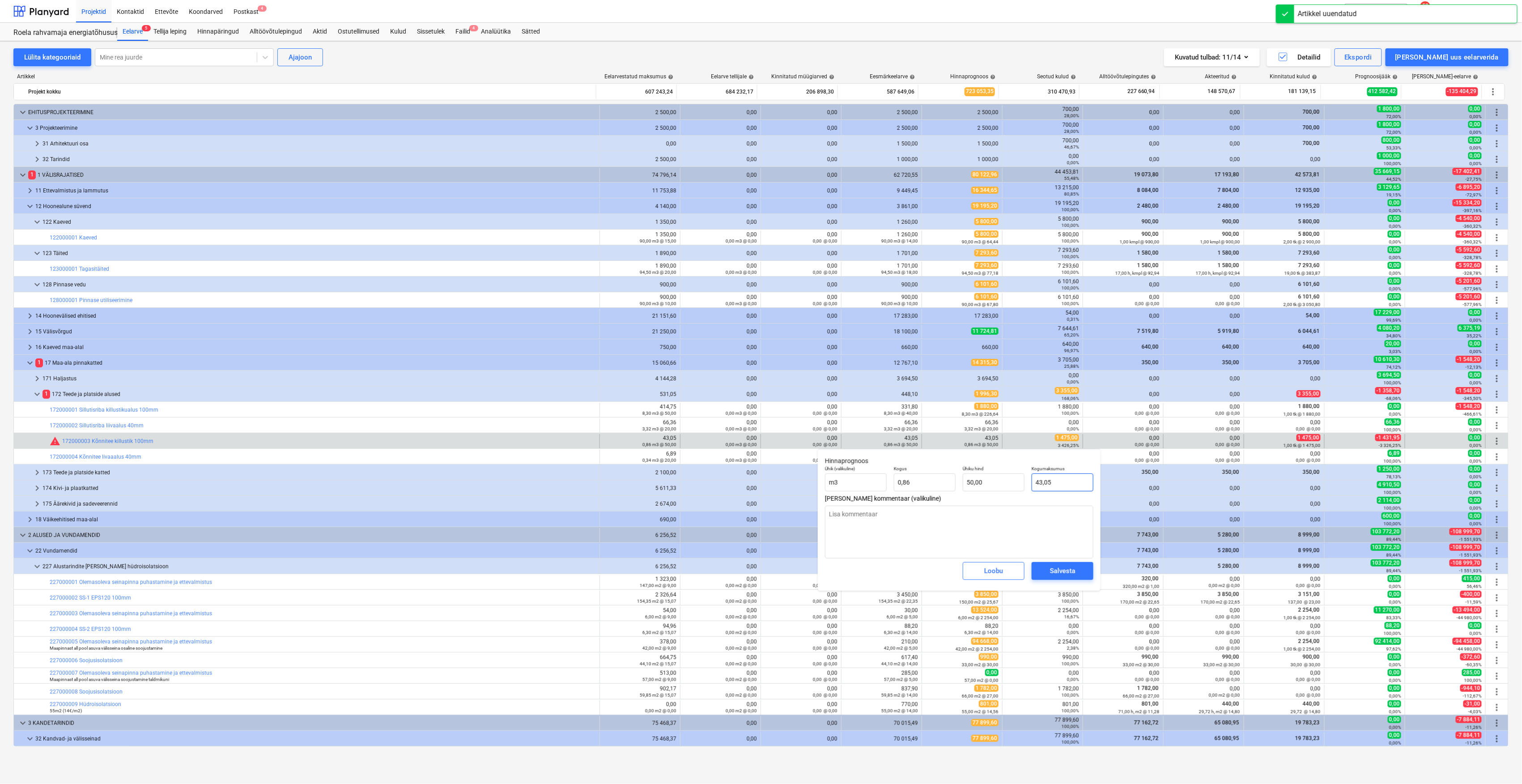
click at [1059, 485] on input "43,05" at bounding box center [1063, 483] width 62 height 18
type input "1"
type textarea "x"
type input "1,16"
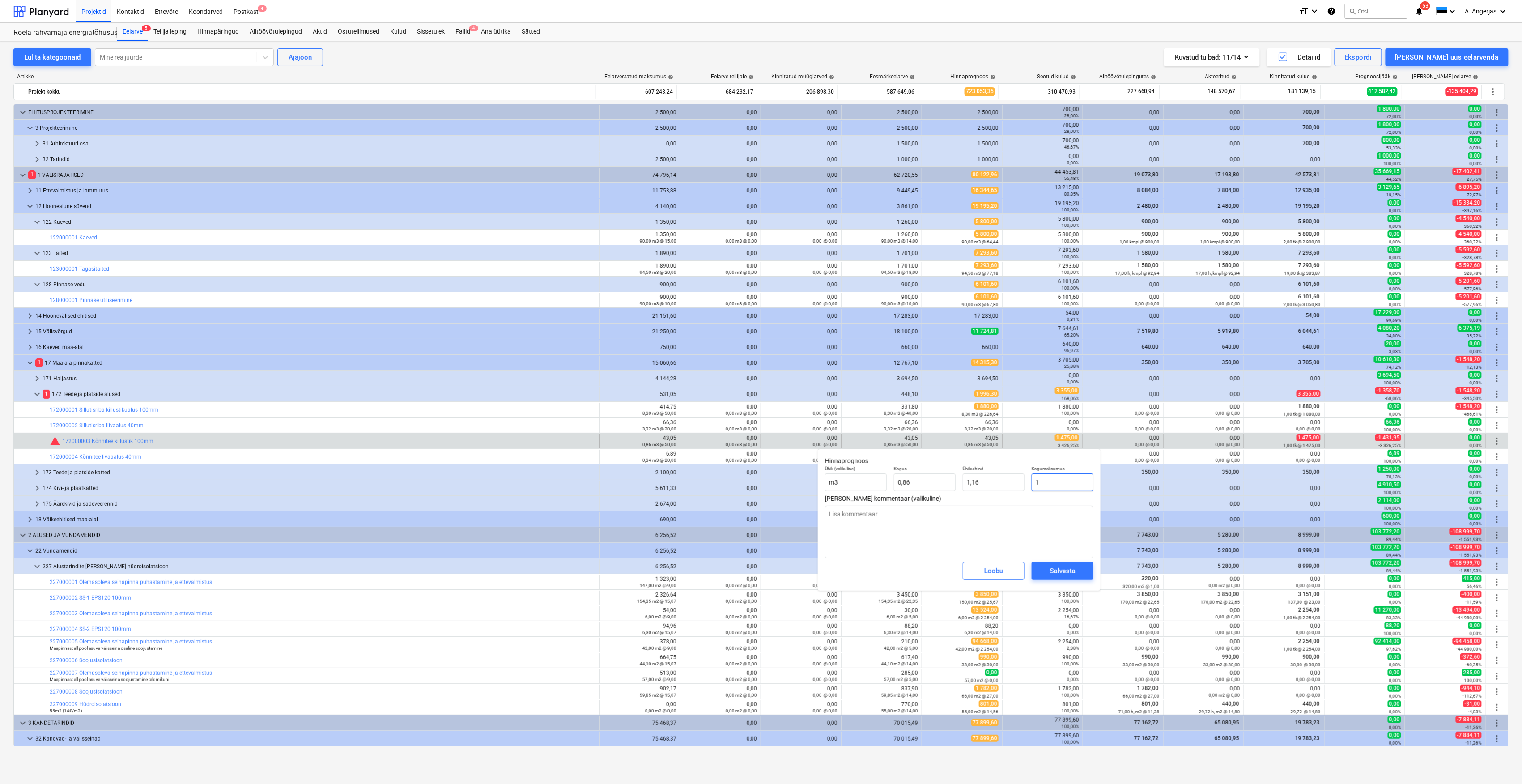
type textarea "x"
type input "14"
type input "16,26"
type textarea "x"
type input "147"
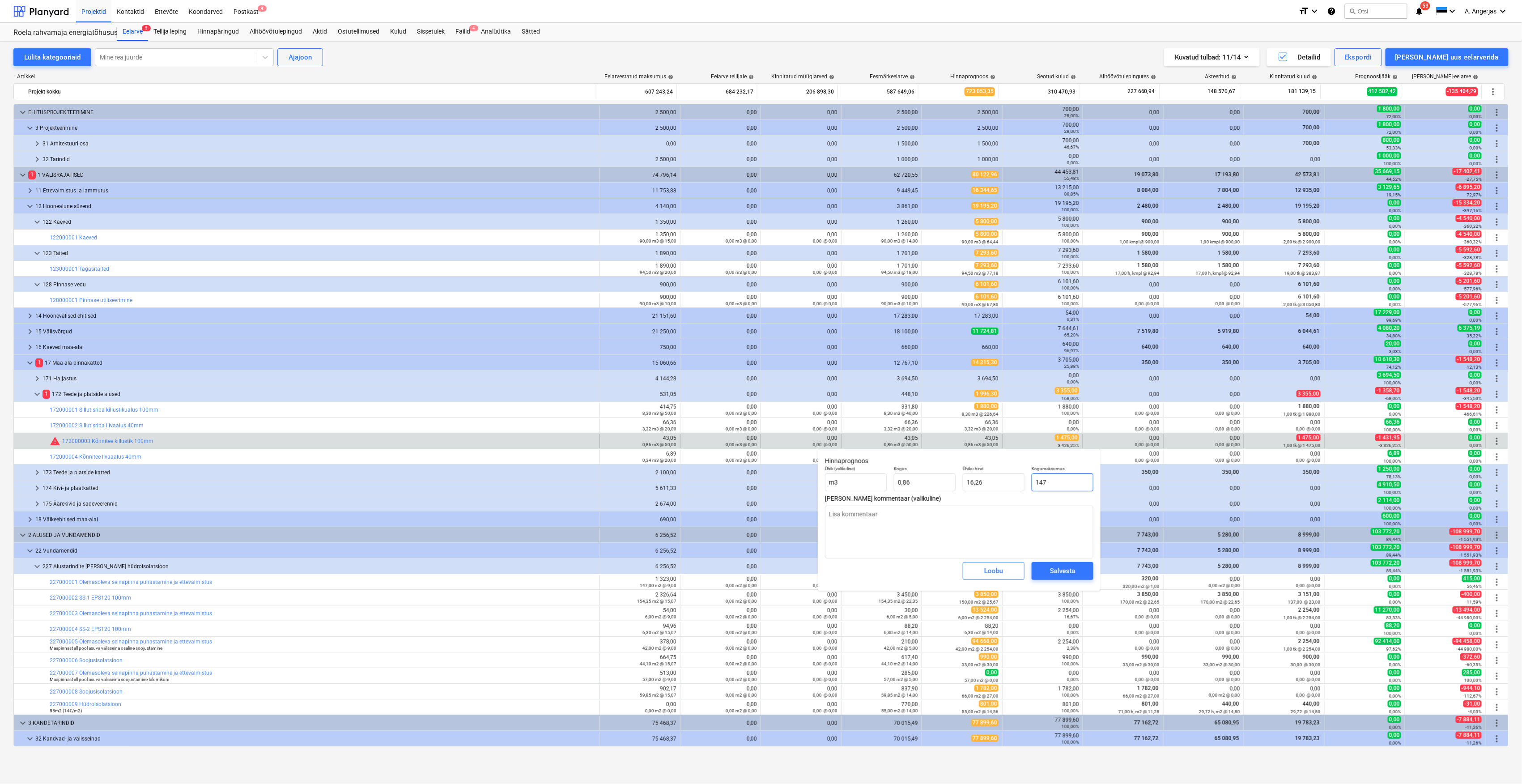
type input "170,73"
type textarea "x"
type input "1475"
type input "1 713,12"
click at [1060, 571] on div "Salvesta" at bounding box center [1063, 570] width 26 height 12
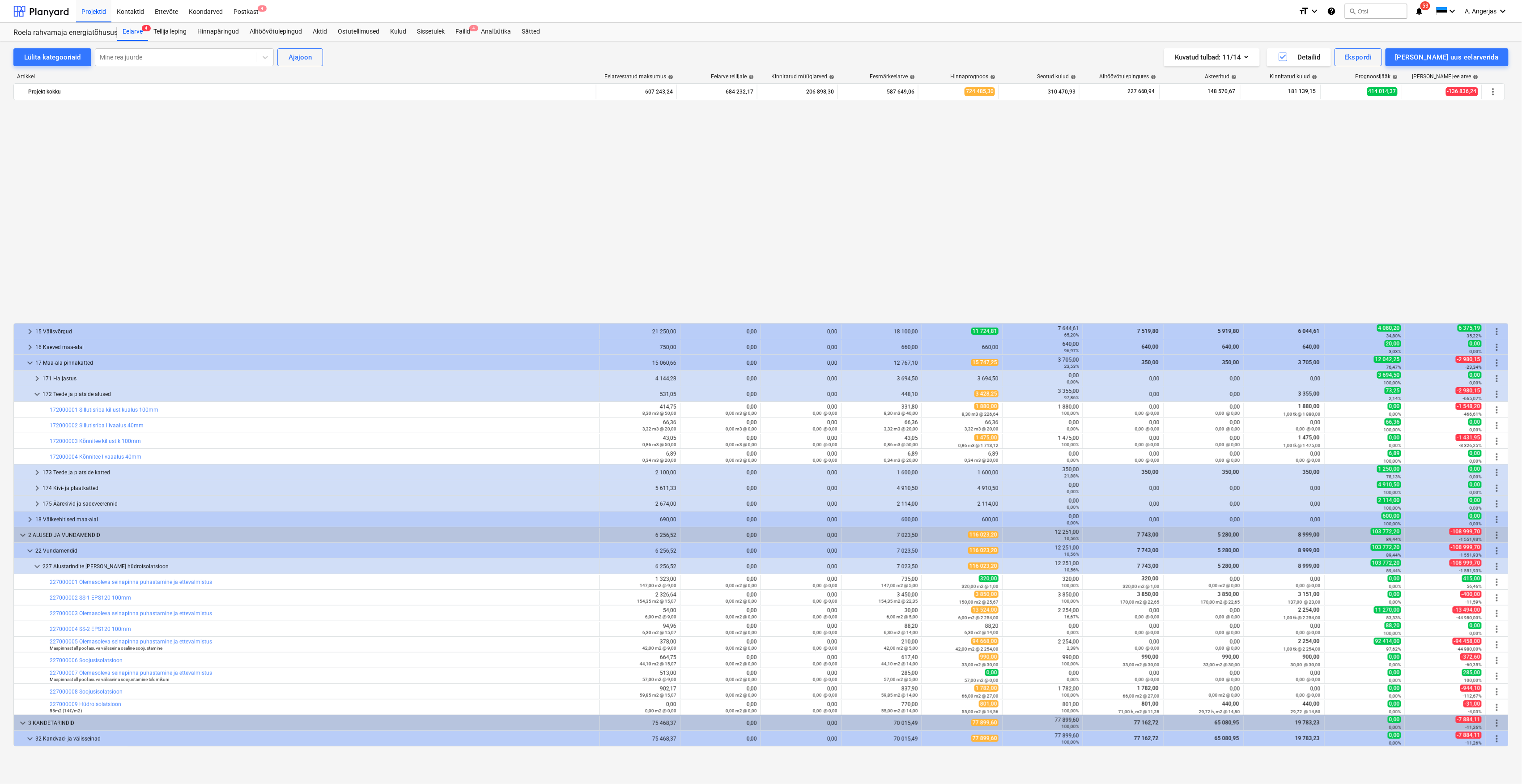
scroll to position [716, 0]
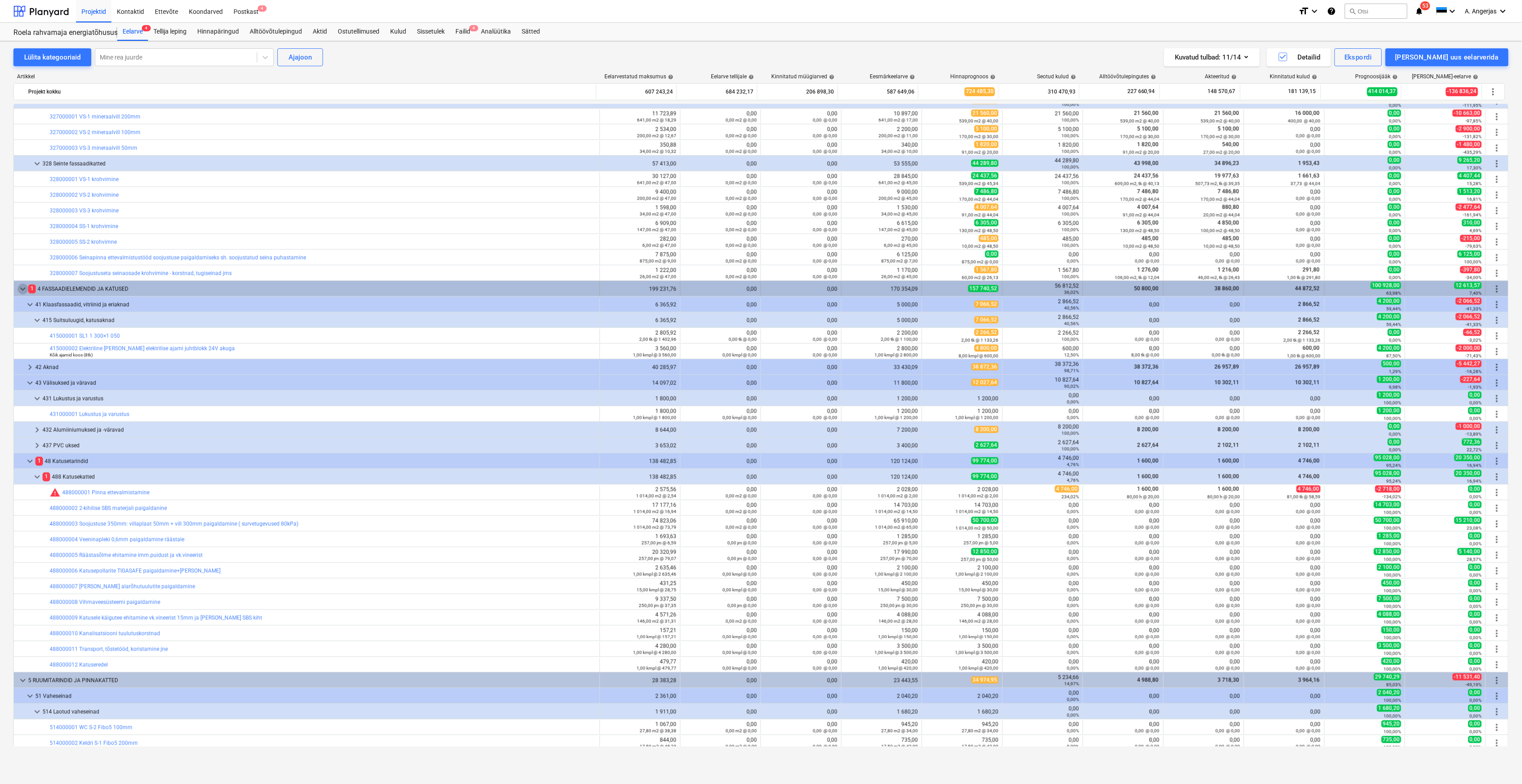
click at [22, 288] on span "keyboard_arrow_down" at bounding box center [23, 289] width 11 height 11
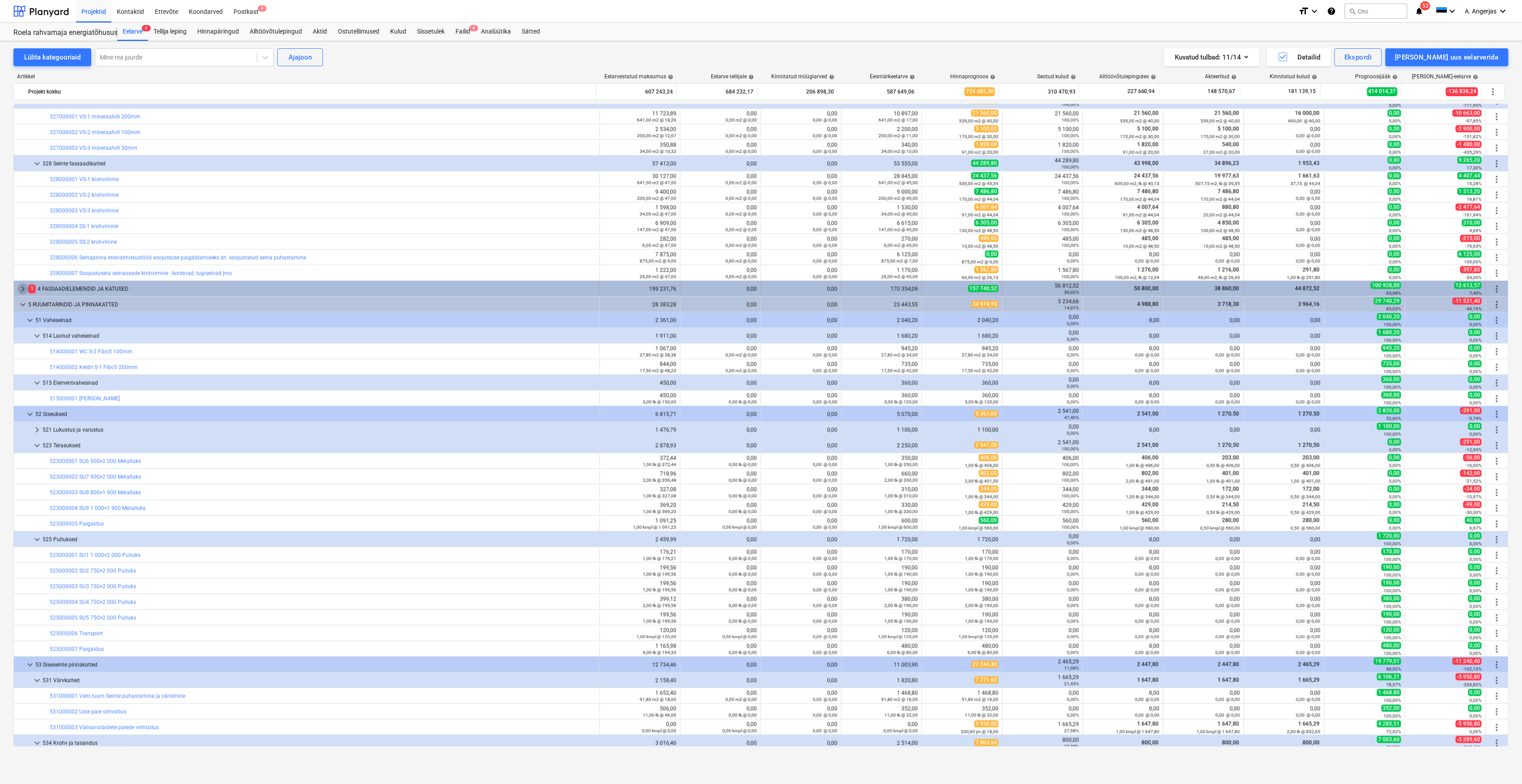
click at [22, 291] on span "keyboard_arrow_right" at bounding box center [23, 289] width 11 height 11
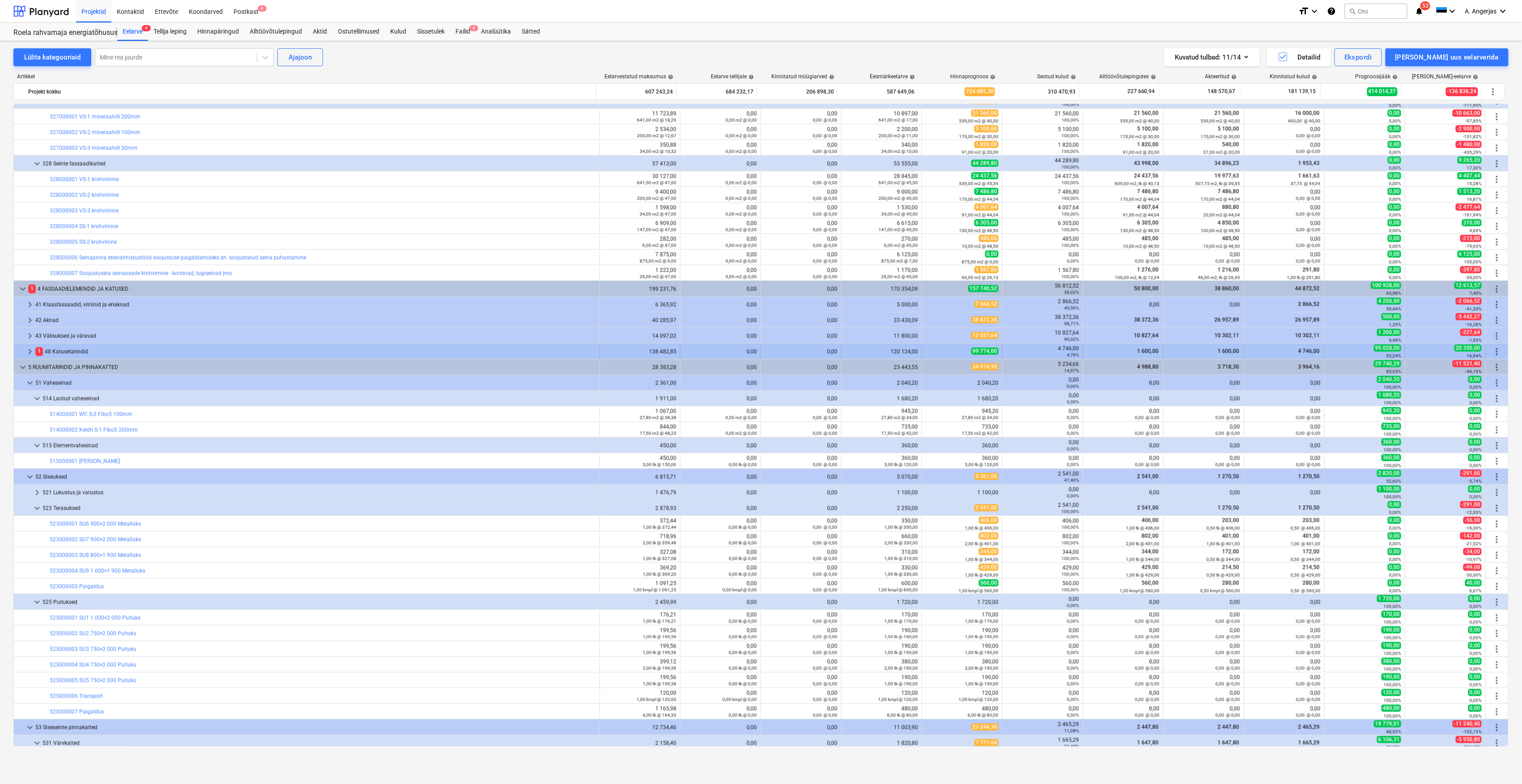
click at [32, 352] on span "keyboard_arrow_right" at bounding box center [30, 351] width 11 height 11
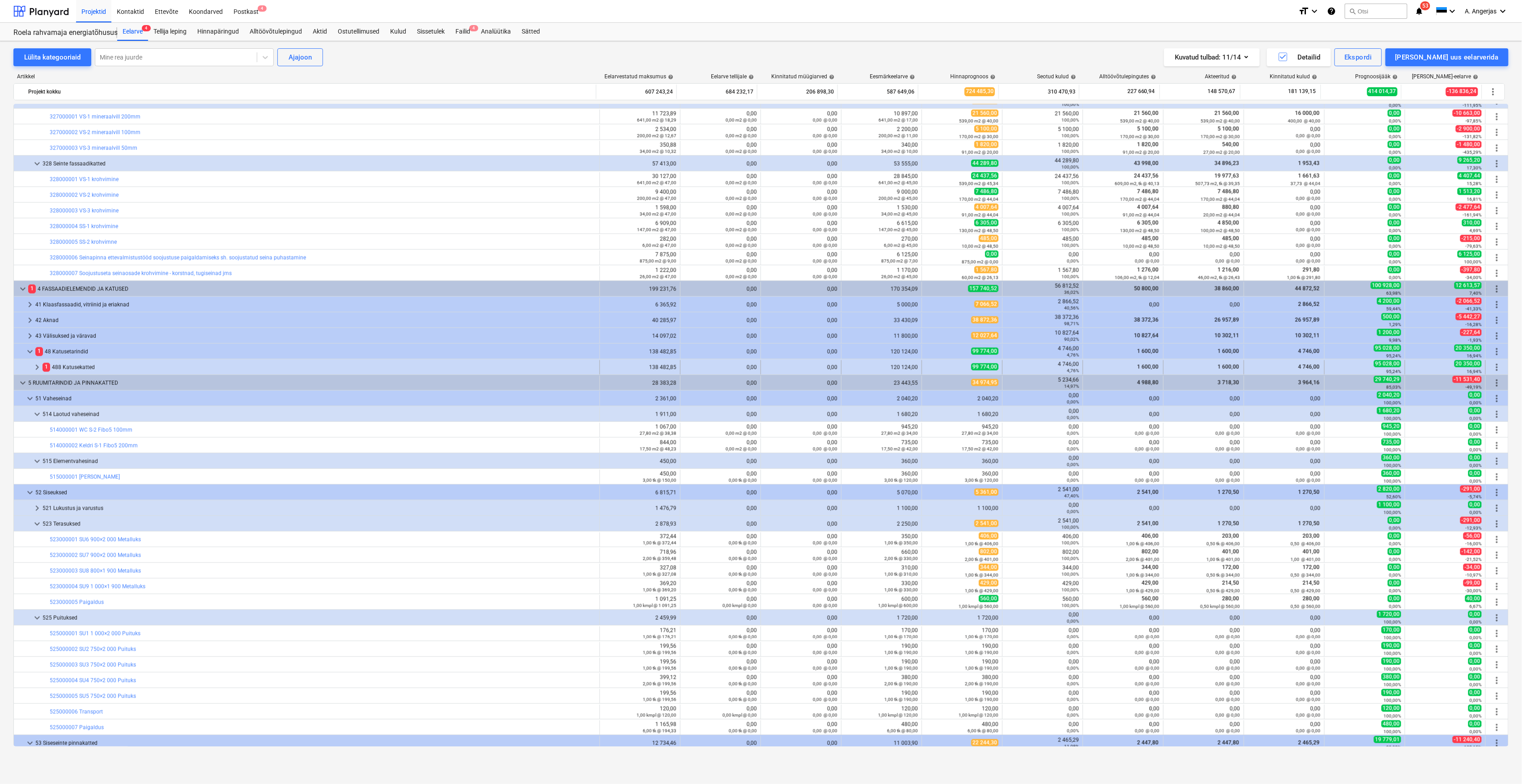
click at [37, 366] on span "keyboard_arrow_right" at bounding box center [37, 368] width 11 height 11
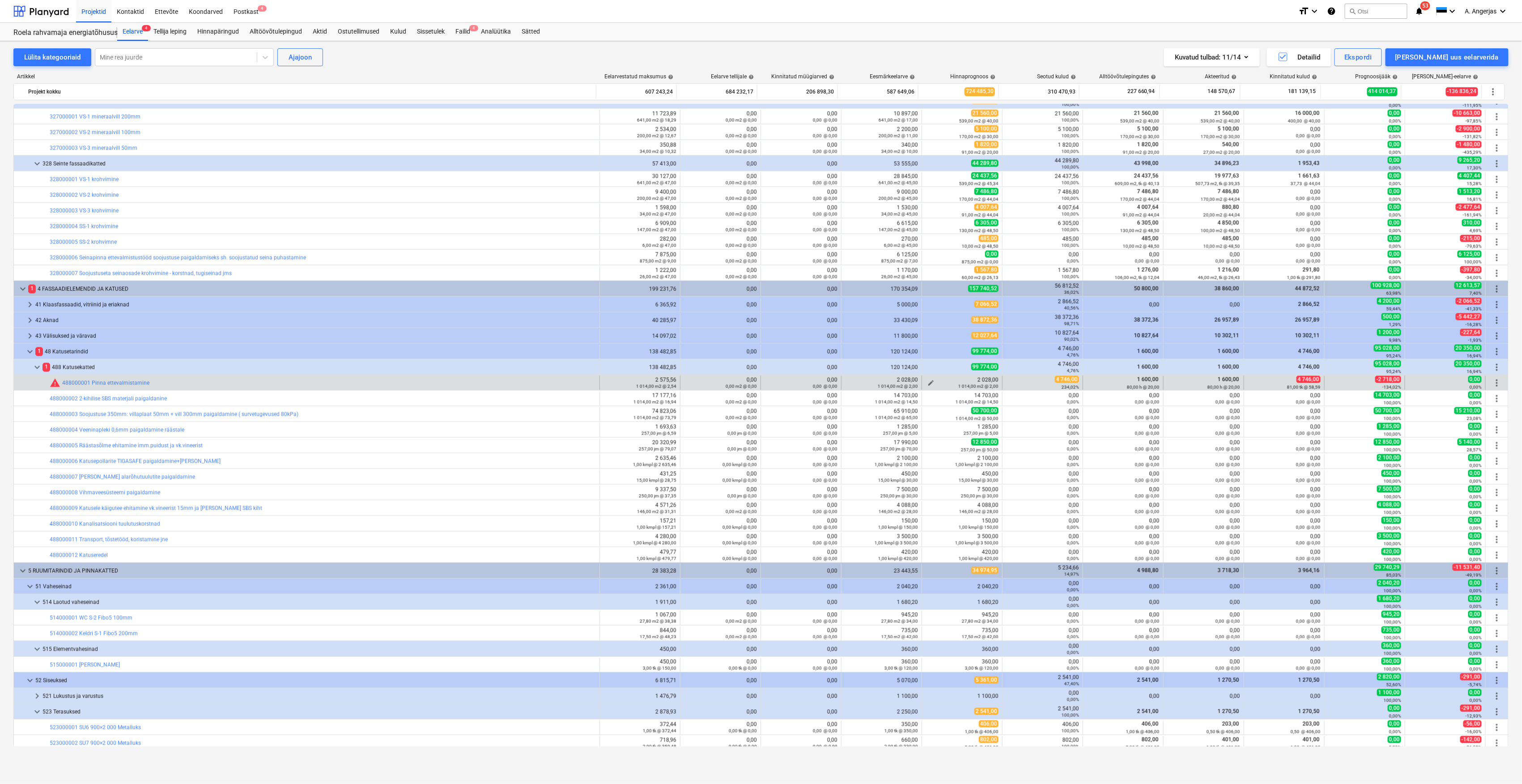
click at [929, 383] on span "edit" at bounding box center [931, 383] width 7 height 7
type textarea "x"
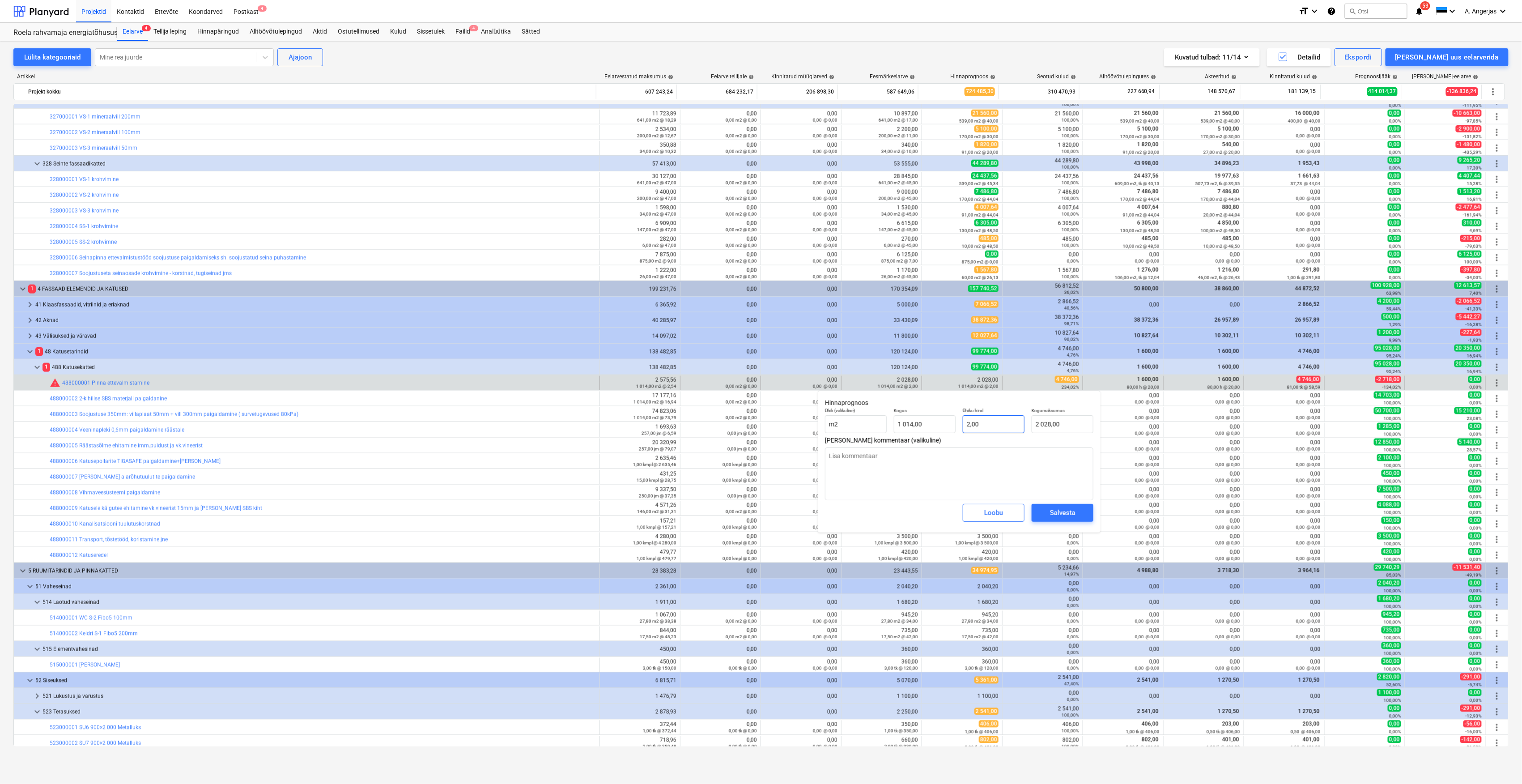
type input "2"
click at [984, 430] on input "2" at bounding box center [994, 424] width 62 height 18
type textarea "x"
type input "2,00"
click at [1043, 423] on input "2028" at bounding box center [1063, 424] width 62 height 18
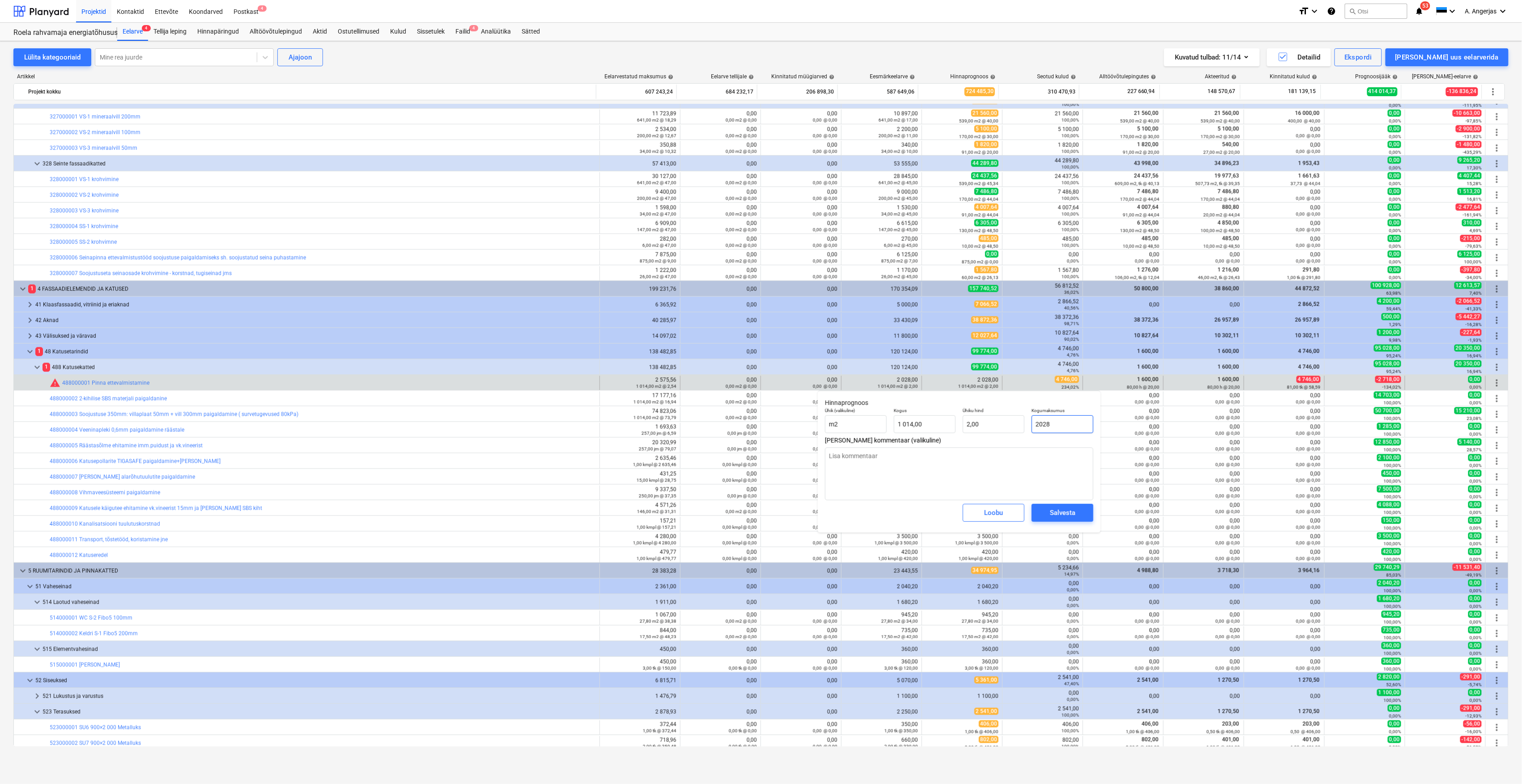
click at [1043, 423] on input "2028" at bounding box center [1063, 424] width 62 height 18
type input "4"
type textarea "x"
type input "0,00"
type textarea "x"
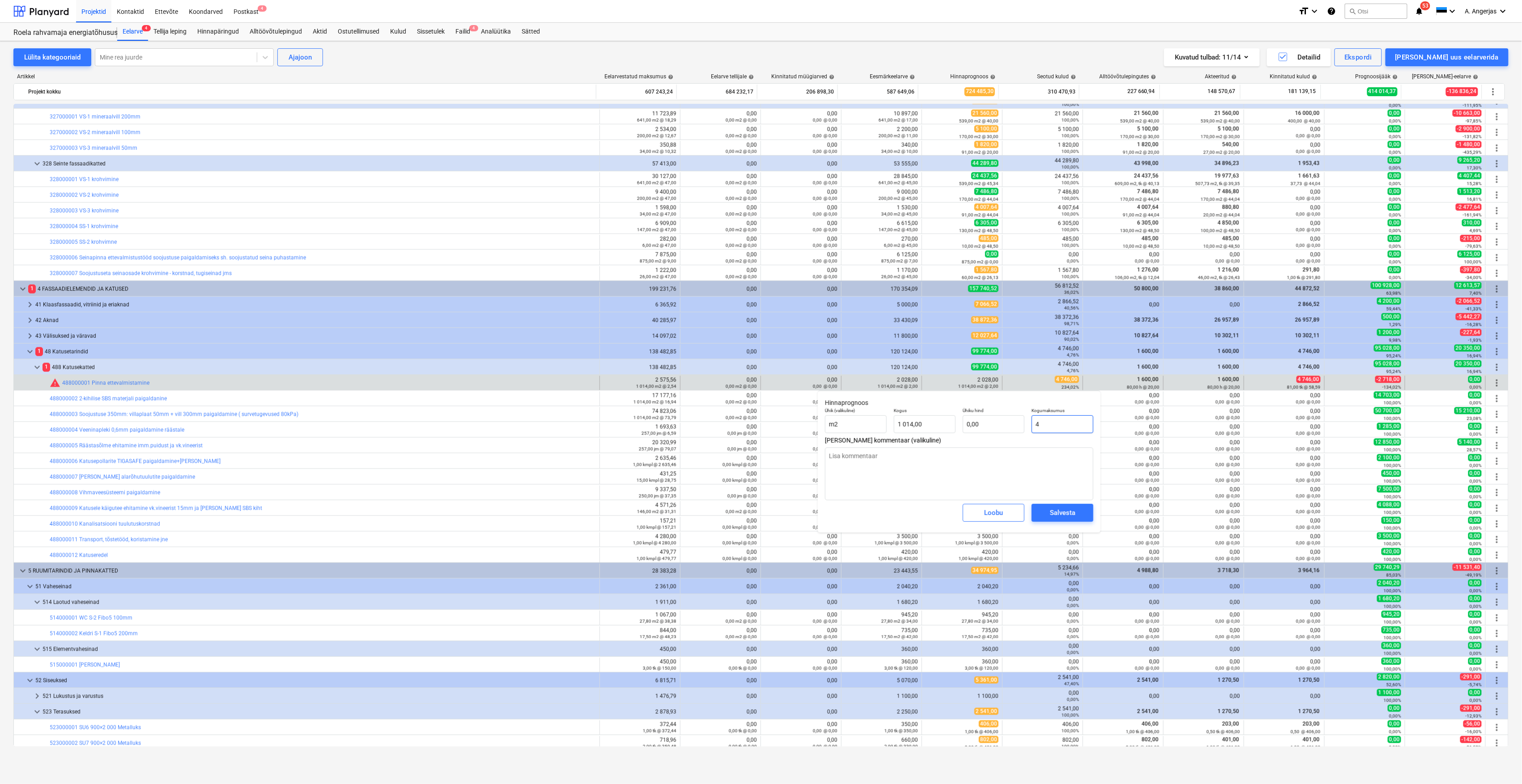
type input "47"
type input "0,05"
type textarea "x"
type input "474"
type input "0,47"
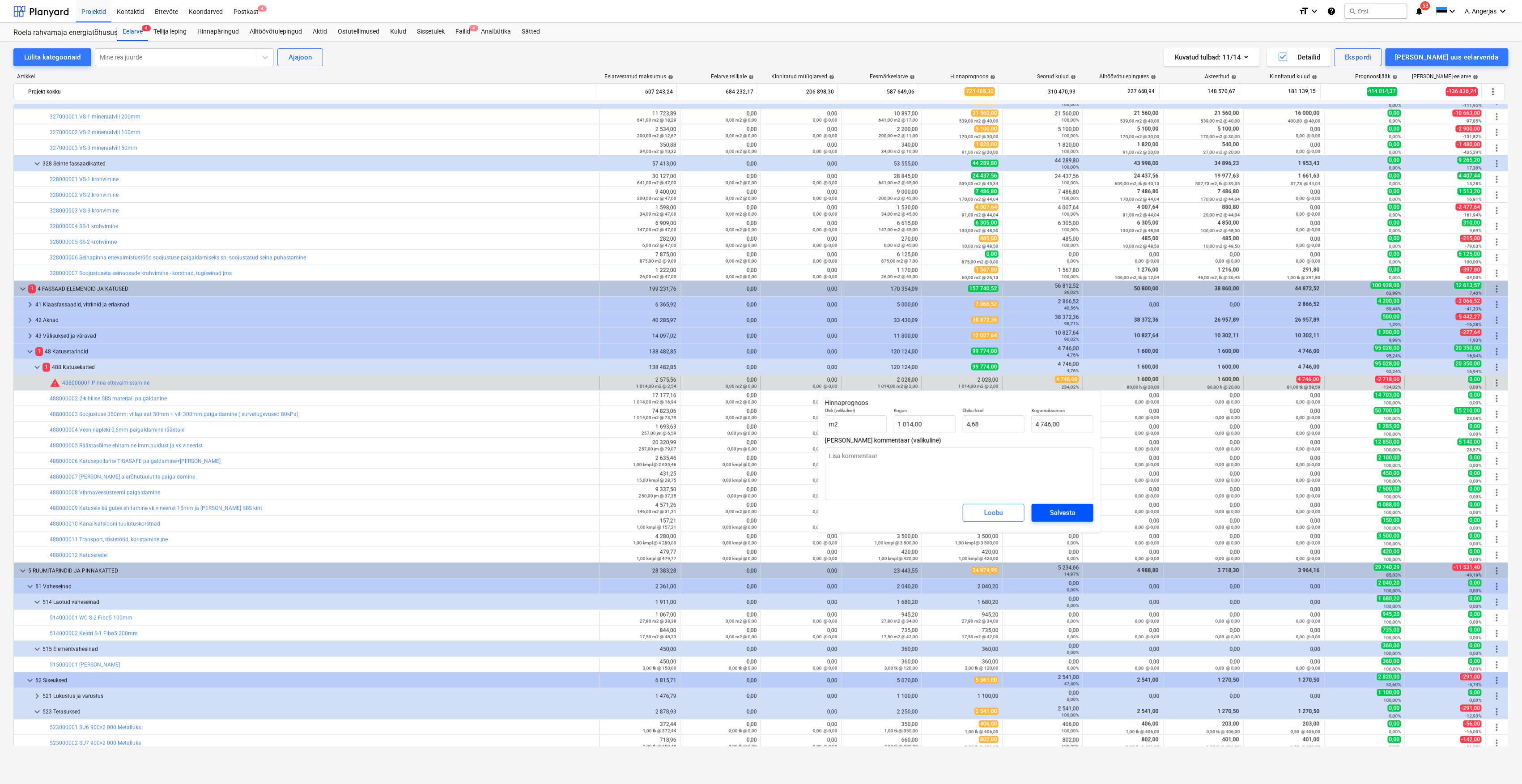
click at [1062, 518] on div "Salvesta" at bounding box center [1063, 512] width 26 height 12
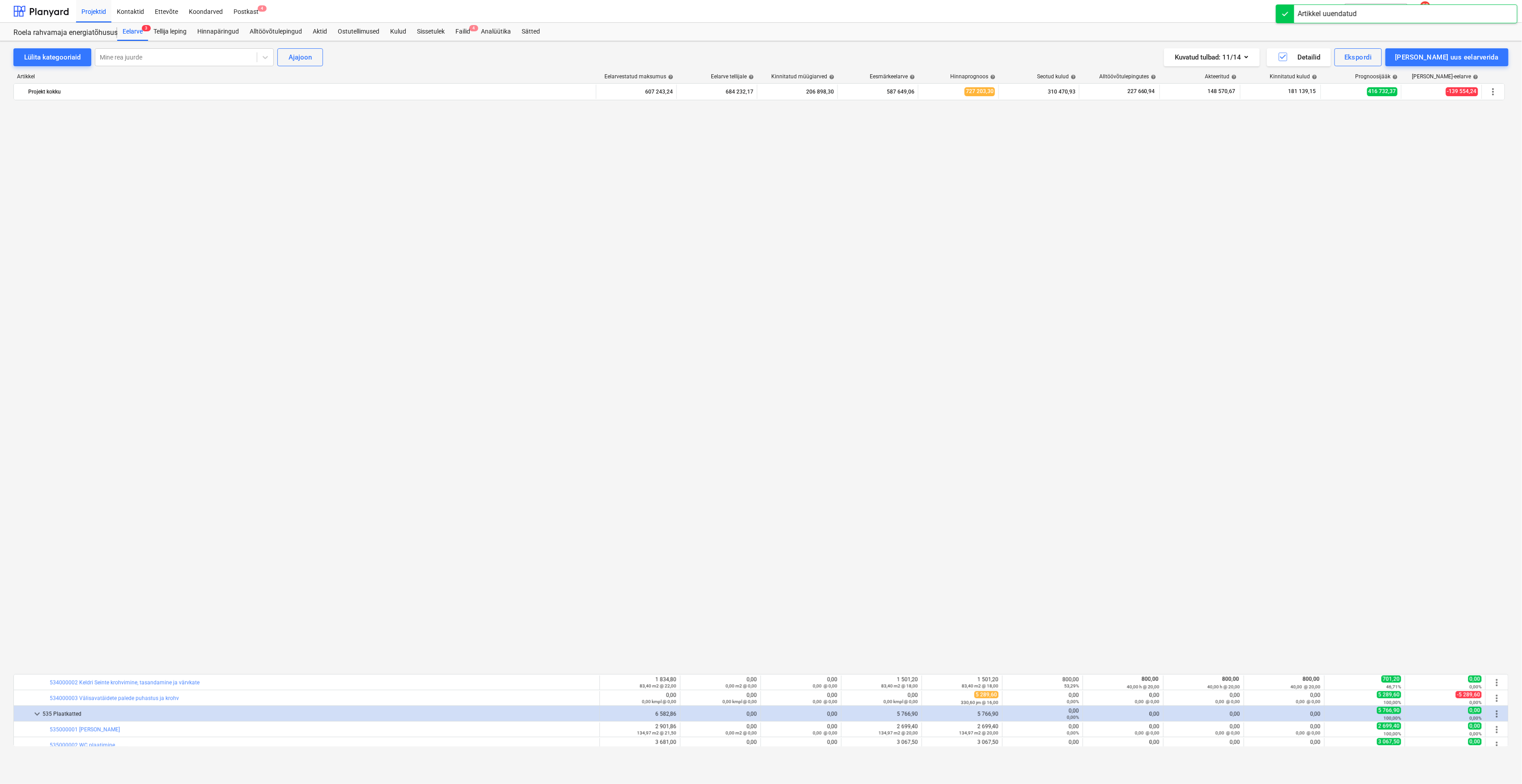
scroll to position [1969, 0]
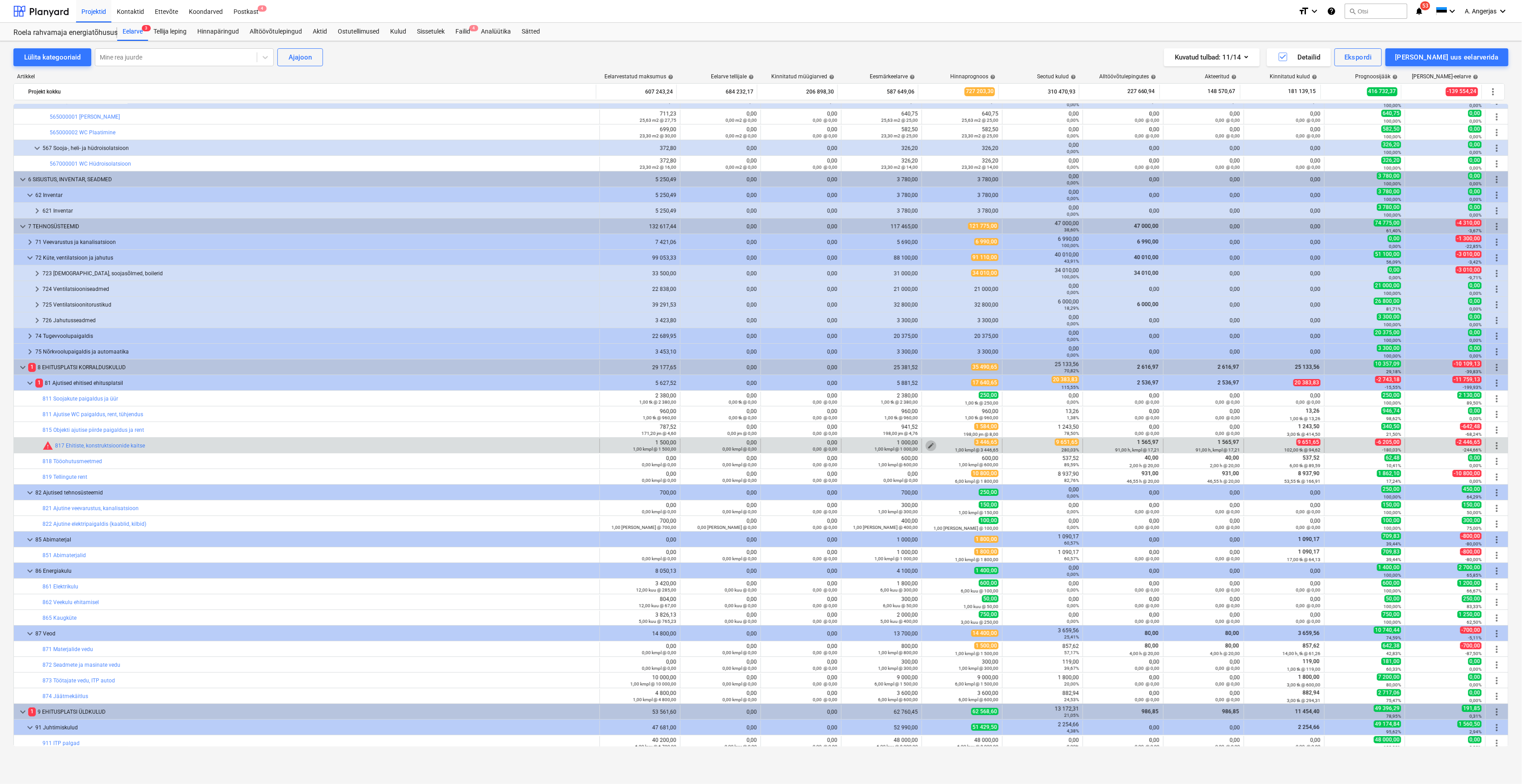
click at [926, 444] on button "edit" at bounding box center [931, 445] width 11 height 11
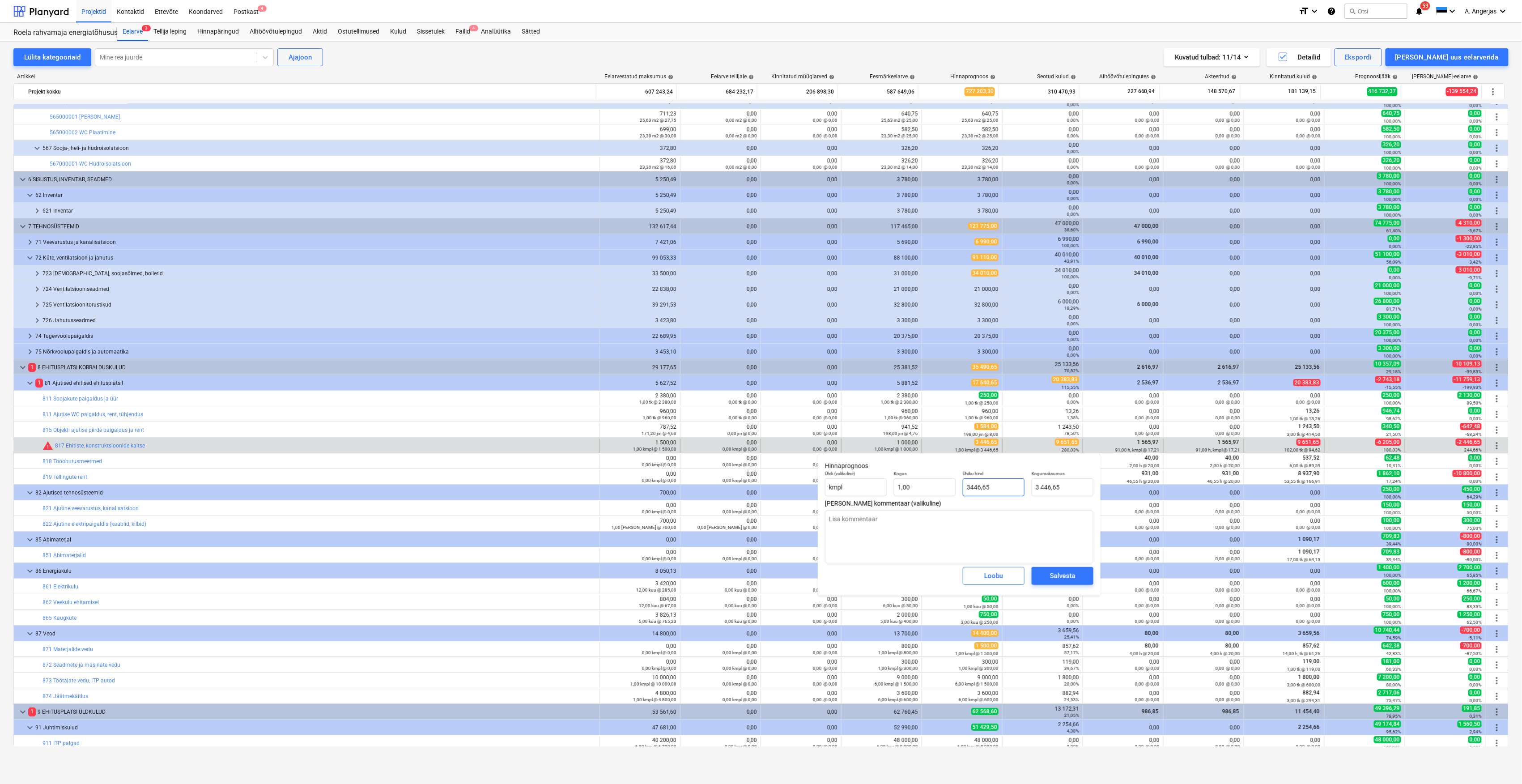
click at [967, 486] on input "3446,65" at bounding box center [994, 487] width 62 height 18
click at [967, 486] on input "3446,65" at bounding box center [994, 487] width 62 height 18
click at [1058, 577] on div "Salvesta" at bounding box center [1063, 575] width 26 height 12
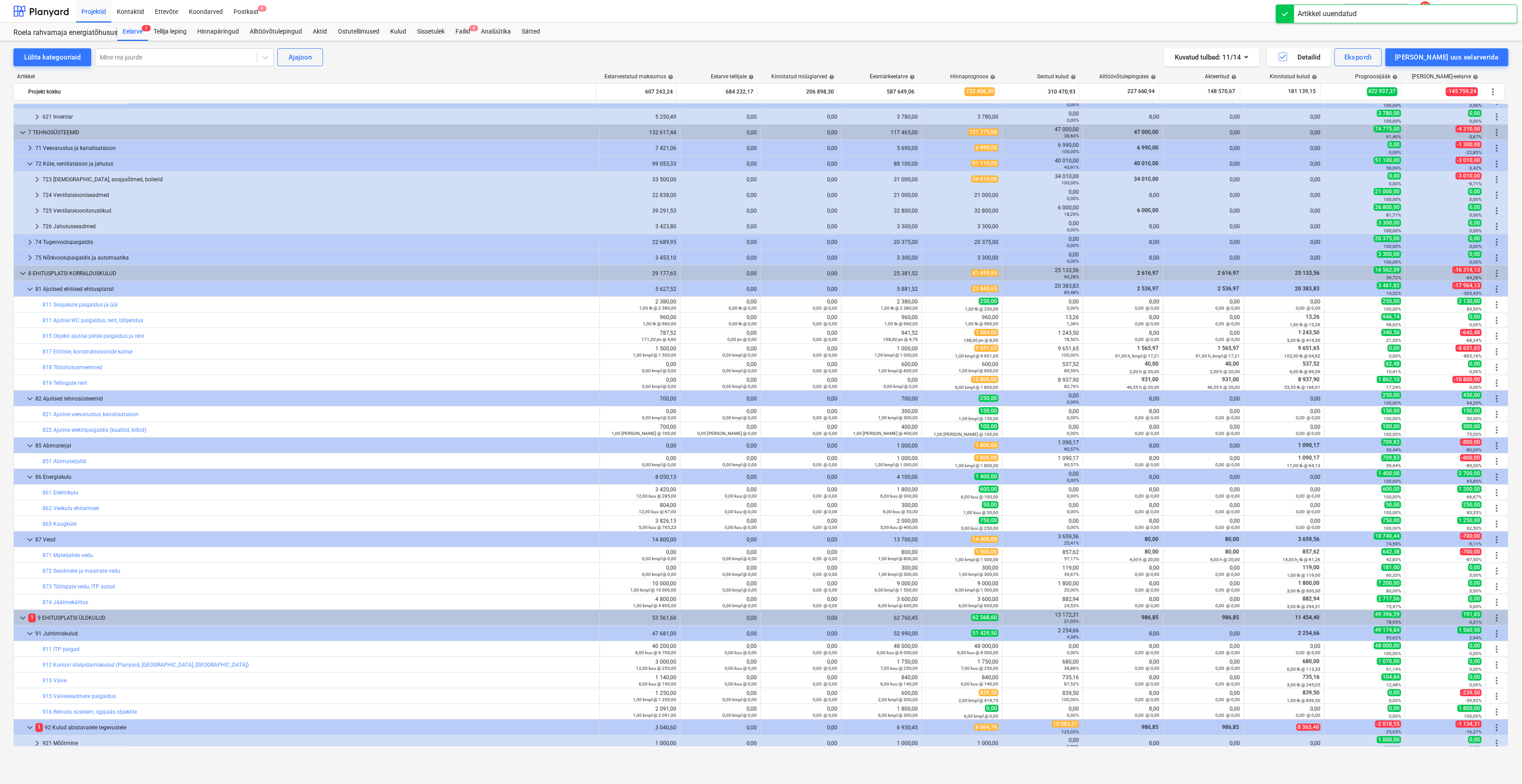
scroll to position [2242, 0]
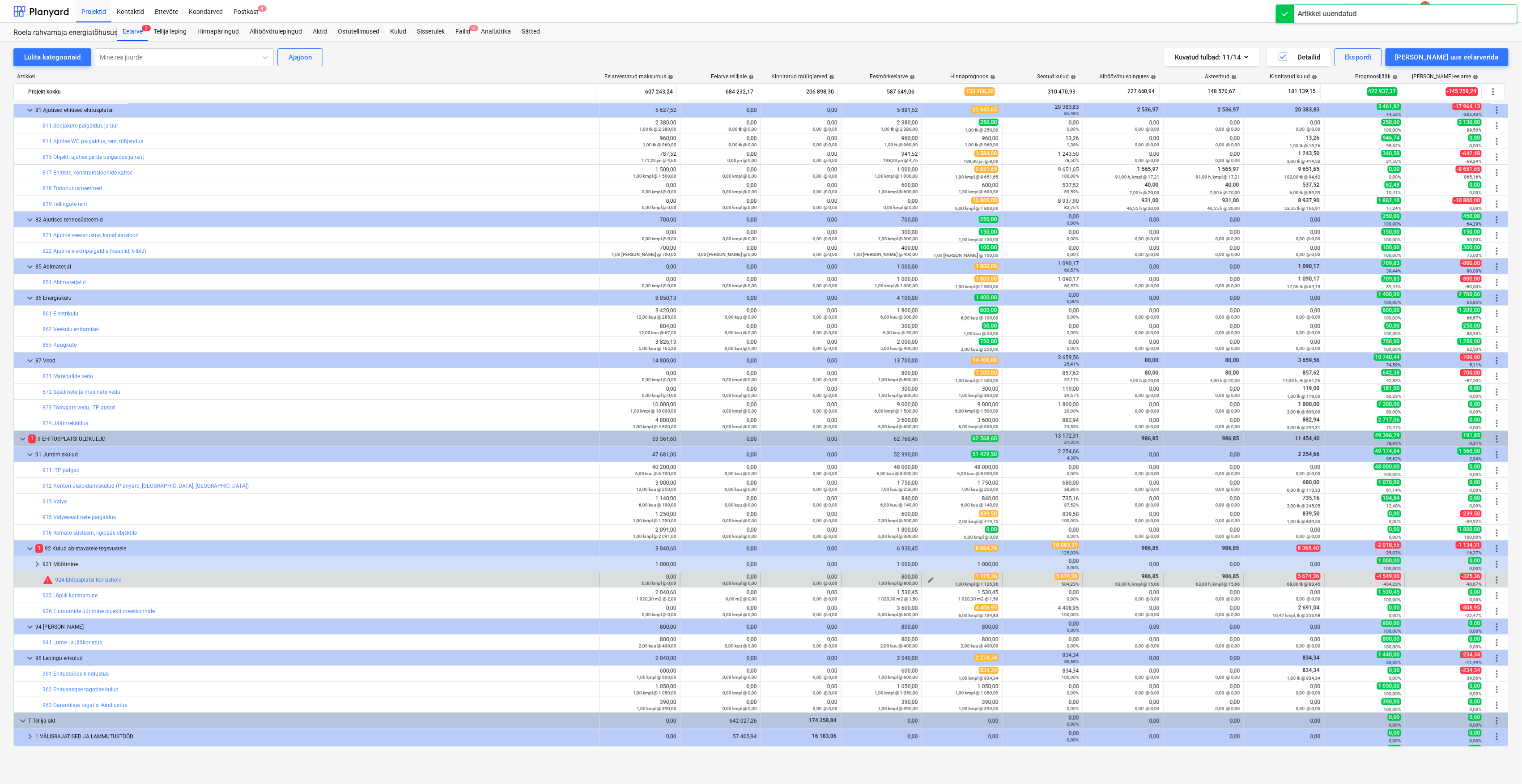
click at [929, 580] on div "1,00 kmpl @ 1 125,36" at bounding box center [962, 583] width 73 height 6
click at [928, 580] on div "1,00 kmpl @ 1 125,36" at bounding box center [962, 583] width 73 height 6
click at [929, 580] on span "edit" at bounding box center [931, 580] width 7 height 7
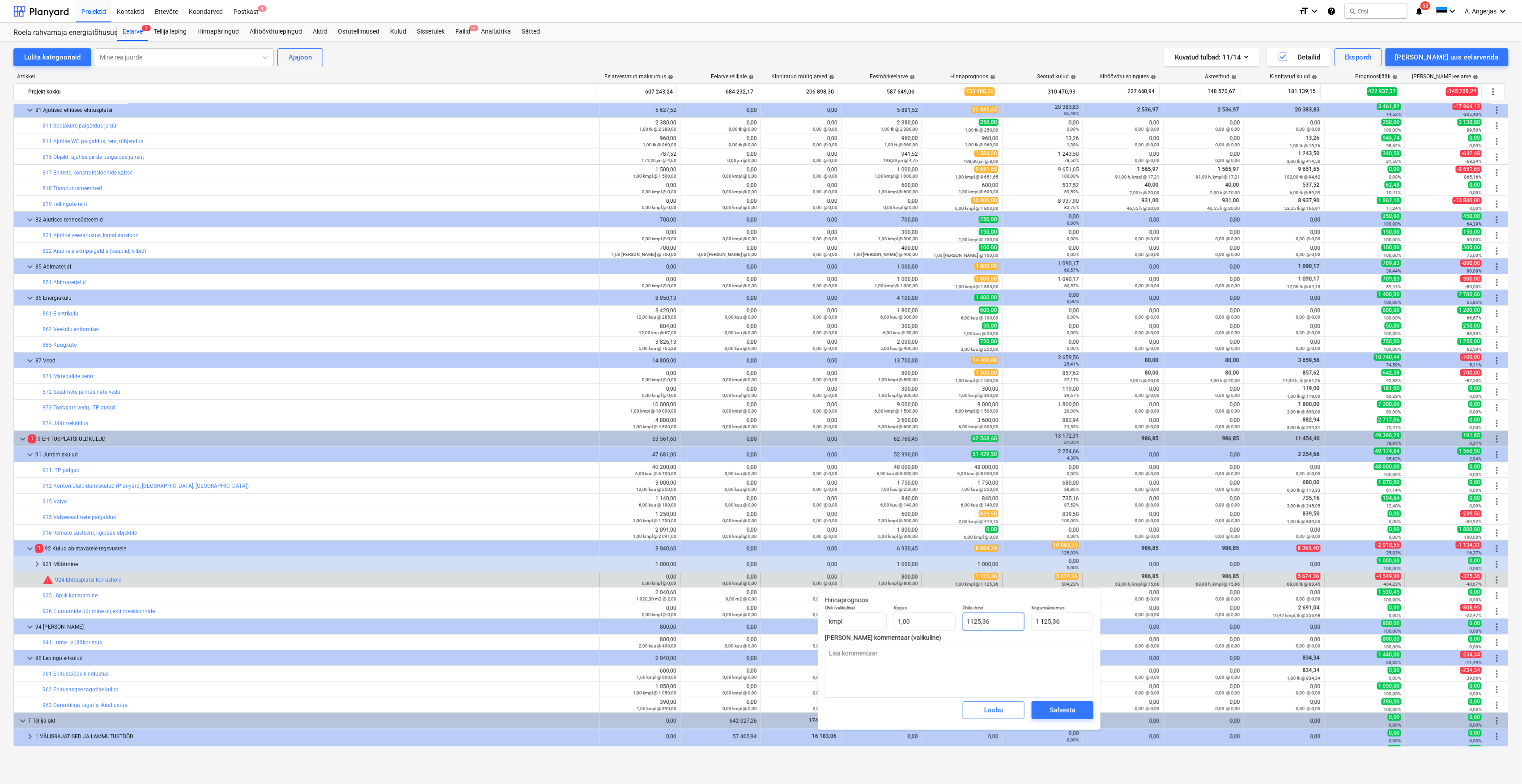
click at [981, 617] on input "1125,36" at bounding box center [994, 622] width 62 height 18
click at [1052, 624] on input "1125,36" at bounding box center [1063, 622] width 62 height 18
click at [1045, 709] on span "Salvesta" at bounding box center [1063, 709] width 40 height 12
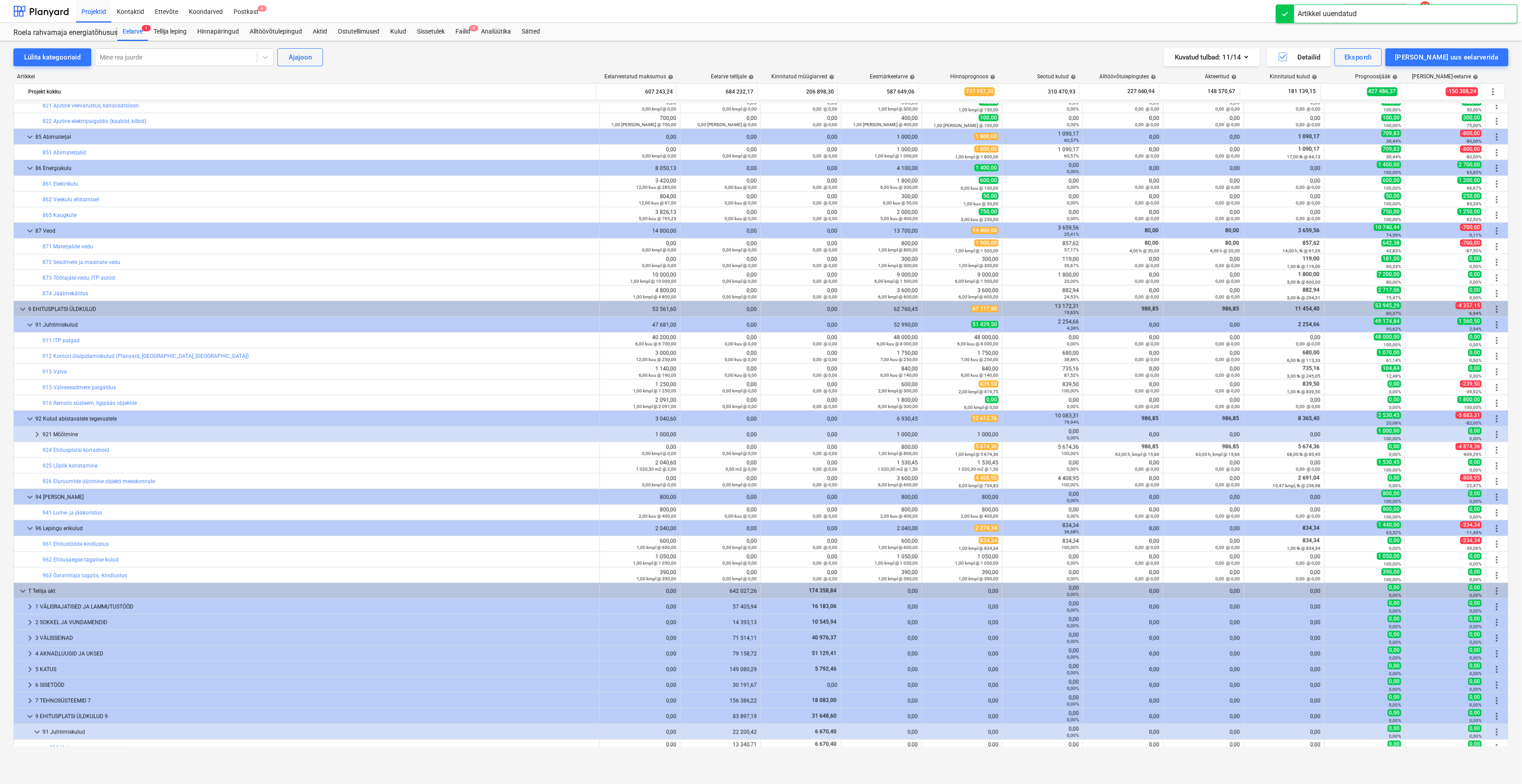
scroll to position [2669, 0]
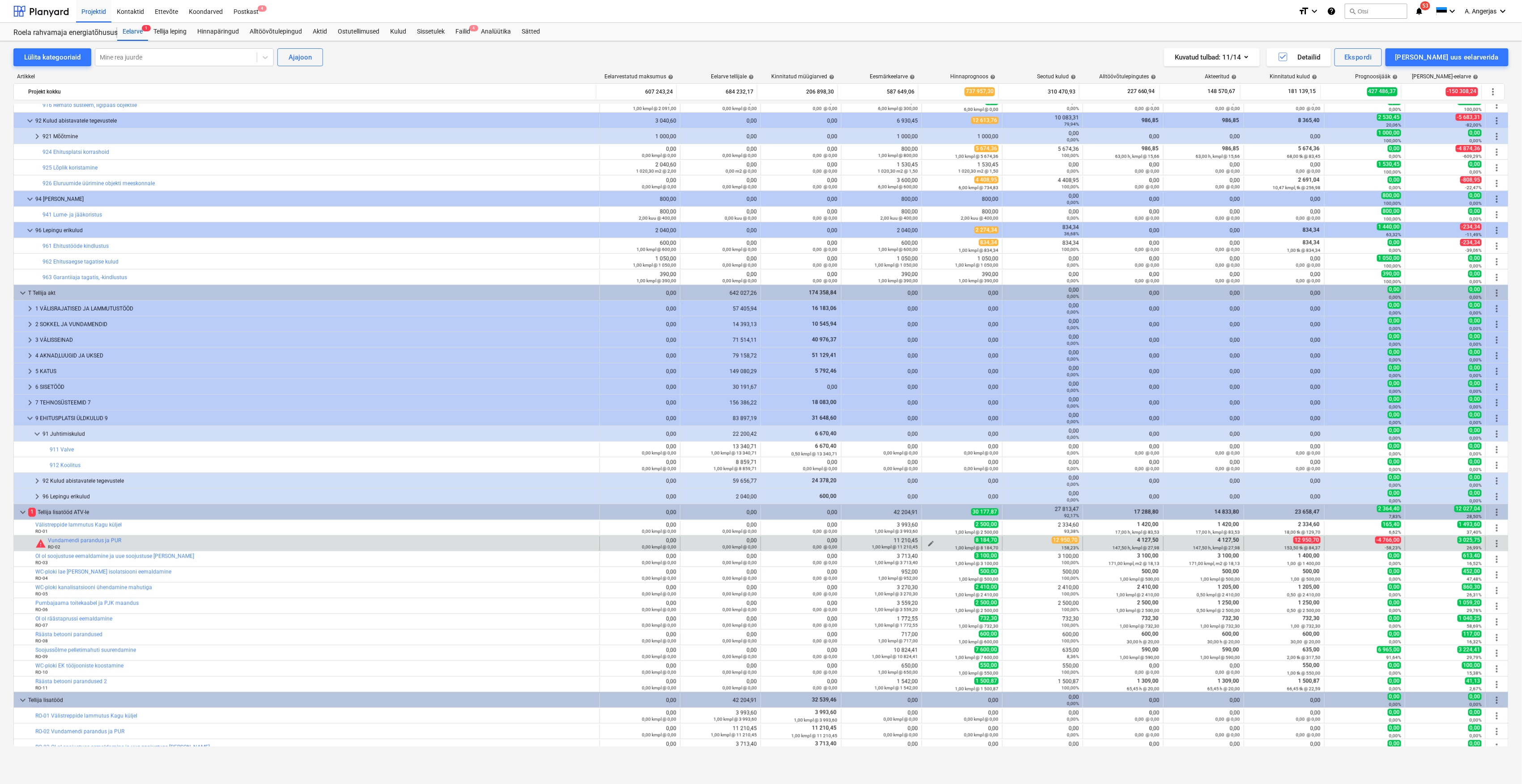
click at [928, 543] on span "edit" at bounding box center [931, 544] width 7 height 7
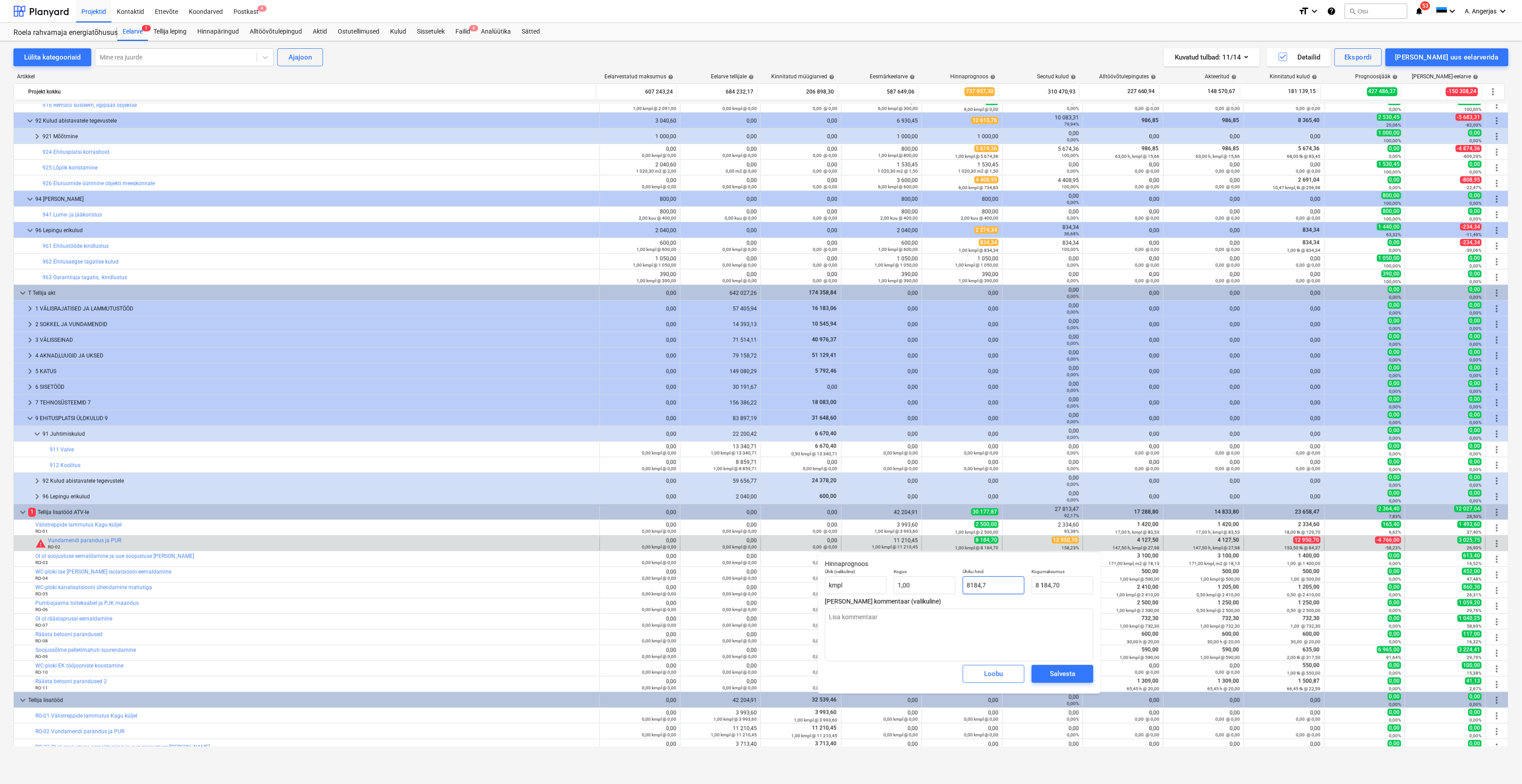
click at [991, 585] on input "8184,7" at bounding box center [994, 585] width 62 height 18
click at [1044, 588] on input "8184,7" at bounding box center [1063, 585] width 62 height 18
click at [1072, 674] on div "Salvesta" at bounding box center [1063, 674] width 26 height 12
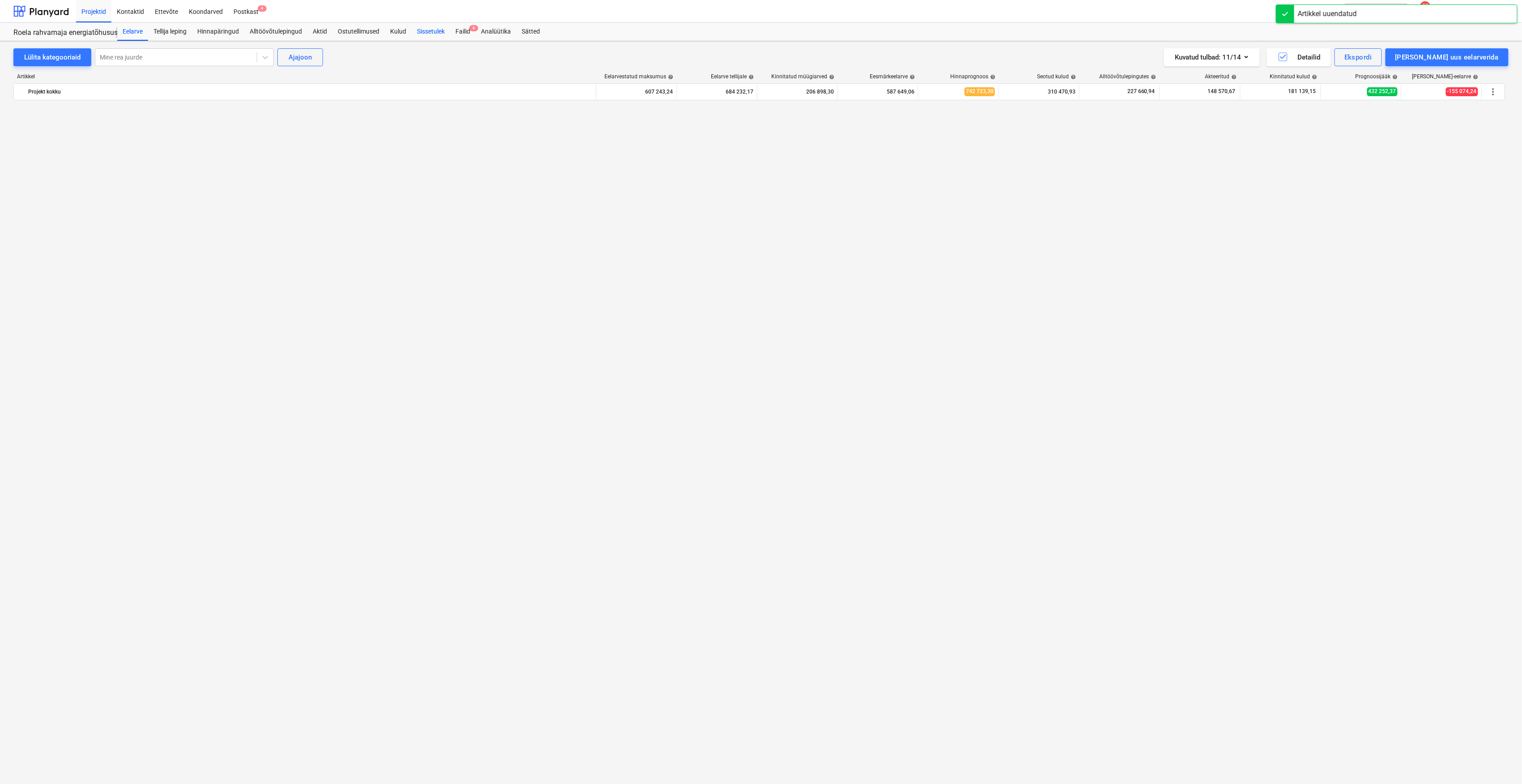
scroll to position [2788, 0]
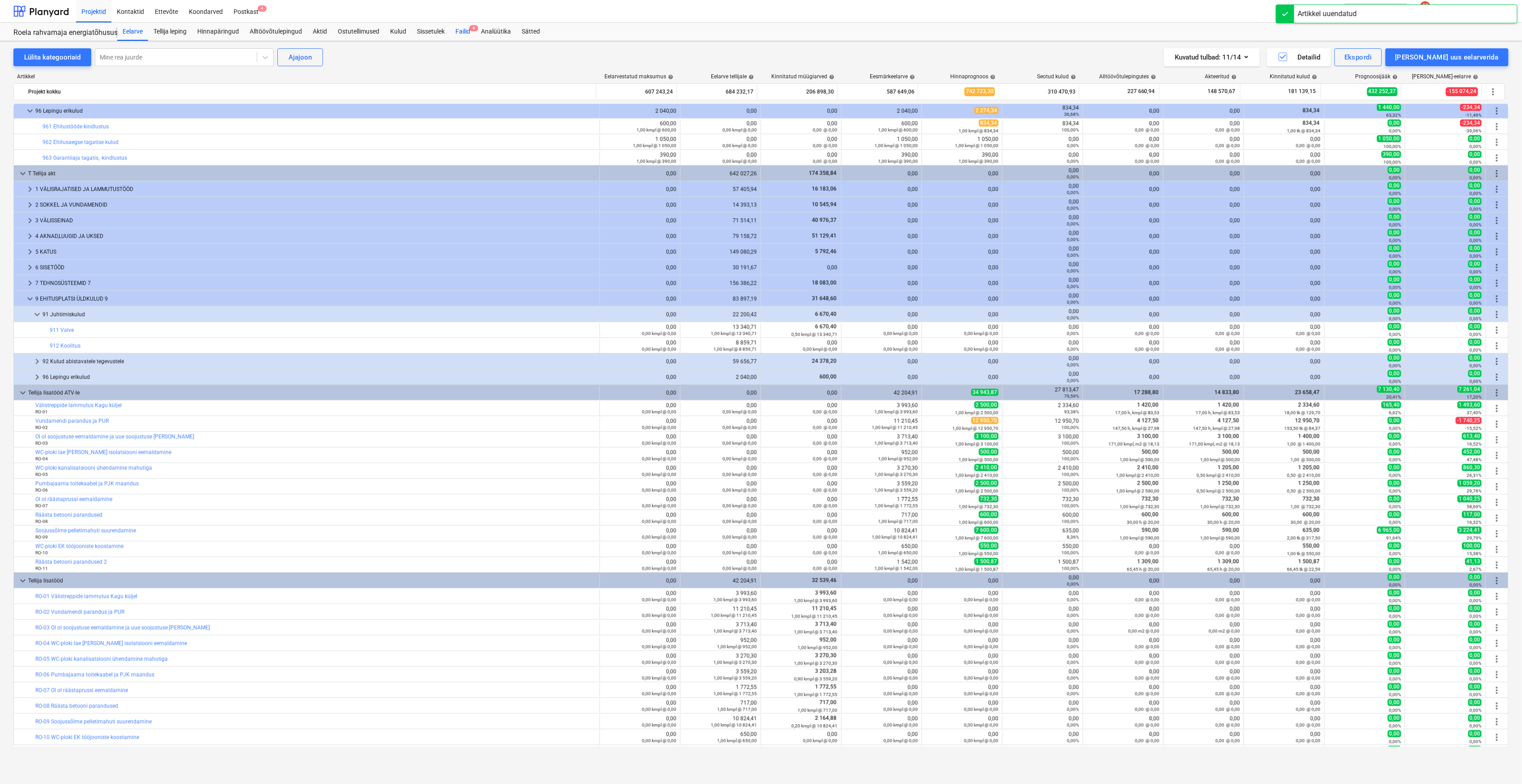
click at [467, 34] on div "Failid 4" at bounding box center [463, 32] width 26 height 18
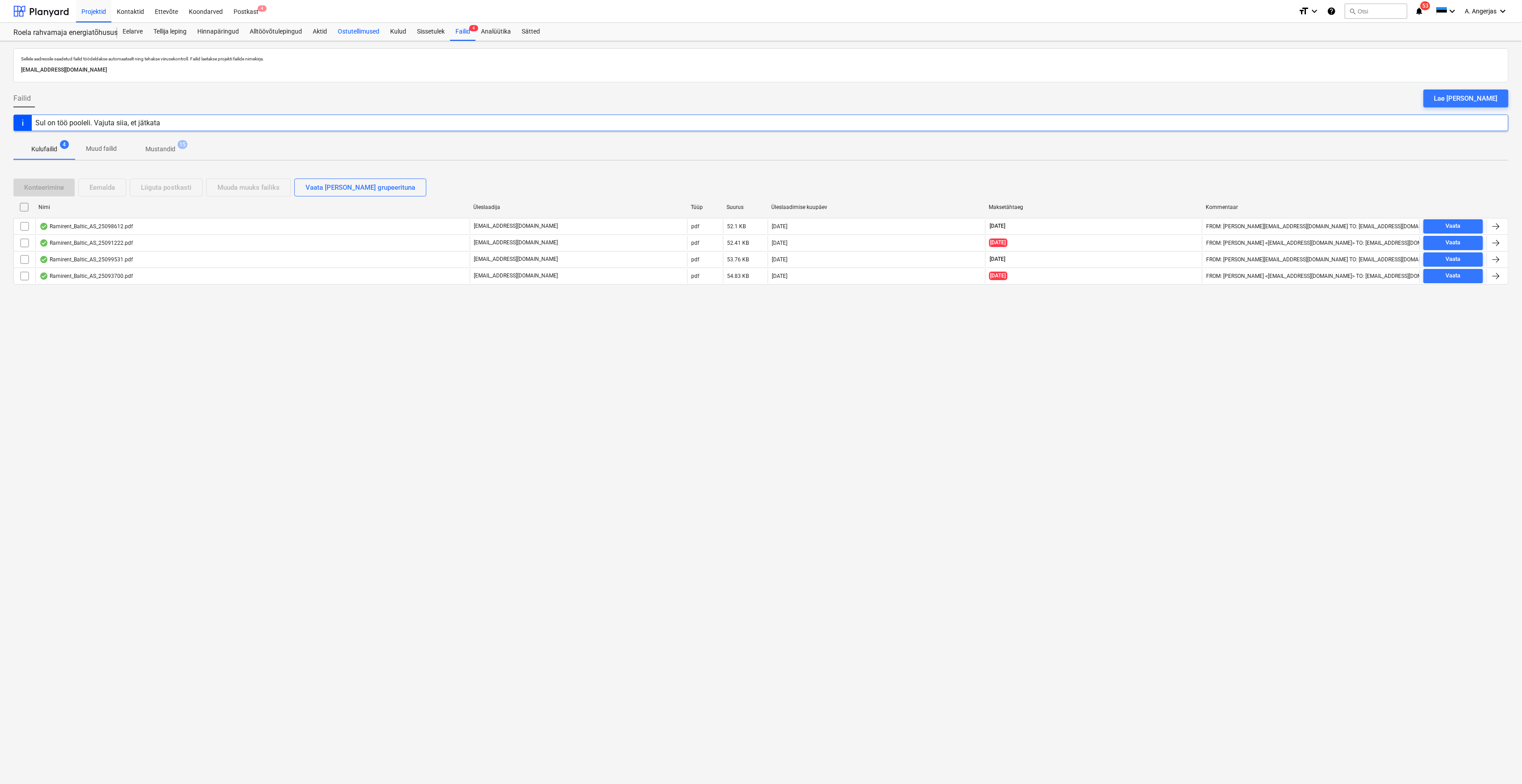
click at [360, 32] on div "Ostutellimused" at bounding box center [358, 32] width 52 height 18
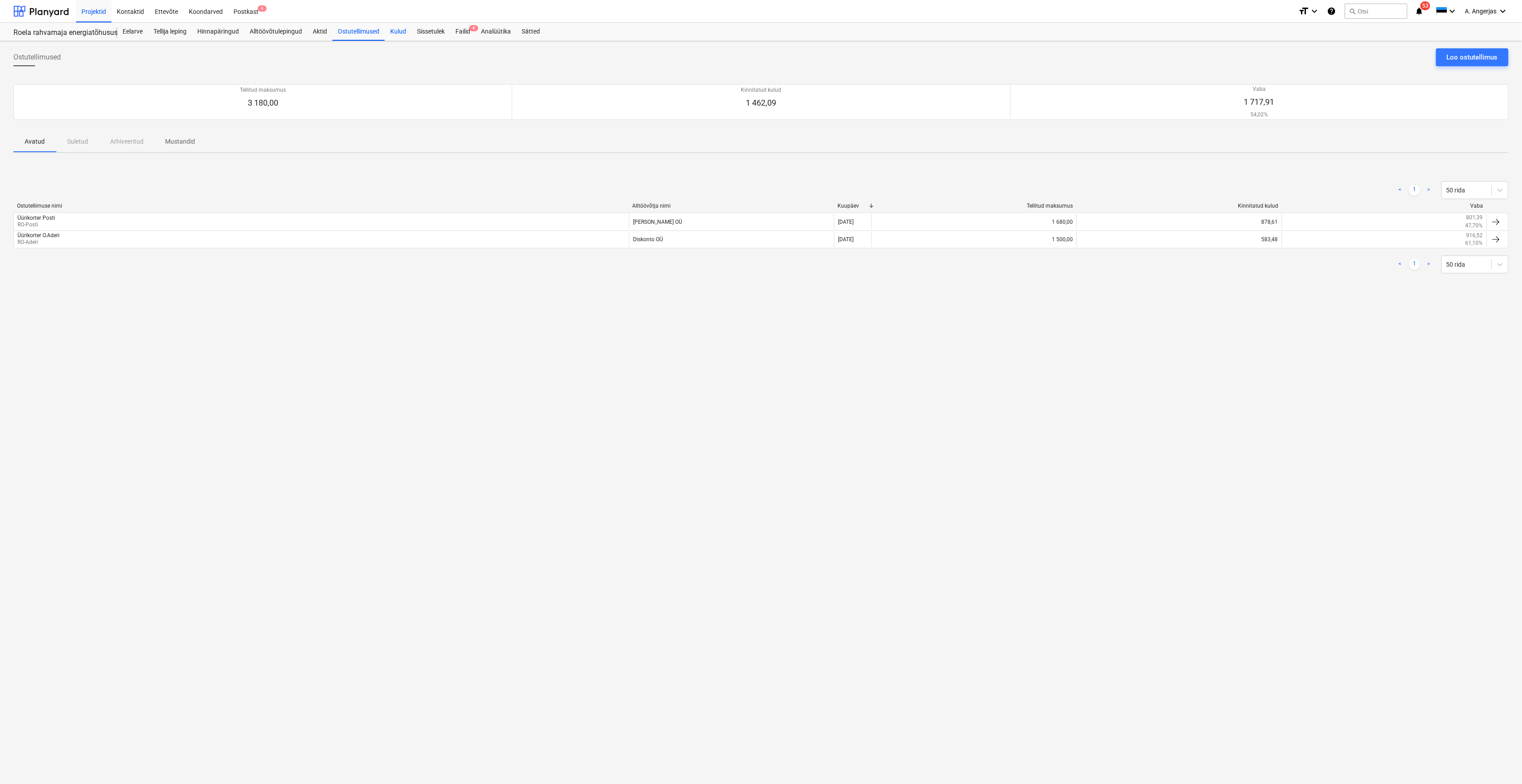
click at [402, 26] on div "Kulud" at bounding box center [398, 32] width 26 height 18
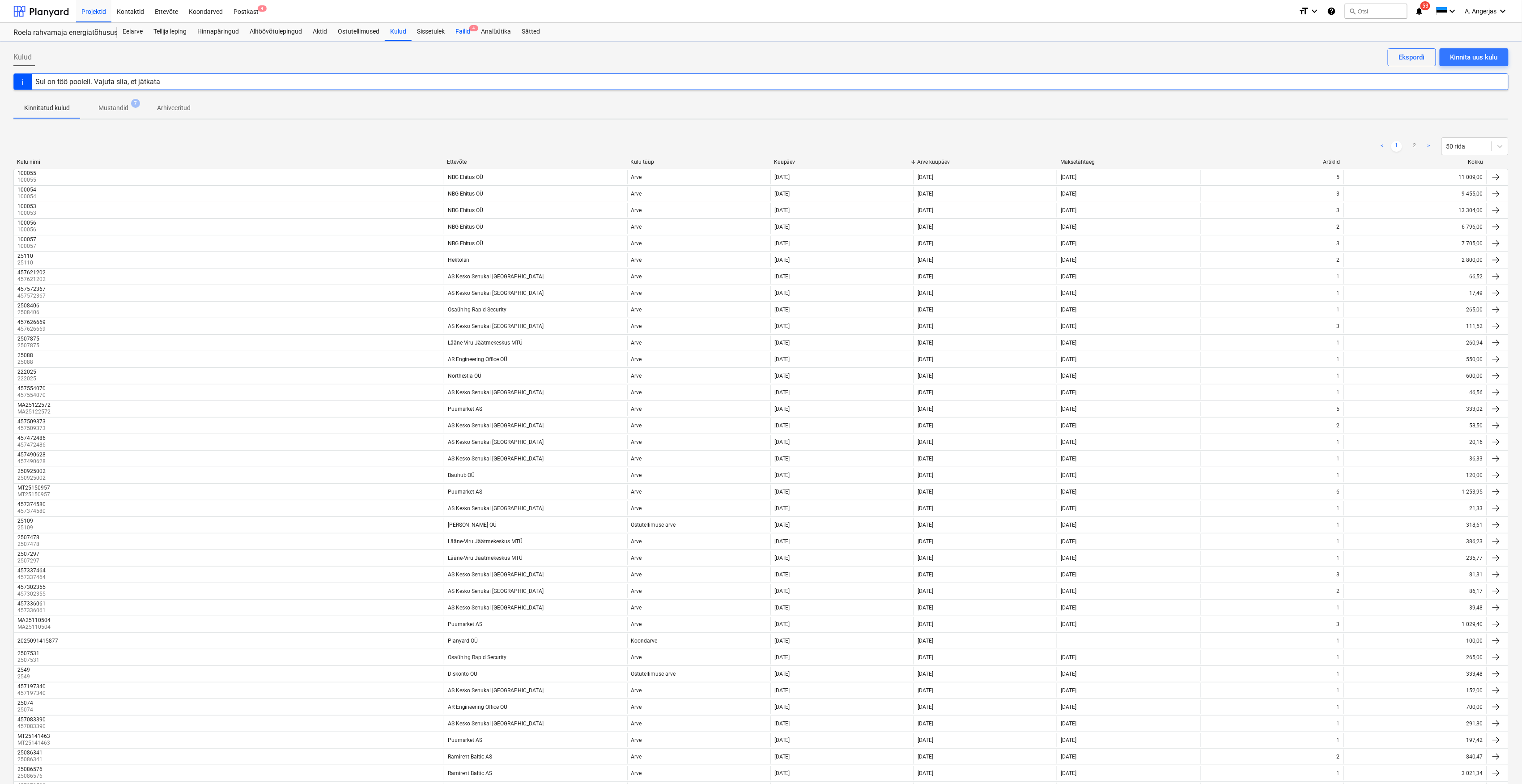
click at [460, 29] on div "Failid 4" at bounding box center [463, 32] width 26 height 18
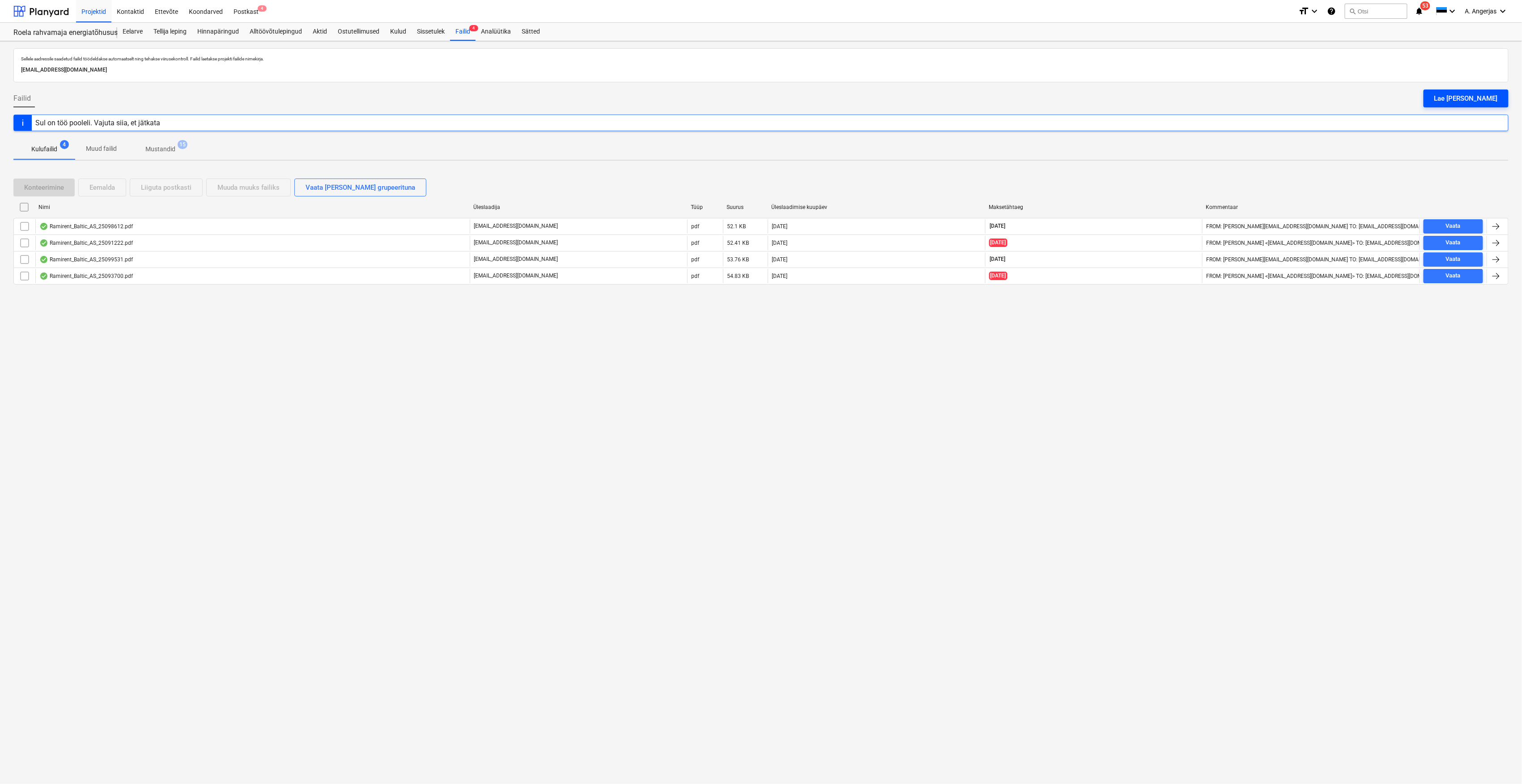
click at [1472, 96] on div "Lae [PERSON_NAME]" at bounding box center [1466, 98] width 64 height 12
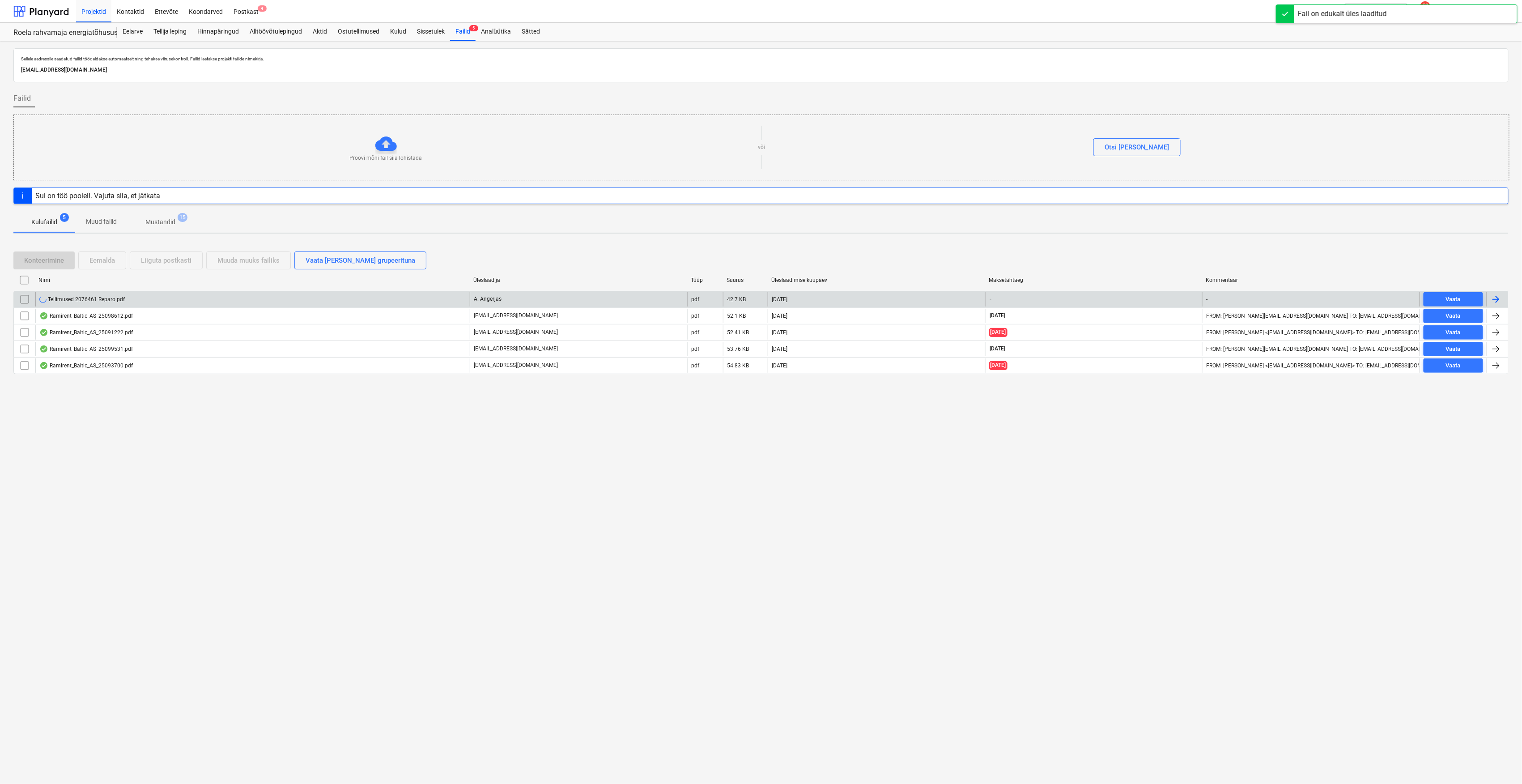
click at [193, 302] on div "Tellimused 2076461 Reparo.pdf" at bounding box center [253, 299] width 435 height 15
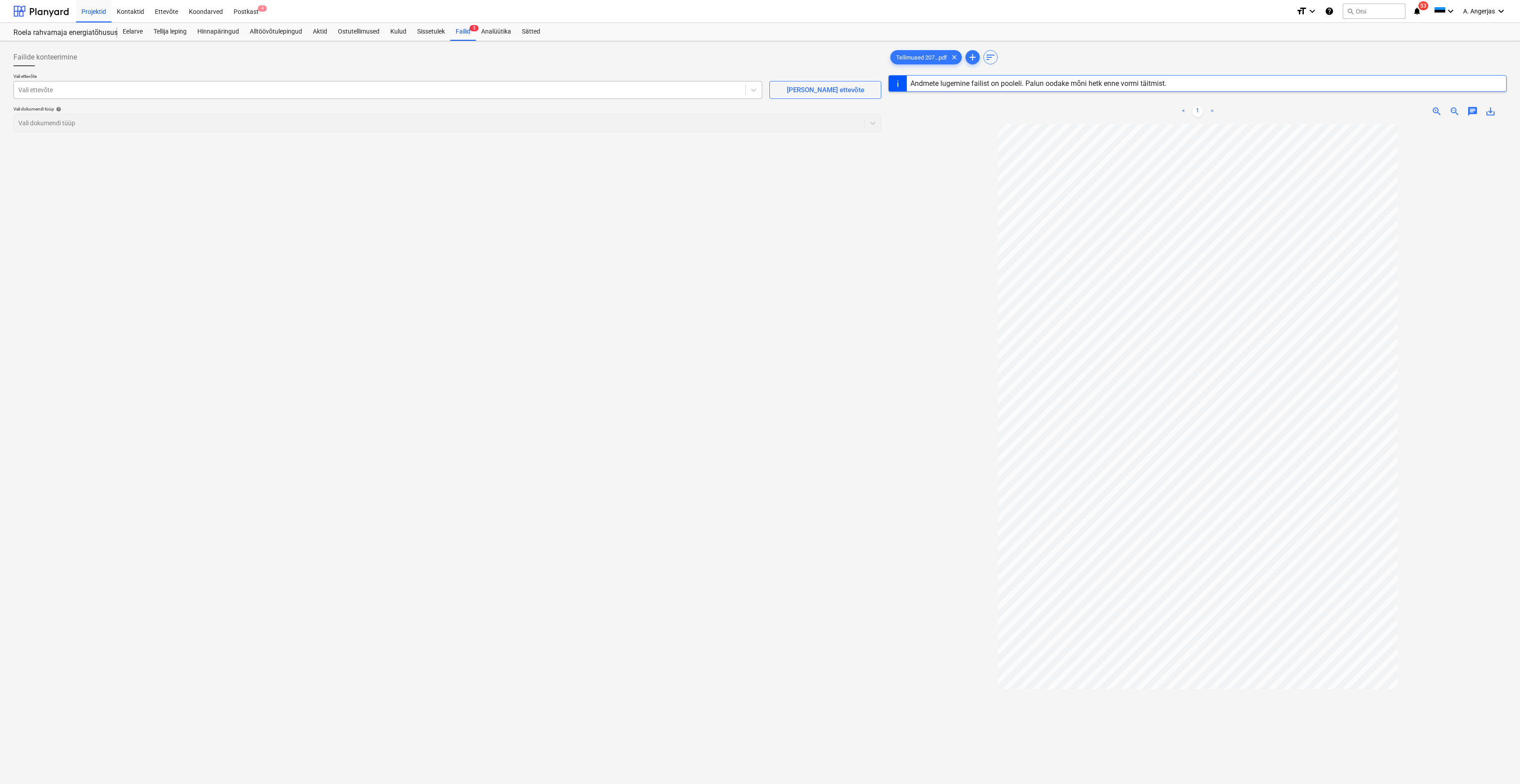
click at [290, 84] on div "Vali ettevõte" at bounding box center [379, 90] width 731 height 13
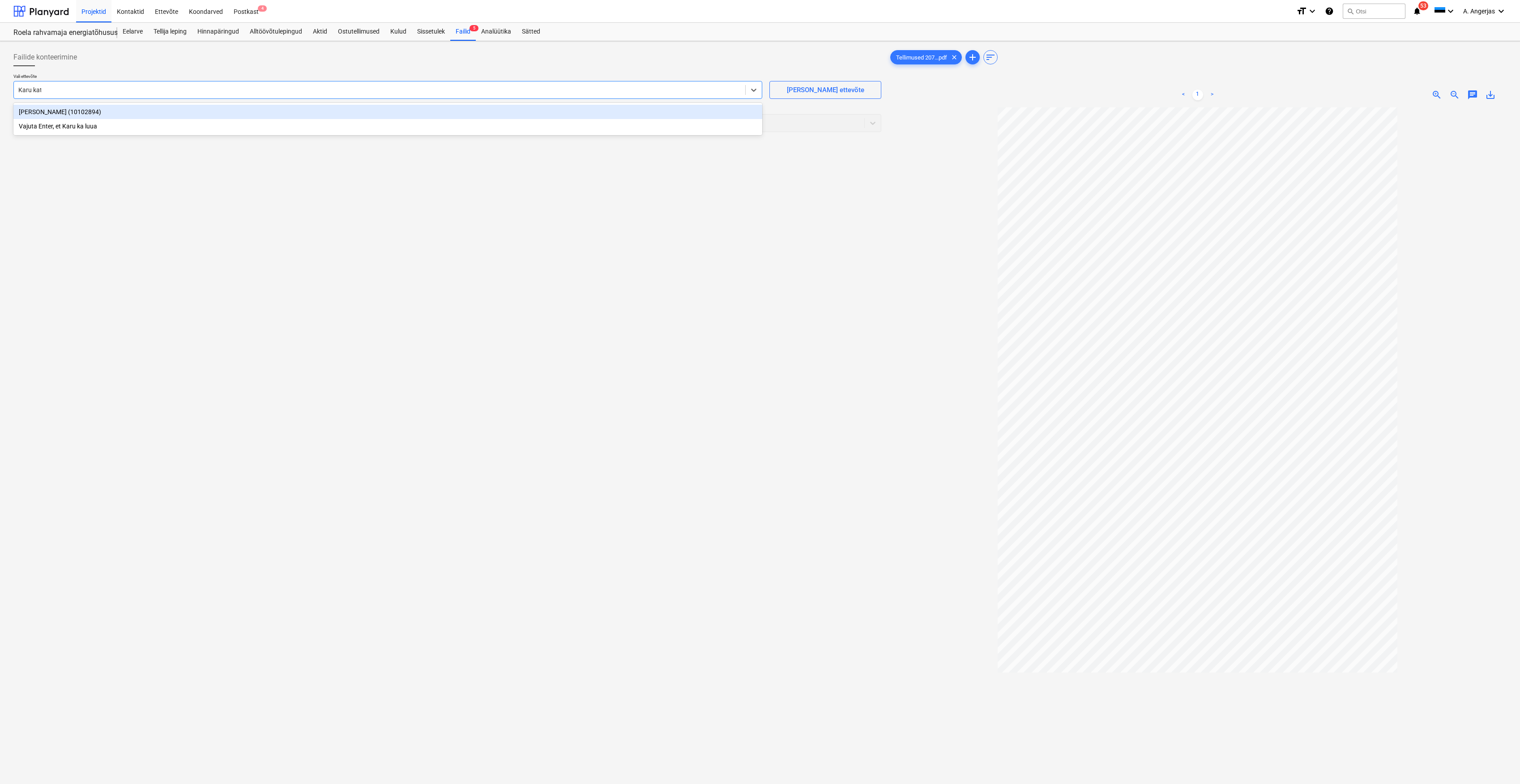
type input "Karu katu"
click at [69, 112] on div "Karu Katus OÜ (10102894)" at bounding box center [388, 112] width 749 height 15
click at [81, 120] on div at bounding box center [438, 123] width 841 height 9
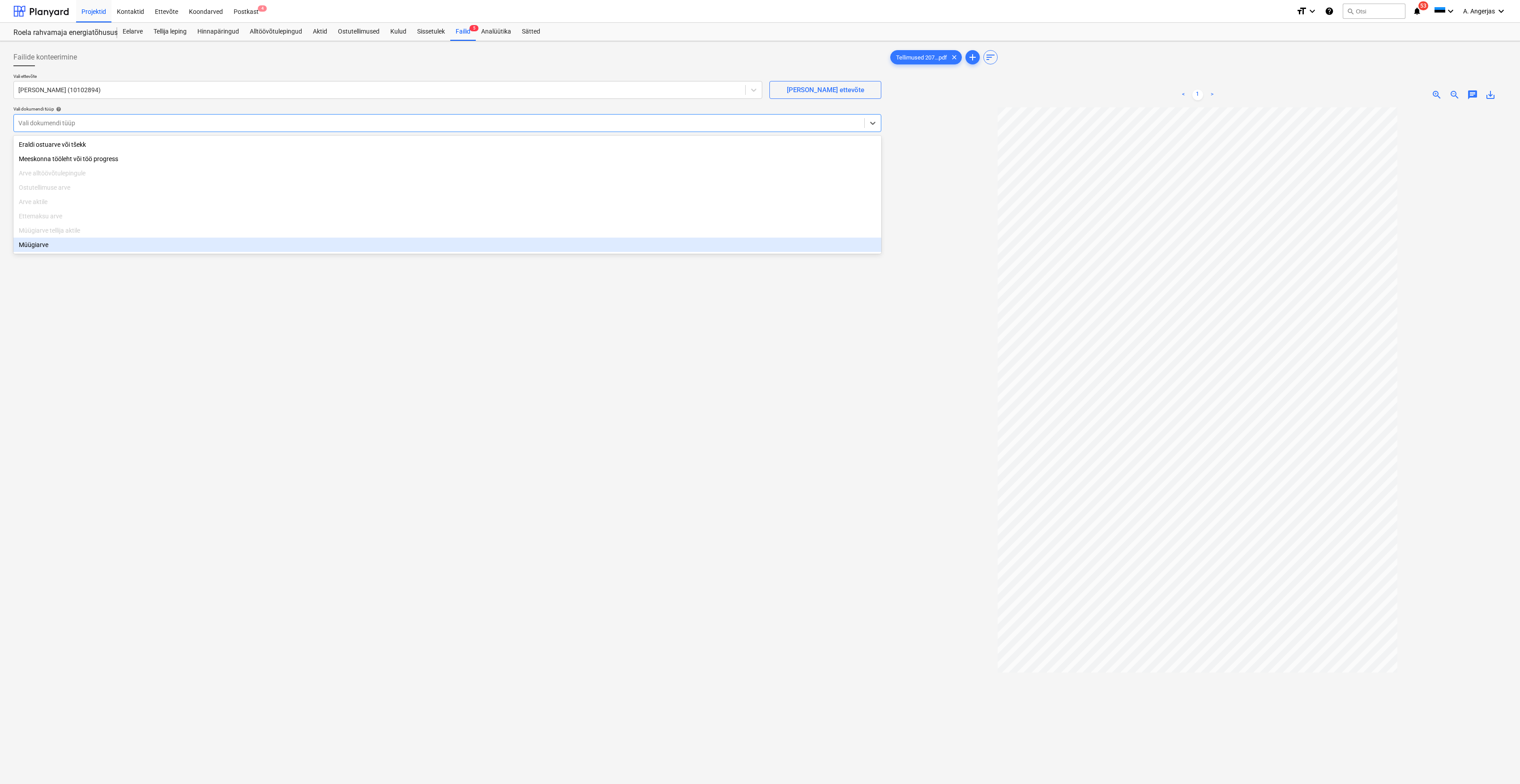
click at [64, 246] on div "Müügiarve" at bounding box center [447, 245] width 867 height 15
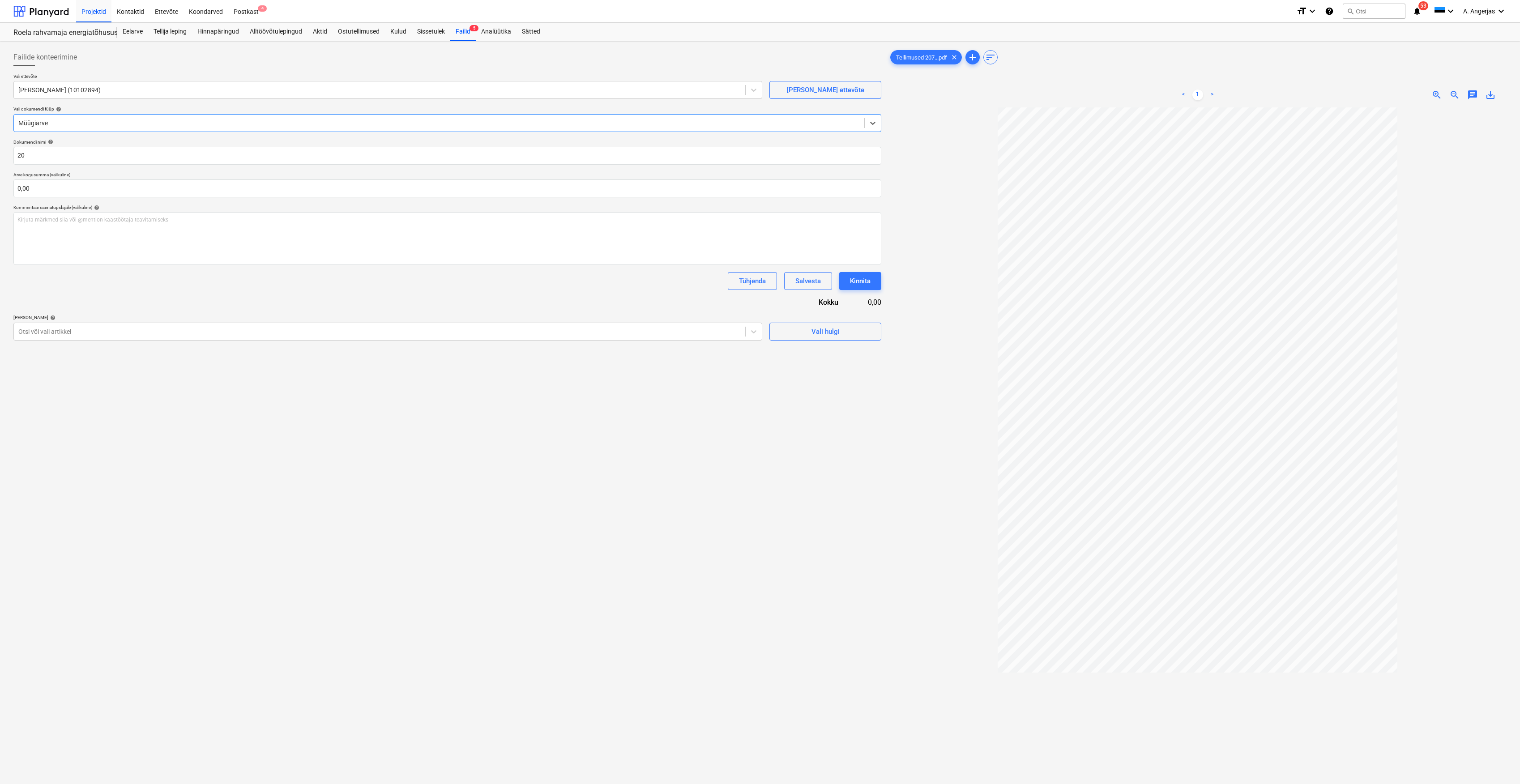
click at [82, 119] on div at bounding box center [438, 123] width 841 height 9
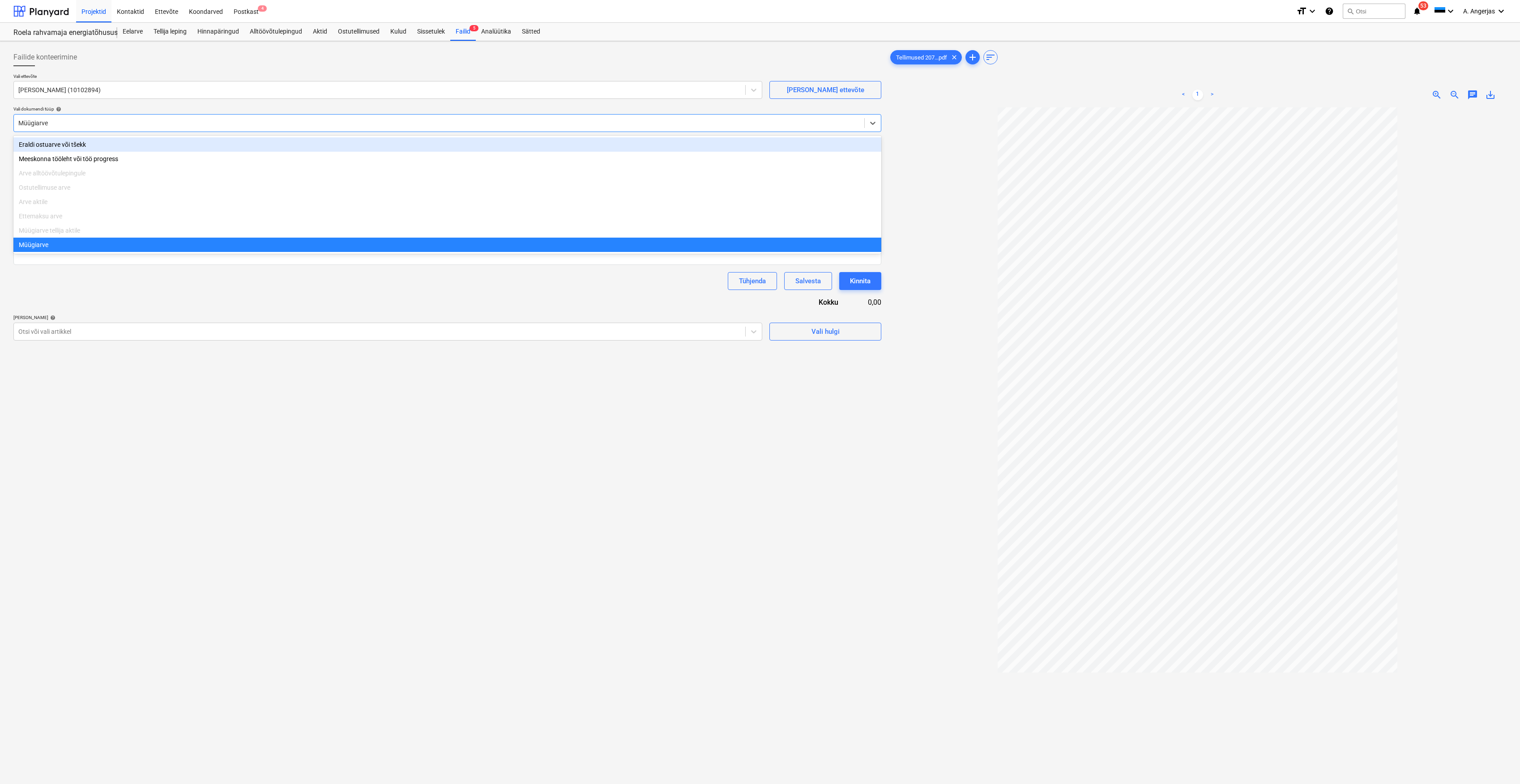
click at [85, 144] on div "Eraldi ostuarve või tšekk" at bounding box center [447, 144] width 867 height 15
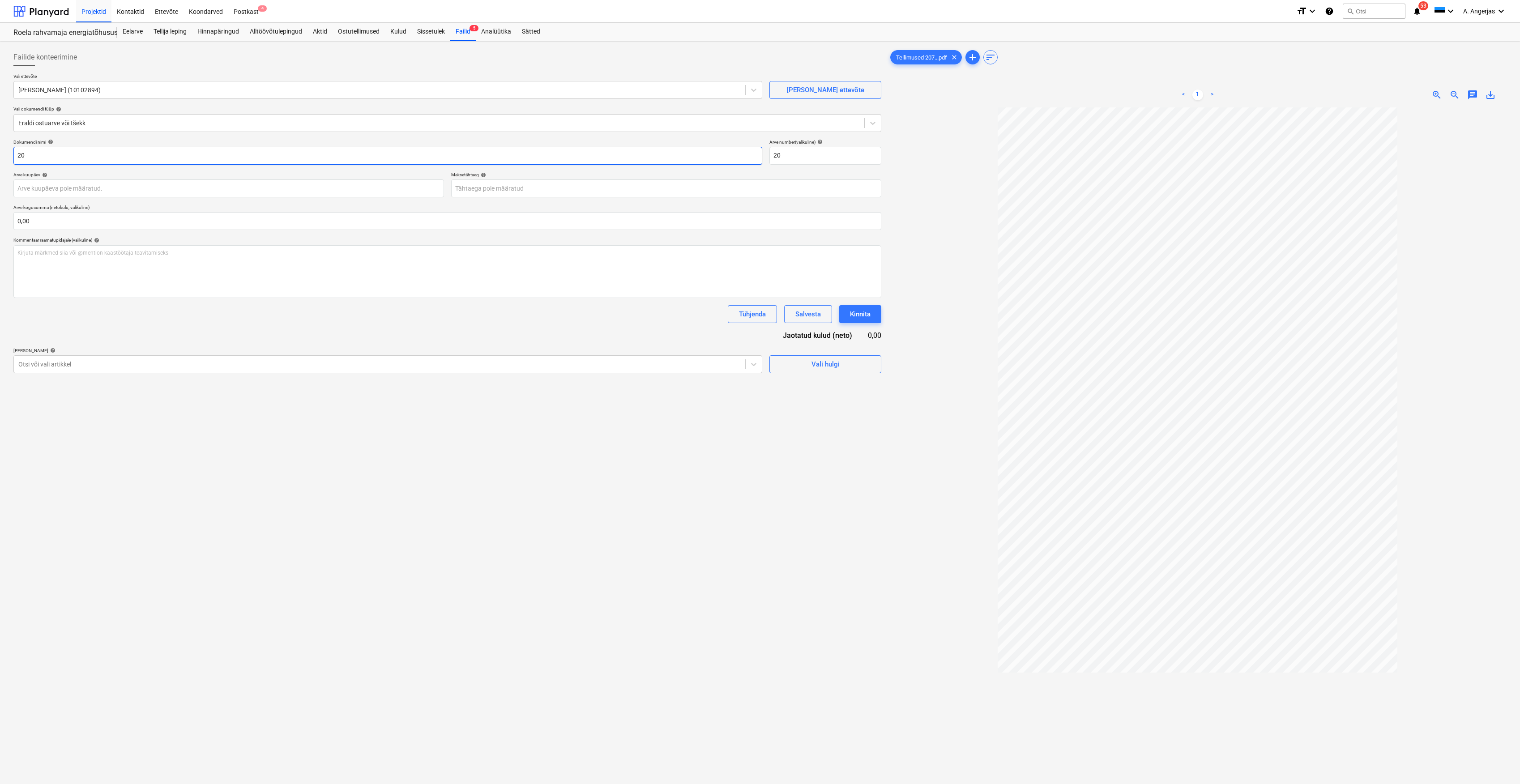
click at [79, 157] on input "20" at bounding box center [388, 156] width 749 height 18
drag, startPoint x: 79, startPoint y: 157, endPoint x: 15, endPoint y: 163, distance: 64.3
click at [15, 163] on input "20" at bounding box center [388, 156] width 749 height 18
type input "Ettemaksu arve 2076461"
click at [158, 188] on body "Projektid Kontaktid Ettevõte Koondarved Postkast 4 format_size keyboard_arrow_d…" at bounding box center [760, 392] width 1520 height 784
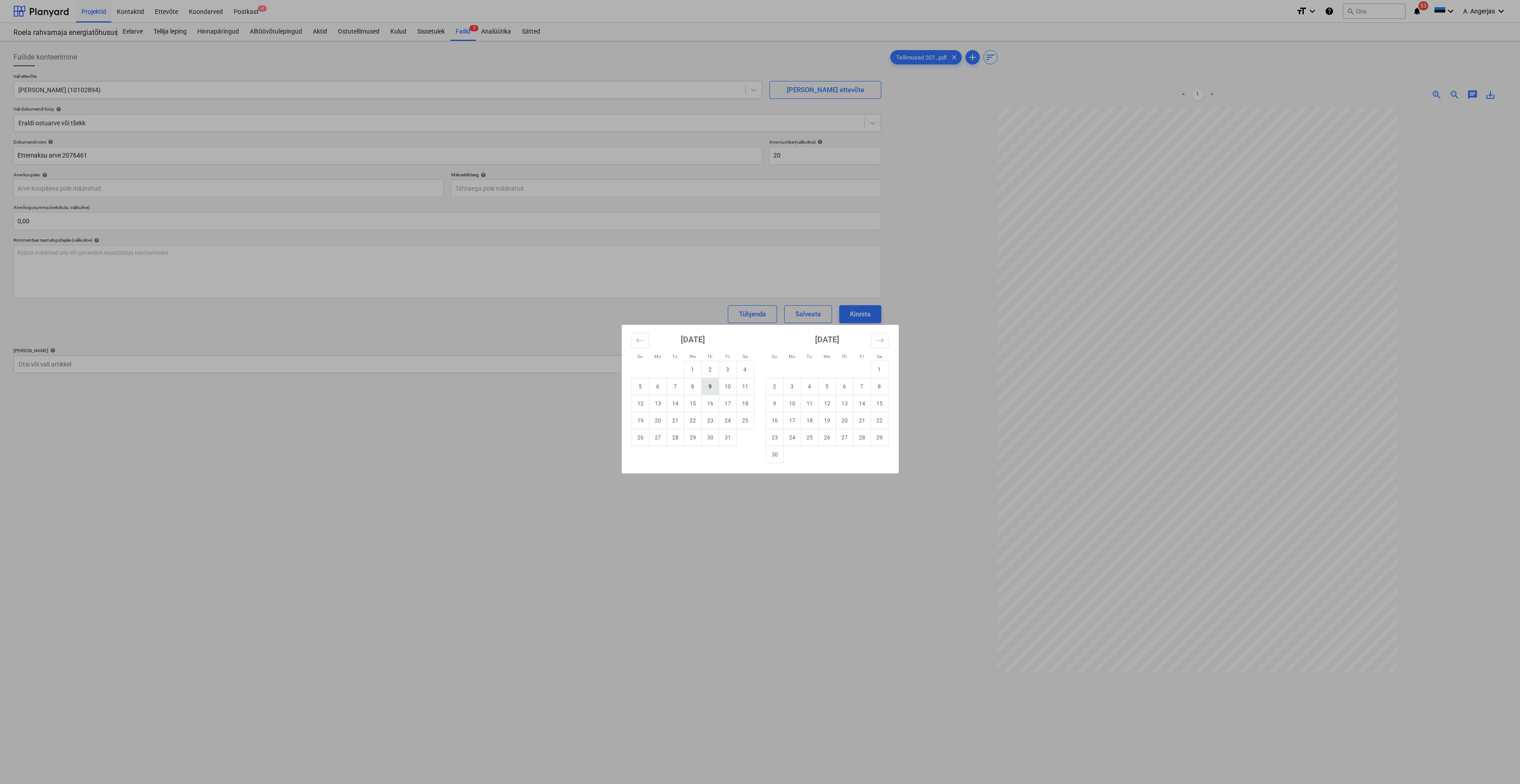
click at [708, 387] on td "9" at bounding box center [709, 386] width 17 height 17
type input "09 Oct 2025"
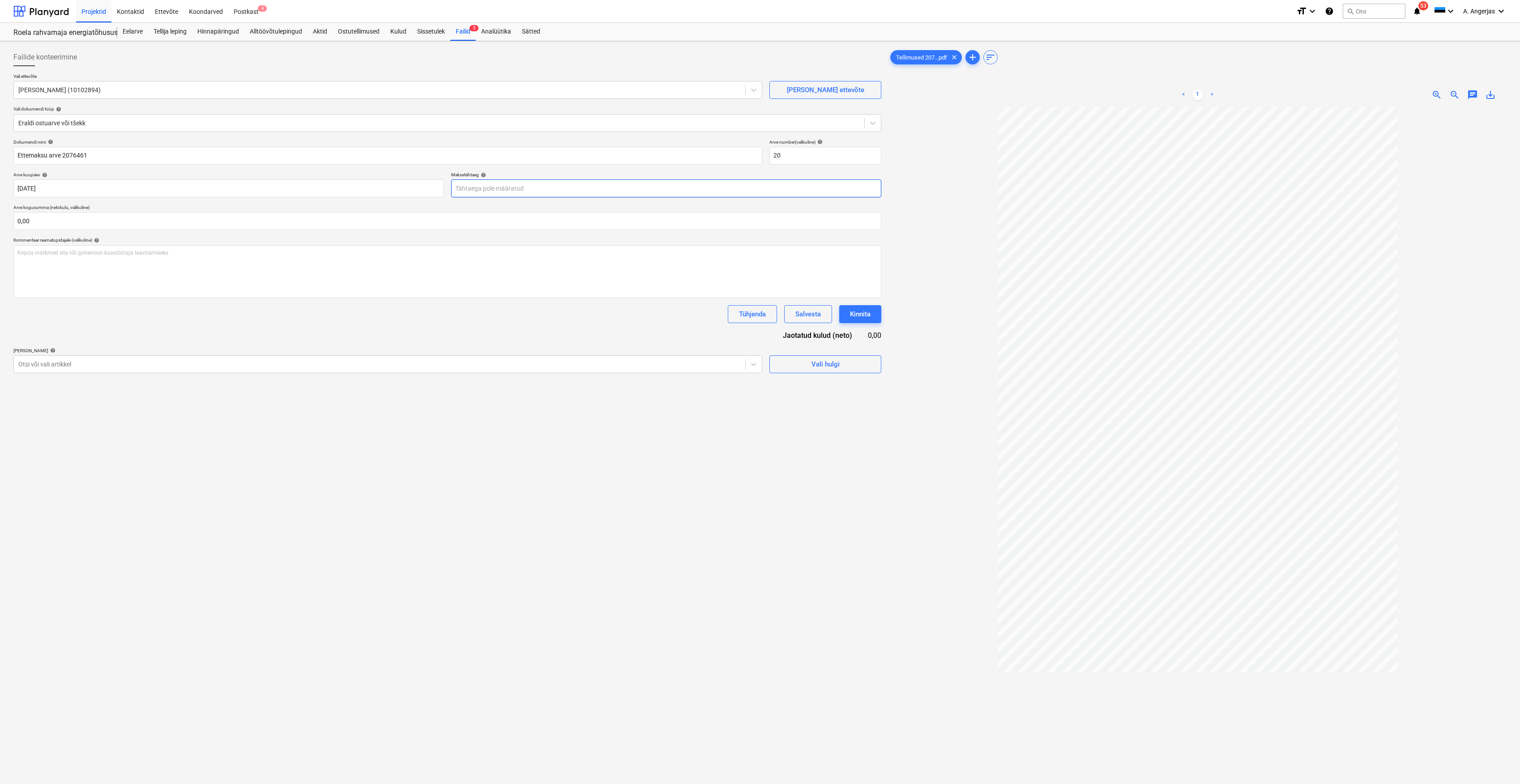
click at [523, 192] on body "Projektid Kontaktid Ettevõte Koondarved Postkast 4 format_size keyboard_arrow_d…" at bounding box center [760, 392] width 1520 height 784
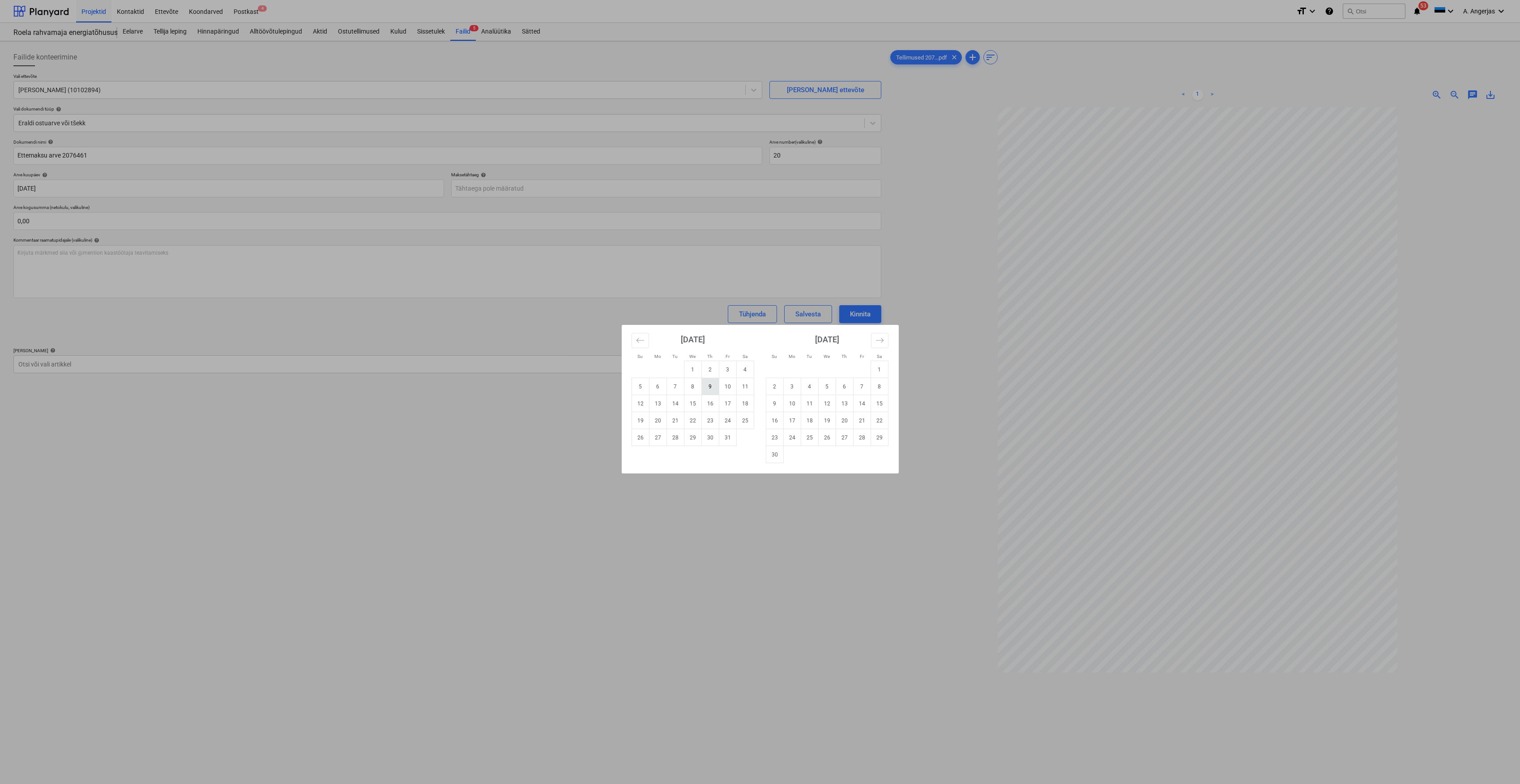
click at [713, 391] on td "9" at bounding box center [709, 386] width 17 height 17
type input "09 Oct 2025"
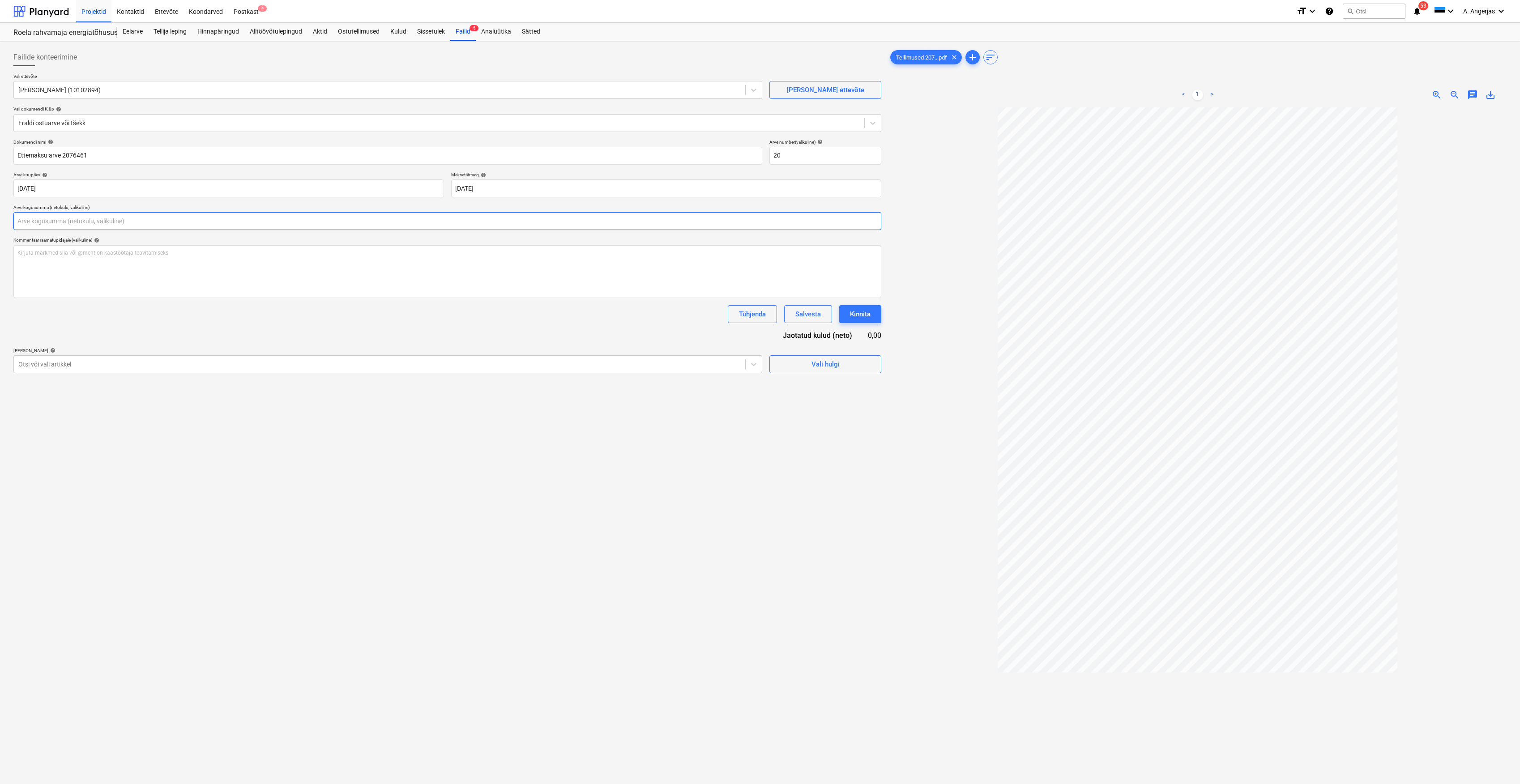
click at [83, 214] on input "text" at bounding box center [447, 221] width 867 height 18
type input "2 749,92"
click at [266, 543] on div "Failide konteerimine Vali ettevõte Karu Katus OÜ (10102894) Lisa uus ettevõte V…" at bounding box center [447, 457] width 875 height 825
click at [796, 388] on span "Vali hulgi" at bounding box center [825, 386] width 89 height 12
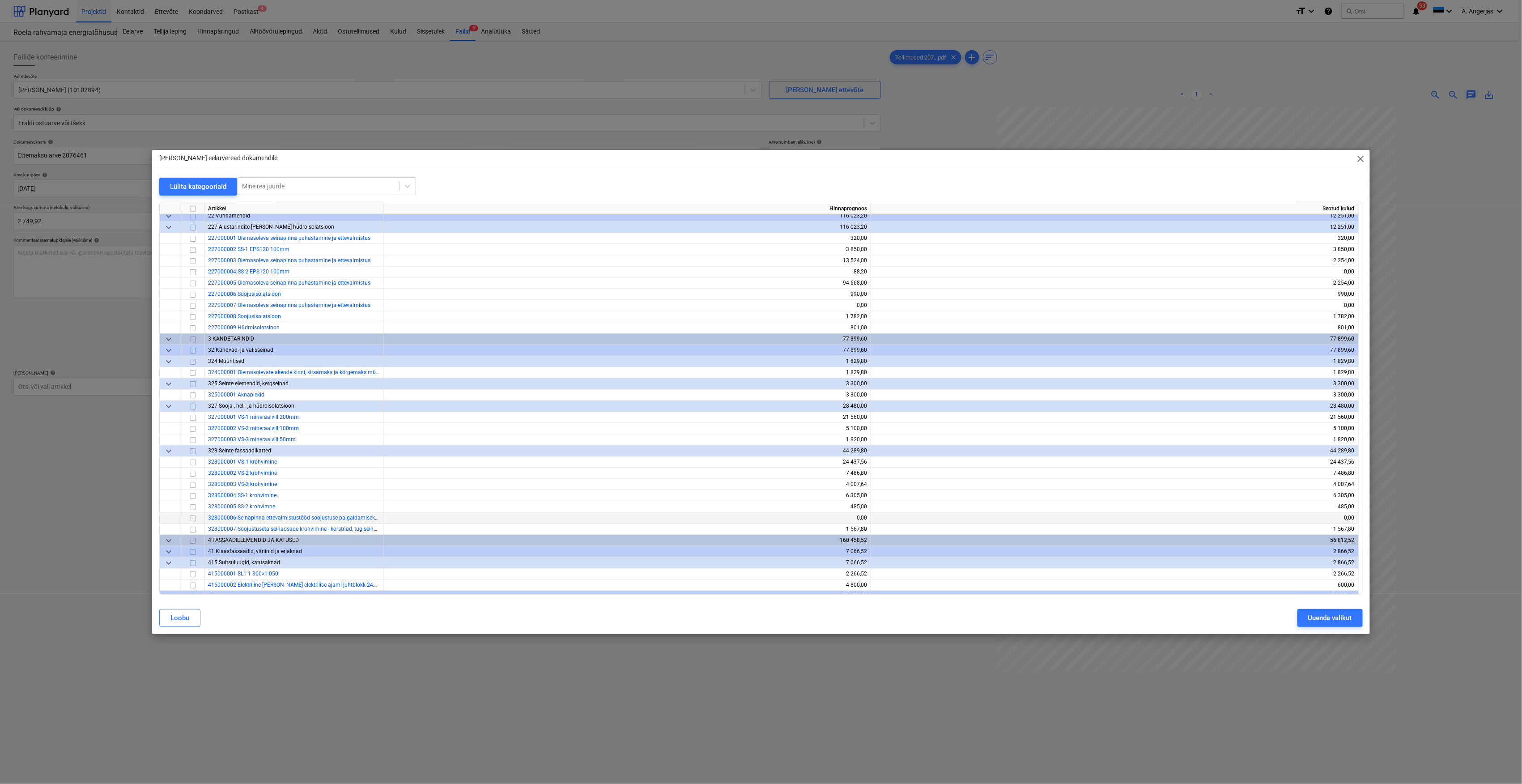
scroll to position [1193, 0]
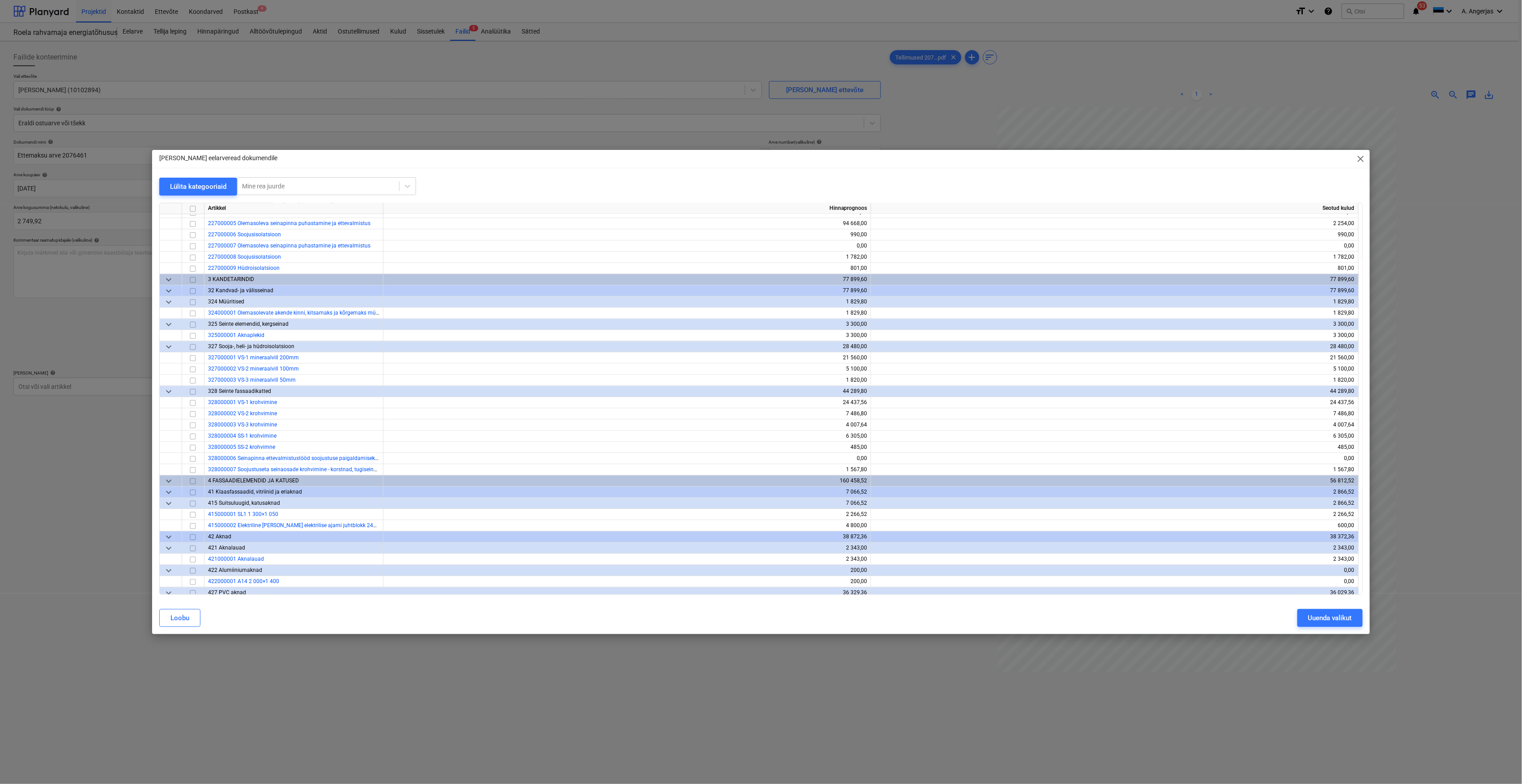
click at [172, 491] on span "keyboard_arrow_down" at bounding box center [169, 493] width 11 height 11
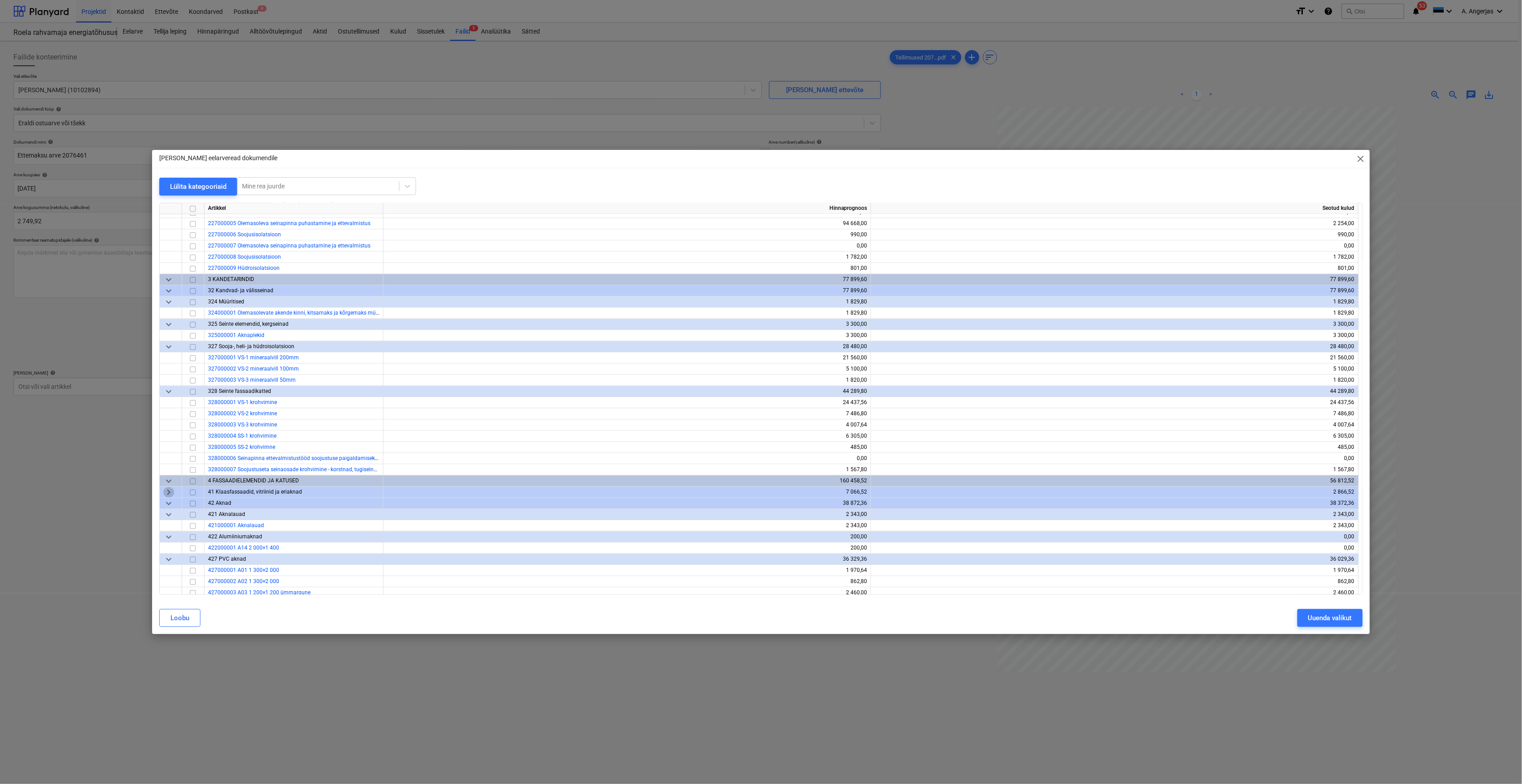
click at [172, 496] on span "keyboard_arrow_right" at bounding box center [169, 493] width 11 height 11
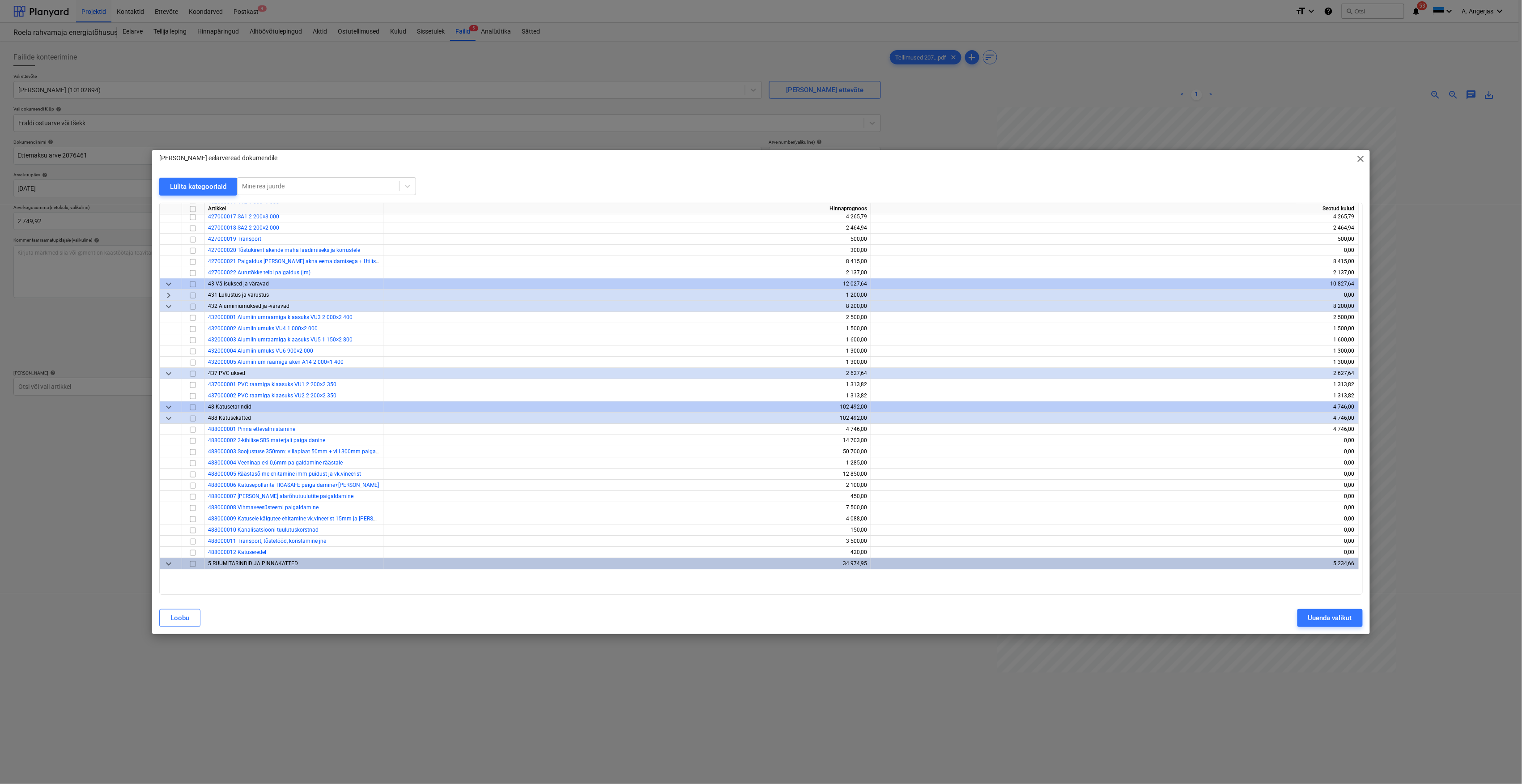
scroll to position [1790, 0]
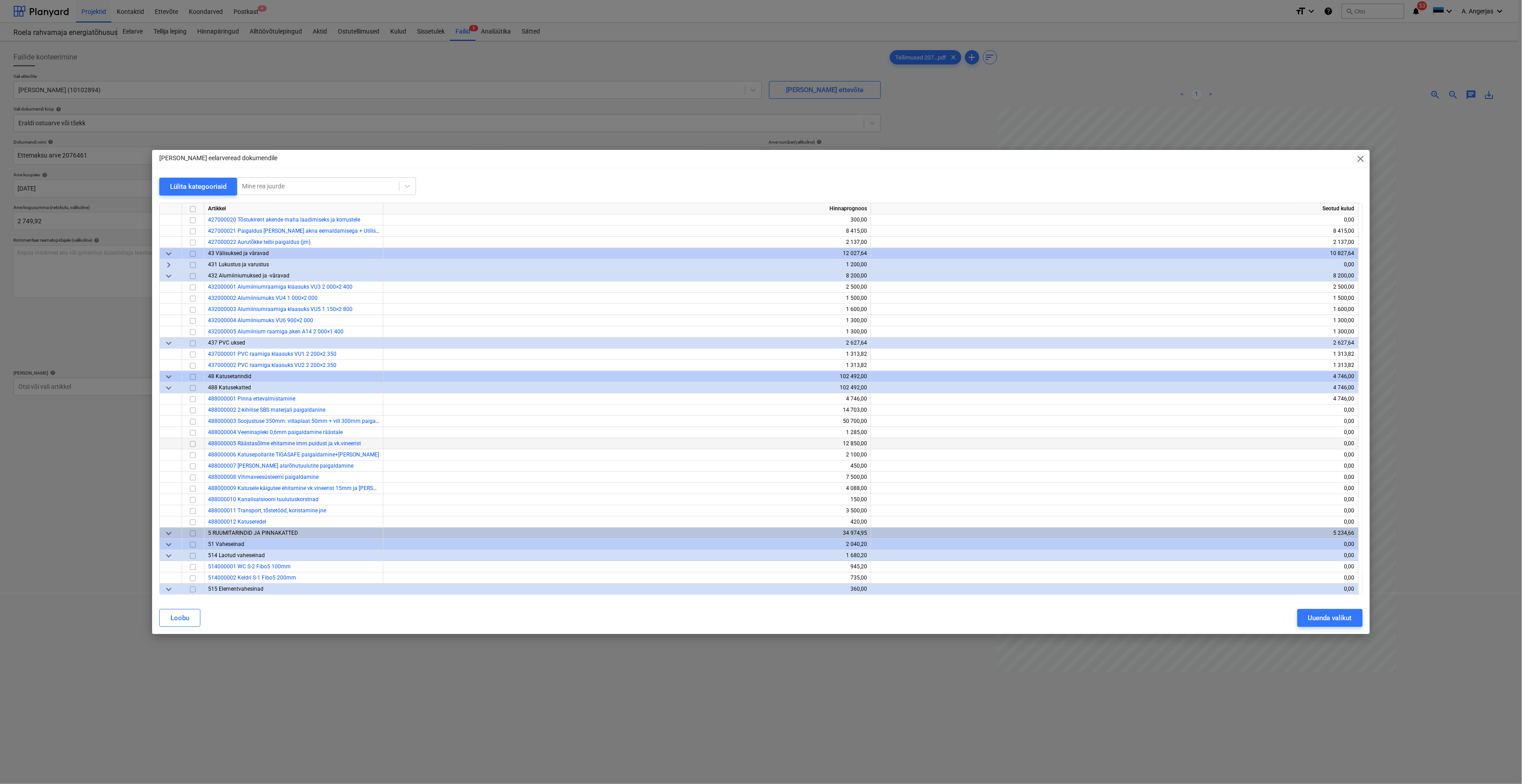
click at [194, 444] on input "checkbox" at bounding box center [193, 444] width 11 height 11
click at [1352, 622] on button "Uuenda valikut" at bounding box center [1330, 618] width 66 height 18
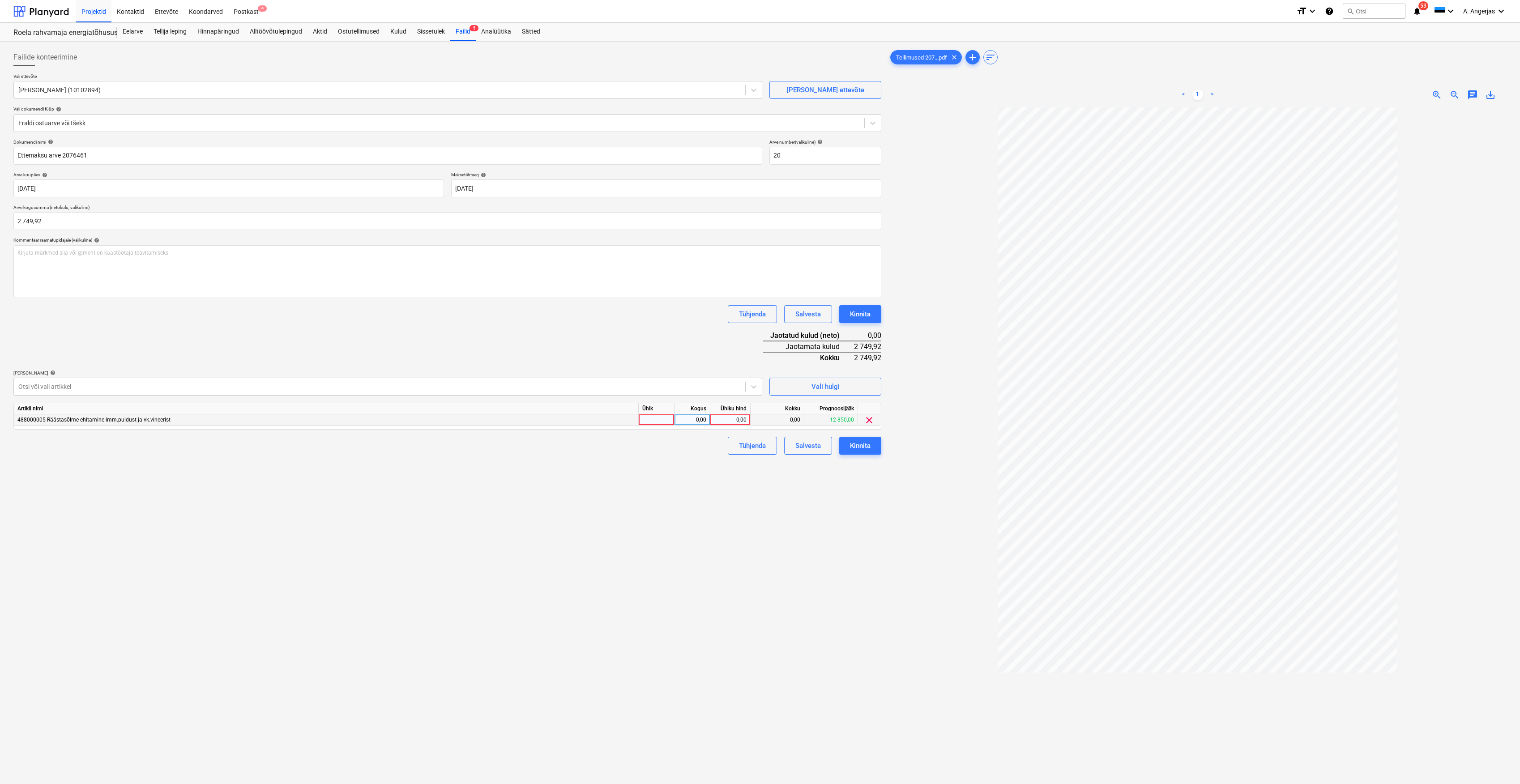
click at [628, 417] on div "488000005 Räästasõlme ehitamine imm.puidust ja vk.vineerist" at bounding box center [326, 420] width 624 height 11
click at [655, 417] on div at bounding box center [655, 420] width 36 height 11
type input "tk"
click at [702, 418] on div "0,00" at bounding box center [692, 420] width 28 height 11
click at [732, 420] on div "0,00" at bounding box center [730, 420] width 33 height 11
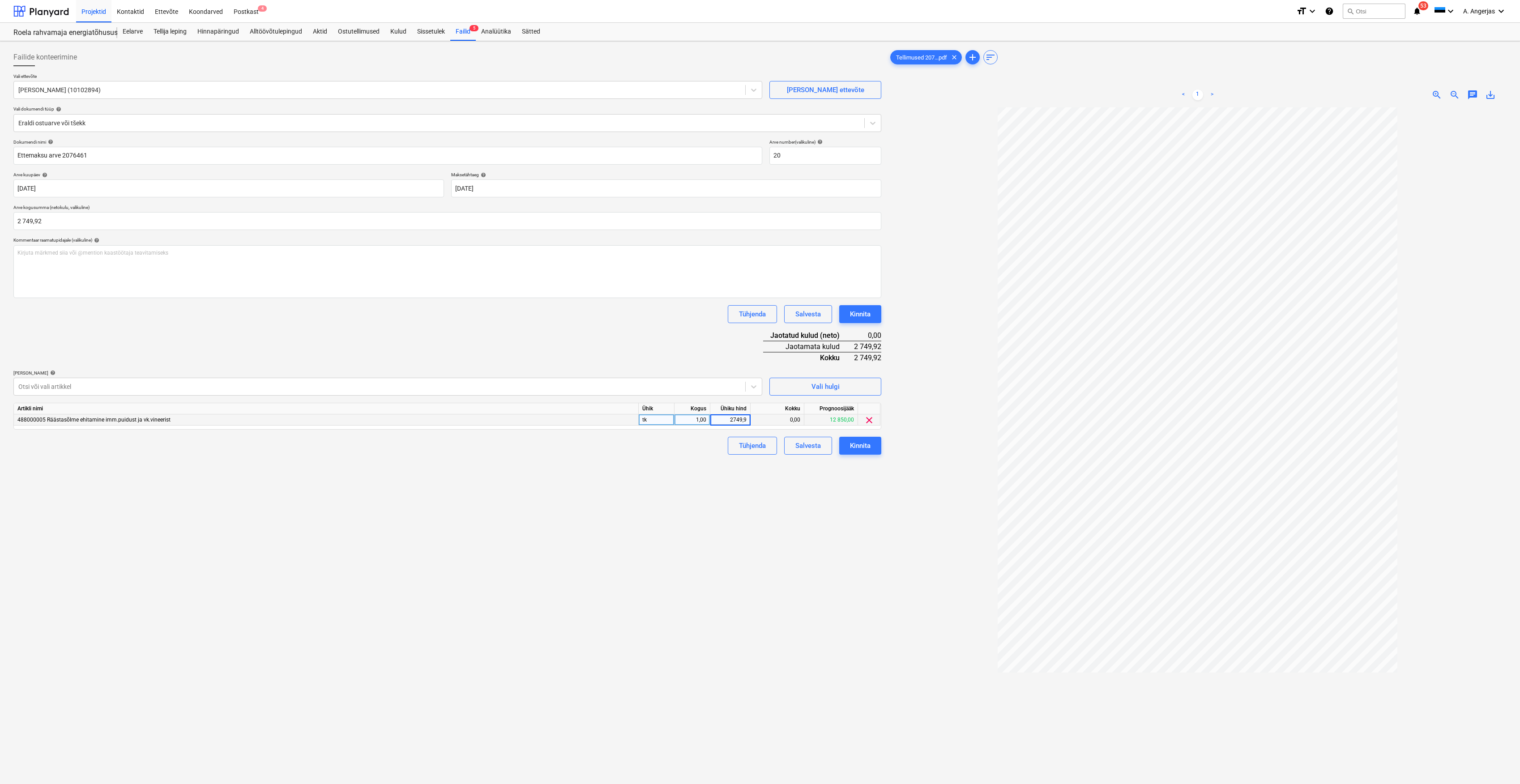
type input "2749,92"
click at [629, 523] on div "Failide konteerimine Vali ettevõte Karu Katus OÜ (10102894) Lisa uus ettevõte V…" at bounding box center [447, 457] width 875 height 825
click at [863, 443] on div "Kinnita" at bounding box center [860, 445] width 21 height 12
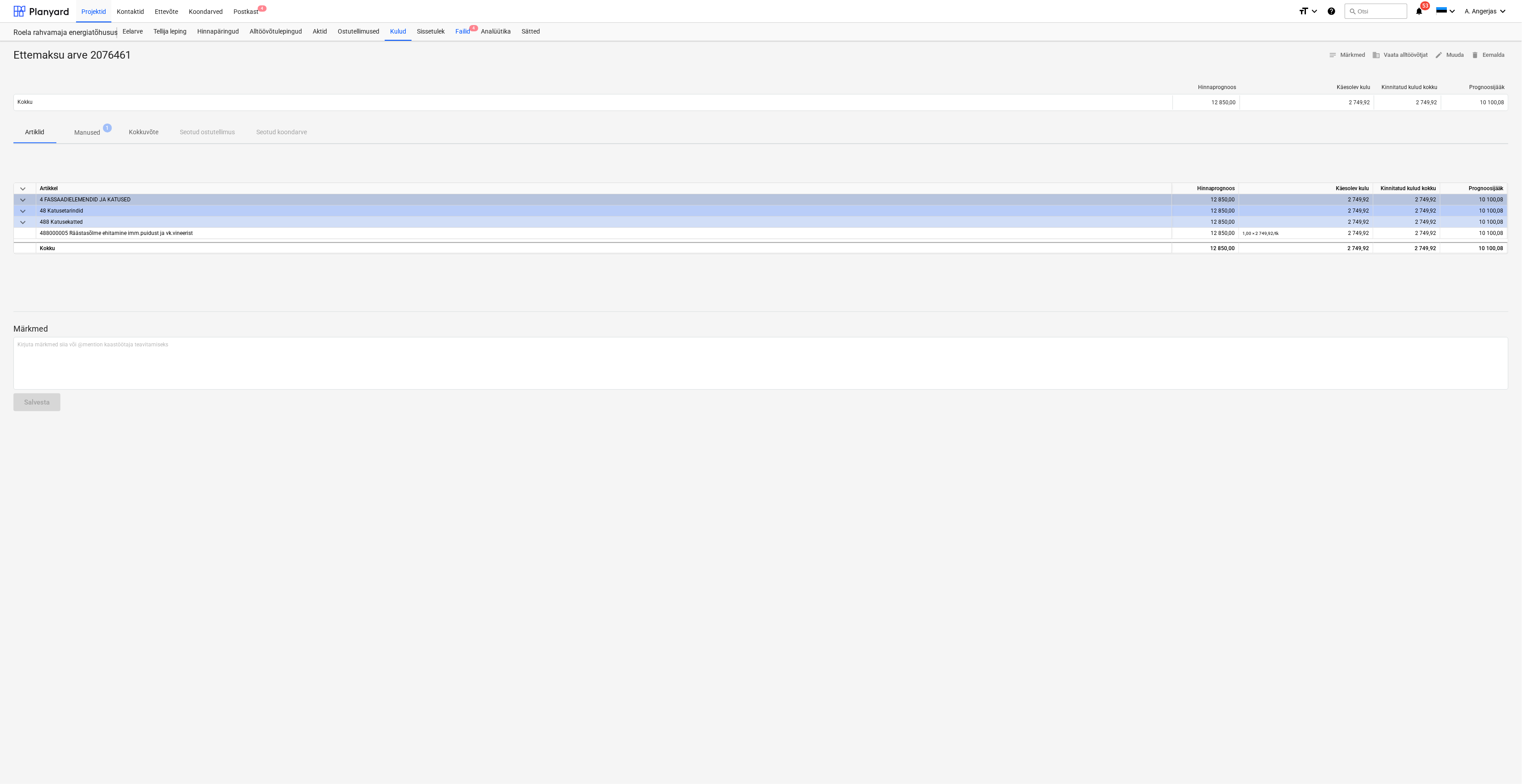
click at [475, 35] on div "Failid 4" at bounding box center [463, 32] width 26 height 18
